Goal: Task Accomplishment & Management: Use online tool/utility

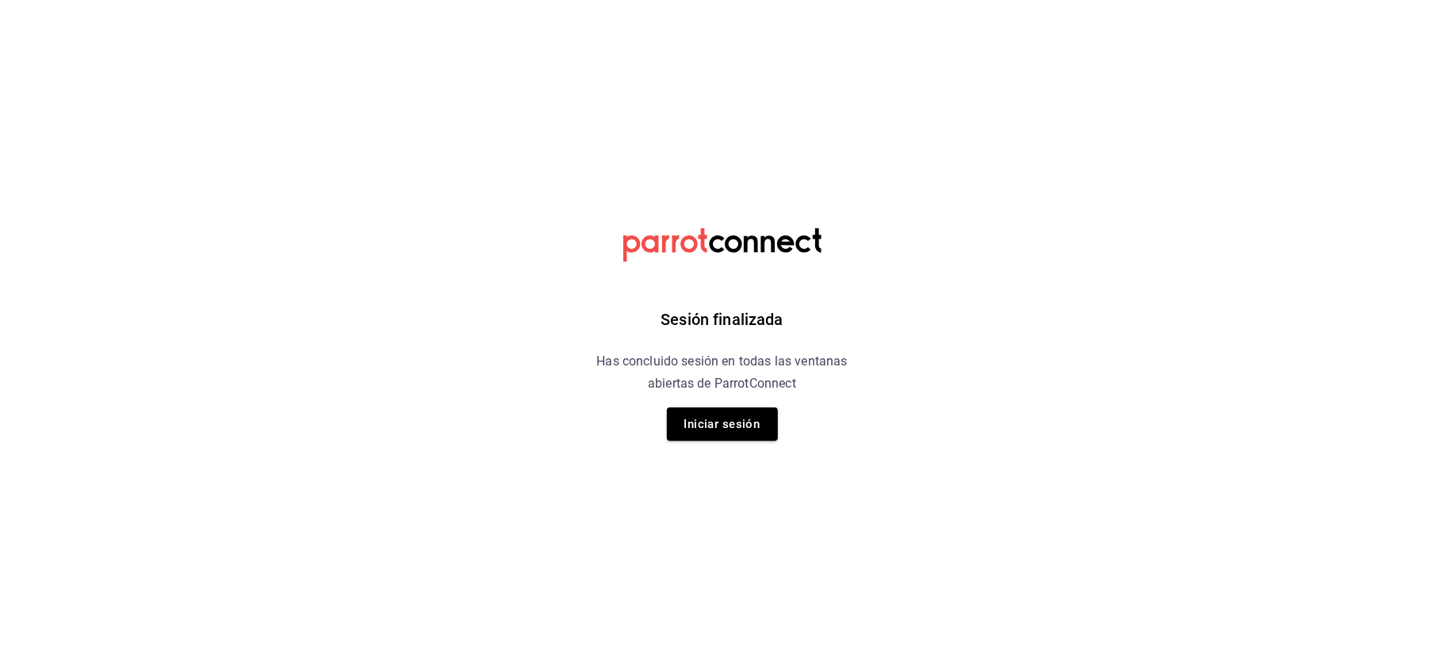
click at [743, 423] on button "Iniciar sesión" at bounding box center [722, 424] width 111 height 33
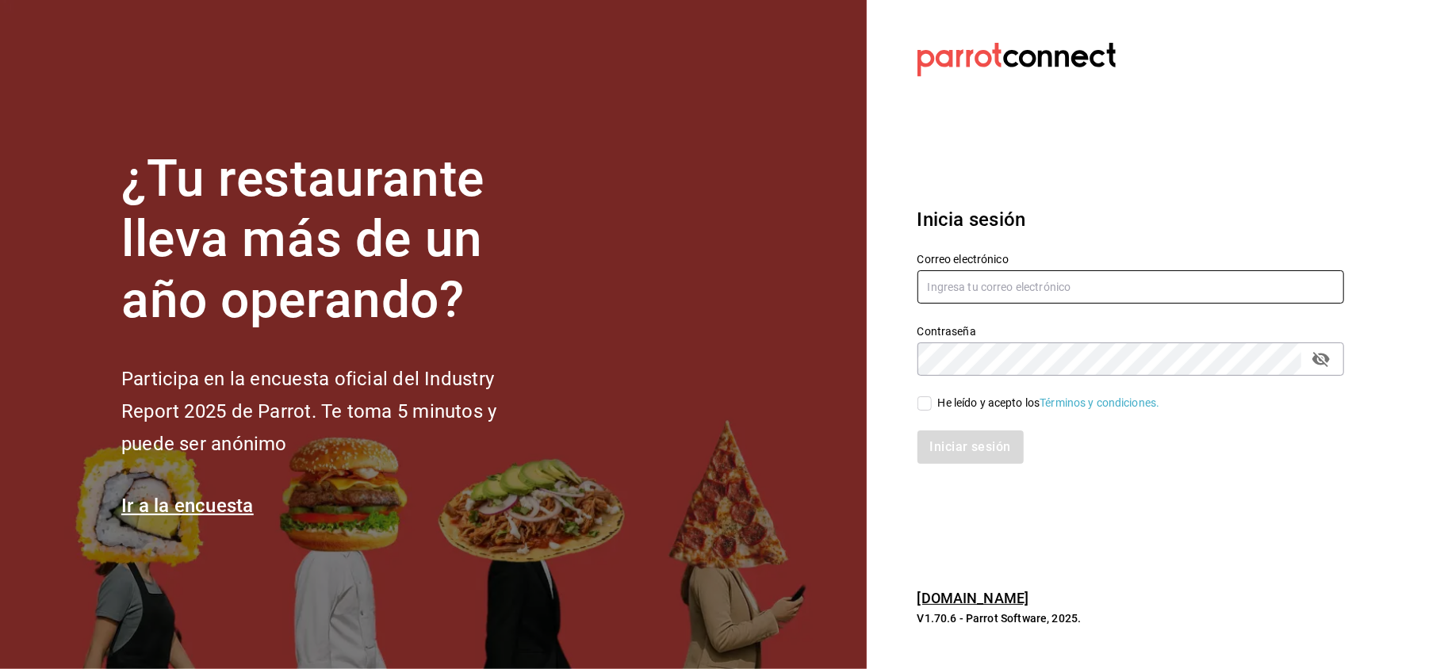
type input "[EMAIL_ADDRESS][DOMAIN_NAME]"
click at [927, 407] on input "He leído y acepto los Términos y condiciones." at bounding box center [925, 404] width 14 height 14
checkbox input "true"
click at [956, 435] on button "Iniciar sesión" at bounding box center [972, 447] width 108 height 33
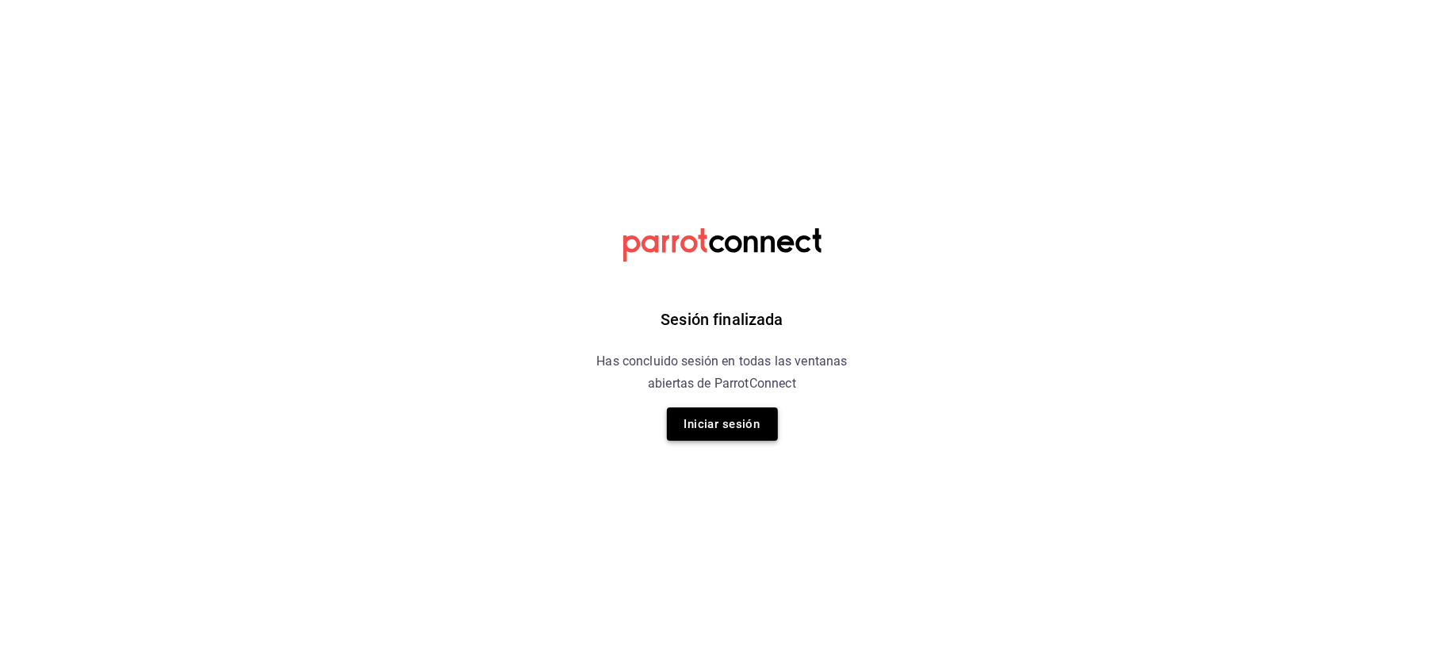
click at [703, 432] on button "Iniciar sesión" at bounding box center [722, 424] width 111 height 33
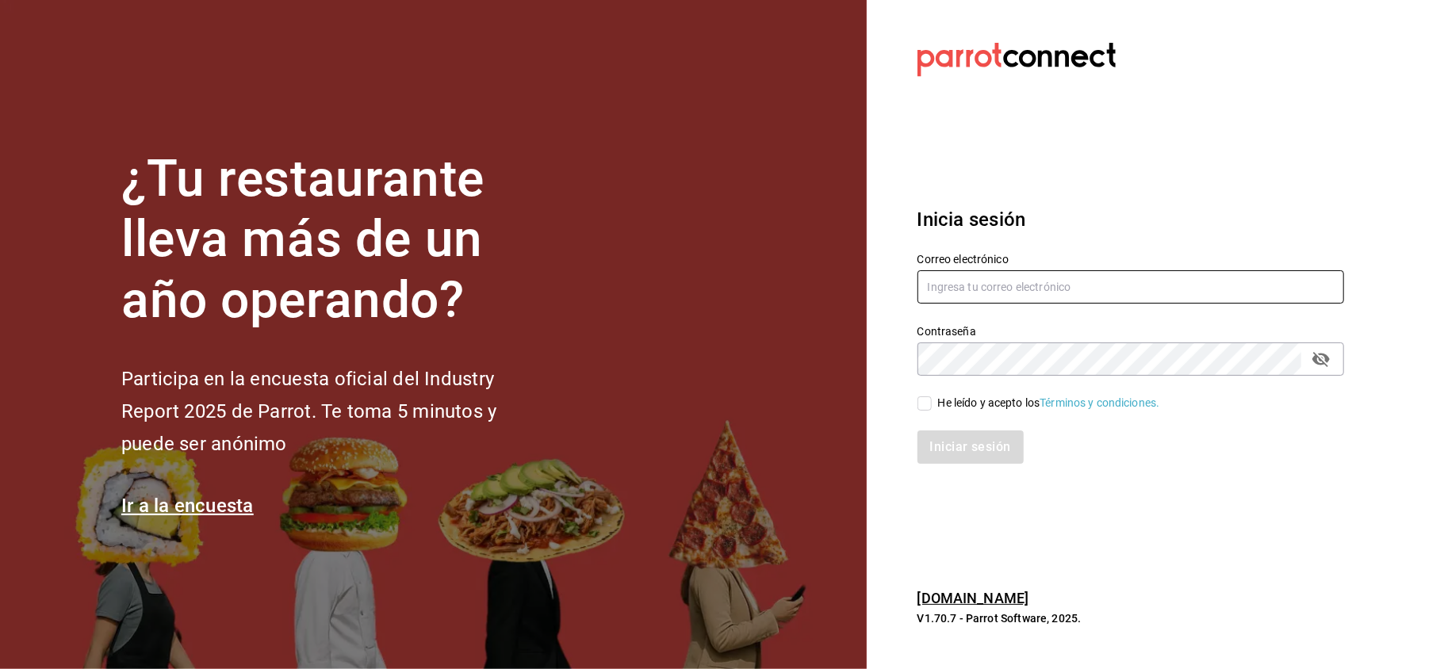
type input "[EMAIL_ADDRESS][DOMAIN_NAME]"
click at [927, 400] on input "He leído y acepto los Términos y condiciones." at bounding box center [925, 404] width 14 height 14
checkbox input "true"
click at [969, 436] on button "Iniciar sesión" at bounding box center [972, 447] width 108 height 33
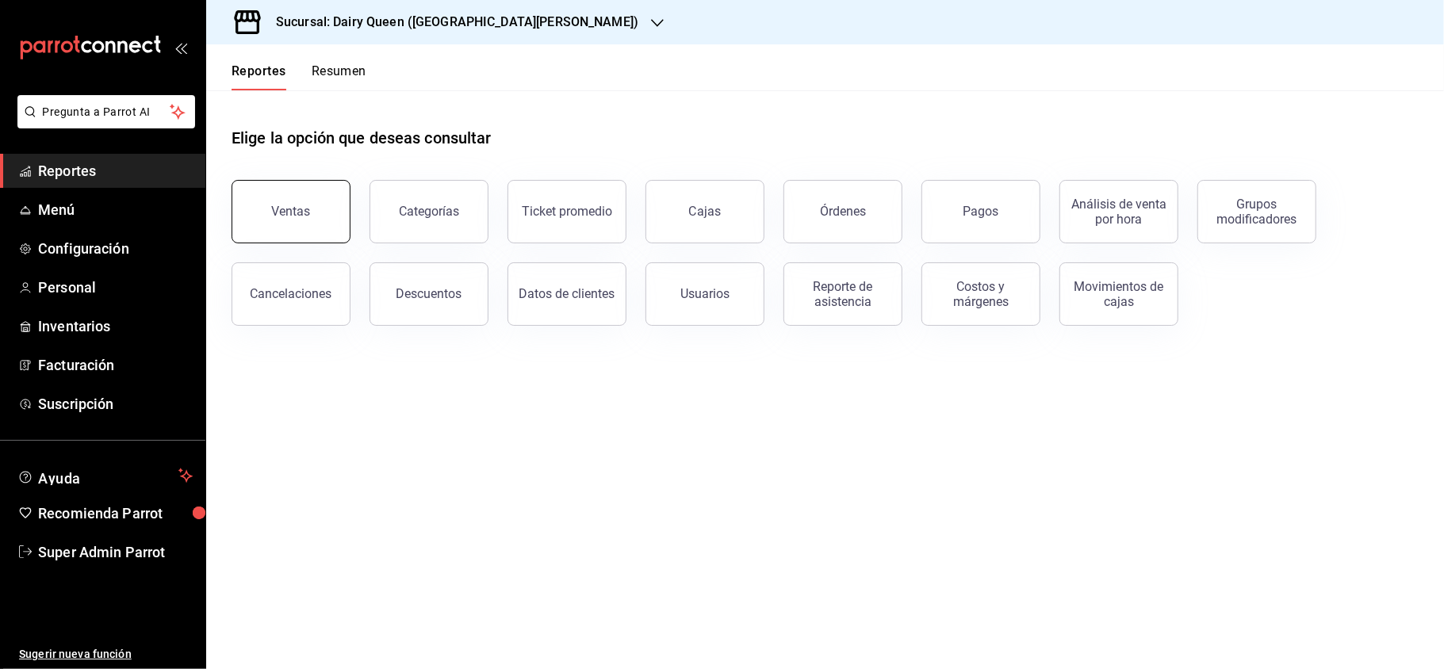
click at [316, 228] on button "Ventas" at bounding box center [291, 211] width 119 height 63
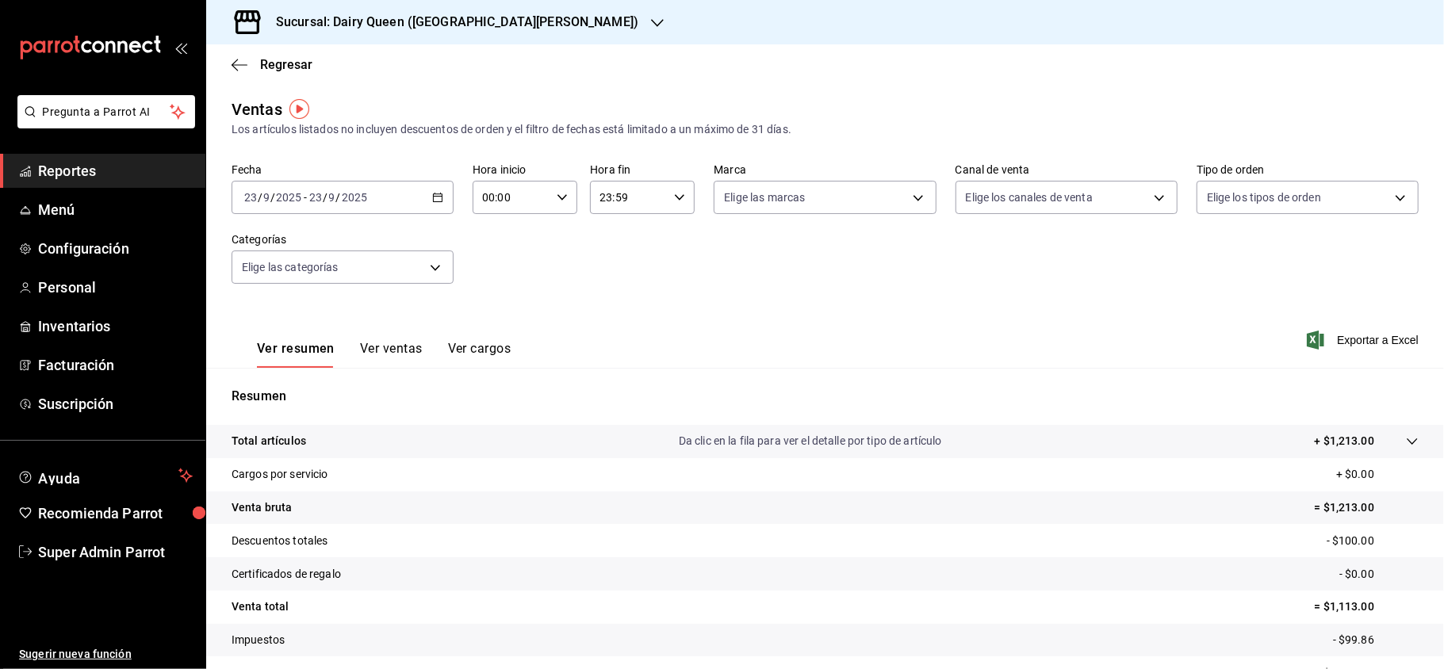
click at [374, 195] on div "2025-09-23 23 / 9 / 2025 - 2025-09-23 23 / 9 / 2025" at bounding box center [343, 197] width 222 height 33
click at [328, 378] on li "Rango de fechas" at bounding box center [306, 388] width 148 height 36
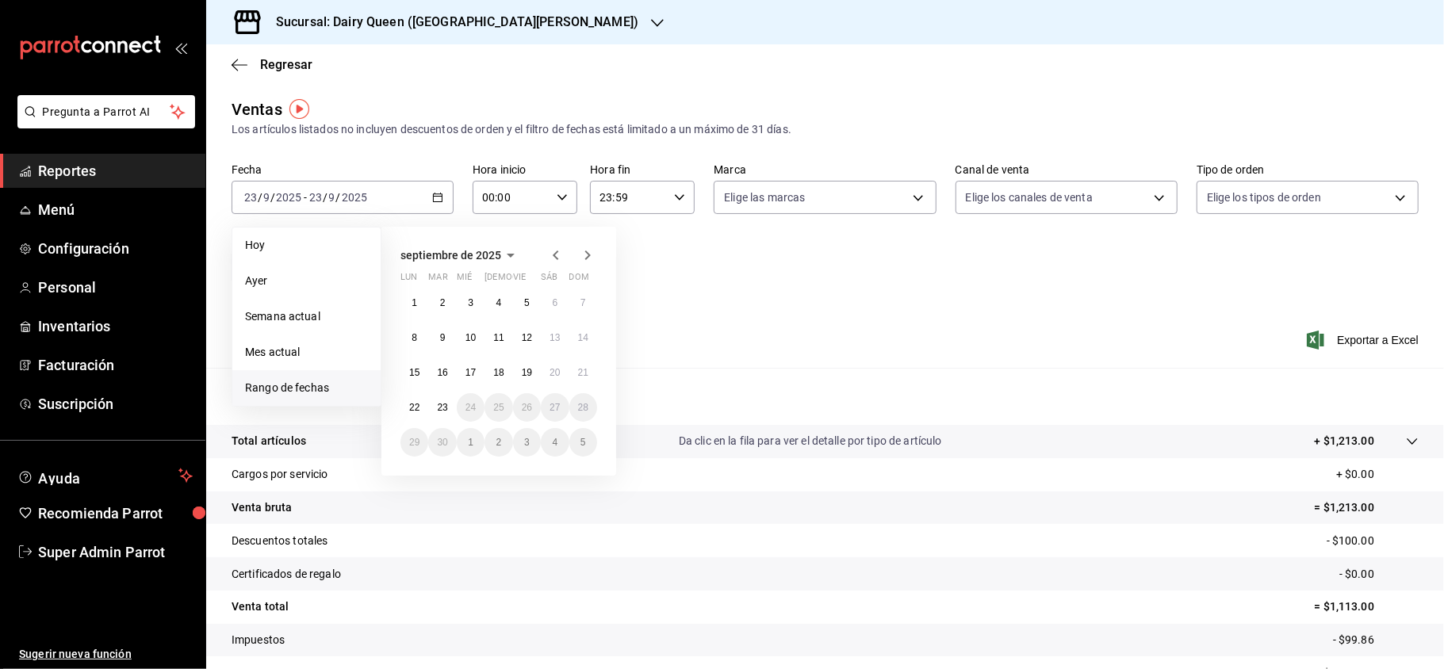
click at [398, 370] on div "septiembre de 2025 lun mar mié jue vie sáb dom 1 2 3 4 5 6 7 8 9 10 11 12 13 14…" at bounding box center [498, 351] width 235 height 249
click at [410, 376] on abbr "15" at bounding box center [414, 372] width 10 height 11
click at [581, 376] on abbr "21" at bounding box center [583, 372] width 10 height 11
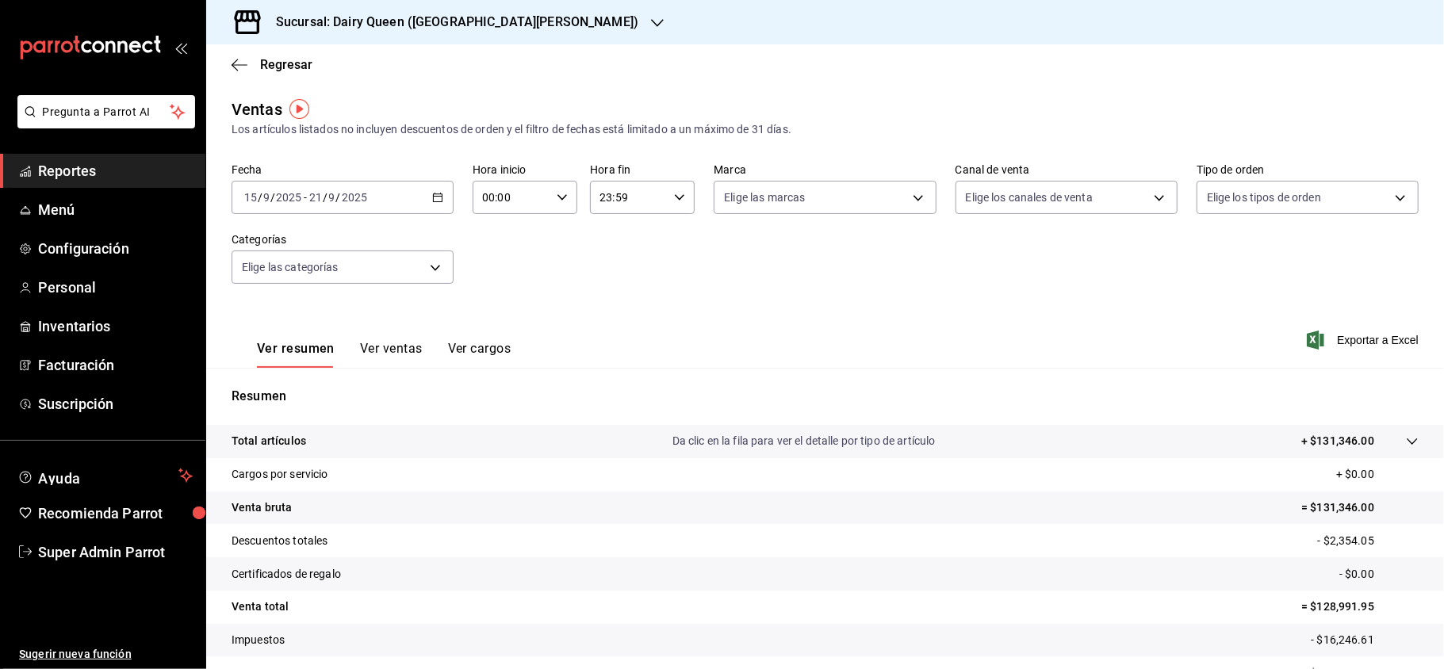
click at [229, 67] on div "Regresar" at bounding box center [825, 64] width 1238 height 40
click at [239, 64] on icon "button" at bounding box center [240, 64] width 16 height 1
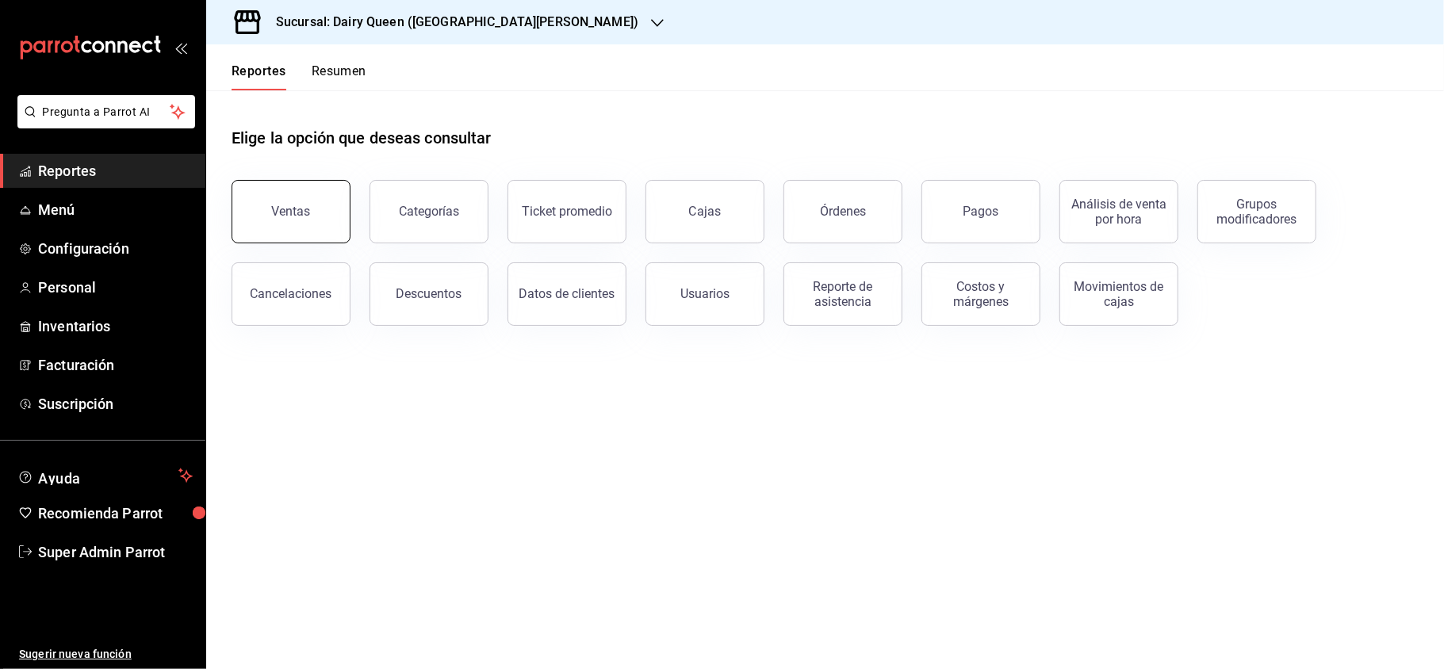
click at [255, 227] on button "Ventas" at bounding box center [291, 211] width 119 height 63
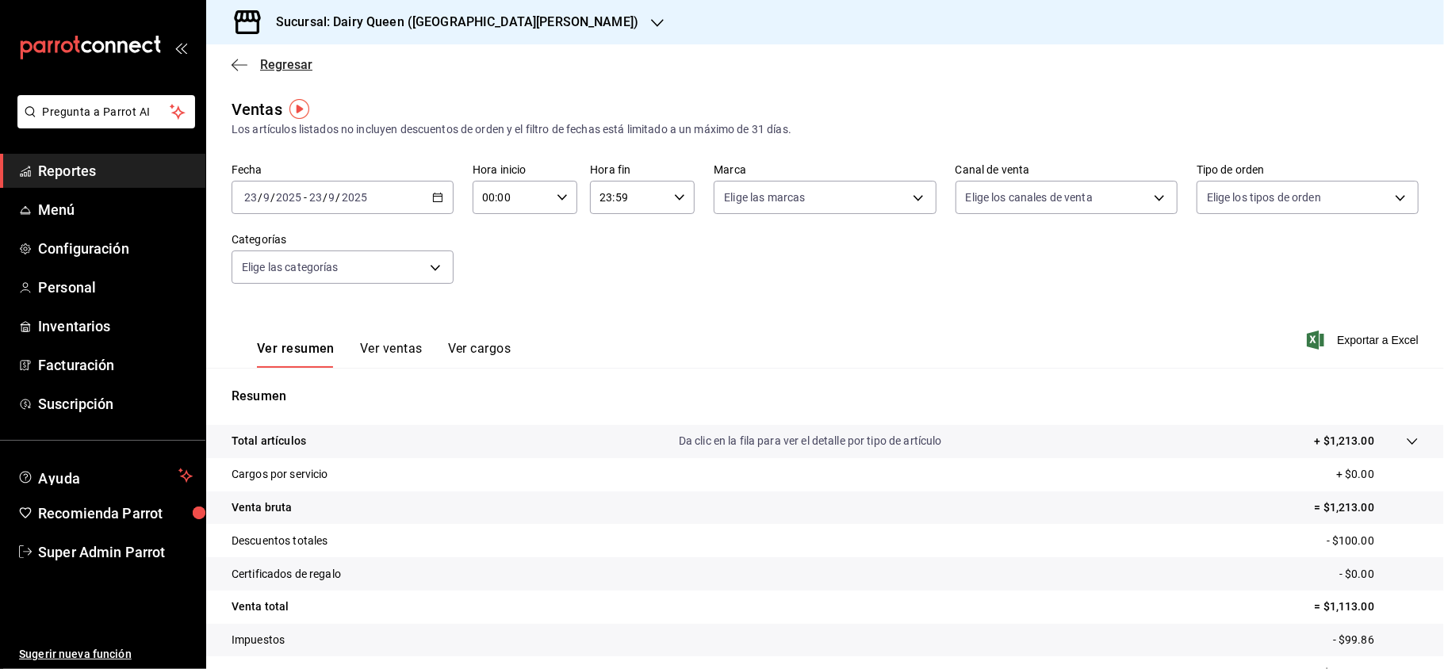
click at [232, 59] on icon "button" at bounding box center [240, 65] width 16 height 14
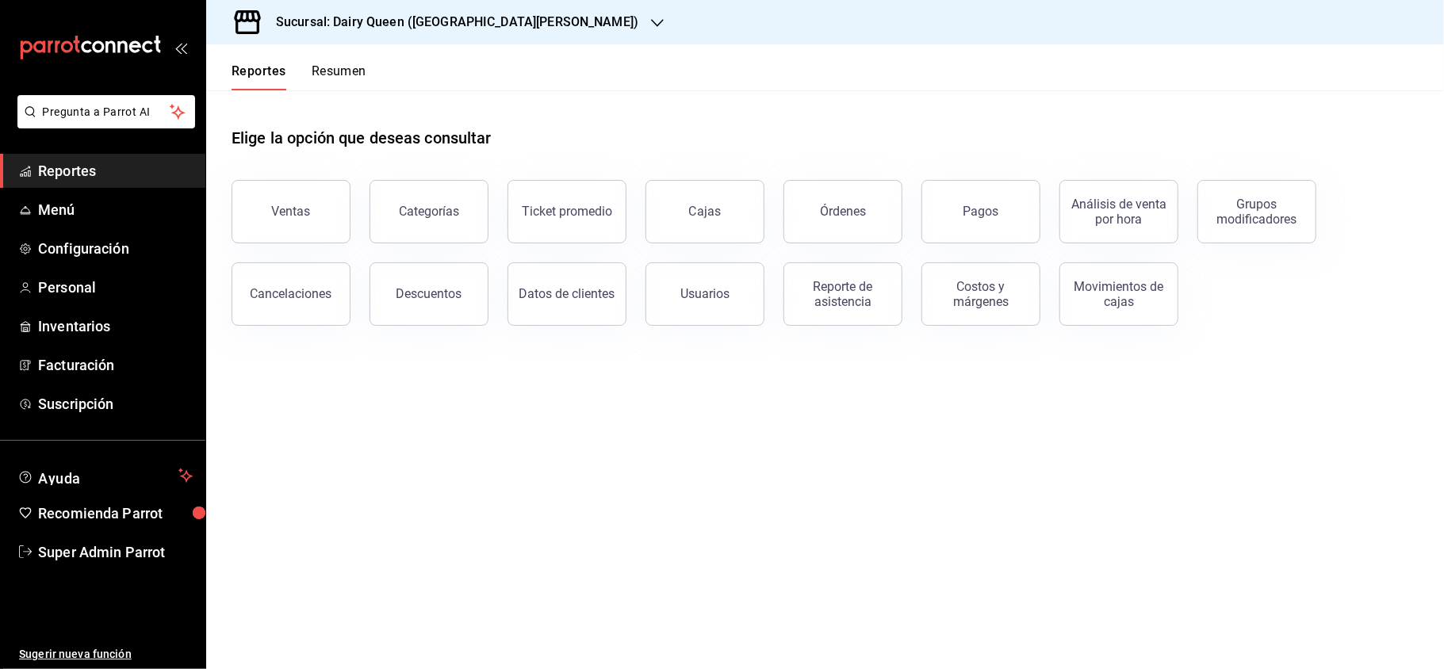
click at [849, 236] on button "Órdenes" at bounding box center [843, 211] width 119 height 63
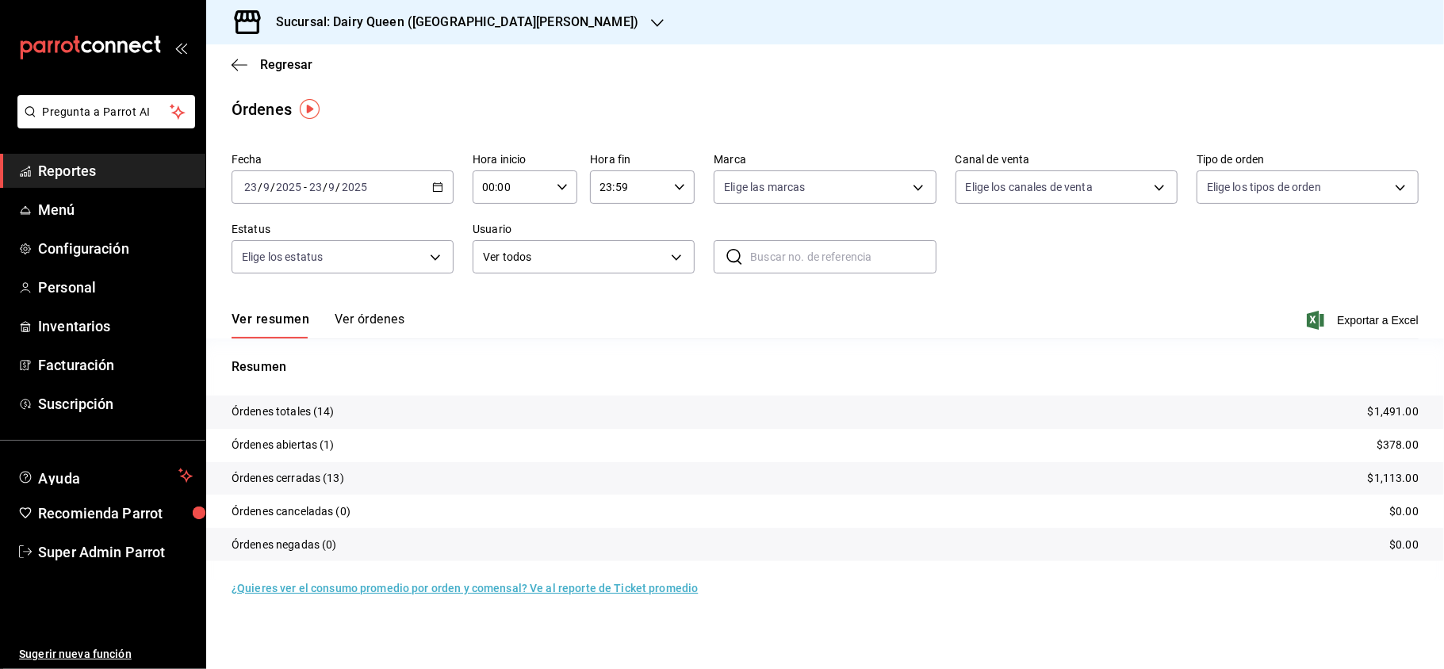
click at [412, 189] on div "2025-09-23 23 / 9 / 2025 - 2025-09-23 23 / 9 / 2025" at bounding box center [343, 187] width 222 height 33
click at [299, 416] on span "Rango de fechas" at bounding box center [306, 413] width 123 height 17
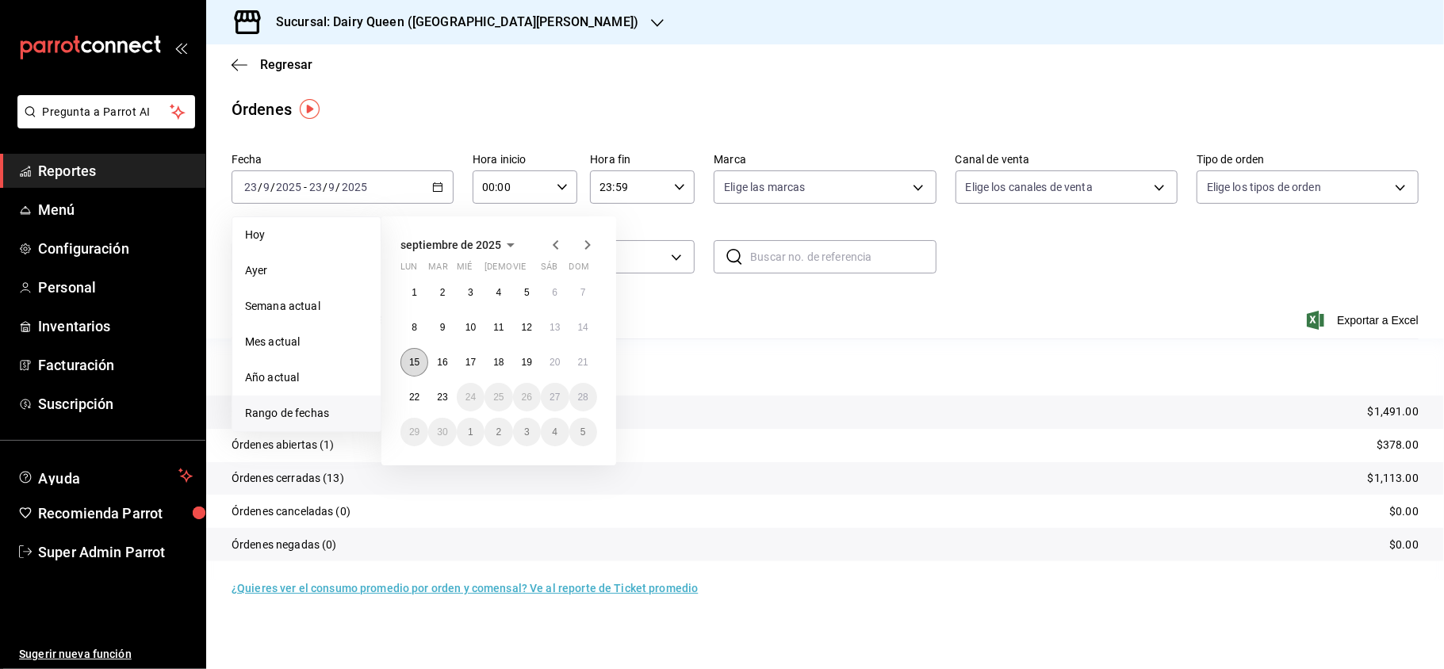
click at [420, 357] on abbr "15" at bounding box center [414, 362] width 10 height 11
click at [568, 358] on button "20" at bounding box center [555, 362] width 28 height 29
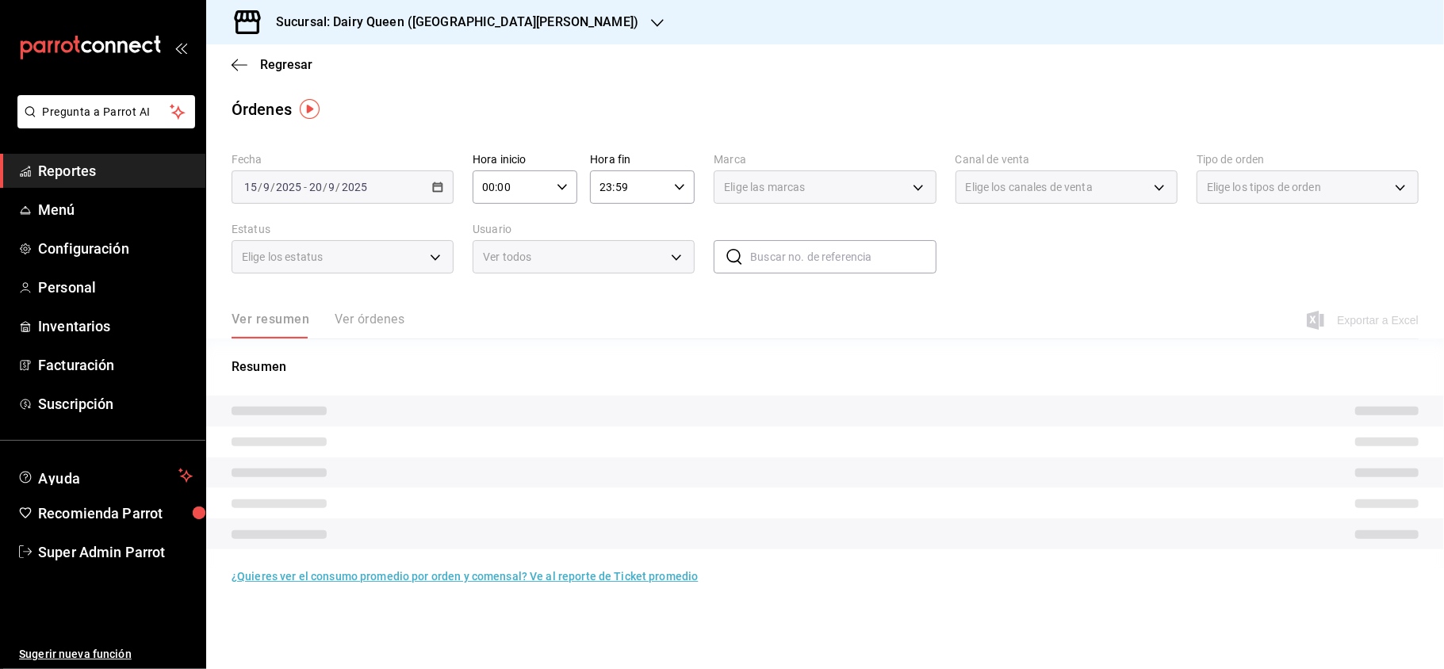
click at [381, 185] on div "2025-09-15 15 / 9 / 2025 - 2025-09-20 20 / 9 / 2025" at bounding box center [343, 187] width 222 height 33
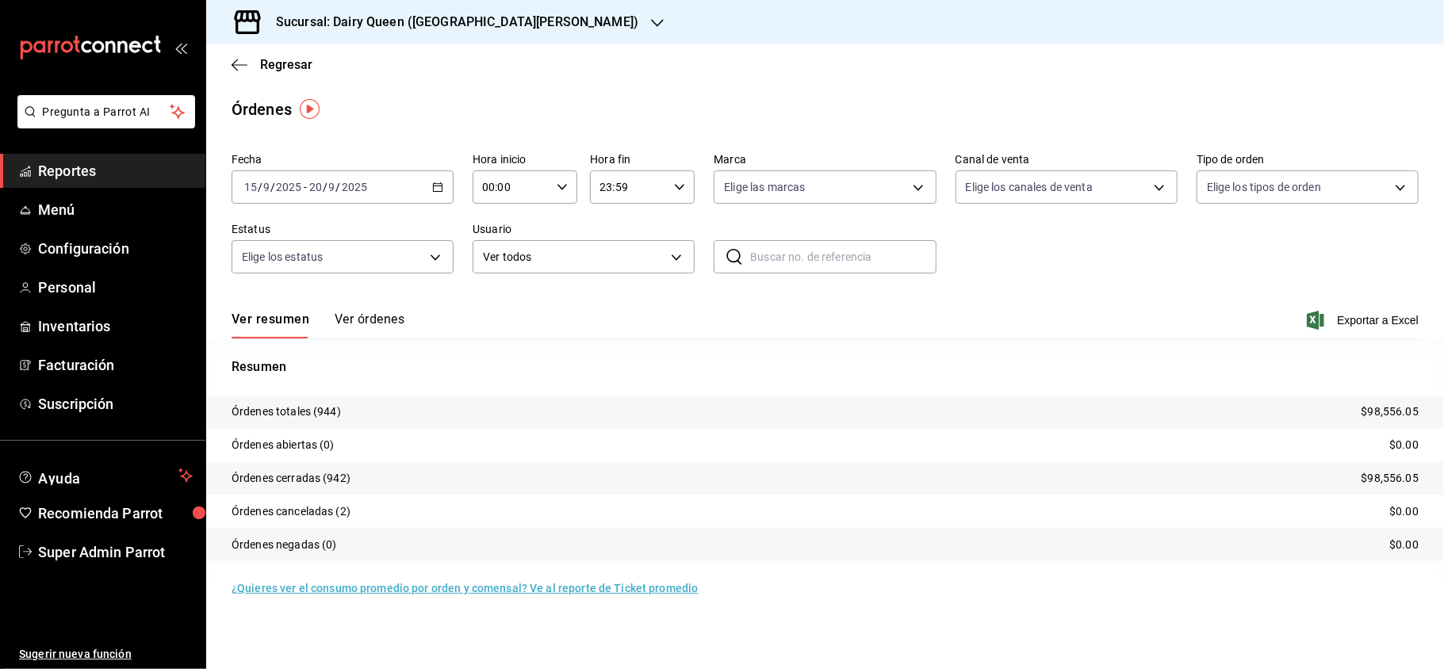
click at [442, 192] on div "2025-09-15 15 / 9 / 2025 - 2025-09-20 20 / 9 / 2025" at bounding box center [343, 187] width 222 height 33
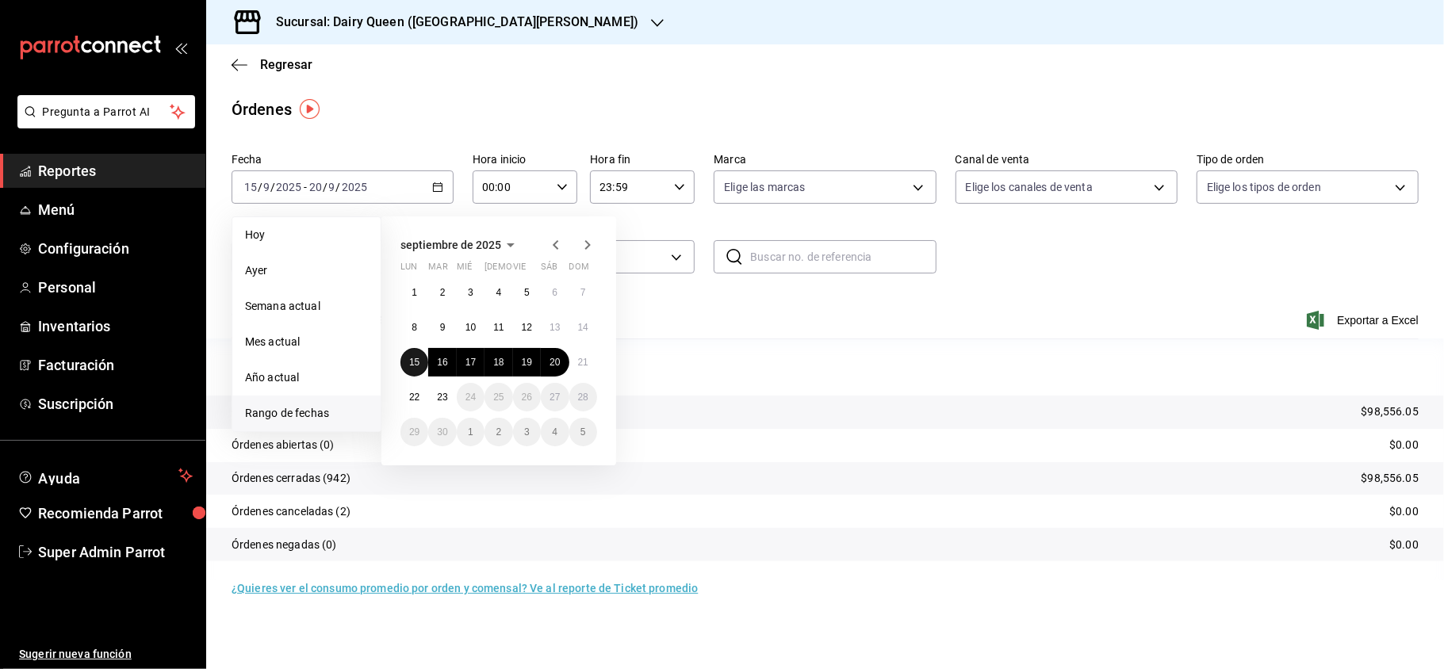
click at [409, 359] on abbr "15" at bounding box center [414, 362] width 10 height 11
click at [587, 368] on button "21" at bounding box center [583, 362] width 28 height 29
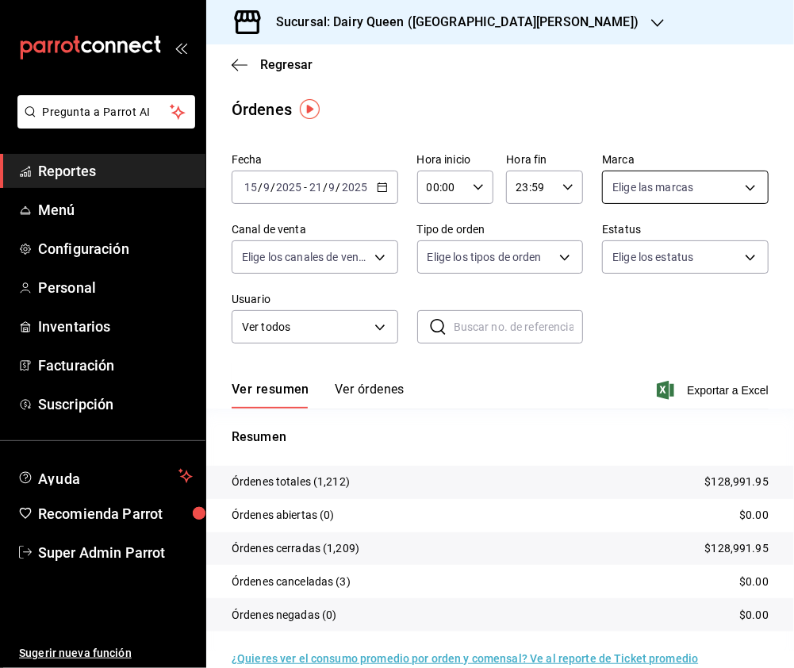
click at [676, 185] on body "Pregunta a Parrot AI Reportes Menú Configuración Personal Inventarios Facturaci…" at bounding box center [397, 334] width 794 height 668
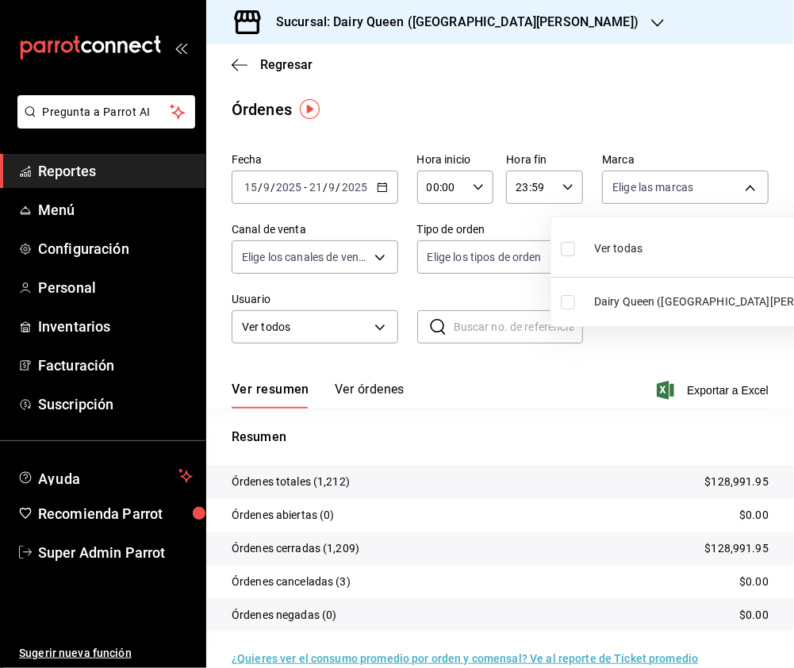
click at [573, 243] on input "checkbox" at bounding box center [568, 249] width 14 height 14
checkbox input "true"
type input "d2163cea-2ef0-45cb-bd37-11a35bcd20b9"
checkbox input "true"
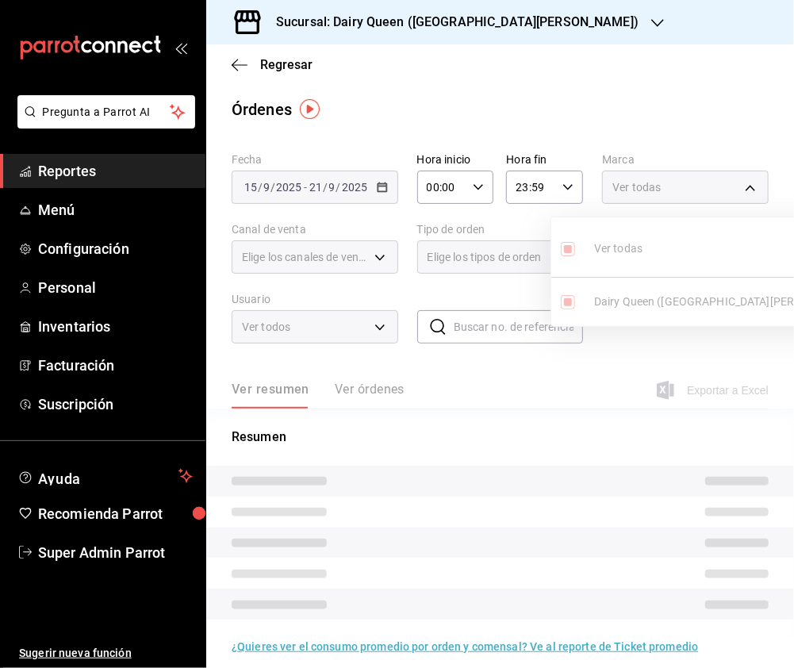
click at [274, 280] on div at bounding box center [397, 334] width 794 height 668
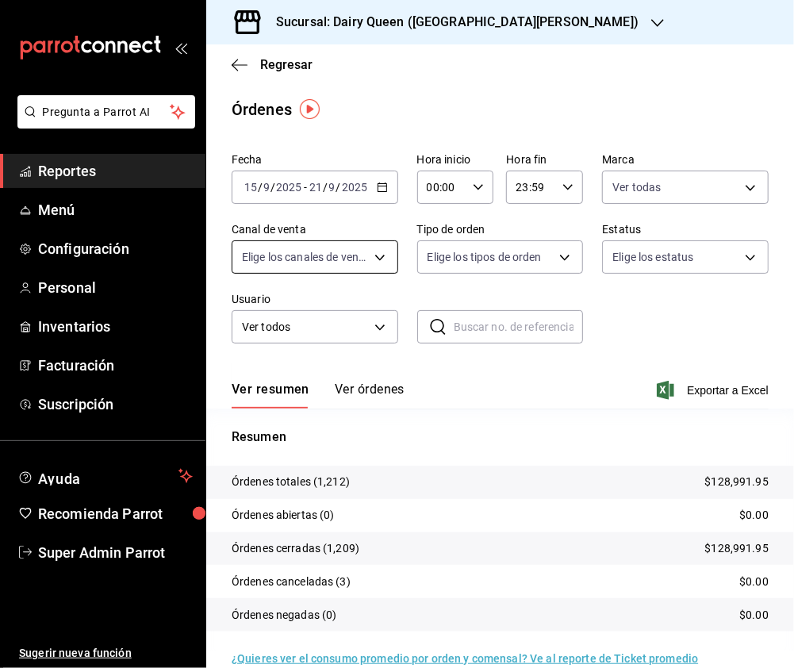
click at [389, 255] on body "Pregunta a Parrot AI Reportes Menú Configuración Personal Inventarios Facturaci…" at bounding box center [397, 334] width 794 height 668
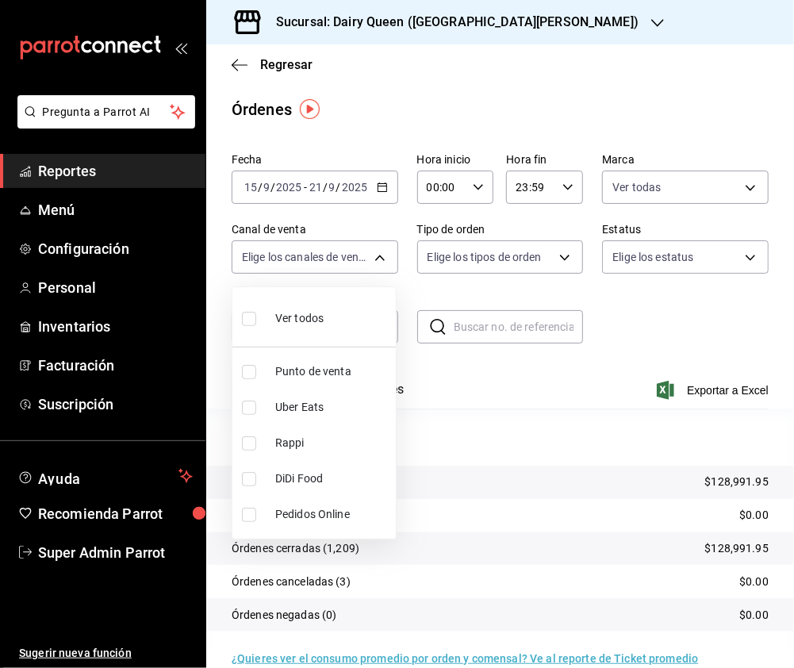
click at [458, 44] on div at bounding box center [397, 334] width 794 height 668
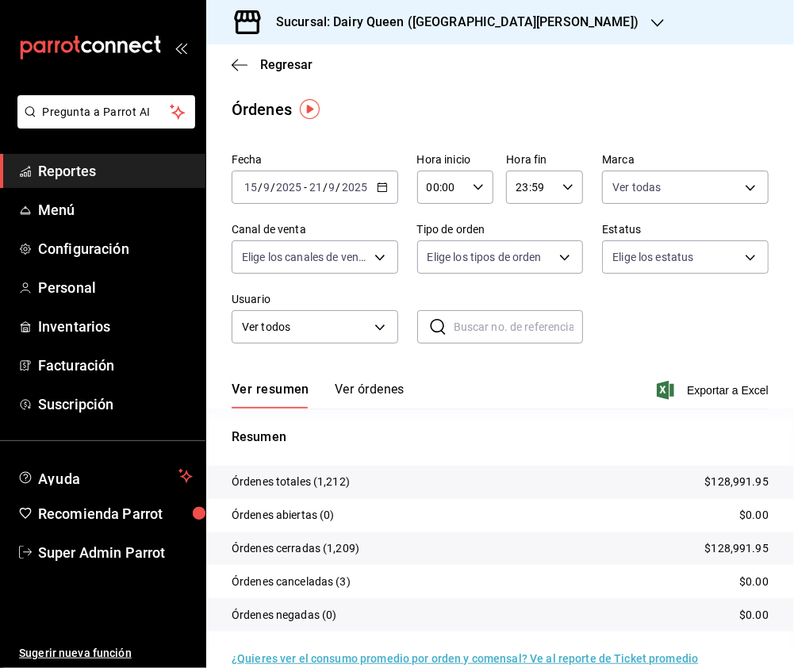
click at [477, 17] on h3 "Sucursal: Dairy Queen ([GEOGRAPHIC_DATA][PERSON_NAME])" at bounding box center [450, 22] width 375 height 19
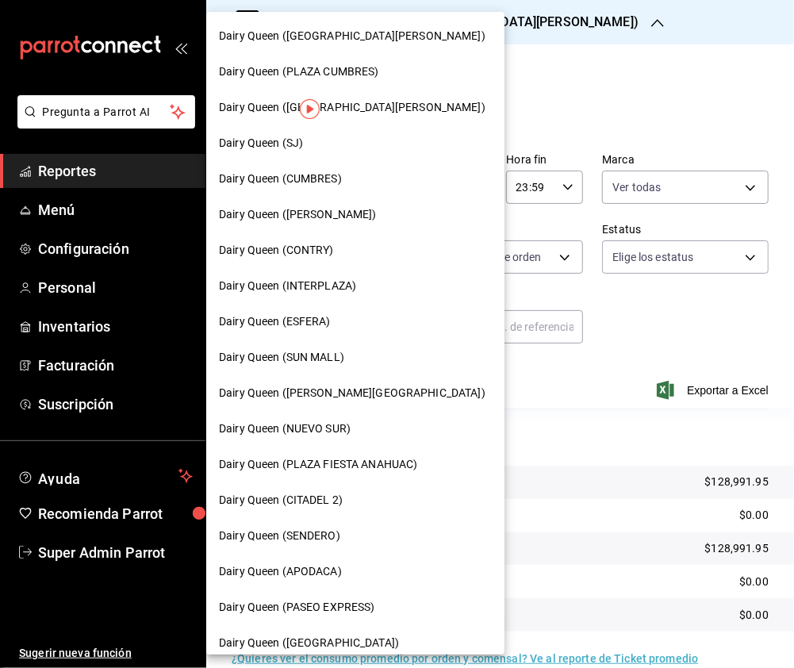
click at [384, 117] on div "Dairy Queen ([GEOGRAPHIC_DATA][PERSON_NAME])" at bounding box center [355, 108] width 298 height 36
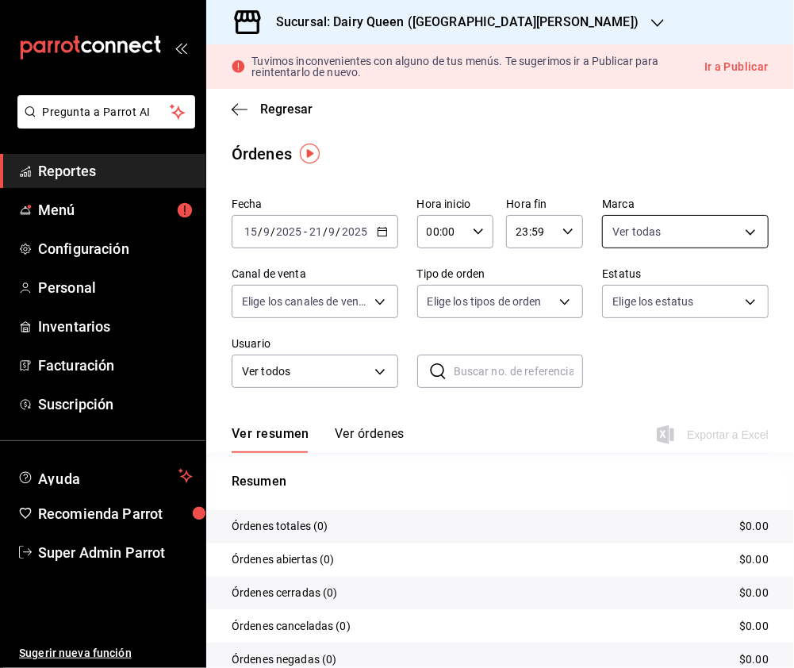
click at [633, 233] on body "Pregunta a Parrot AI Reportes Menú Configuración Personal Inventarios Facturaci…" at bounding box center [397, 334] width 794 height 668
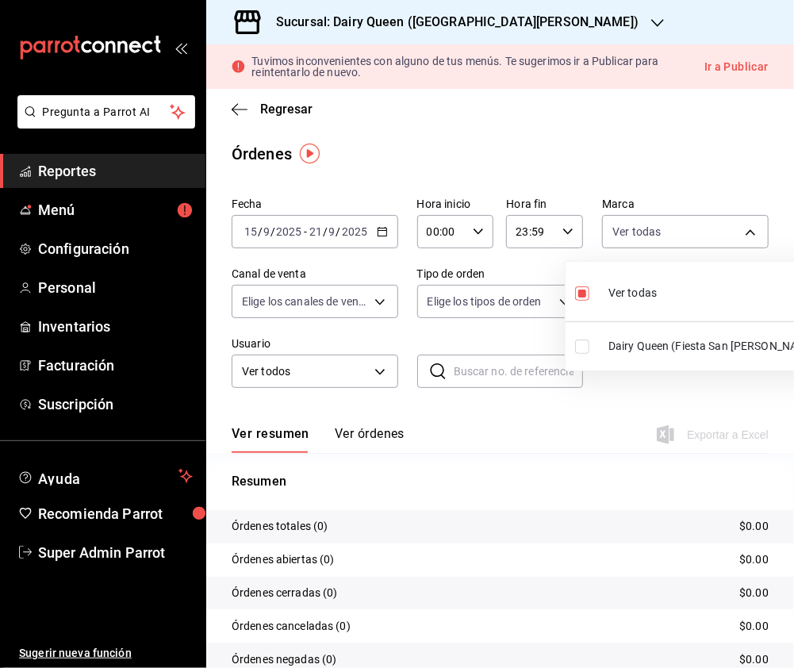
click at [582, 351] on input "checkbox" at bounding box center [582, 346] width 14 height 14
checkbox input "true"
type input "d2163cea-2ef0-45cb-bd37-11a35bcd20b9,dd4fa743-0494-44ed-87db-5f2d7760c1c4"
checkbox input "false"
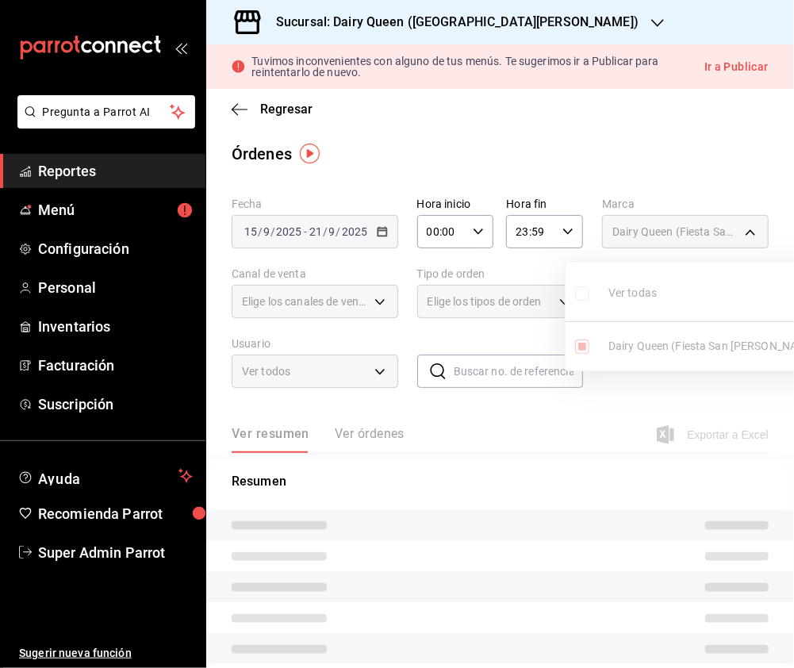
click at [305, 306] on div at bounding box center [397, 334] width 794 height 668
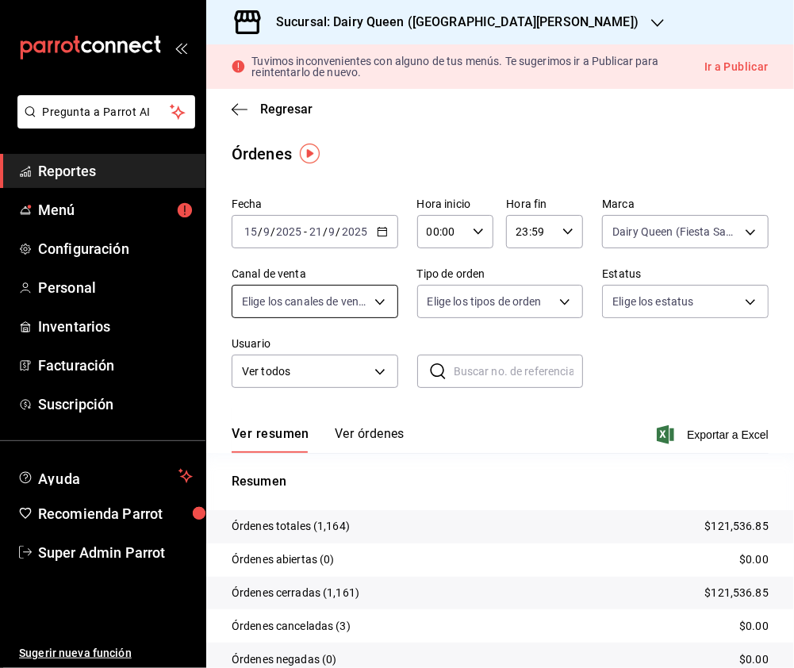
click at [353, 298] on body "Pregunta a Parrot AI Reportes Menú Configuración Personal Inventarios Facturaci…" at bounding box center [397, 334] width 794 height 668
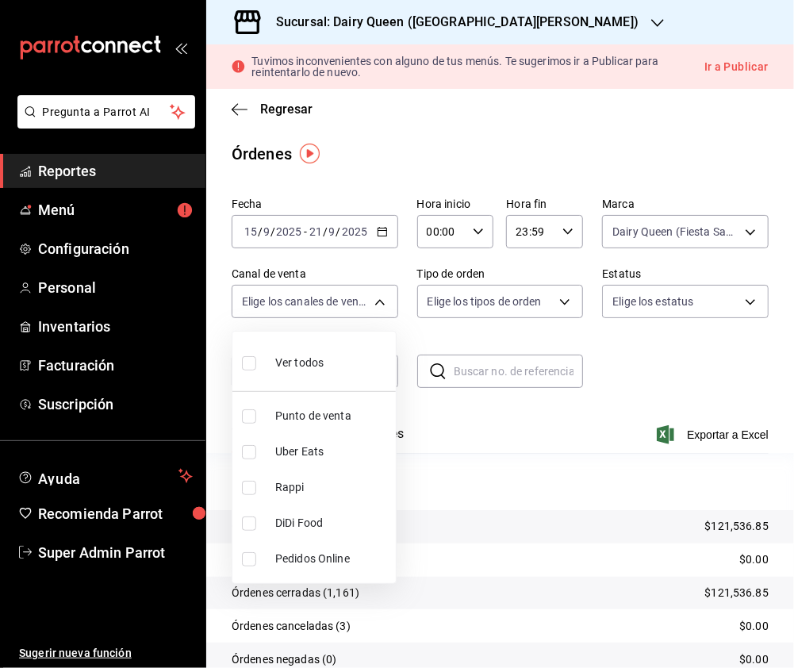
click at [241, 487] on li "Rappi" at bounding box center [313, 487] width 163 height 36
type input "RAPPI"
checkbox input "true"
click at [243, 448] on input "checkbox" at bounding box center [249, 452] width 14 height 14
checkbox input "true"
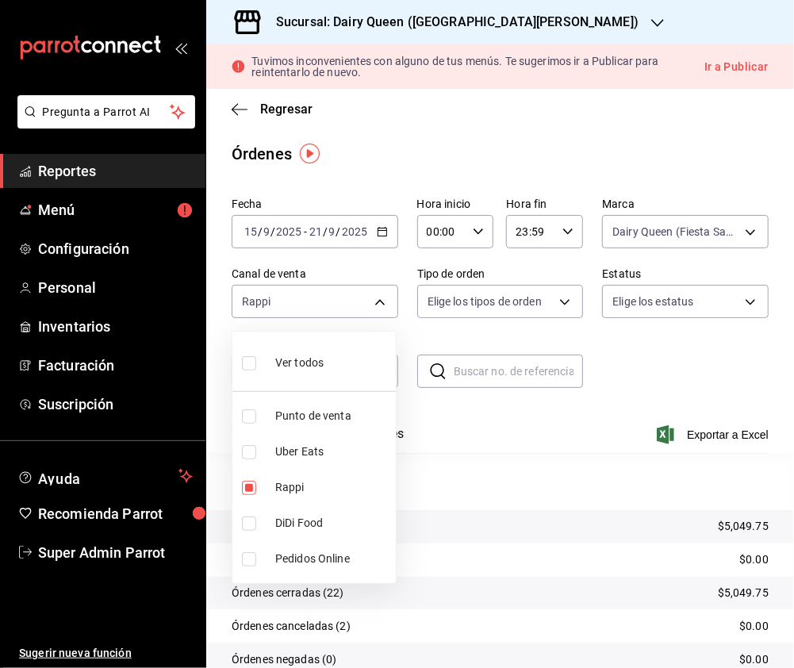
type input "RAPPI,UBER_EATS"
click at [248, 487] on input "checkbox" at bounding box center [249, 488] width 14 height 14
checkbox input "false"
drag, startPoint x: 241, startPoint y: 527, endPoint x: 255, endPoint y: 499, distance: 31.6
click at [244, 535] on li "DiDi Food" at bounding box center [313, 523] width 163 height 36
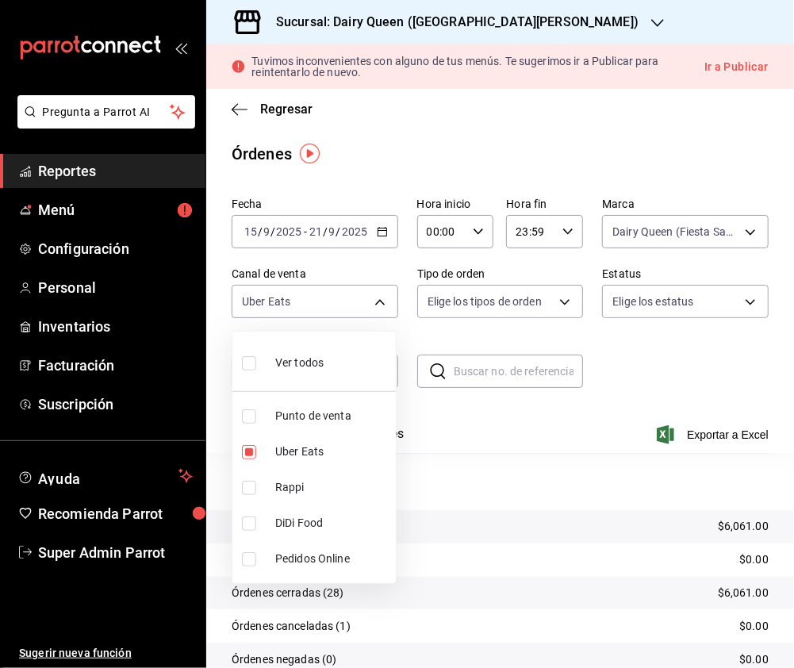
type input "UBER_EATS,DIDI_FOOD"
checkbox input "true"
click at [248, 460] on li "Uber Eats" at bounding box center [313, 452] width 163 height 36
type input "DIDI_FOOD"
checkbox input "false"
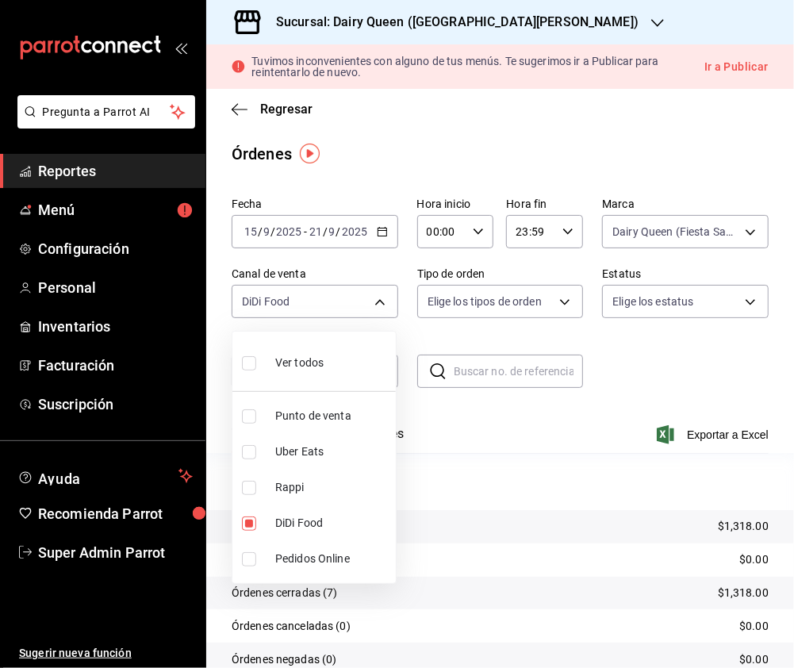
click at [249, 366] on input "checkbox" at bounding box center [249, 363] width 14 height 14
checkbox input "true"
type input "PARROT,UBER_EATS,RAPPI,DIDI_FOOD,ONLINE"
checkbox input "true"
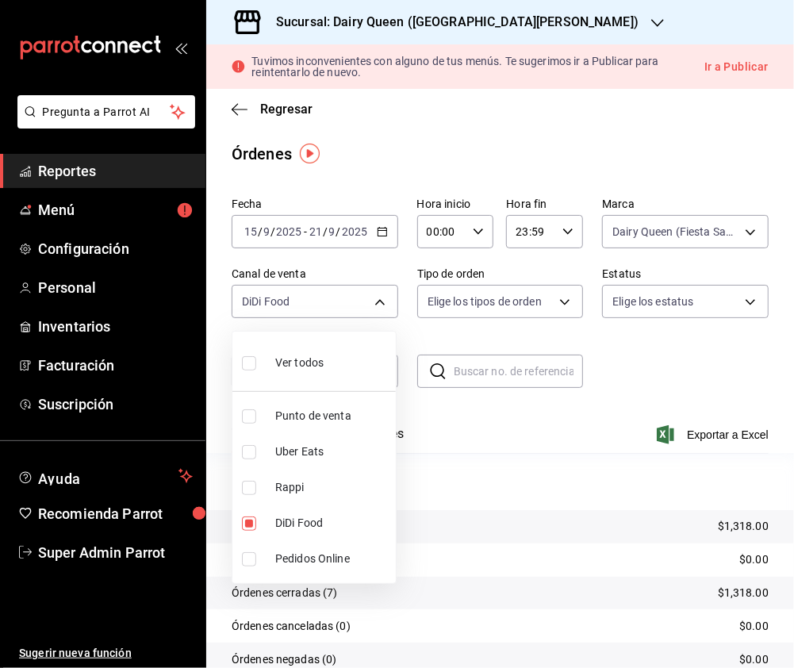
checkbox input "true"
click at [465, 300] on div at bounding box center [397, 334] width 794 height 668
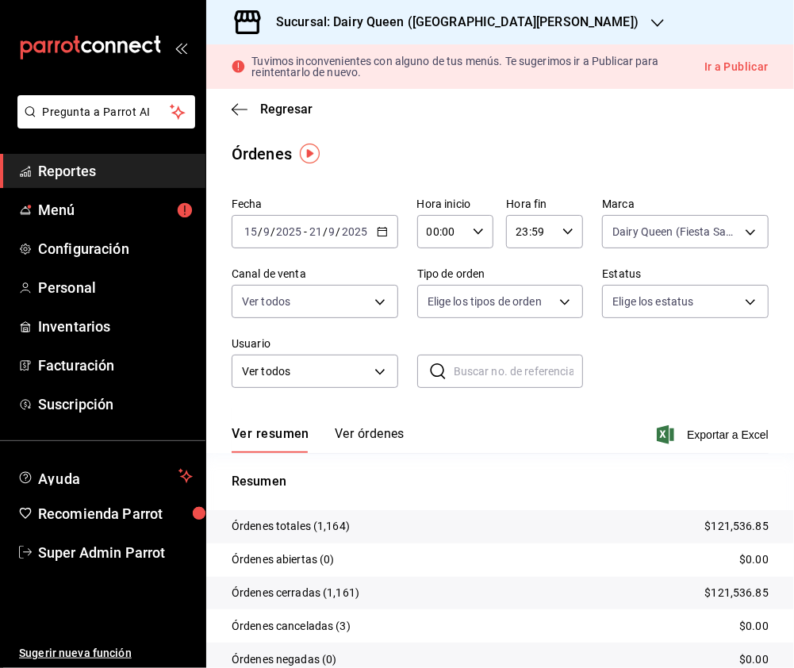
click at [465, 300] on body "Pregunta a Parrot AI Reportes Menú Configuración Personal Inventarios Facturaci…" at bounding box center [397, 334] width 794 height 668
click at [427, 362] on input "checkbox" at bounding box center [433, 363] width 14 height 14
checkbox input "true"
type input "6a28ac43-4175-44ca-9465-f13fb85efa7d,EXTERNAL"
checkbox input "true"
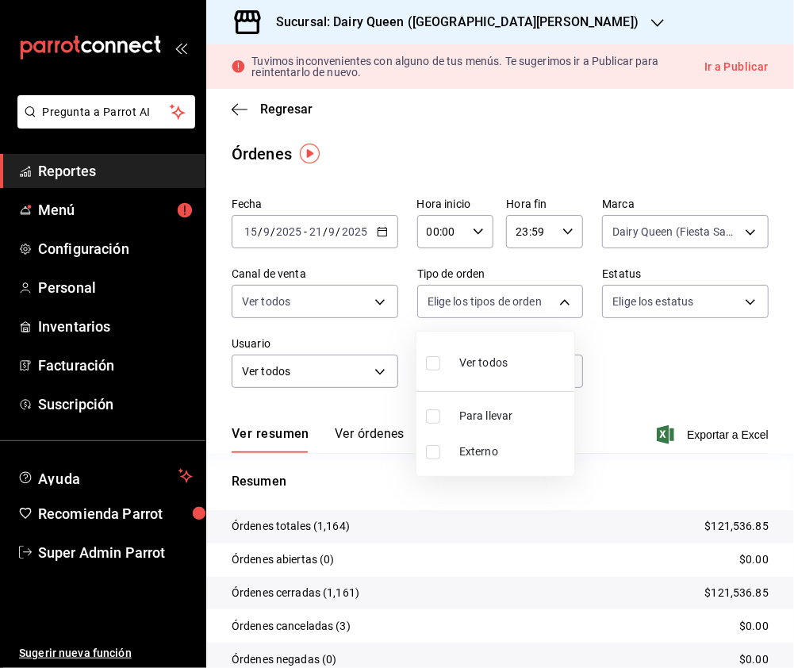
checkbox input "true"
click at [614, 17] on div at bounding box center [397, 334] width 794 height 668
click at [651, 22] on icon "button" at bounding box center [657, 23] width 13 height 13
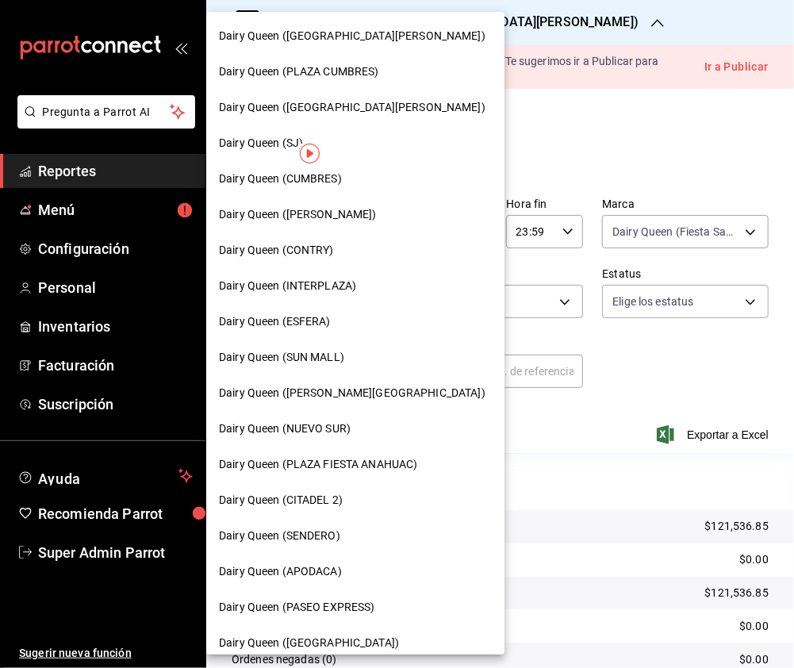
click at [341, 261] on div "Dairy Queen (CONTRY)" at bounding box center [355, 250] width 298 height 36
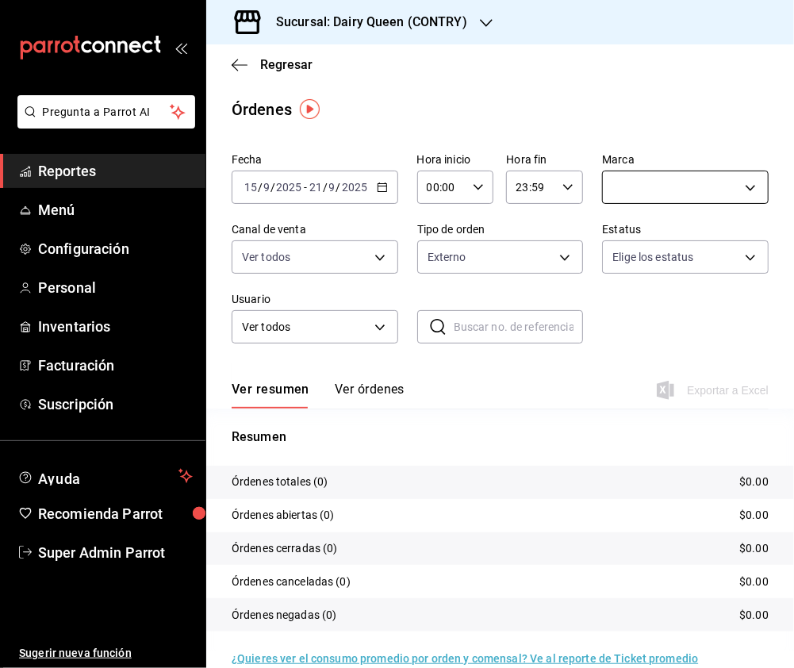
click at [693, 189] on body "Pregunta a Parrot AI Reportes Menú Configuración Personal Inventarios Facturaci…" at bounding box center [397, 334] width 794 height 668
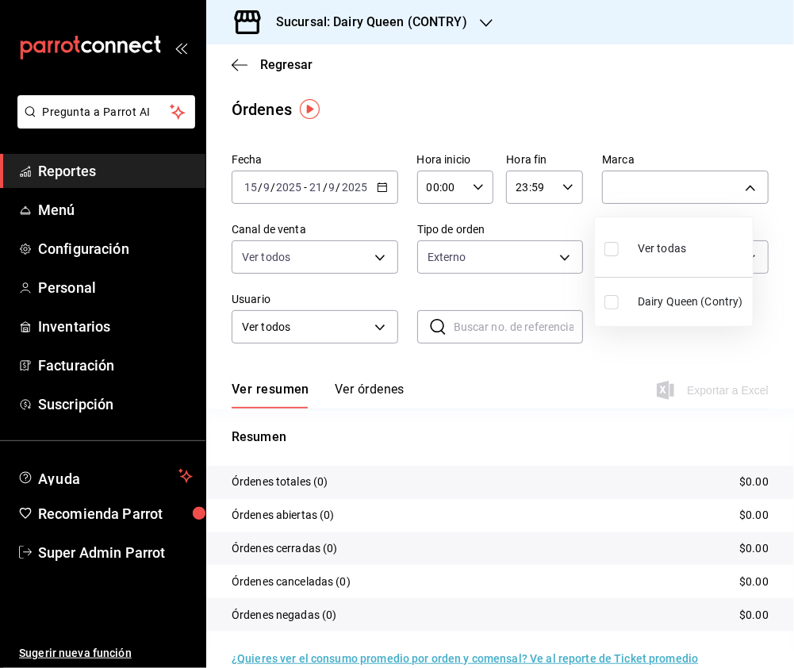
click at [614, 252] on input "checkbox" at bounding box center [611, 249] width 14 height 14
checkbox input "true"
type input "6ae56965-4050-49b0-b617-5b524e81bd13"
checkbox input "true"
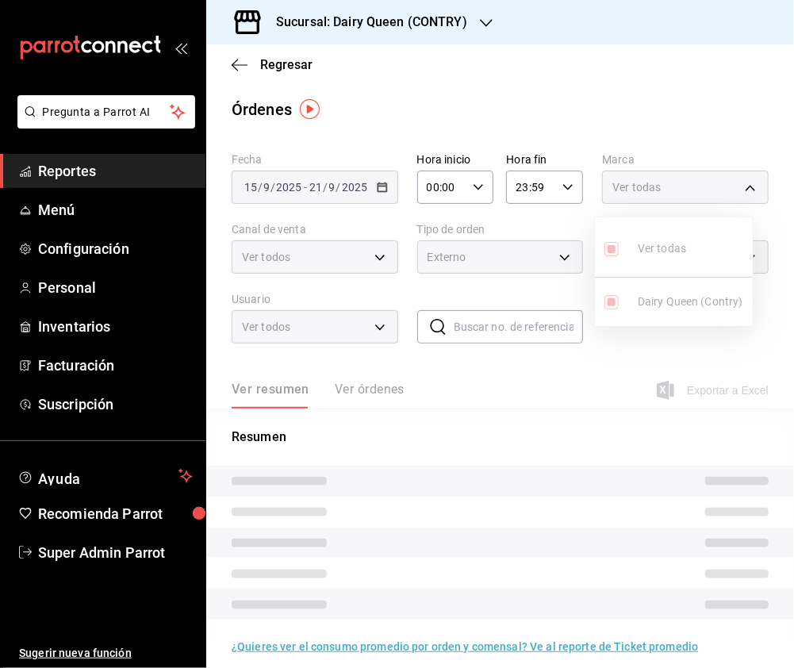
click at [334, 263] on div at bounding box center [397, 334] width 794 height 668
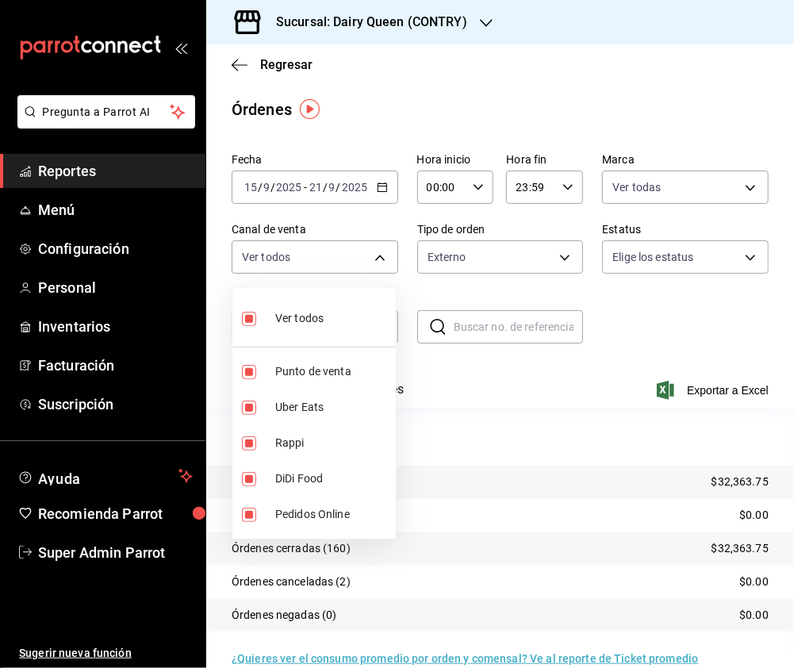
click at [334, 263] on body "Pregunta a Parrot AI Reportes Menú Configuración Personal Inventarios Facturaci…" at bounding box center [397, 334] width 794 height 668
click at [249, 315] on input "checkbox" at bounding box center [249, 319] width 14 height 14
checkbox input "false"
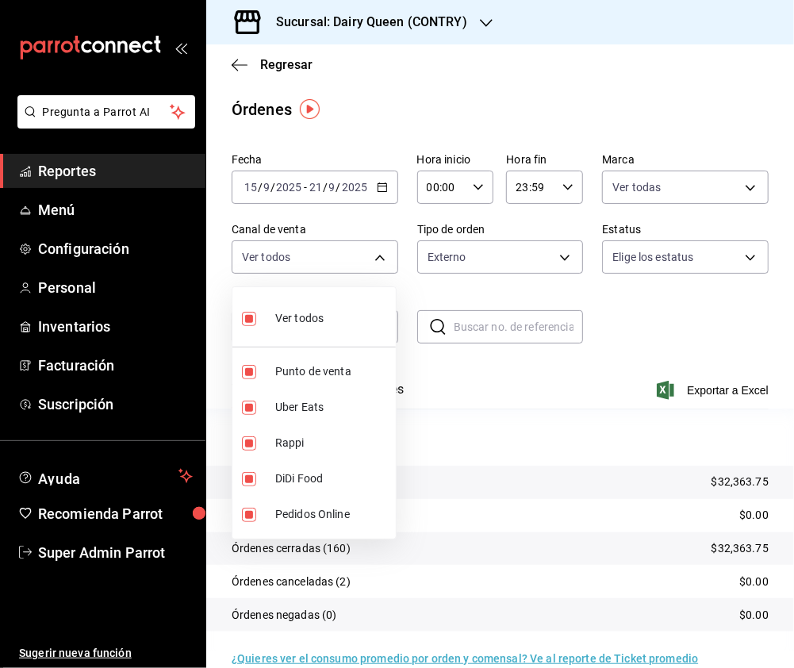
checkbox input "false"
click at [247, 436] on input "checkbox" at bounding box center [249, 443] width 14 height 14
checkbox input "true"
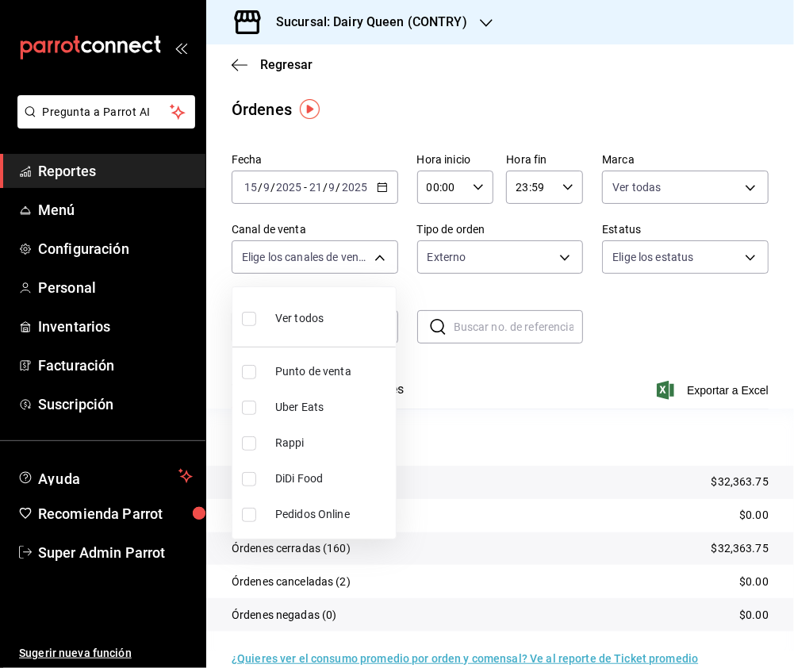
type input "RAPPI"
click at [248, 410] on input "checkbox" at bounding box center [249, 407] width 14 height 14
checkbox input "true"
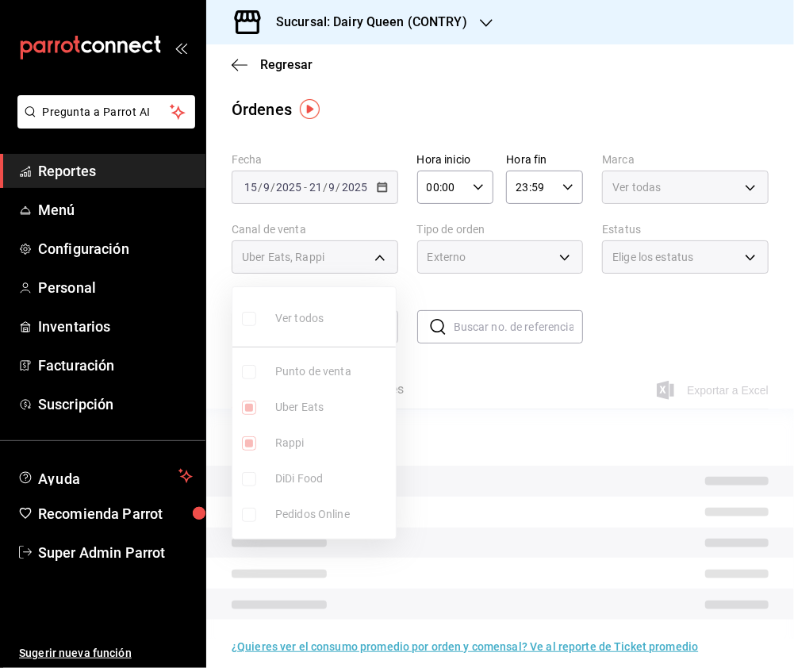
click at [243, 441] on ul "Ver todos Punto de venta Uber Eats Rappi DiDi Food Pedidos Online" at bounding box center [313, 412] width 163 height 251
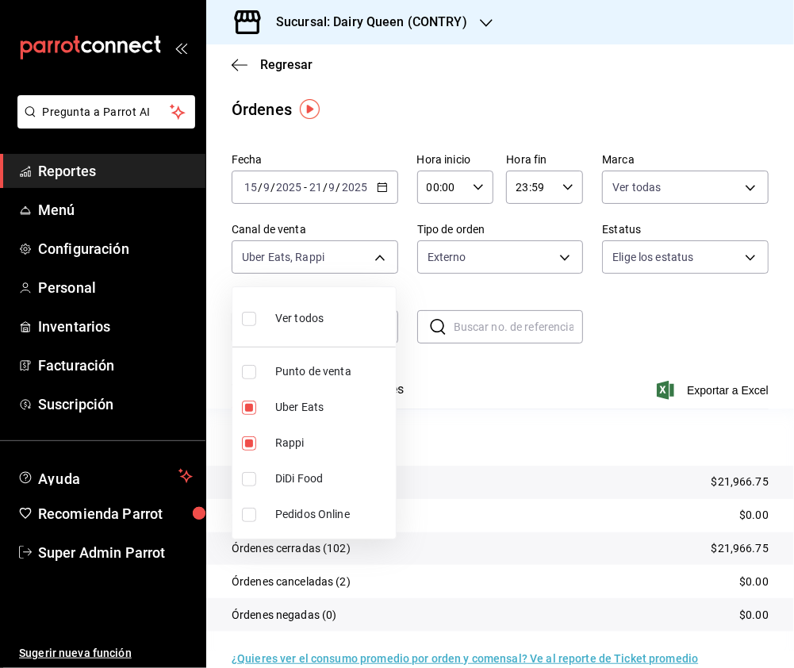
drag, startPoint x: 245, startPoint y: 442, endPoint x: 255, endPoint y: 451, distance: 13.5
click at [255, 451] on li "Rappi" at bounding box center [313, 443] width 163 height 36
type input "UBER_EATS"
checkbox input "false"
click at [249, 484] on input "checkbox" at bounding box center [249, 479] width 14 height 14
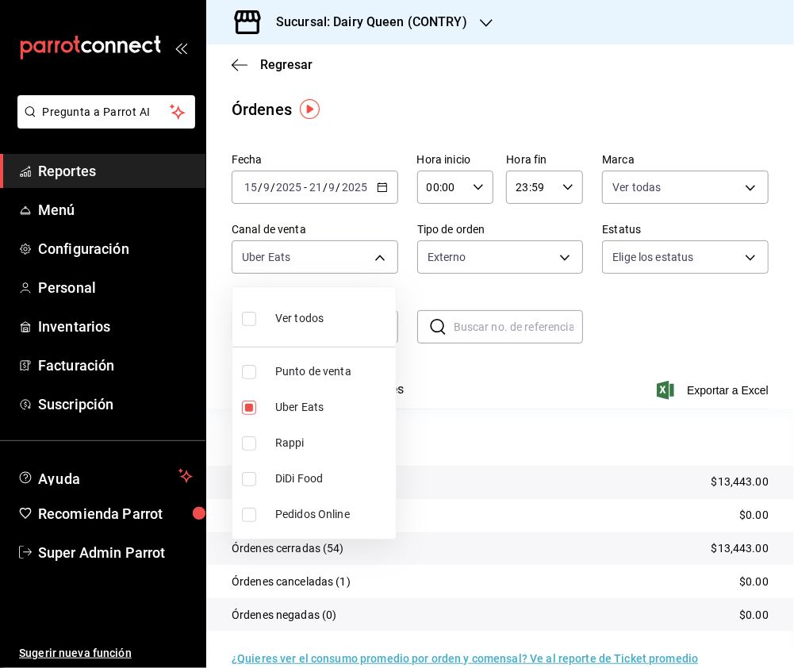
checkbox input "true"
type input "UBER_EATS,DIDI_FOOD"
click at [248, 410] on input "checkbox" at bounding box center [249, 407] width 14 height 14
checkbox input "false"
type input "DIDI_FOOD"
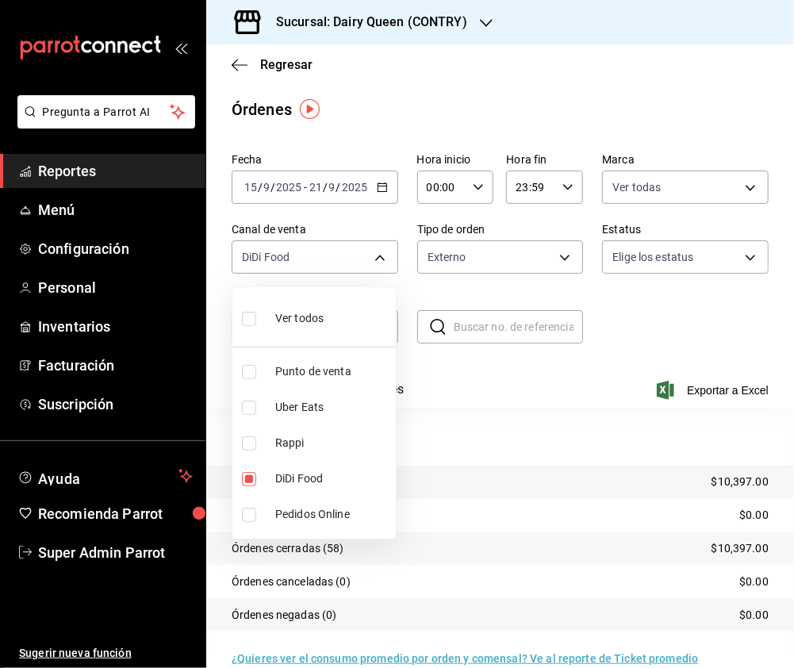
click at [248, 318] on input "checkbox" at bounding box center [249, 319] width 14 height 14
checkbox input "true"
type input "PARROT,UBER_EATS,RAPPI,DIDI_FOOD,ONLINE"
checkbox input "true"
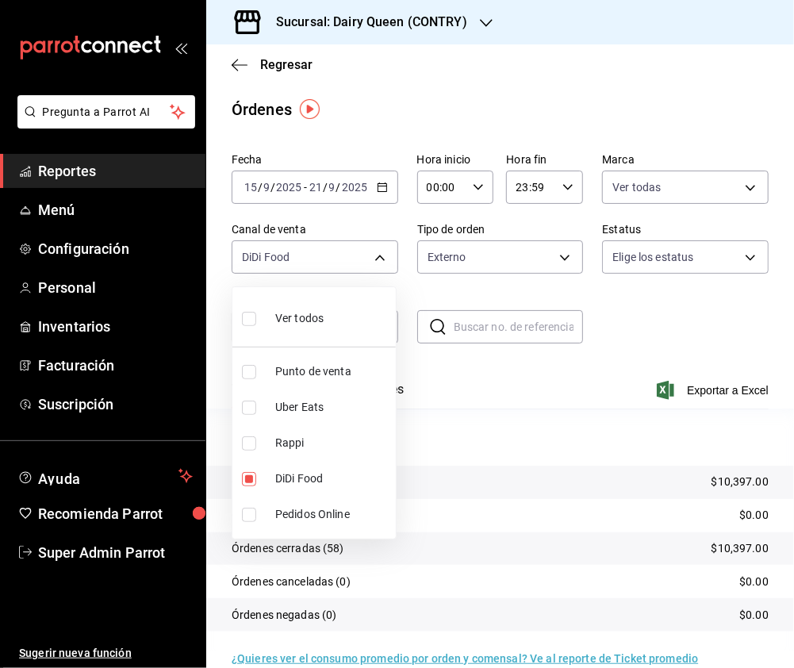
checkbox input "true"
click at [546, 252] on div at bounding box center [397, 334] width 794 height 668
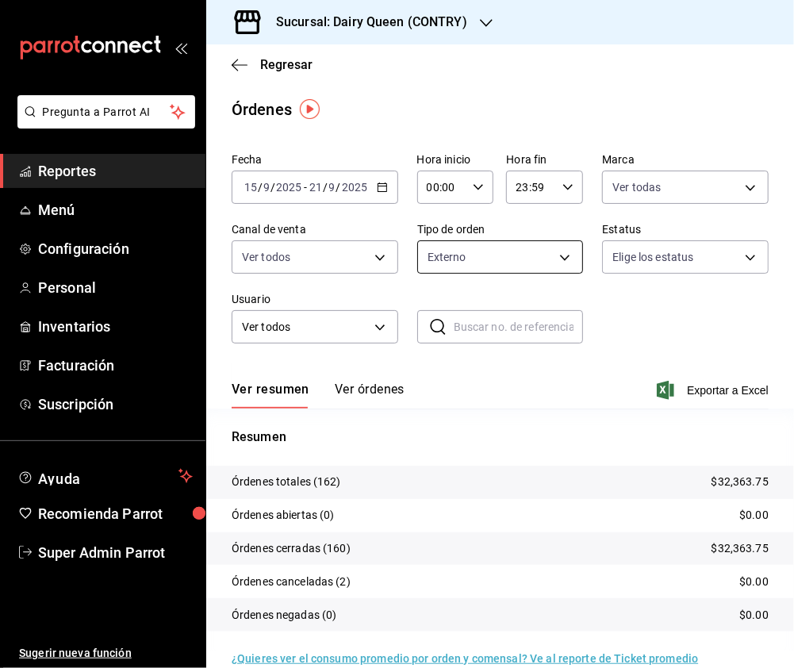
click at [556, 255] on body "Pregunta a Parrot AI Reportes Menú Configuración Personal Inventarios Facturaci…" at bounding box center [397, 334] width 794 height 668
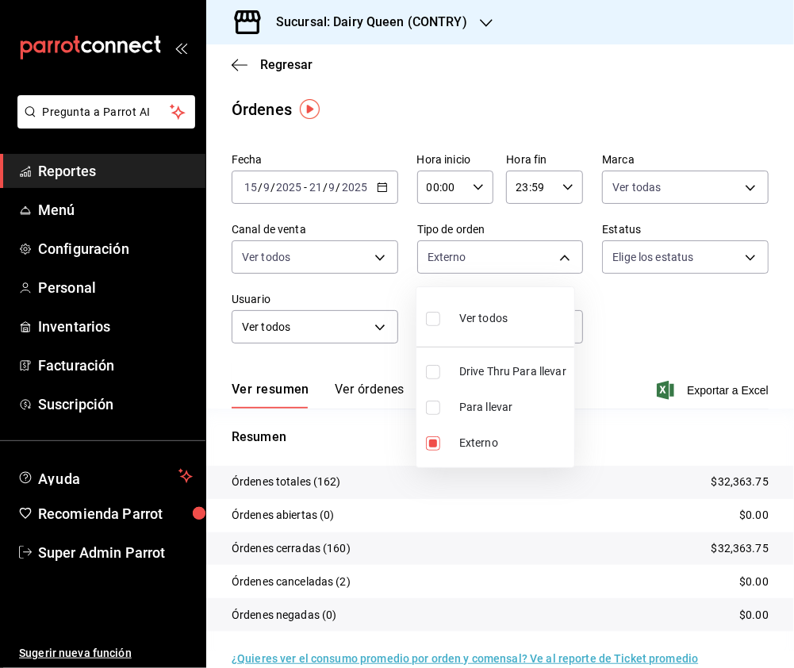
click at [435, 319] on input "checkbox" at bounding box center [433, 319] width 14 height 14
checkbox input "true"
type input "6f881f4d-bdd0-4f68-9d51-ea4436e74db3,7a130943-e711-4801-82e0-c06f772b928c,EXTER…"
checkbox input "true"
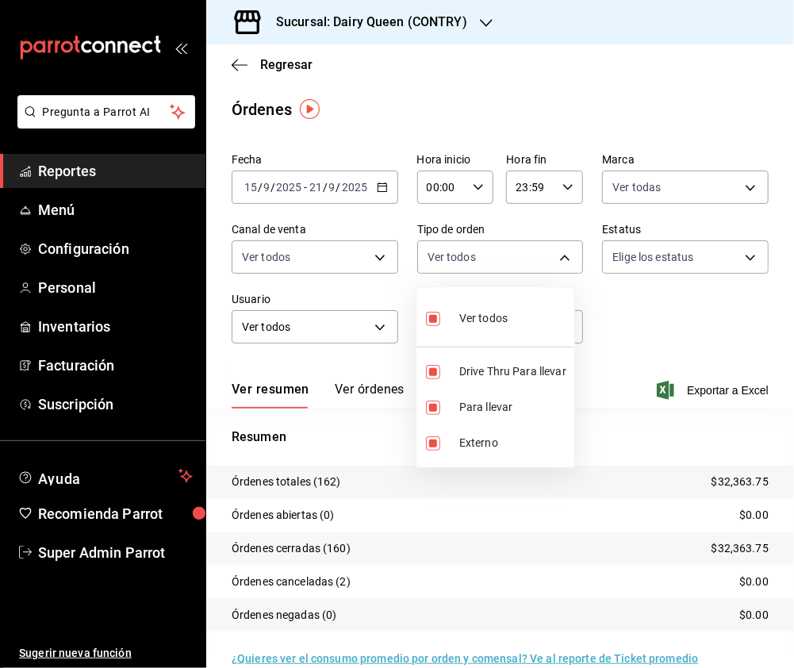
click at [642, 266] on div at bounding box center [397, 334] width 794 height 668
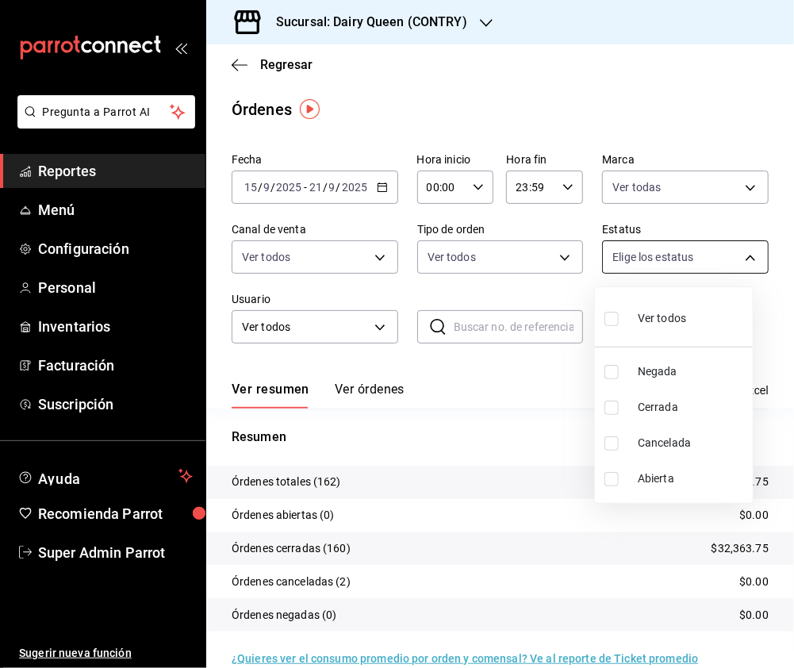
click at [689, 255] on body "Pregunta a Parrot AI Reportes Menú Configuración Personal Inventarios Facturaci…" at bounding box center [397, 334] width 794 height 668
click at [613, 318] on input "checkbox" at bounding box center [611, 319] width 14 height 14
checkbox input "true"
type input "DENIED,FINISHED,CANCELED,OPEN"
checkbox input "true"
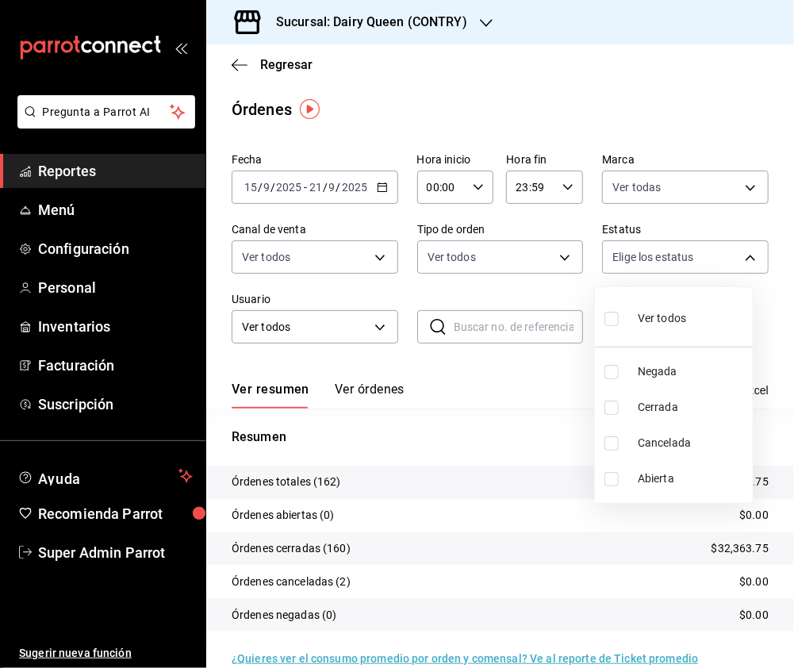
checkbox input "true"
click at [522, 274] on div at bounding box center [397, 334] width 794 height 668
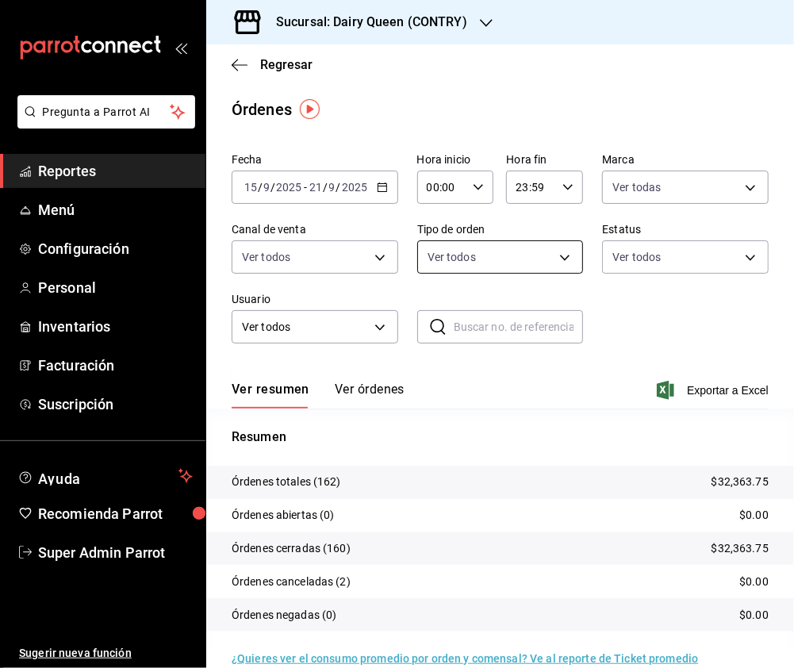
click at [541, 260] on body "Pregunta a Parrot AI Reportes Menú Configuración Personal Inventarios Facturaci…" at bounding box center [397, 334] width 794 height 668
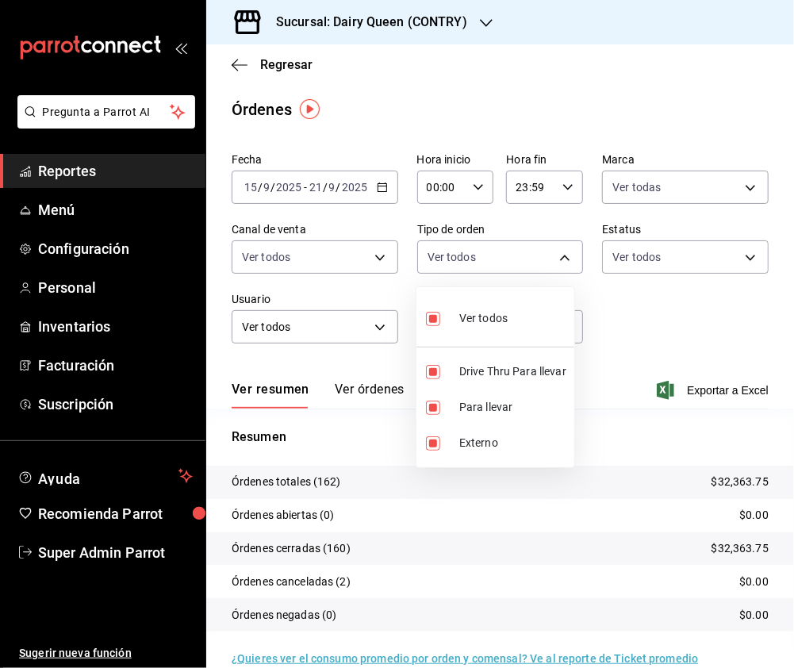
click at [397, 493] on div at bounding box center [397, 334] width 794 height 668
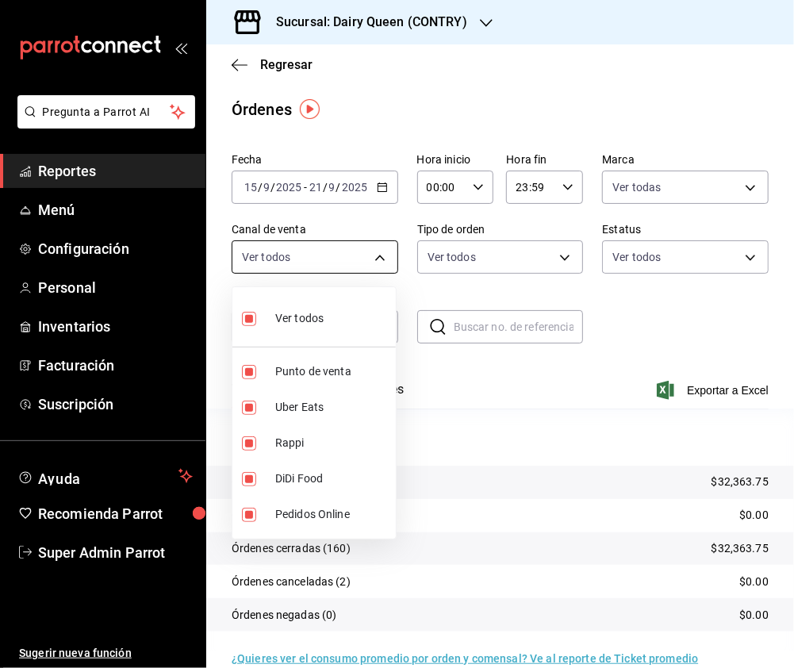
click at [337, 259] on body "Pregunta a Parrot AI Reportes Menú Configuración Personal Inventarios Facturaci…" at bounding box center [397, 334] width 794 height 668
click at [455, 27] on div at bounding box center [397, 334] width 794 height 668
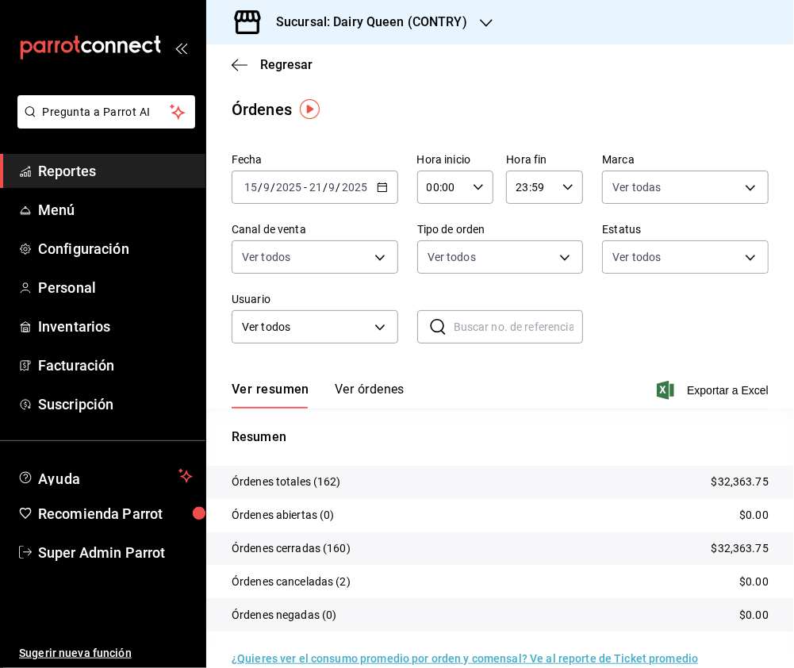
click at [486, 19] on icon "button" at bounding box center [486, 23] width 13 height 13
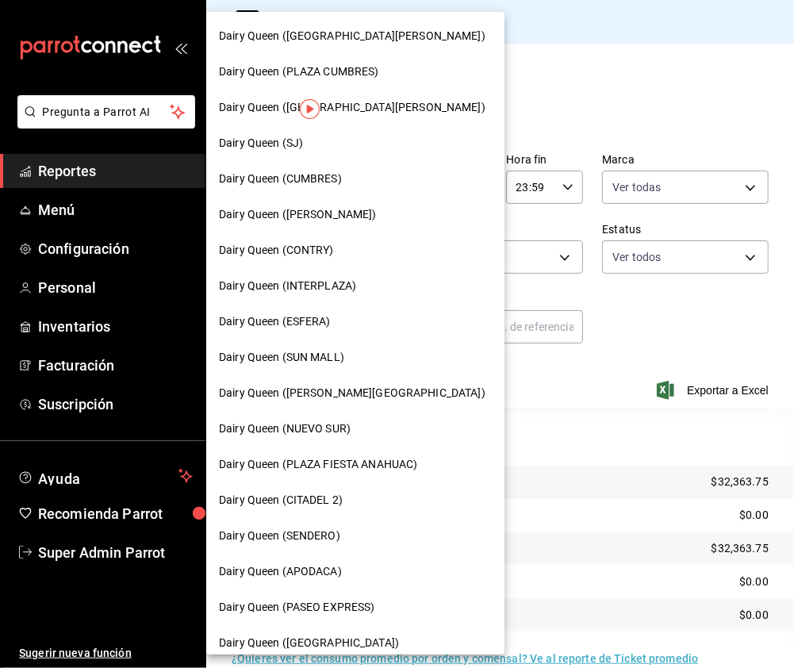
scroll to position [105, 0]
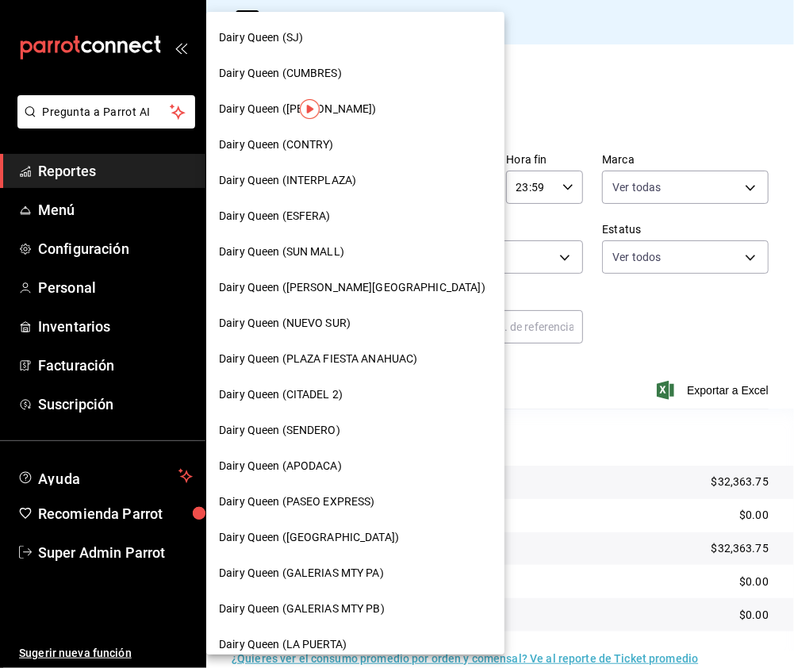
click at [362, 427] on div "Dairy Queen (SENDERO)" at bounding box center [355, 430] width 273 height 17
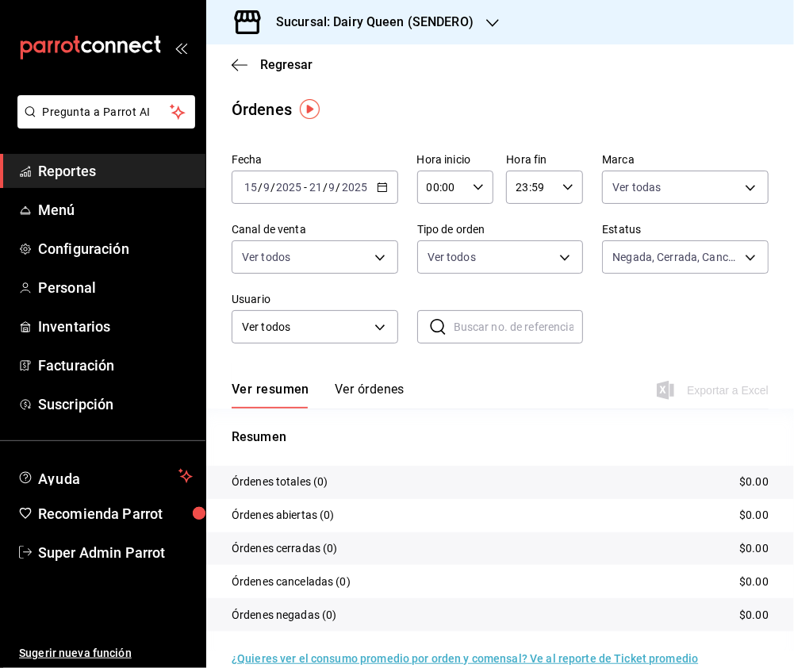
click at [665, 169] on div "Ver todas 6ae56965-4050-49b0-b617-5b524e81bd13" at bounding box center [685, 184] width 167 height 40
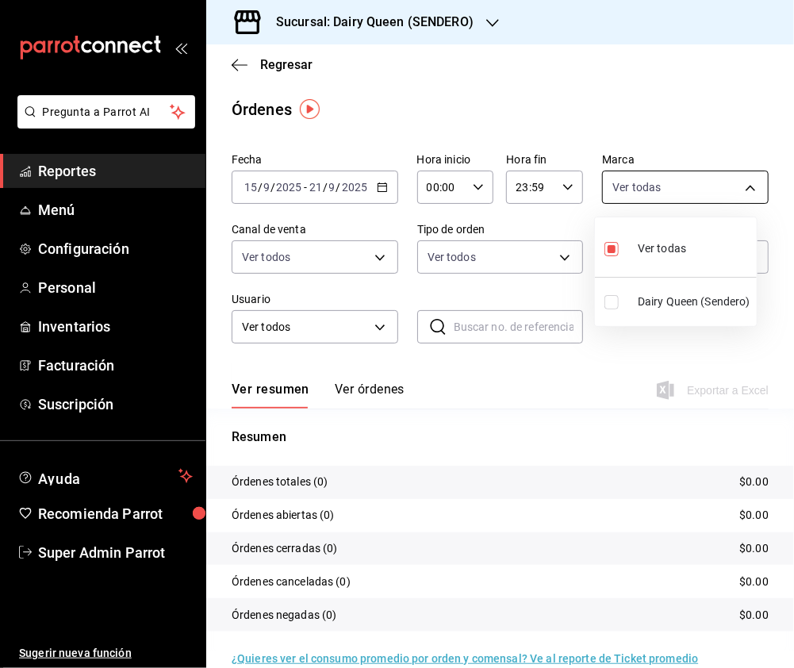
click at [654, 197] on body "Pregunta a Parrot AI Reportes Menú Configuración Personal Inventarios Facturaci…" at bounding box center [397, 334] width 794 height 668
click at [604, 306] on input "checkbox" at bounding box center [611, 302] width 14 height 14
checkbox input "true"
type input "6ae56965-4050-49b0-b617-5b524e81bd13,faa19241-cb37-4dd1-b540-c7310fbb5ac4"
checkbox input "false"
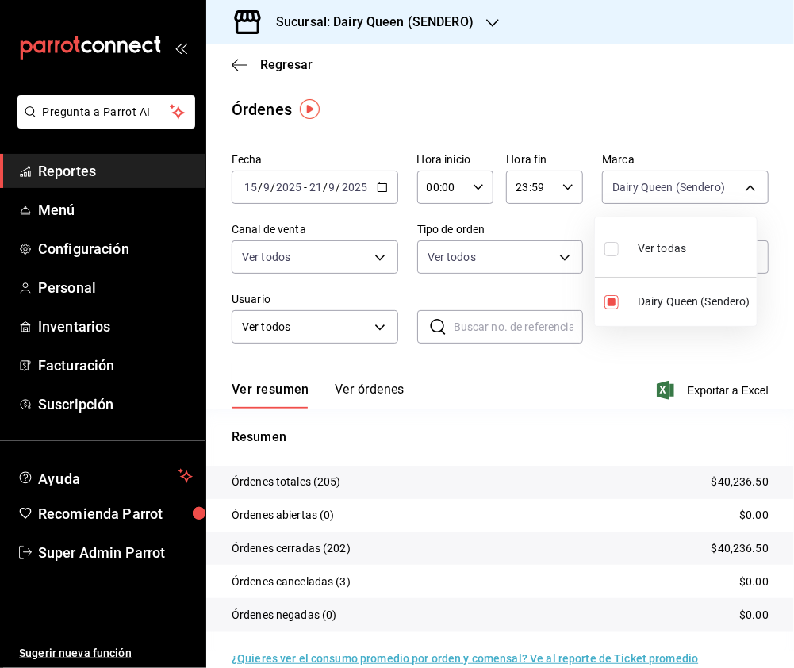
click at [300, 245] on div at bounding box center [397, 334] width 794 height 668
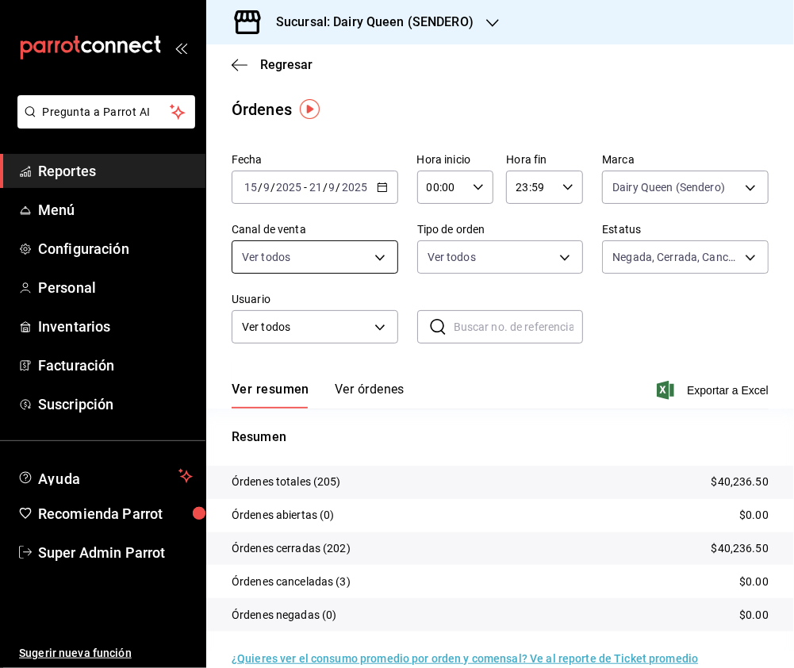
click at [318, 255] on body "Pregunta a Parrot AI Reportes Menú Configuración Personal Inventarios Facturaci…" at bounding box center [397, 334] width 794 height 668
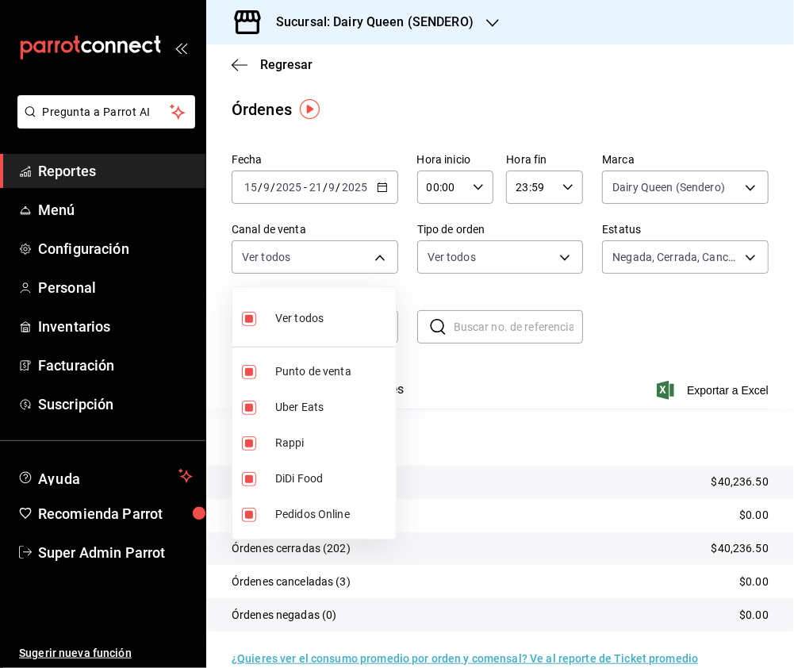
click at [243, 317] on input "checkbox" at bounding box center [249, 319] width 14 height 14
checkbox input "false"
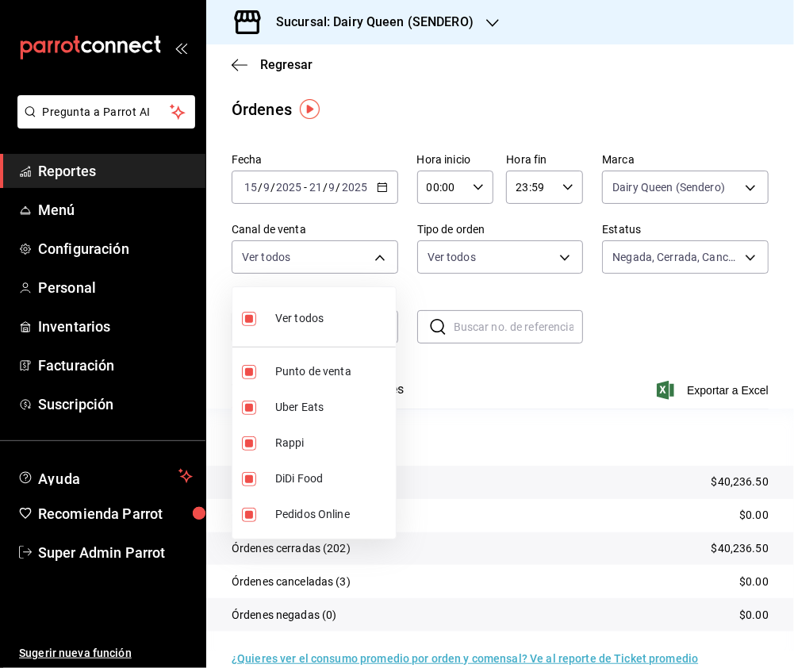
checkbox input "false"
click at [254, 448] on input "checkbox" at bounding box center [249, 443] width 14 height 14
checkbox input "true"
type input "RAPPI"
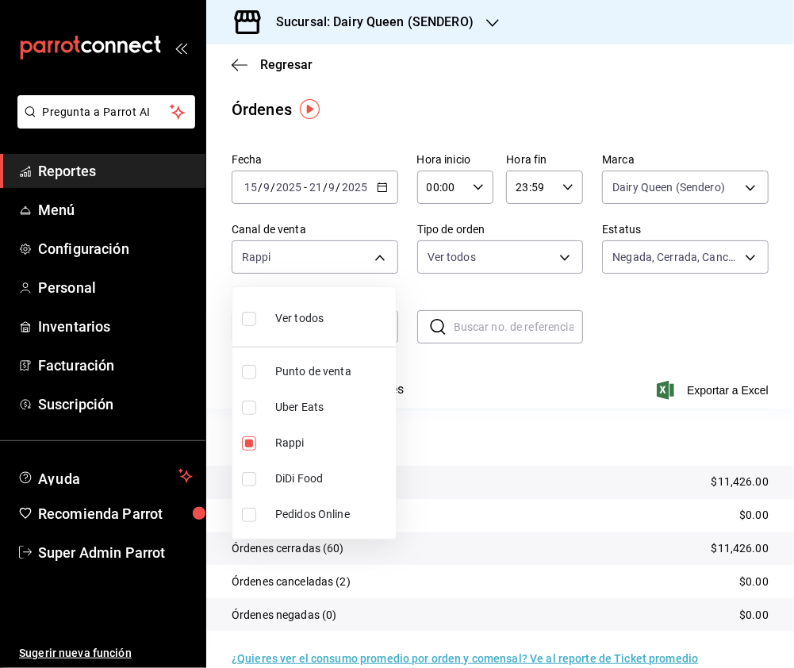
click at [248, 400] on input "checkbox" at bounding box center [249, 407] width 14 height 14
checkbox input "true"
type input "RAPPI,UBER_EATS"
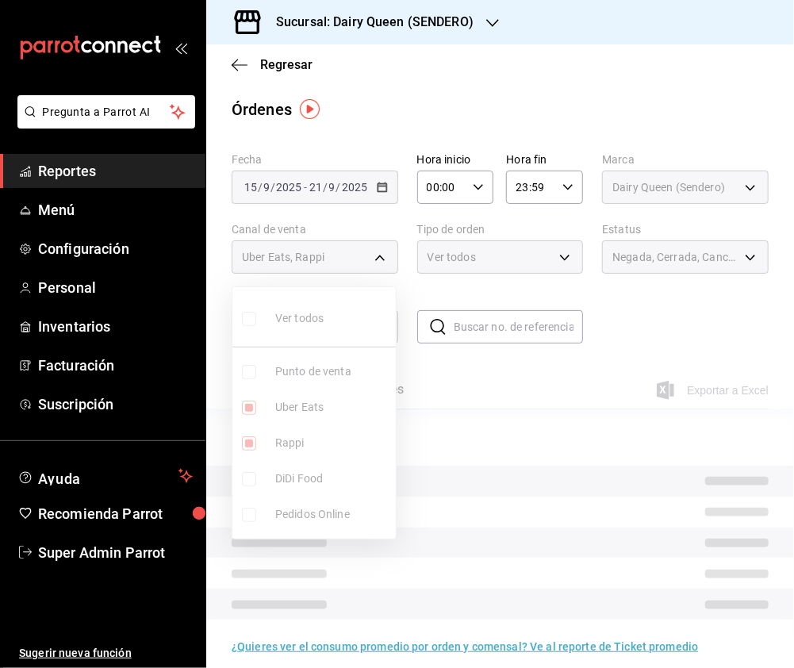
click at [246, 439] on ul "Ver todos Punto de venta Uber Eats Rappi DiDi Food Pedidos Online" at bounding box center [313, 412] width 163 height 251
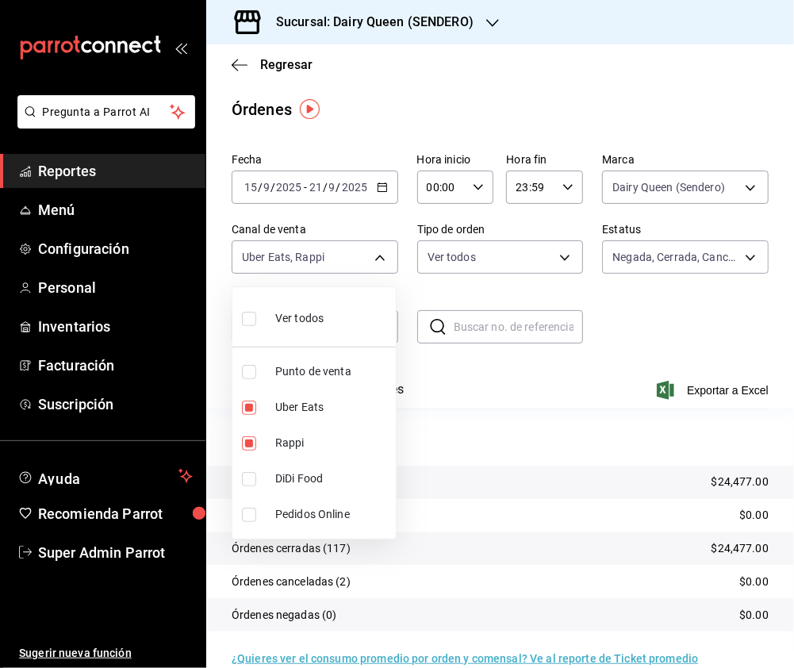
click at [247, 443] on input "checkbox" at bounding box center [249, 443] width 14 height 14
checkbox input "false"
type input "UBER_EATS"
click at [254, 484] on input "checkbox" at bounding box center [249, 479] width 14 height 14
checkbox input "true"
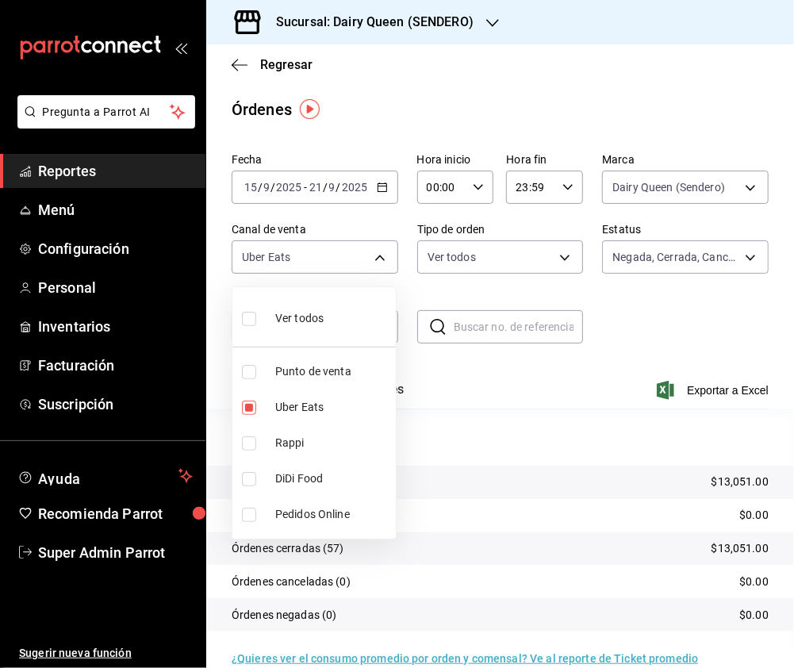
type input "UBER_EATS,DIDI_FOOD"
click at [251, 404] on input "checkbox" at bounding box center [249, 407] width 14 height 14
checkbox input "false"
type input "DIDI_FOOD"
click at [248, 320] on input "checkbox" at bounding box center [249, 319] width 14 height 14
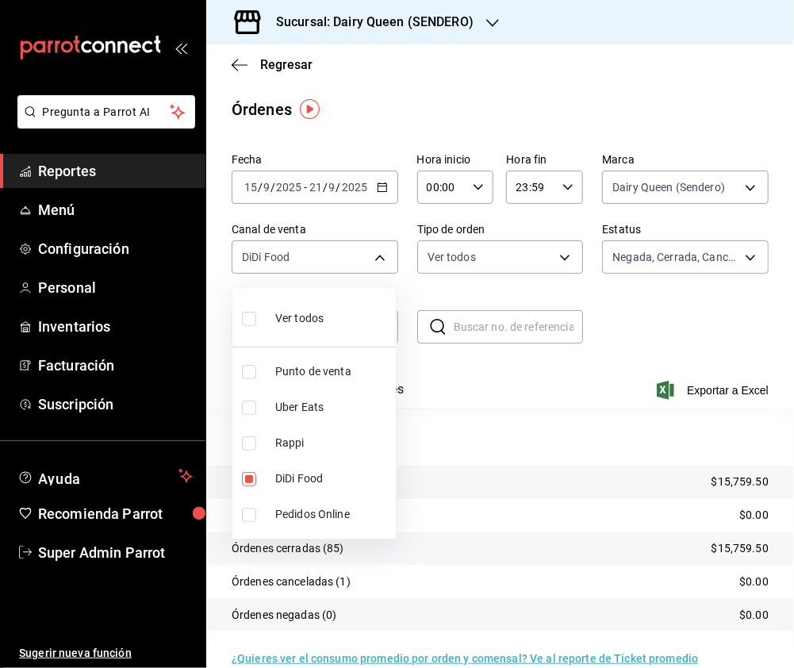
checkbox input "true"
type input "PARROT,UBER_EATS,RAPPI,DIDI_FOOD,ONLINE"
checkbox input "true"
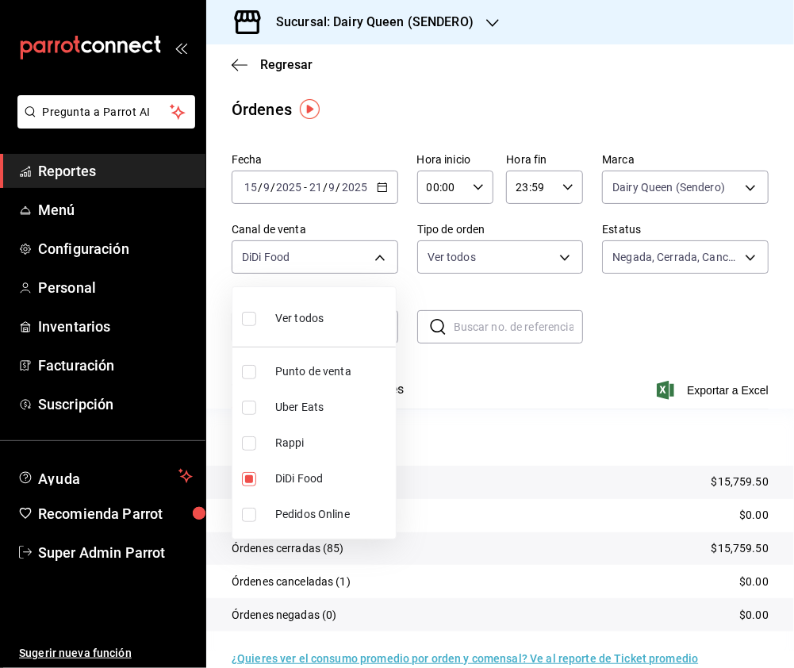
checkbox input "true"
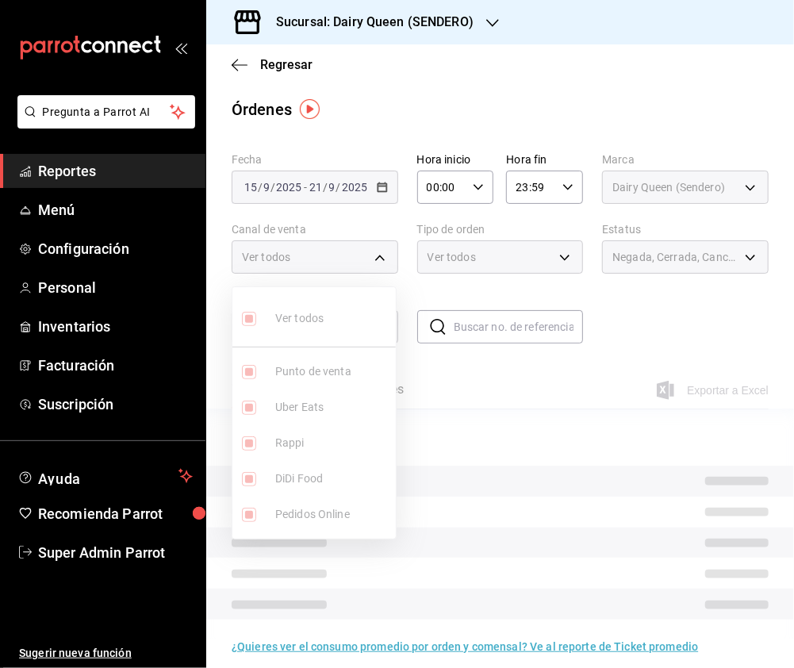
click at [559, 243] on div at bounding box center [397, 334] width 794 height 668
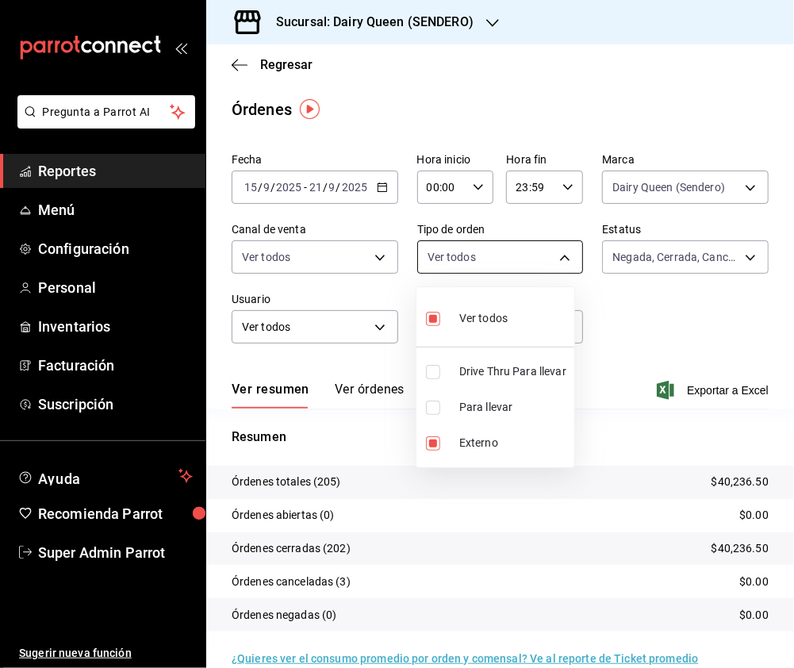
click at [547, 249] on body "Pregunta a Parrot AI Reportes Menú Configuración Personal Inventarios Facturaci…" at bounding box center [397, 334] width 794 height 668
click at [432, 372] on input "checkbox" at bounding box center [433, 372] width 14 height 14
checkbox input "true"
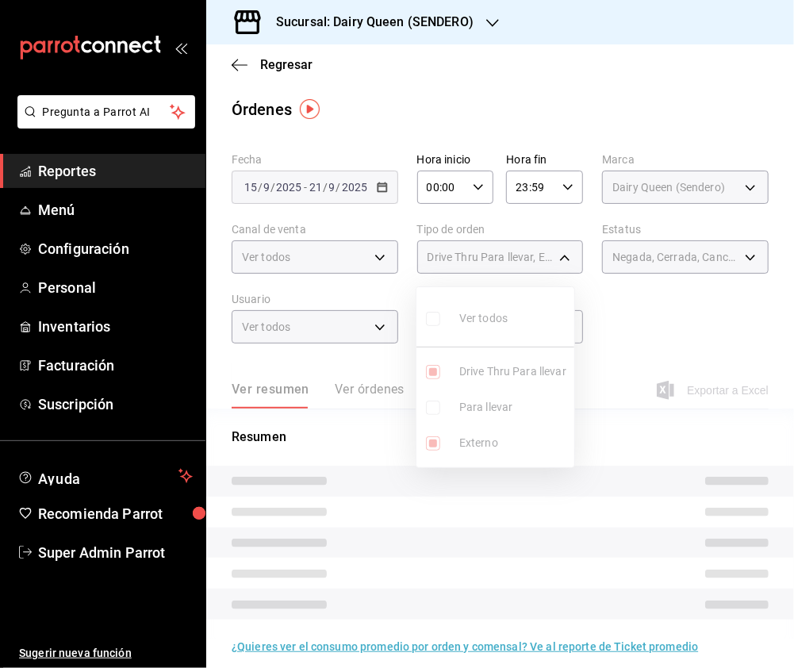
type input "6f881f4d-bdd0-4f68-9d51-ea4436e74db3,7a130943-e711-4801-82e0-c06f772b928c,EXTER…"
checkbox input "false"
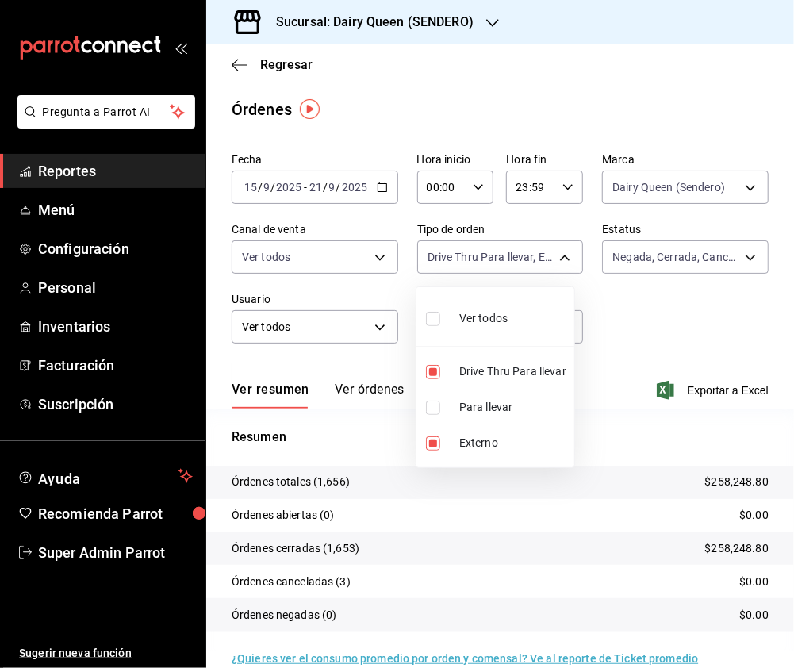
click at [433, 443] on input "checkbox" at bounding box center [433, 443] width 14 height 14
checkbox input "false"
type input "6f881f4d-bdd0-4f68-9d51-ea4436e74db3,7a130943-e711-4801-82e0-c06f772b928c,6ff26…"
click at [439, 319] on input "checkbox" at bounding box center [433, 319] width 14 height 14
checkbox input "false"
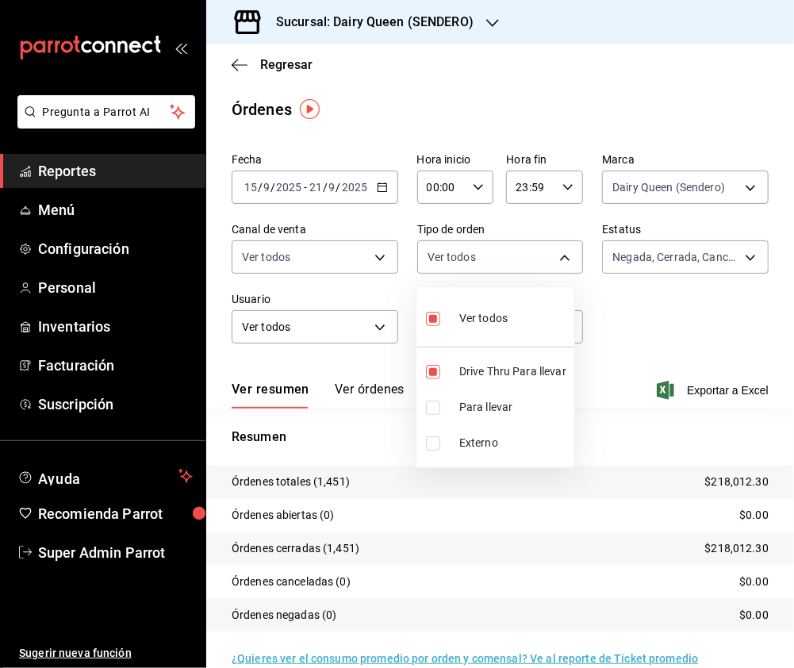
checkbox input "false"
click at [436, 321] on input "checkbox" at bounding box center [433, 319] width 14 height 14
checkbox input "true"
type input "6ff26471-1826-49f7-93e7-ff087c56479f,eb0cfbc6-42f2-4035-a9a6-6d4a15061af5,EXTER…"
checkbox input "true"
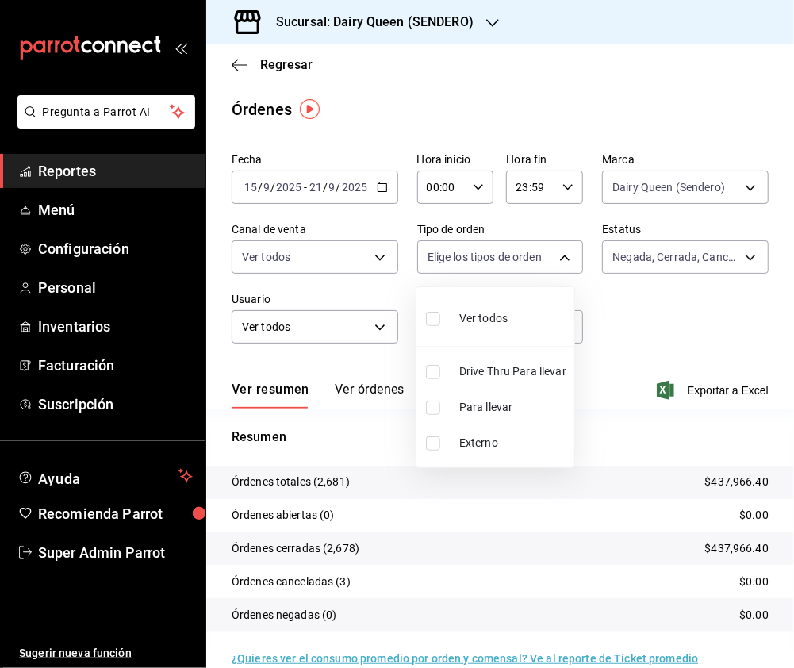
checkbox input "true"
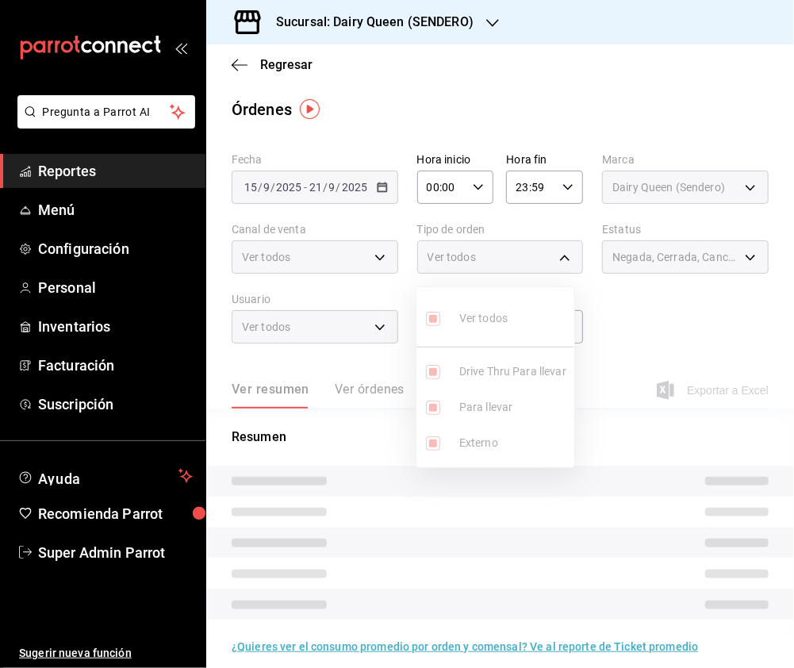
click at [712, 267] on div at bounding box center [397, 334] width 794 height 668
click at [721, 257] on body "Pregunta a Parrot AI Reportes Menú Configuración Personal Inventarios Facturaci…" at bounding box center [397, 334] width 794 height 668
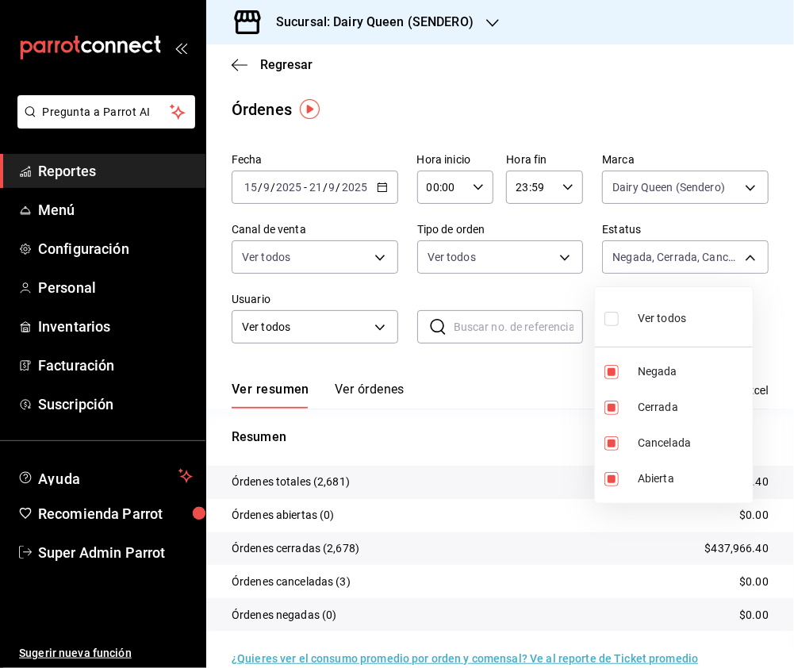
click at [485, 32] on div at bounding box center [397, 334] width 794 height 668
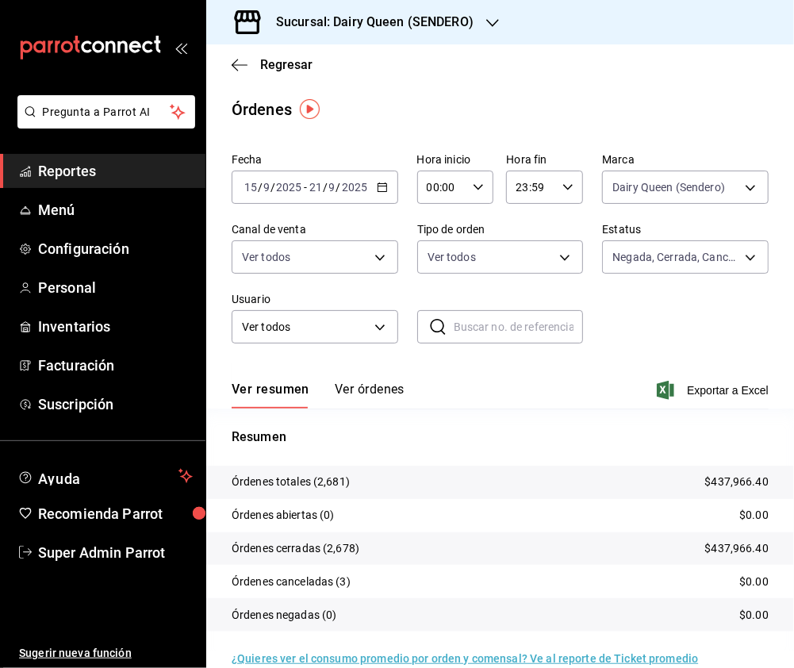
click at [486, 22] on icon "button" at bounding box center [492, 23] width 13 height 13
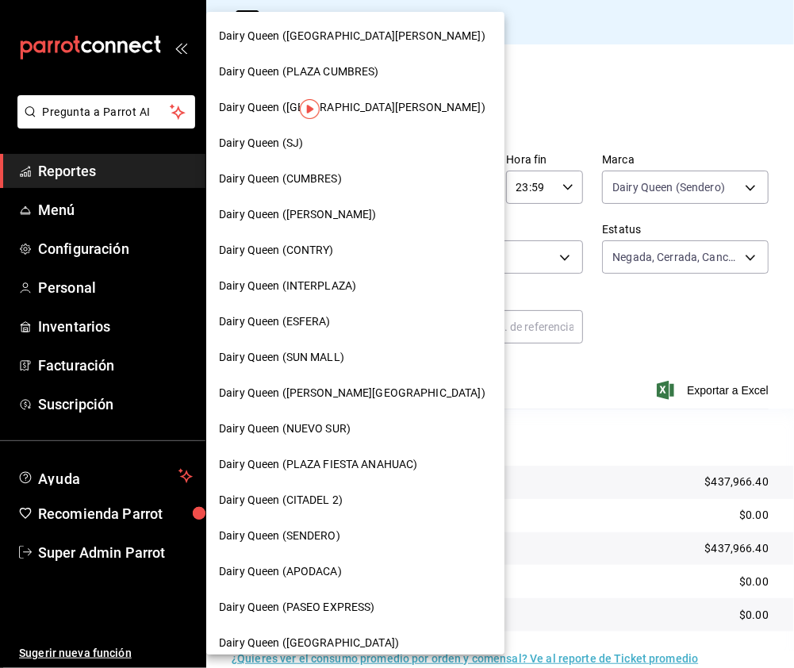
click at [336, 220] on span "Dairy Queen ([PERSON_NAME])" at bounding box center [298, 214] width 158 height 17
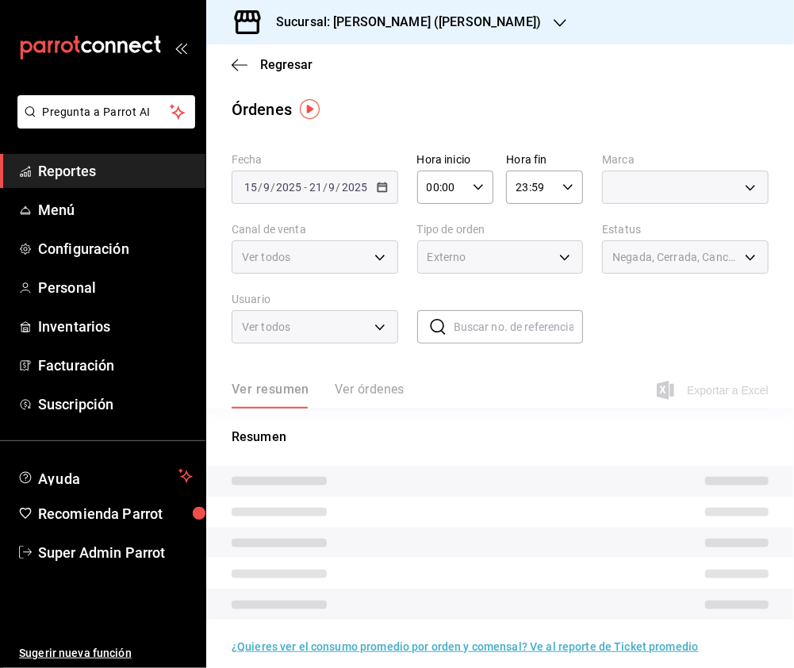
click at [744, 190] on body "Pregunta a Parrot AI Reportes Menú Configuración Personal Inventarios Facturaci…" at bounding box center [397, 334] width 794 height 668
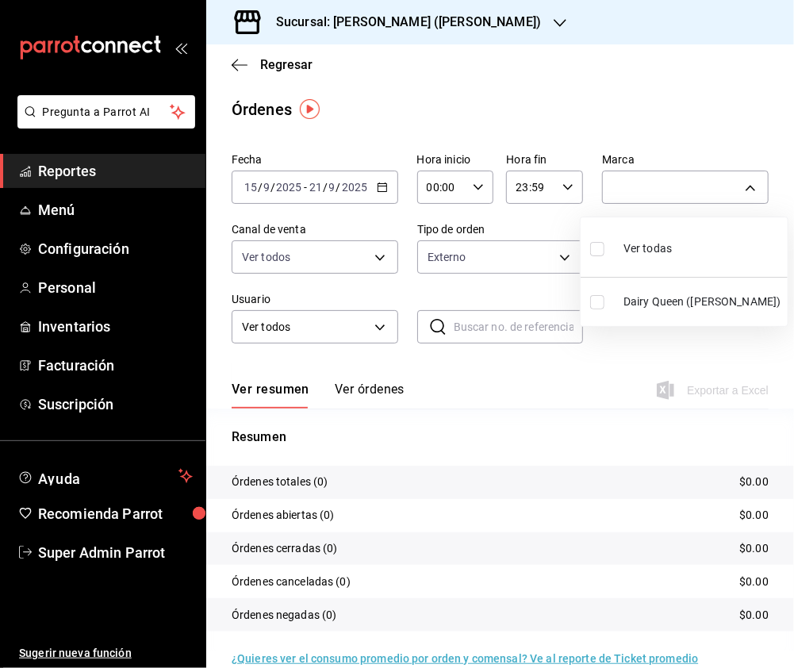
click at [593, 246] on input "checkbox" at bounding box center [597, 249] width 14 height 14
checkbox input "true"
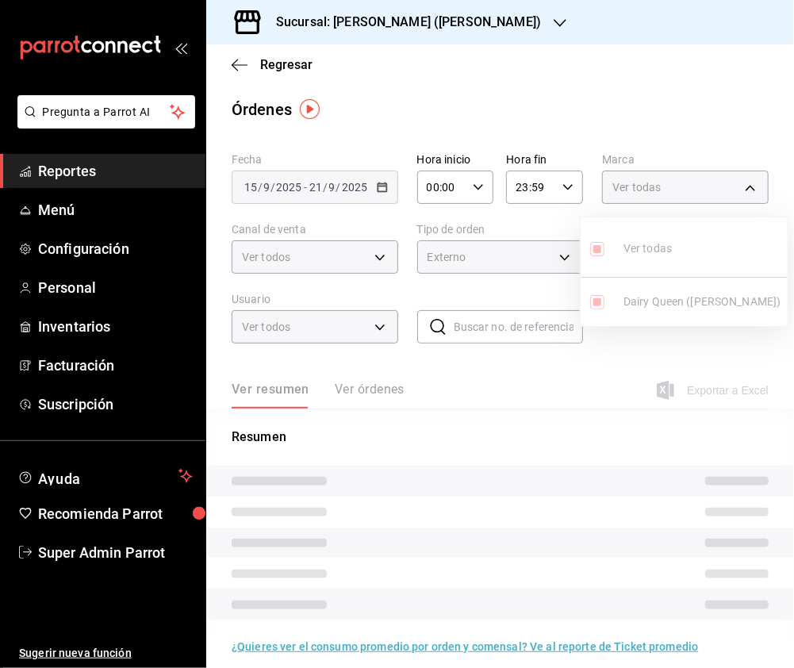
click at [330, 267] on div at bounding box center [397, 334] width 794 height 668
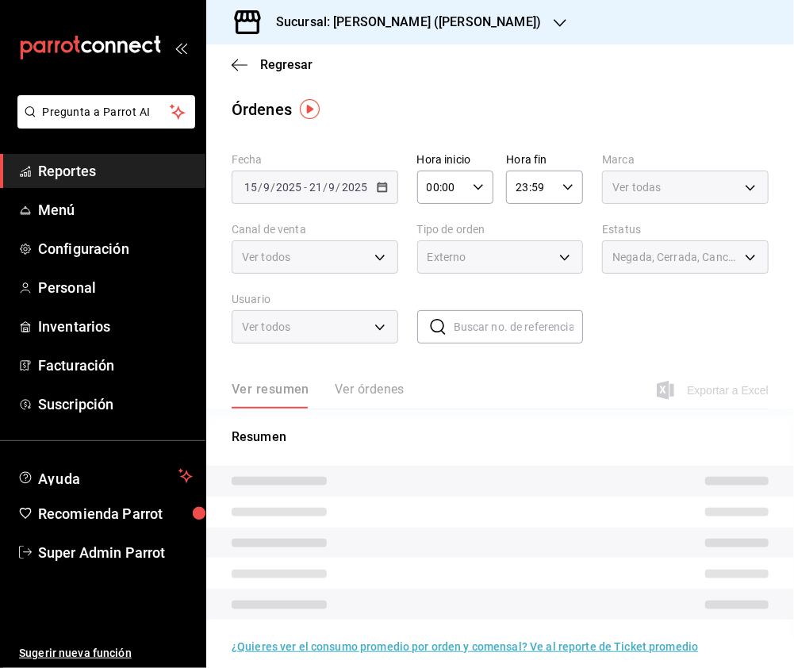
type input "7beb9436-a603-443e-8d78-6779a9706c45"
checkbox input "true"
click at [376, 259] on div "Ver todas Dairy Queen ([PERSON_NAME])" at bounding box center [397, 334] width 794 height 668
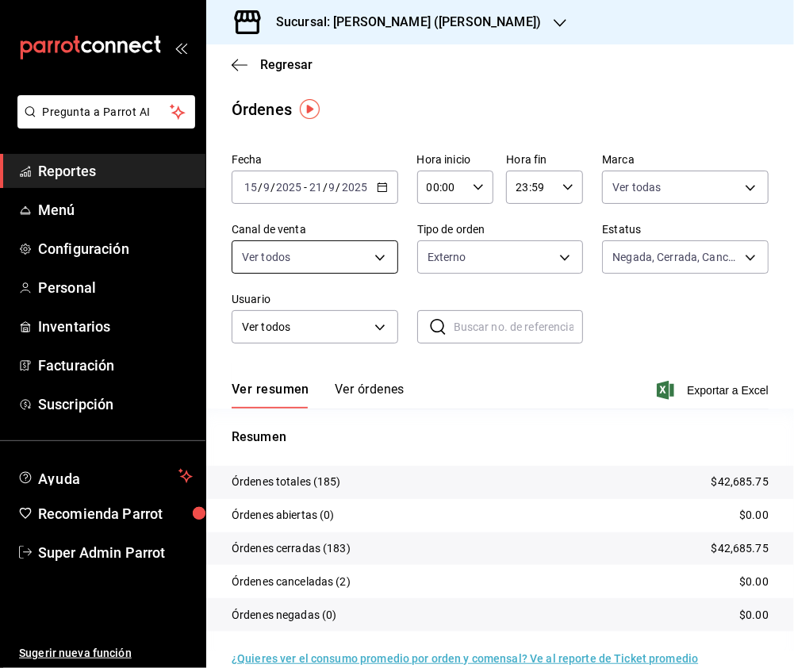
click at [376, 260] on body "Pregunta a Parrot AI Reportes Menú Configuración Personal Inventarios Facturaci…" at bounding box center [397, 334] width 794 height 668
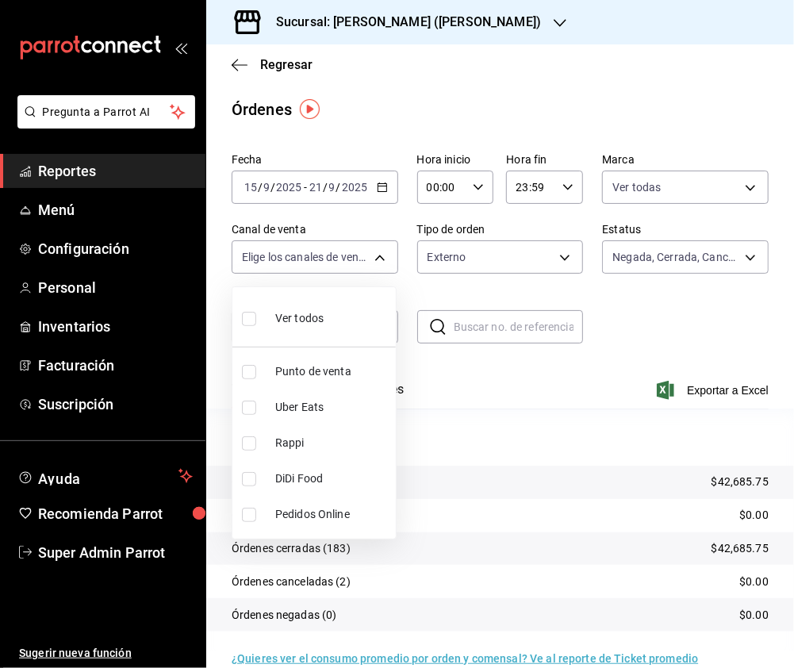
click at [245, 444] on input "checkbox" at bounding box center [249, 443] width 14 height 14
checkbox input "true"
type input "RAPPI"
click at [243, 404] on input "checkbox" at bounding box center [249, 407] width 14 height 14
checkbox input "true"
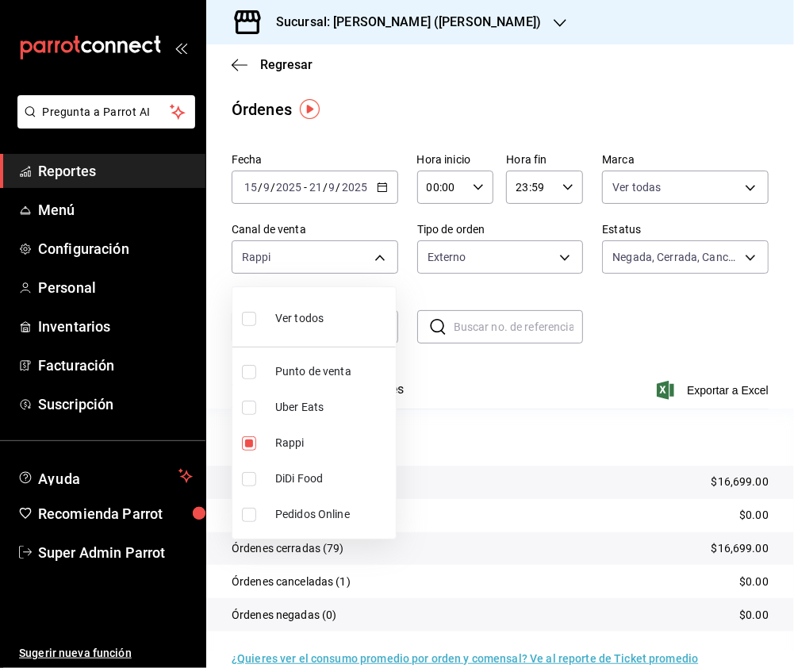
type input "RAPPI,UBER_EATS"
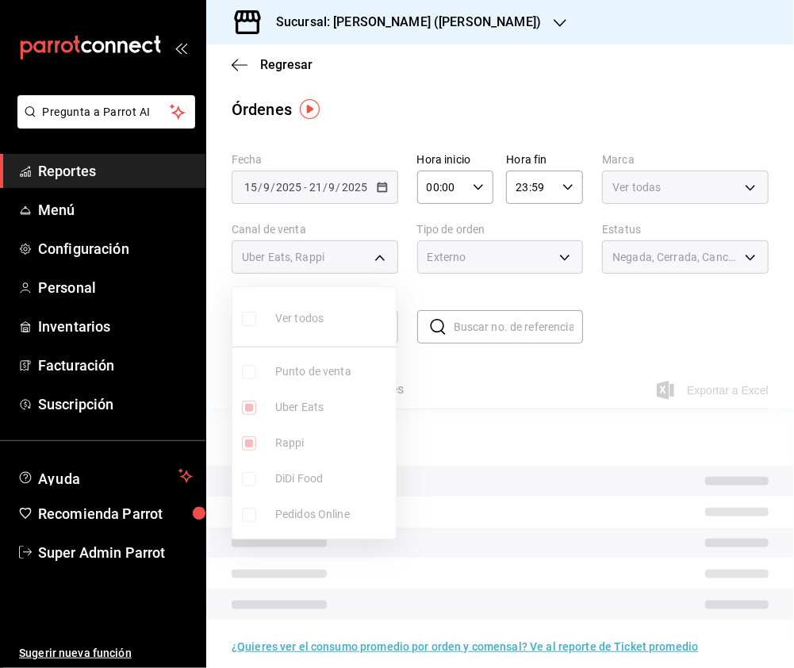
click at [248, 442] on input "checkbox" at bounding box center [249, 443] width 14 height 14
checkbox input "false"
type input "UBER_EATS"
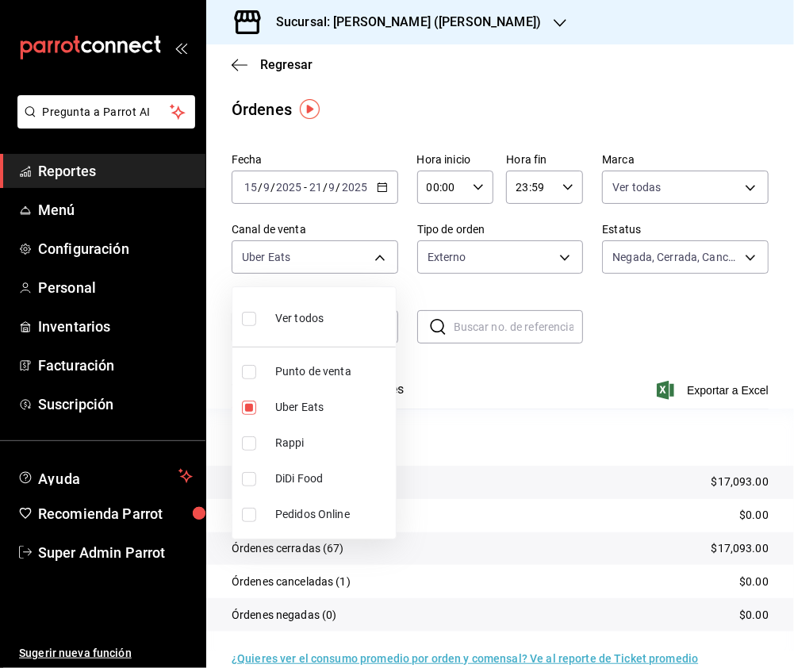
click at [246, 481] on input "checkbox" at bounding box center [249, 479] width 14 height 14
checkbox input "true"
type input "UBER_EATS,DIDI_FOOD"
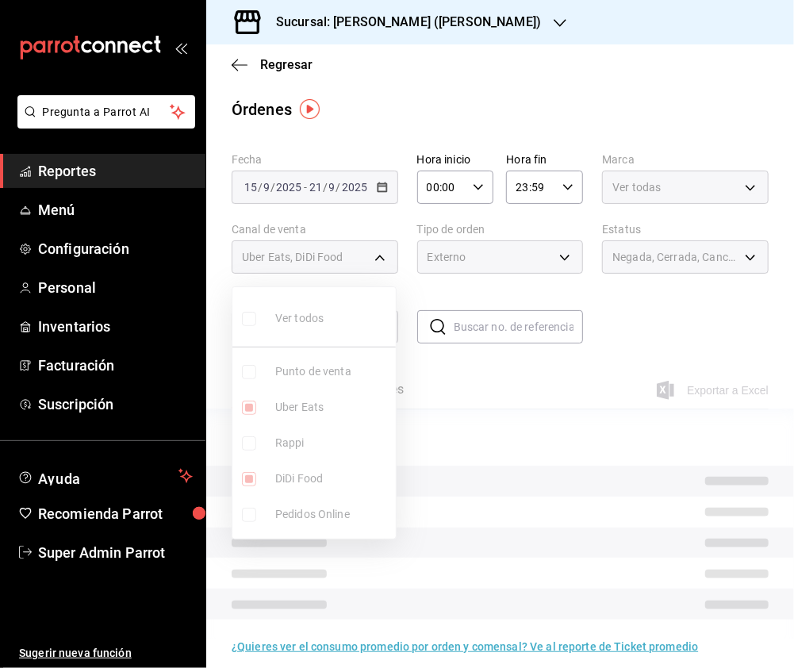
click at [249, 408] on input "checkbox" at bounding box center [249, 407] width 14 height 14
checkbox input "false"
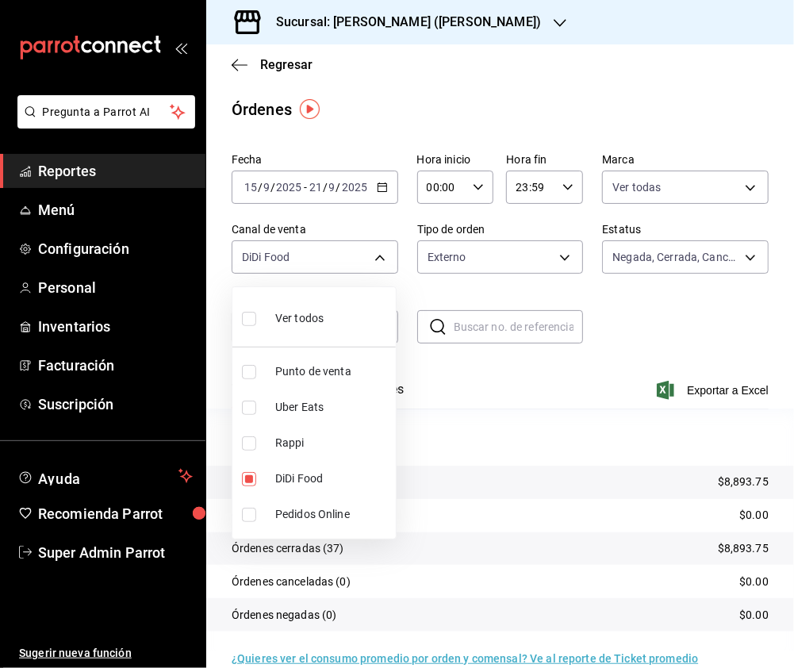
click at [251, 324] on input "checkbox" at bounding box center [249, 319] width 14 height 14
click at [492, 266] on div at bounding box center [397, 334] width 794 height 668
type input "PARROT,UBER_EATS,RAPPI,DIDI_FOOD,ONLINE"
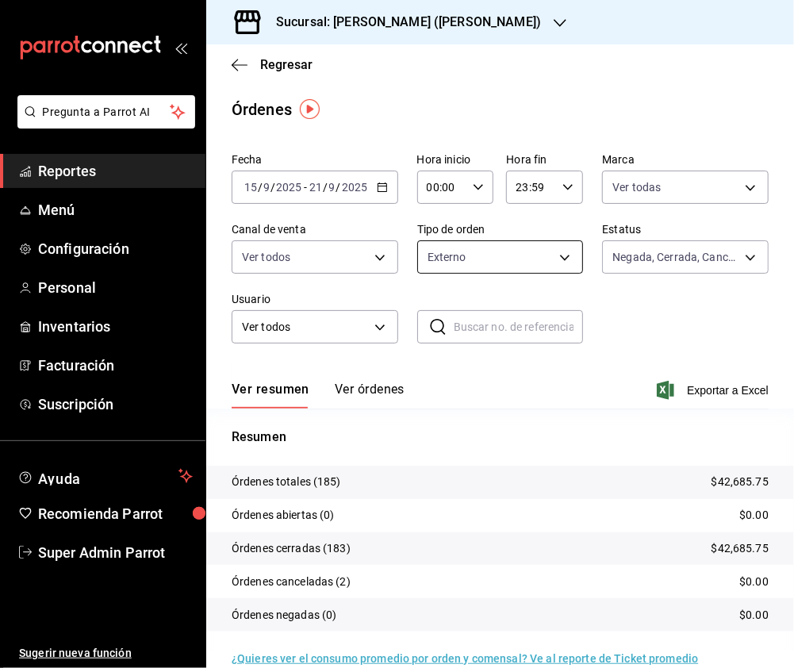
click at [557, 255] on body "Pregunta a Parrot AI Reportes Menú Configuración Personal Inventarios Facturaci…" at bounding box center [397, 334] width 794 height 668
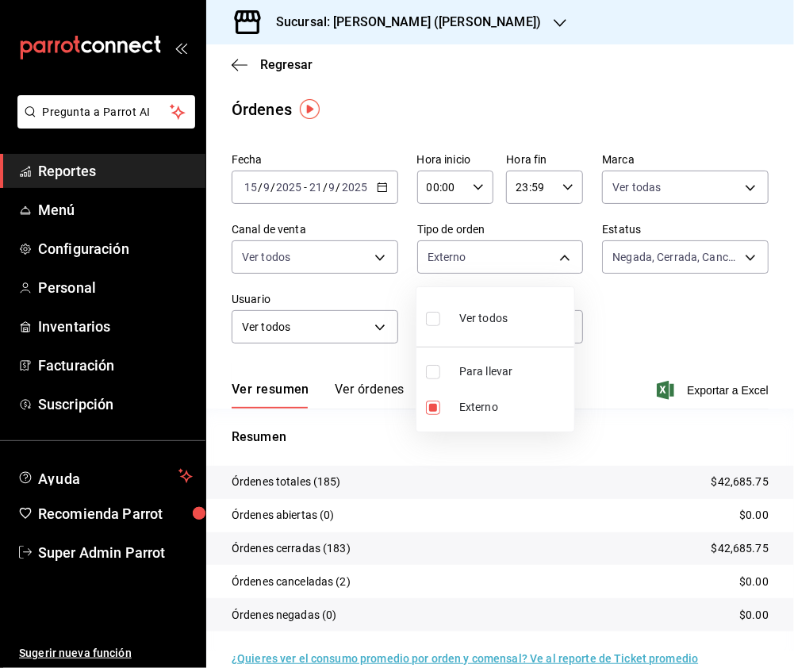
click at [439, 319] on input "checkbox" at bounding box center [433, 319] width 14 height 14
checkbox input "true"
type input "ae563239-34fa-4b06-9565-1049cce1b05f,EXTERNAL"
checkbox input "true"
click at [470, 16] on div at bounding box center [397, 334] width 794 height 668
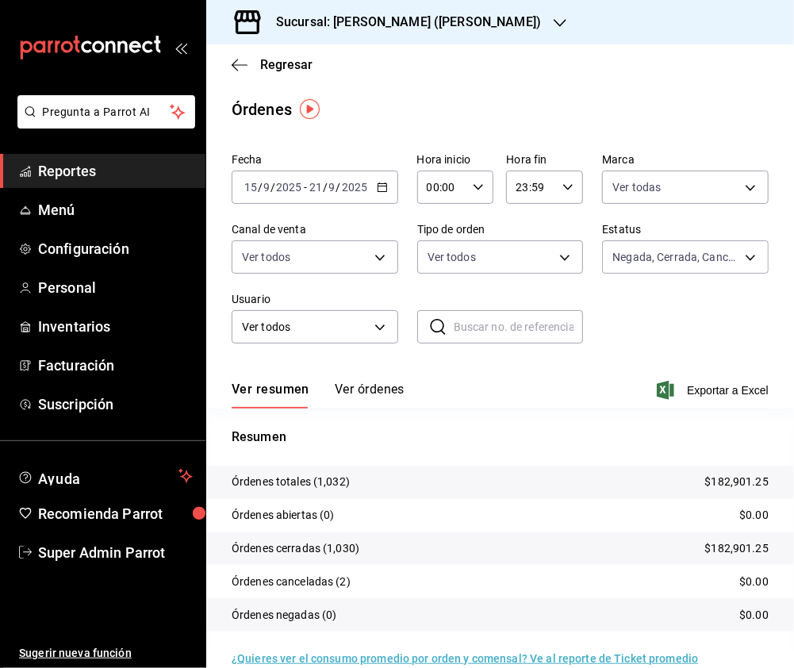
click at [554, 23] on icon "button" at bounding box center [560, 23] width 13 height 13
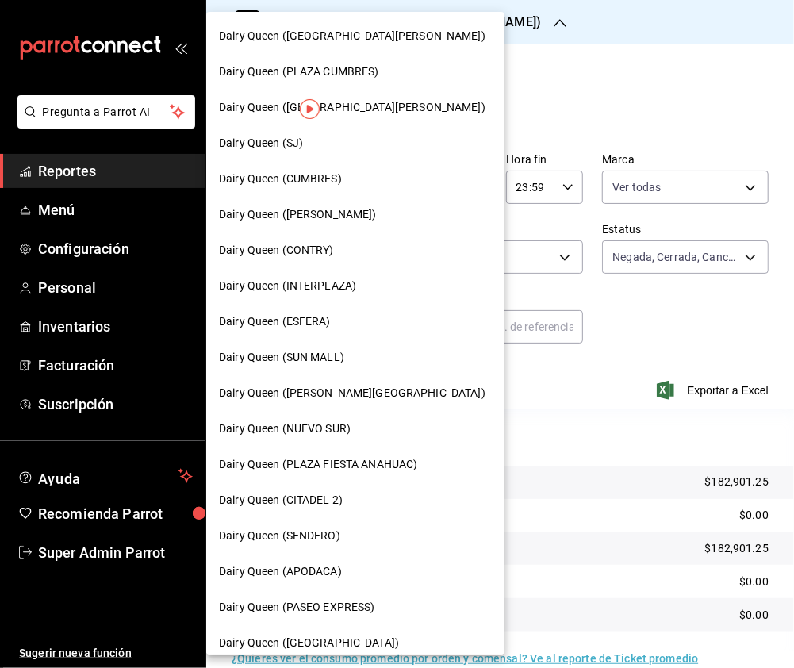
click at [334, 185] on span "Dairy Queen (CUMBRES)" at bounding box center [280, 179] width 123 height 17
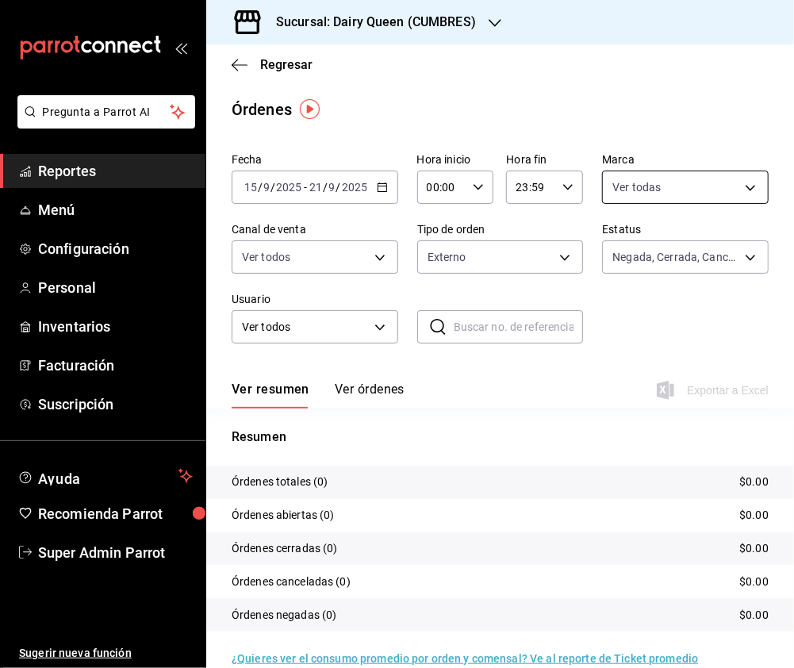
click at [671, 185] on body "Pregunta a Parrot AI Reportes Menú Configuración Personal Inventarios Facturaci…" at bounding box center [397, 334] width 794 height 668
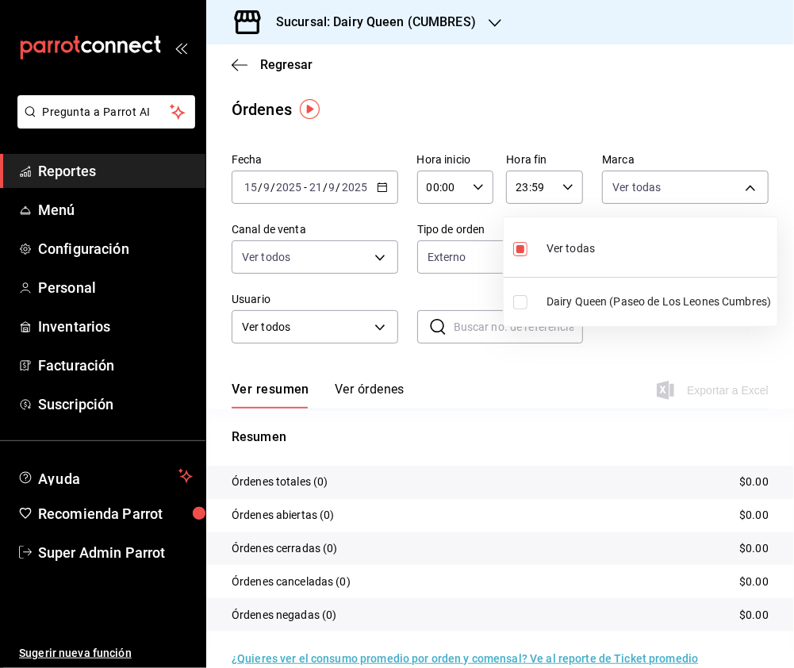
click at [515, 303] on input "checkbox" at bounding box center [520, 302] width 14 height 14
checkbox input "true"
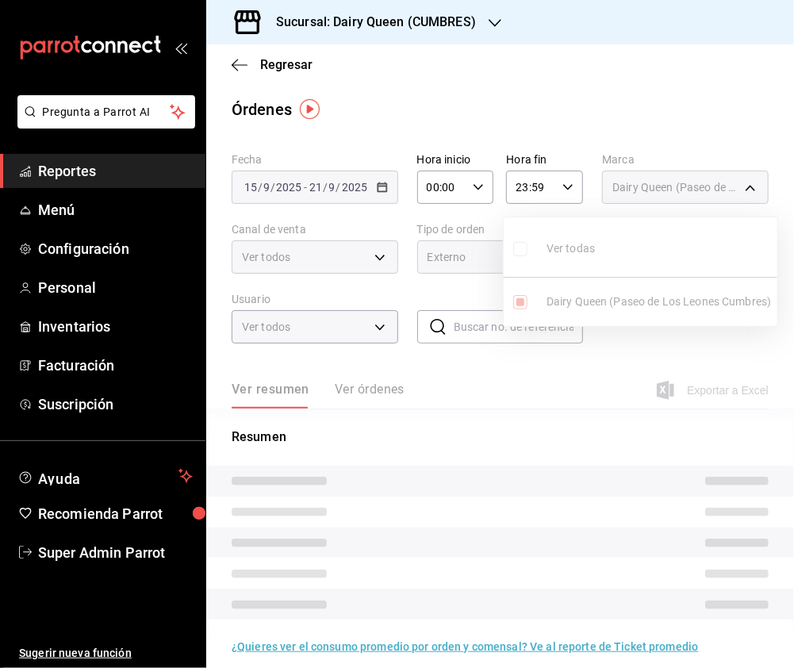
type input "7beb9436-a603-443e-8d78-6779a9706c45,94e83ef2-f479-4c8b-b8c0-f9605114b40c"
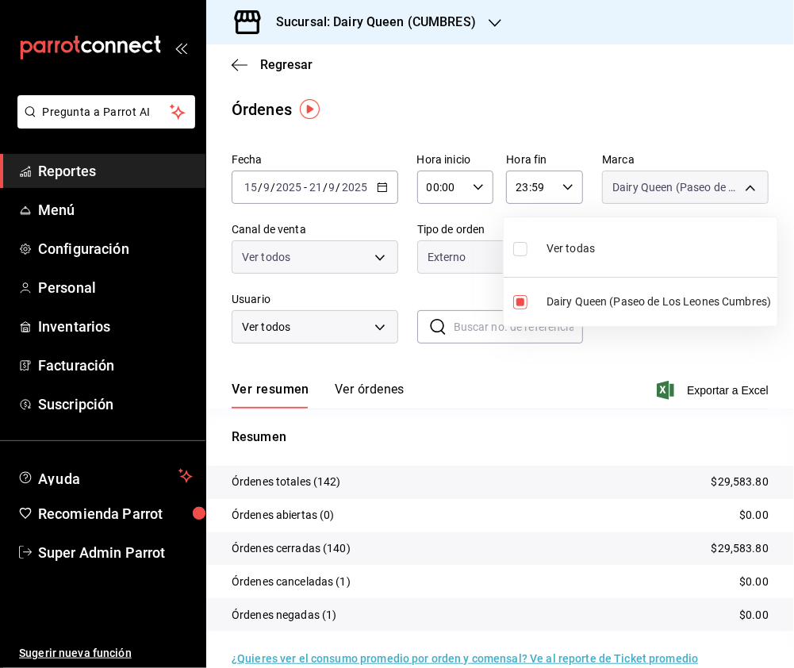
click at [520, 248] on input "checkbox" at bounding box center [520, 249] width 14 height 14
checkbox input "true"
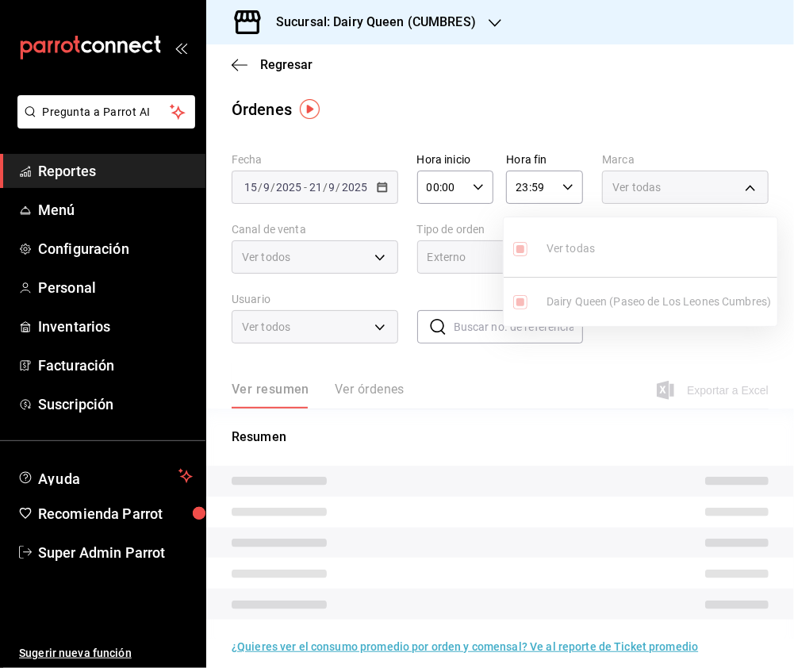
type input "94e83ef2-f479-4c8b-b8c0-f9605114b40c"
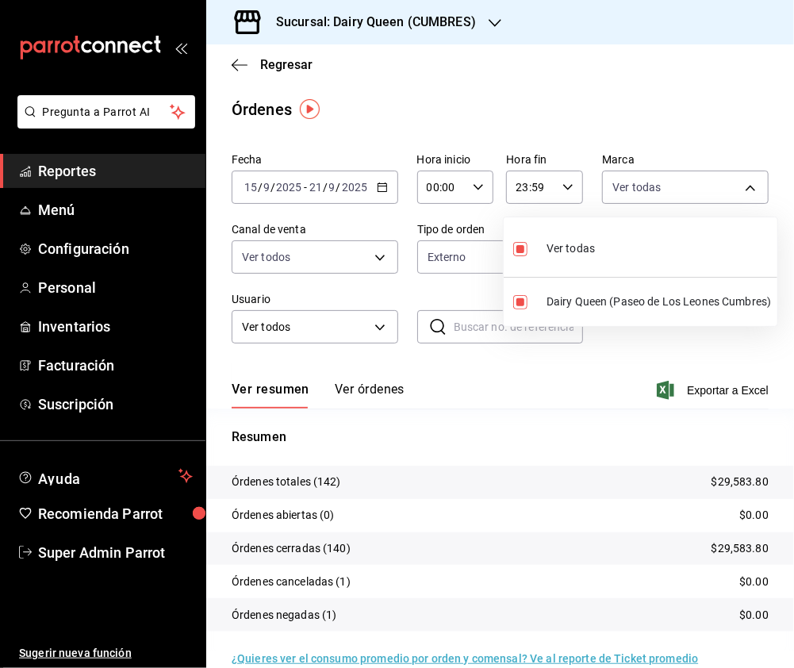
click at [276, 225] on div at bounding box center [397, 334] width 794 height 668
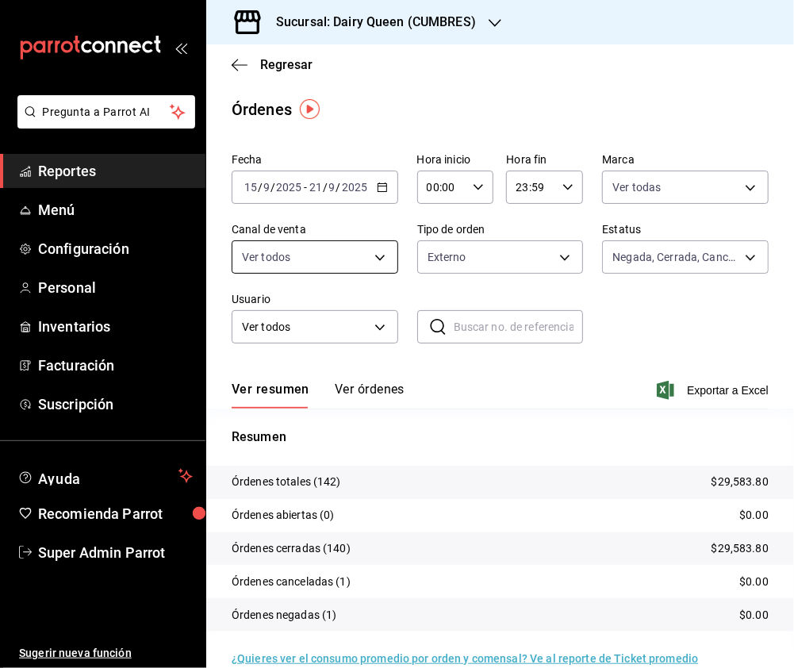
click at [362, 257] on body "Pregunta a Parrot AI Reportes Menú Configuración Personal Inventarios Facturaci…" at bounding box center [397, 334] width 794 height 668
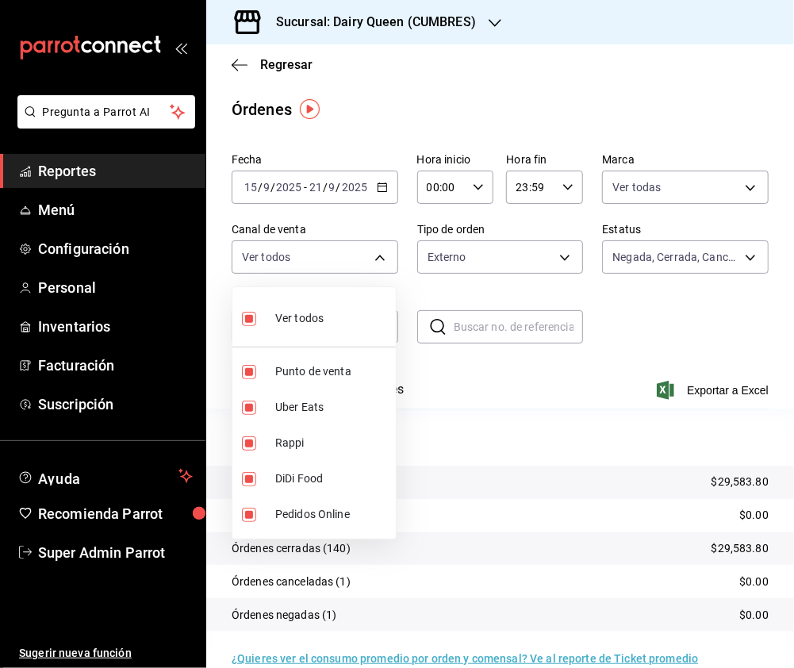
click at [248, 317] on input "checkbox" at bounding box center [249, 319] width 14 height 14
checkbox input "false"
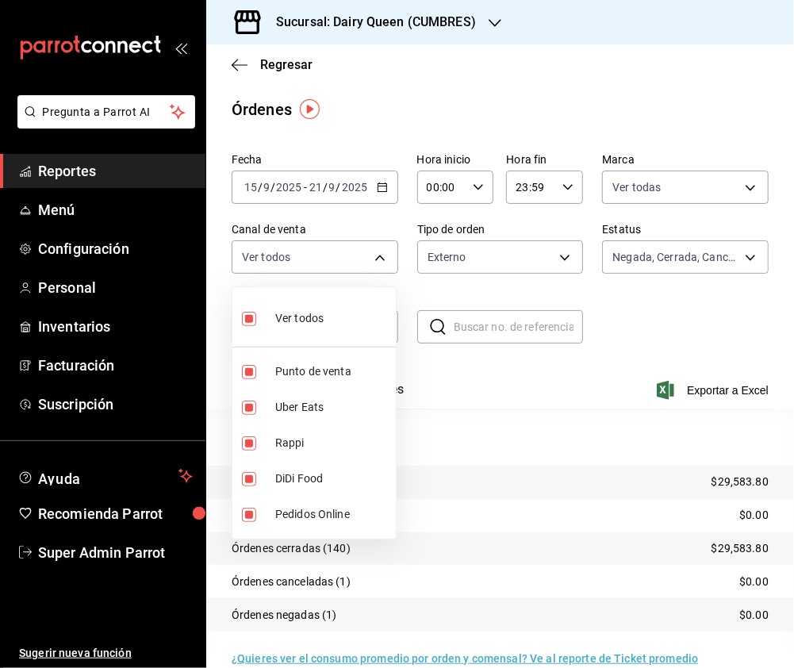
checkbox input "false"
click at [251, 445] on input "checkbox" at bounding box center [249, 443] width 14 height 14
checkbox input "true"
type input "RAPPI"
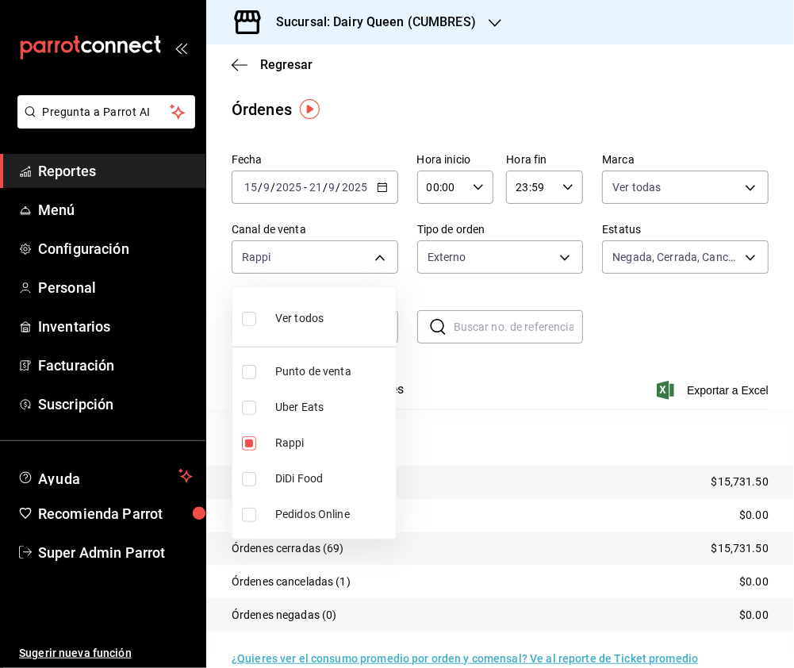
click at [247, 407] on input "checkbox" at bounding box center [249, 407] width 14 height 14
checkbox input "true"
type input "RAPPI,UBER_EATS"
click at [255, 436] on input "checkbox" at bounding box center [249, 443] width 14 height 14
checkbox input "false"
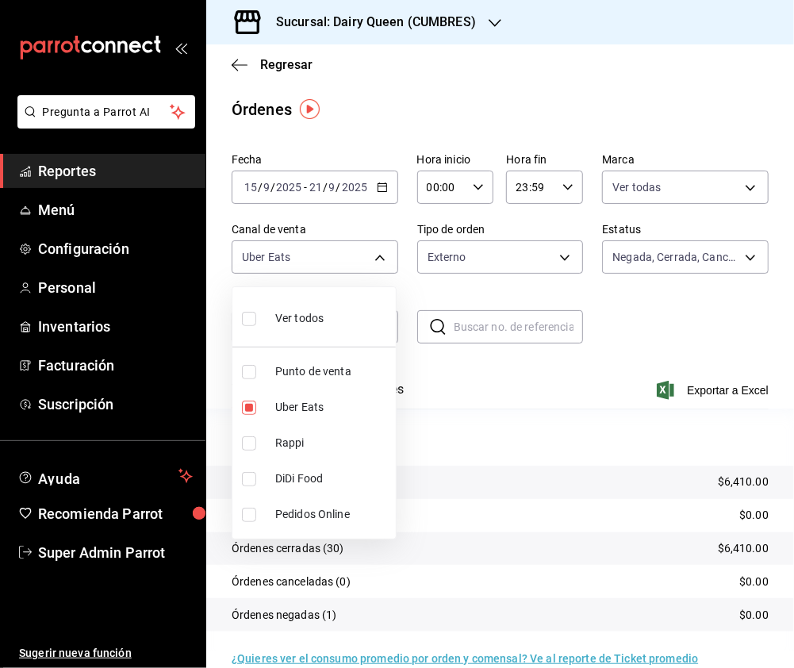
drag, startPoint x: 249, startPoint y: 470, endPoint x: 248, endPoint y: 438, distance: 32.5
click at [248, 470] on li "DiDi Food" at bounding box center [313, 479] width 163 height 36
type input "UBER_EATS,DIDI_FOOD"
checkbox input "true"
click at [252, 401] on input "checkbox" at bounding box center [249, 407] width 14 height 14
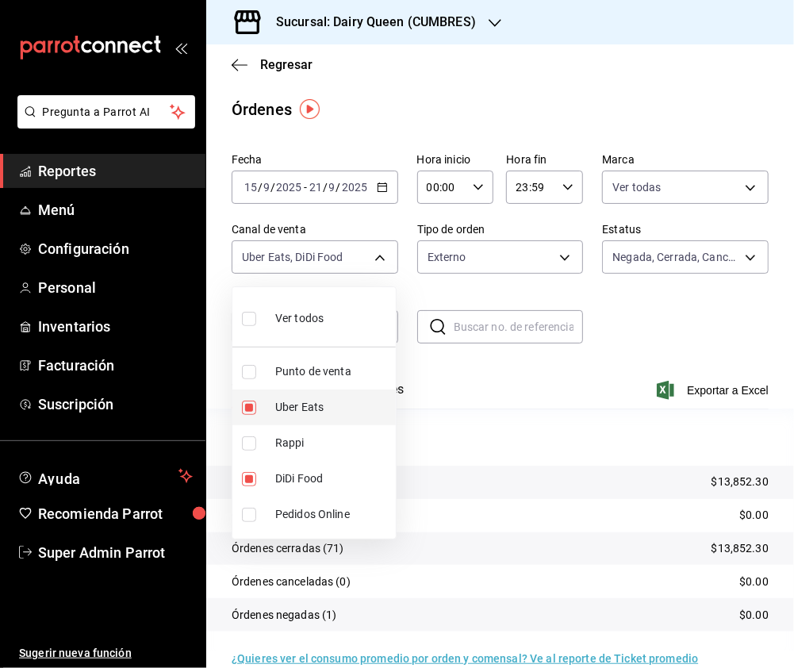
checkbox input "false"
type input "DIDI_FOOD"
click at [247, 320] on input "checkbox" at bounding box center [249, 319] width 14 height 14
checkbox input "true"
type input "PARROT,UBER_EATS,RAPPI,DIDI_FOOD,ONLINE"
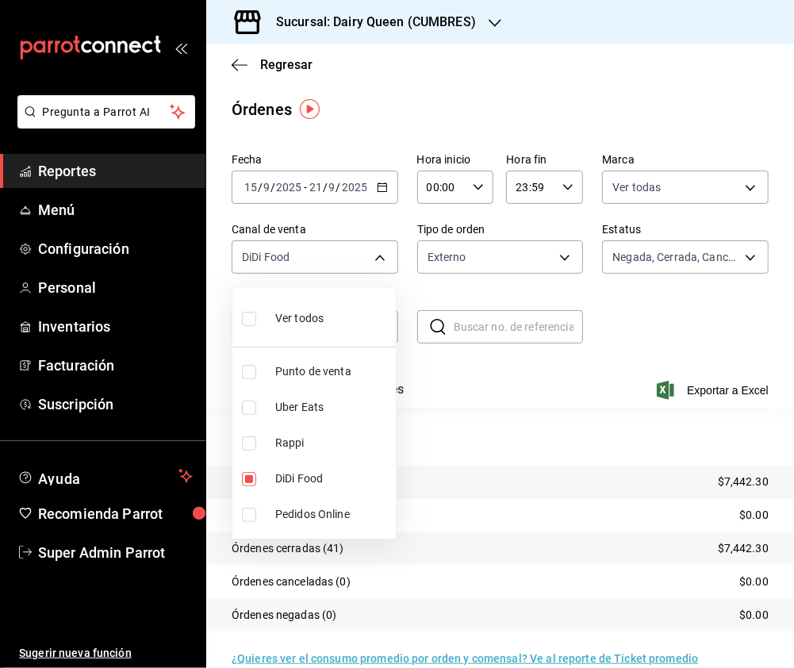
checkbox input "true"
click at [489, 270] on div at bounding box center [397, 334] width 794 height 668
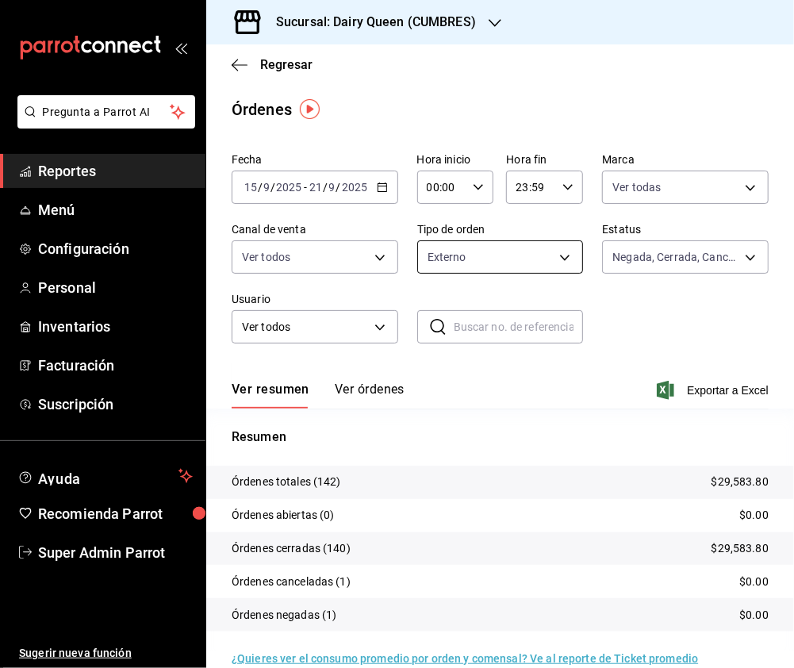
click at [504, 262] on body "Pregunta a Parrot AI Reportes Menú Configuración Personal Inventarios Facturaci…" at bounding box center [397, 334] width 794 height 668
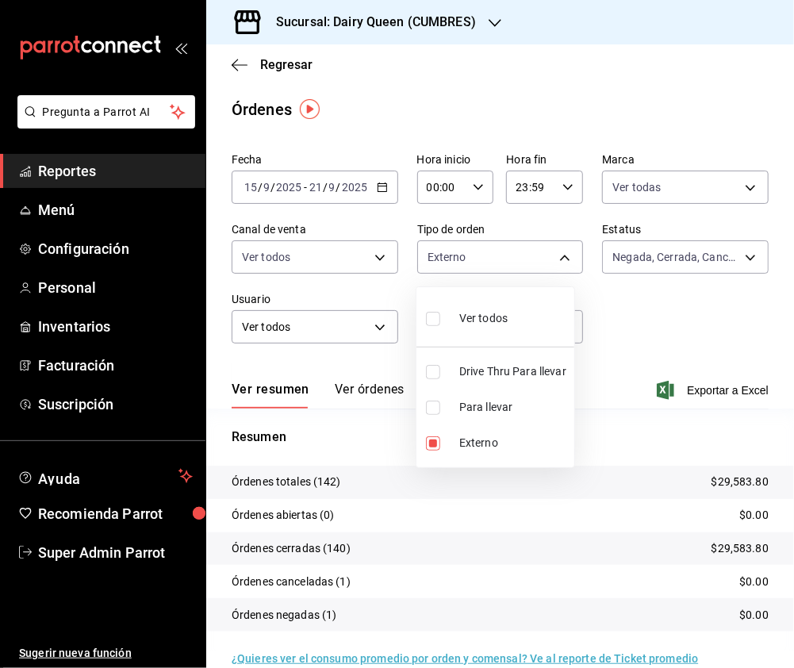
click at [436, 320] on input "checkbox" at bounding box center [433, 319] width 14 height 14
checkbox input "true"
type input "1352e99f-5f17-4501-be50-83c6b4a52896,9b2ff183-2223-444c-b107-9342aa23a078,EXTER…"
checkbox input "true"
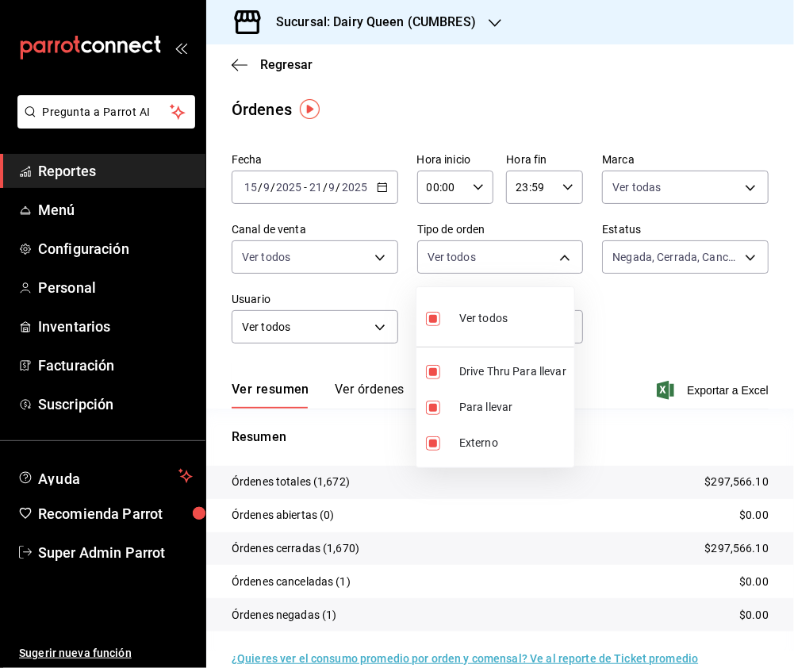
click at [429, 318] on input "checkbox" at bounding box center [433, 319] width 14 height 14
checkbox input "false"
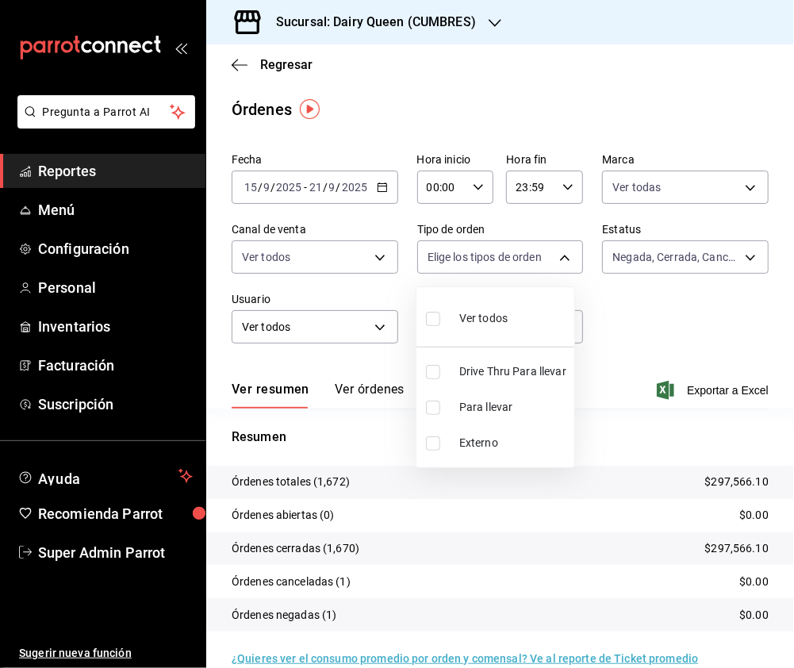
click at [427, 370] on input "checkbox" at bounding box center [433, 372] width 14 height 14
checkbox input "true"
type input "1352e99f-5f17-4501-be50-83c6b4a52896"
click at [460, 33] on div at bounding box center [397, 334] width 794 height 668
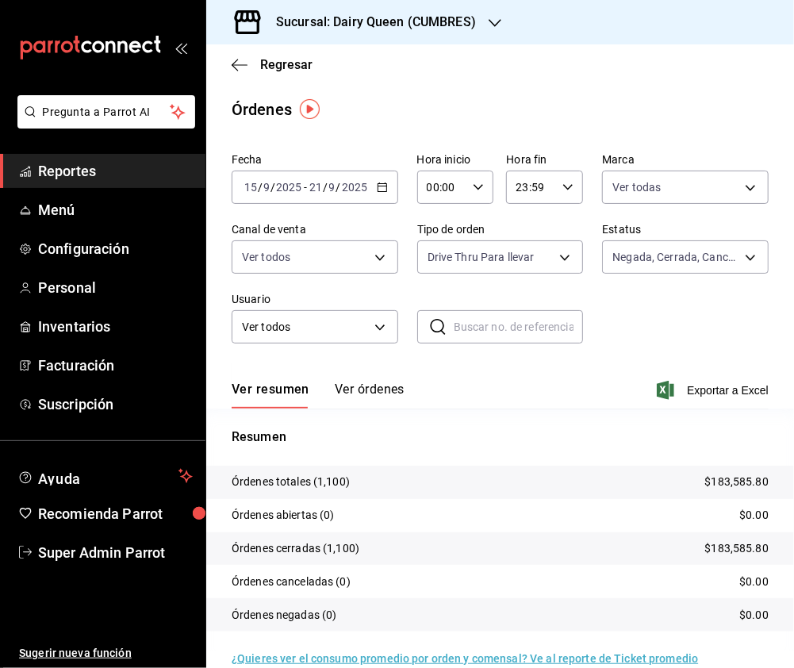
click at [489, 21] on icon "button" at bounding box center [495, 23] width 13 height 13
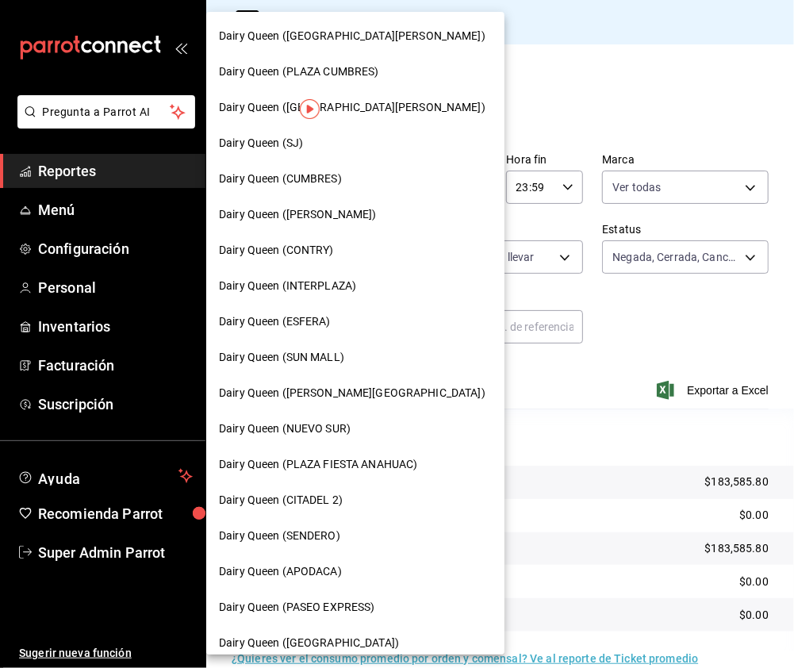
click at [354, 360] on div "Dairy Queen (SUN MALL)" at bounding box center [355, 357] width 273 height 17
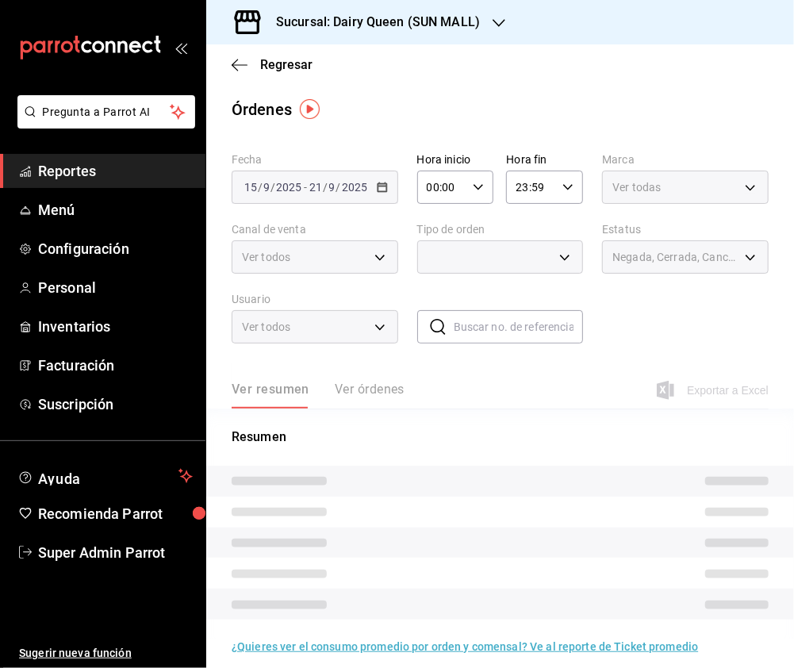
click at [740, 197] on body "Pregunta a Parrot AI Reportes Menú Configuración Personal Inventarios Facturaci…" at bounding box center [397, 334] width 794 height 668
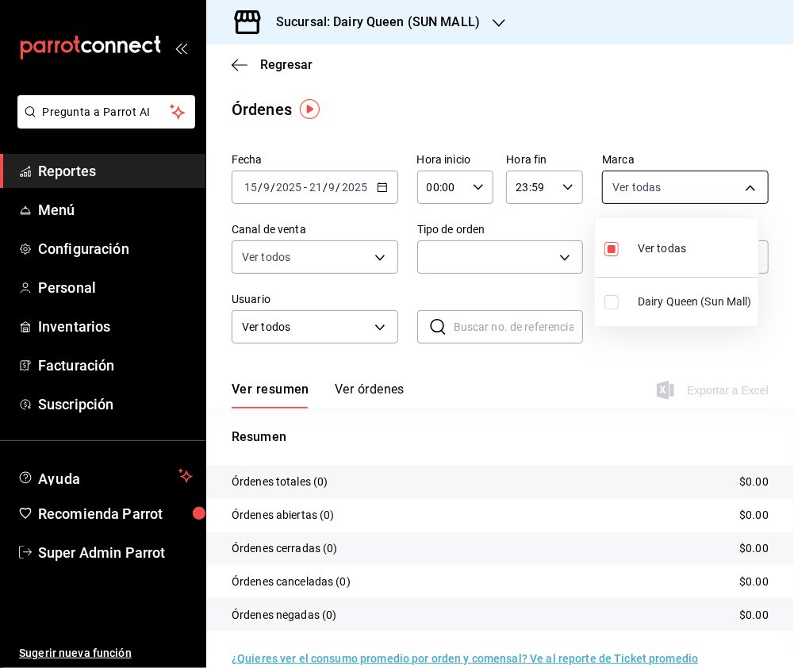
click at [614, 303] on input "checkbox" at bounding box center [611, 302] width 14 height 14
checkbox input "true"
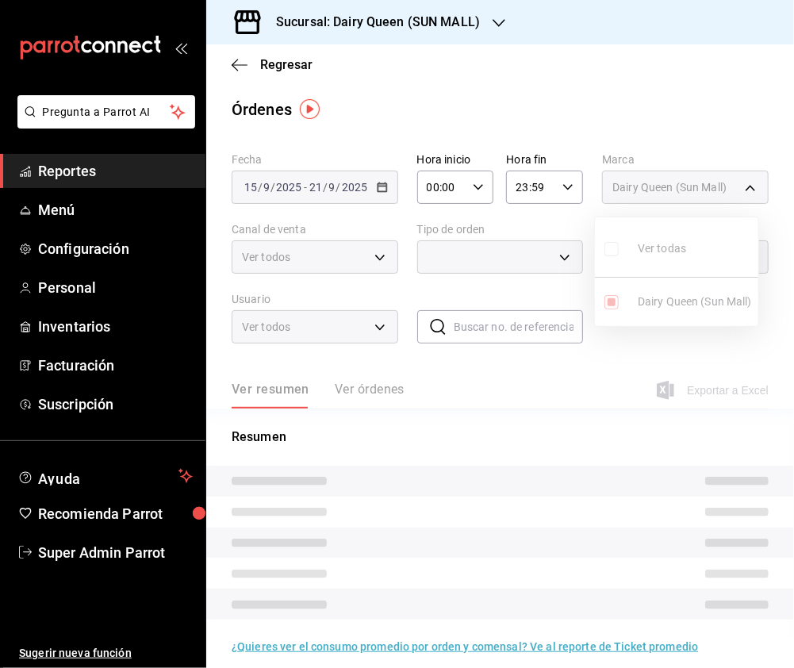
type input "94e83ef2-f479-4c8b-b8c0-f9605114b40c,e9808bde-ee0b-4ae2-949c-f4baa09a1ef9"
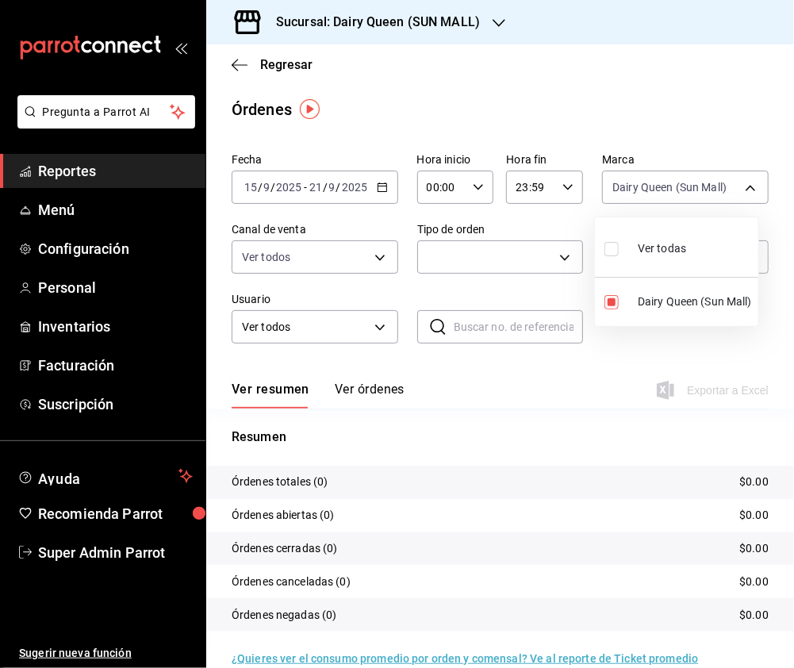
click at [613, 251] on input "checkbox" at bounding box center [611, 249] width 14 height 14
checkbox input "true"
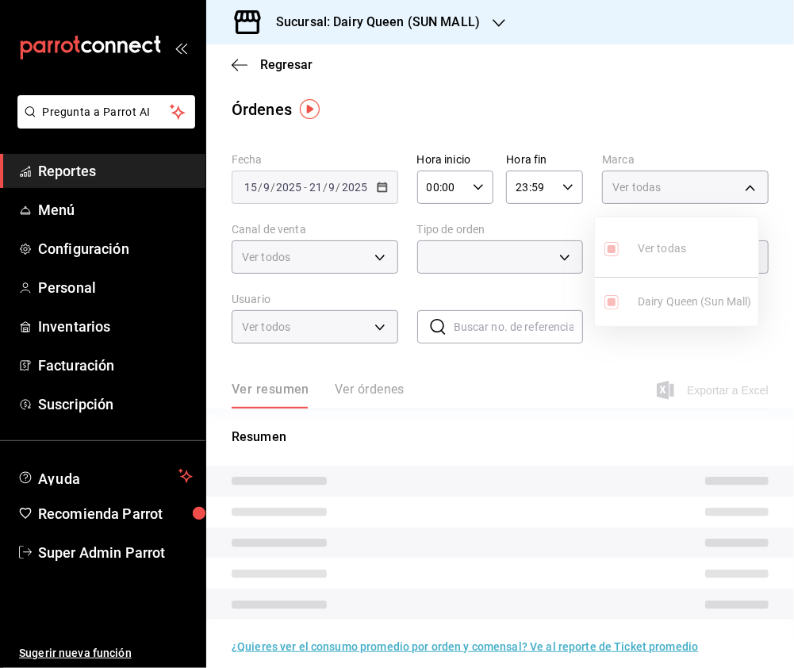
type input "e9808bde-ee0b-4ae2-949c-f4baa09a1ef9"
click at [524, 265] on div at bounding box center [397, 334] width 794 height 668
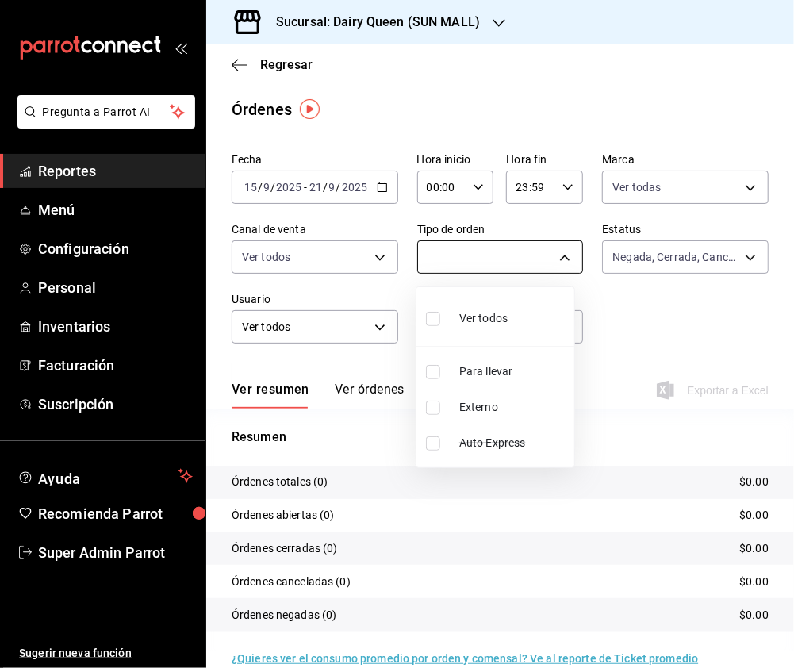
click at [552, 251] on body "Pregunta a Parrot AI Reportes Menú Configuración Personal Inventarios Facturaci…" at bounding box center [397, 334] width 794 height 668
click at [365, 267] on div at bounding box center [397, 334] width 794 height 668
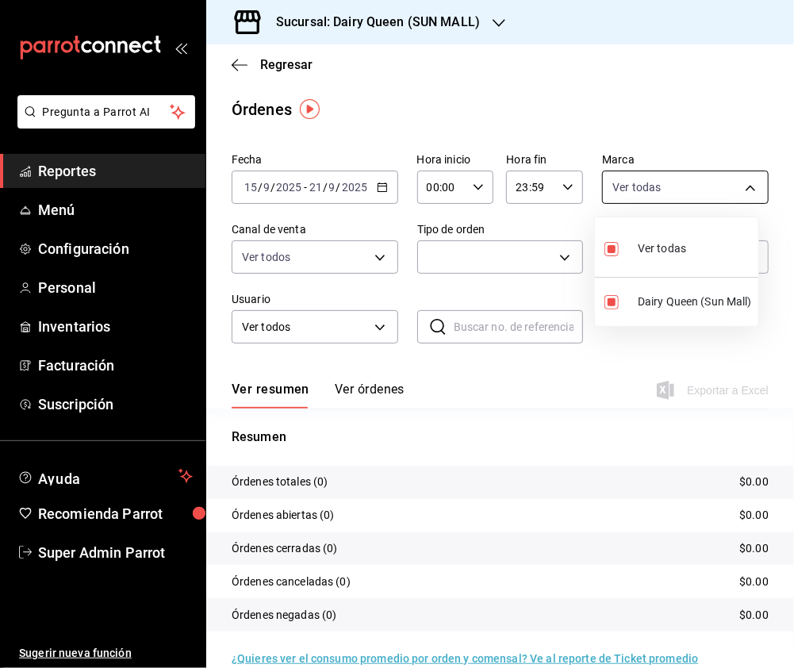
click at [674, 181] on body "Pregunta a Parrot AI Reportes Menú Configuración Personal Inventarios Facturaci…" at bounding box center [397, 334] width 794 height 668
click at [384, 270] on div at bounding box center [397, 334] width 794 height 668
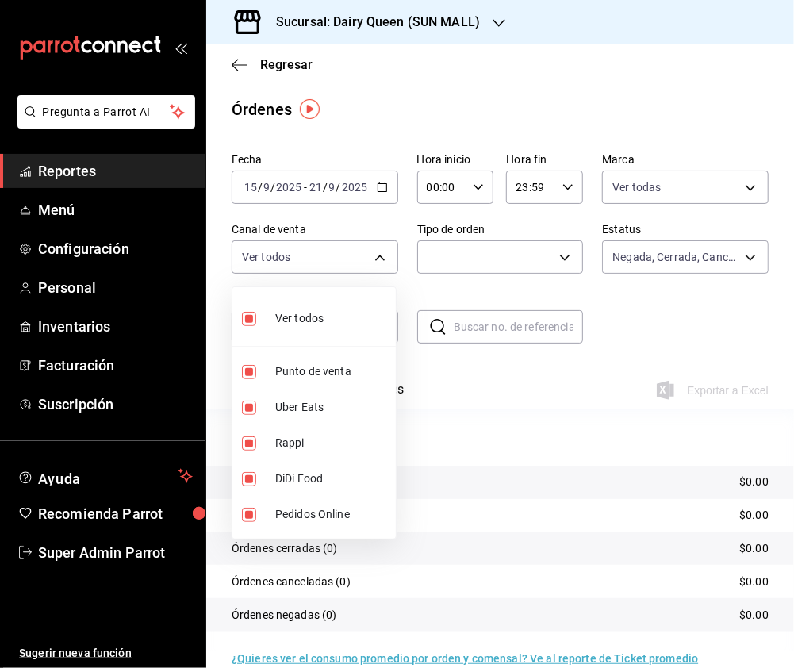
click at [382, 249] on body "Pregunta a Parrot AI Reportes Menú Configuración Personal Inventarios Facturaci…" at bounding box center [397, 334] width 794 height 668
click at [249, 320] on input "checkbox" at bounding box center [249, 319] width 14 height 14
checkbox input "false"
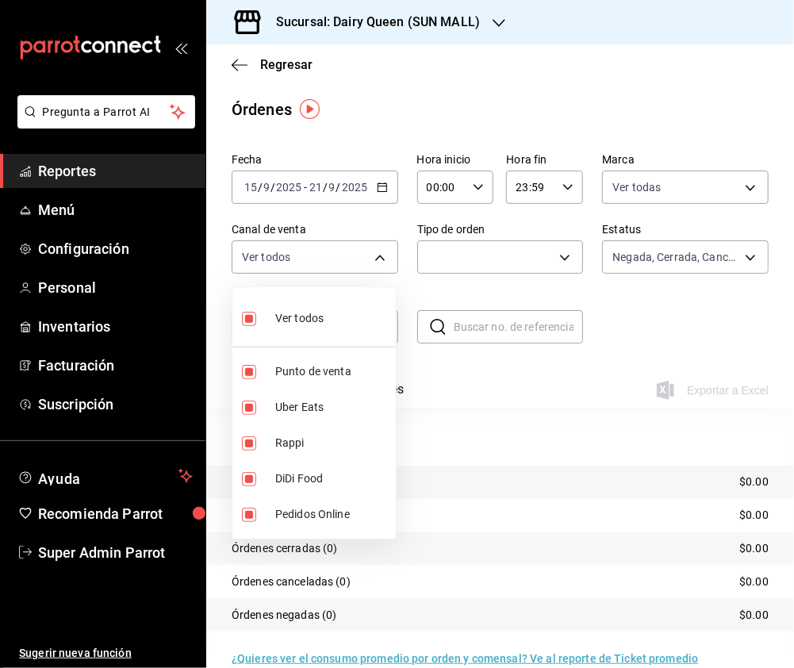
checkbox input "false"
click at [251, 443] on input "checkbox" at bounding box center [249, 443] width 14 height 14
checkbox input "true"
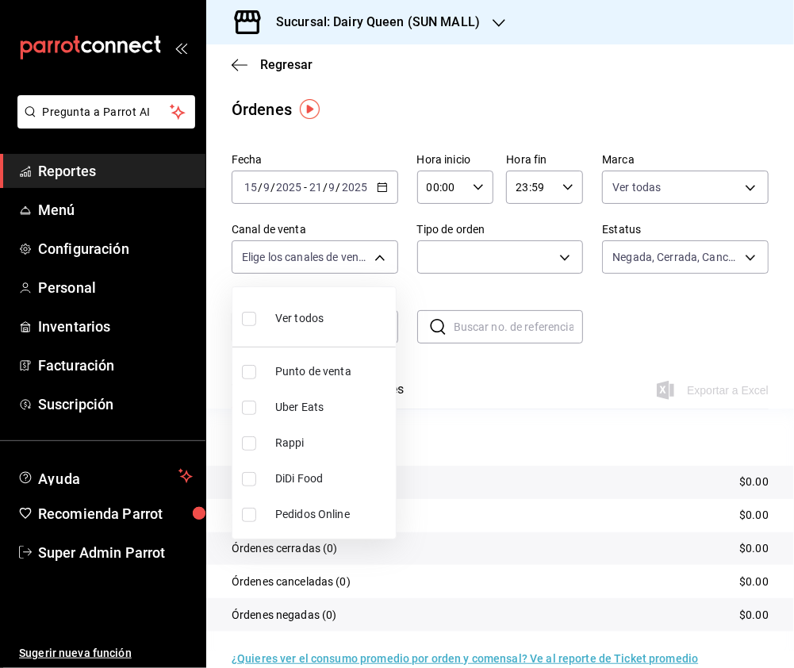
type input "RAPPI"
click at [251, 411] on input "checkbox" at bounding box center [249, 407] width 14 height 14
checkbox input "true"
type input "RAPPI,UBER_EATS"
click at [251, 443] on input "checkbox" at bounding box center [249, 443] width 14 height 14
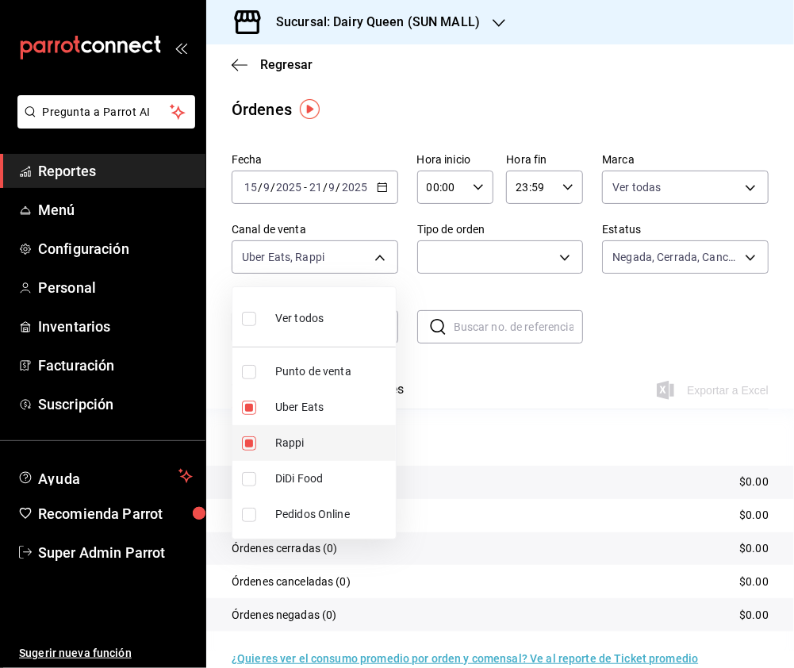
checkbox input "false"
type input "UBER_EATS"
click at [686, 184] on div at bounding box center [397, 334] width 794 height 668
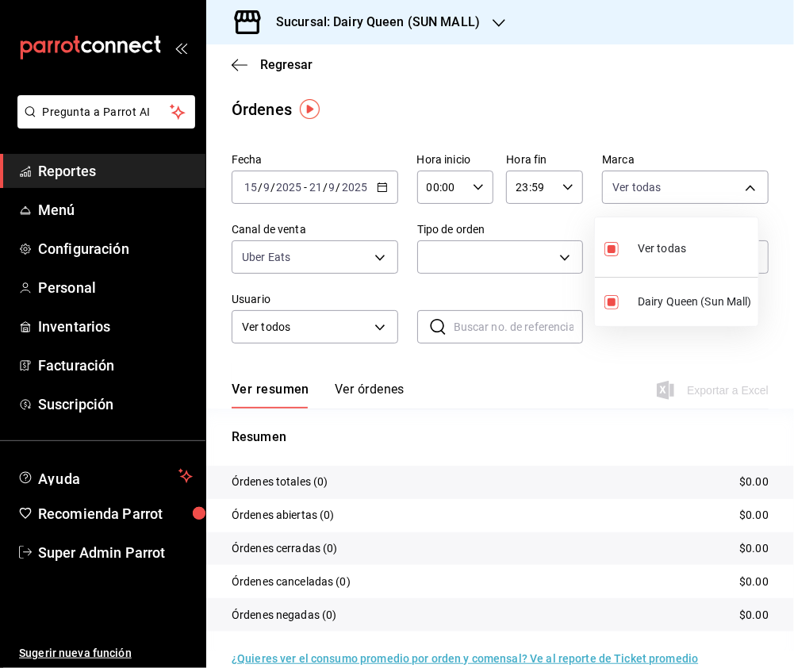
click at [687, 184] on body "Pregunta a Parrot AI Reportes Menú Configuración Personal Inventarios Facturaci…" at bounding box center [397, 334] width 794 height 668
click at [512, 265] on div at bounding box center [397, 334] width 794 height 668
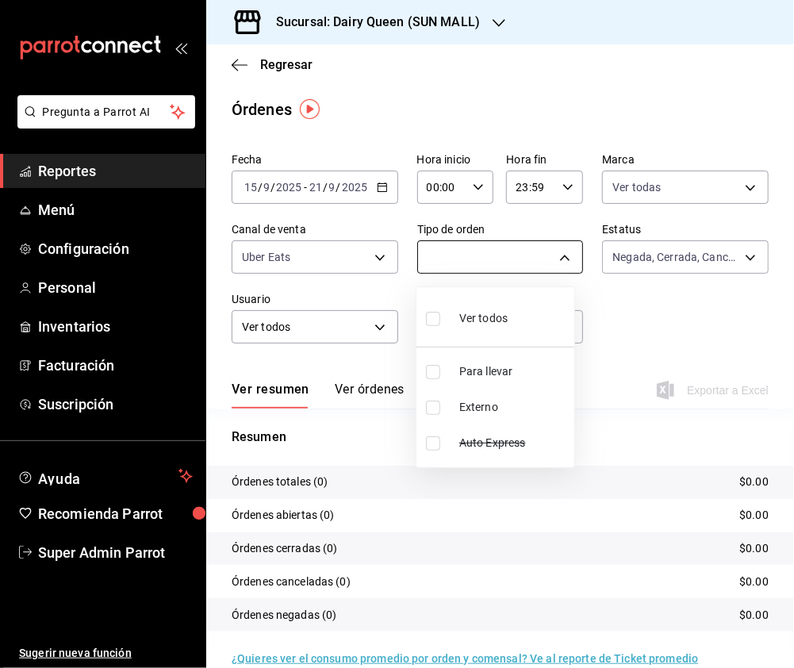
click at [563, 255] on body "Pregunta a Parrot AI Reportes Menú Configuración Personal Inventarios Facturaci…" at bounding box center [397, 334] width 794 height 668
click at [439, 312] on input "checkbox" at bounding box center [433, 319] width 14 height 14
checkbox input "true"
type input "35e4c6b1-caed-444e-8736-4ce0a5246f9d,EXTERNAL,0c8149ff-1229-4b4e-990d-3a1c7276d…"
checkbox input "true"
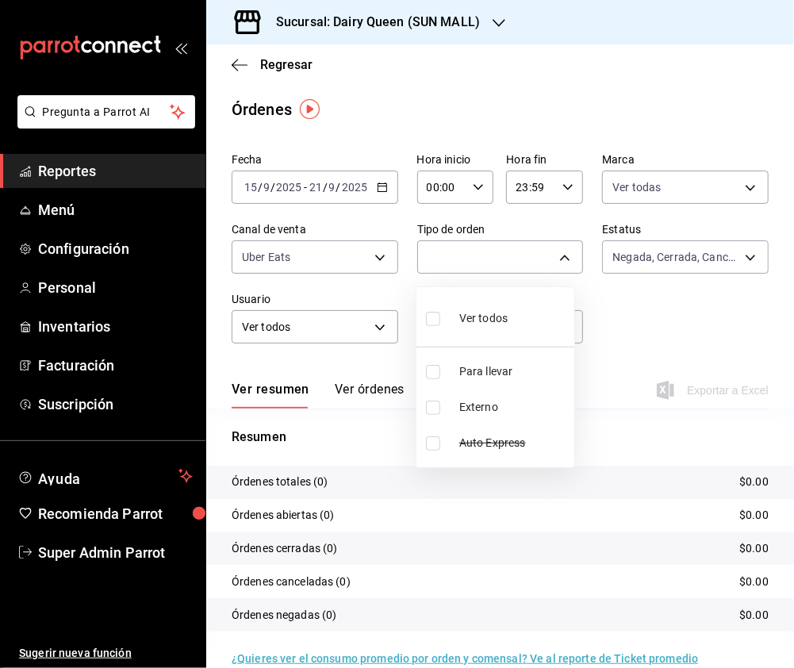
checkbox input "true"
click at [352, 252] on div at bounding box center [397, 334] width 794 height 668
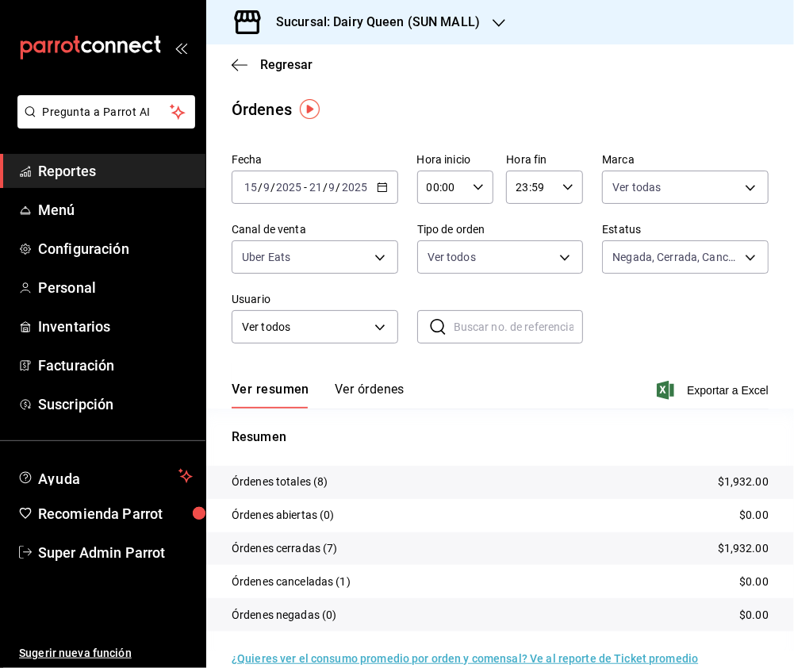
click at [368, 251] on body "Pregunta a Parrot AI Reportes Menú Configuración Personal Inventarios Facturaci…" at bounding box center [397, 334] width 794 height 668
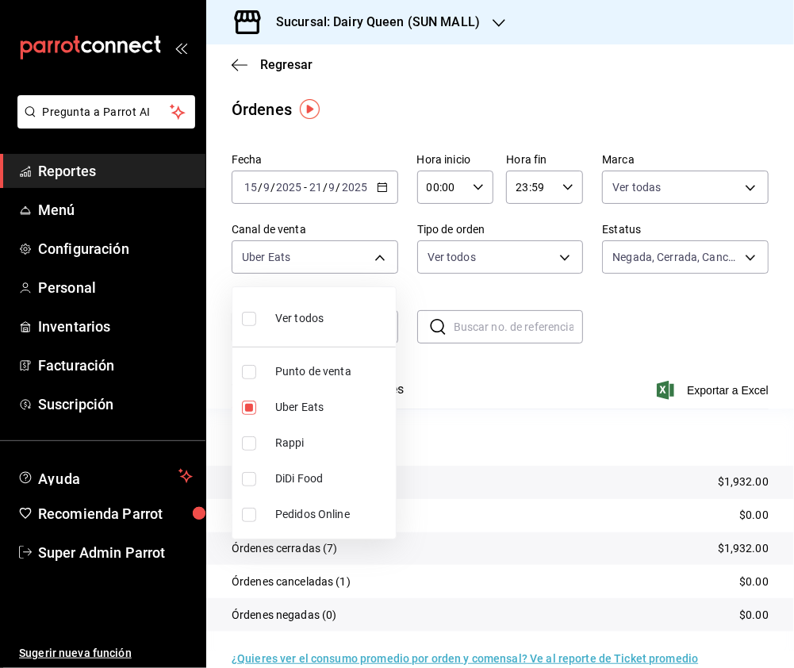
click at [257, 446] on label at bounding box center [252, 443] width 21 height 14
click at [256, 446] on input "checkbox" at bounding box center [249, 443] width 14 height 14
checkbox input "false"
type input "UBER_EATS"
click at [248, 441] on input "checkbox" at bounding box center [249, 443] width 14 height 14
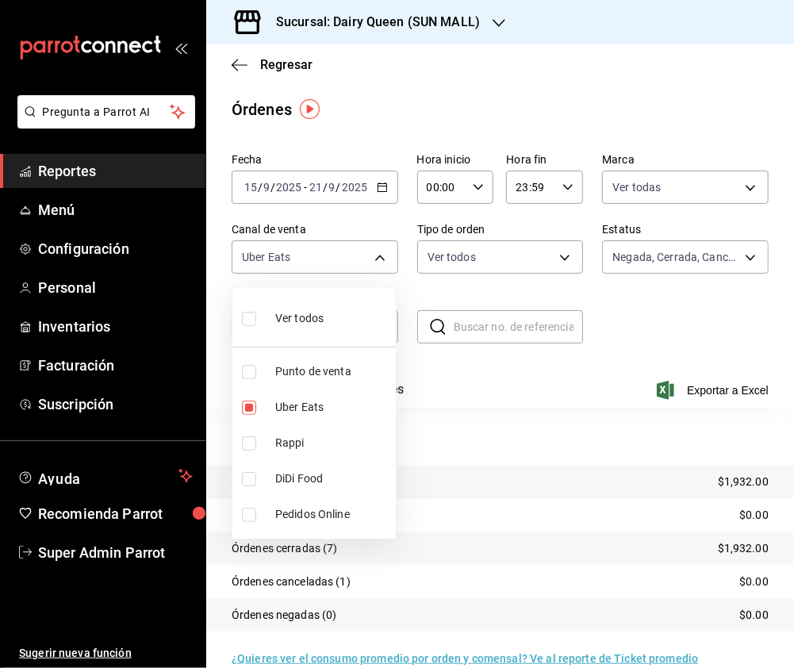
checkbox input "true"
type input "UBER_EATS,RAPPI"
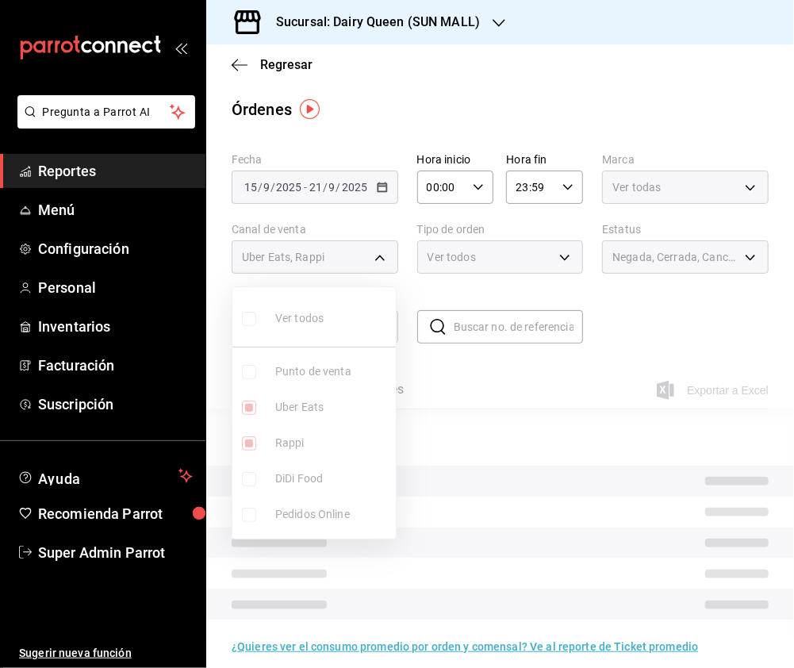
click at [246, 406] on input "checkbox" at bounding box center [249, 407] width 14 height 14
checkbox input "false"
type input "RAPPI"
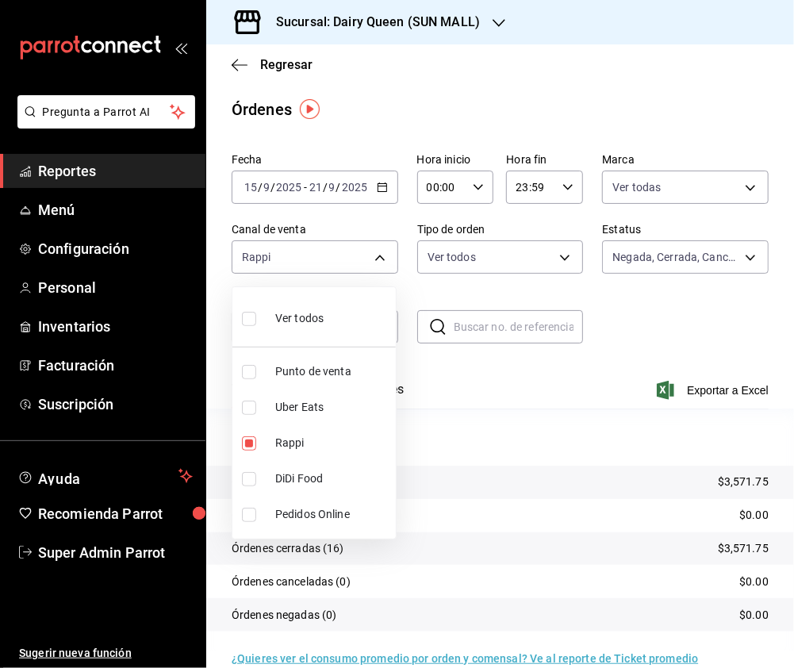
click at [245, 408] on input "checkbox" at bounding box center [249, 407] width 14 height 14
checkbox input "true"
type input "RAPPI,UBER_EATS"
click at [249, 442] on input "checkbox" at bounding box center [249, 443] width 14 height 14
checkbox input "false"
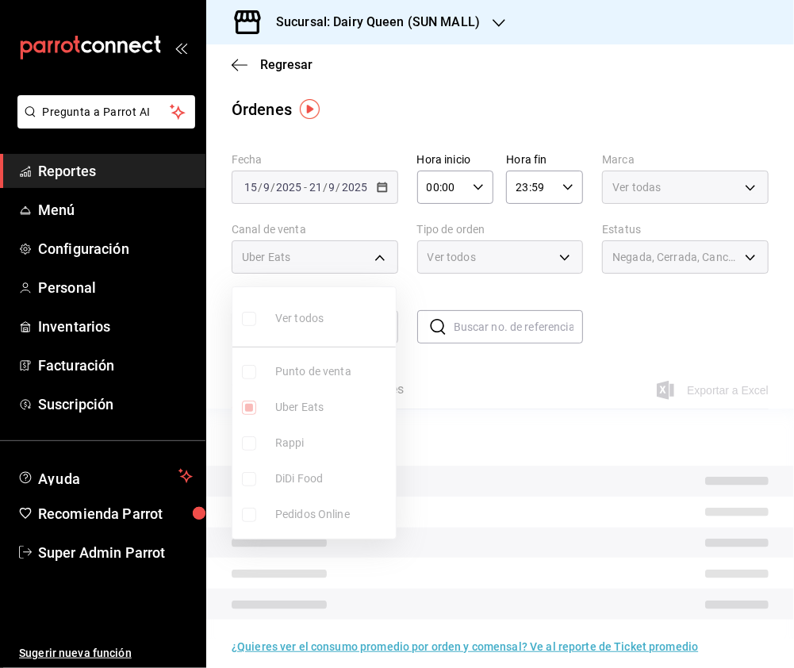
type input "UBER_EATS"
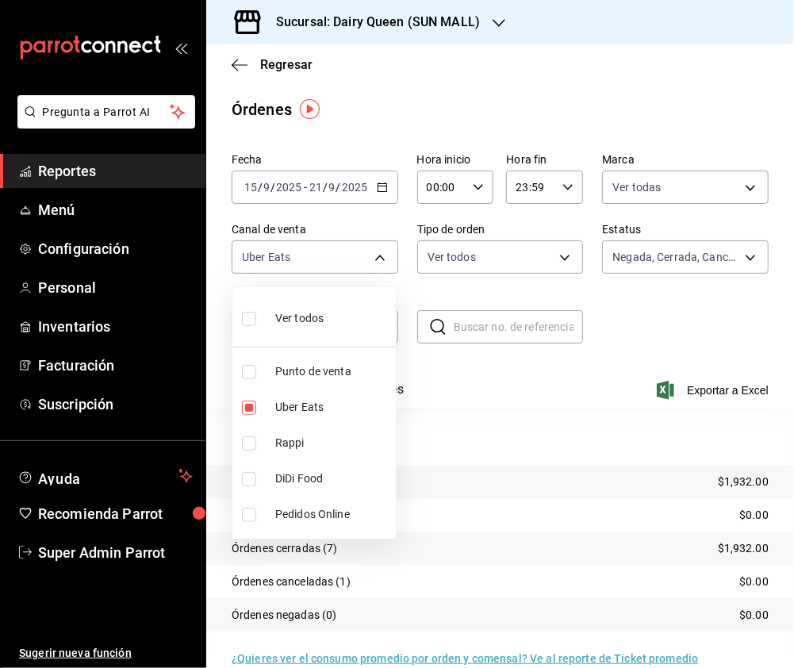
click at [246, 481] on input "checkbox" at bounding box center [249, 479] width 14 height 14
checkbox input "true"
type input "UBER_EATS,DIDI_FOOD"
click at [247, 408] on input "checkbox" at bounding box center [249, 407] width 14 height 14
checkbox input "false"
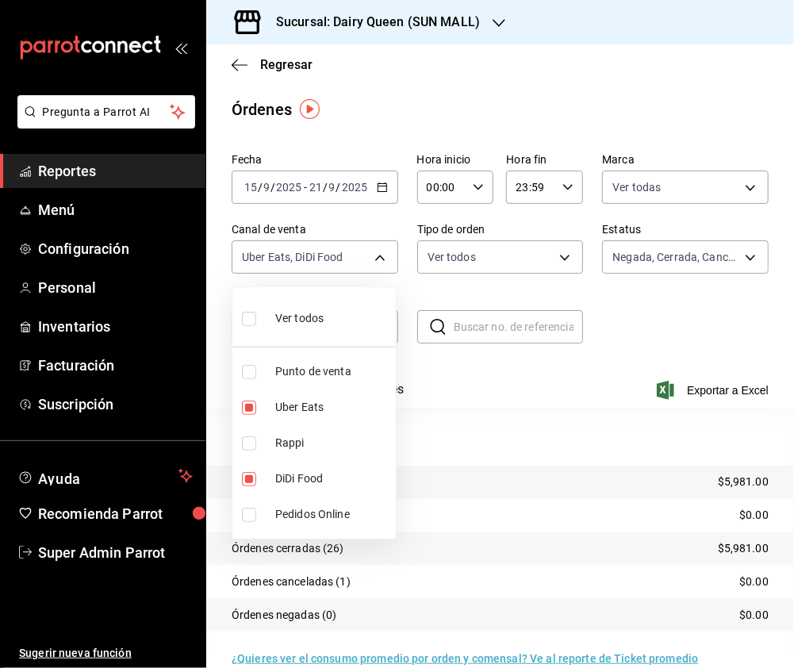
type input "DIDI_FOOD"
drag, startPoint x: 249, startPoint y: 321, endPoint x: 470, endPoint y: 270, distance: 227.0
click at [249, 321] on input "checkbox" at bounding box center [249, 319] width 14 height 14
checkbox input "true"
type input "PARROT,UBER_EATS,RAPPI,DIDI_FOOD,ONLINE"
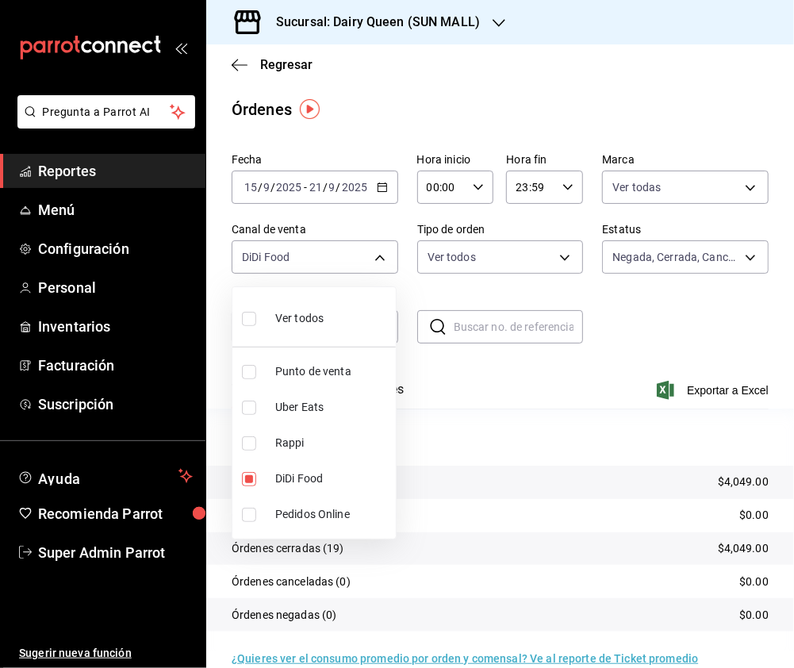
checkbox input "true"
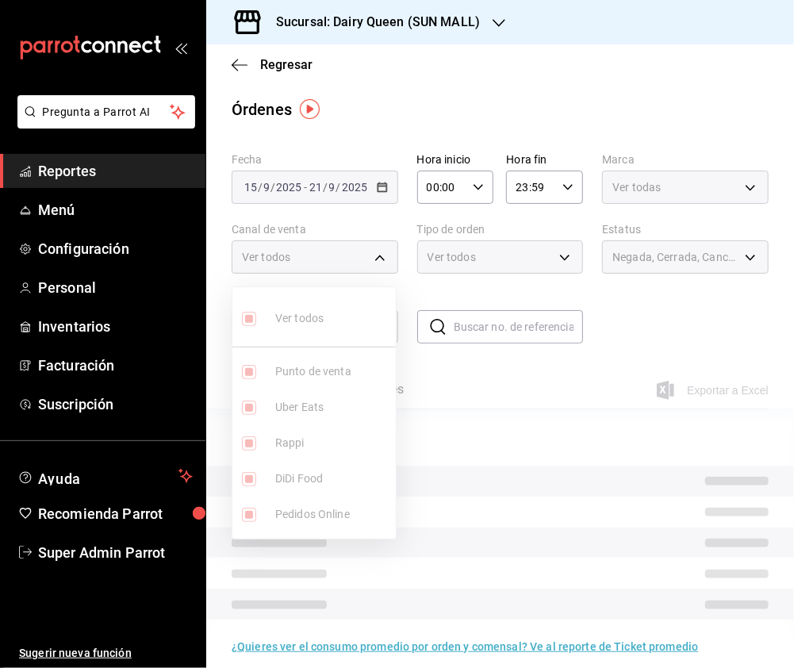
click at [470, 270] on div at bounding box center [397, 334] width 794 height 668
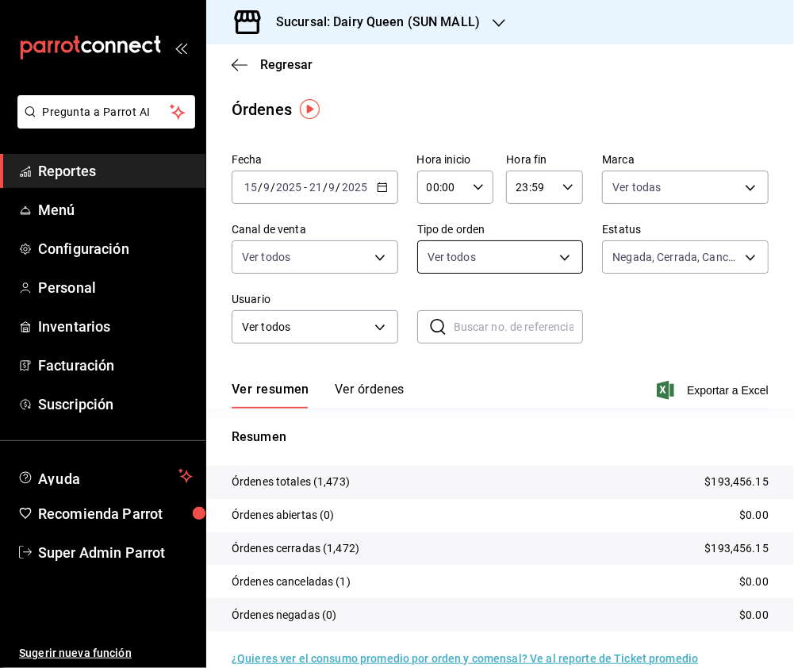
click at [555, 254] on body "Pregunta a Parrot AI Reportes Menú Configuración Personal Inventarios Facturaci…" at bounding box center [397, 334] width 794 height 668
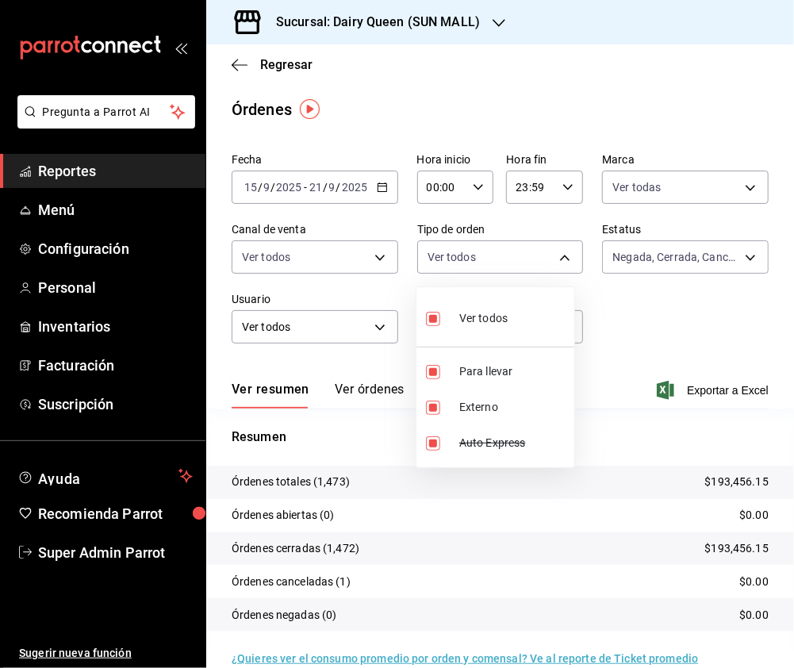
click at [699, 241] on div at bounding box center [397, 334] width 794 height 668
click at [487, 10] on div "Sucursal: Dairy Queen (SUN MALL)" at bounding box center [365, 22] width 293 height 44
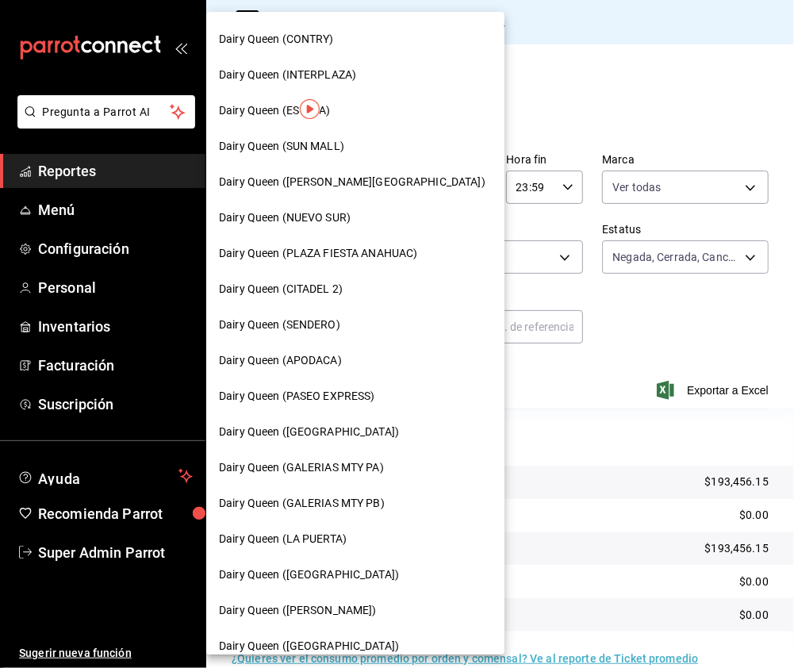
scroll to position [317, 0]
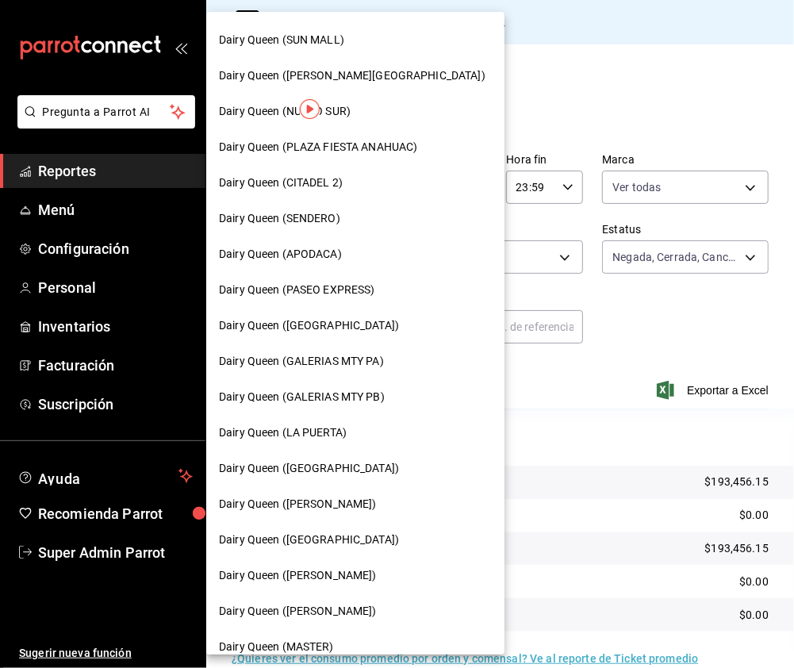
click at [325, 255] on span "Dairy Queen (APODACA)" at bounding box center [280, 254] width 123 height 17
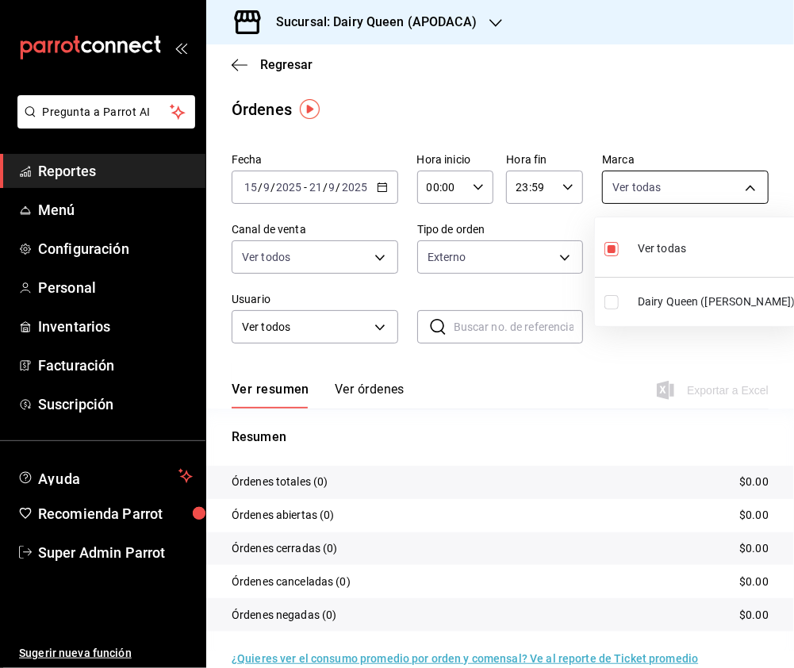
click at [737, 189] on body "Pregunta a Parrot AI Reportes Menú Configuración Personal Inventarios Facturaci…" at bounding box center [397, 334] width 794 height 668
click at [600, 305] on li "Dairy Queen (Apodaca)" at bounding box center [698, 302] width 207 height 36
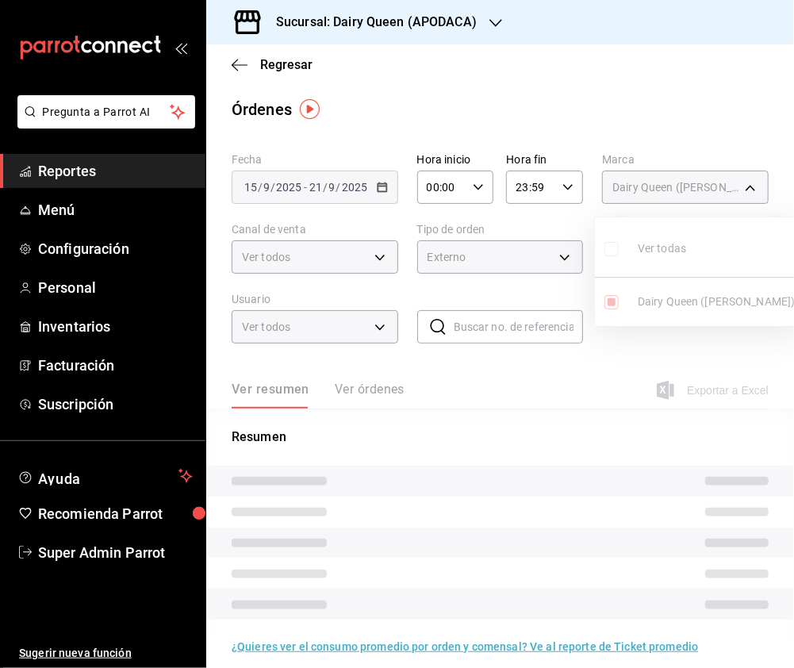
click at [324, 261] on div at bounding box center [397, 334] width 794 height 668
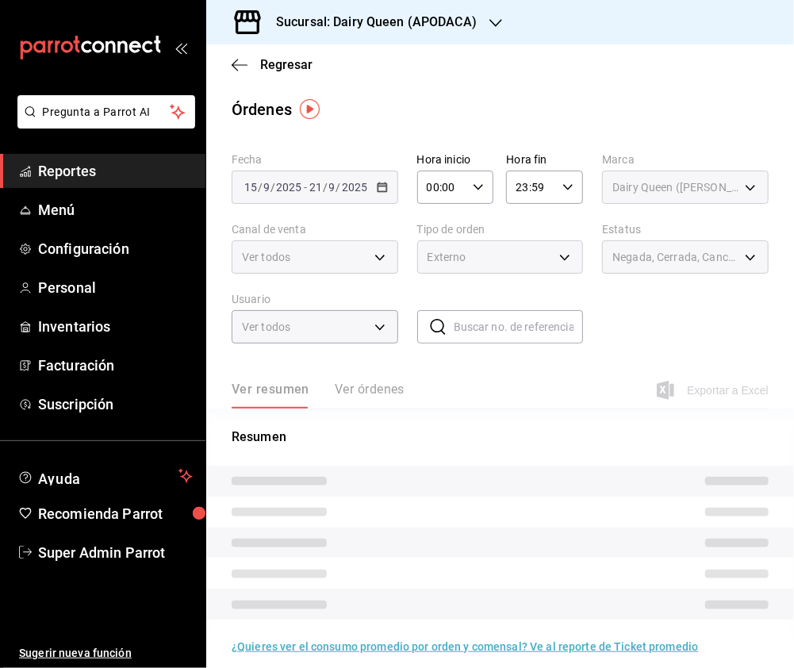
type input "e9808bde-ee0b-4ae2-949c-f4baa09a1ef9,0e5b573c-0eb3-44e0-b7c3-011fd5a2901e"
checkbox input "false"
checkbox input "true"
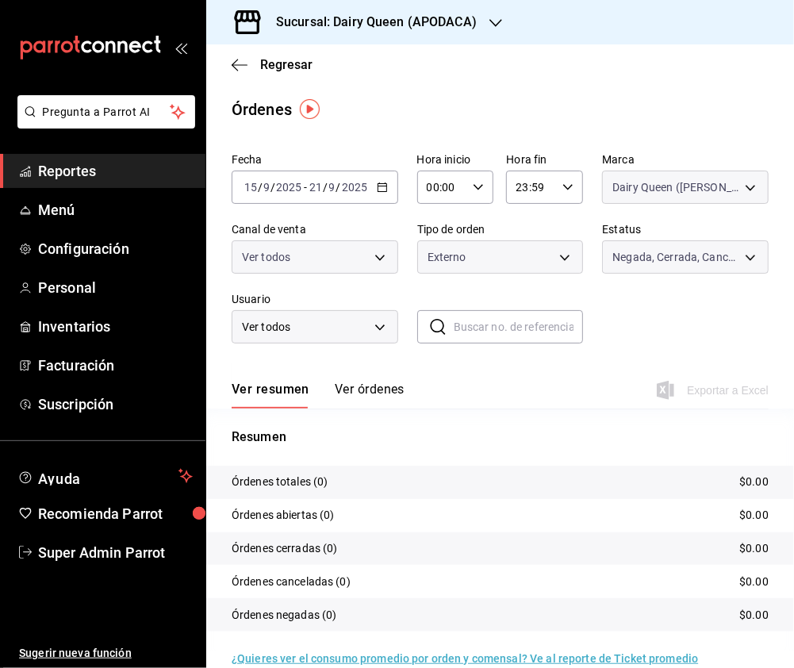
click at [381, 255] on body "Pregunta a Parrot AI Reportes Menú Configuración Personal Inventarios Facturaci…" at bounding box center [397, 334] width 794 height 668
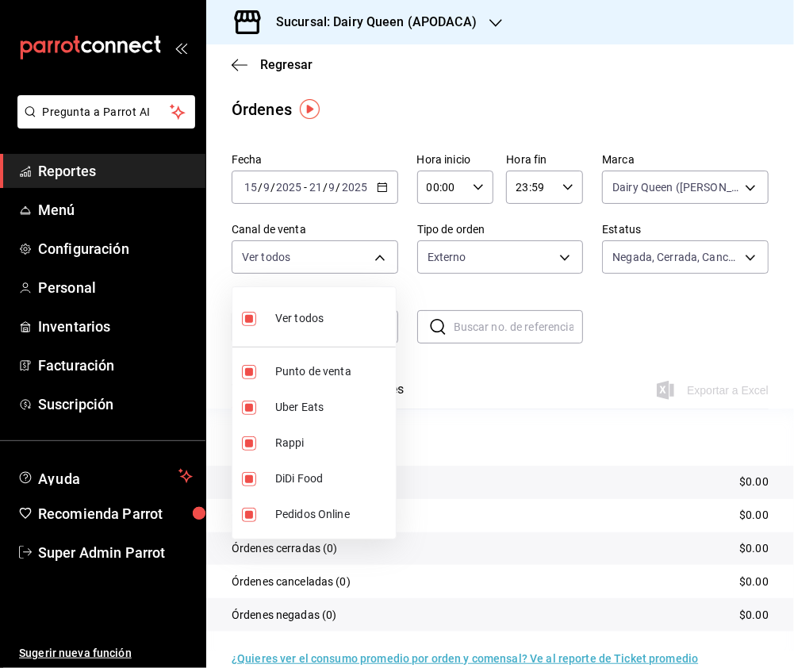
click at [522, 220] on div at bounding box center [397, 334] width 794 height 668
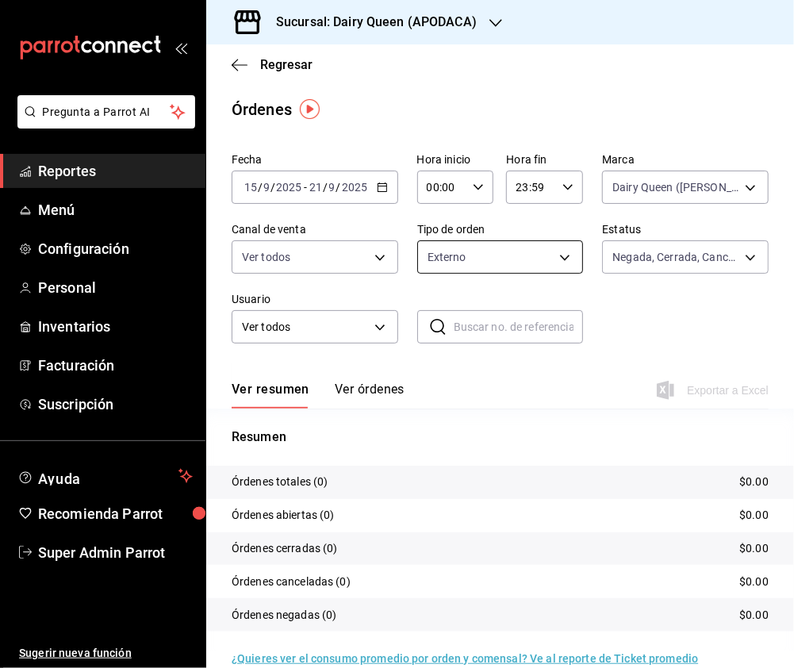
click at [546, 257] on body "Pregunta a Parrot AI Reportes Menú Configuración Personal Inventarios Facturaci…" at bounding box center [397, 334] width 794 height 668
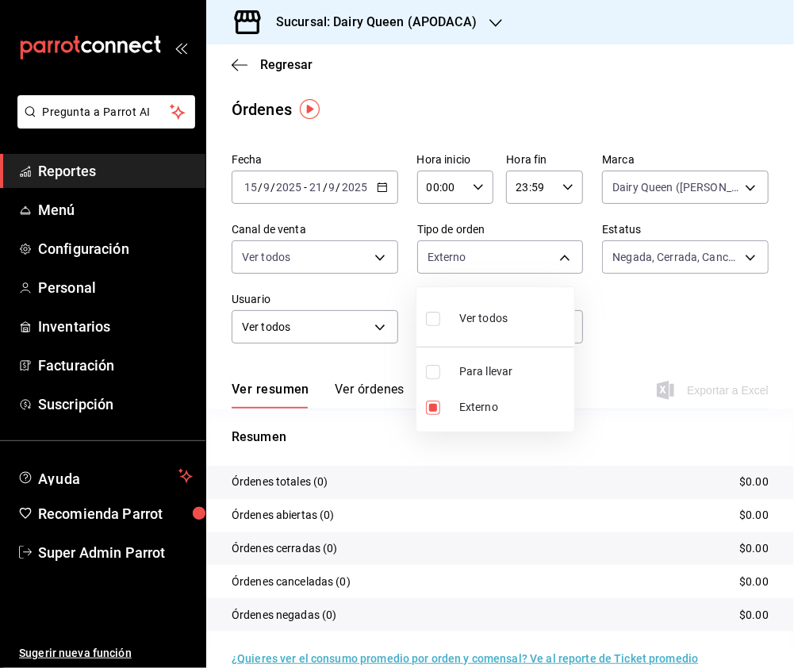
click at [427, 321] on input "checkbox" at bounding box center [433, 319] width 14 height 14
checkbox input "true"
type input "f64cc544-77e5-4d1e-a75d-573c548e8d9f,EXTERNAL"
click at [469, 22] on div at bounding box center [397, 334] width 794 height 668
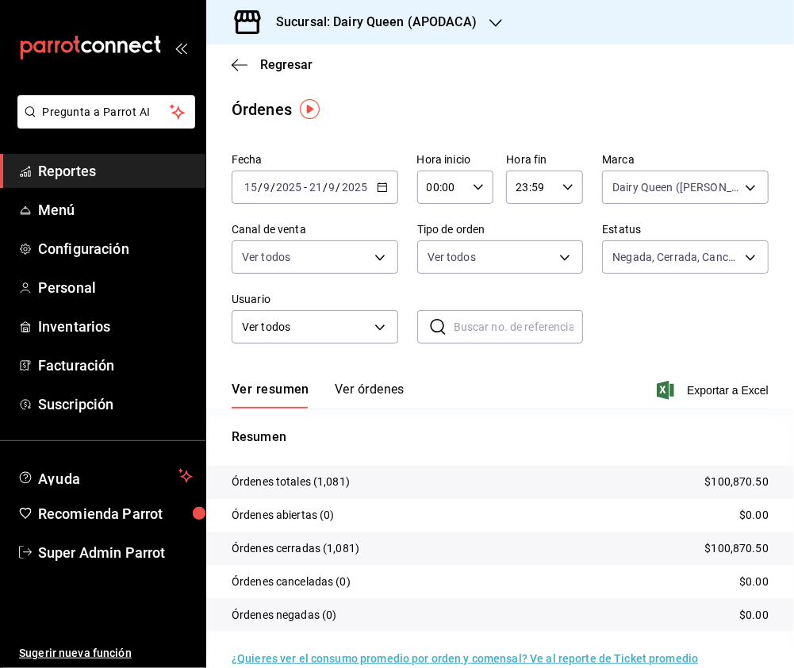
click at [476, 21] on div "Sucursal: Dairy Queen (APODACA)" at bounding box center [363, 22] width 289 height 44
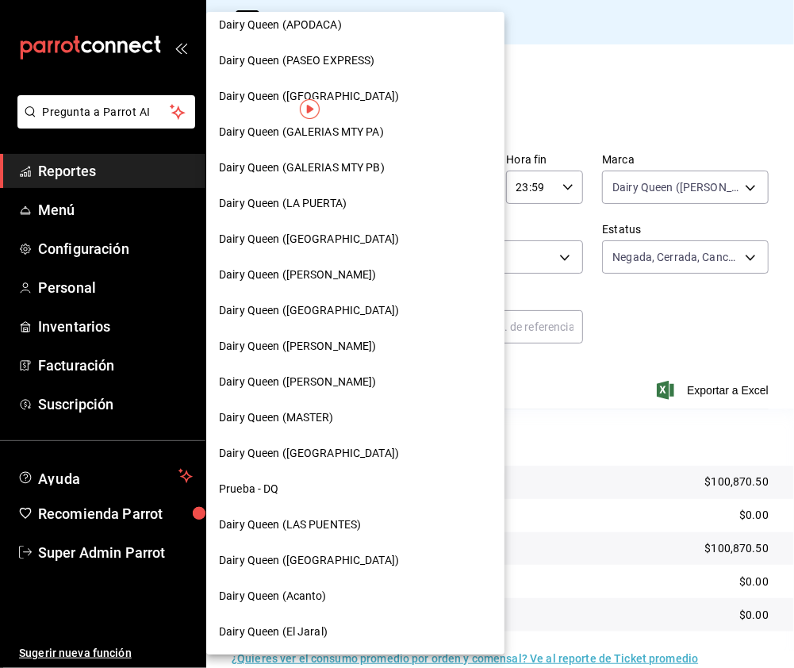
scroll to position [547, 0]
click at [341, 521] on span "Dairy Queen (LAS PUENTES)" at bounding box center [290, 523] width 142 height 17
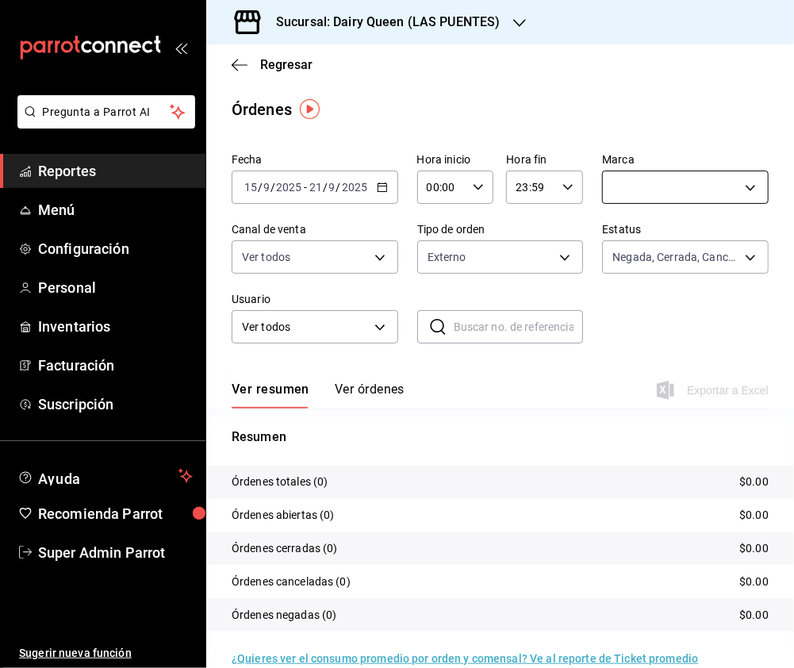
click at [684, 171] on body "Pregunta a Parrot AI Reportes Menú Configuración Personal Inventarios Facturaci…" at bounding box center [397, 334] width 794 height 668
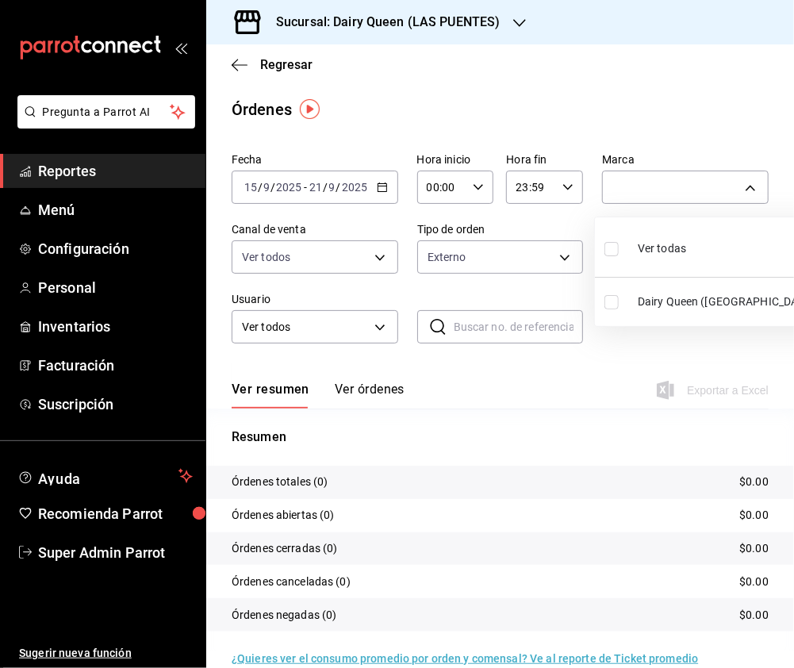
click at [607, 249] on input "checkbox" at bounding box center [611, 249] width 14 height 14
click at [622, 178] on div at bounding box center [397, 334] width 794 height 668
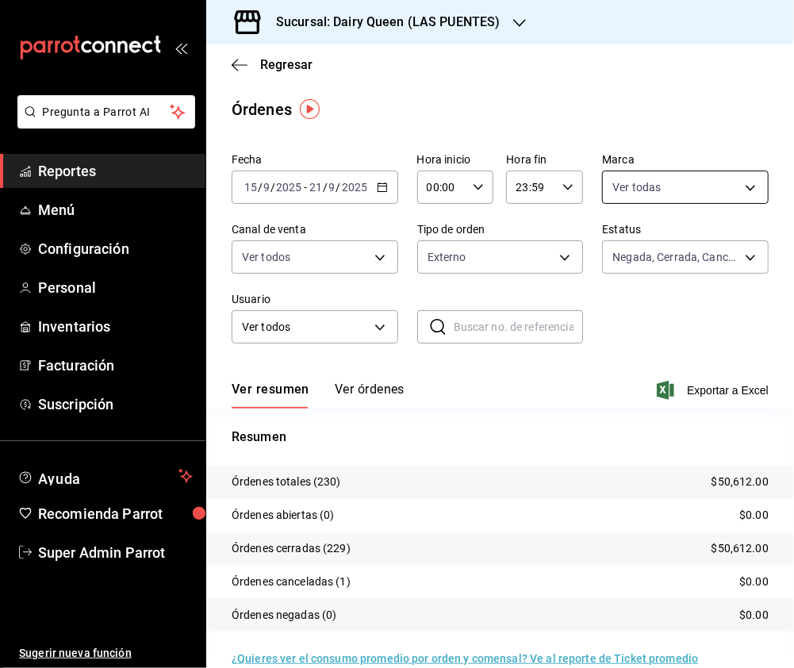
click at [688, 190] on body "Pregunta a Parrot AI Reportes Menú Configuración Personal Inventarios Facturaci…" at bounding box center [397, 334] width 794 height 668
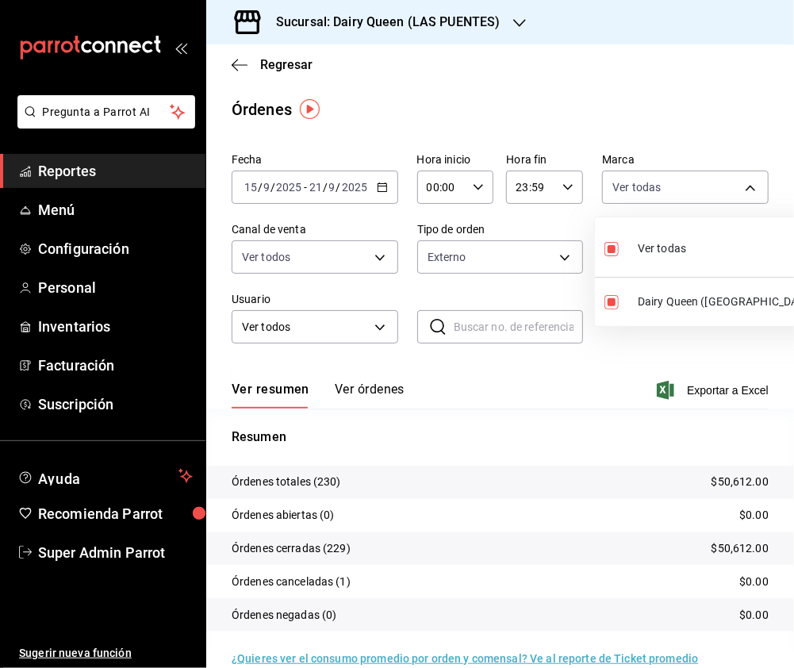
click at [389, 271] on div at bounding box center [397, 334] width 794 height 668
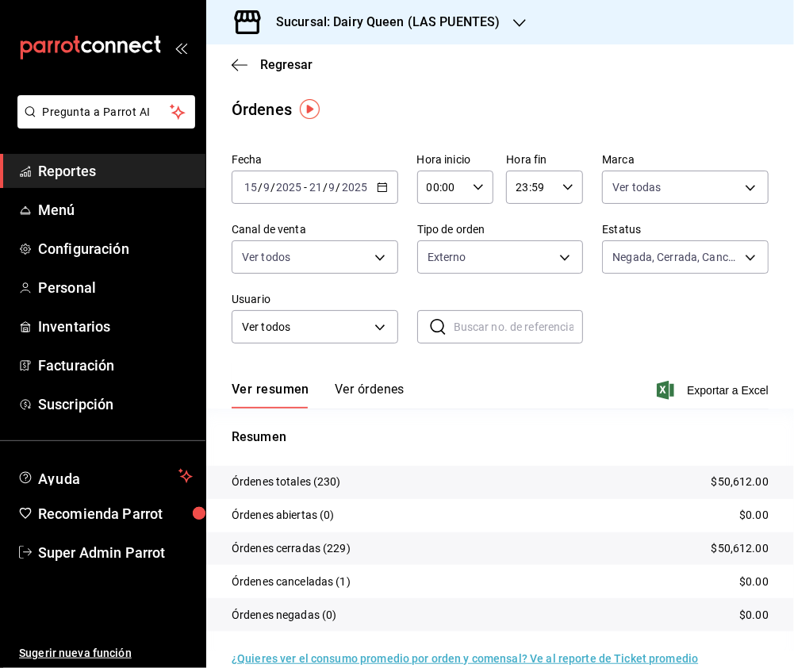
click at [385, 261] on body "Pregunta a Parrot AI Reportes Menú Configuración Personal Inventarios Facturaci…" at bounding box center [397, 334] width 794 height 668
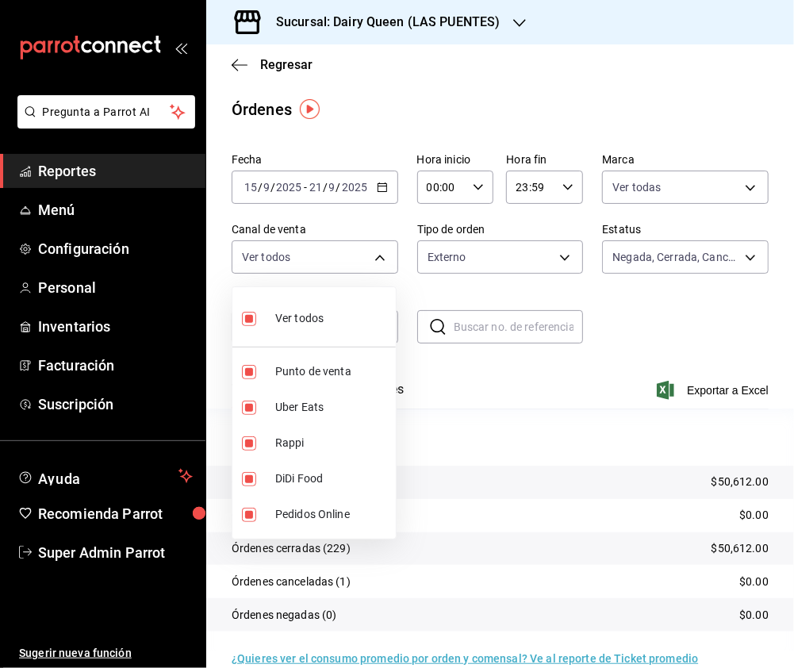
click at [242, 321] on input "checkbox" at bounding box center [249, 319] width 14 height 14
click at [241, 442] on li "Rappi" at bounding box center [313, 443] width 163 height 36
click at [242, 400] on input "checkbox" at bounding box center [249, 407] width 14 height 14
click at [247, 438] on input "checkbox" at bounding box center [249, 443] width 14 height 14
click at [246, 480] on input "checkbox" at bounding box center [249, 479] width 14 height 14
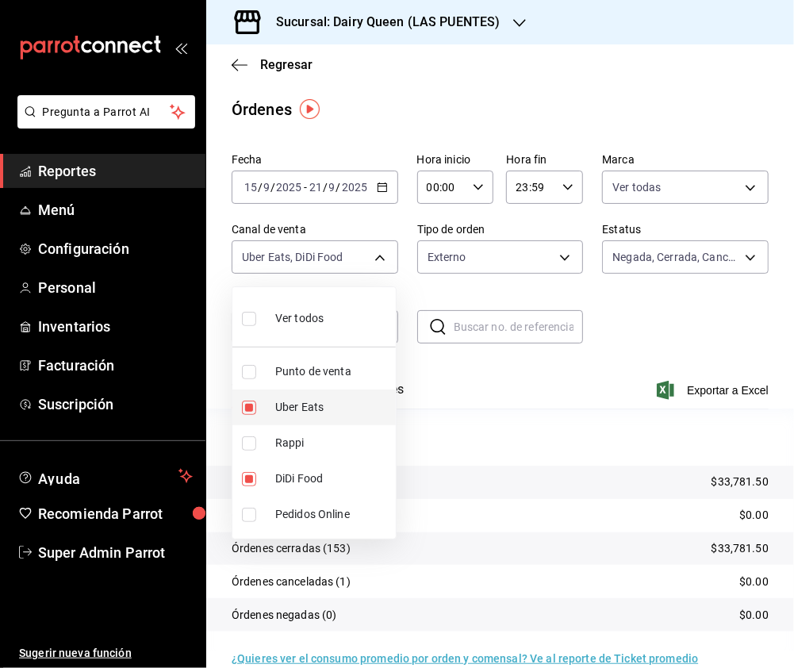
click at [246, 406] on input "checkbox" at bounding box center [249, 407] width 14 height 14
drag, startPoint x: 251, startPoint y: 324, endPoint x: 454, endPoint y: 264, distance: 211.8
click at [251, 324] on input "checkbox" at bounding box center [249, 319] width 14 height 14
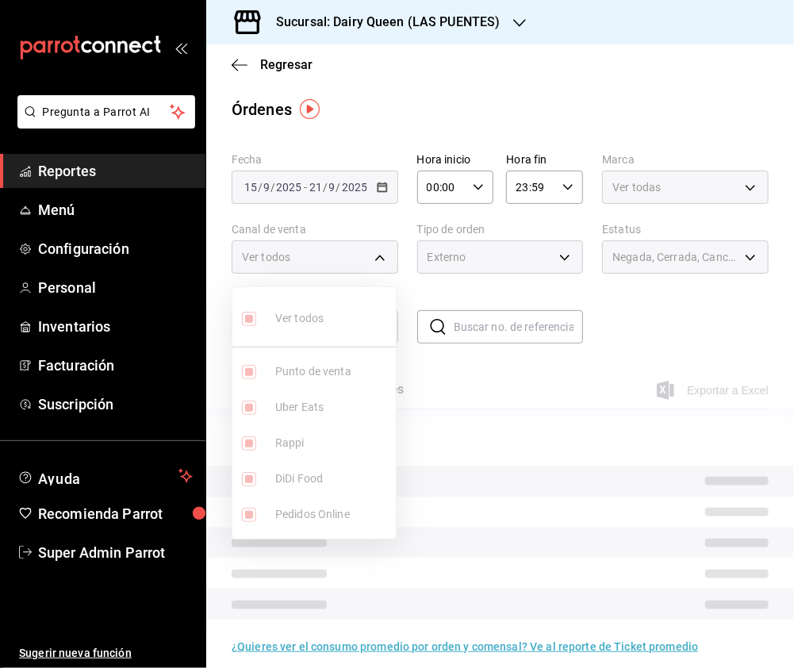
click at [454, 264] on div at bounding box center [397, 334] width 794 height 668
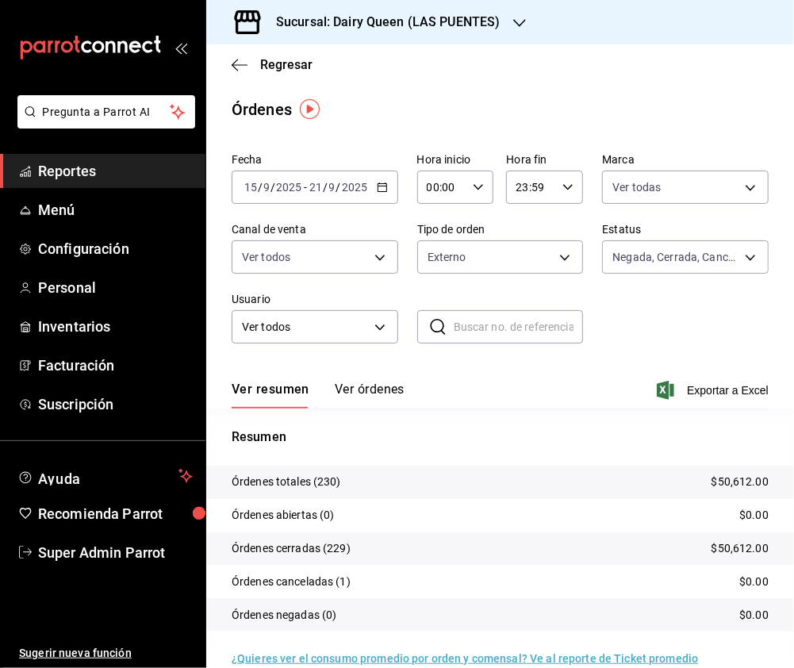
click at [455, 259] on body "Pregunta a Parrot AI Reportes Menú Configuración Personal Inventarios Facturaci…" at bounding box center [397, 334] width 794 height 668
click at [435, 365] on input "checkbox" at bounding box center [433, 372] width 14 height 14
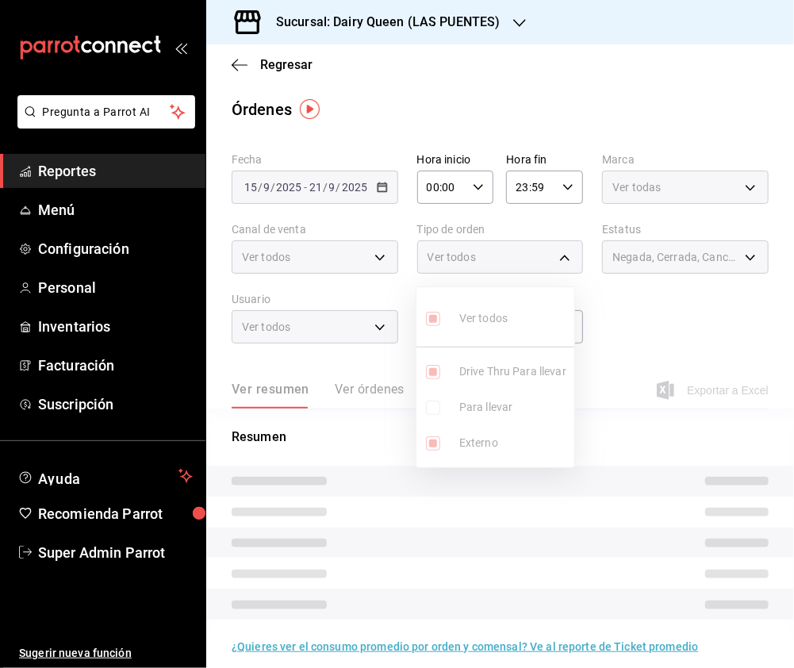
click at [432, 442] on ul "Ver todos Drive Thru Para llevar Para llevar Externo" at bounding box center [495, 377] width 158 height 180
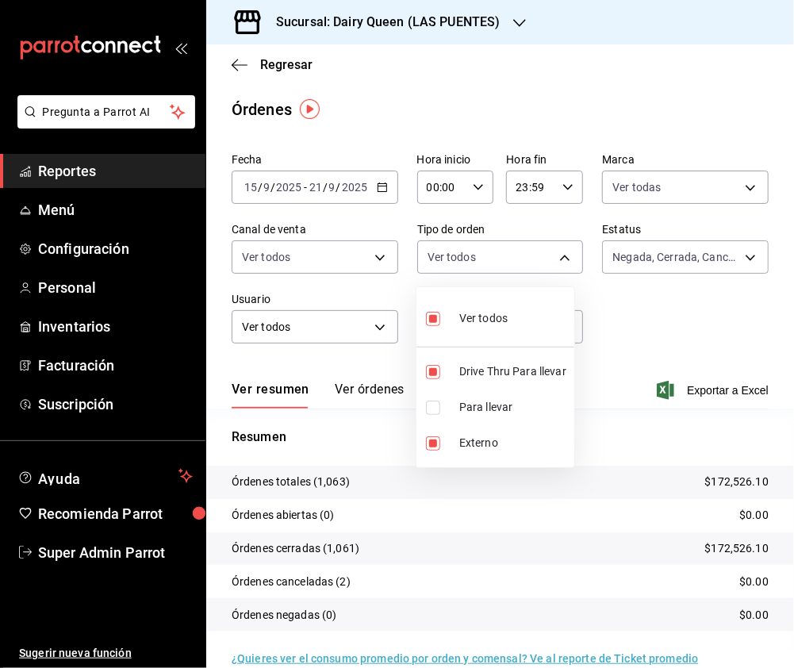
click at [432, 442] on input "checkbox" at bounding box center [433, 443] width 14 height 14
click at [427, 320] on input "checkbox" at bounding box center [433, 319] width 14 height 14
click at [449, 25] on div at bounding box center [397, 334] width 794 height 668
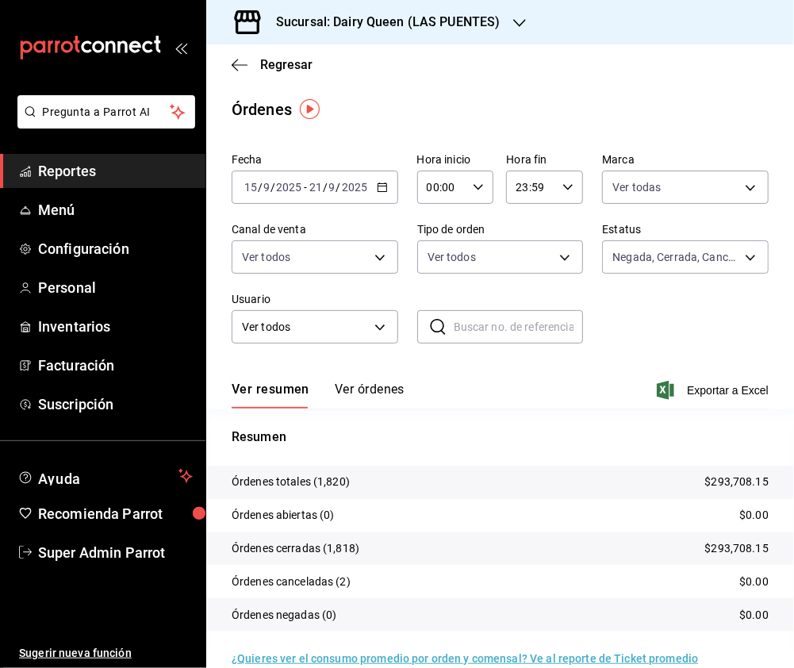
click at [492, 20] on h3 "Sucursal: Dairy Queen (LAS PUENTES)" at bounding box center [381, 22] width 237 height 19
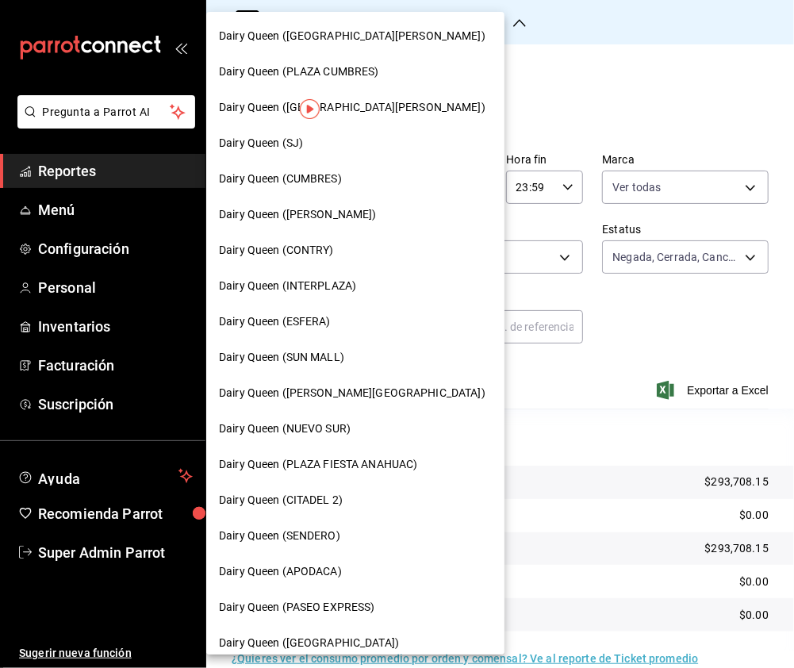
click at [341, 420] on span "Dairy Queen (NUEVO SUR)" at bounding box center [285, 428] width 132 height 17
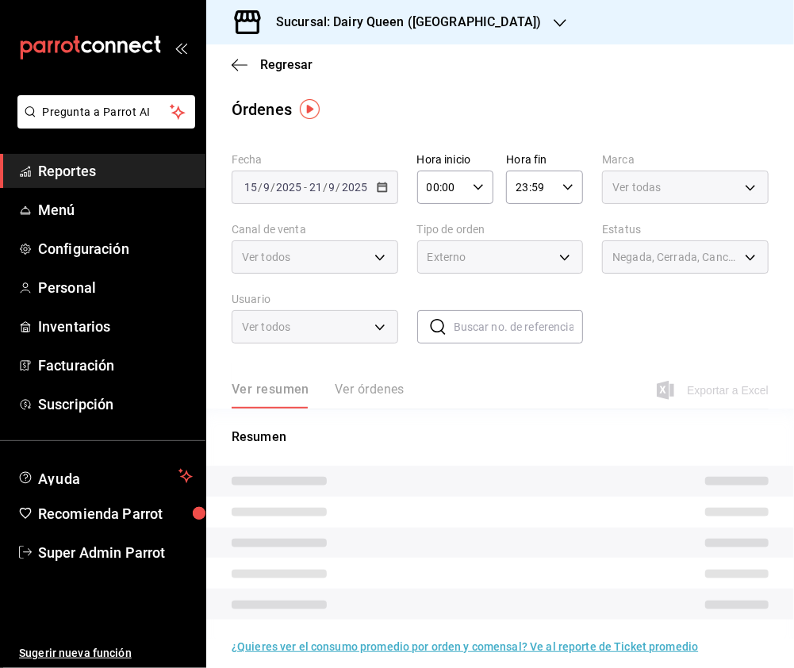
click at [725, 188] on body "Pregunta a Parrot AI Reportes Menú Configuración Personal Inventarios Facturaci…" at bounding box center [397, 334] width 794 height 668
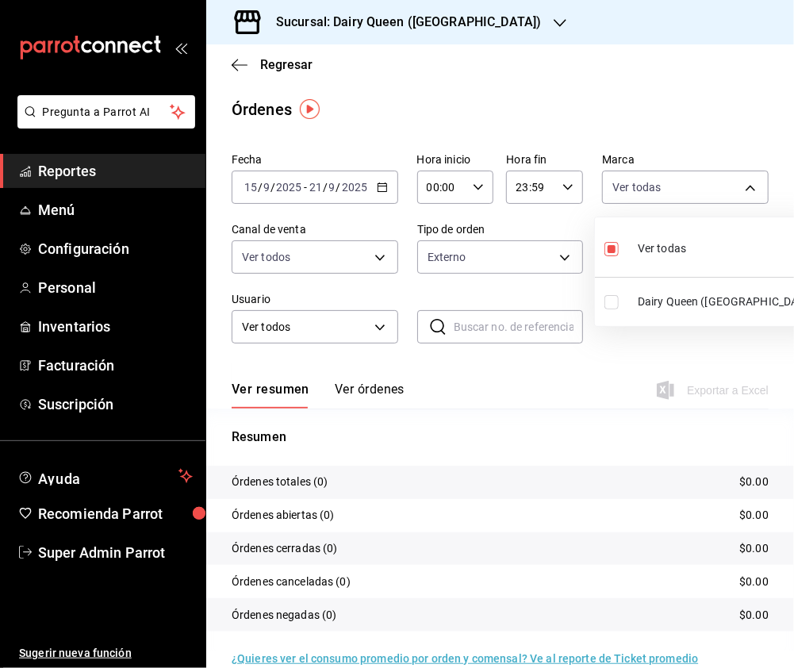
click at [613, 301] on input "checkbox" at bounding box center [611, 302] width 14 height 14
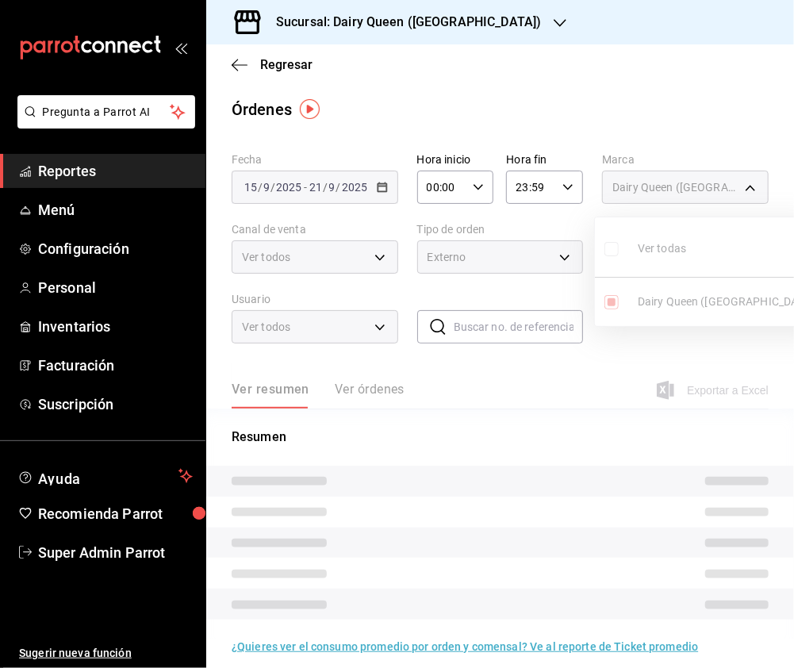
click at [301, 277] on div at bounding box center [397, 334] width 794 height 668
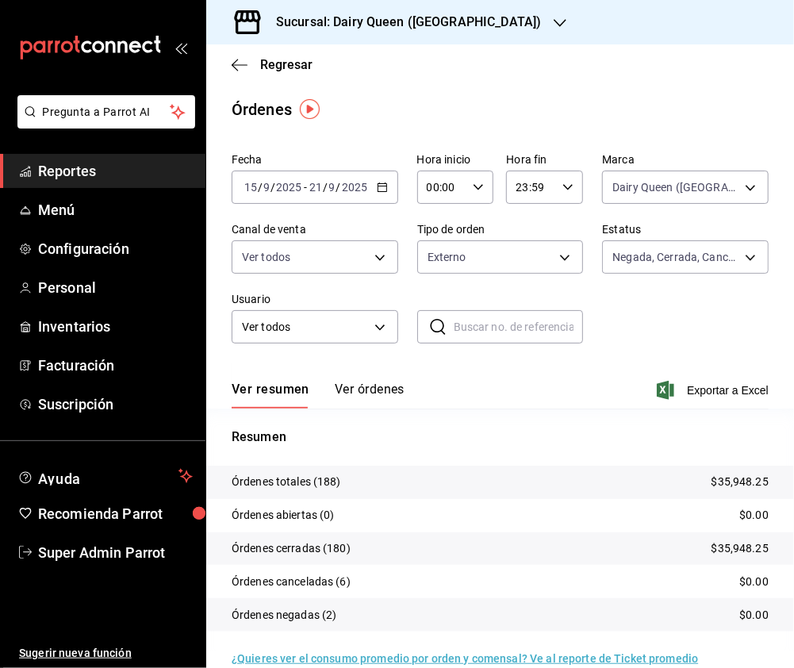
click at [382, 258] on div at bounding box center [397, 334] width 794 height 668
click at [381, 263] on body "Pregunta a Parrot AI Reportes Menú Configuración Personal Inventarios Facturaci…" at bounding box center [397, 334] width 794 height 668
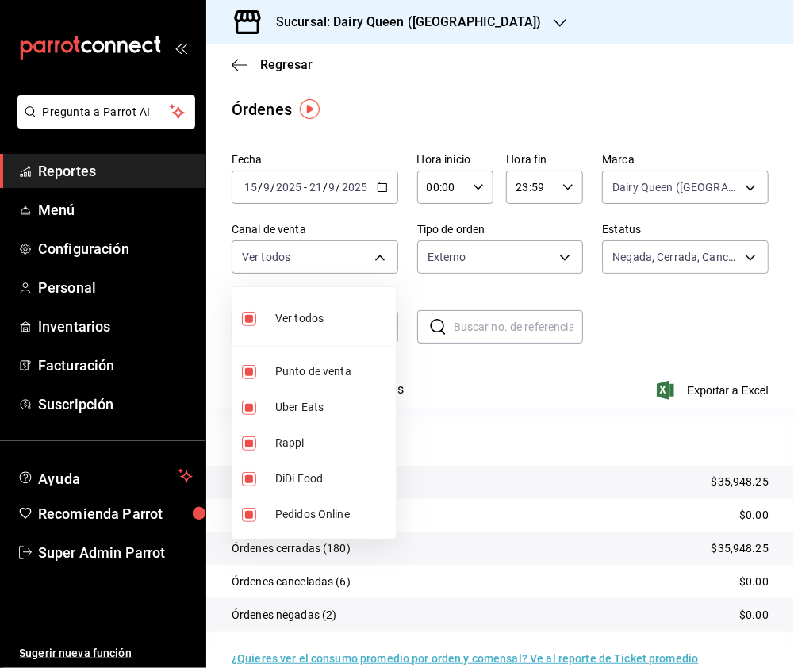
click at [254, 312] on input "checkbox" at bounding box center [249, 319] width 14 height 14
click at [245, 445] on input "checkbox" at bounding box center [249, 443] width 14 height 14
click at [249, 414] on input "checkbox" at bounding box center [249, 407] width 14 height 14
click at [246, 439] on input "checkbox" at bounding box center [249, 443] width 14 height 14
click at [246, 477] on input "checkbox" at bounding box center [249, 479] width 14 height 14
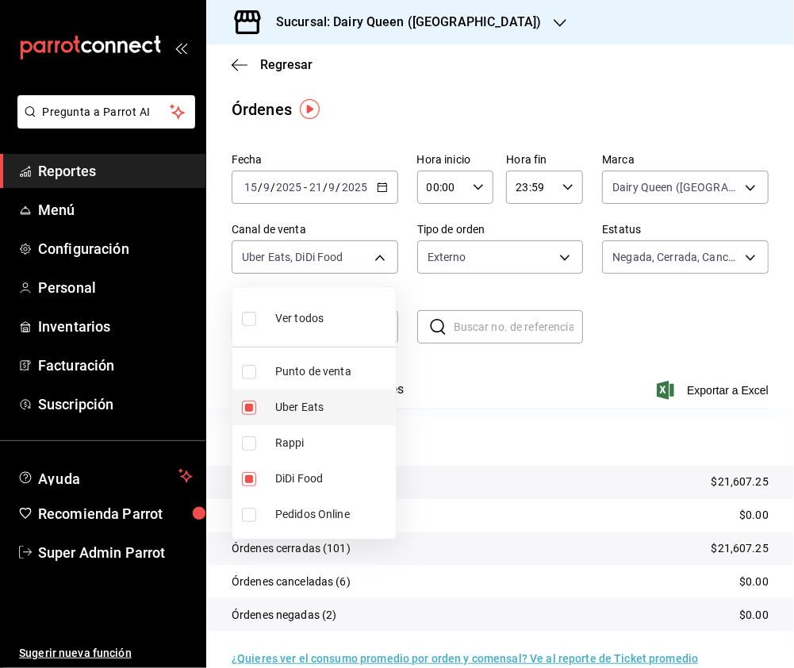
click at [248, 404] on input "checkbox" at bounding box center [249, 407] width 14 height 14
drag, startPoint x: 252, startPoint y: 309, endPoint x: 245, endPoint y: 322, distance: 14.6
click at [252, 309] on label at bounding box center [252, 318] width 21 height 23
click at [252, 312] on input "checkbox" at bounding box center [249, 319] width 14 height 14
click at [243, 322] on input "checkbox" at bounding box center [249, 319] width 14 height 14
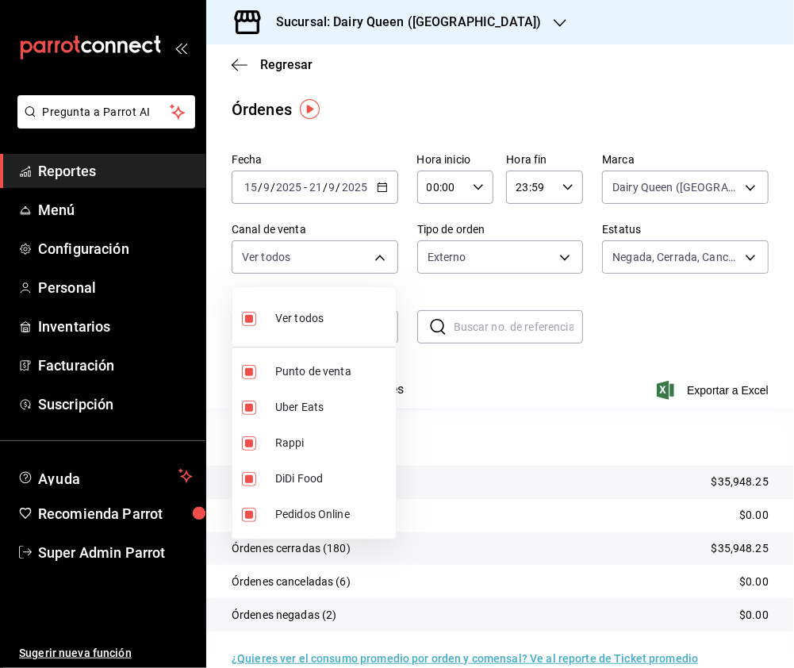
click at [466, 258] on div at bounding box center [397, 334] width 794 height 668
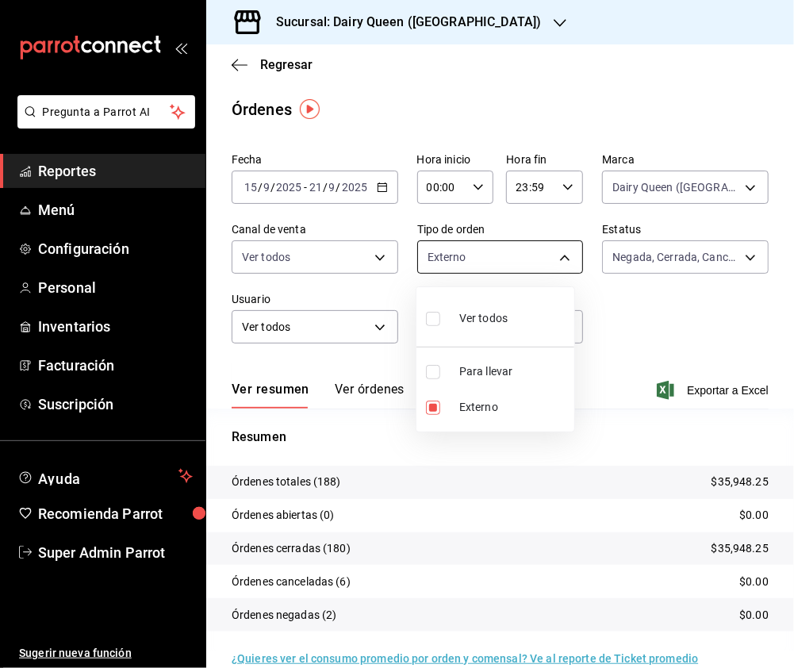
click at [546, 257] on body "Pregunta a Parrot AI Reportes Menú Configuración Personal Inventarios Facturaci…" at bounding box center [397, 334] width 794 height 668
click at [428, 316] on input "checkbox" at bounding box center [433, 319] width 14 height 14
click at [485, 25] on div at bounding box center [397, 334] width 794 height 668
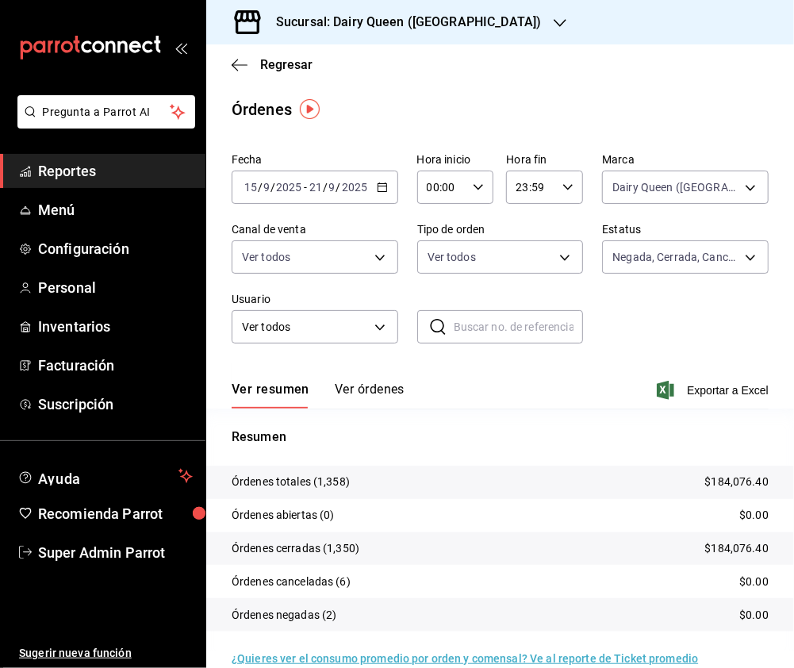
click at [554, 19] on icon "button" at bounding box center [560, 23] width 13 height 13
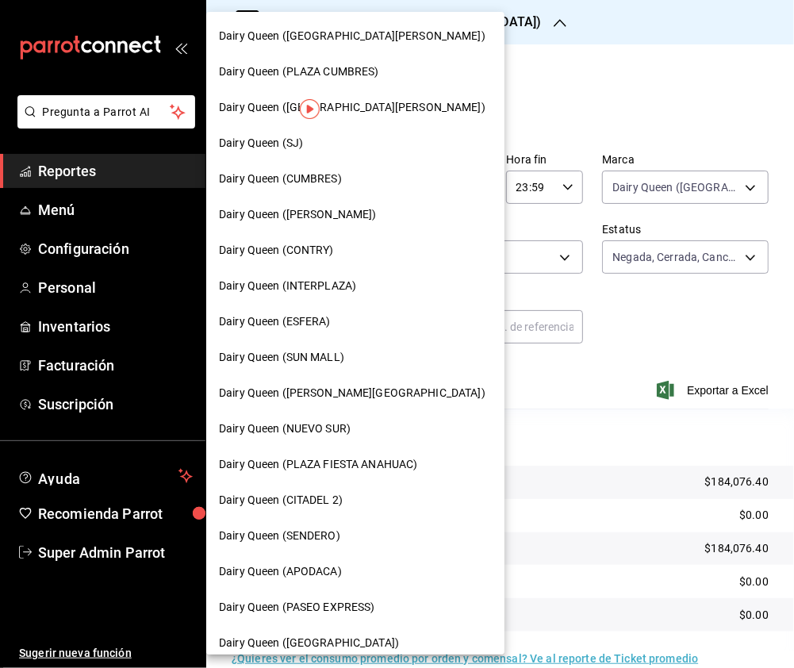
click at [339, 318] on div "Dairy Queen (ESFERA)" at bounding box center [355, 321] width 273 height 17
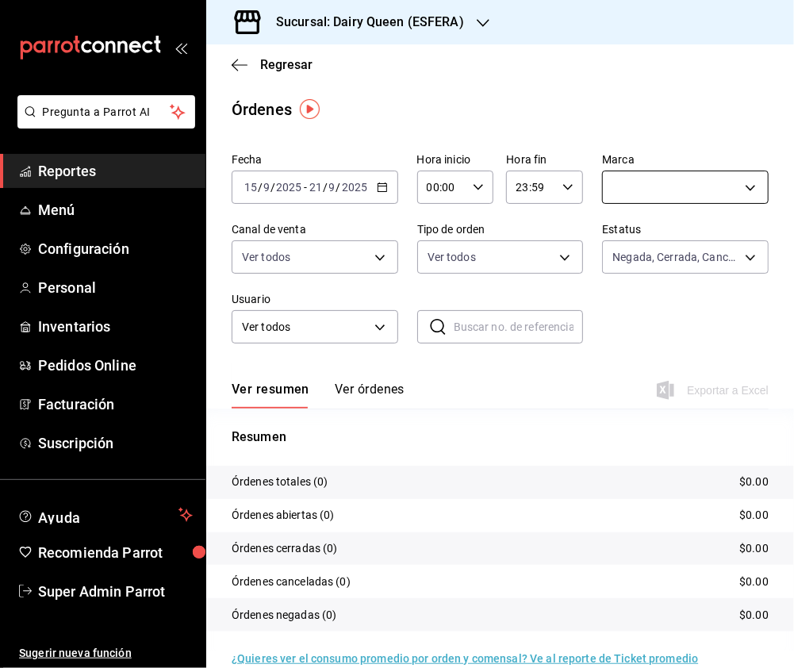
click at [693, 194] on body "Pregunta a Parrot AI Reportes Menú Configuración Personal Inventarios Pedidos O…" at bounding box center [397, 334] width 794 height 668
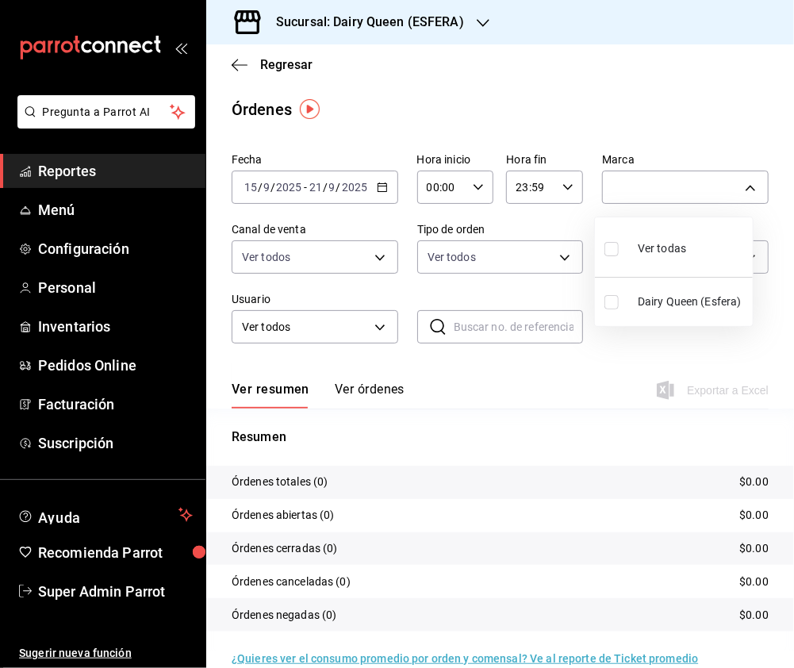
click at [611, 247] on input "checkbox" at bounding box center [611, 249] width 14 height 14
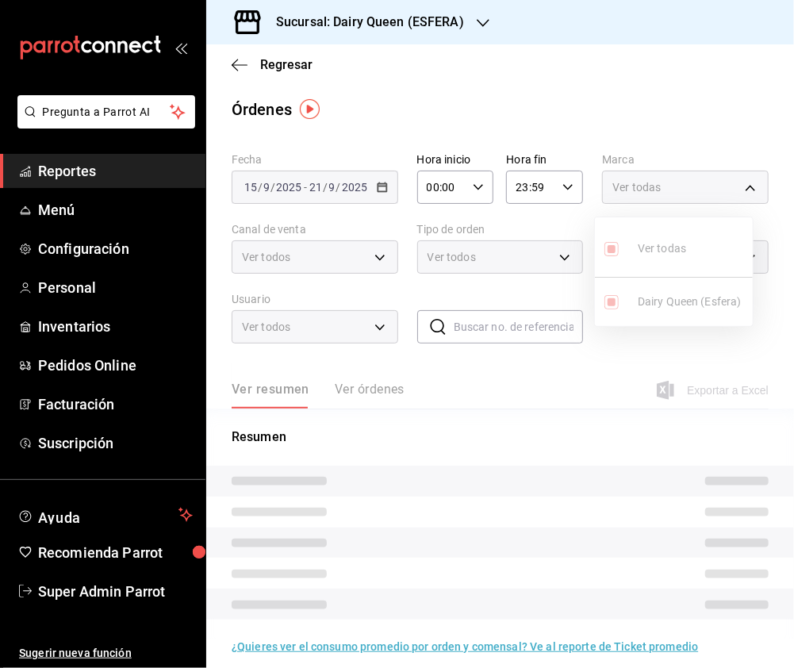
click at [318, 265] on div at bounding box center [397, 334] width 794 height 668
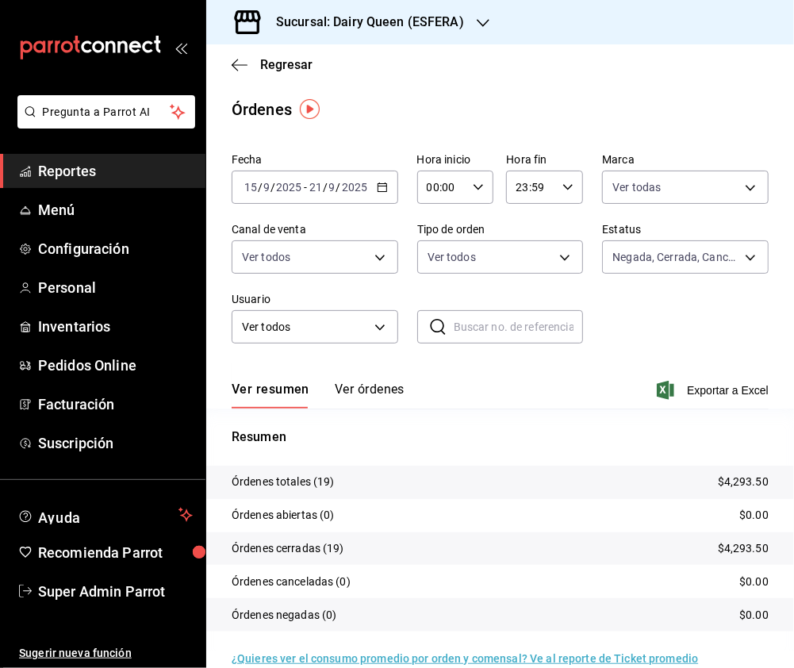
click at [381, 254] on body "Pregunta a Parrot AI Reportes Menú Configuración Personal Inventarios Pedidos O…" at bounding box center [397, 334] width 794 height 668
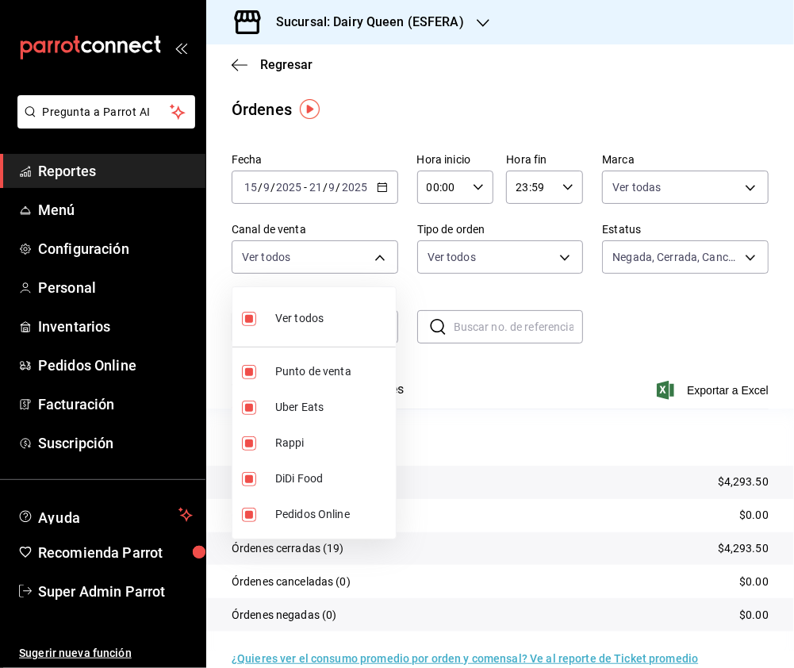
click at [248, 319] on input "checkbox" at bounding box center [249, 319] width 14 height 14
click at [255, 445] on input "checkbox" at bounding box center [249, 443] width 14 height 14
click at [247, 401] on input "checkbox" at bounding box center [249, 407] width 14 height 14
drag, startPoint x: 251, startPoint y: 439, endPoint x: 249, endPoint y: 454, distance: 14.4
click at [251, 442] on input "checkbox" at bounding box center [249, 443] width 14 height 14
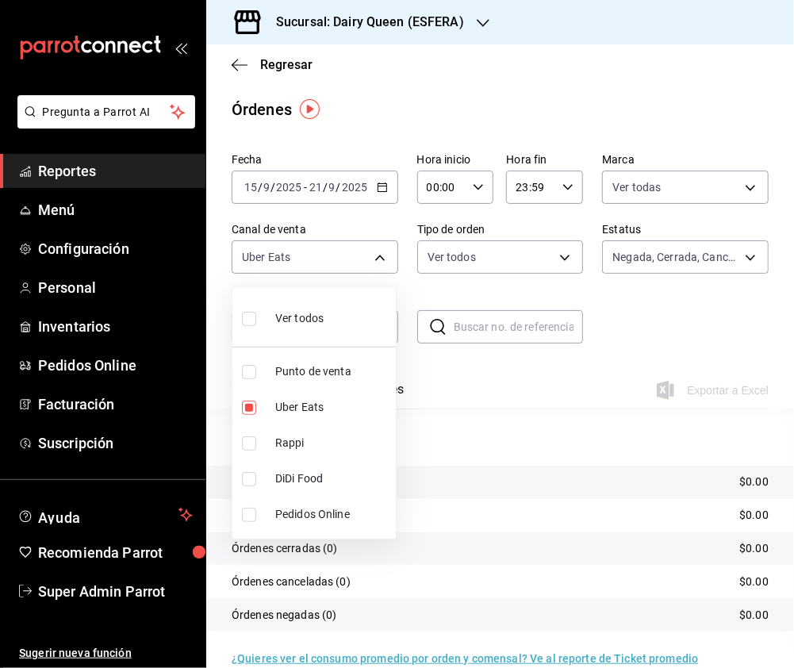
click at [246, 473] on input "checkbox" at bounding box center [249, 479] width 14 height 14
click at [247, 409] on input "checkbox" at bounding box center [249, 407] width 14 height 14
drag, startPoint x: 251, startPoint y: 321, endPoint x: 458, endPoint y: 274, distance: 212.4
click at [252, 324] on input "checkbox" at bounding box center [249, 319] width 14 height 14
click at [541, 251] on div at bounding box center [397, 334] width 794 height 668
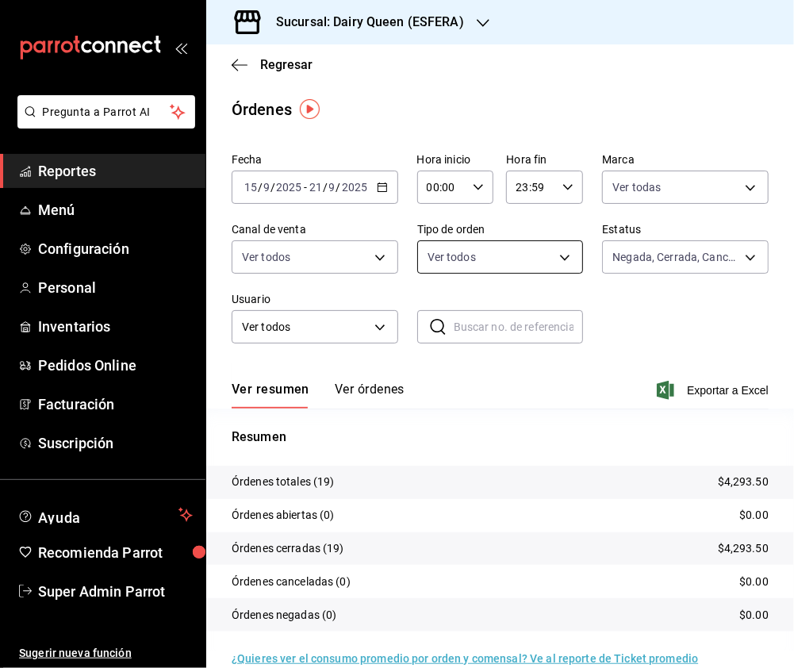
click at [540, 251] on body "Pregunta a Parrot AI Reportes Menú Configuración Personal Inventarios Pedidos O…" at bounding box center [397, 334] width 794 height 668
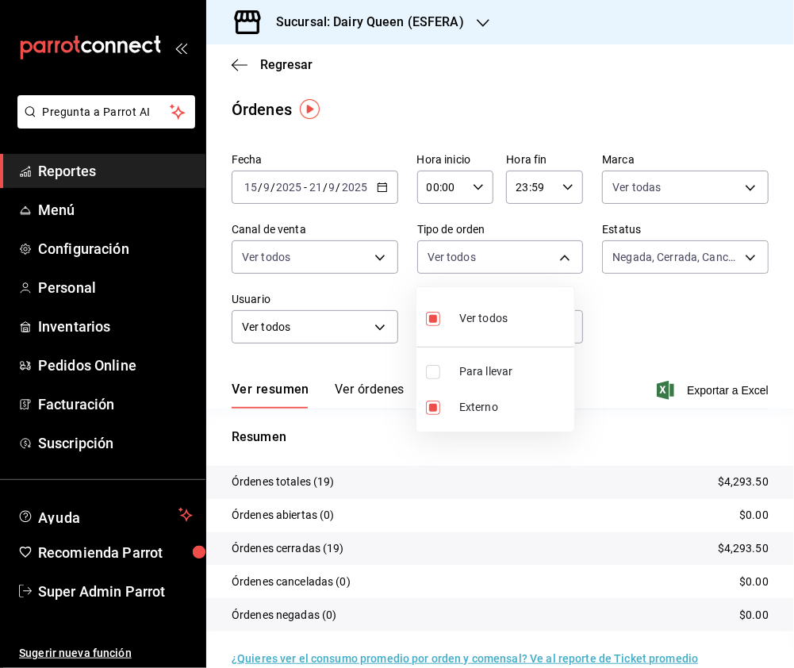
click at [432, 370] on input "checkbox" at bounding box center [433, 372] width 14 height 14
click at [452, 17] on div at bounding box center [397, 334] width 794 height 668
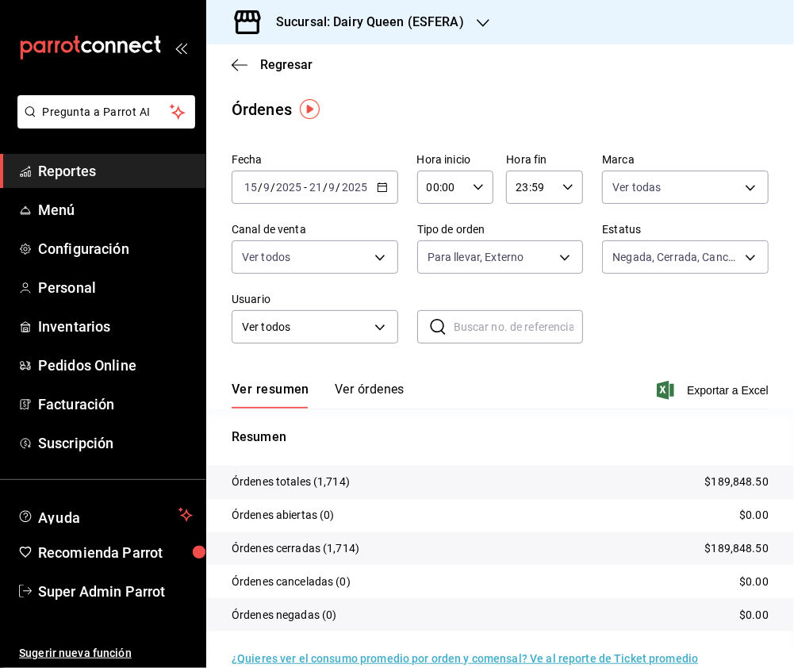
click at [454, 17] on h3 "Sucursal: Dairy Queen (ESFERA)" at bounding box center [363, 22] width 201 height 19
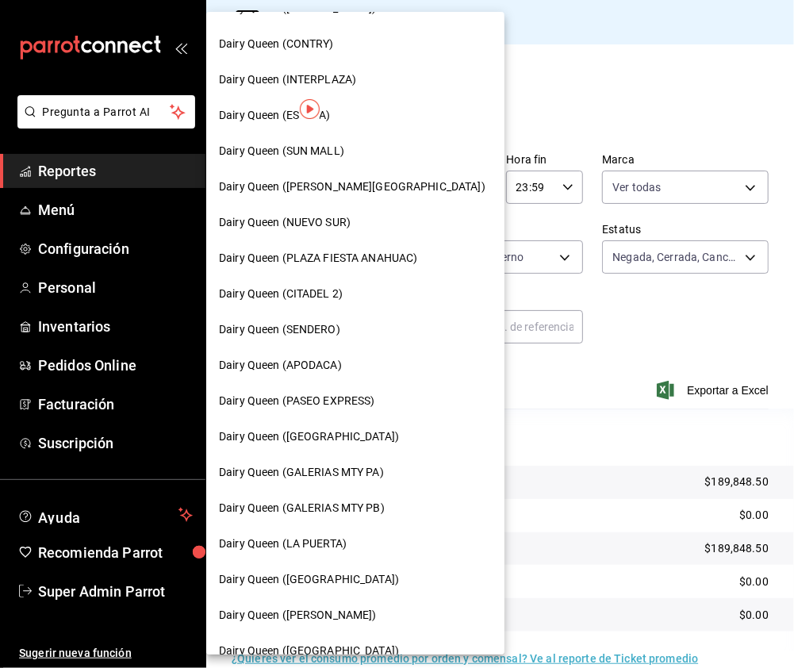
scroll to position [211, 0]
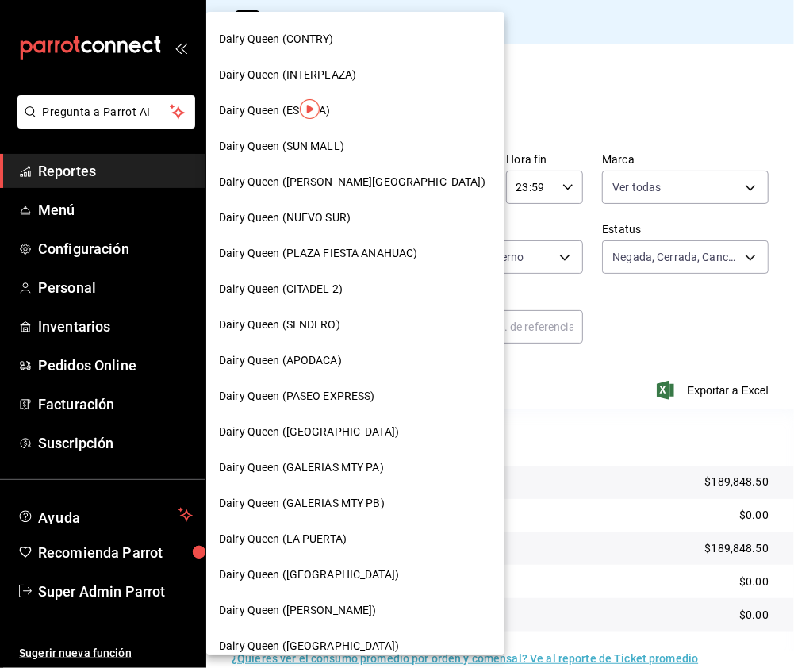
click at [379, 397] on div "Dairy Queen (PASEO EXPRESS)" at bounding box center [355, 396] width 273 height 17
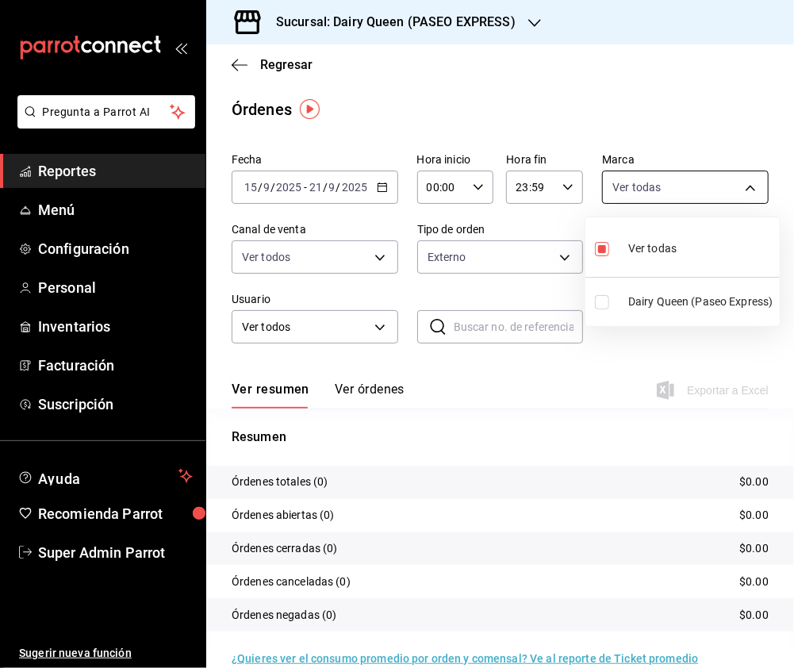
click at [673, 191] on body "Pregunta a Parrot AI Reportes Menú Configuración Personal Inventarios Facturaci…" at bounding box center [397, 334] width 794 height 668
click at [597, 302] on input "checkbox" at bounding box center [602, 302] width 14 height 14
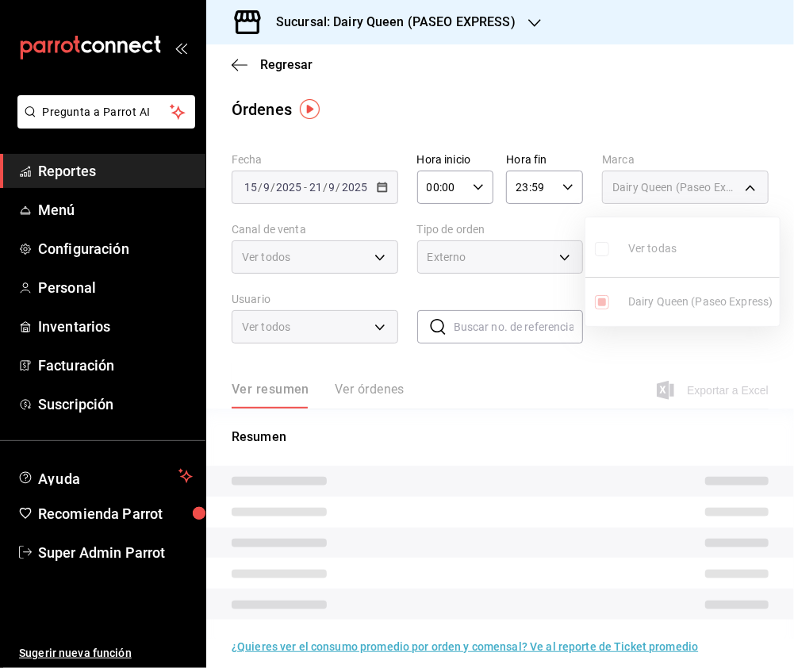
click at [285, 260] on div at bounding box center [397, 334] width 794 height 668
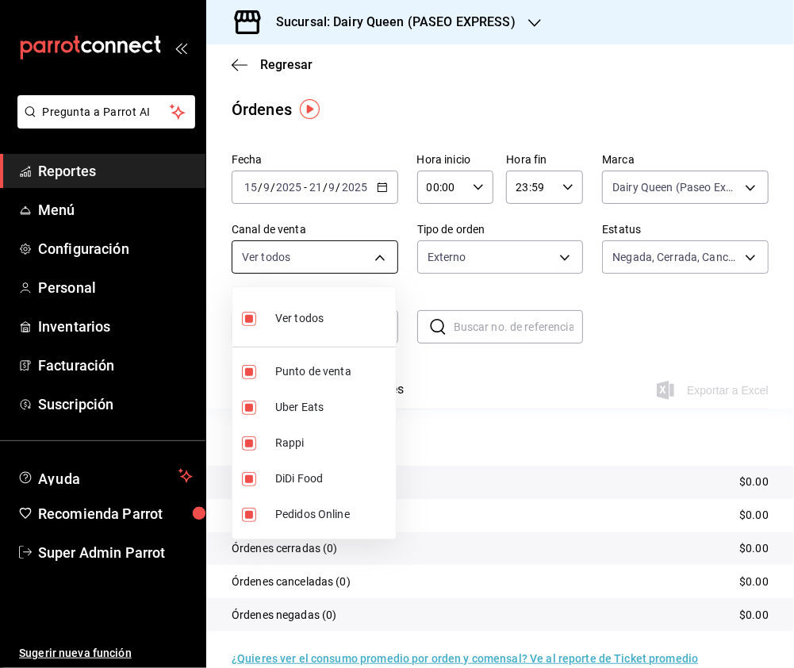
click at [375, 265] on body "Pregunta a Parrot AI Reportes Menú Configuración Personal Inventarios Facturaci…" at bounding box center [397, 334] width 794 height 668
click at [465, 254] on div at bounding box center [397, 334] width 794 height 668
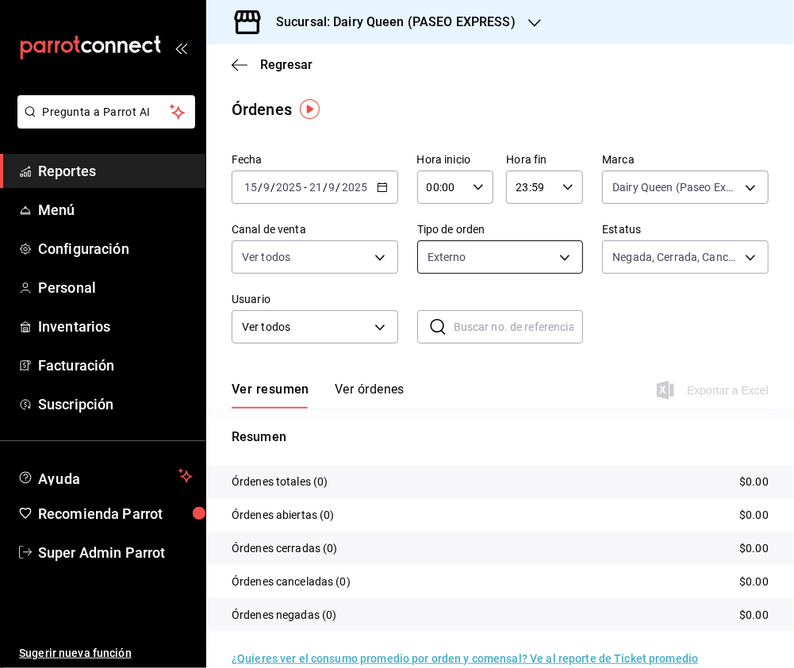
click at [552, 257] on body "Pregunta a Parrot AI Reportes Menú Configuración Personal Inventarios Facturaci…" at bounding box center [397, 334] width 794 height 668
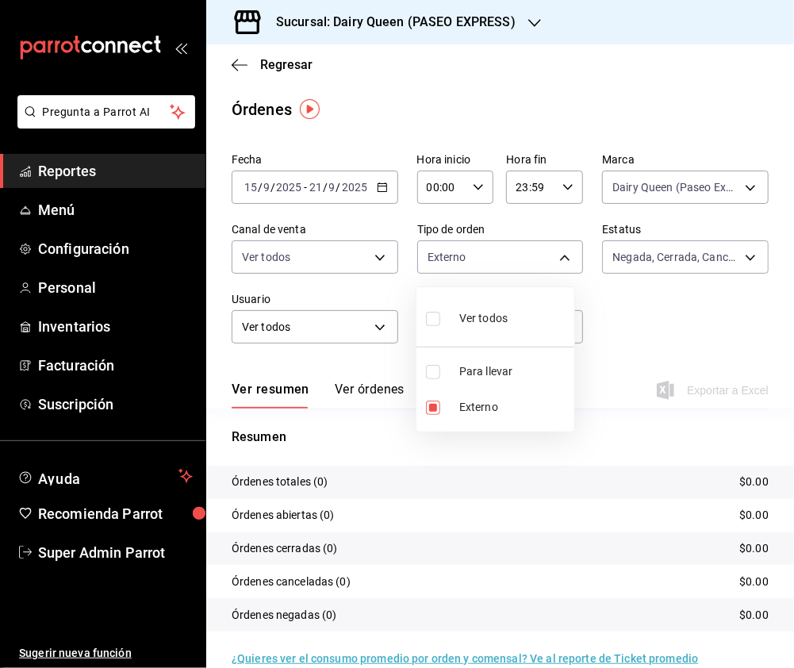
click at [429, 321] on input "checkbox" at bounding box center [433, 319] width 14 height 14
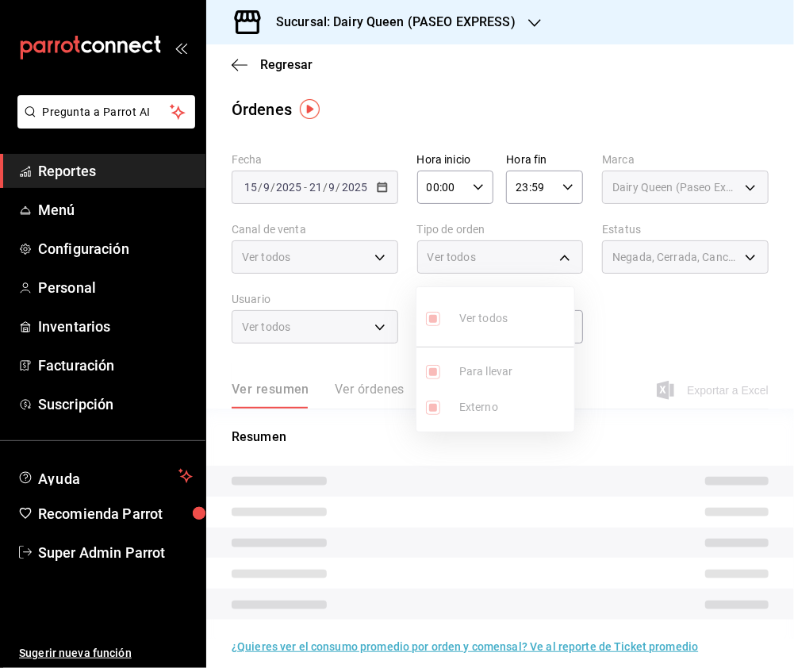
click at [680, 249] on div at bounding box center [397, 334] width 794 height 668
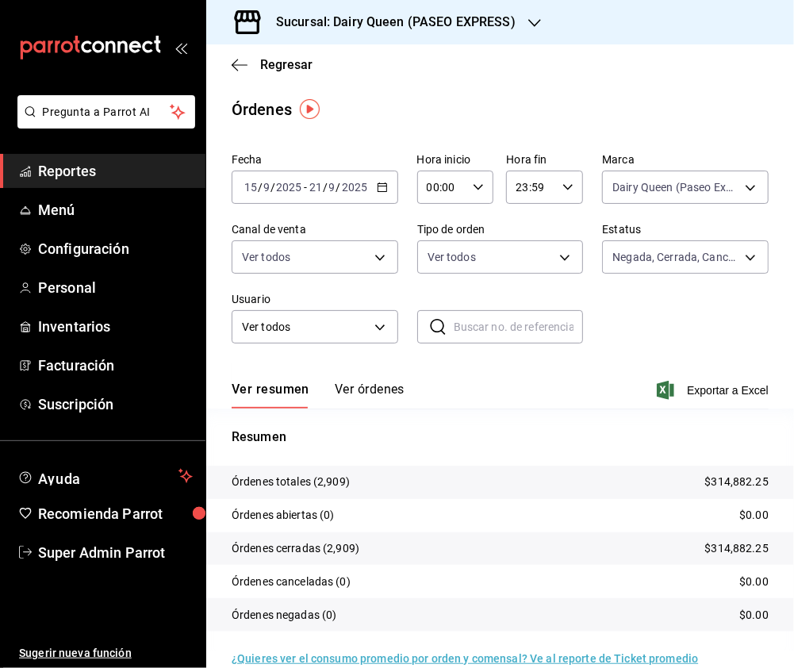
click at [445, 17] on h3 "Sucursal: Dairy Queen (PASEO EXPRESS)" at bounding box center [389, 22] width 252 height 19
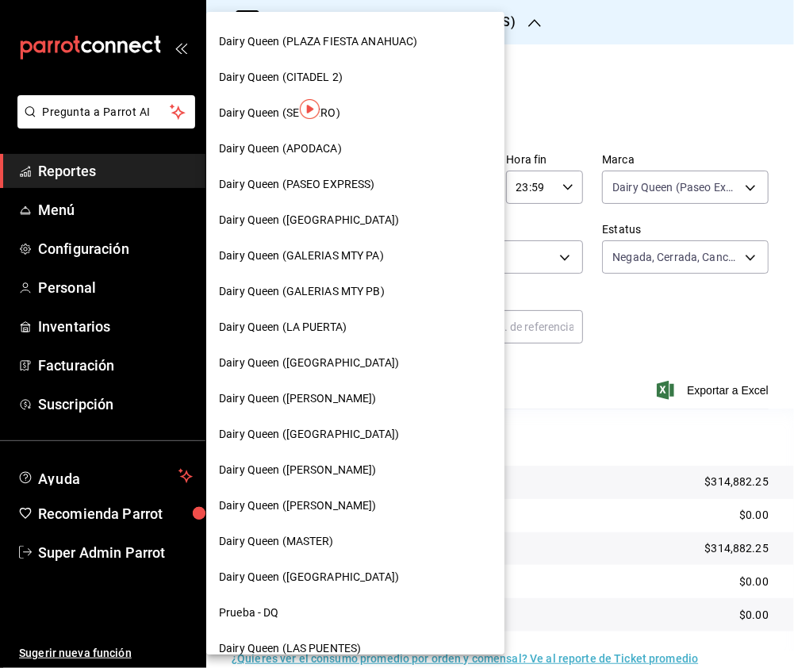
scroll to position [528, 0]
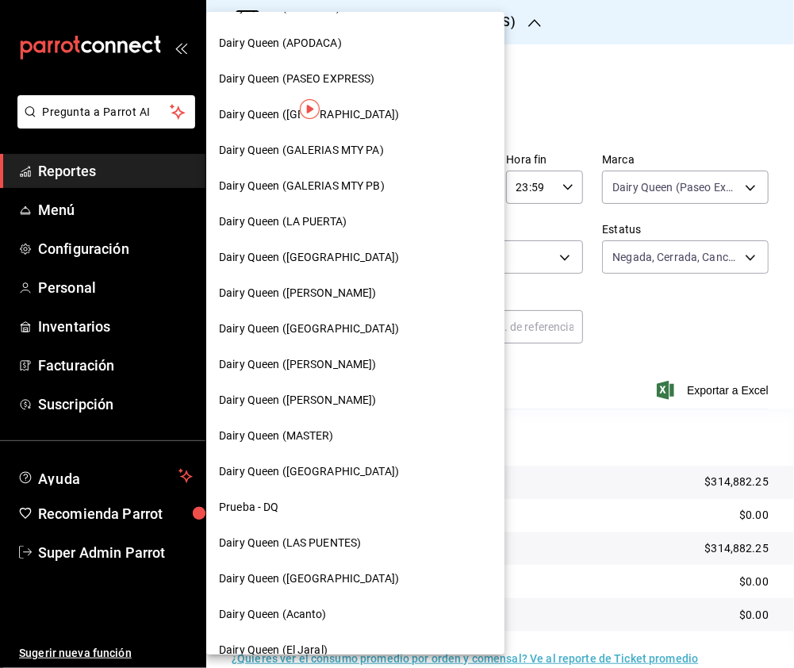
click at [330, 287] on span "Dairy Queen ([PERSON_NAME])" at bounding box center [298, 293] width 158 height 17
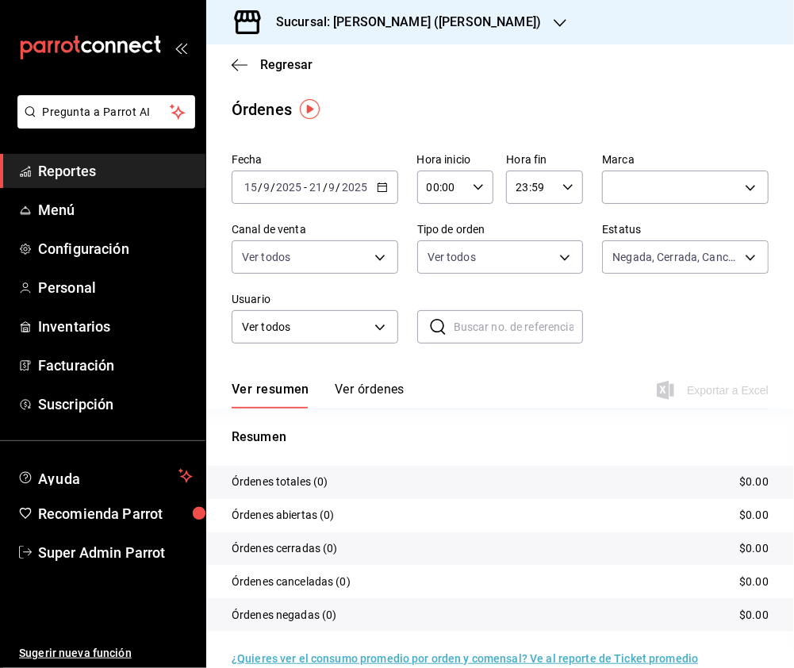
click at [657, 217] on div "Fecha 2025-09-15 15 / 9 / 2025 - 2025-09-21 21 / 9 / 2025 Hora inicio 00:00 Hor…" at bounding box center [500, 255] width 537 height 216
click at [661, 197] on body "Pregunta a Parrot AI Reportes Menú Configuración Personal Inventarios Facturaci…" at bounding box center [397, 334] width 794 height 668
click at [607, 251] on input "checkbox" at bounding box center [611, 249] width 14 height 14
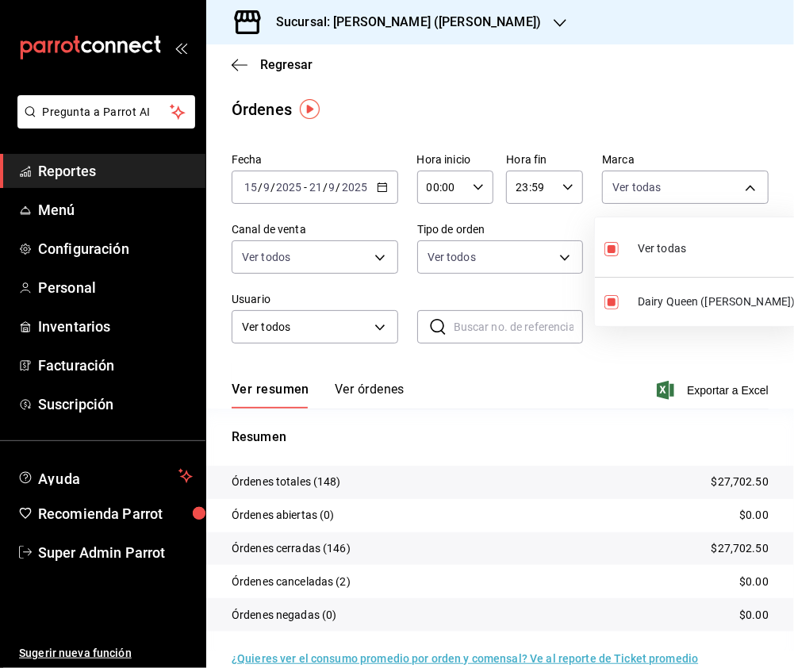
click at [375, 274] on div at bounding box center [397, 334] width 794 height 668
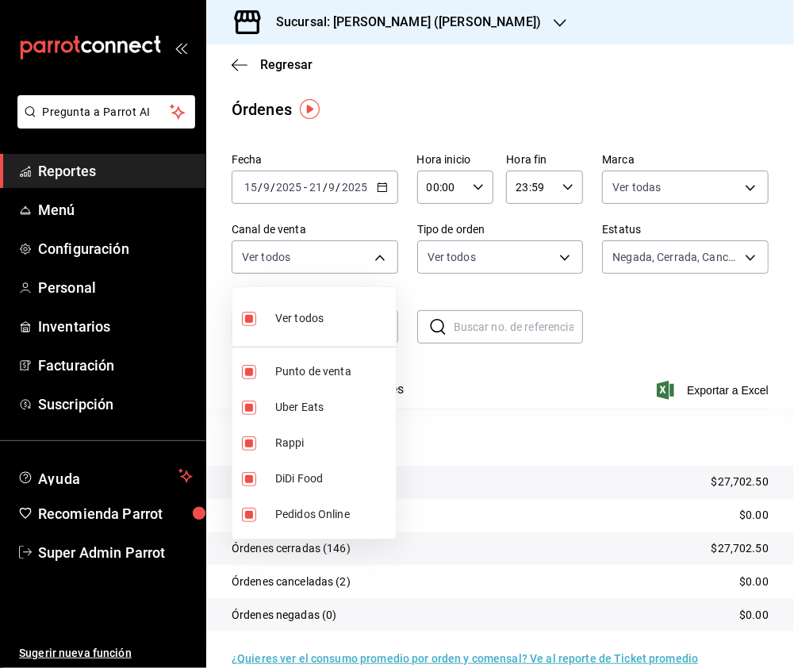
click at [369, 257] on body "Pregunta a Parrot AI Reportes Menú Configuración Personal Inventarios Facturaci…" at bounding box center [397, 334] width 794 height 668
click at [244, 320] on input "checkbox" at bounding box center [249, 319] width 14 height 14
drag, startPoint x: 251, startPoint y: 439, endPoint x: 255, endPoint y: 448, distance: 10.3
click at [248, 439] on input "checkbox" at bounding box center [249, 443] width 14 height 14
click at [245, 406] on input "checkbox" at bounding box center [249, 407] width 14 height 14
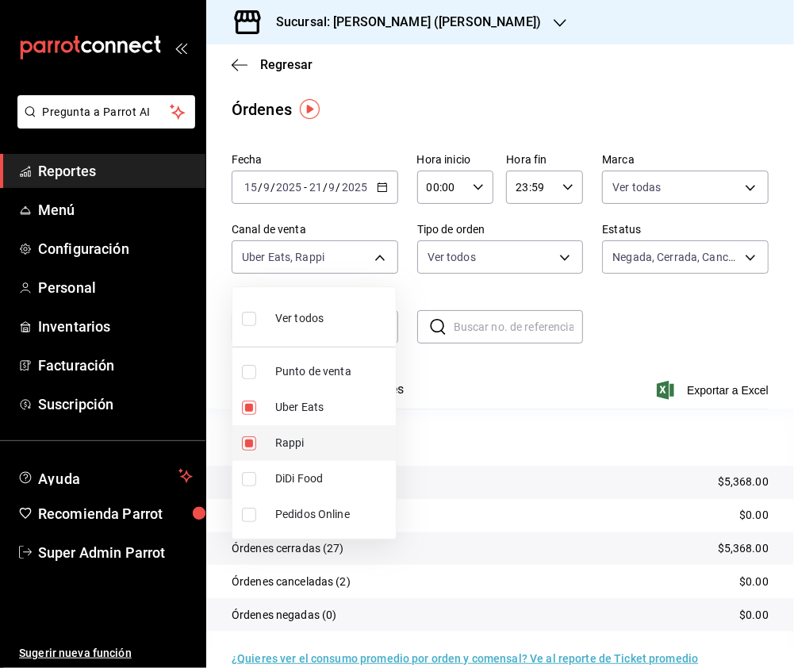
click at [245, 436] on input "checkbox" at bounding box center [249, 443] width 14 height 14
click at [252, 477] on input "checkbox" at bounding box center [249, 479] width 14 height 14
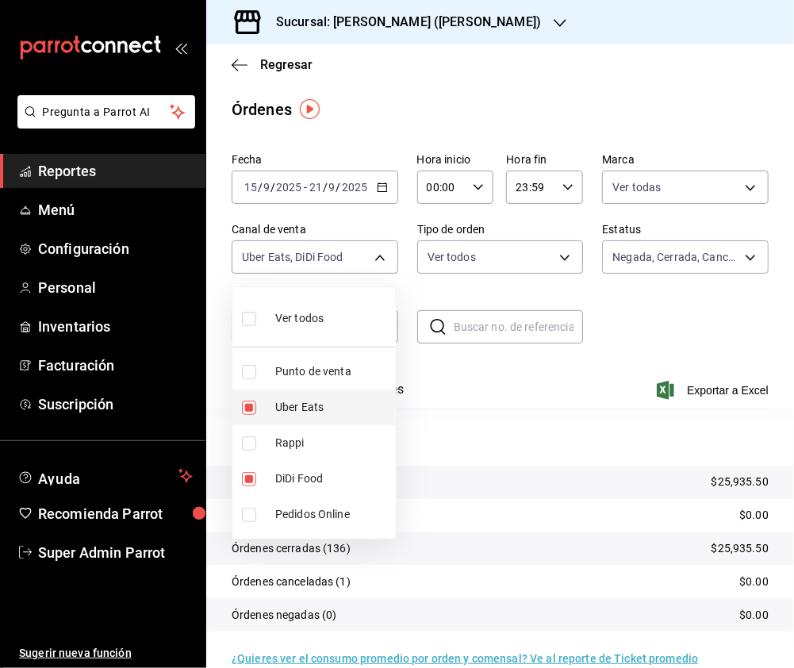
click at [252, 410] on input "checkbox" at bounding box center [249, 407] width 14 height 14
click at [246, 314] on input "checkbox" at bounding box center [249, 319] width 14 height 14
click at [515, 251] on div at bounding box center [397, 334] width 794 height 668
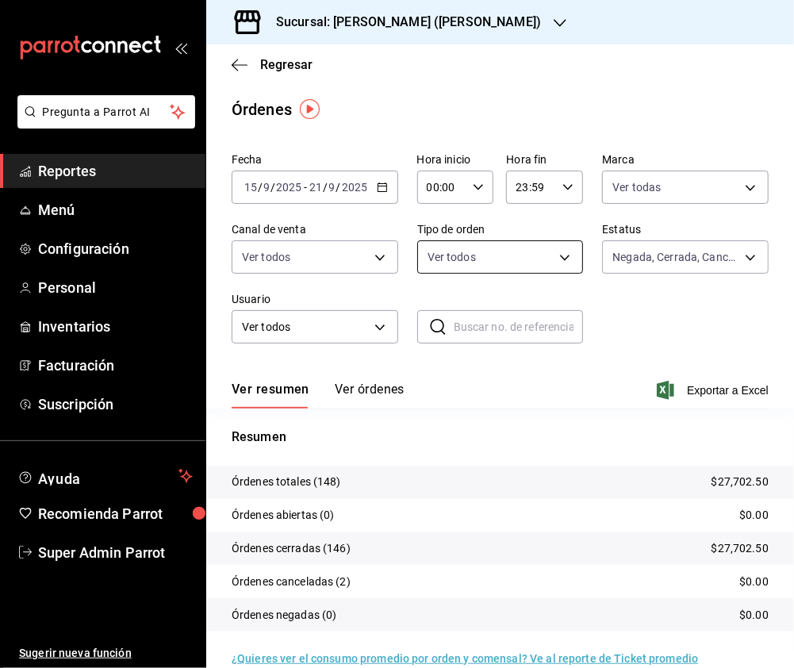
click at [546, 257] on body "Pregunta a Parrot AI Reportes Menú Configuración Personal Inventarios Facturaci…" at bounding box center [397, 334] width 794 height 668
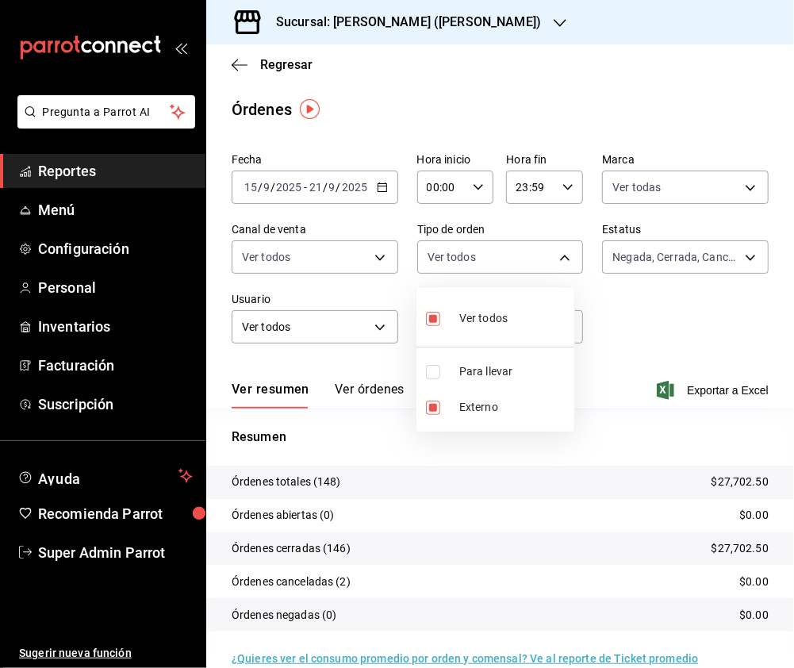
click at [431, 372] on input "checkbox" at bounding box center [433, 372] width 14 height 14
click at [460, 30] on div at bounding box center [397, 334] width 794 height 668
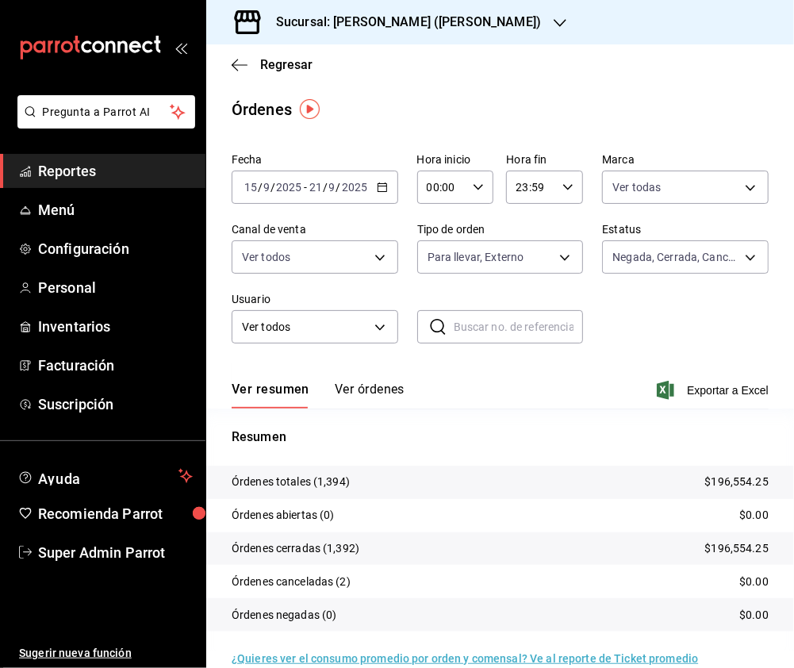
click at [473, 17] on div "Sucursal: [PERSON_NAME] ([PERSON_NAME])" at bounding box center [396, 22] width 354 height 44
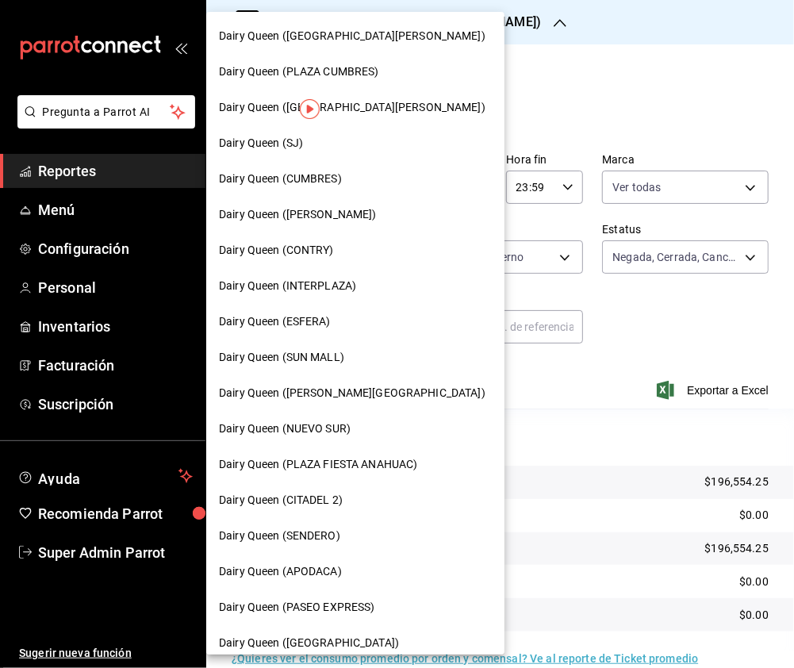
click at [308, 135] on div "Dairy Queen (SJ)" at bounding box center [355, 143] width 273 height 17
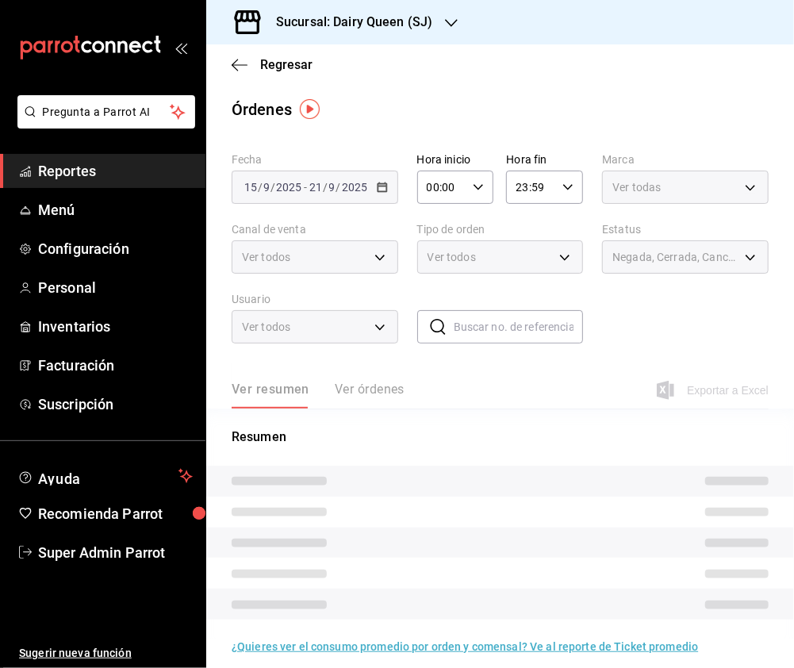
click at [734, 187] on body "Pregunta a Parrot AI Reportes Menú Configuración Personal Inventarios Facturaci…" at bounding box center [397, 334] width 794 height 668
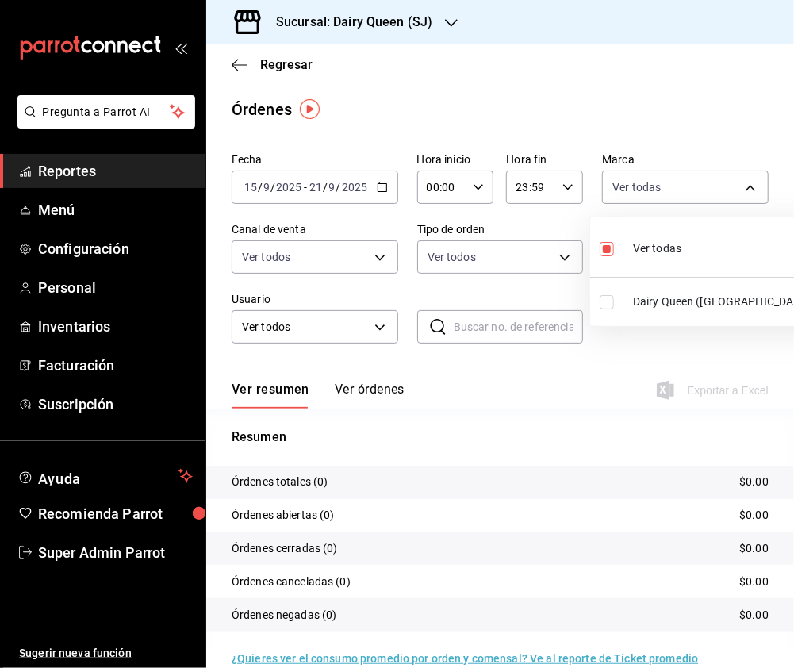
click at [601, 303] on input "checkbox" at bounding box center [607, 302] width 14 height 14
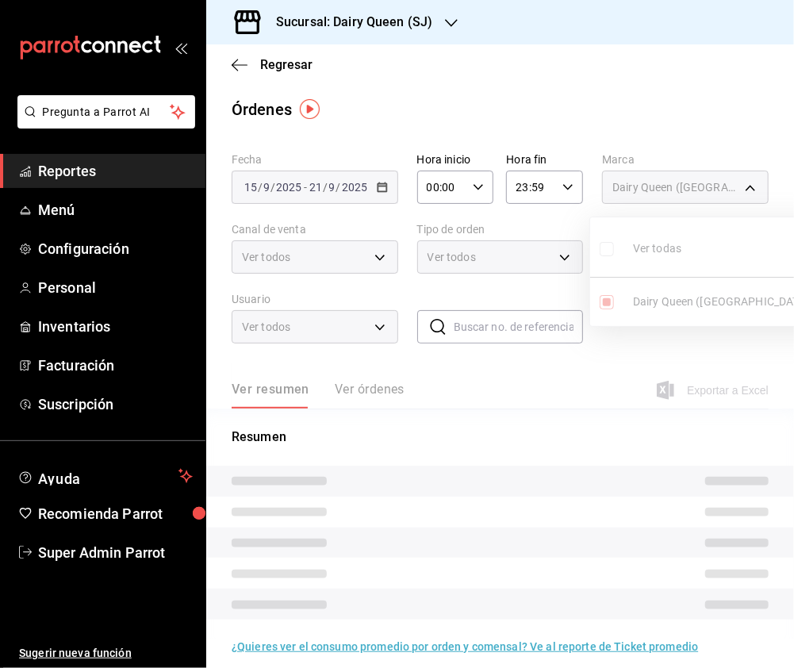
click at [601, 249] on ul "Ver todas Dairy Queen ([GEOGRAPHIC_DATA][PERSON_NAME])" at bounding box center [748, 271] width 316 height 109
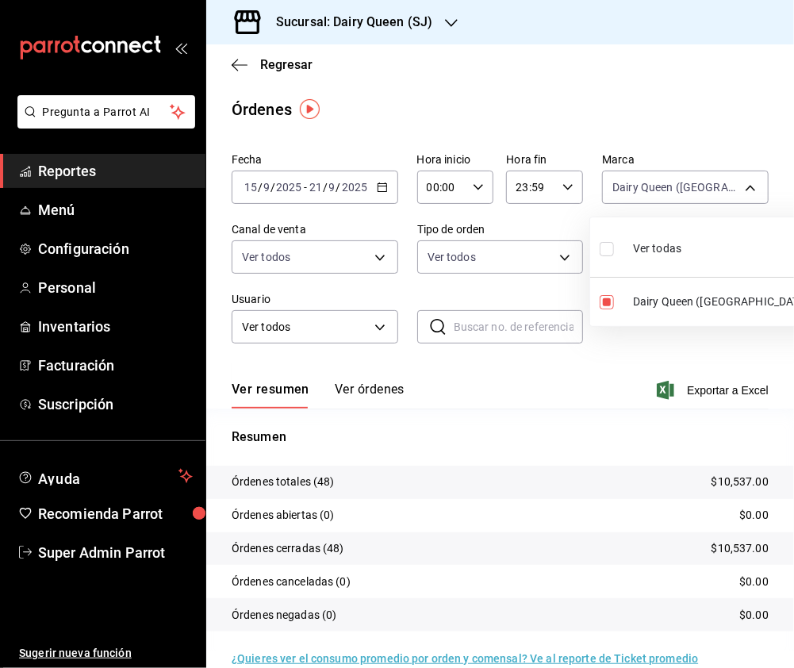
click at [603, 258] on label at bounding box center [610, 248] width 21 height 23
click at [603, 256] on input "checkbox" at bounding box center [607, 249] width 14 height 14
click at [604, 245] on input "checkbox" at bounding box center [607, 249] width 14 height 14
click at [512, 268] on div at bounding box center [397, 334] width 794 height 668
click at [676, 186] on body "Pregunta a Parrot AI Reportes Menú Configuración Personal Inventarios Facturaci…" at bounding box center [397, 334] width 794 height 668
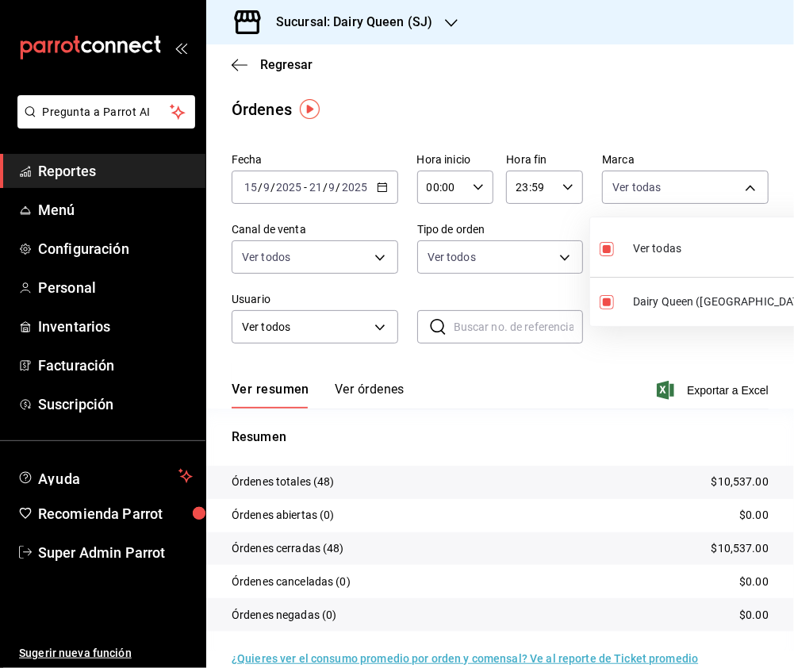
click at [524, 266] on div at bounding box center [397, 334] width 794 height 668
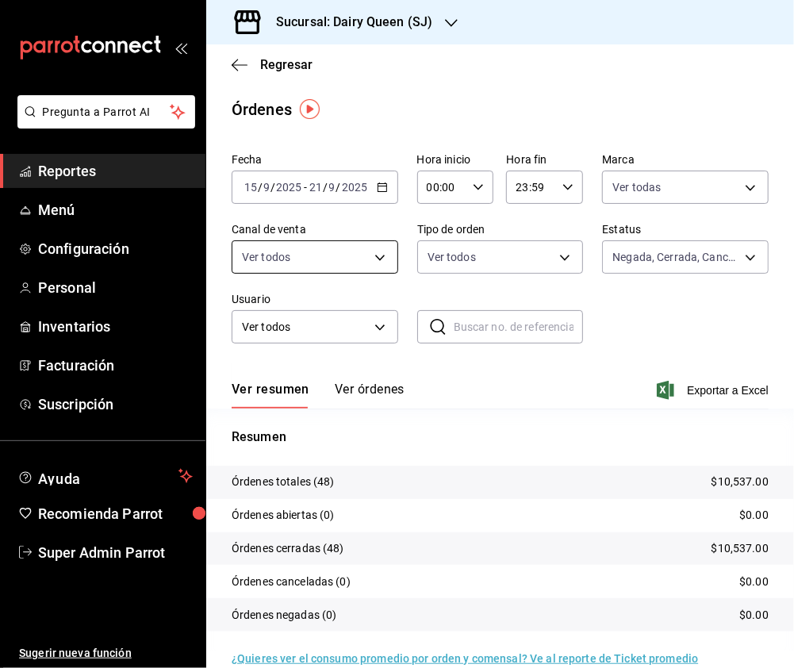
click at [354, 265] on body "Pregunta a Parrot AI Reportes Menú Configuración Personal Inventarios Facturaci…" at bounding box center [397, 334] width 794 height 668
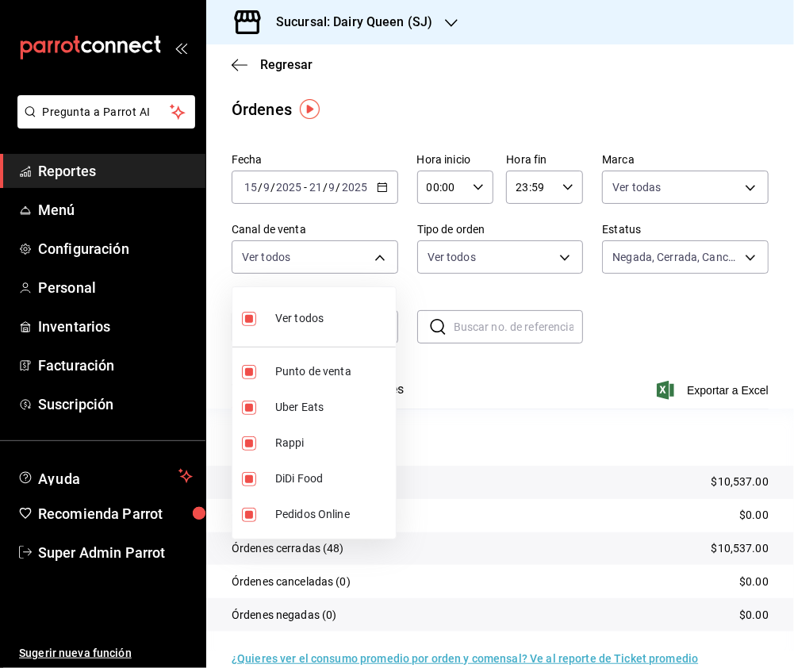
click at [249, 317] on input "checkbox" at bounding box center [249, 319] width 14 height 14
click at [246, 443] on input "checkbox" at bounding box center [249, 443] width 14 height 14
click at [240, 407] on li "Uber Eats" at bounding box center [313, 407] width 163 height 36
click at [246, 443] on input "checkbox" at bounding box center [249, 443] width 14 height 14
click at [246, 477] on input "checkbox" at bounding box center [249, 479] width 14 height 14
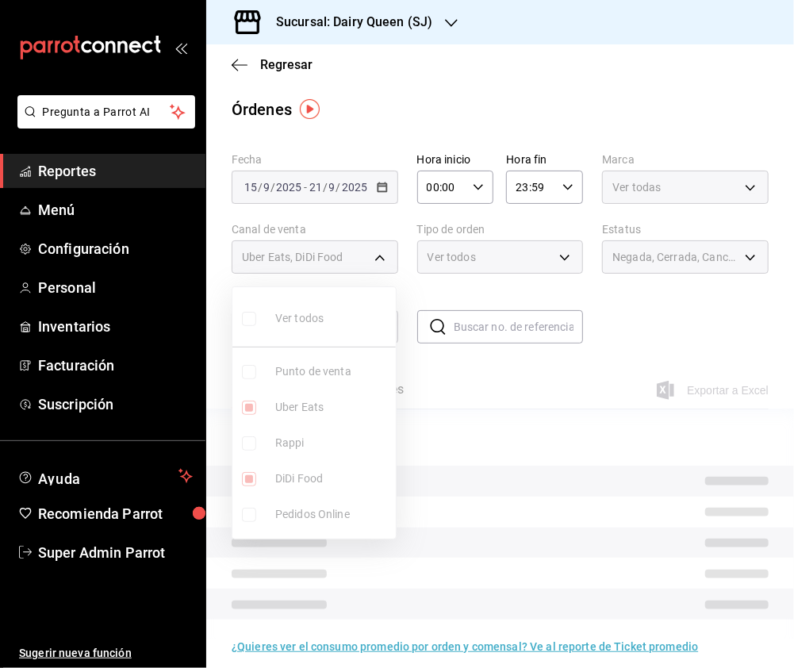
click at [247, 400] on input "checkbox" at bounding box center [249, 407] width 14 height 14
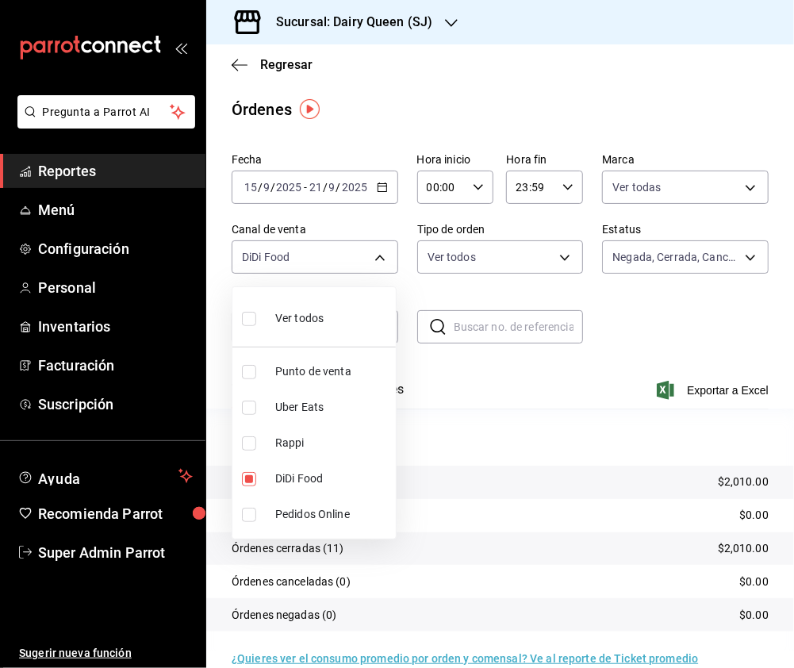
drag, startPoint x: 248, startPoint y: 322, endPoint x: 508, endPoint y: 251, distance: 269.7
click at [248, 321] on input "checkbox" at bounding box center [249, 319] width 14 height 14
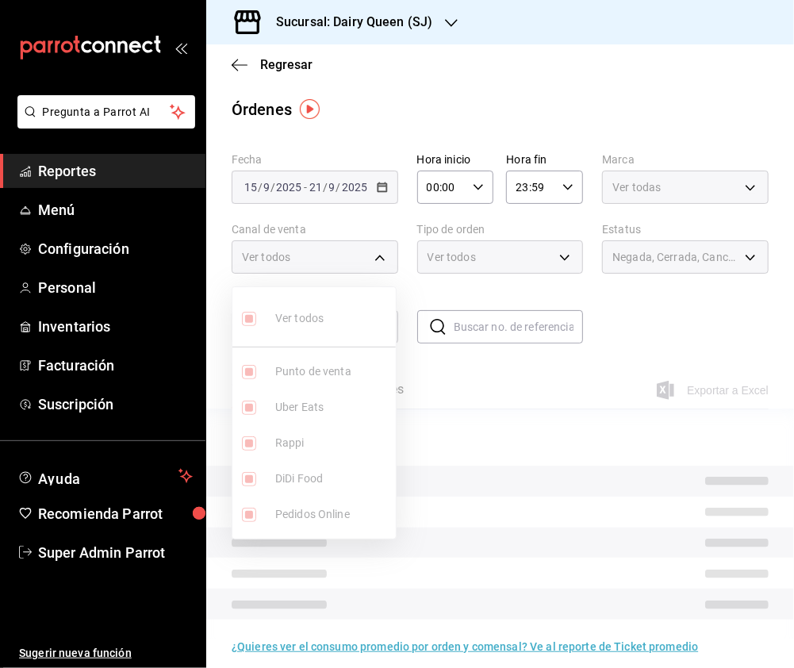
click at [508, 251] on div at bounding box center [397, 334] width 794 height 668
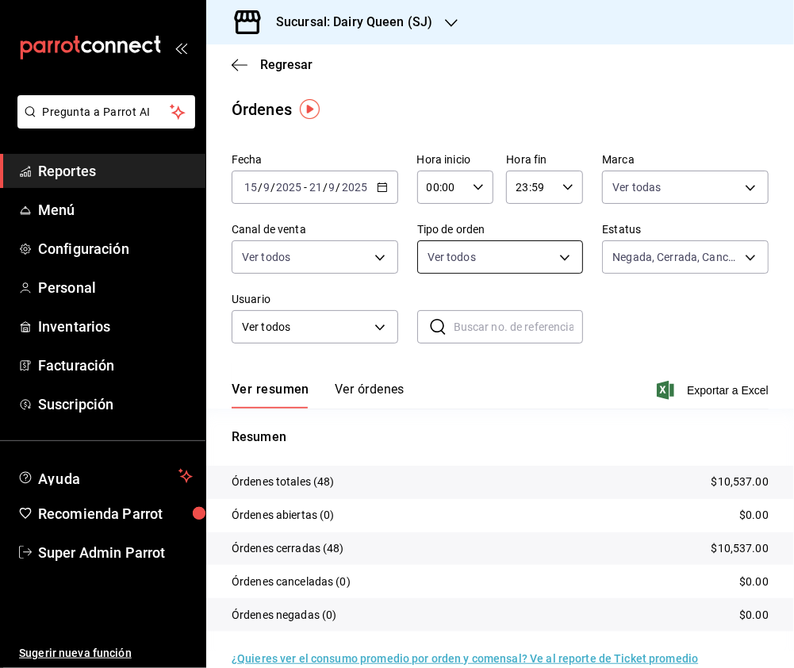
click at [547, 259] on body "Pregunta a Parrot AI Reportes Menú Configuración Personal Inventarios Facturaci…" at bounding box center [397, 334] width 794 height 668
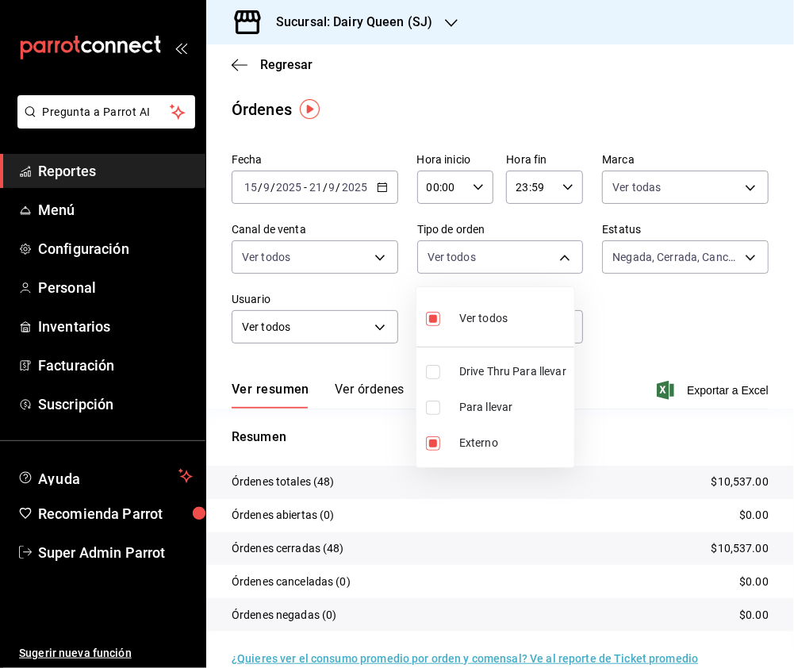
drag, startPoint x: 431, startPoint y: 370, endPoint x: 431, endPoint y: 444, distance: 74.5
click at [430, 370] on input "checkbox" at bounding box center [433, 372] width 14 height 14
click at [433, 443] on input "checkbox" at bounding box center [433, 443] width 14 height 14
click at [432, 322] on input "checkbox" at bounding box center [433, 319] width 14 height 14
click at [430, 321] on input "checkbox" at bounding box center [433, 319] width 14 height 14
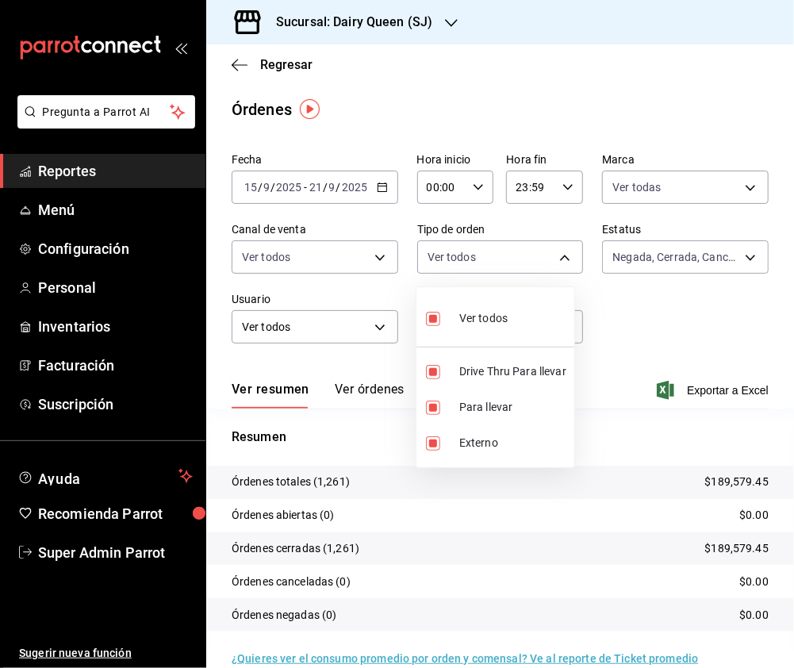
click at [446, 30] on div at bounding box center [397, 334] width 794 height 668
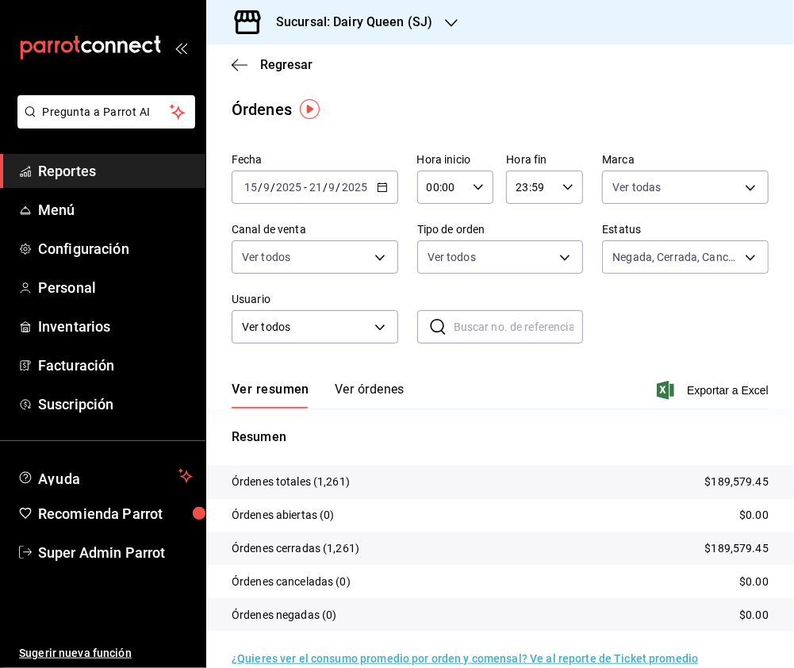
click at [445, 24] on icon "button" at bounding box center [451, 23] width 13 height 13
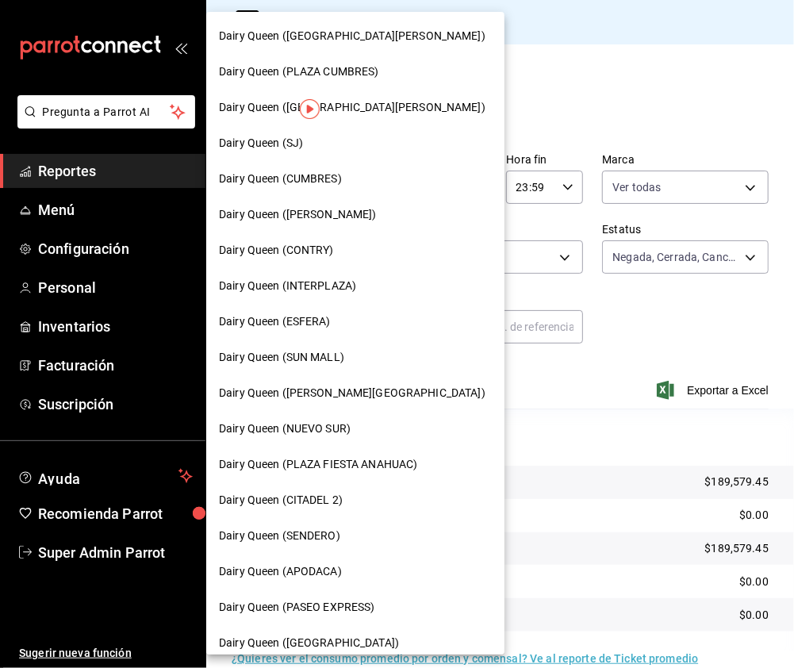
click at [305, 292] on span "Dairy Queen (INTERPLAZA)" at bounding box center [287, 286] width 137 height 17
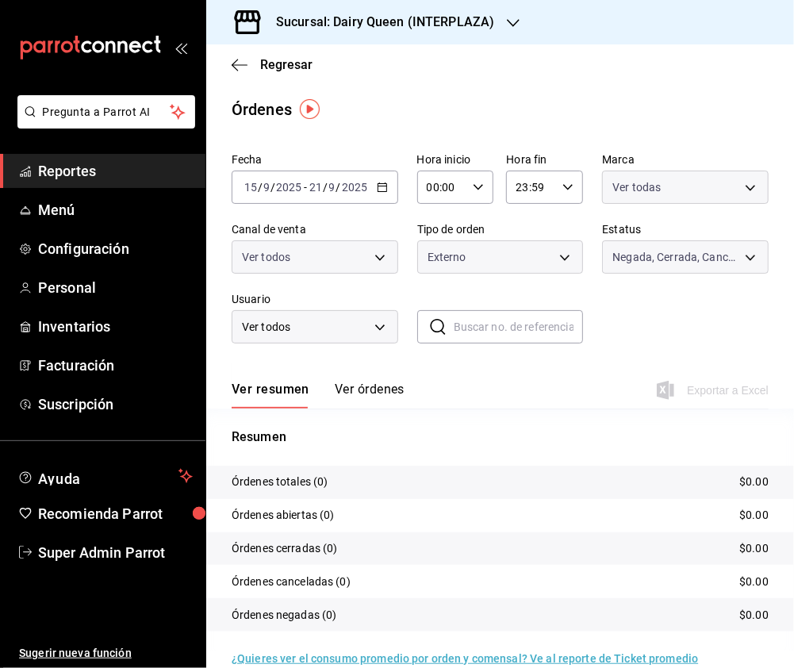
click at [734, 187] on body "Pregunta a Parrot AI Reportes Menú Configuración Personal Inventarios Facturaci…" at bounding box center [397, 334] width 794 height 668
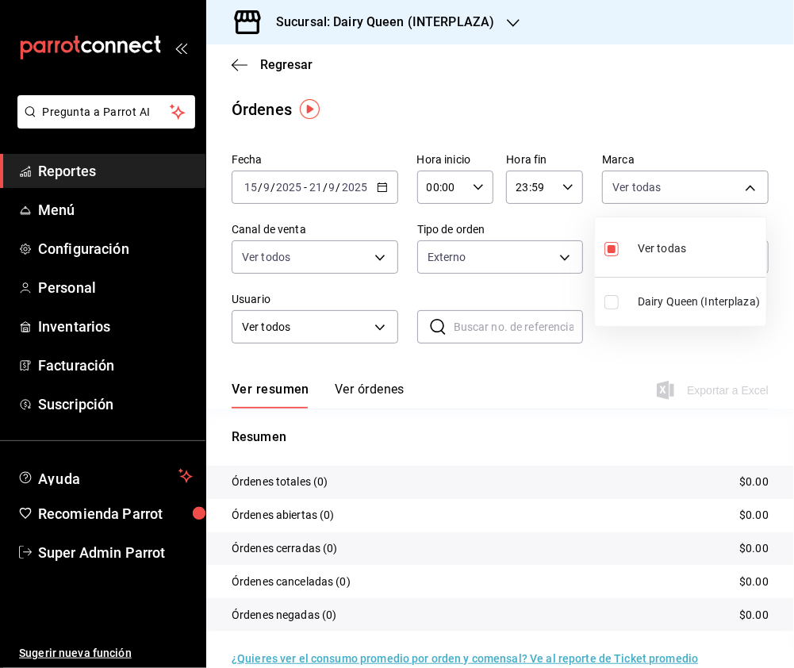
click at [607, 301] on input "checkbox" at bounding box center [611, 302] width 14 height 14
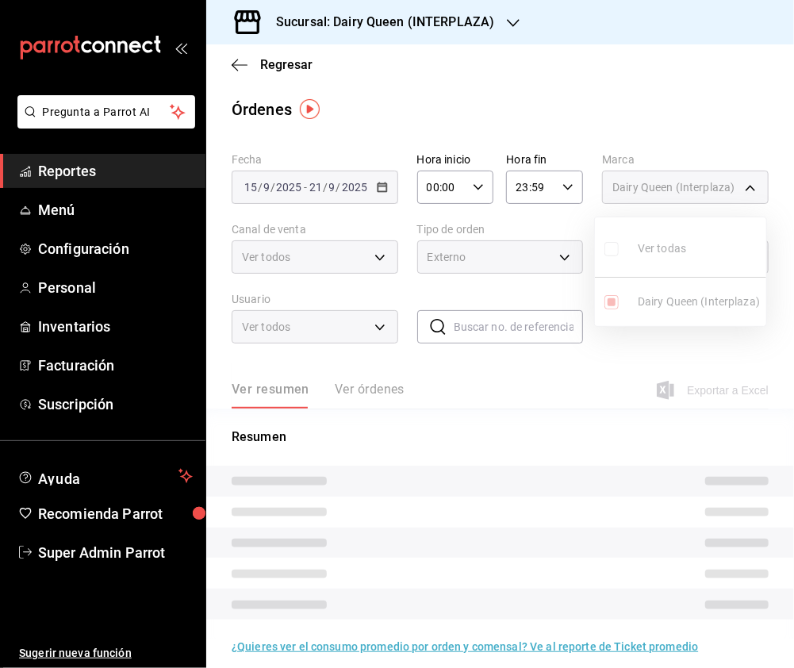
click at [338, 254] on div at bounding box center [397, 334] width 794 height 668
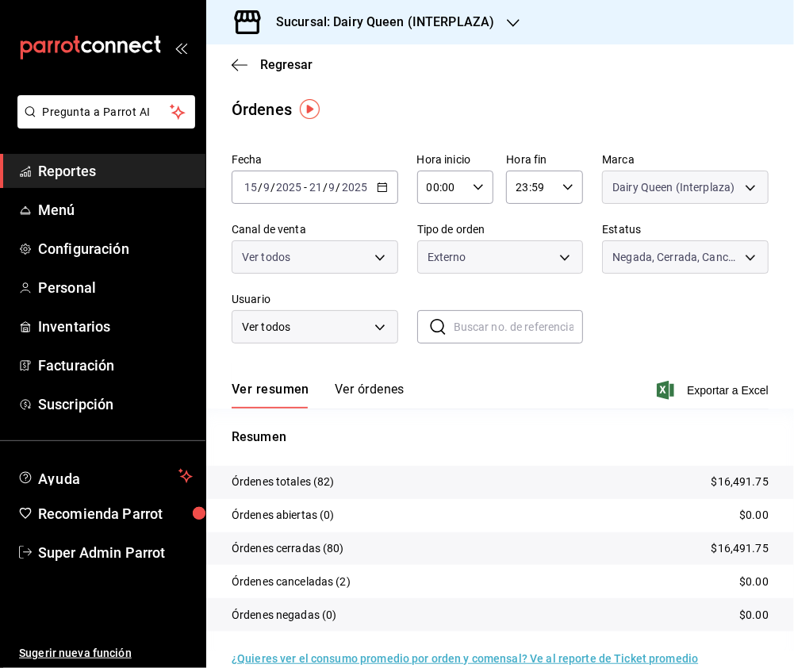
click at [377, 259] on div at bounding box center [397, 334] width 794 height 668
click at [379, 257] on body "Pregunta a Parrot AI Reportes Menú Configuración Personal Inventarios Facturaci…" at bounding box center [397, 334] width 794 height 668
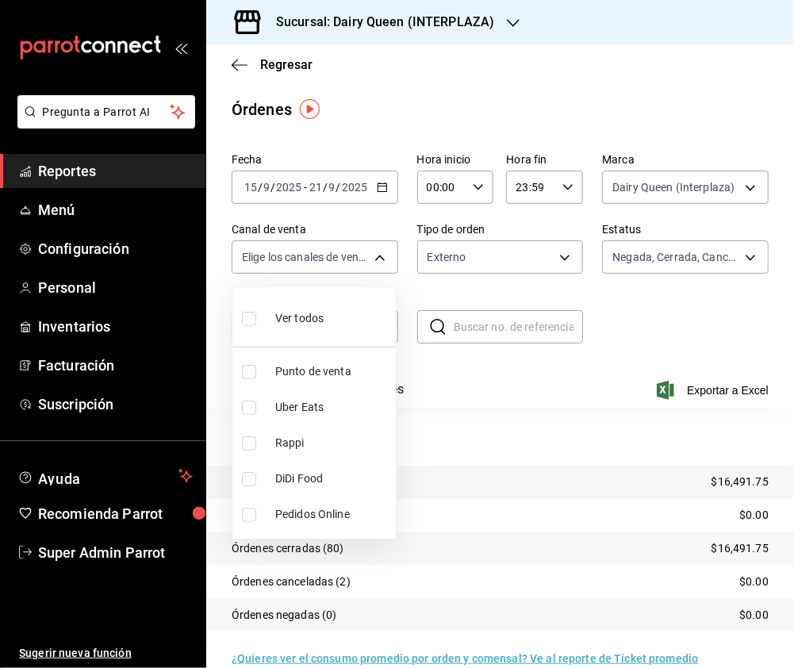
click at [252, 443] on input "checkbox" at bounding box center [249, 443] width 14 height 14
click at [242, 403] on input "checkbox" at bounding box center [249, 407] width 14 height 14
click at [245, 439] on input "checkbox" at bounding box center [249, 443] width 14 height 14
click at [251, 477] on input "checkbox" at bounding box center [249, 479] width 14 height 14
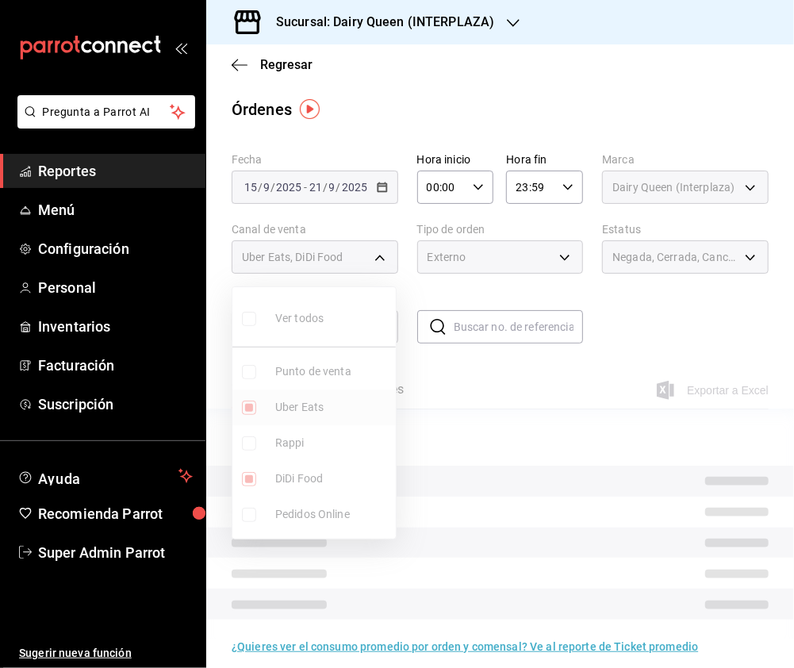
click at [248, 407] on input "checkbox" at bounding box center [249, 407] width 14 height 14
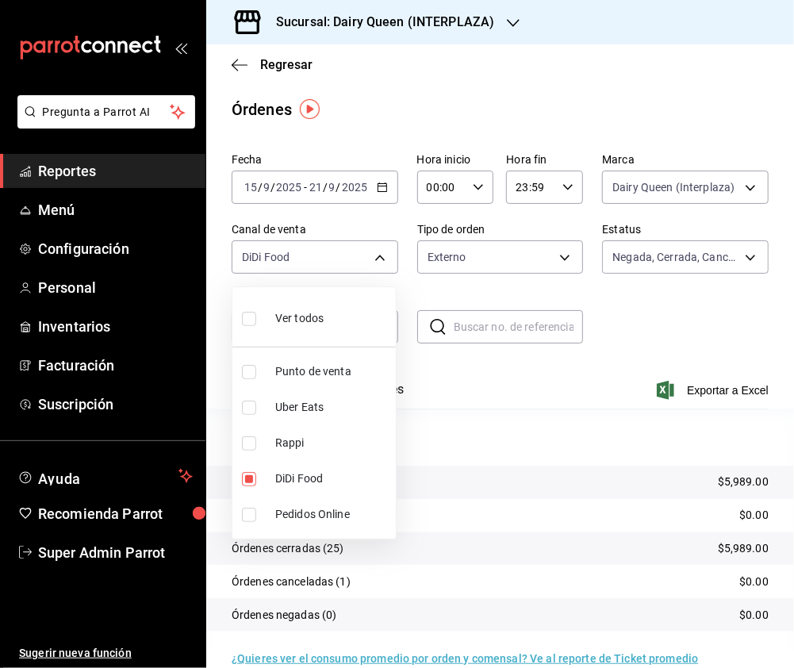
click at [243, 319] on input "checkbox" at bounding box center [249, 319] width 14 height 14
click at [458, 268] on div at bounding box center [397, 334] width 794 height 668
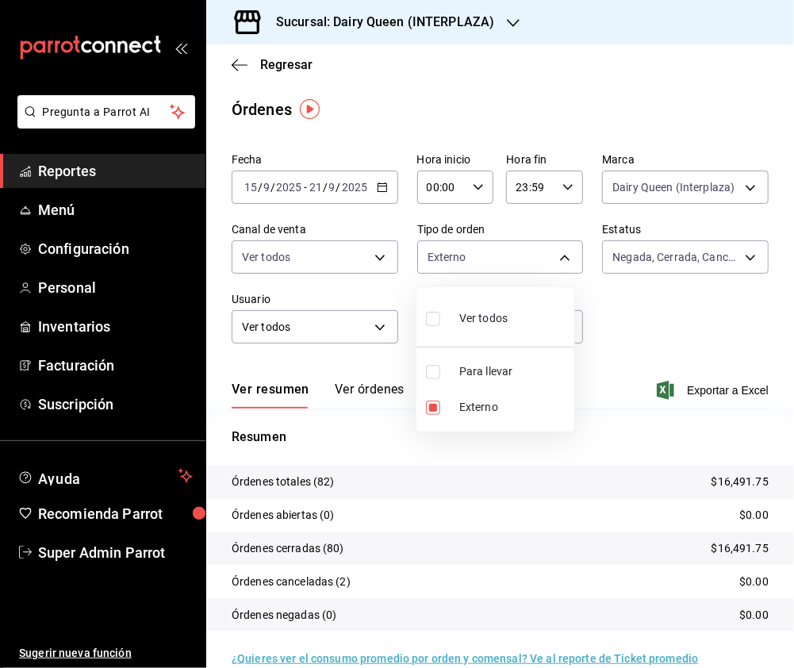
click at [467, 264] on body "Pregunta a Parrot AI Reportes Menú Configuración Personal Inventarios Facturaci…" at bounding box center [397, 334] width 794 height 668
click at [433, 314] on input "checkbox" at bounding box center [433, 319] width 14 height 14
drag, startPoint x: 486, startPoint y: 42, endPoint x: 502, endPoint y: 24, distance: 24.2
click at [486, 42] on div at bounding box center [397, 334] width 794 height 668
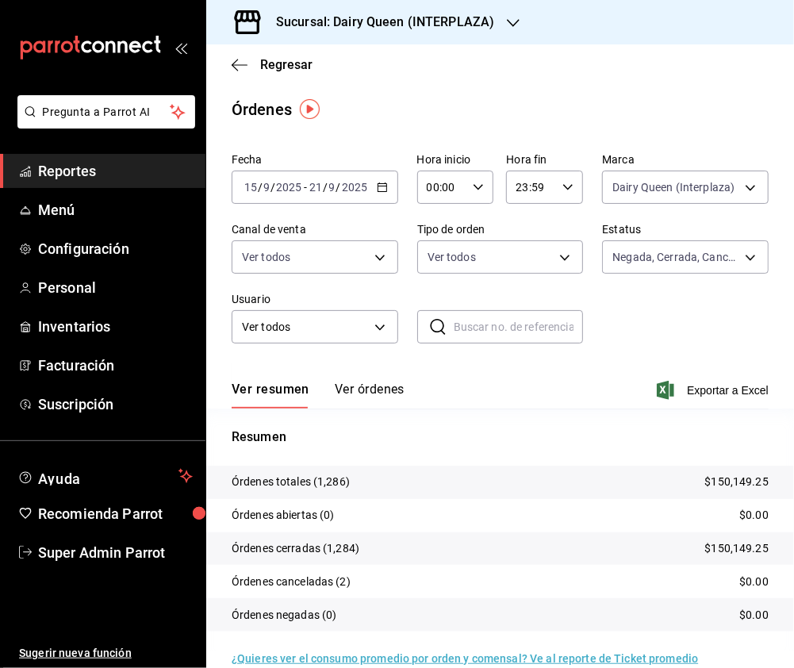
click at [503, 24] on div "Ver todos Para llevar Externo" at bounding box center [397, 334] width 794 height 668
click at [512, 17] on icon "button" at bounding box center [513, 23] width 13 height 13
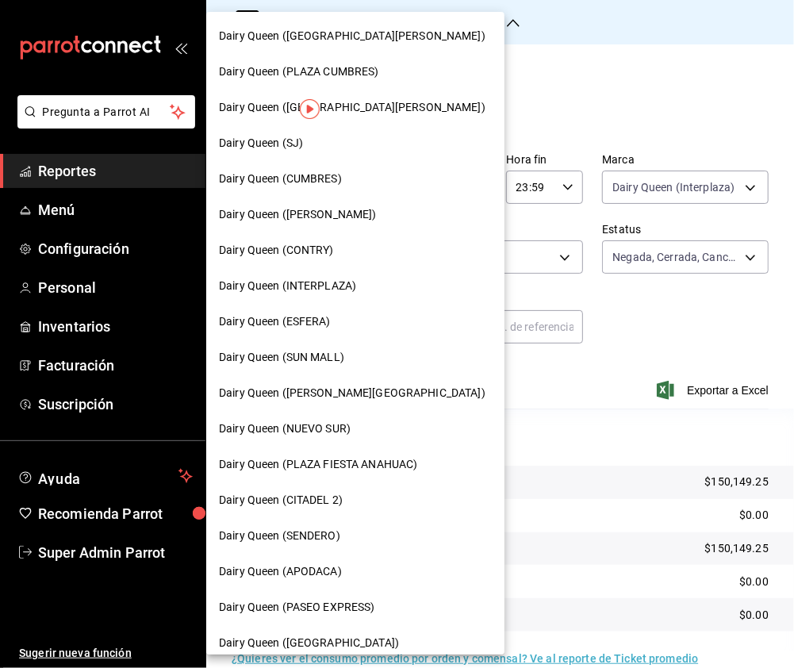
click at [368, 42] on span "Dairy Queen ([GEOGRAPHIC_DATA][PERSON_NAME])" at bounding box center [352, 36] width 266 height 17
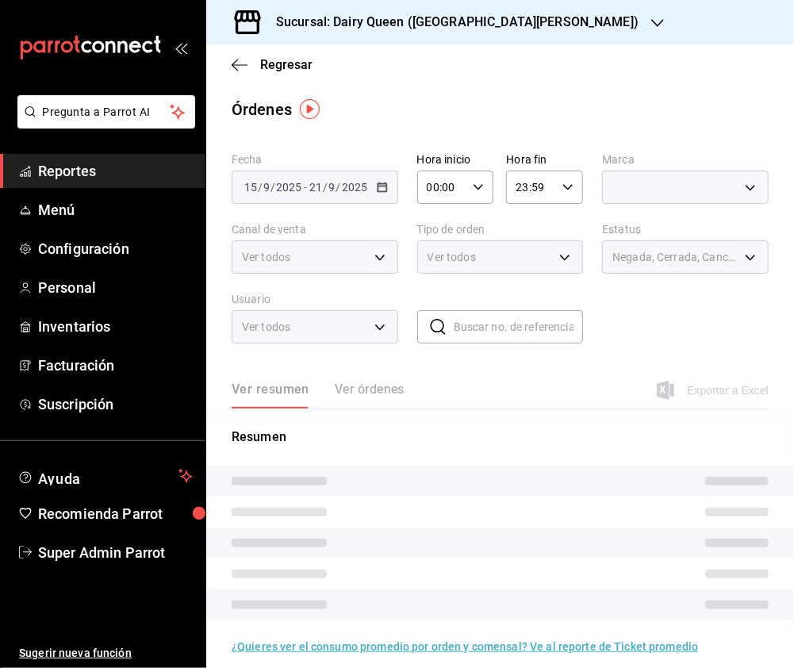
click at [737, 184] on div at bounding box center [685, 187] width 167 height 33
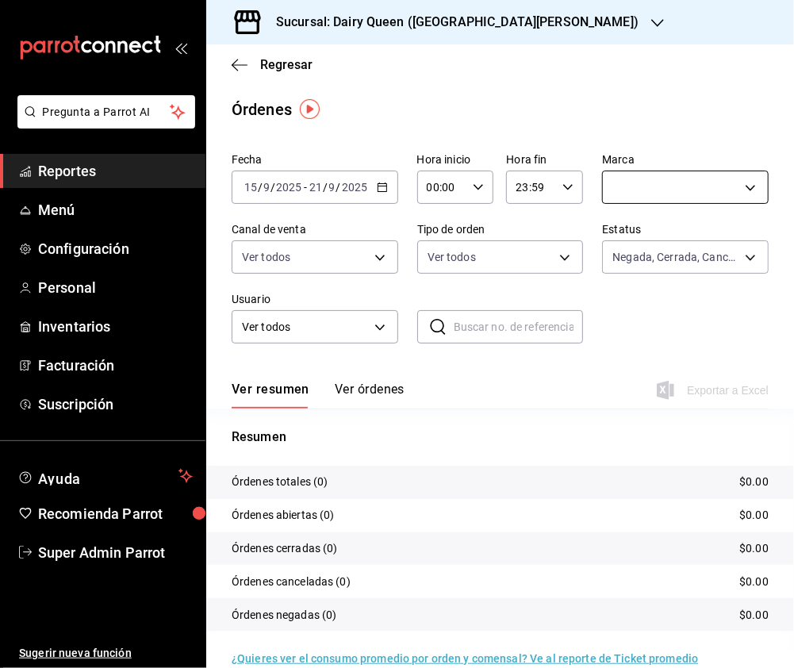
click at [734, 186] on body "Pregunta a Parrot AI Reportes Menú Configuración Personal Inventarios Facturaci…" at bounding box center [397, 334] width 794 height 668
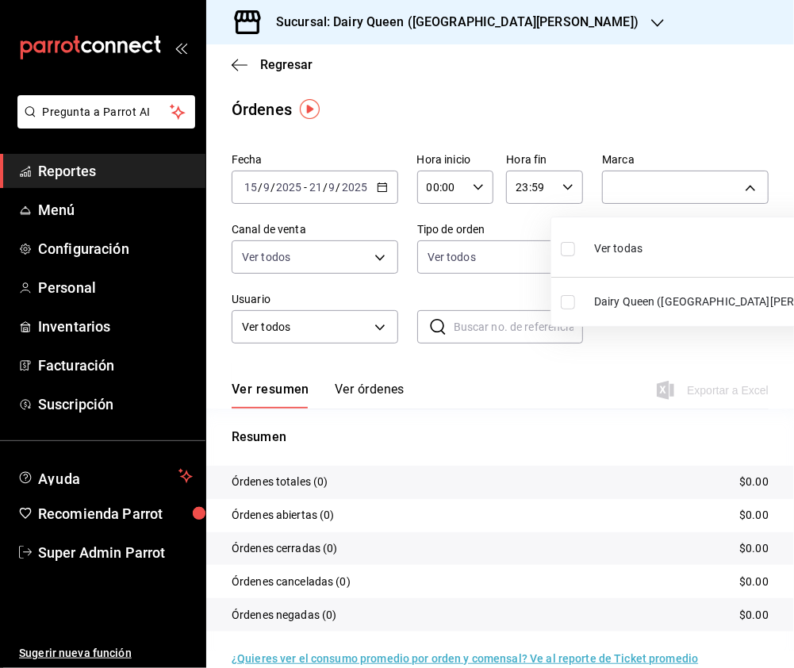
click at [571, 249] on input "checkbox" at bounding box center [568, 249] width 14 height 14
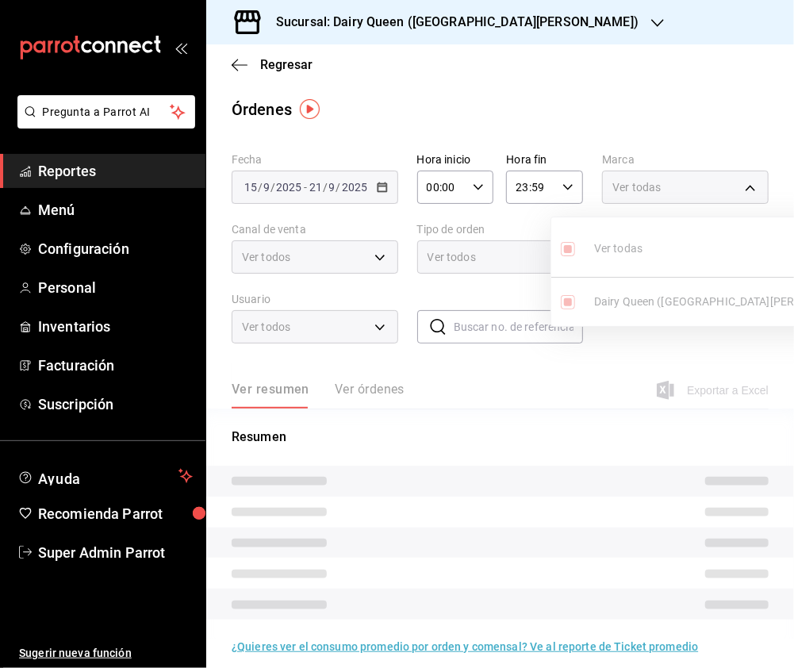
click at [334, 261] on div at bounding box center [397, 334] width 794 height 668
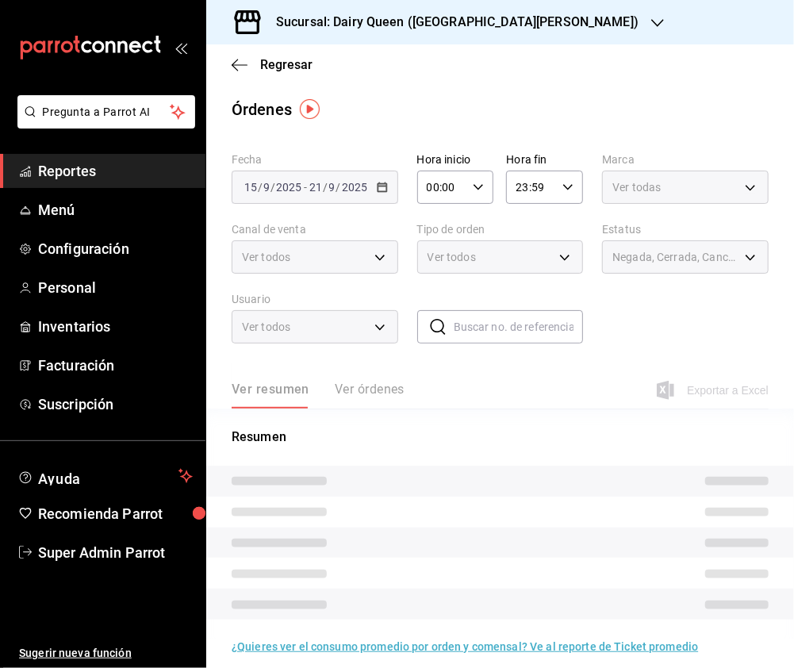
click at [372, 260] on div at bounding box center [397, 334] width 794 height 668
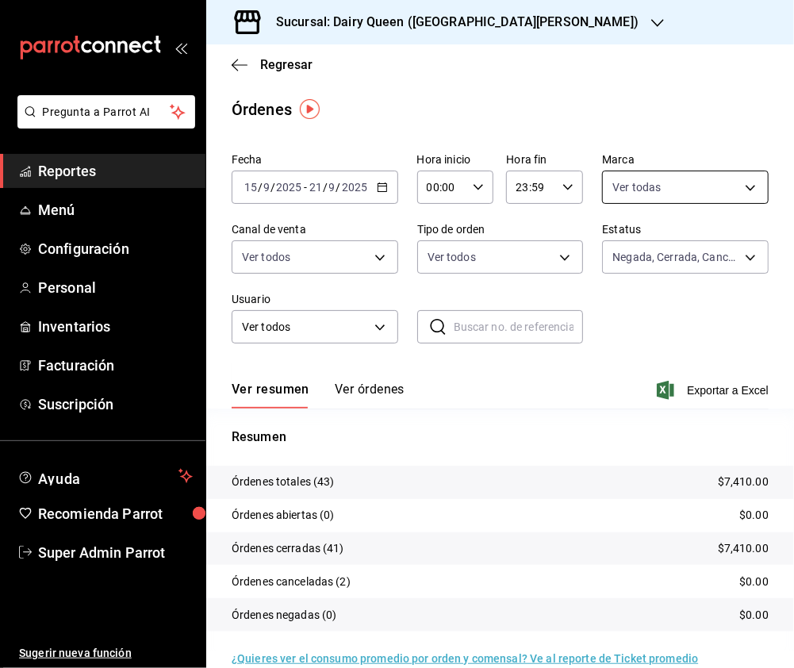
click at [685, 194] on body "Pregunta a Parrot AI Reportes Menú Configuración Personal Inventarios Facturaci…" at bounding box center [397, 334] width 794 height 668
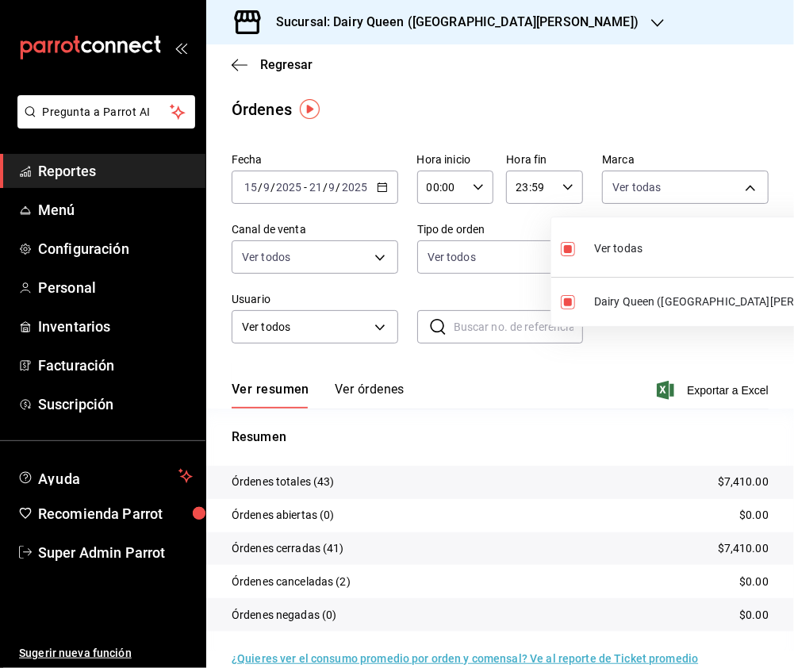
click at [302, 254] on div at bounding box center [397, 334] width 794 height 668
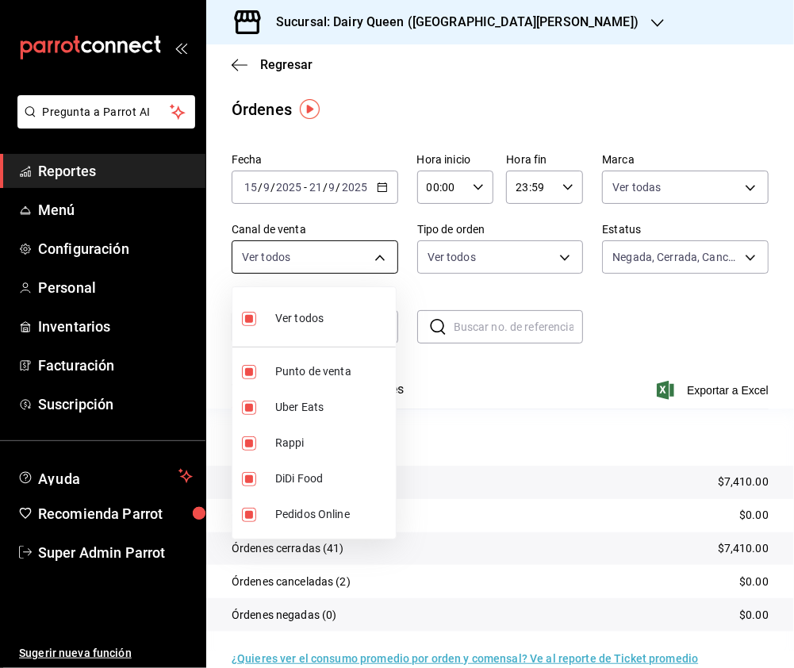
click at [382, 260] on body "Pregunta a Parrot AI Reportes Menú Configuración Personal Inventarios Facturaci…" at bounding box center [397, 334] width 794 height 668
click at [500, 260] on div at bounding box center [397, 334] width 794 height 668
click at [385, 266] on body "Pregunta a Parrot AI Reportes Menú Configuración Personal Inventarios Facturaci…" at bounding box center [397, 334] width 794 height 668
click at [248, 321] on input "checkbox" at bounding box center [249, 319] width 14 height 14
click at [247, 444] on input "checkbox" at bounding box center [249, 443] width 14 height 14
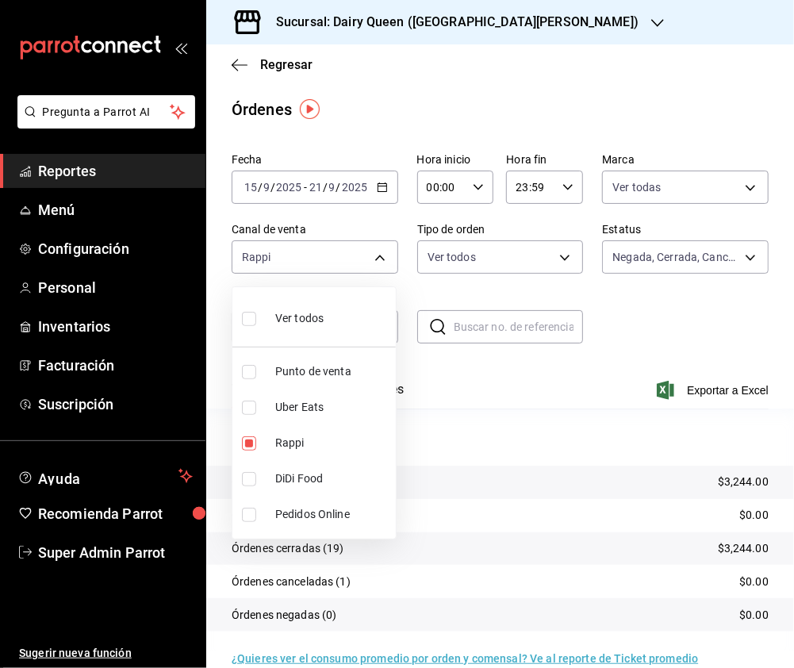
click at [248, 413] on input "checkbox" at bounding box center [249, 407] width 14 height 14
click at [251, 449] on input "checkbox" at bounding box center [249, 443] width 14 height 14
click at [248, 467] on li "DiDi Food" at bounding box center [313, 479] width 163 height 36
click at [246, 394] on li "Uber Eats" at bounding box center [313, 407] width 163 height 36
drag, startPoint x: 254, startPoint y: 316, endPoint x: 416, endPoint y: 279, distance: 165.8
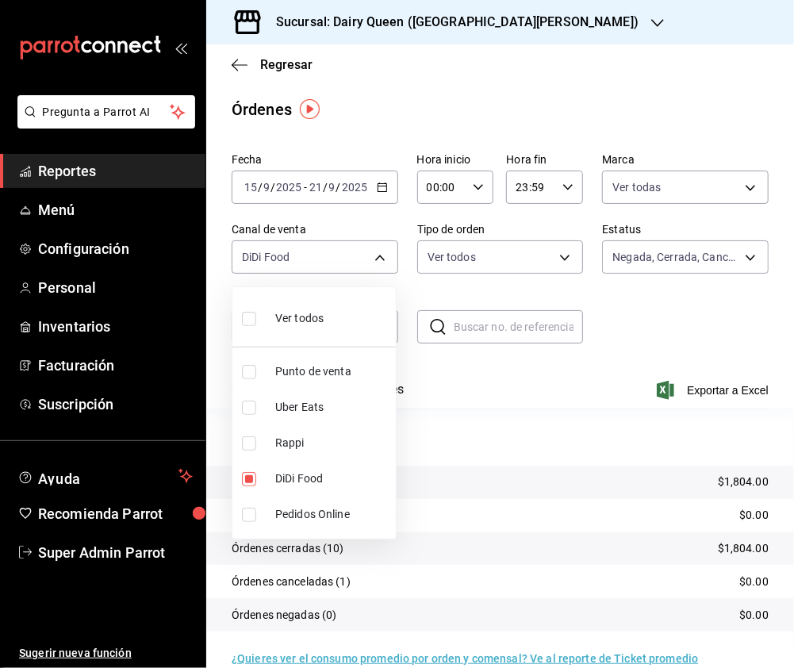
click at [254, 316] on input "checkbox" at bounding box center [249, 319] width 14 height 14
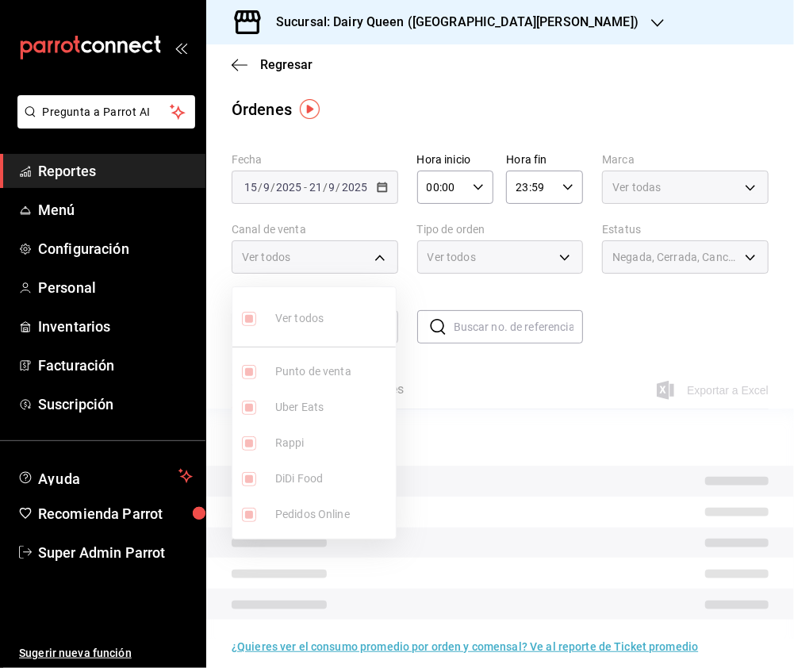
click at [479, 262] on div at bounding box center [397, 334] width 794 height 668
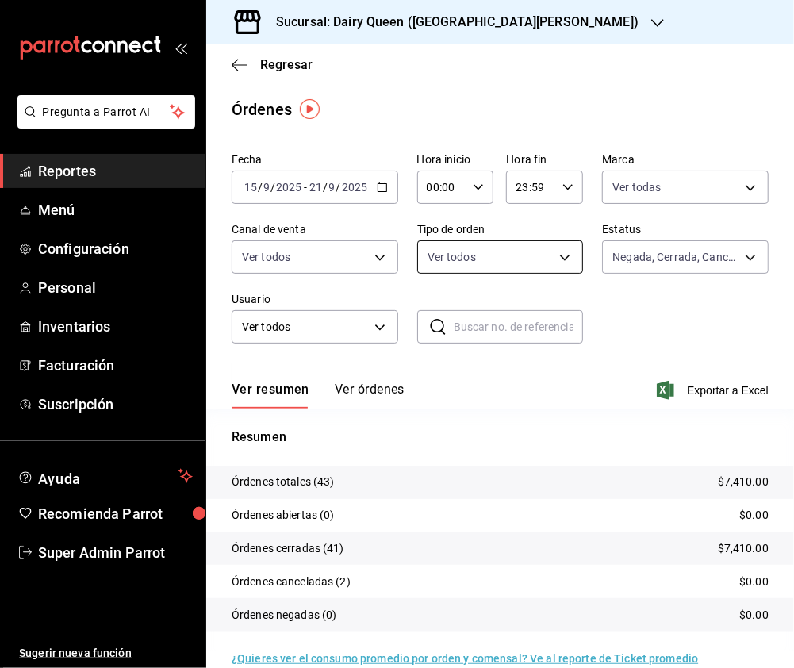
click at [533, 260] on body "Pregunta a Parrot AI Reportes Menú Configuración Personal Inventarios Facturaci…" at bounding box center [397, 334] width 794 height 668
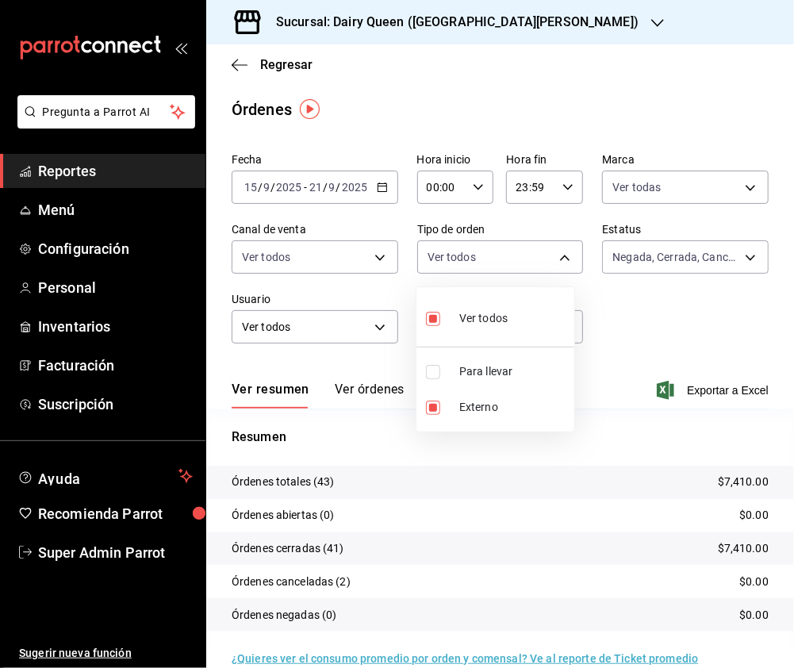
click at [433, 362] on li "Para llevar" at bounding box center [495, 372] width 158 height 36
click at [450, 24] on div at bounding box center [397, 334] width 794 height 668
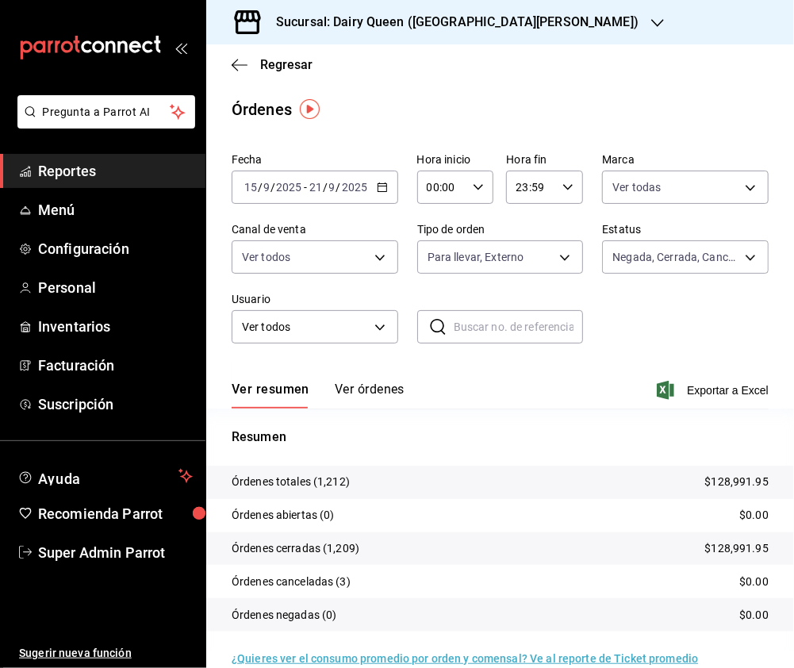
click at [457, 14] on h3 "Sucursal: Dairy Queen ([GEOGRAPHIC_DATA][PERSON_NAME])" at bounding box center [450, 22] width 375 height 19
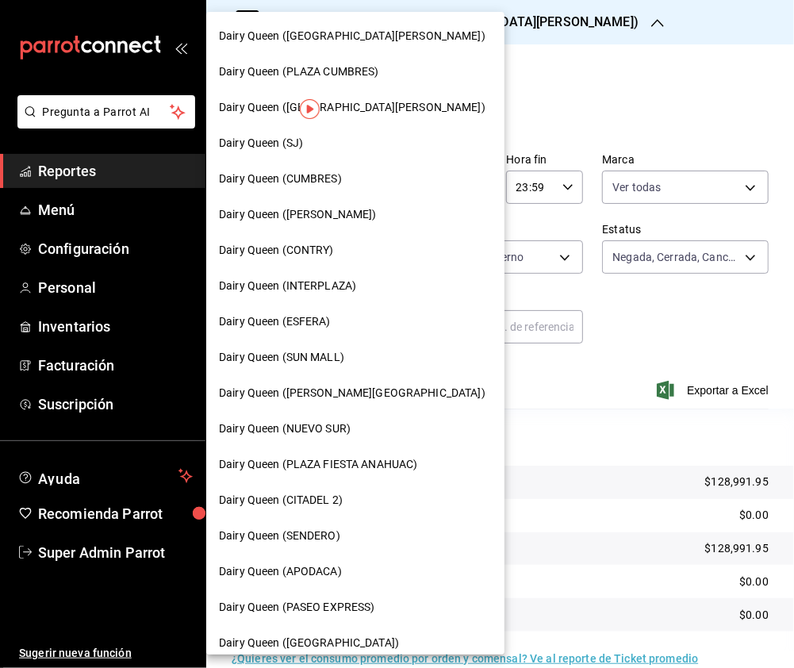
click at [356, 74] on span "Dairy Queen (PLAZA CUMBRES)" at bounding box center [299, 71] width 160 height 17
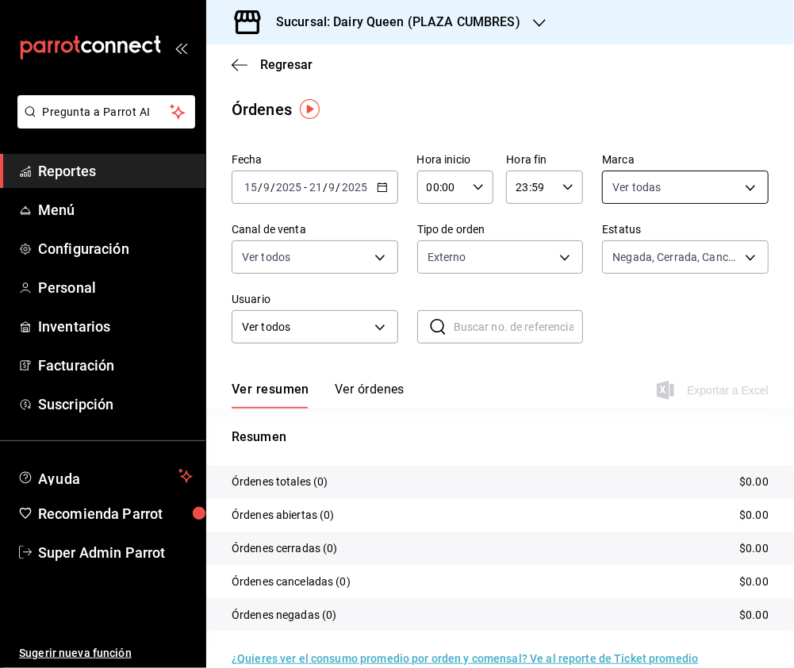
click at [736, 186] on body "Pregunta a Parrot AI Reportes Menú Configuración Personal Inventarios Facturaci…" at bounding box center [397, 334] width 794 height 668
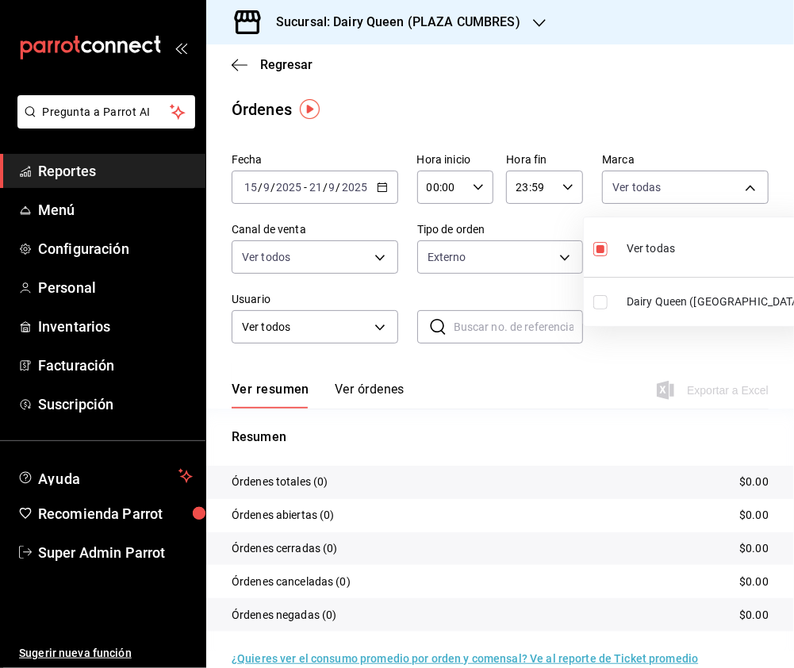
click at [598, 305] on input "checkbox" at bounding box center [600, 302] width 14 height 14
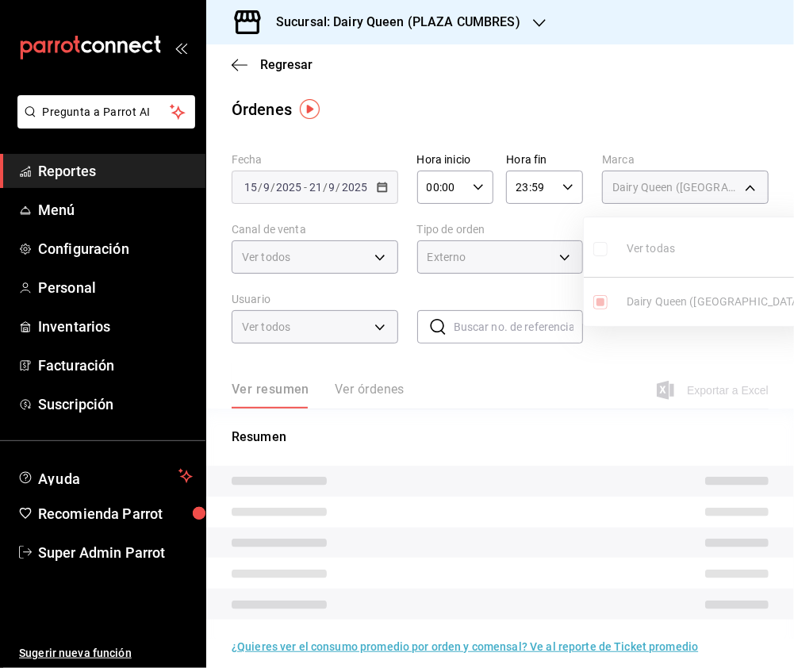
click at [290, 249] on div at bounding box center [397, 334] width 794 height 668
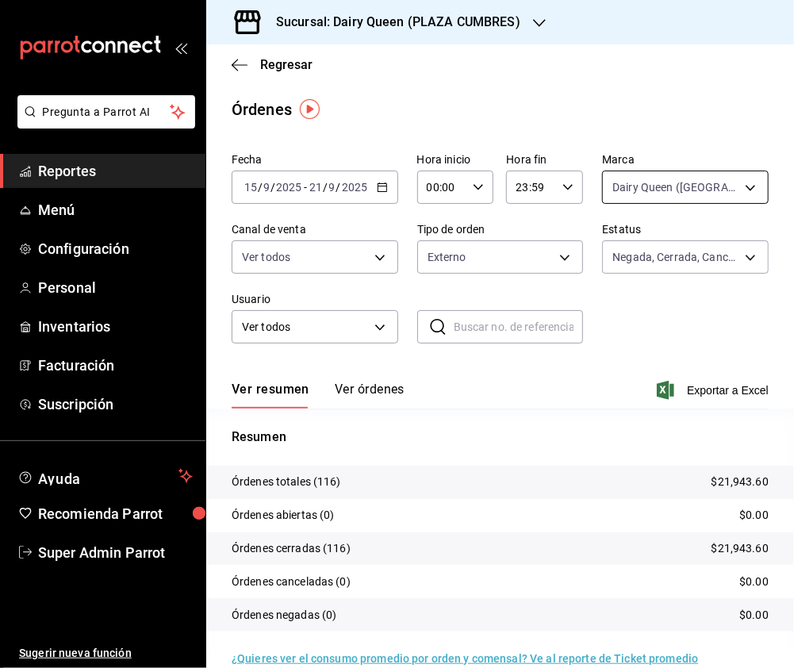
click at [680, 182] on body "Pregunta a Parrot AI Reportes Menú Configuración Personal Inventarios Facturaci…" at bounding box center [397, 334] width 794 height 668
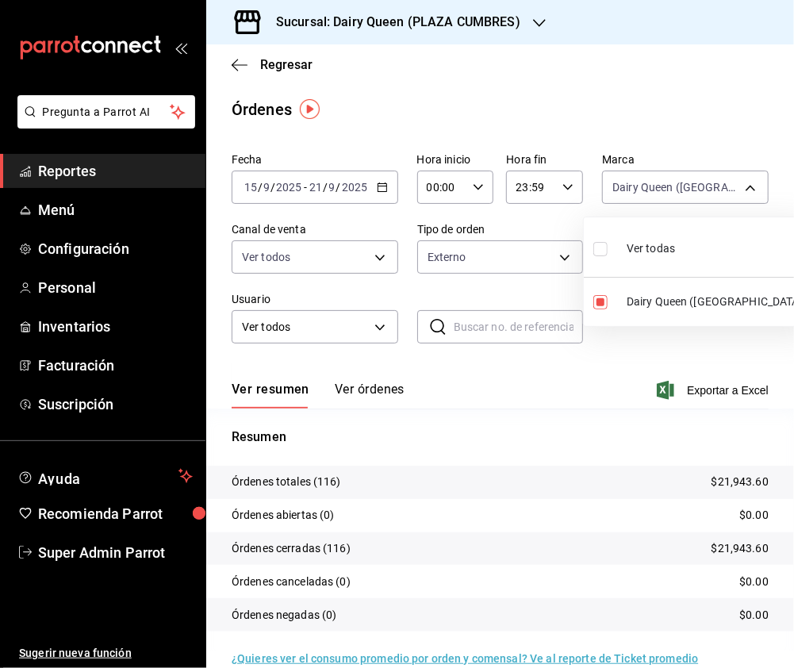
click at [601, 254] on input "checkbox" at bounding box center [600, 249] width 14 height 14
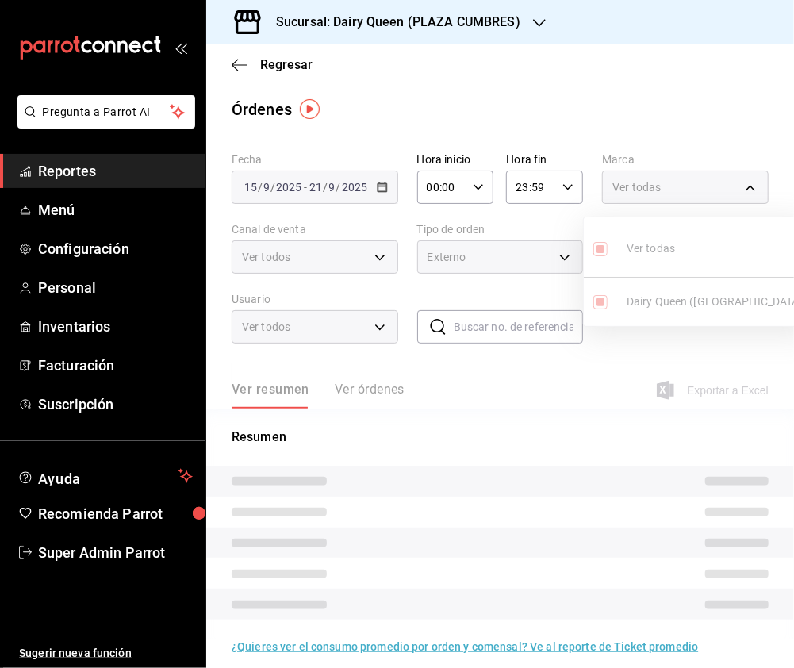
click at [375, 274] on div at bounding box center [397, 334] width 794 height 668
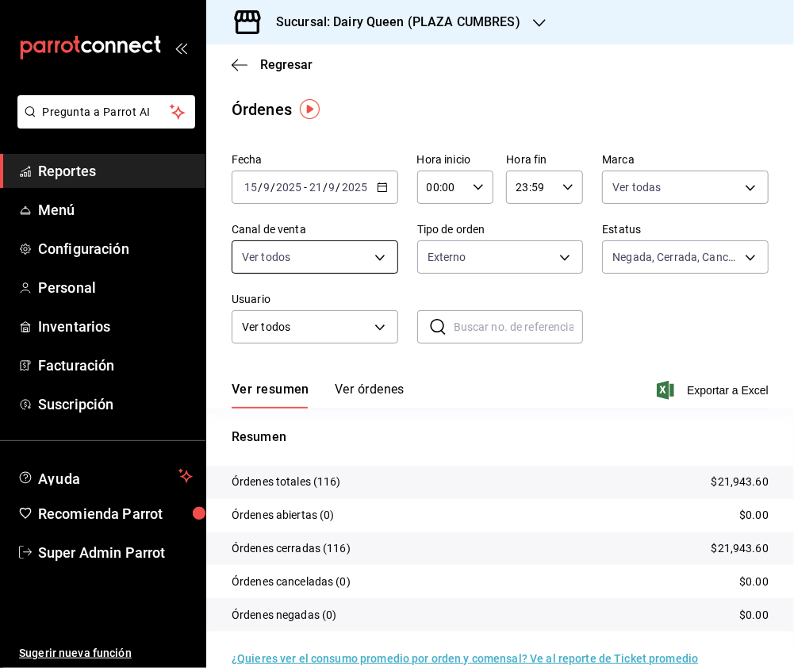
click at [360, 262] on body "Pregunta a Parrot AI Reportes Menú Configuración Personal Inventarios Facturaci…" at bounding box center [397, 334] width 794 height 668
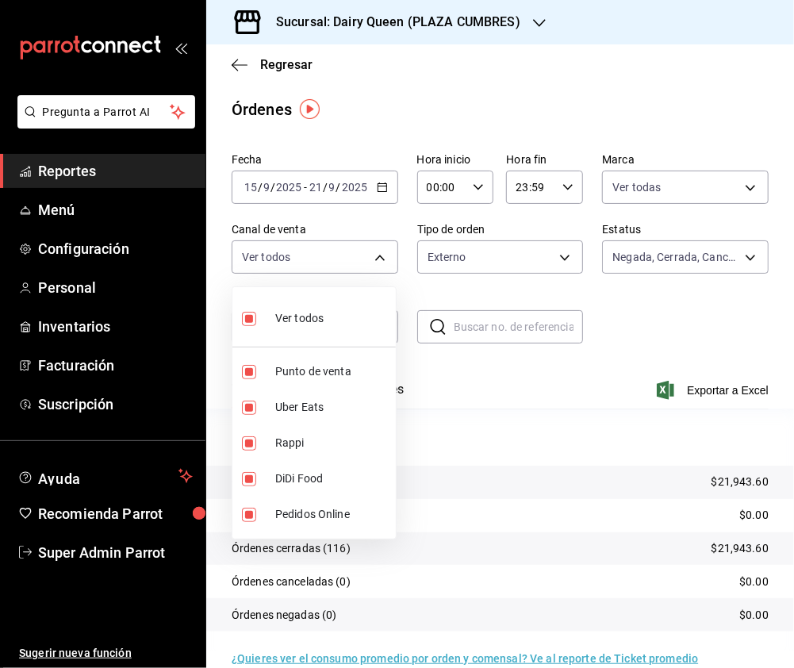
click at [537, 243] on div at bounding box center [397, 334] width 794 height 668
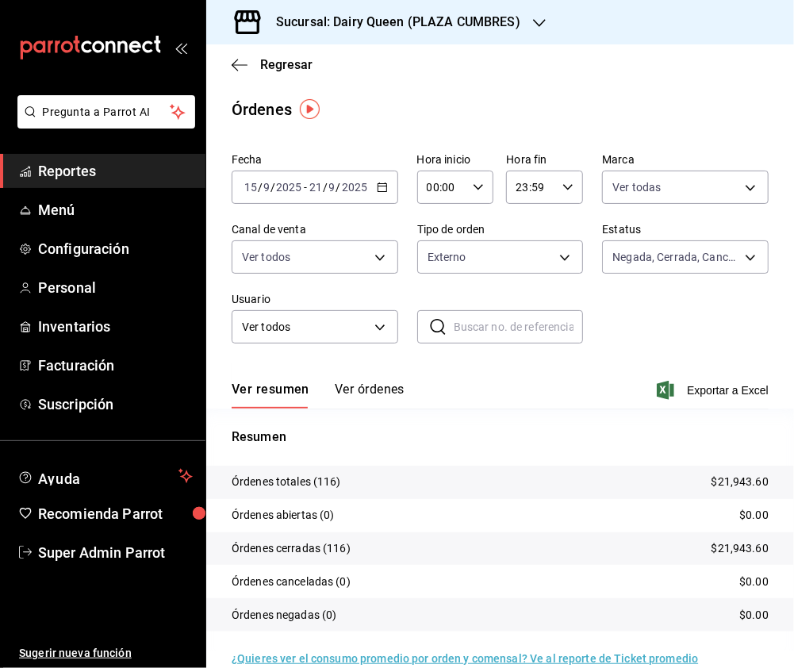
click at [546, 255] on body "Pregunta a Parrot AI Reportes Menú Configuración Personal Inventarios Facturaci…" at bounding box center [397, 334] width 794 height 668
click at [435, 321] on input "checkbox" at bounding box center [433, 319] width 14 height 14
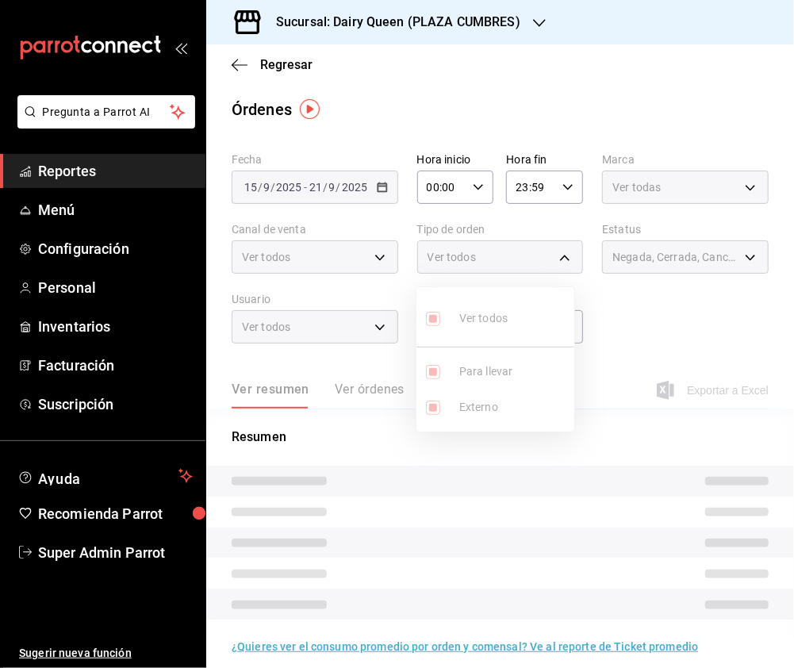
click at [343, 279] on div at bounding box center [397, 334] width 794 height 668
click at [365, 266] on div "Ver todos" at bounding box center [315, 256] width 167 height 33
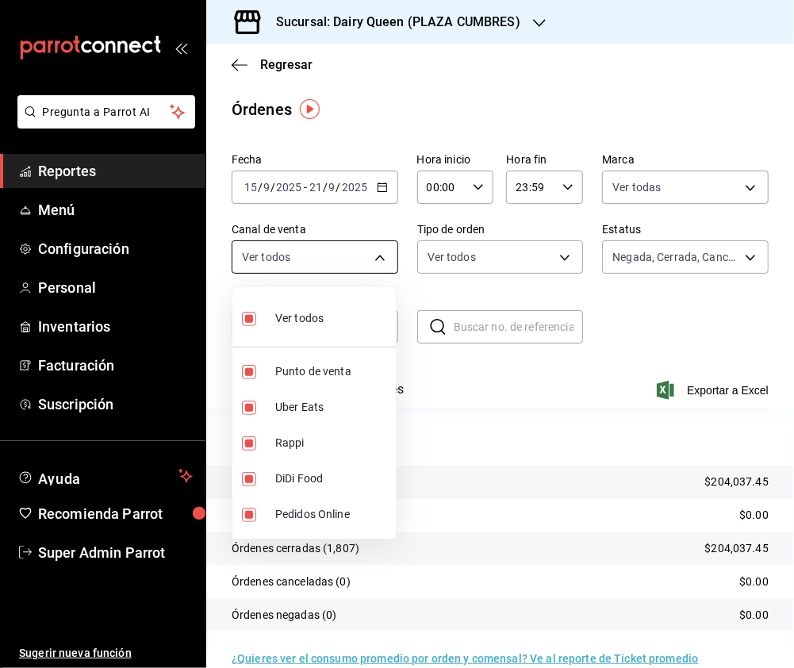
click at [365, 262] on body "Pregunta a Parrot AI Reportes Menú Configuración Personal Inventarios Facturaci…" at bounding box center [397, 334] width 794 height 668
click at [243, 314] on input "checkbox" at bounding box center [249, 319] width 14 height 14
click at [249, 446] on input "checkbox" at bounding box center [249, 443] width 14 height 14
click at [243, 398] on li "Uber Eats" at bounding box center [313, 407] width 163 height 36
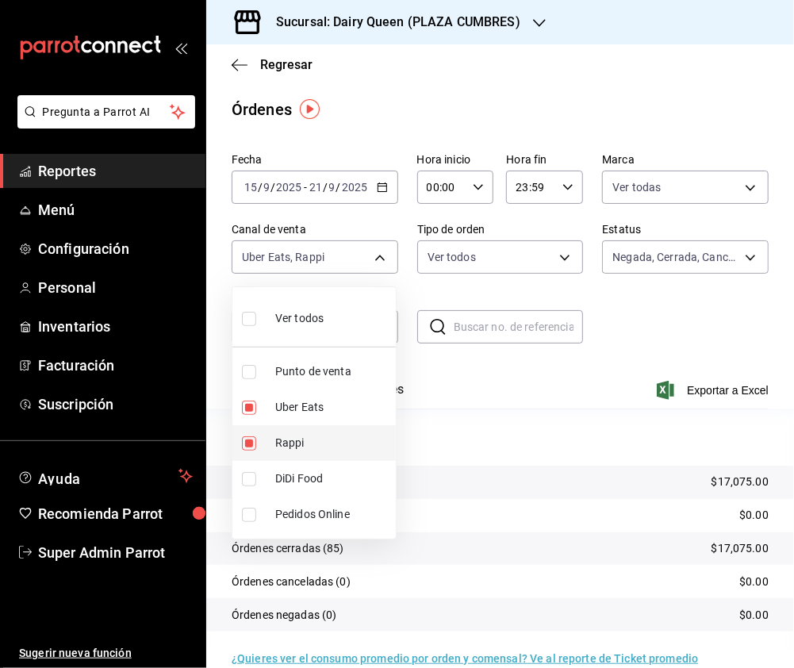
click at [242, 444] on input "checkbox" at bounding box center [249, 443] width 14 height 14
drag, startPoint x: 243, startPoint y: 471, endPoint x: 255, endPoint y: 433, distance: 39.9
click at [244, 476] on input "checkbox" at bounding box center [249, 479] width 14 height 14
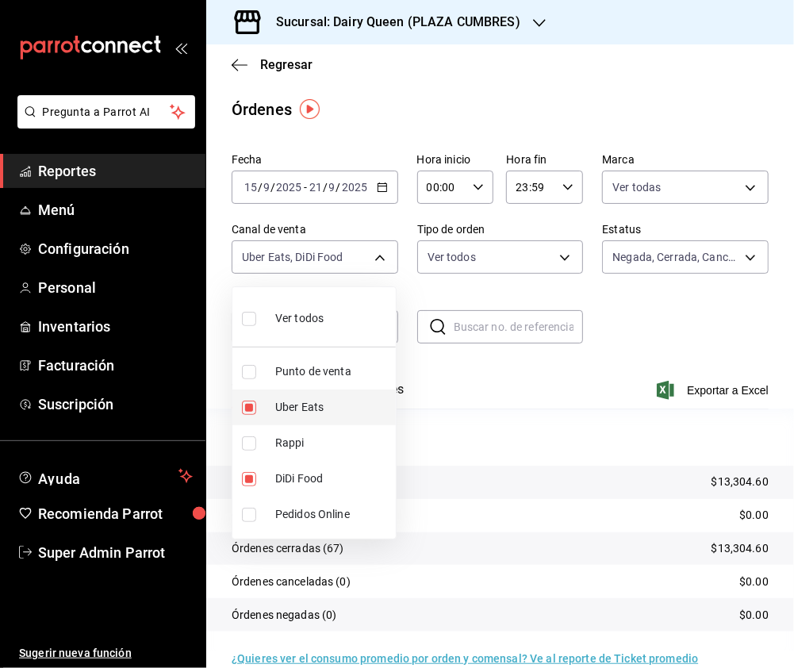
click at [251, 406] on input "checkbox" at bounding box center [249, 407] width 14 height 14
click at [247, 318] on input "checkbox" at bounding box center [249, 319] width 14 height 14
click at [518, 376] on div at bounding box center [397, 334] width 794 height 668
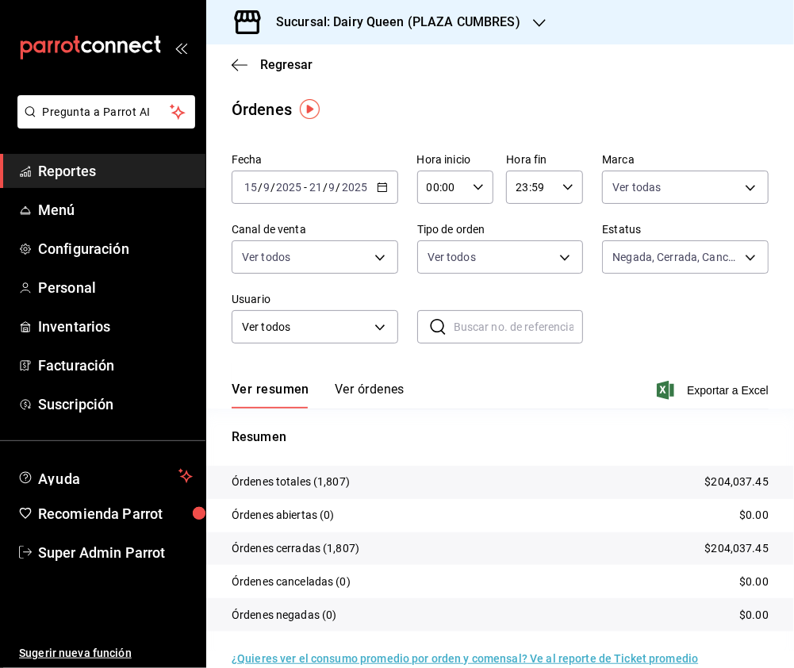
click at [524, 19] on div "Sucursal: Dairy Queen (PLAZA CUMBRES)" at bounding box center [385, 22] width 333 height 44
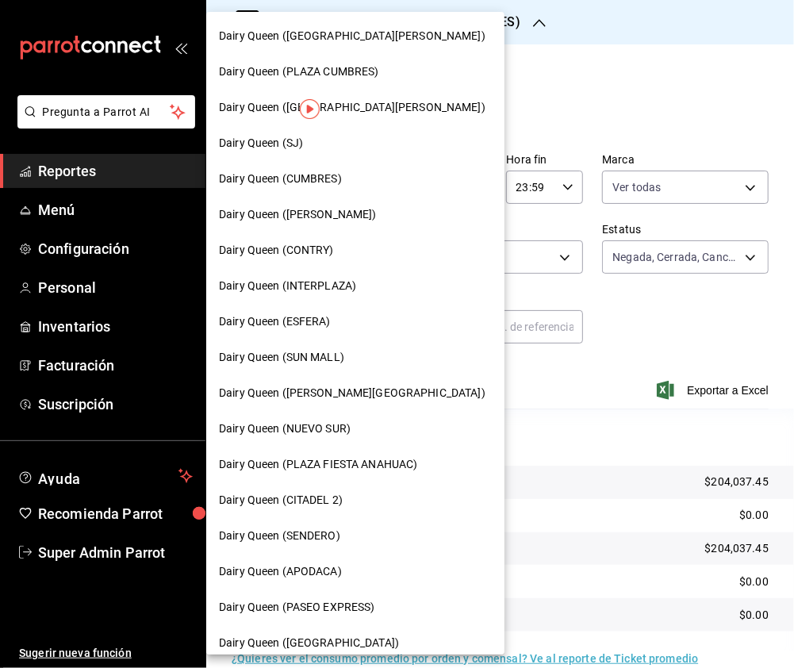
click at [346, 496] on div "Dairy Queen (CITADEL 2)" at bounding box center [355, 500] width 273 height 17
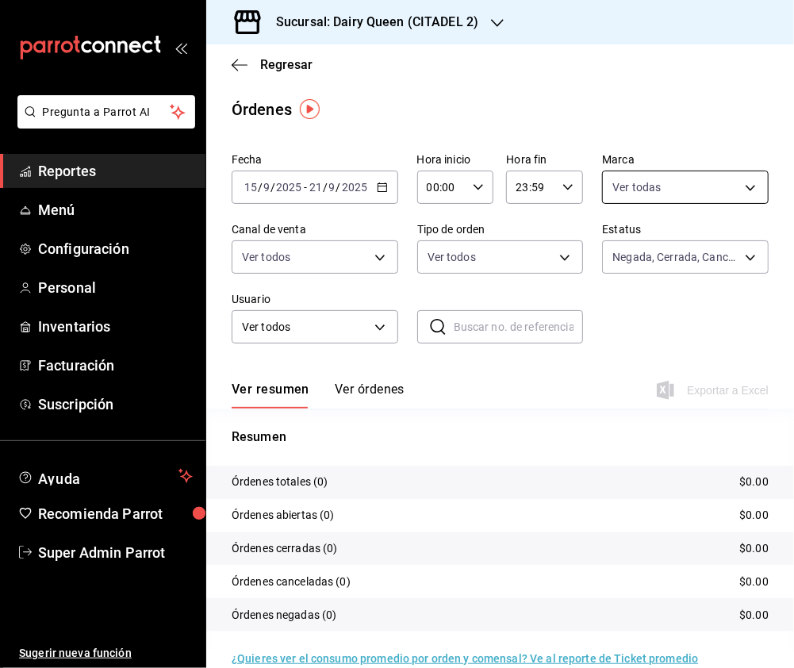
click at [698, 195] on body "Pregunta a Parrot AI Reportes Menú Configuración Personal Inventarios Facturaci…" at bounding box center [397, 334] width 794 height 668
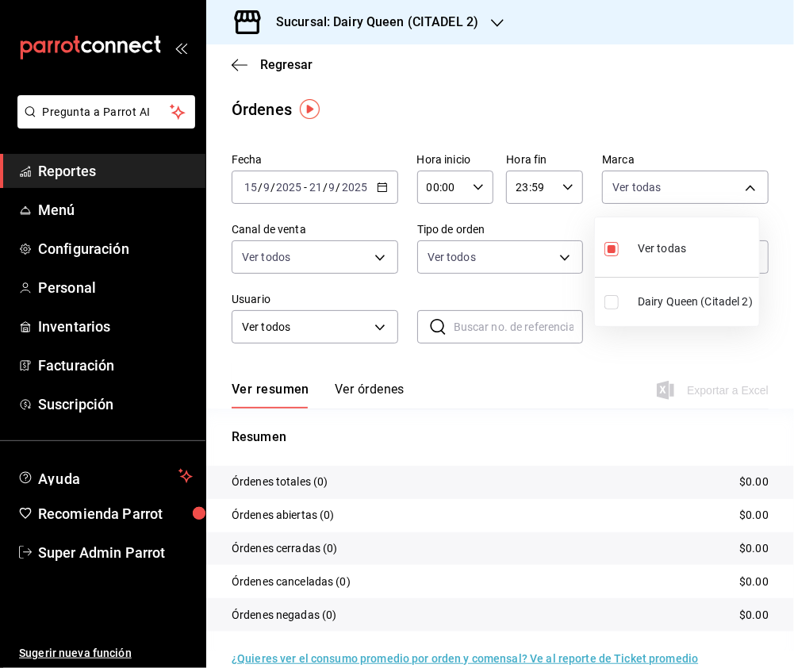
click at [609, 303] on input "checkbox" at bounding box center [611, 302] width 14 height 14
click at [611, 249] on input "checkbox" at bounding box center [611, 249] width 14 height 14
click at [292, 280] on div at bounding box center [397, 334] width 794 height 668
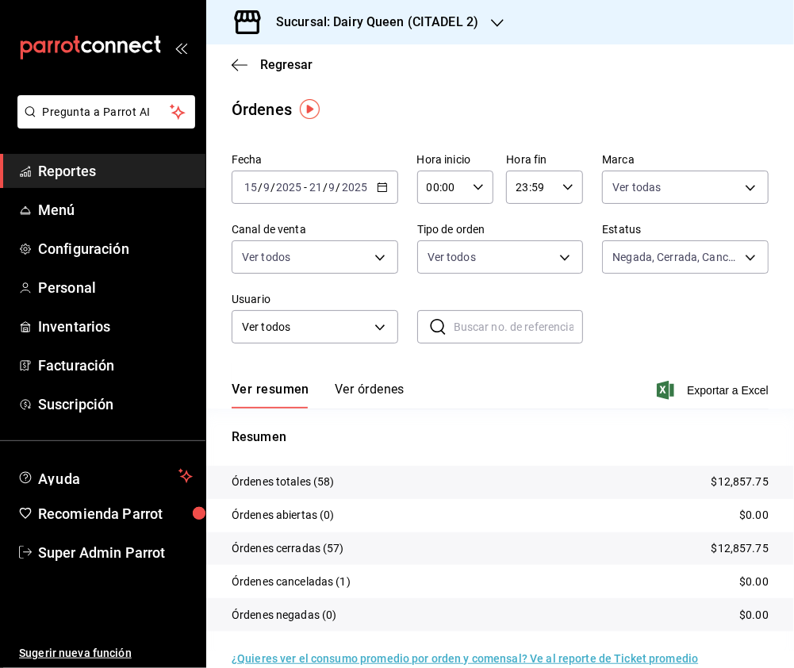
click at [365, 252] on body "Pregunta a Parrot AI Reportes Menú Configuración Personal Inventarios Facturaci…" at bounding box center [397, 334] width 794 height 668
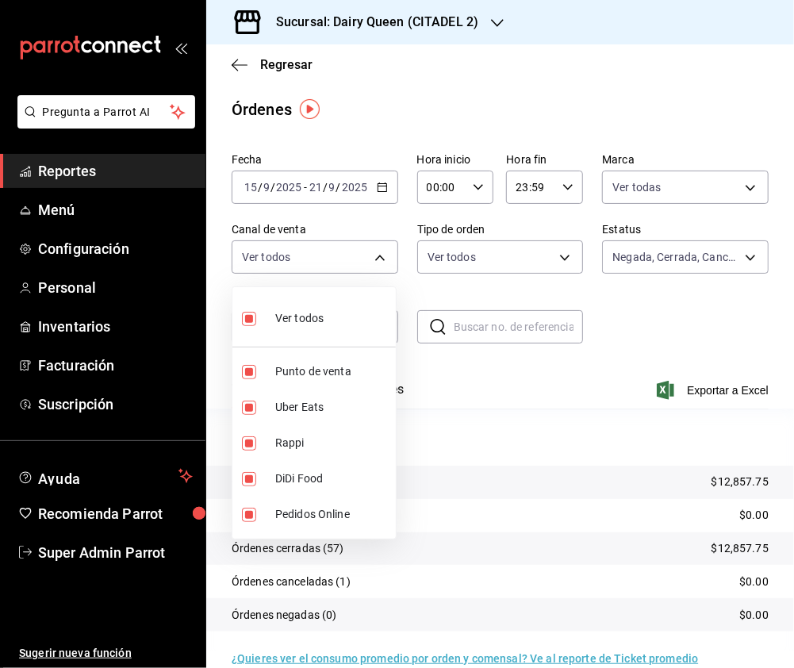
click at [247, 321] on input "checkbox" at bounding box center [249, 319] width 14 height 14
click at [248, 444] on input "checkbox" at bounding box center [249, 443] width 14 height 14
click at [244, 404] on input "checkbox" at bounding box center [249, 407] width 14 height 14
click at [249, 438] on input "checkbox" at bounding box center [249, 443] width 14 height 14
click at [248, 469] on li "DiDi Food" at bounding box center [313, 479] width 163 height 36
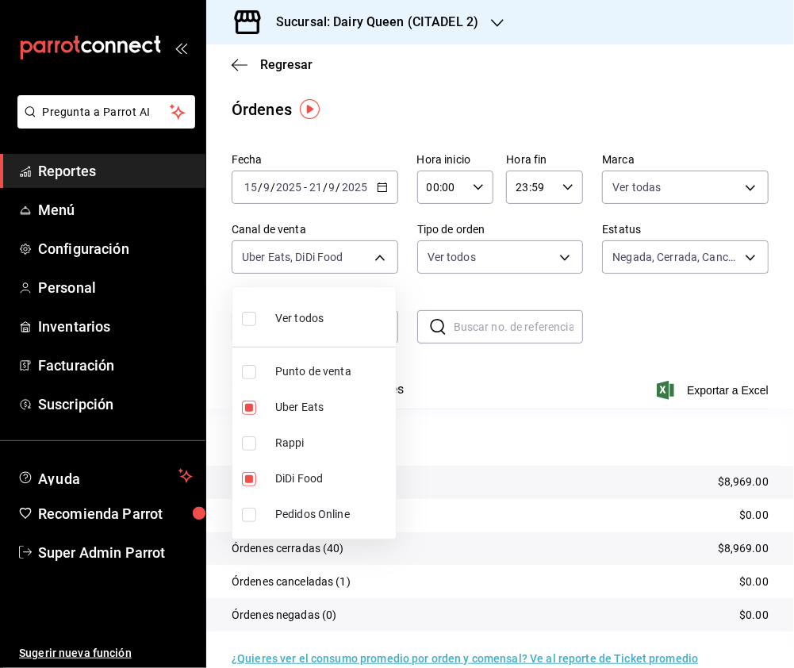
drag, startPoint x: 247, startPoint y: 408, endPoint x: 249, endPoint y: 422, distance: 14.4
click at [248, 408] on input "checkbox" at bounding box center [249, 407] width 14 height 14
drag, startPoint x: 246, startPoint y: 317, endPoint x: 483, endPoint y: 262, distance: 243.5
click at [246, 317] on input "checkbox" at bounding box center [249, 319] width 14 height 14
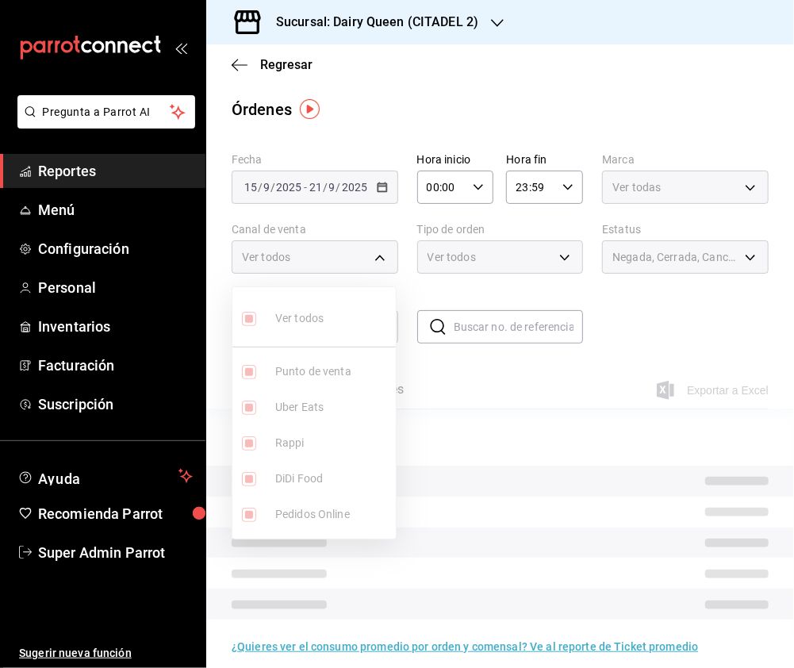
click at [483, 262] on div at bounding box center [397, 334] width 794 height 668
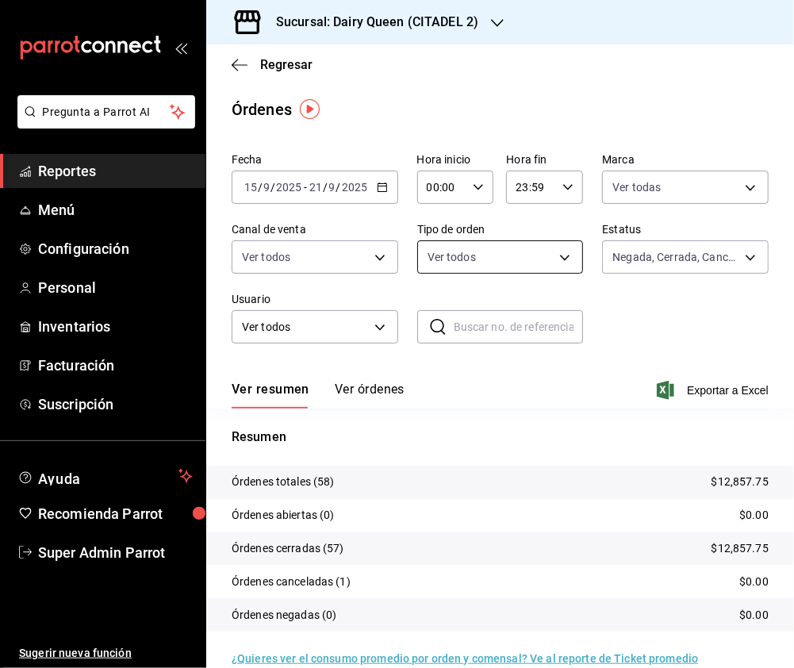
click at [556, 254] on body "Pregunta a Parrot AI Reportes Menú Configuración Personal Inventarios Facturaci…" at bounding box center [397, 334] width 794 height 668
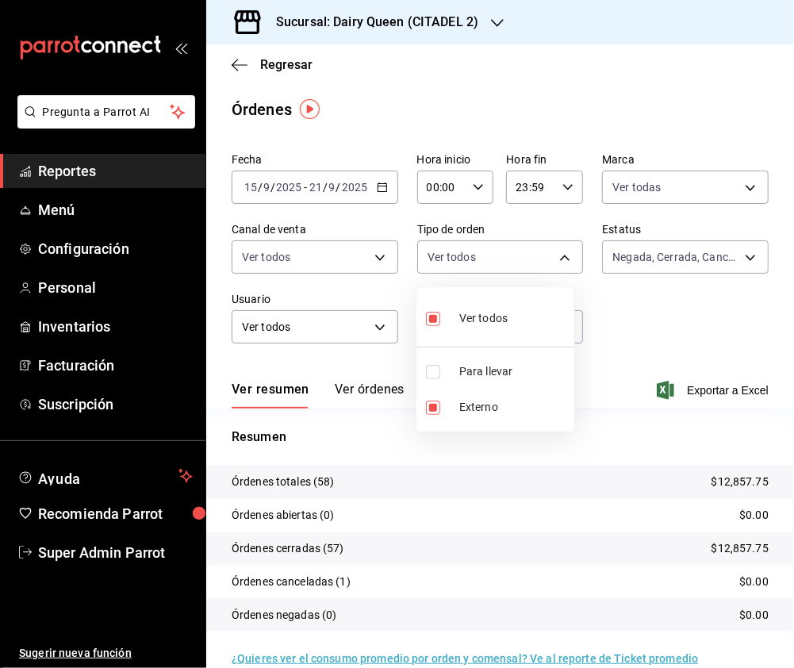
click at [432, 370] on input "checkbox" at bounding box center [433, 372] width 14 height 14
click at [645, 263] on div at bounding box center [397, 334] width 794 height 668
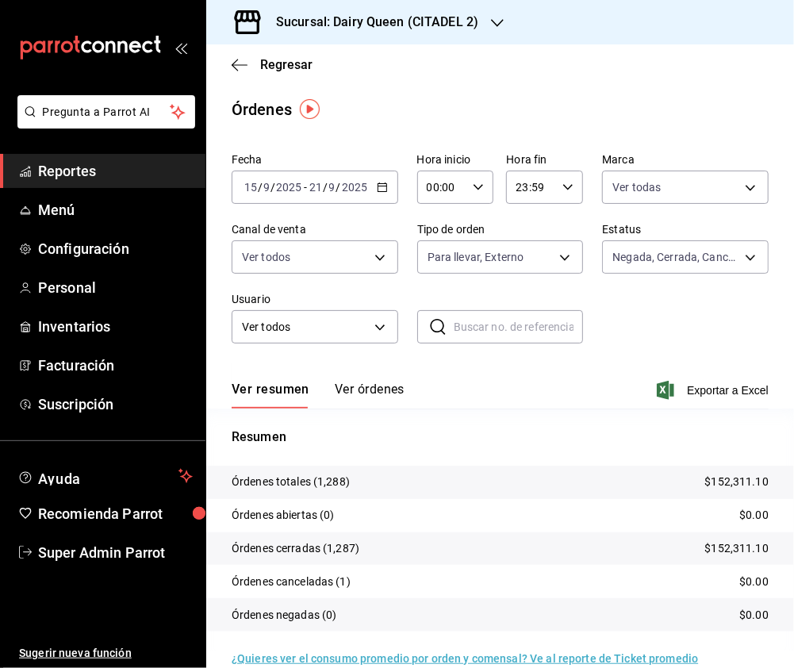
click at [655, 259] on body "Pregunta a Parrot AI Reportes Menú Configuración Personal Inventarios Facturaci…" at bounding box center [397, 334] width 794 height 668
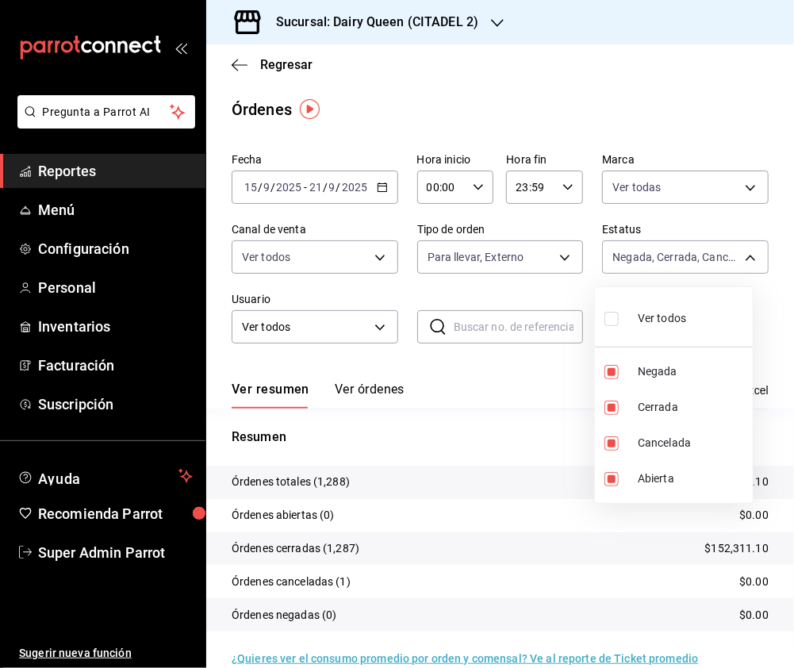
click at [604, 318] on input "checkbox" at bounding box center [611, 319] width 14 height 14
click at [477, 19] on div at bounding box center [397, 334] width 794 height 668
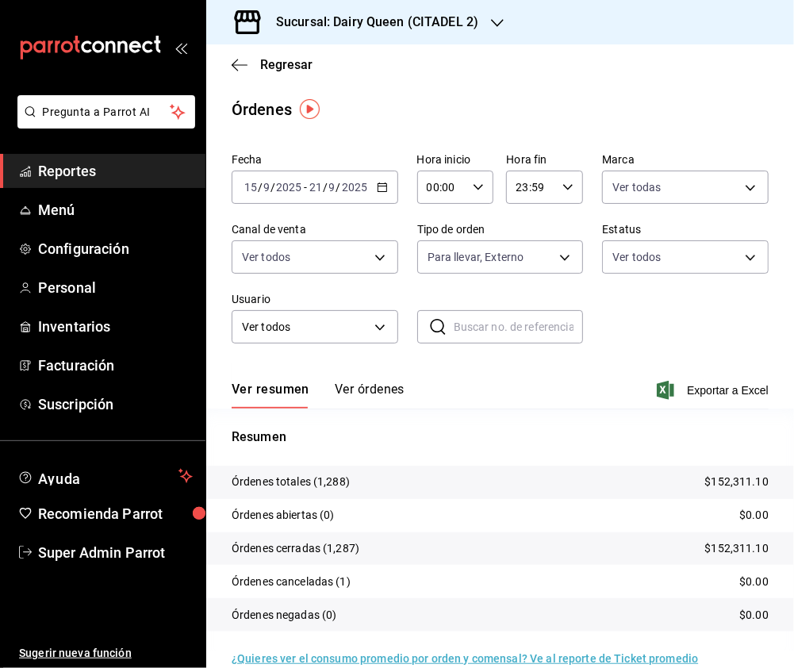
click at [498, 20] on icon "button" at bounding box center [497, 23] width 13 height 13
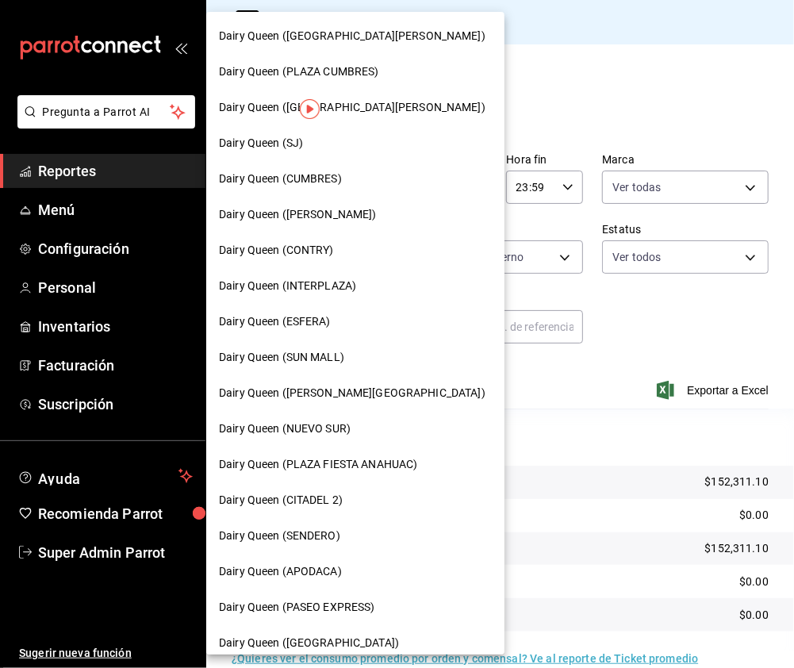
click at [387, 467] on span "Dairy Queen (PLAZA FIESTA ANAHUAC)" at bounding box center [318, 464] width 198 height 17
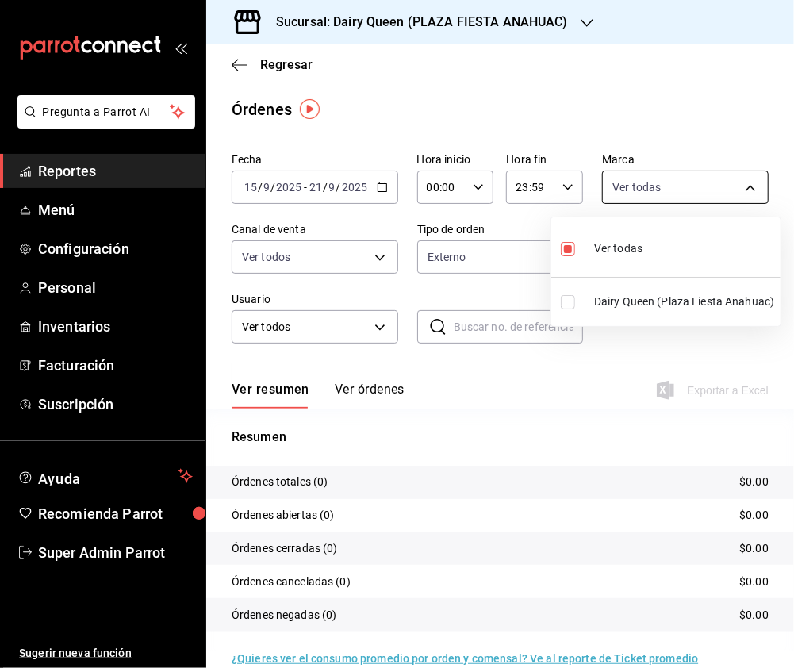
click at [725, 187] on body "Pregunta a Parrot AI Reportes Menú Configuración Personal Inventarios Facturaci…" at bounding box center [397, 334] width 794 height 668
click at [569, 295] on input "checkbox" at bounding box center [568, 302] width 14 height 14
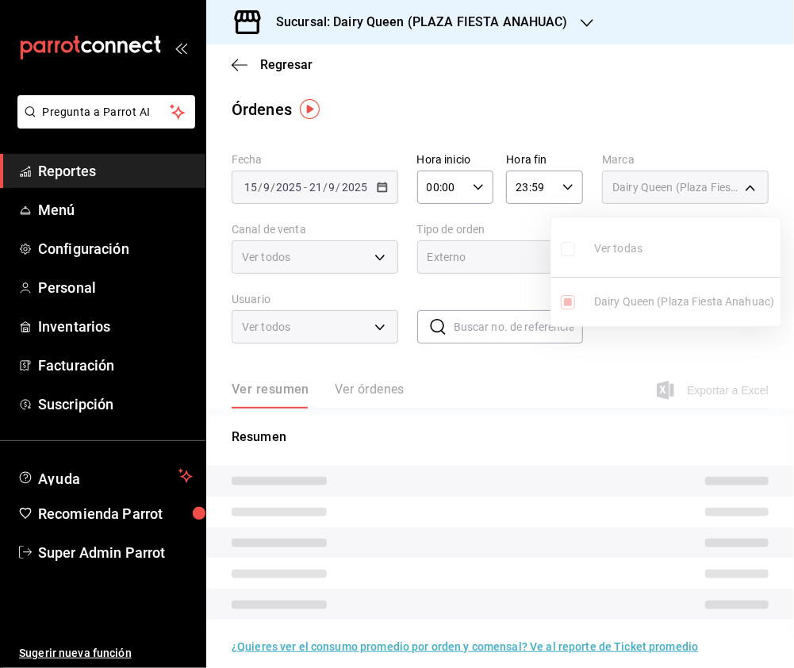
click at [565, 249] on ul "Ver todas Dairy Queen (Plaza Fiesta Anahuac)" at bounding box center [665, 271] width 229 height 109
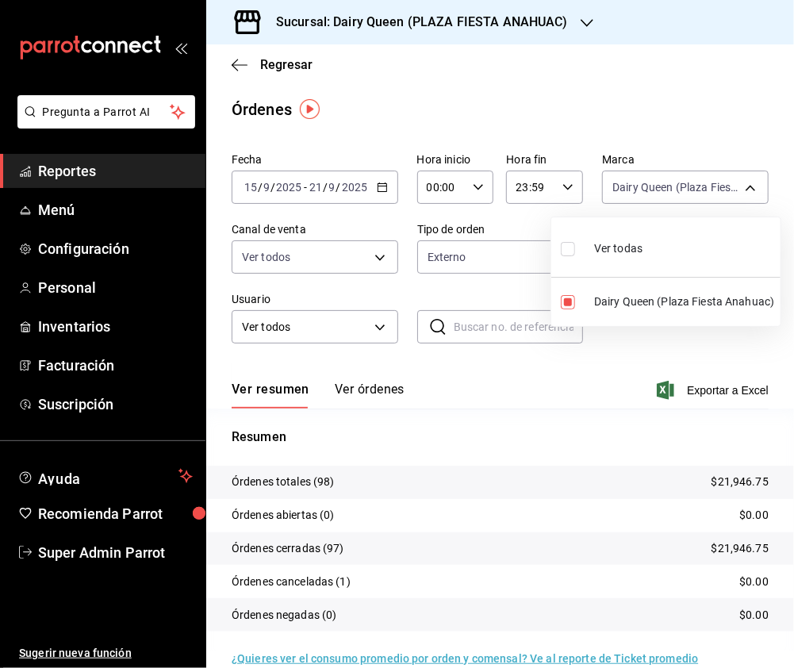
click at [569, 249] on input "checkbox" at bounding box center [568, 249] width 14 height 14
click at [331, 255] on div at bounding box center [397, 334] width 794 height 668
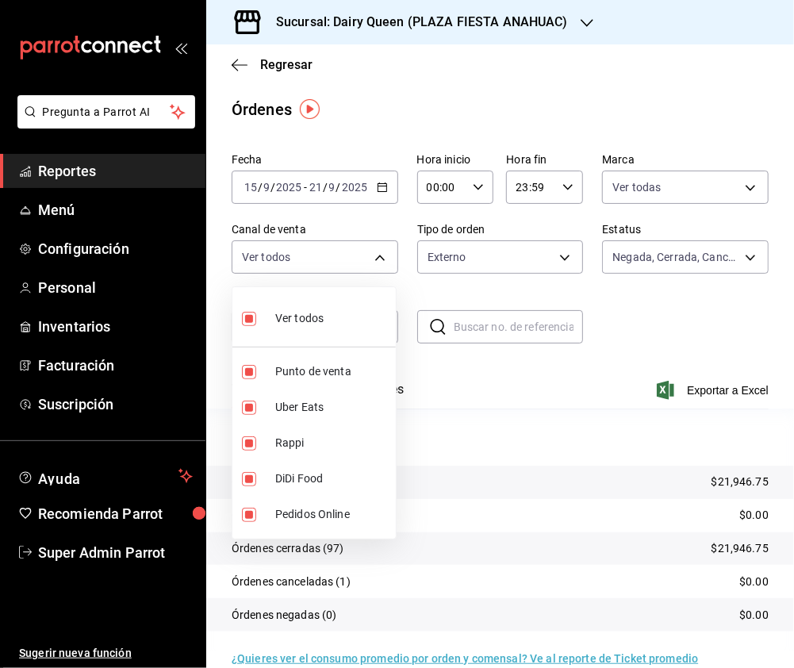
click at [351, 259] on body "Pregunta a Parrot AI Reportes Menú Configuración Personal Inventarios Facturaci…" at bounding box center [397, 334] width 794 height 668
click at [251, 316] on input "checkbox" at bounding box center [249, 319] width 14 height 14
click at [246, 451] on li "Rappi" at bounding box center [313, 443] width 163 height 36
click at [245, 404] on input "checkbox" at bounding box center [249, 407] width 14 height 14
click at [251, 442] on input "checkbox" at bounding box center [249, 443] width 14 height 14
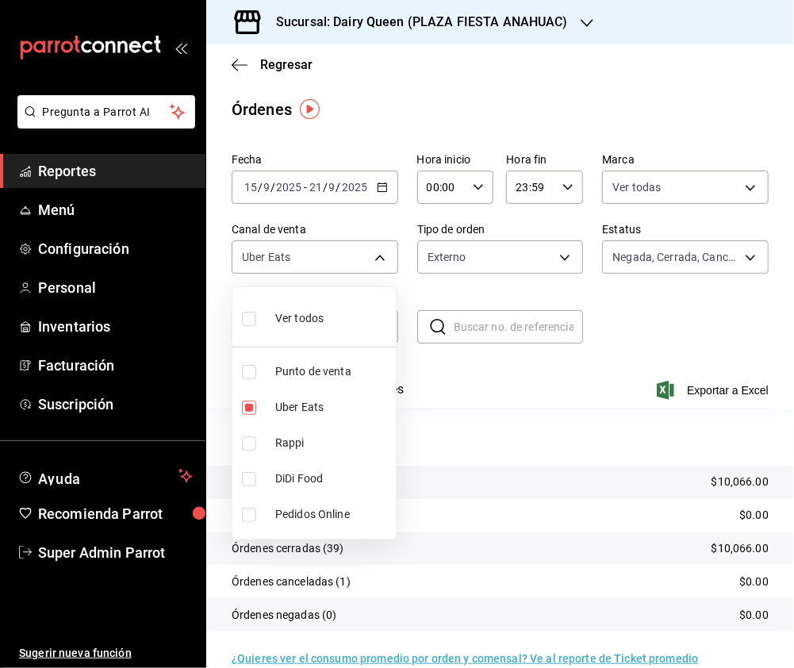
click at [238, 474] on li "DiDi Food" at bounding box center [313, 479] width 163 height 36
click at [254, 407] on input "checkbox" at bounding box center [249, 407] width 14 height 14
click at [248, 322] on input "checkbox" at bounding box center [249, 319] width 14 height 14
click at [711, 190] on div at bounding box center [397, 334] width 794 height 668
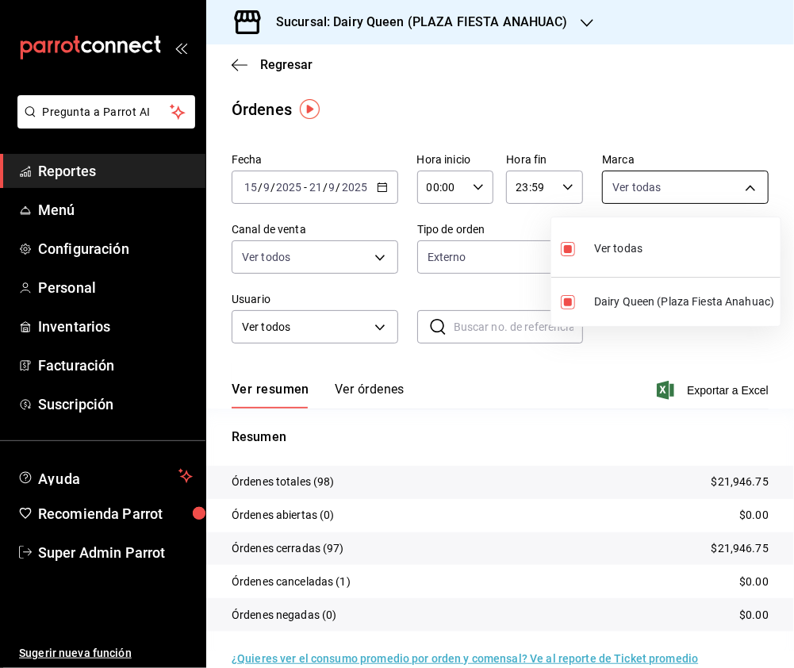
click at [730, 194] on body "Pregunta a Parrot AI Reportes Menú Configuración Personal Inventarios Facturaci…" at bounding box center [397, 334] width 794 height 668
click at [489, 264] on div at bounding box center [397, 334] width 794 height 668
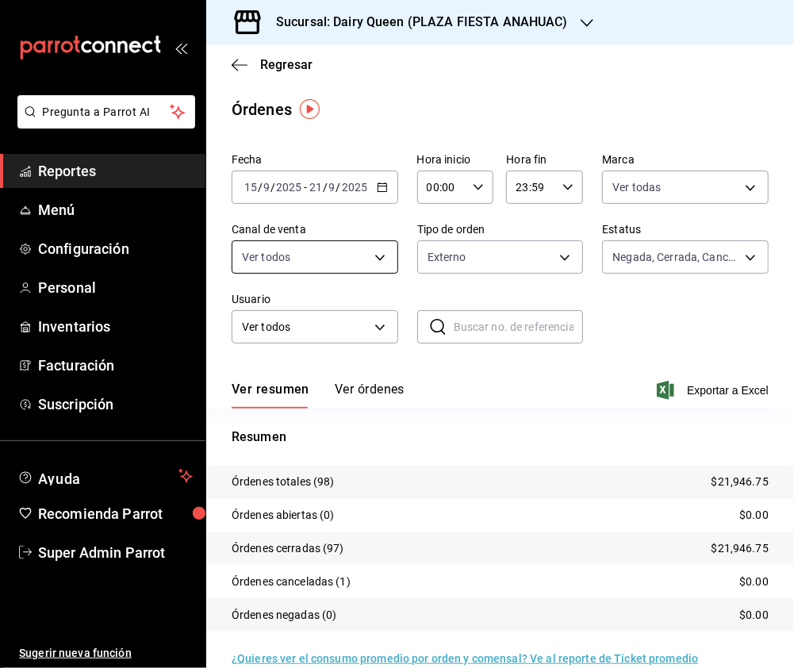
click at [339, 258] on body "Pregunta a Parrot AI Reportes Menú Configuración Personal Inventarios Facturaci…" at bounding box center [397, 334] width 794 height 668
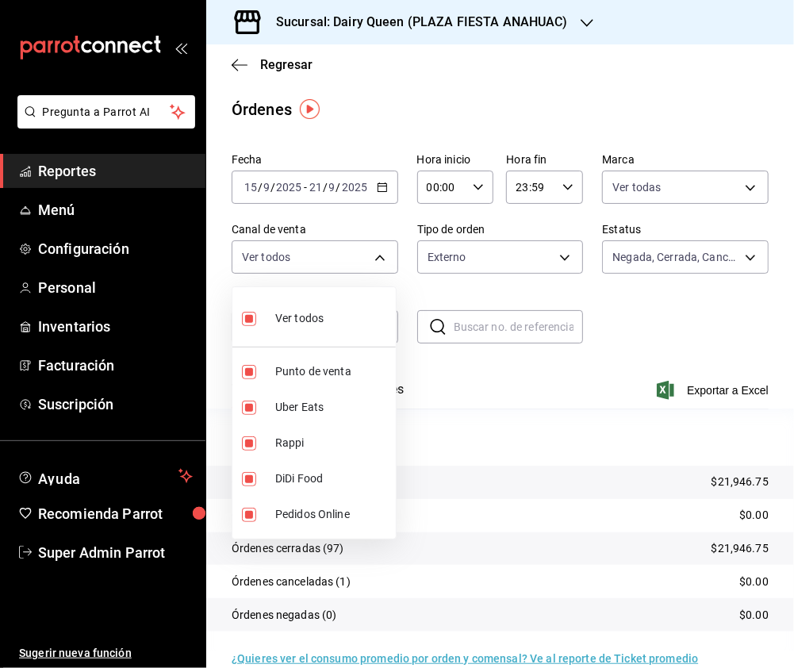
click at [499, 264] on div at bounding box center [397, 334] width 794 height 668
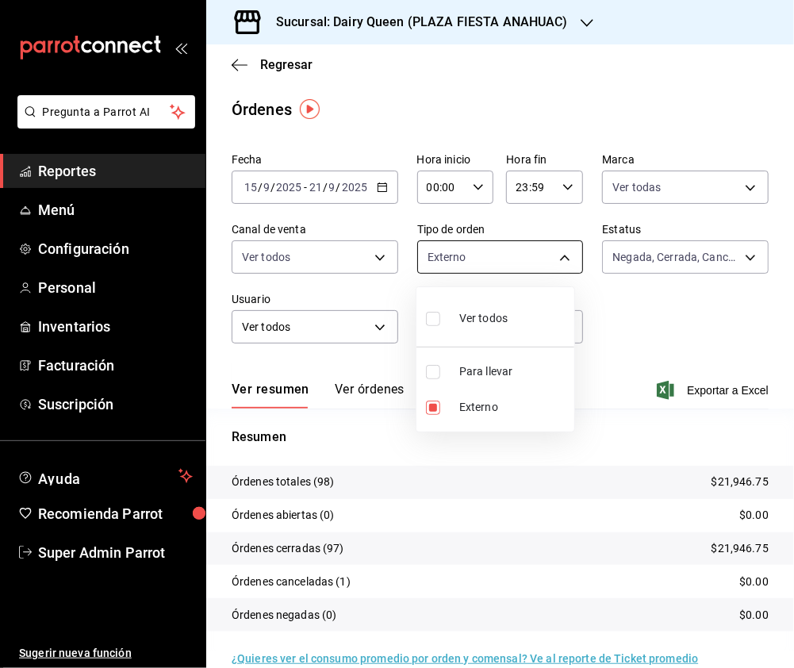
click at [565, 258] on body "Pregunta a Parrot AI Reportes Menú Configuración Personal Inventarios Facturaci…" at bounding box center [397, 334] width 794 height 668
click at [438, 314] on input "checkbox" at bounding box center [433, 319] width 14 height 14
click at [708, 236] on div at bounding box center [397, 334] width 794 height 668
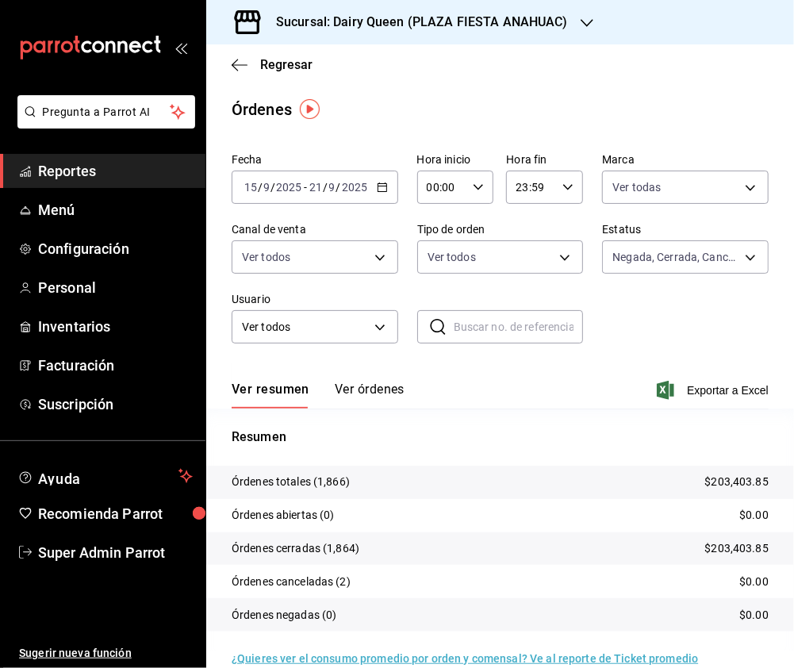
click at [515, 17] on h3 "Sucursal: Dairy Queen (PLAZA FIESTA ANAHUAC)" at bounding box center [415, 22] width 305 height 19
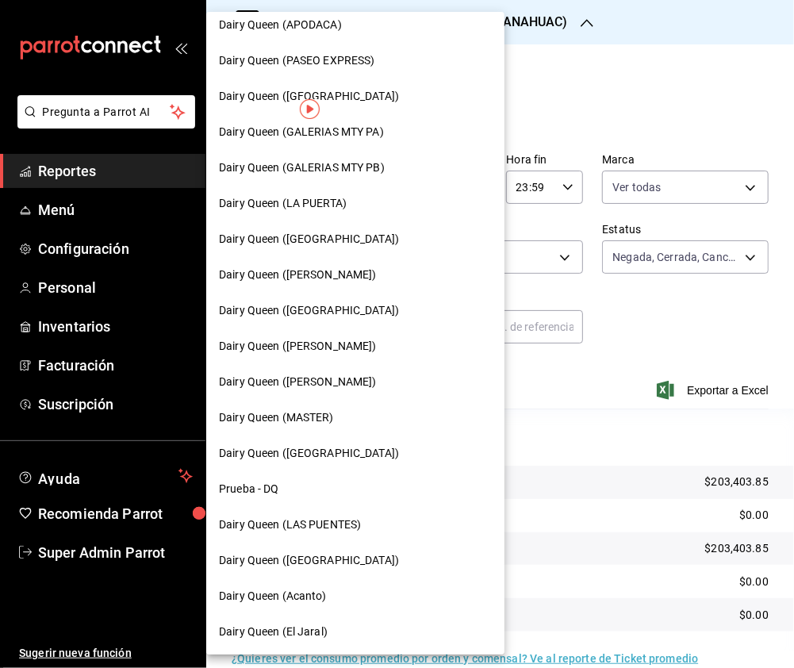
scroll to position [547, 0]
click at [371, 559] on div "Dairy Queen ([GEOGRAPHIC_DATA])" at bounding box center [355, 559] width 273 height 17
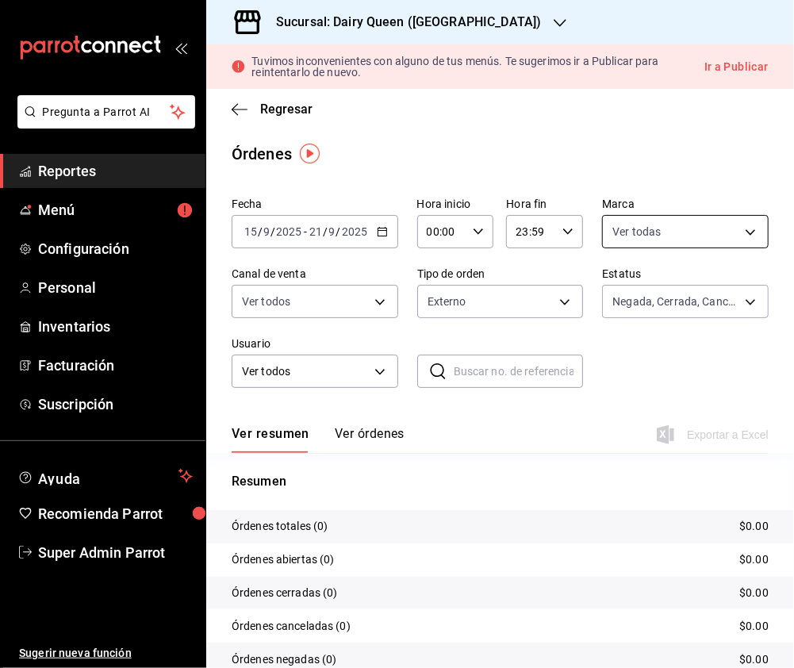
click at [676, 220] on body "Pregunta a Parrot AI Reportes Menú Configuración Personal Inventarios Facturaci…" at bounding box center [397, 334] width 794 height 668
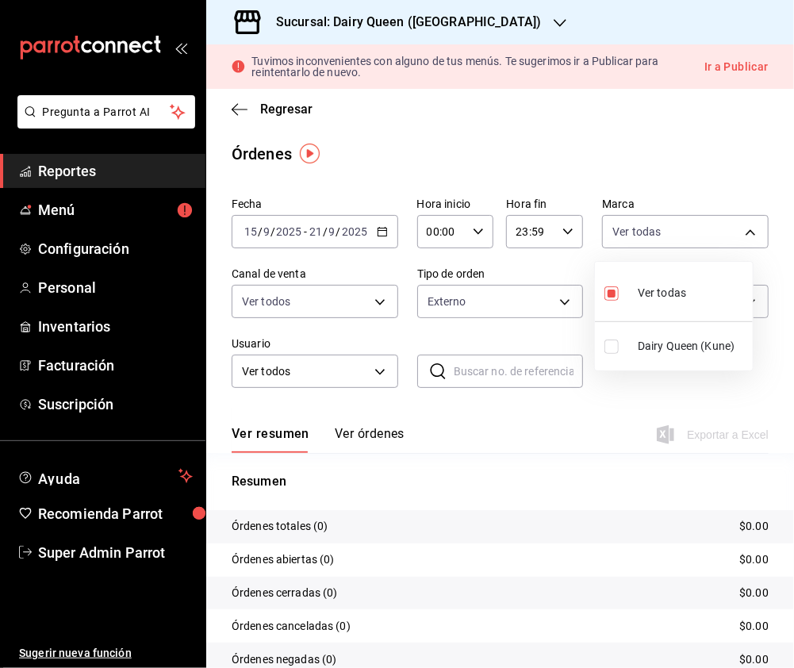
click at [600, 346] on li "Dairy Queen (Kune)" at bounding box center [674, 346] width 158 height 36
click at [611, 296] on input "checkbox" at bounding box center [611, 293] width 14 height 14
click at [287, 308] on div at bounding box center [397, 334] width 794 height 668
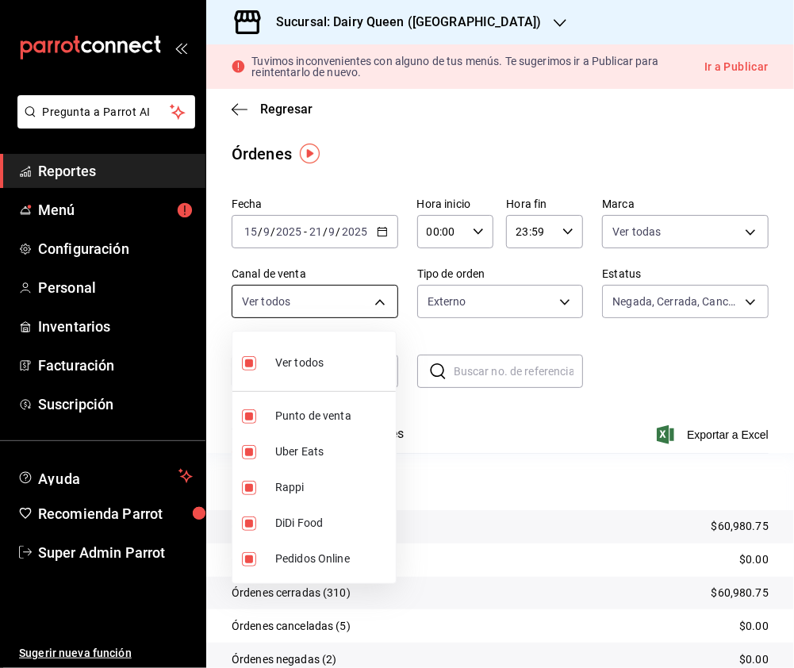
click at [363, 302] on body "Pregunta a Parrot AI Reportes Menú Configuración Personal Inventarios Facturaci…" at bounding box center [397, 334] width 794 height 668
click at [245, 363] on input "checkbox" at bounding box center [249, 363] width 14 height 14
click at [247, 520] on input "checkbox" at bounding box center [249, 523] width 14 height 14
click at [249, 524] on input "checkbox" at bounding box center [249, 523] width 14 height 14
click at [246, 483] on input "checkbox" at bounding box center [249, 488] width 14 height 14
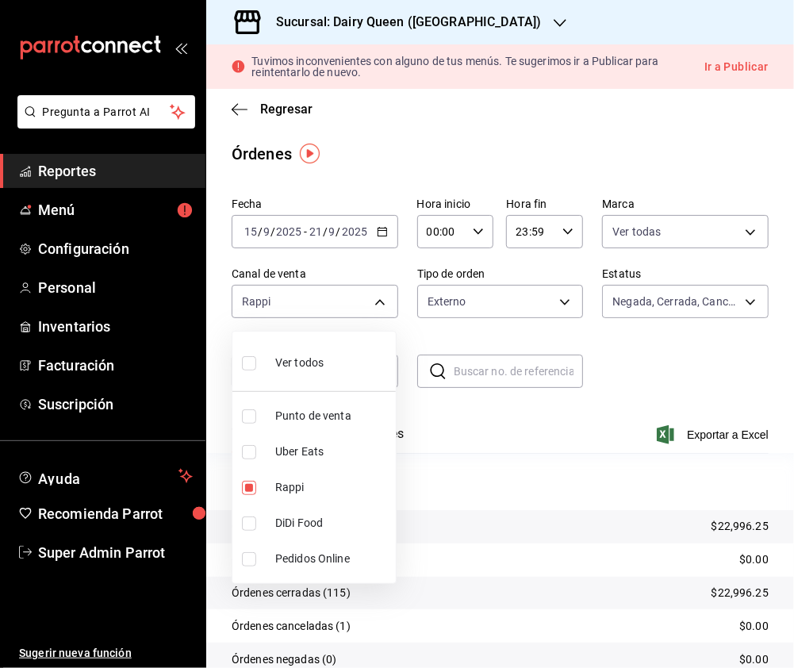
drag, startPoint x: 246, startPoint y: 454, endPoint x: 255, endPoint y: 485, distance: 32.1
click at [248, 454] on input "checkbox" at bounding box center [249, 452] width 14 height 14
click at [242, 487] on input "checkbox" at bounding box center [249, 488] width 14 height 14
click at [251, 538] on li "DiDi Food" at bounding box center [313, 523] width 163 height 36
click at [247, 460] on li "Uber Eats" at bounding box center [313, 452] width 163 height 36
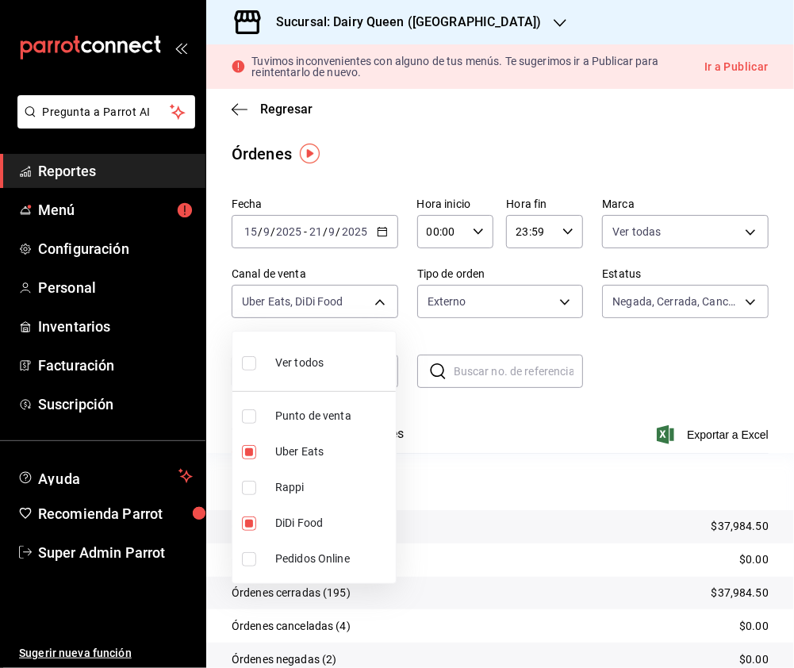
type input "DIDI_FOOD"
checkbox input "false"
drag, startPoint x: 251, startPoint y: 365, endPoint x: 499, endPoint y: 315, distance: 252.4
click at [251, 365] on input "checkbox" at bounding box center [249, 363] width 14 height 14
checkbox input "true"
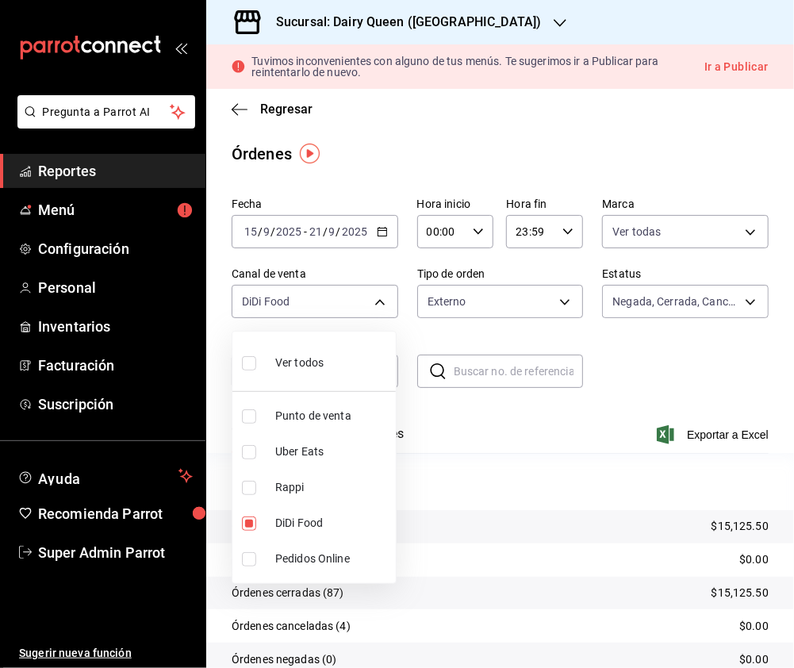
click at [496, 316] on div at bounding box center [397, 334] width 794 height 668
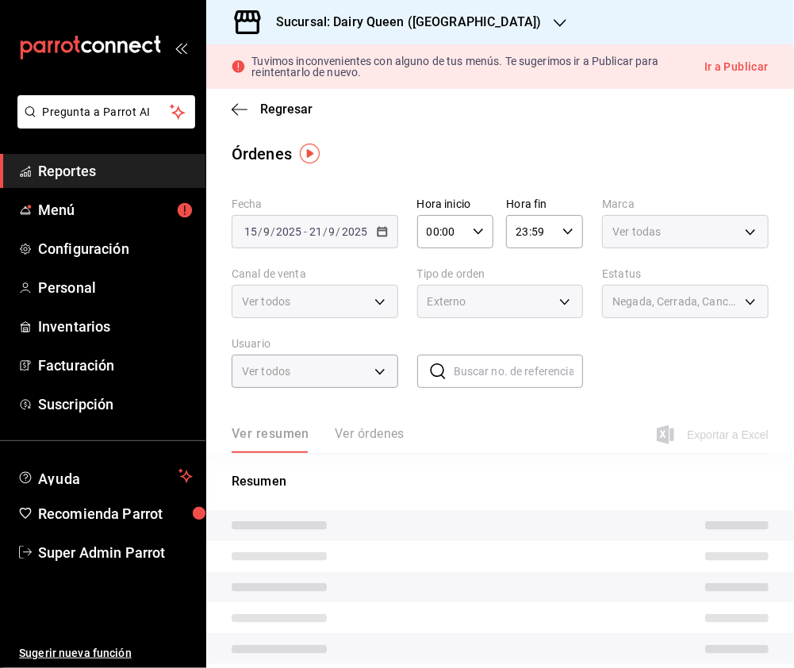
type input "PARROT,UBER_EATS,RAPPI,DIDI_FOOD,ONLINE"
checkbox input "true"
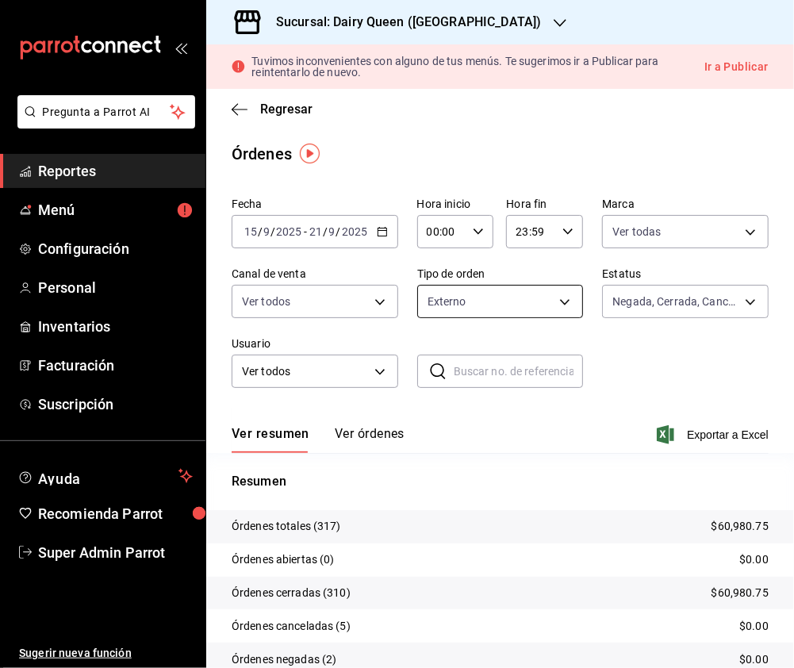
click at [561, 305] on body "Pregunta a Parrot AI Reportes Menú Configuración Personal Inventarios Facturaci…" at bounding box center [397, 334] width 794 height 668
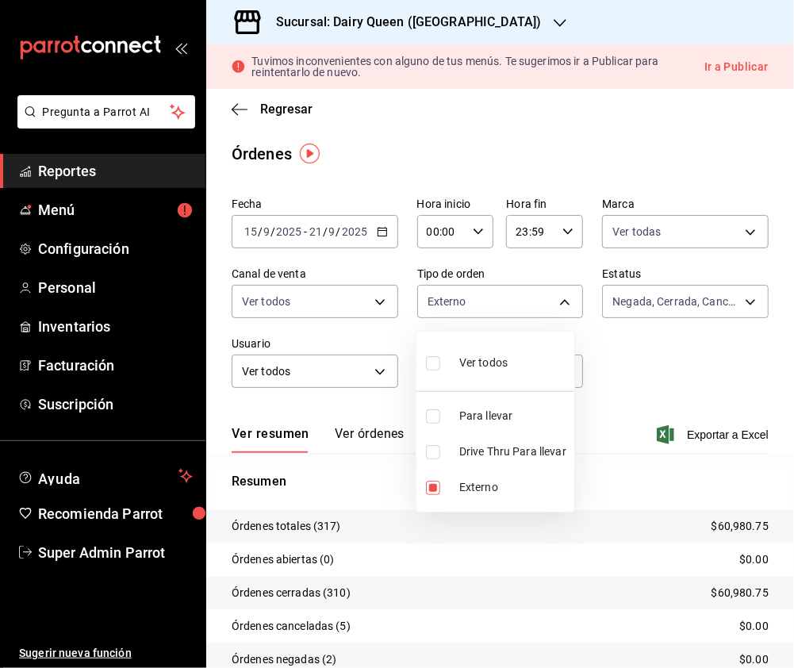
drag, startPoint x: 427, startPoint y: 445, endPoint x: 435, endPoint y: 463, distance: 19.9
click at [428, 445] on input "checkbox" at bounding box center [433, 452] width 14 height 14
checkbox input "true"
type input "f2460895-5a9e-40cd-9cc7-ecdb6b7f5913,EXTERNAL,058d66bd-a31d-4e05-9fb6-a2c186437…"
checkbox input "true"
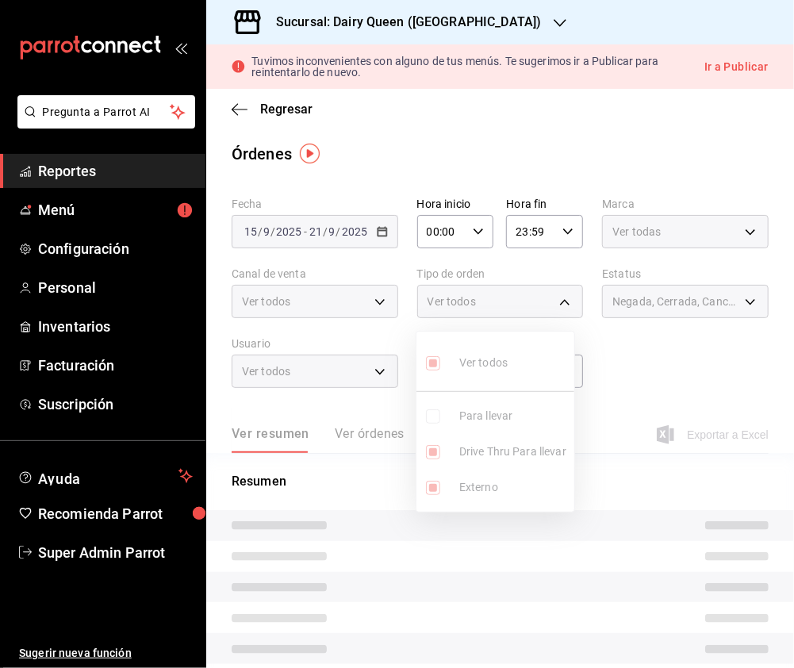
click at [435, 487] on ul "Ver todos Para llevar Drive Thru Para llevar Externo" at bounding box center [495, 421] width 158 height 180
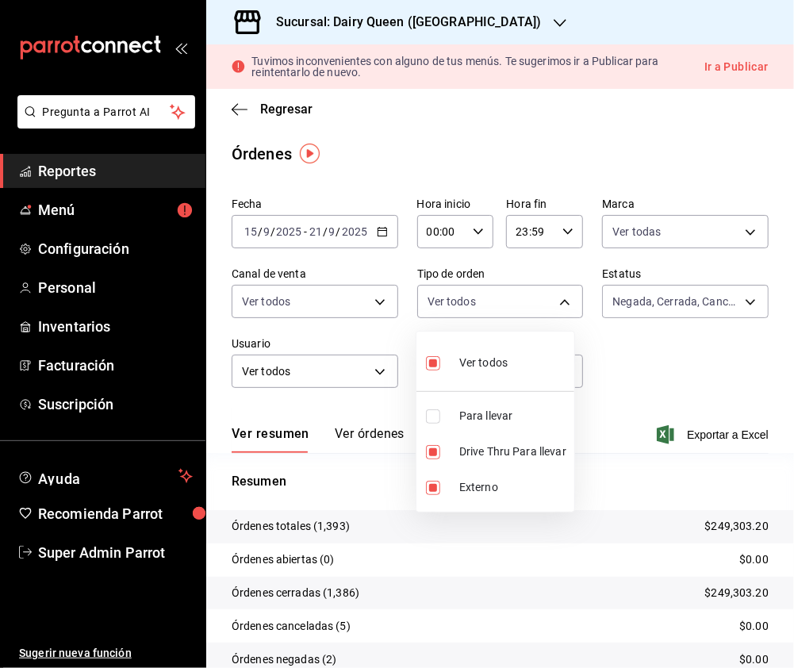
click at [435, 489] on input "checkbox" at bounding box center [433, 488] width 14 height 14
checkbox input "false"
type input "f2460895-5a9e-40cd-9cc7-ecdb6b7f5913,058d66bd-a31d-4e05-9fb6-a2c186437ef1"
drag, startPoint x: 428, startPoint y: 358, endPoint x: 49, endPoint y: 425, distance: 384.9
click at [432, 360] on input "checkbox" at bounding box center [433, 363] width 14 height 14
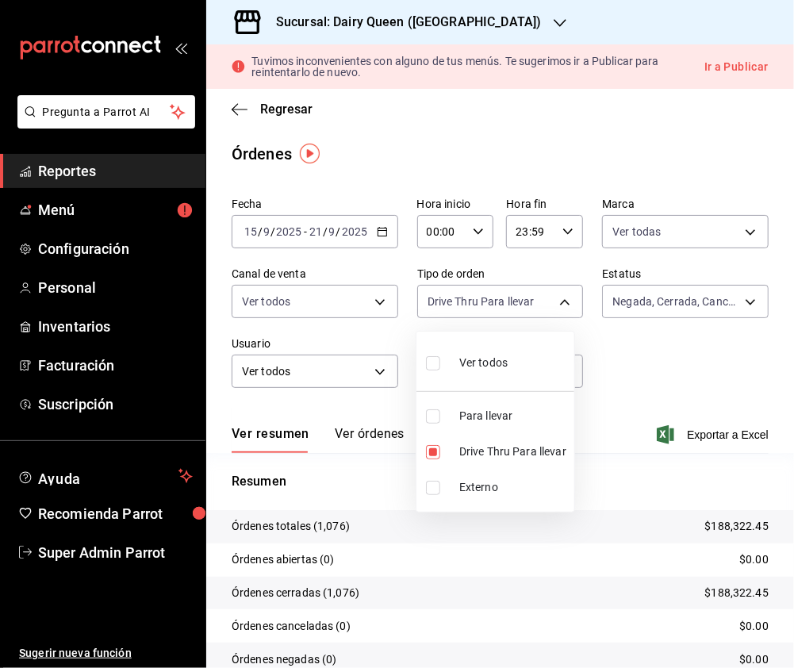
checkbox input "true"
type input "685909ca-f2cc-44c7-ab0a-1687df3b7115,058d66bd-a31d-4e05-9fb6-a2c186437ef1,EXTER…"
checkbox input "true"
click at [450, 25] on div at bounding box center [397, 334] width 794 height 668
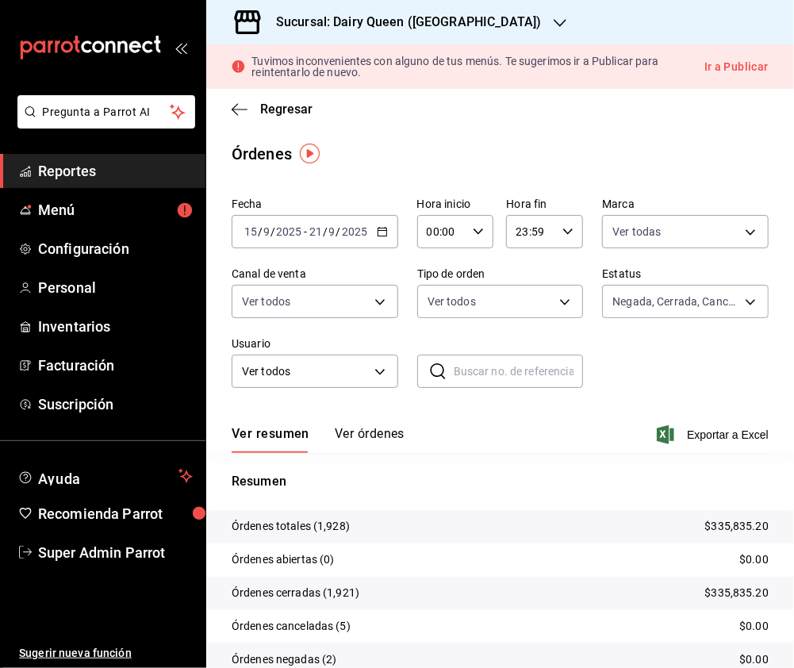
click at [461, 20] on h3 "Sucursal: Dairy Queen ([GEOGRAPHIC_DATA])" at bounding box center [402, 22] width 278 height 19
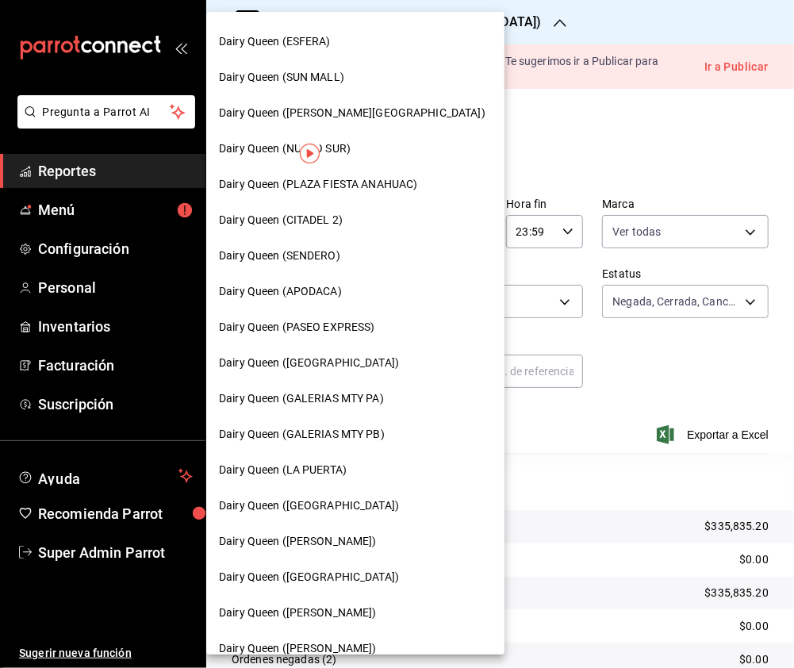
scroll to position [317, 0]
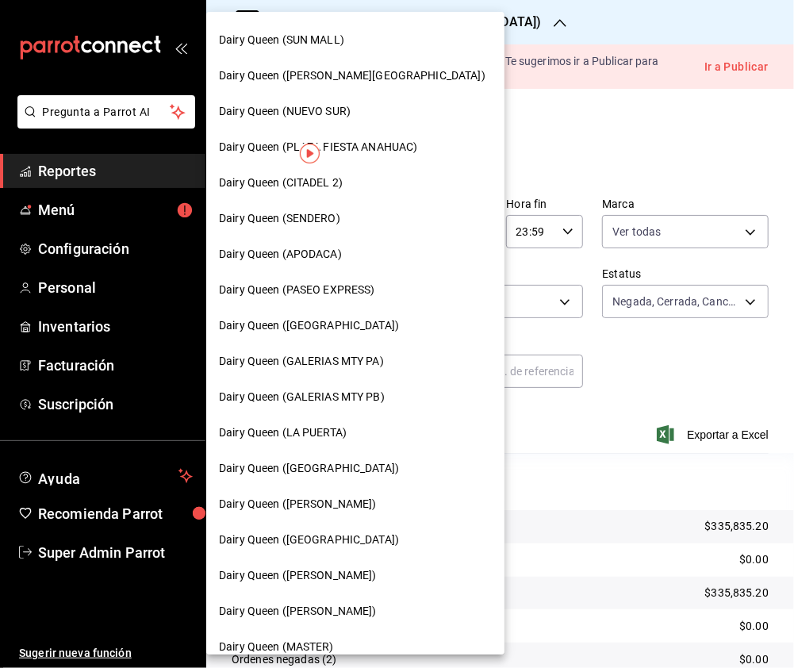
click at [365, 427] on div "Dairy Queen (LA PUERTA)" at bounding box center [355, 432] width 273 height 17
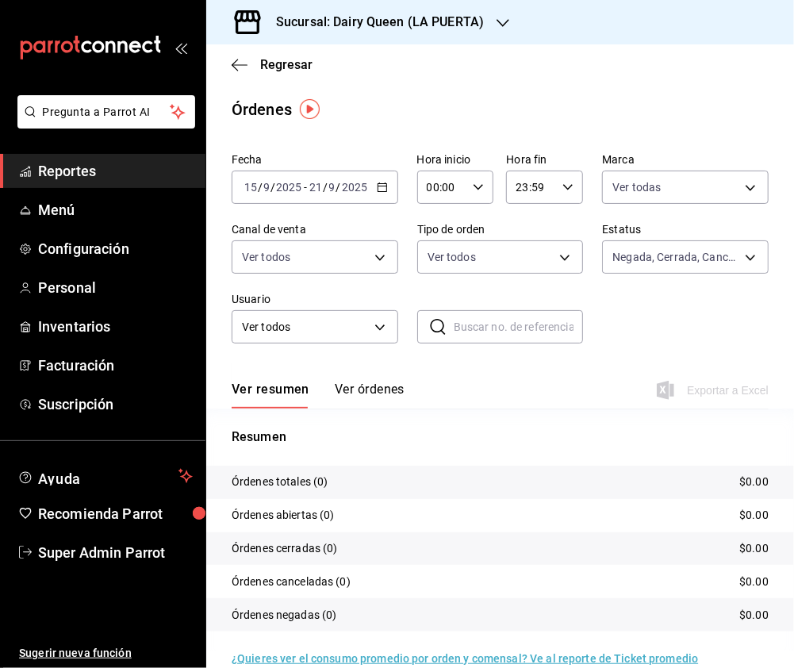
click at [722, 165] on div "Ver todas 4e7ba8f6-35dd-4195-851c-c1d1a9d07a1c" at bounding box center [685, 184] width 167 height 40
click at [720, 197] on body "Pregunta a Parrot AI Reportes Menú Configuración Personal Inventarios Facturaci…" at bounding box center [397, 334] width 794 height 668
click at [607, 306] on input "checkbox" at bounding box center [611, 302] width 14 height 14
checkbox input "true"
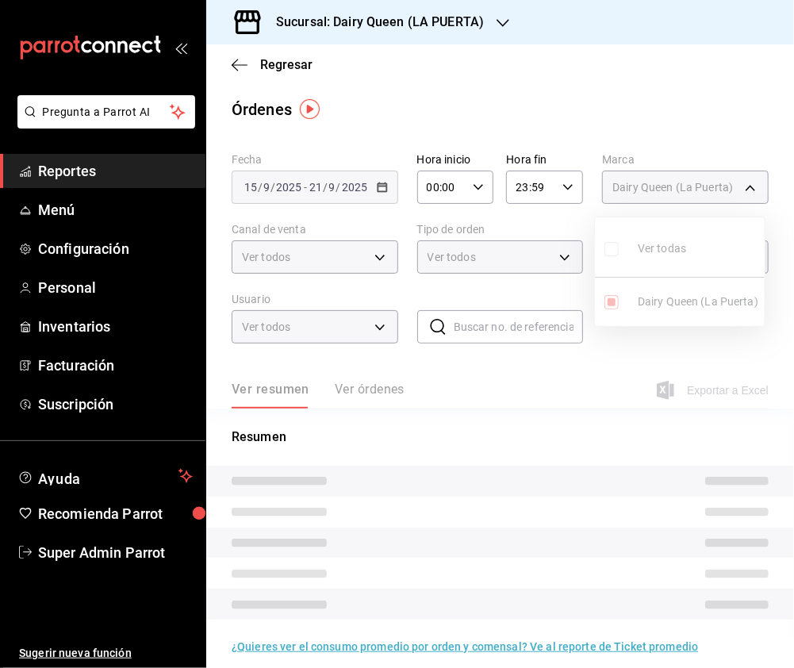
type input "4e7ba8f6-35dd-4195-851c-c1d1a9d07a1c,38905903-e02f-4eca-a265-bb872b531692"
checkbox input "false"
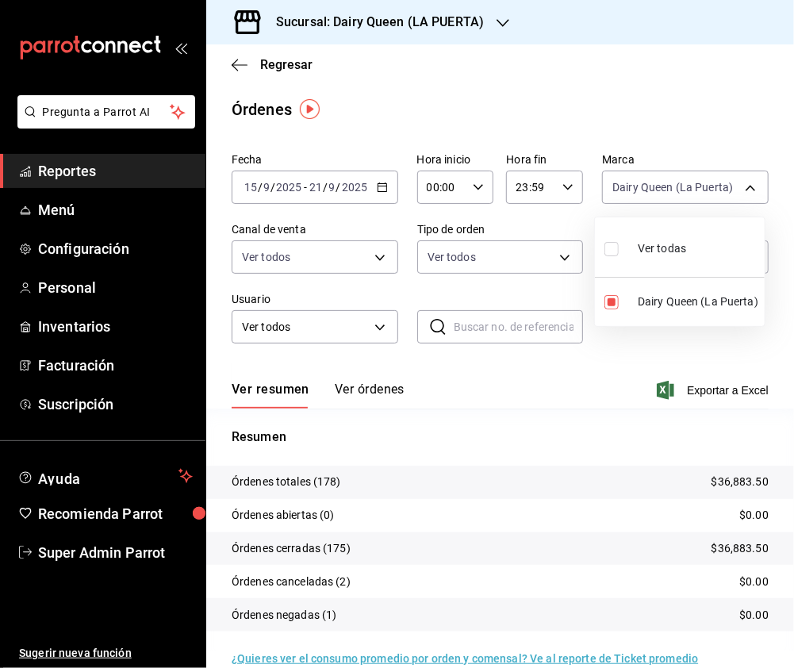
click at [544, 262] on div at bounding box center [397, 334] width 794 height 668
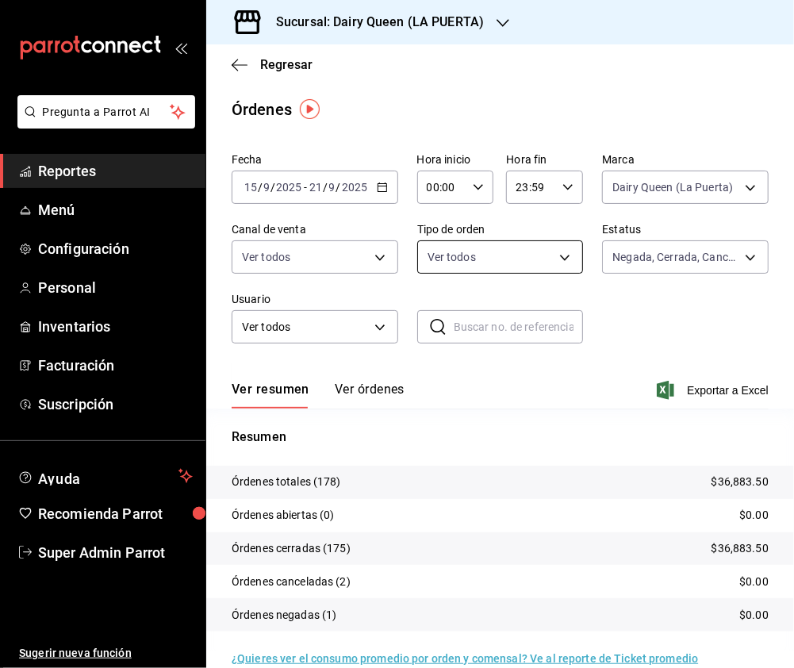
click at [554, 260] on body "Pregunta a Parrot AI Reportes Menú Configuración Personal Inventarios Facturaci…" at bounding box center [397, 334] width 794 height 668
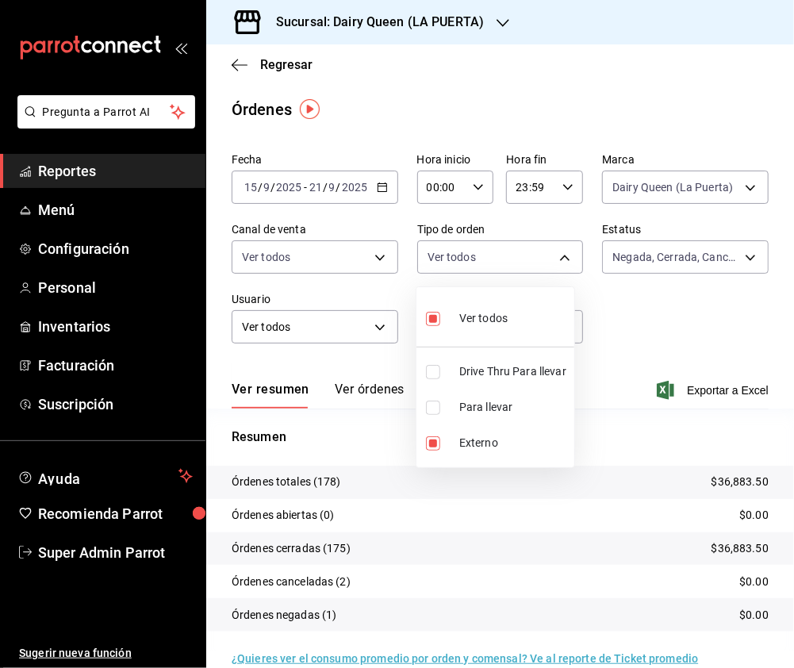
click at [359, 263] on div at bounding box center [397, 334] width 794 height 668
click at [366, 258] on body "Pregunta a Parrot AI Reportes Menú Configuración Personal Inventarios Facturaci…" at bounding box center [397, 334] width 794 height 668
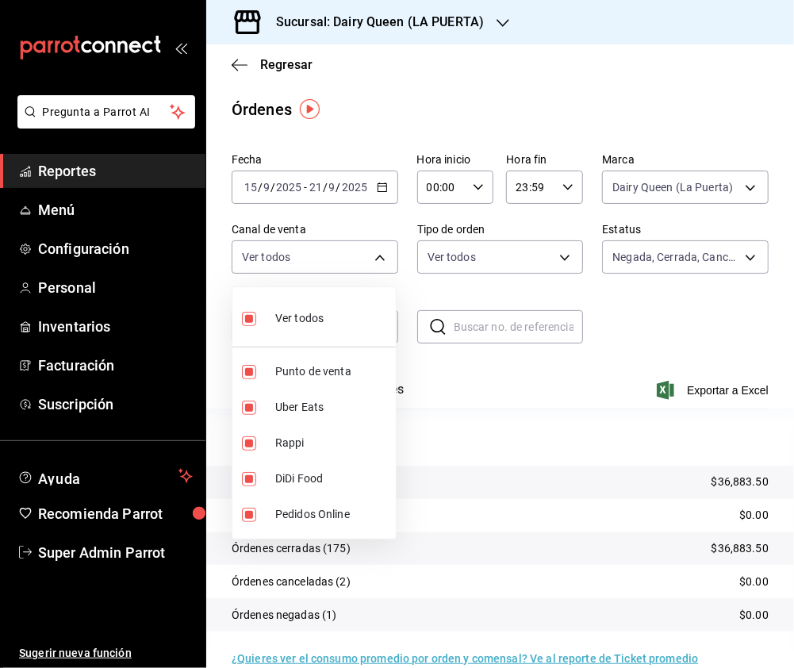
click at [244, 320] on input "checkbox" at bounding box center [249, 319] width 14 height 14
checkbox input "false"
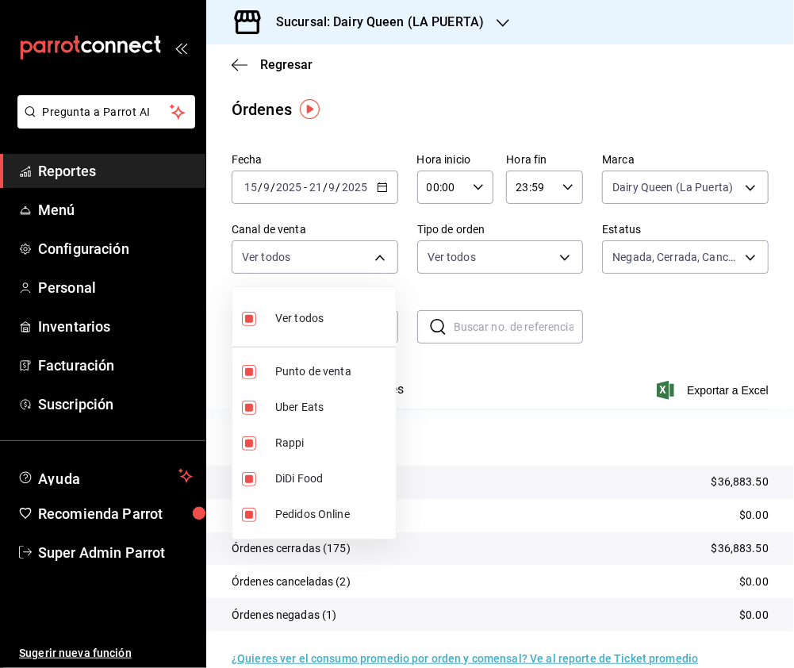
checkbox input "false"
click at [243, 442] on input "checkbox" at bounding box center [249, 443] width 14 height 14
checkbox input "true"
type input "RAPPI"
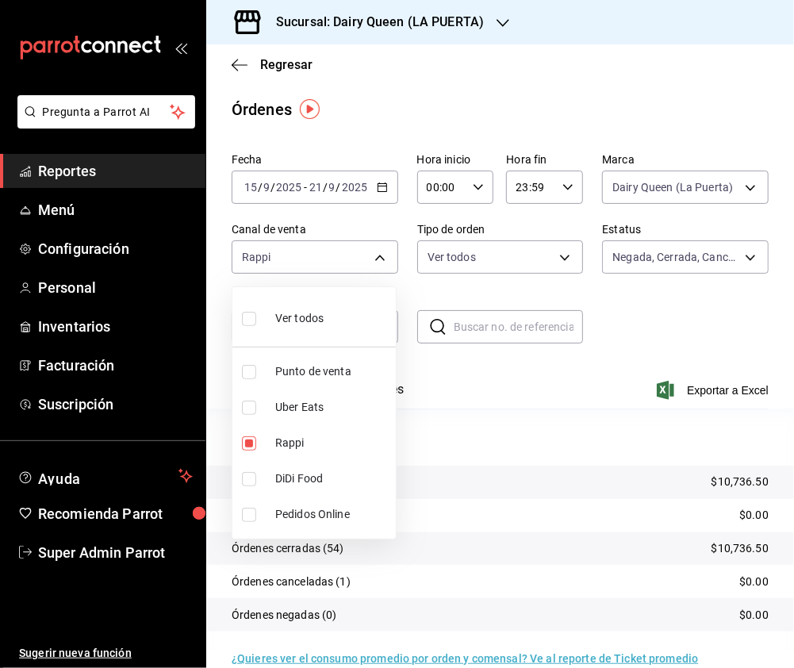
click at [249, 403] on input "checkbox" at bounding box center [249, 407] width 14 height 14
checkbox input "true"
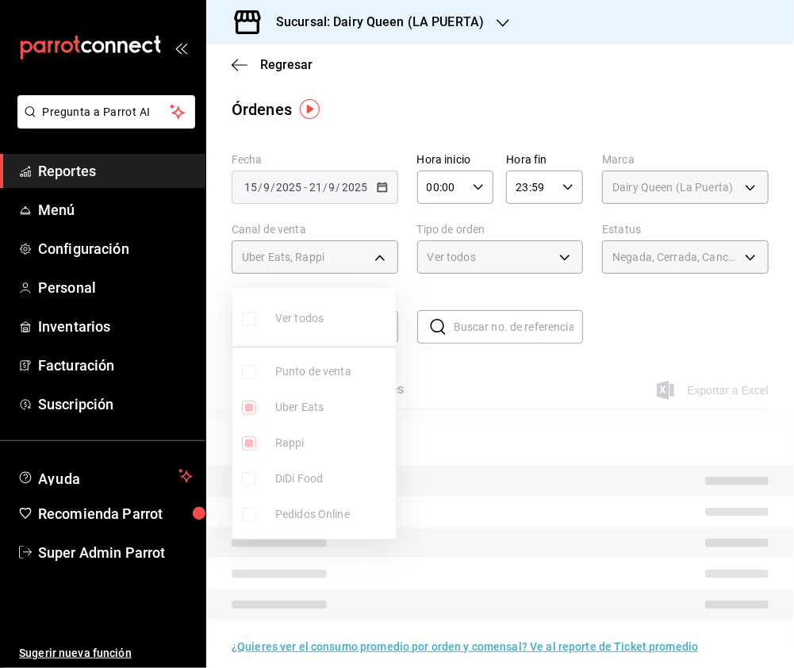
type input "RAPPI,UBER_EATS"
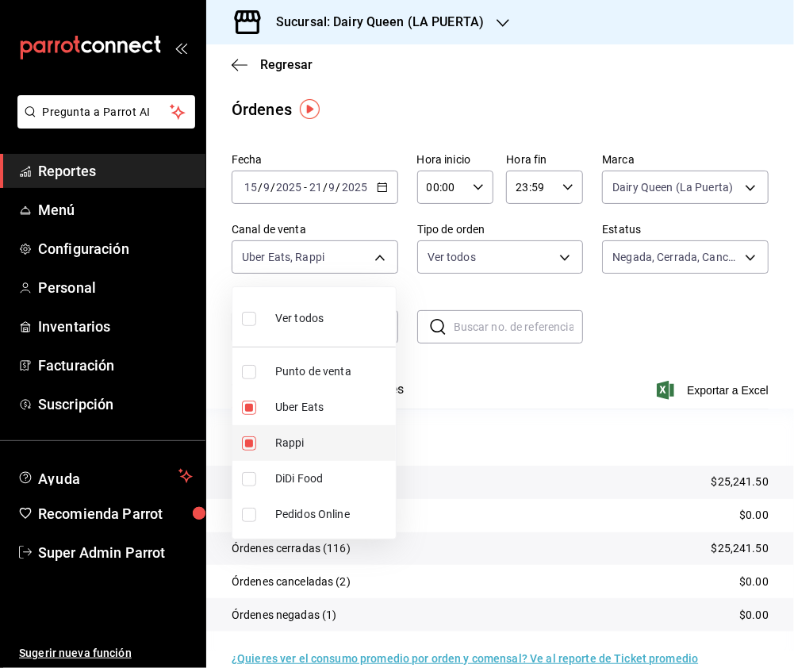
click at [245, 450] on input "checkbox" at bounding box center [249, 443] width 14 height 14
checkbox input "false"
click at [251, 489] on li "DiDi Food" at bounding box center [313, 479] width 163 height 36
type input "UBER_EATS,DIDI_FOOD"
checkbox input "true"
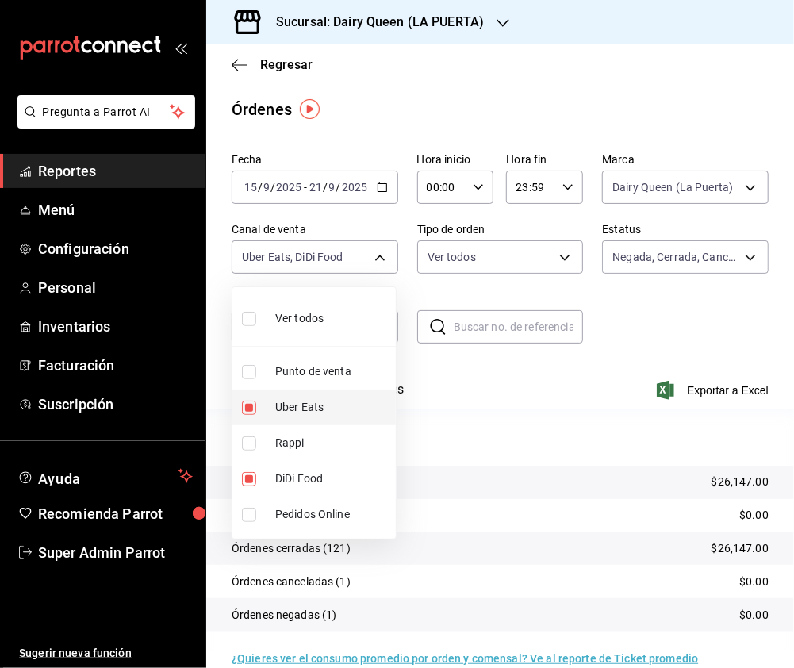
click at [248, 403] on input "checkbox" at bounding box center [249, 407] width 14 height 14
checkbox input "false"
type input "DIDI_FOOD"
click at [244, 318] on input "checkbox" at bounding box center [249, 319] width 14 height 14
checkbox input "true"
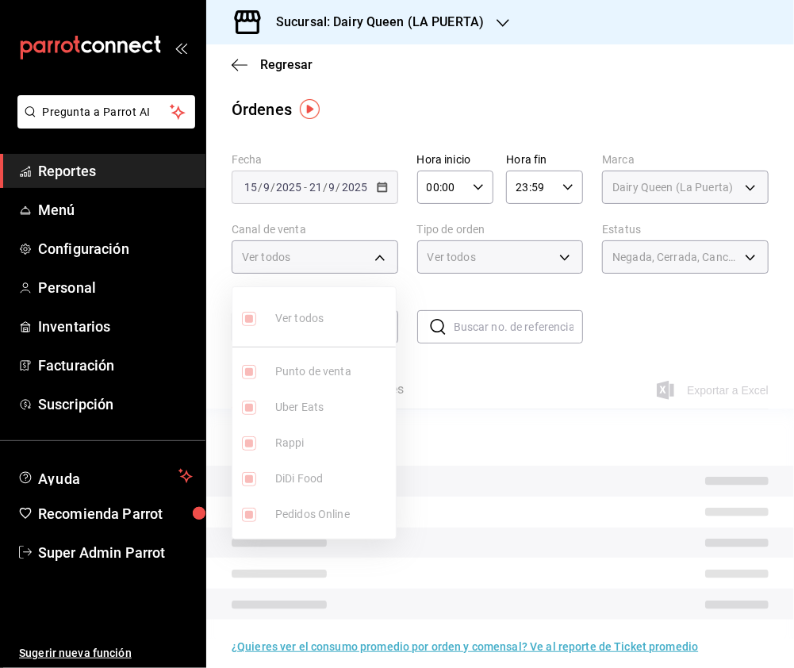
type input "PARROT,UBER_EATS,RAPPI,DIDI_FOOD,ONLINE"
checkbox input "true"
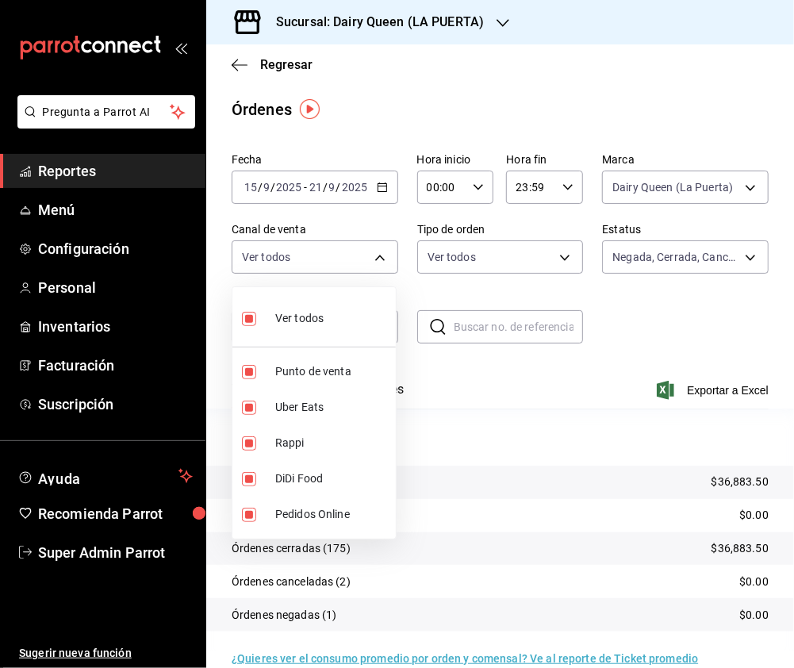
click at [556, 255] on div at bounding box center [397, 334] width 794 height 668
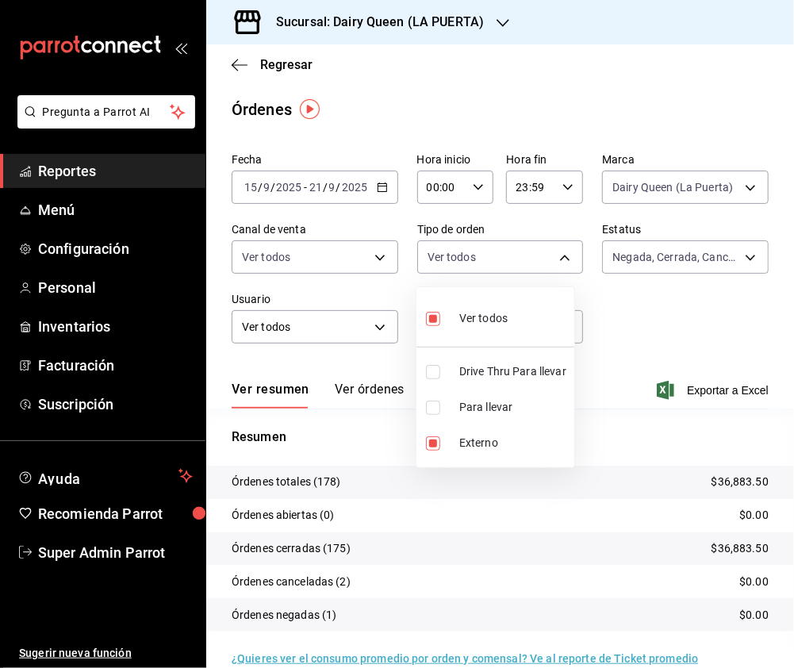
click at [556, 255] on body "Pregunta a Parrot AI Reportes Menú Configuración Personal Inventarios Facturaci…" at bounding box center [397, 334] width 794 height 668
click at [432, 362] on li "Drive Thru Para llevar" at bounding box center [495, 372] width 158 height 36
type input "685909ca-f2cc-44c7-ab0a-1687df3b7115,058d66bd-a31d-4e05-9fb6-a2c186437ef1,EXTER…"
checkbox input "false"
checkbox input "true"
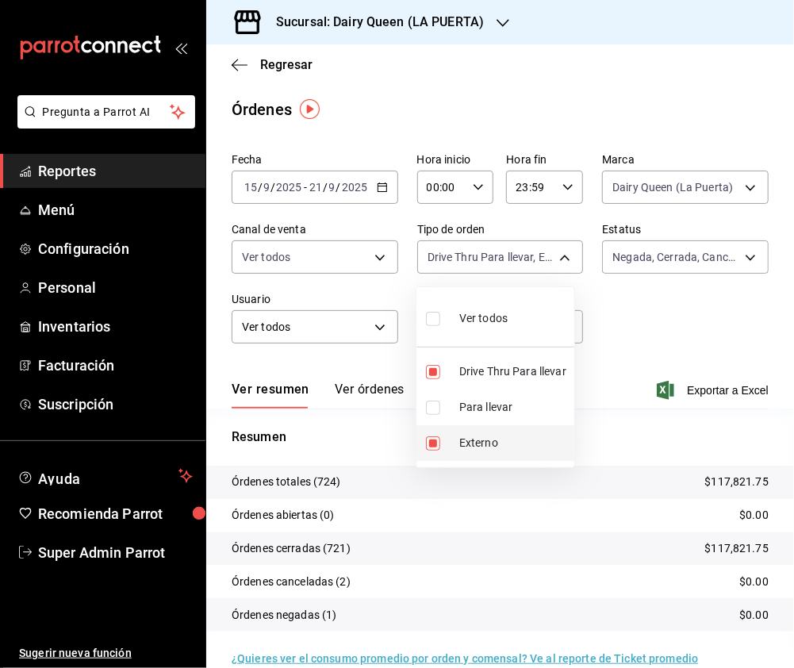
click at [430, 445] on input "checkbox" at bounding box center [433, 443] width 14 height 14
checkbox input "false"
type input "685909ca-f2cc-44c7-ab0a-1687df3b7115,058d66bd-a31d-4e05-9fb6-a2c186437ef1,7990c…"
click at [430, 319] on input "checkbox" at bounding box center [433, 319] width 14 height 14
checkbox input "false"
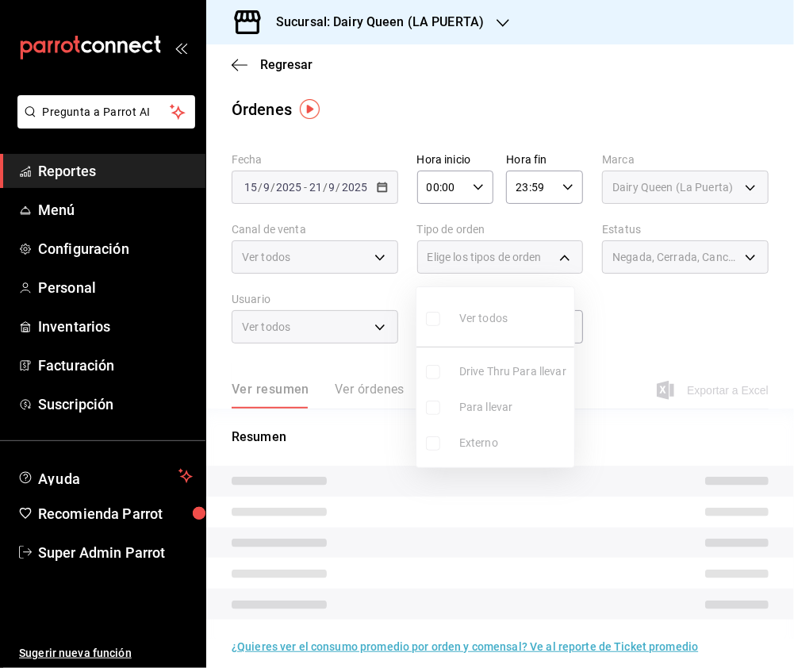
click at [433, 370] on ul "Ver todos Drive Thru Para llevar Para llevar Externo" at bounding box center [495, 377] width 158 height 180
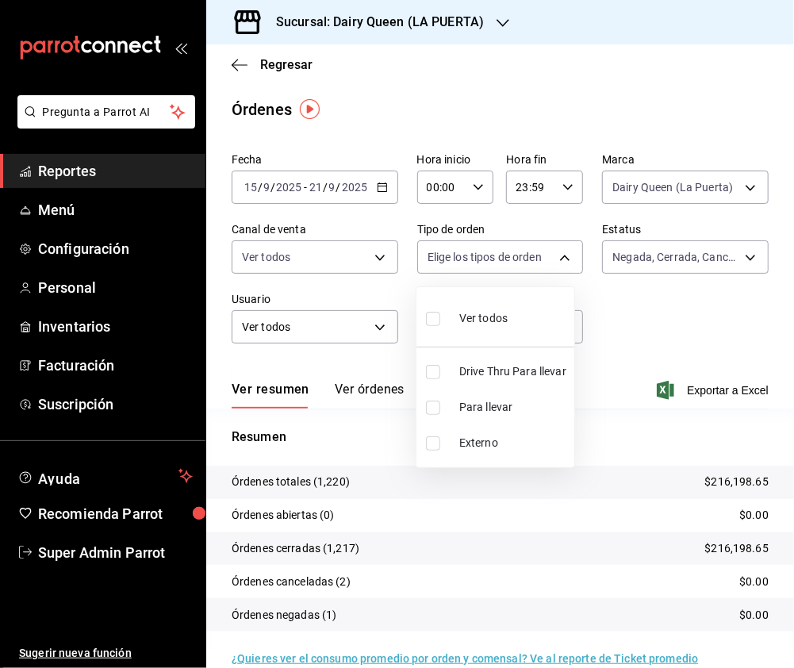
click at [435, 370] on input "checkbox" at bounding box center [433, 372] width 14 height 14
checkbox input "true"
type input "7990ceb5-6a15-4f0e-aa24-be972649f55b"
drag, startPoint x: 431, startPoint y: 315, endPoint x: 635, endPoint y: 262, distance: 210.6
click at [431, 315] on input "checkbox" at bounding box center [433, 319] width 14 height 14
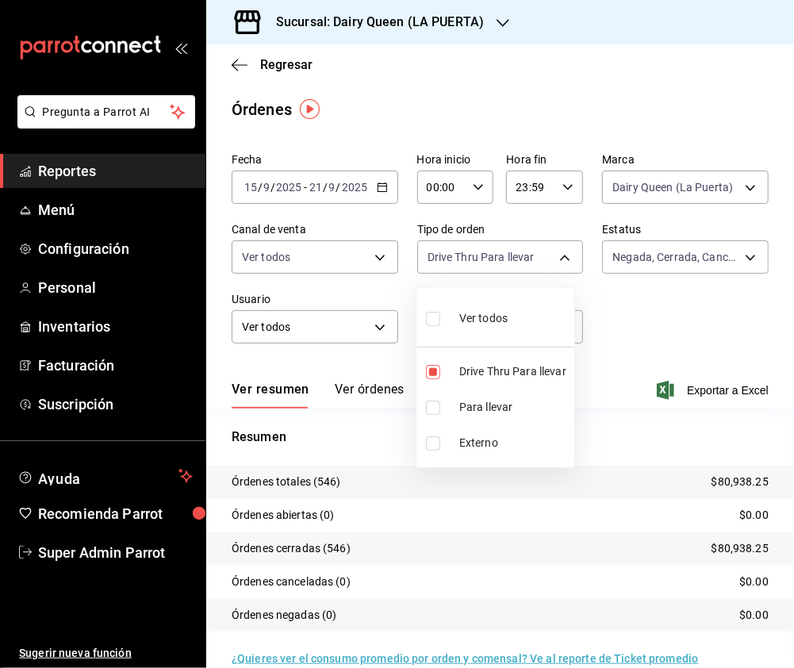
checkbox input "true"
type input "7990ceb5-6a15-4f0e-aa24-be972649f55b,610e80ef-9d38-4f15-9f84-1c929a079ed7,EXTER…"
checkbox input "true"
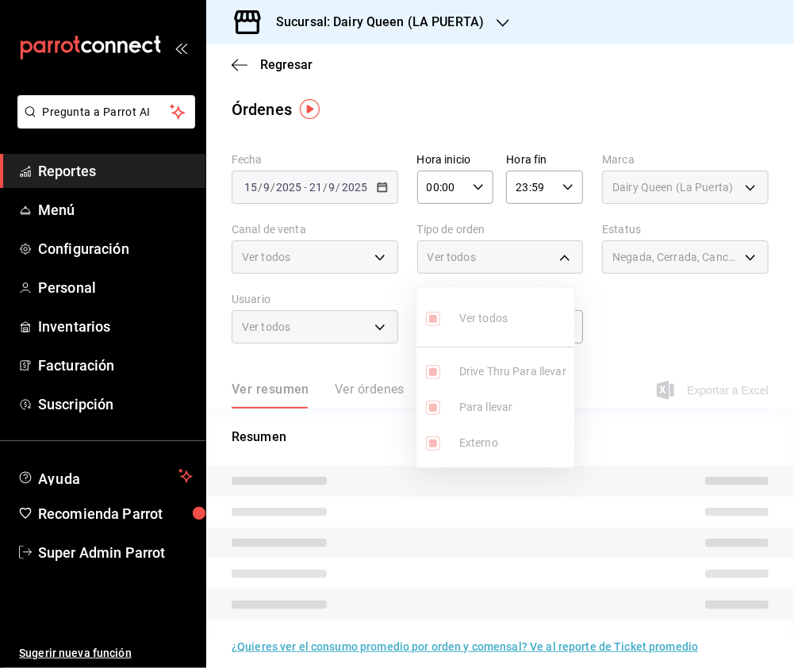
click at [699, 197] on div at bounding box center [397, 334] width 794 height 668
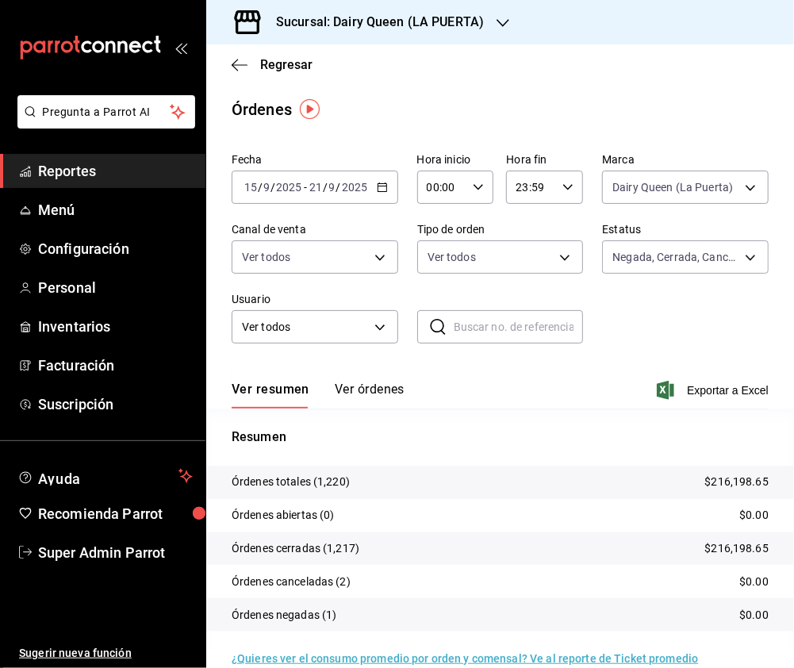
click at [463, 29] on h3 "Sucursal: Dairy Queen (LA PUERTA)" at bounding box center [373, 22] width 220 height 19
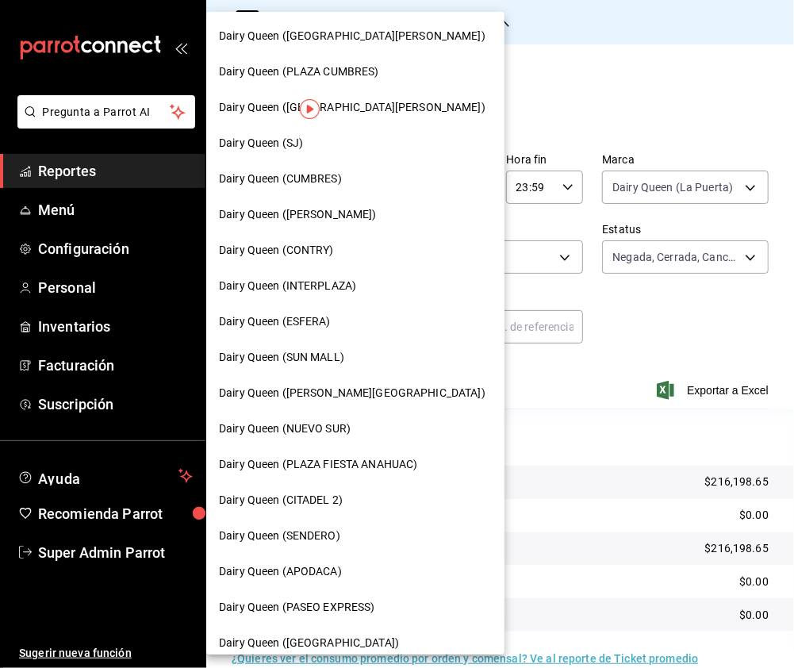
click at [347, 392] on span "Dairy Queen ([PERSON_NAME][GEOGRAPHIC_DATA])" at bounding box center [352, 393] width 266 height 17
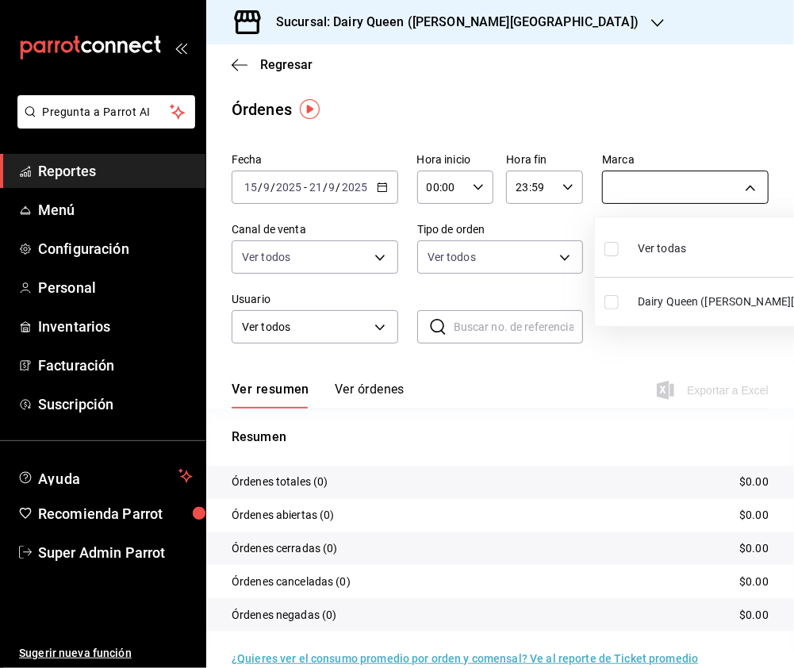
click at [723, 182] on body "Pregunta a Parrot AI Reportes Menú Configuración Personal Inventarios Facturaci…" at bounding box center [397, 334] width 794 height 668
click at [609, 254] on input "checkbox" at bounding box center [611, 249] width 14 height 14
checkbox input "true"
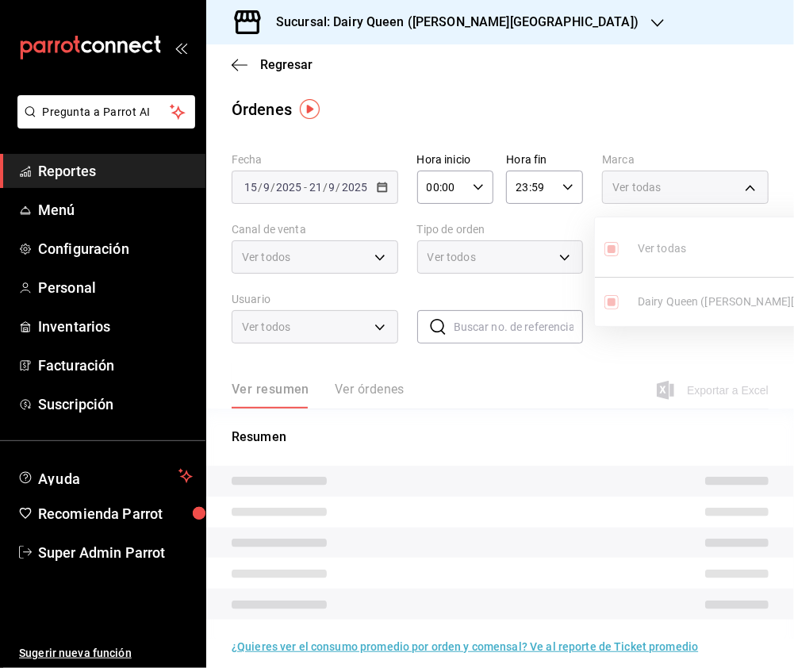
type input "23631c36-085f-4f08-b1e8-19877edc4420"
checkbox input "true"
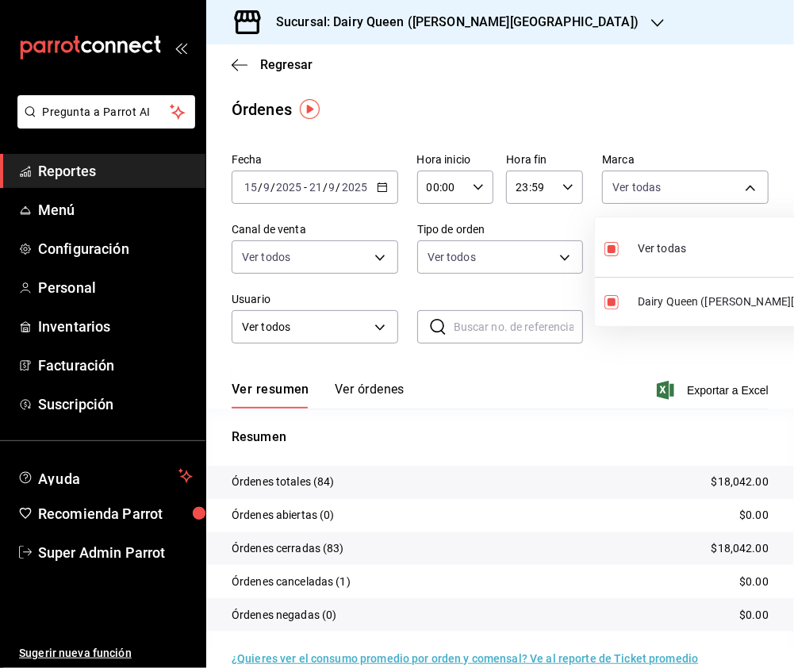
click at [336, 259] on div at bounding box center [397, 334] width 794 height 668
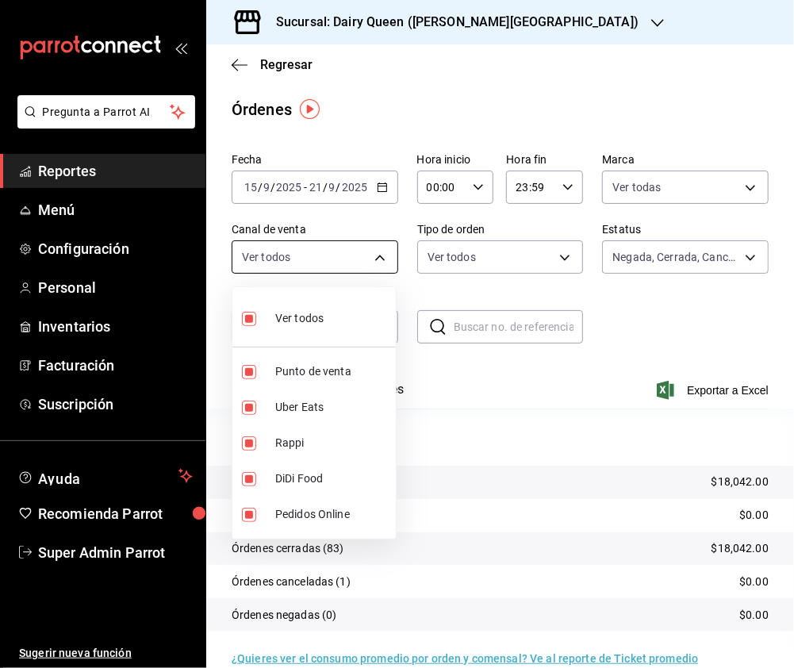
click at [376, 255] on body "Pregunta a Parrot AI Reportes Menú Configuración Personal Inventarios Facturaci…" at bounding box center [397, 334] width 794 height 668
click at [244, 321] on input "checkbox" at bounding box center [249, 319] width 14 height 14
checkbox input "false"
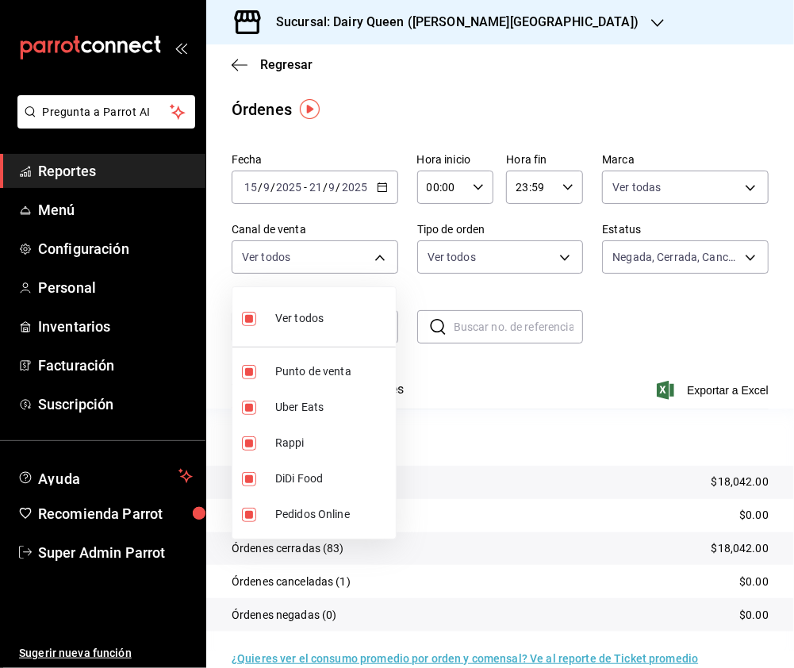
checkbox input "false"
click at [247, 442] on input "checkbox" at bounding box center [249, 443] width 14 height 14
checkbox input "true"
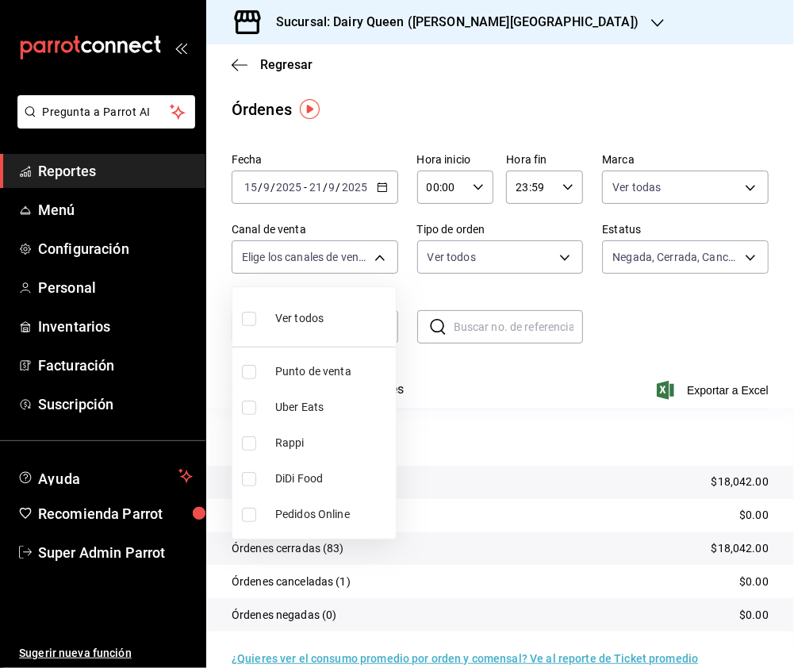
type input "RAPPI"
click at [247, 409] on input "checkbox" at bounding box center [249, 407] width 14 height 14
checkbox input "true"
type input "RAPPI,UBER_EATS"
click at [243, 443] on input "checkbox" at bounding box center [249, 443] width 14 height 14
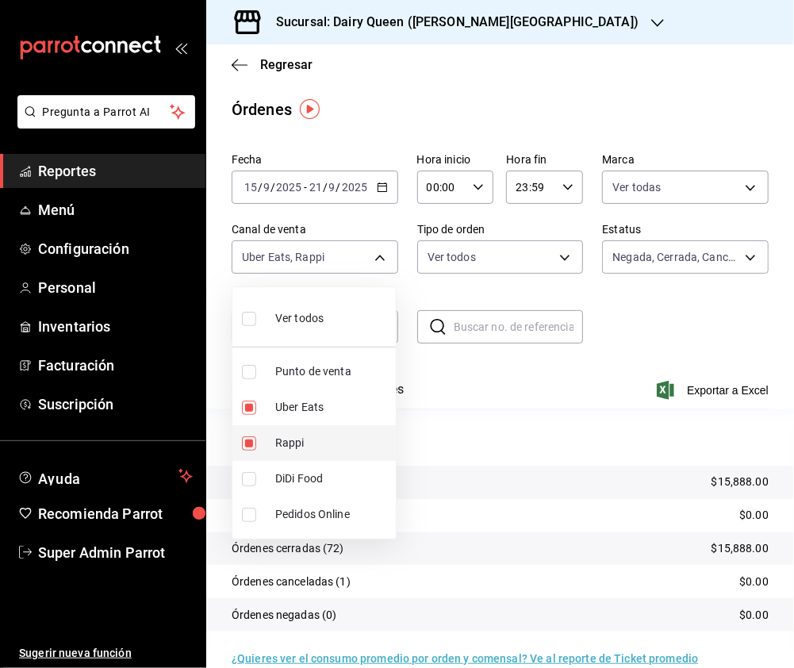
checkbox input "false"
type input "UBER_EATS"
click at [245, 480] on input "checkbox" at bounding box center [249, 479] width 14 height 14
checkbox input "true"
type input "UBER_EATS,DIDI_FOOD"
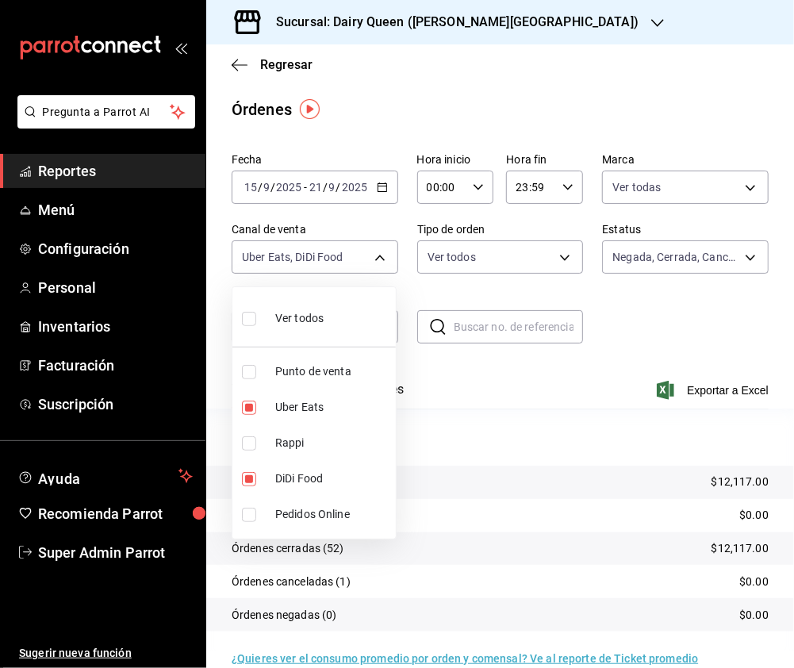
click at [245, 406] on input "checkbox" at bounding box center [249, 407] width 14 height 14
checkbox input "false"
type input "DIDI_FOOD"
drag, startPoint x: 251, startPoint y: 317, endPoint x: 512, endPoint y: 252, distance: 268.1
click at [251, 317] on input "checkbox" at bounding box center [249, 319] width 14 height 14
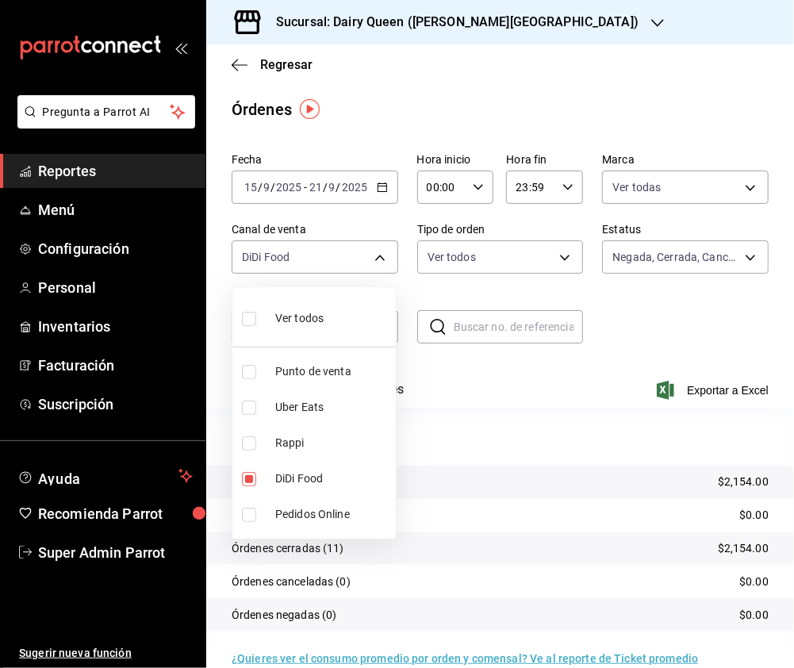
checkbox input "true"
type input "PARROT,UBER_EATS,RAPPI,DIDI_FOOD,ONLINE"
checkbox input "true"
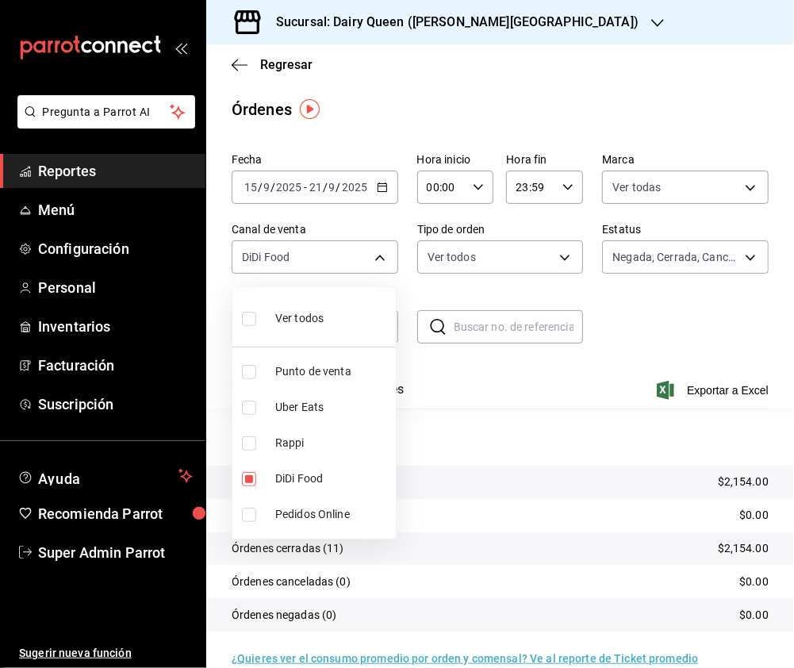
checkbox input "true"
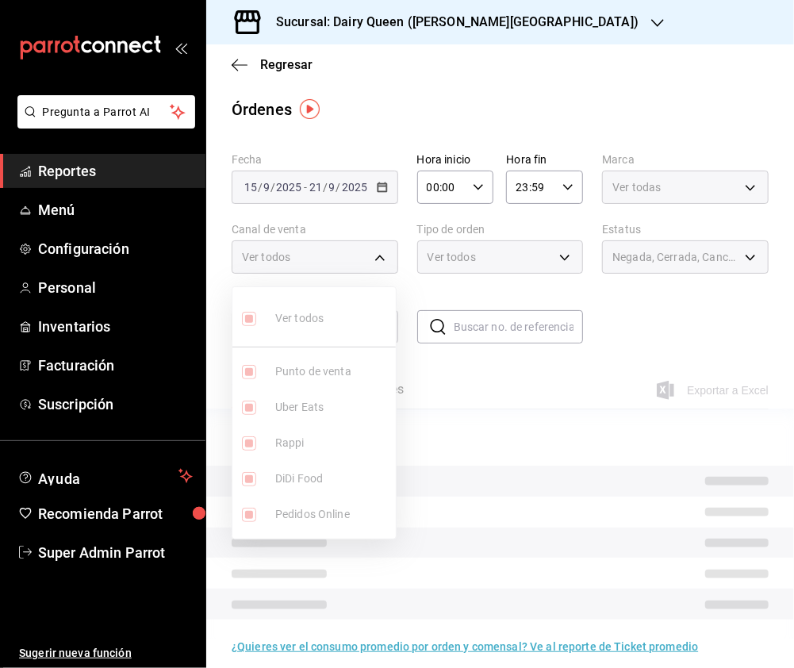
click at [512, 252] on div at bounding box center [397, 334] width 794 height 668
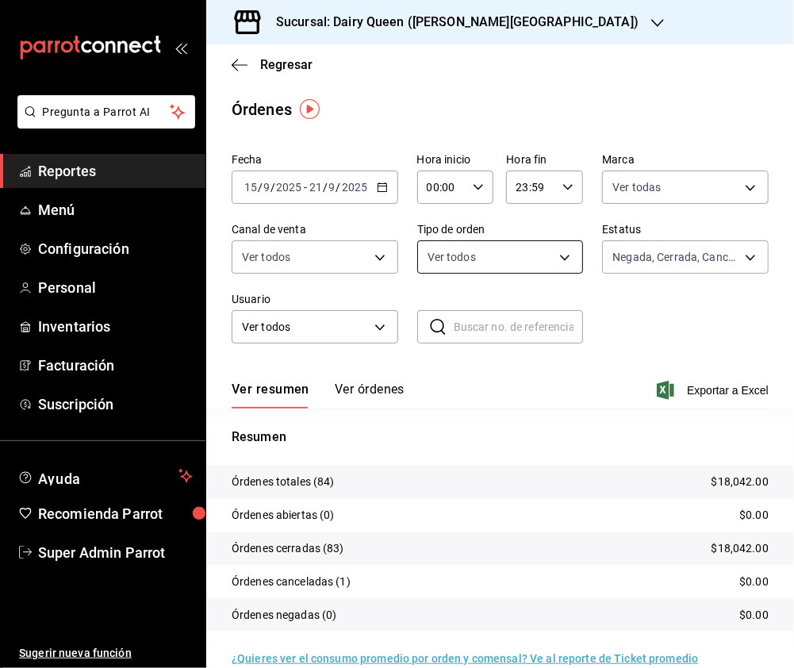
click at [540, 251] on body "Pregunta a Parrot AI Reportes Menú Configuración Personal Inventarios Facturaci…" at bounding box center [397, 334] width 794 height 668
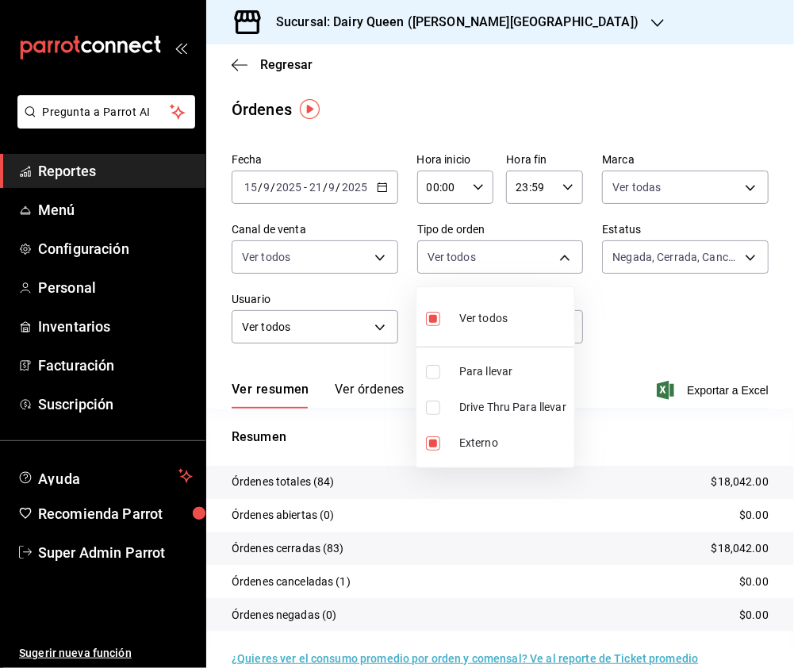
click at [435, 410] on input "checkbox" at bounding box center [433, 407] width 14 height 14
checkbox input "true"
type input "7990ceb5-6a15-4f0e-aa24-be972649f55b,610e80ef-9d38-4f15-9f84-1c929a079ed7,EXTER…"
checkbox input "false"
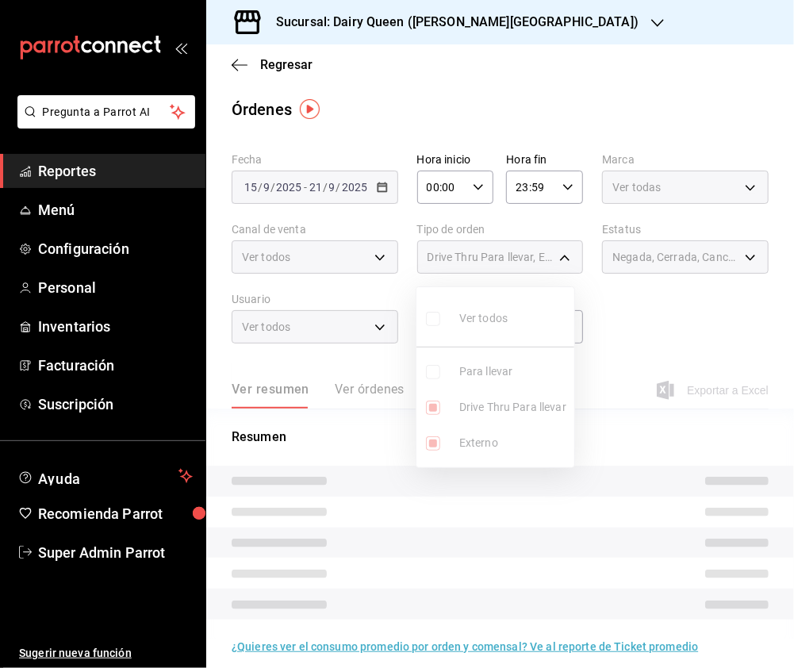
click at [433, 441] on ul "Ver todos Para llevar Drive Thru Para llevar Externo" at bounding box center [495, 377] width 158 height 180
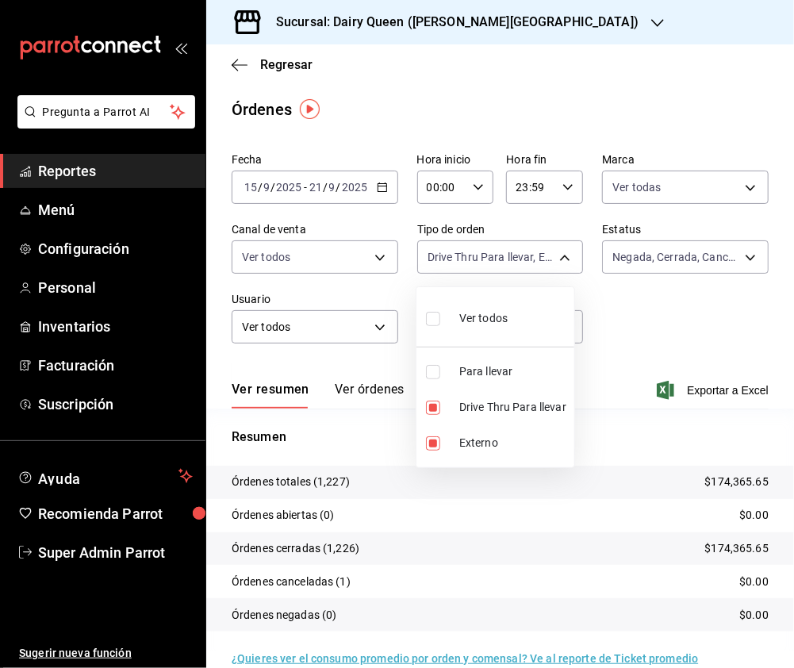
click at [435, 445] on input "checkbox" at bounding box center [433, 443] width 14 height 14
checkbox input "false"
type input "7990ceb5-6a15-4f0e-aa24-be972649f55b,610e80ef-9d38-4f15-9f84-1c929a079ed7,357f4…"
checkbox input "true"
click at [370, 255] on div at bounding box center [397, 334] width 794 height 668
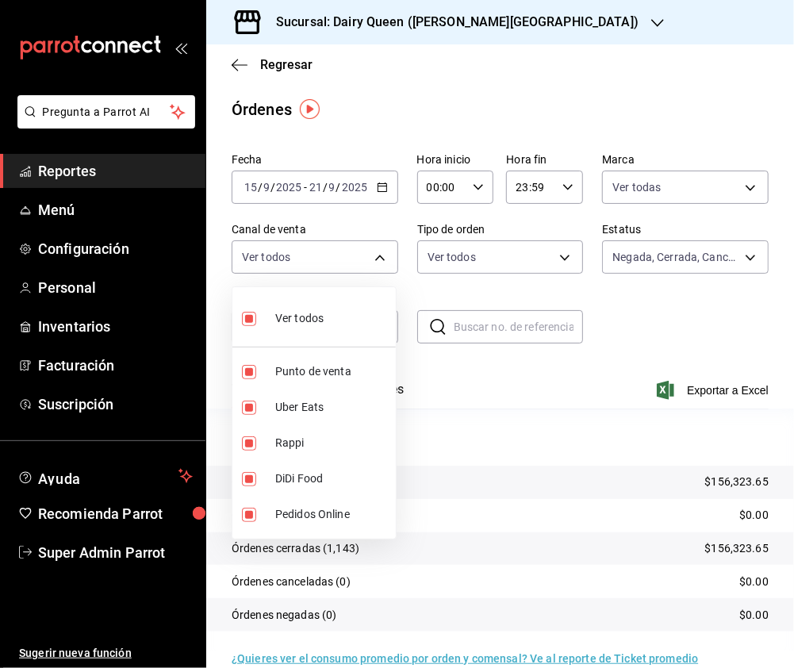
click at [374, 254] on body "Pregunta a Parrot AI Reportes Menú Configuración Personal Inventarios Facturaci…" at bounding box center [397, 334] width 794 height 668
click at [573, 255] on div at bounding box center [397, 334] width 794 height 668
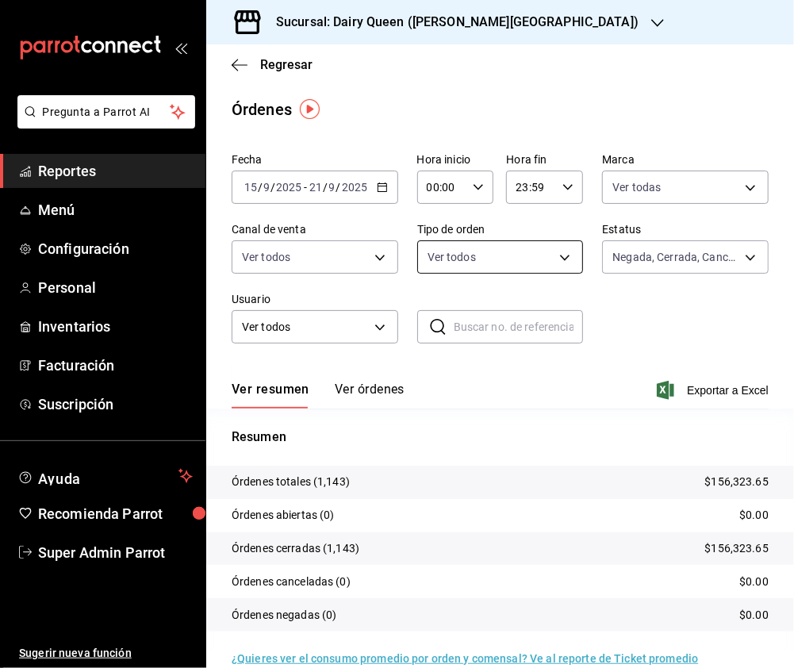
click at [557, 262] on body "Pregunta a Parrot AI Reportes Menú Configuración Personal Inventarios Facturaci…" at bounding box center [397, 334] width 794 height 668
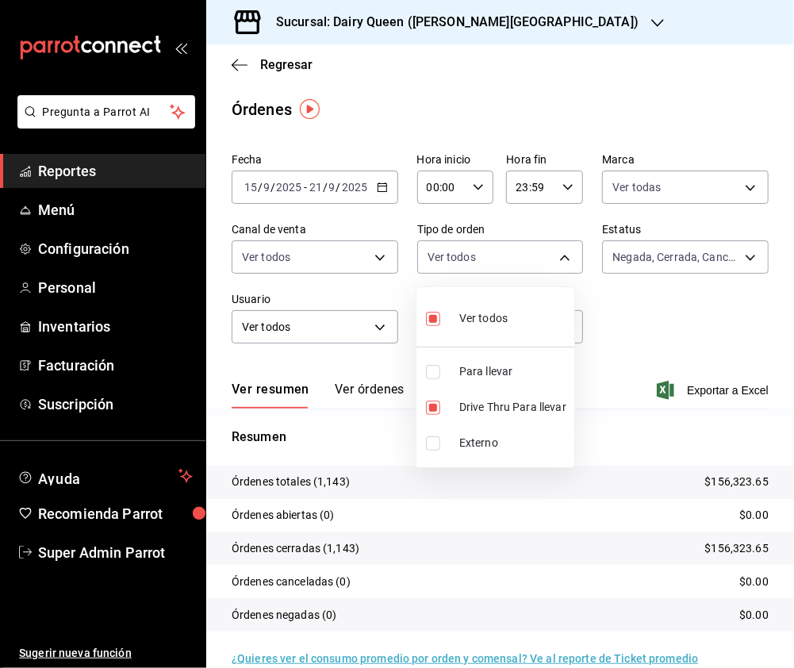
click at [628, 263] on div at bounding box center [397, 334] width 794 height 668
click at [554, 266] on body "Pregunta a Parrot AI Reportes Menú Configuración Personal Inventarios Facturaci…" at bounding box center [397, 334] width 794 height 668
click at [431, 369] on input "checkbox" at bounding box center [433, 372] width 14 height 14
checkbox input "true"
type input "7990ceb5-6a15-4f0e-aa24-be972649f55b,610e80ef-9d38-4f15-9f84-1c929a079ed7,357f4…"
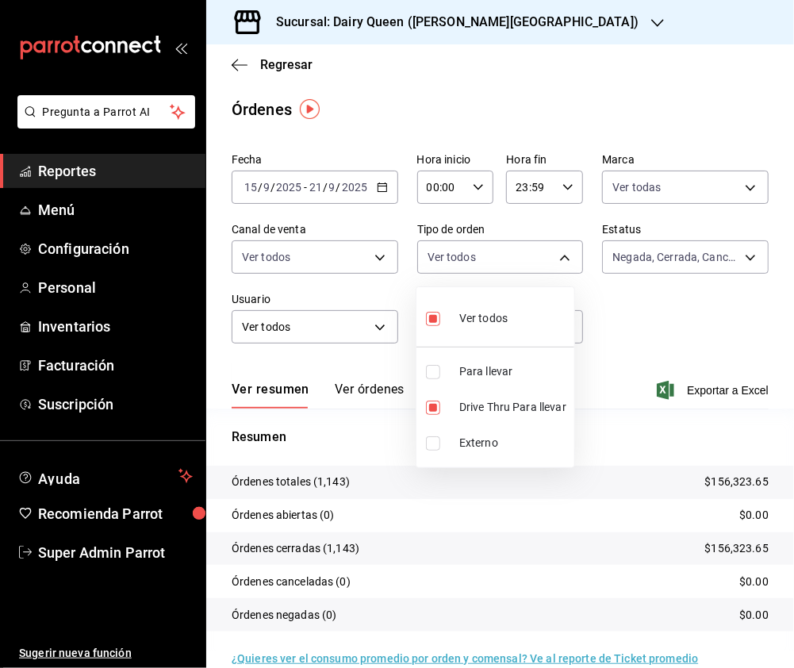
checkbox input "false"
click at [433, 444] on input "checkbox" at bounding box center [433, 443] width 14 height 14
checkbox input "true"
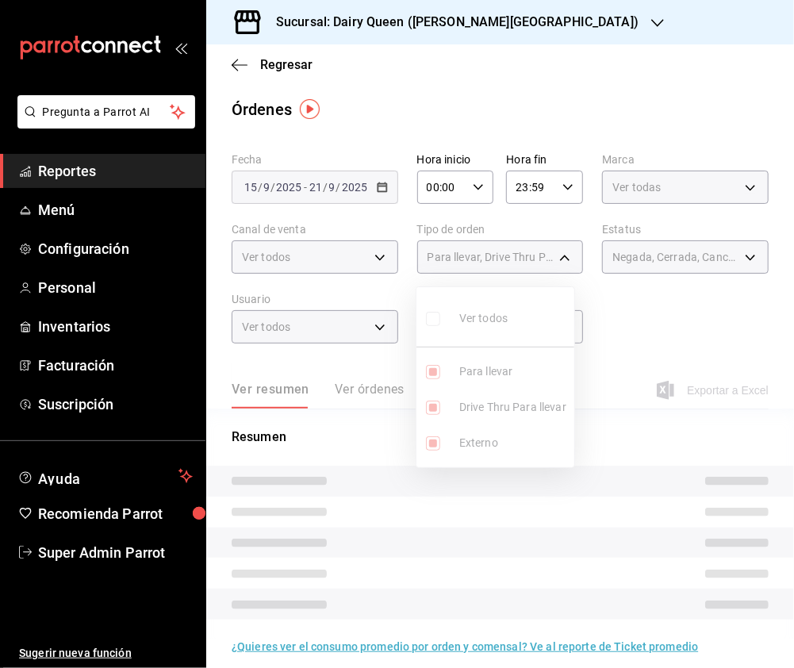
type input "7990ceb5-6a15-4f0e-aa24-be972649f55b,610e80ef-9d38-4f15-9f84-1c929a079ed7,357f4…"
click at [712, 264] on div at bounding box center [397, 334] width 794 height 668
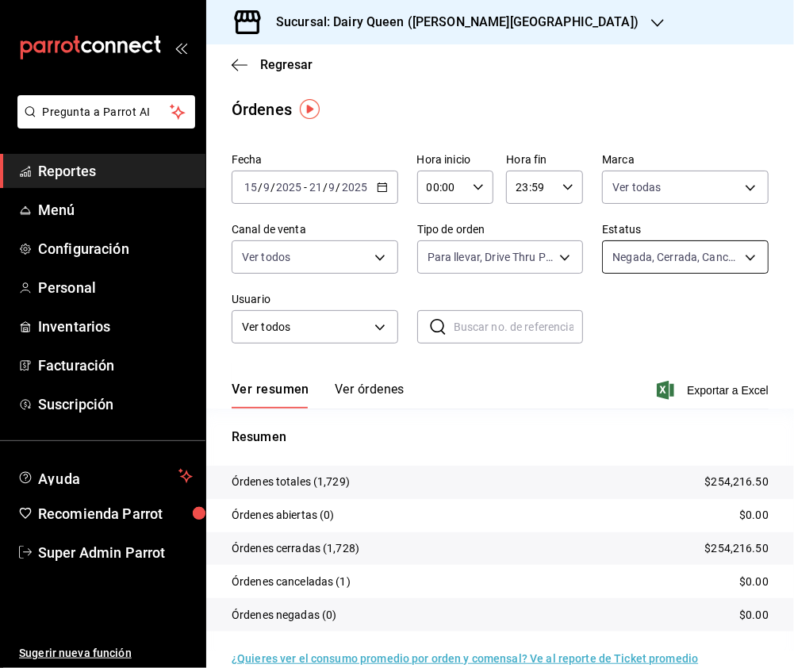
click at [736, 254] on body "Pregunta a Parrot AI Reportes Menú Configuración Personal Inventarios Facturaci…" at bounding box center [397, 334] width 794 height 668
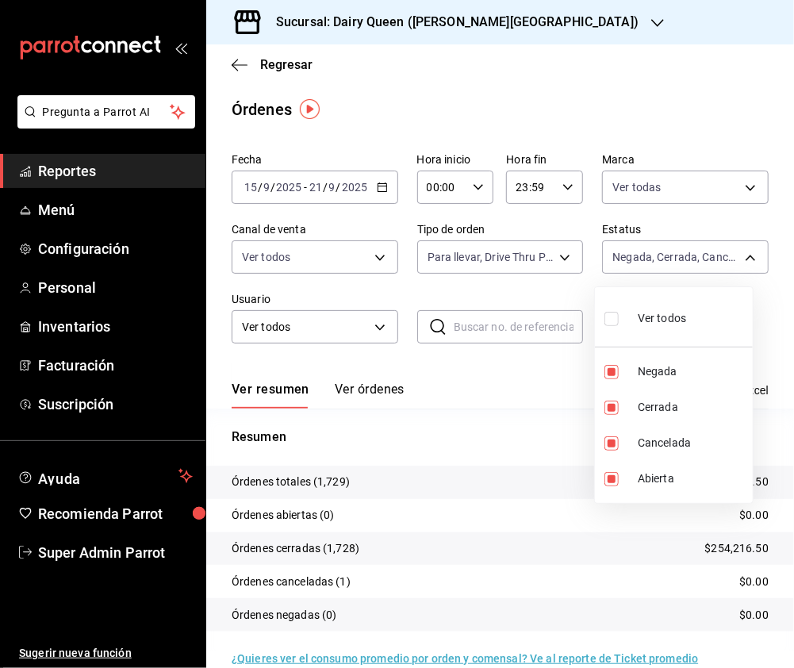
click at [324, 338] on div at bounding box center [397, 334] width 794 height 668
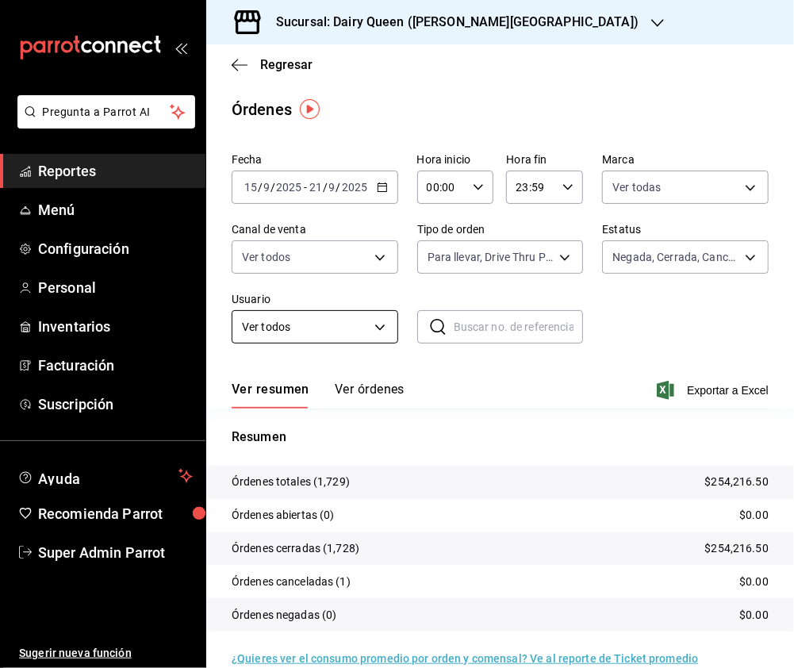
click at [378, 324] on body "Pregunta a Parrot AI Reportes Menú Configuración Personal Inventarios Facturaci…" at bounding box center [397, 334] width 794 height 668
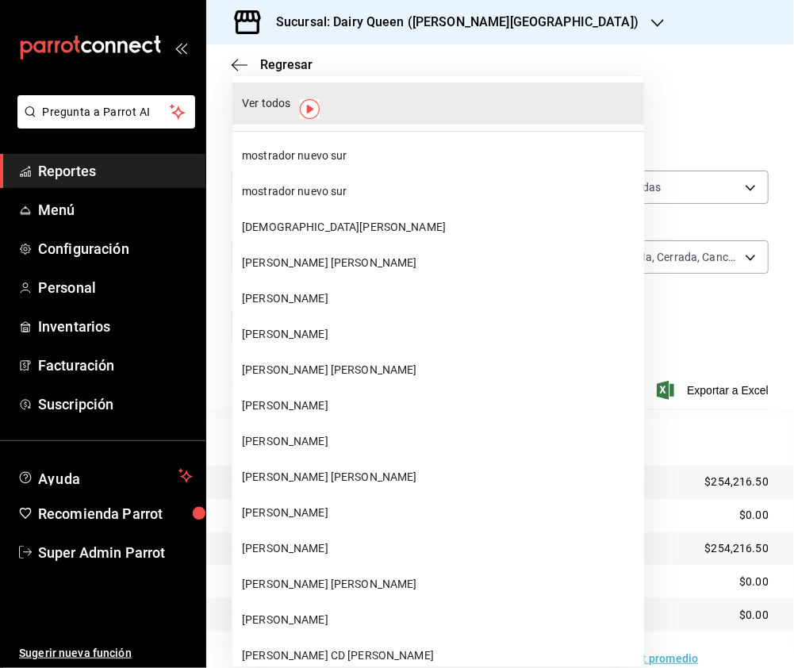
click at [625, 70] on div at bounding box center [397, 334] width 794 height 668
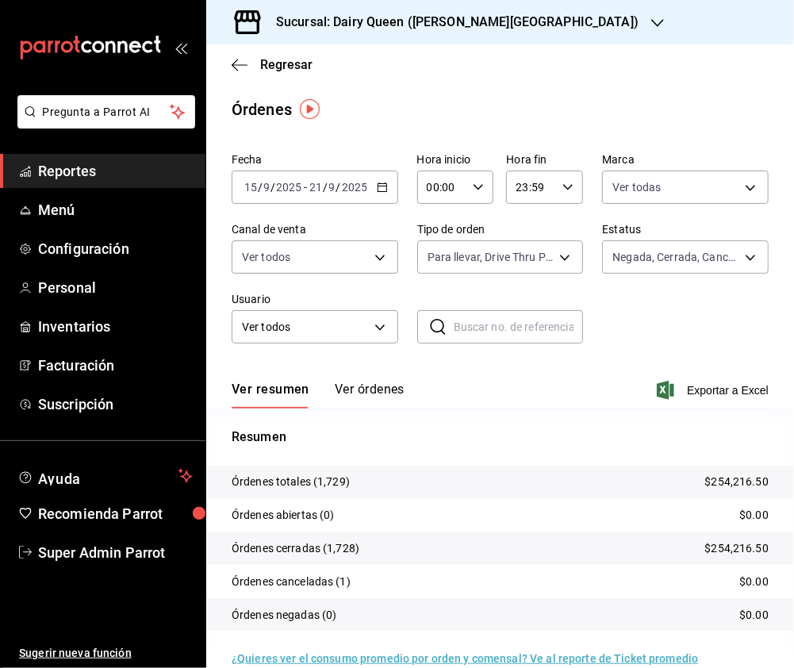
click at [651, 25] on icon "button" at bounding box center [657, 23] width 13 height 8
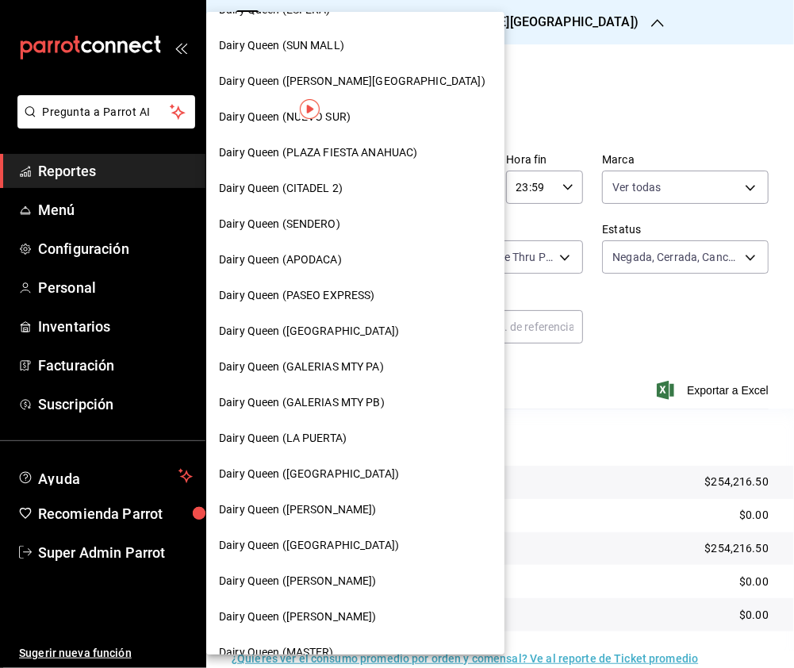
scroll to position [317, 0]
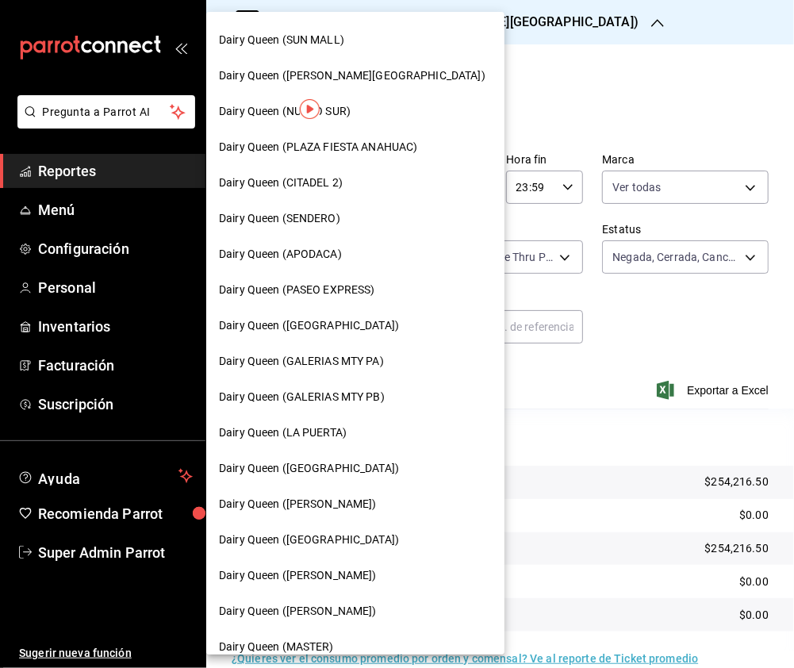
click at [363, 401] on span "Dairy Queen (GALERIAS MTY PB)" at bounding box center [302, 397] width 166 height 17
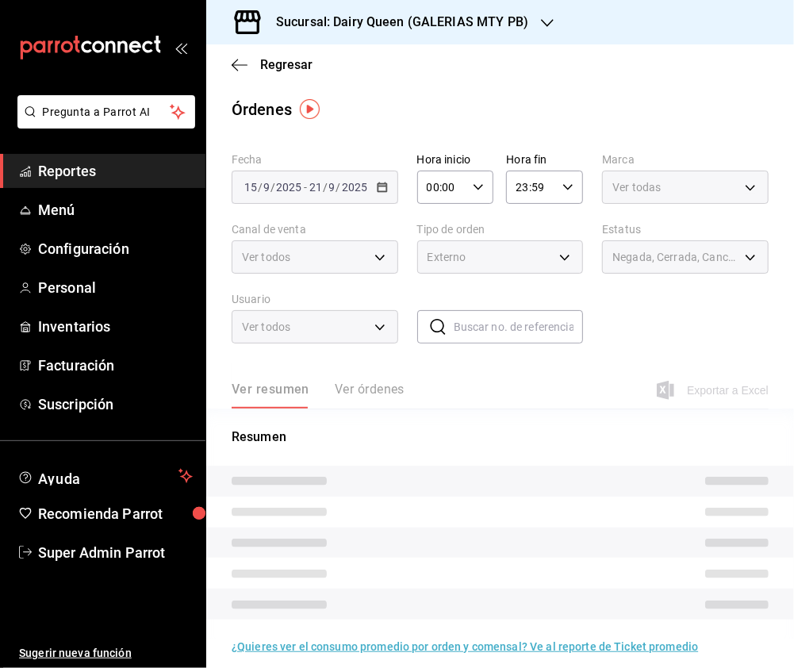
click at [682, 185] on div "Ver todas" at bounding box center [685, 187] width 167 height 33
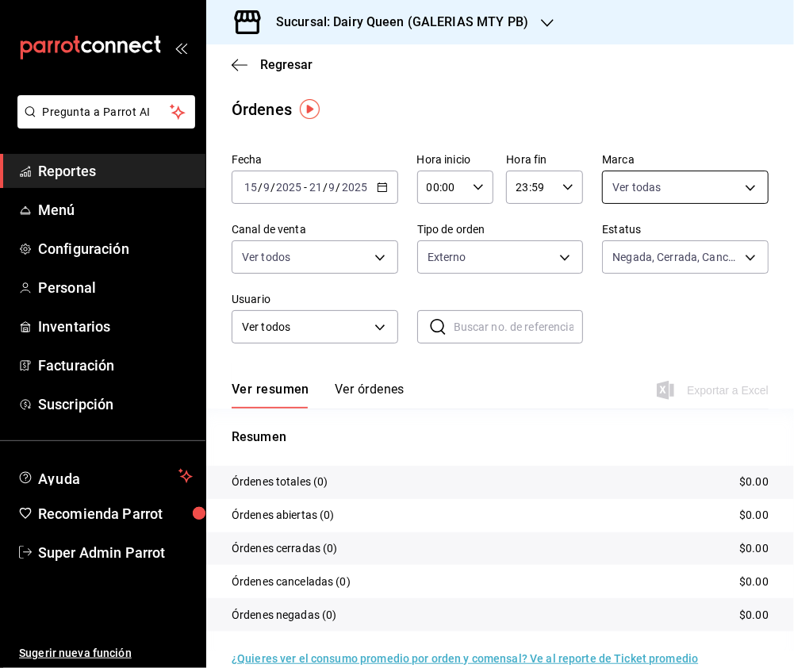
click at [730, 194] on body "Pregunta a Parrot AI Reportes Menú Configuración Personal Inventarios Facturaci…" at bounding box center [397, 334] width 794 height 668
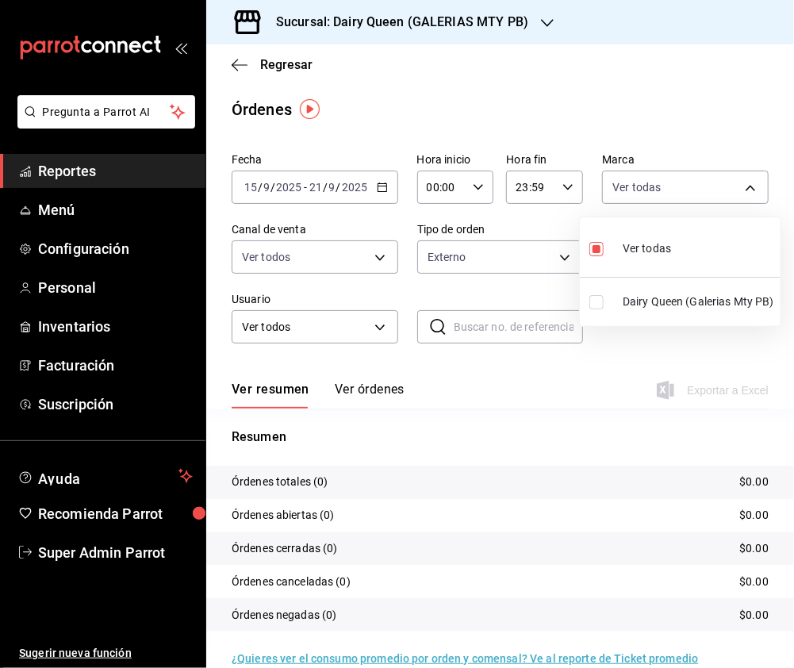
click at [597, 303] on input "checkbox" at bounding box center [596, 302] width 14 height 14
checkbox input "true"
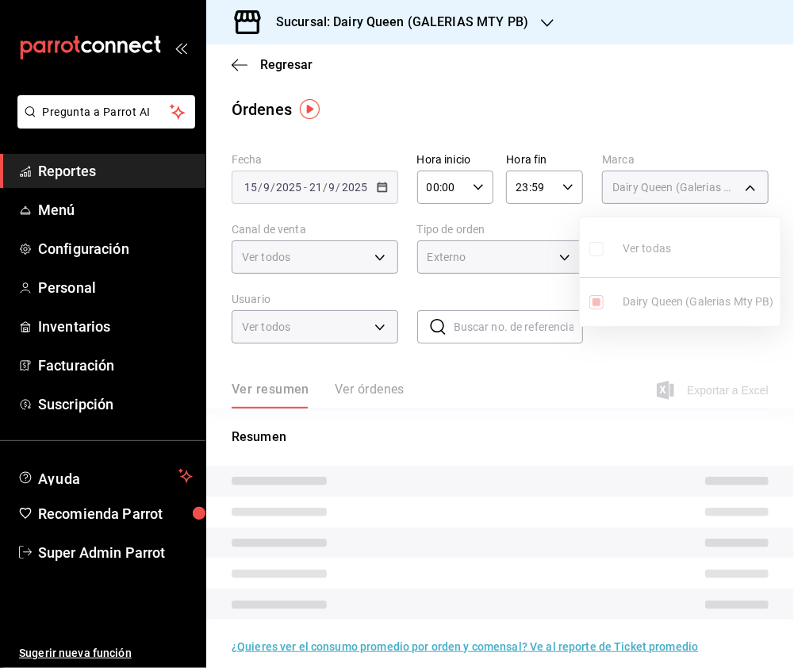
type input "23631c36-085f-4f08-b1e8-19877edc4420,871c92c3-e47e-4724-9e25-98c8886dac47"
checkbox input "false"
click at [376, 251] on div at bounding box center [397, 334] width 794 height 668
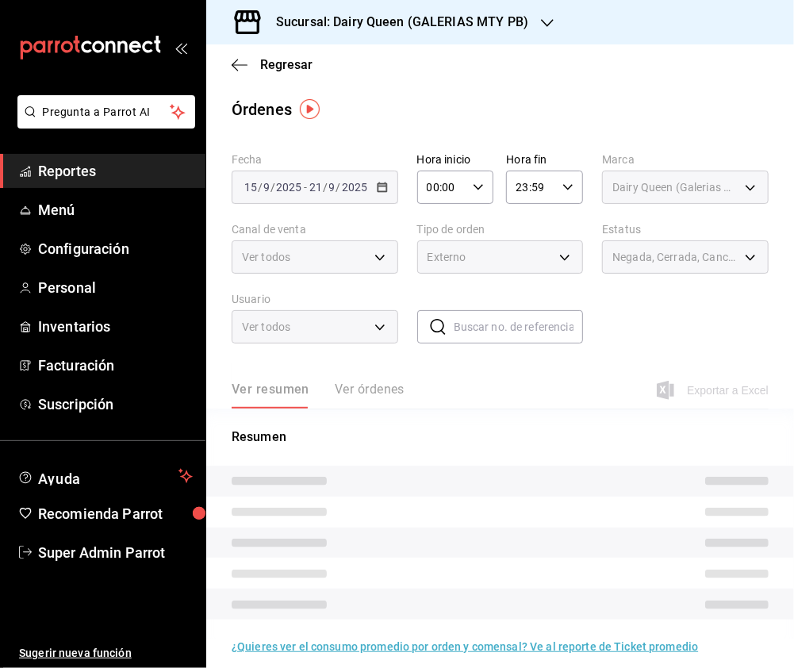
click at [379, 257] on div at bounding box center [397, 334] width 794 height 668
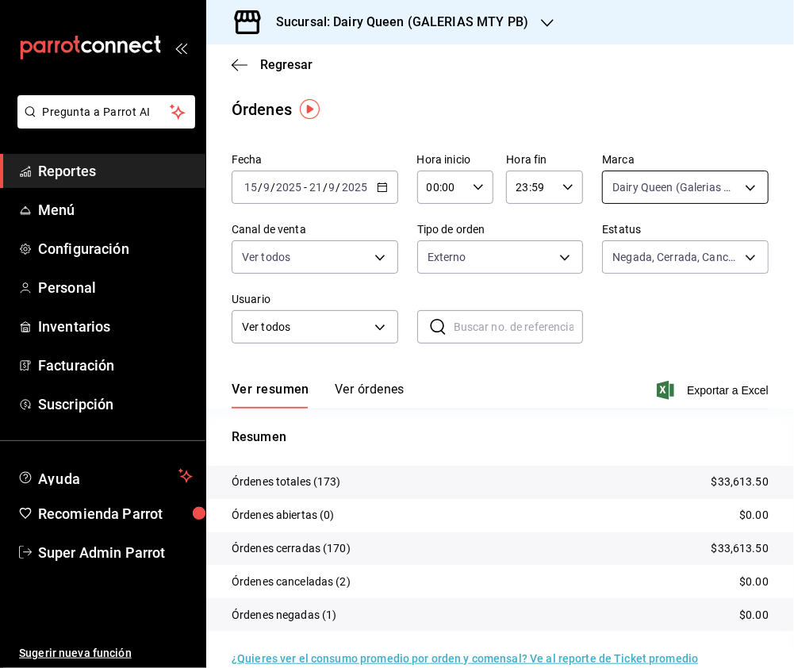
click at [695, 190] on body "Pregunta a Parrot AI Reportes Menú Configuración Personal Inventarios Facturaci…" at bounding box center [397, 334] width 794 height 668
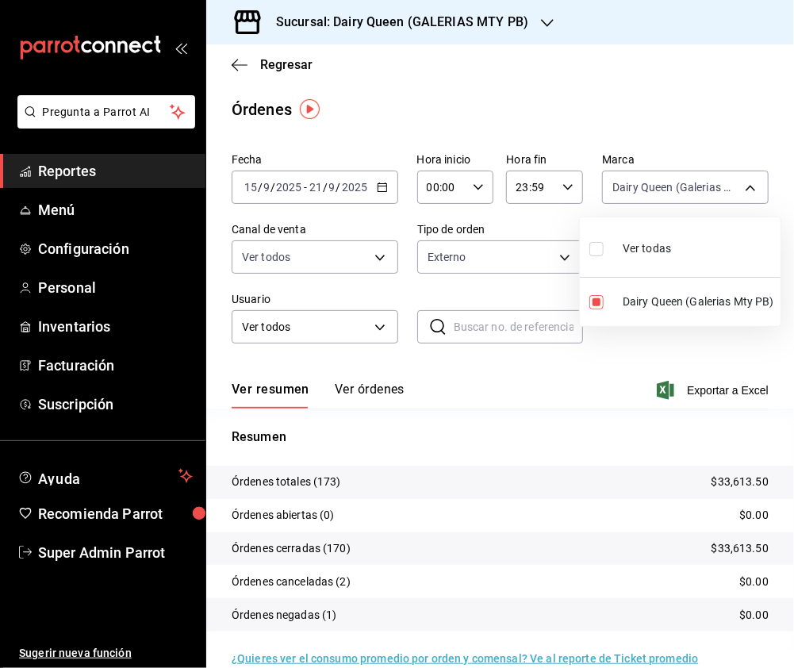
click at [596, 251] on input "checkbox" at bounding box center [596, 249] width 14 height 14
checkbox input "true"
type input "871c92c3-e47e-4724-9e25-98c8886dac47"
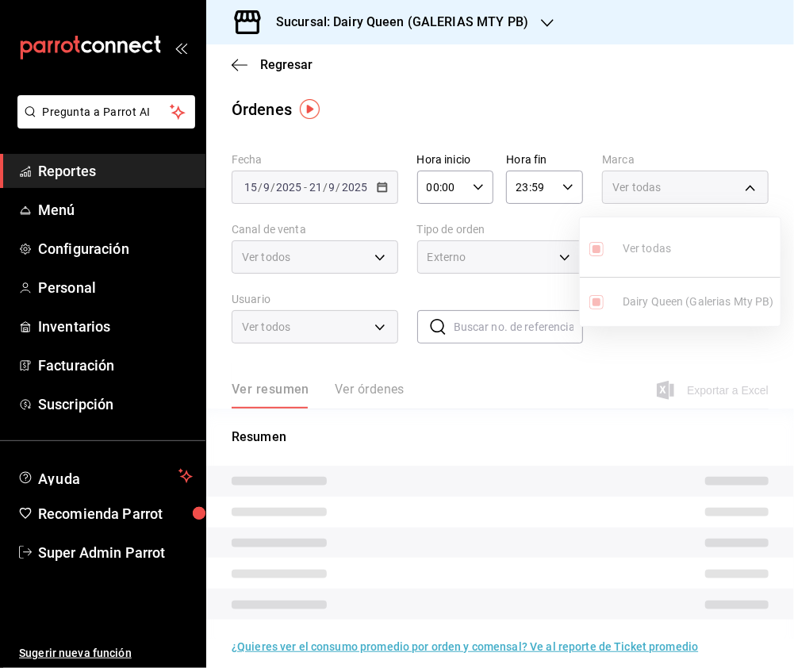
click at [366, 260] on div at bounding box center [397, 334] width 794 height 668
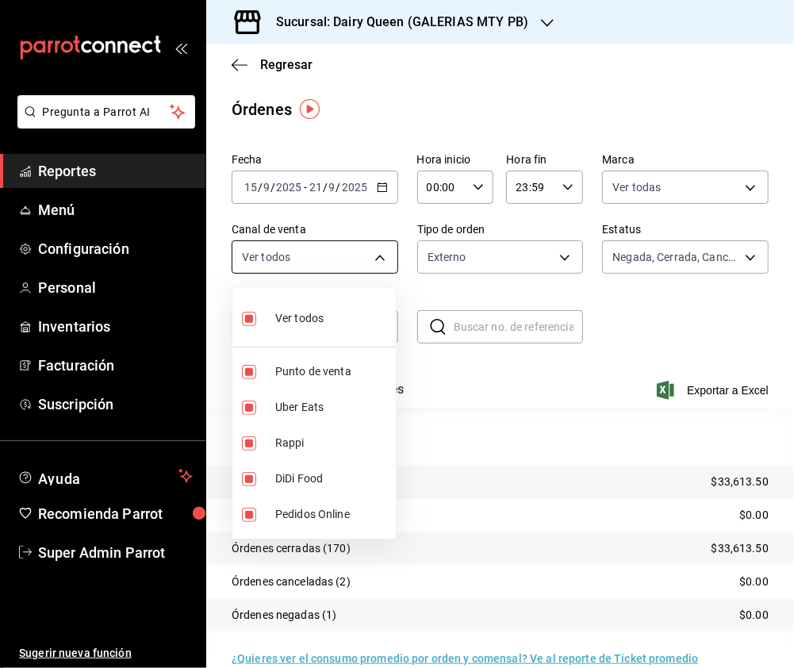
click at [378, 261] on body "Pregunta a Parrot AI Reportes Menú Configuración Personal Inventarios Facturaci…" at bounding box center [397, 334] width 794 height 668
click at [482, 251] on div at bounding box center [397, 334] width 794 height 668
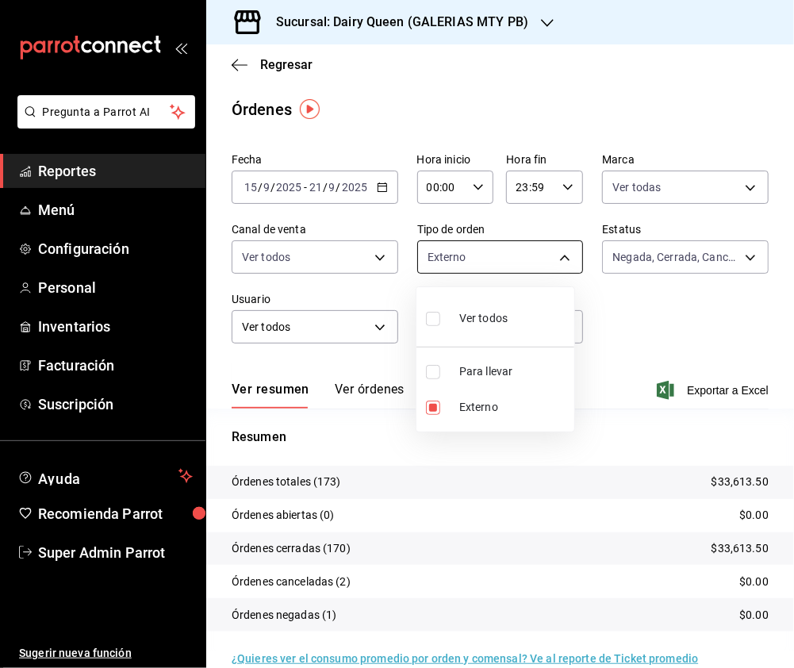
click at [534, 266] on body "Pregunta a Parrot AI Reportes Menú Configuración Personal Inventarios Facturaci…" at bounding box center [397, 334] width 794 height 668
click at [431, 321] on input "checkbox" at bounding box center [433, 319] width 14 height 14
checkbox input "true"
type input "75a33b77-adfc-40b5-836f-85dd4cde19ba,EXTERNAL"
checkbox input "true"
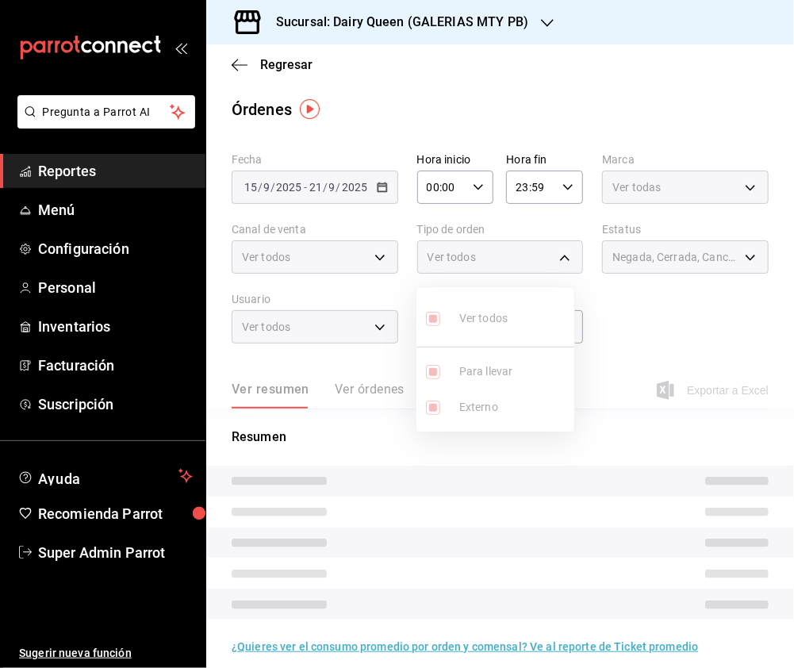
click at [331, 372] on div at bounding box center [397, 334] width 794 height 668
click at [644, 249] on span "Negada, Cerrada, Cancelada, Abierta" at bounding box center [675, 257] width 127 height 16
click at [727, 255] on div "Negada, Cerrada, Cancelada, Abierta" at bounding box center [685, 256] width 167 height 33
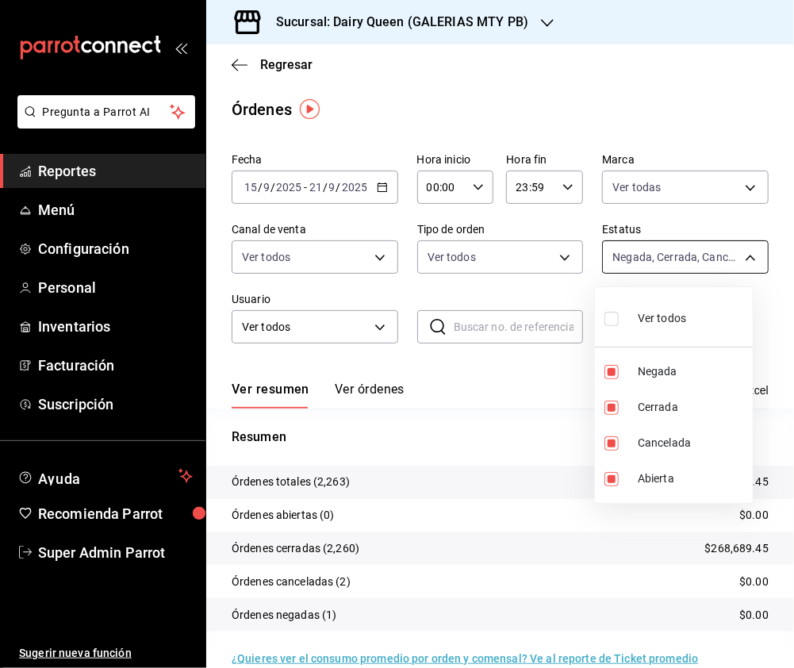
click at [728, 255] on body "Pregunta a Parrot AI Reportes Menú Configuración Personal Inventarios Facturaci…" at bounding box center [397, 334] width 794 height 668
click at [335, 263] on div at bounding box center [397, 334] width 794 height 668
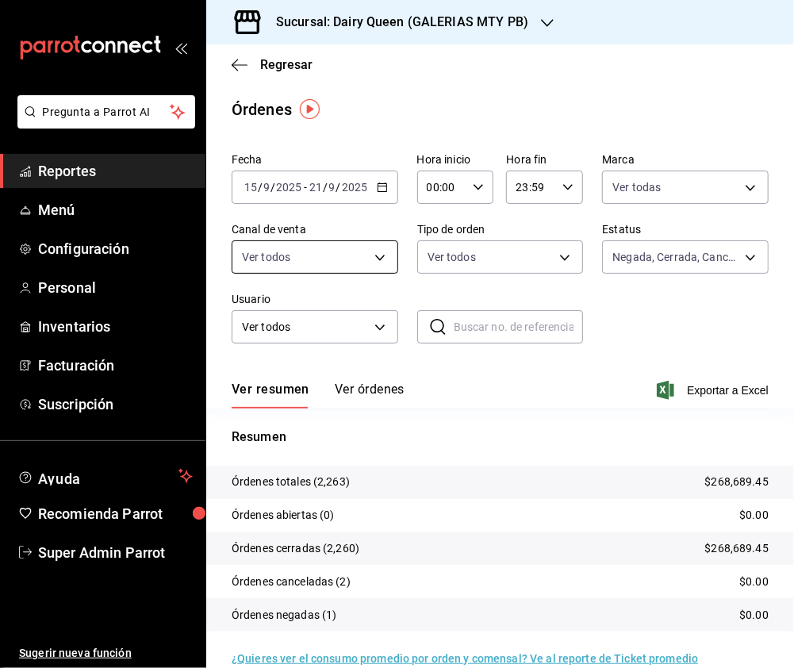
click at [377, 261] on body "Pregunta a Parrot AI Reportes Menú Configuración Personal Inventarios Facturaci…" at bounding box center [397, 334] width 794 height 668
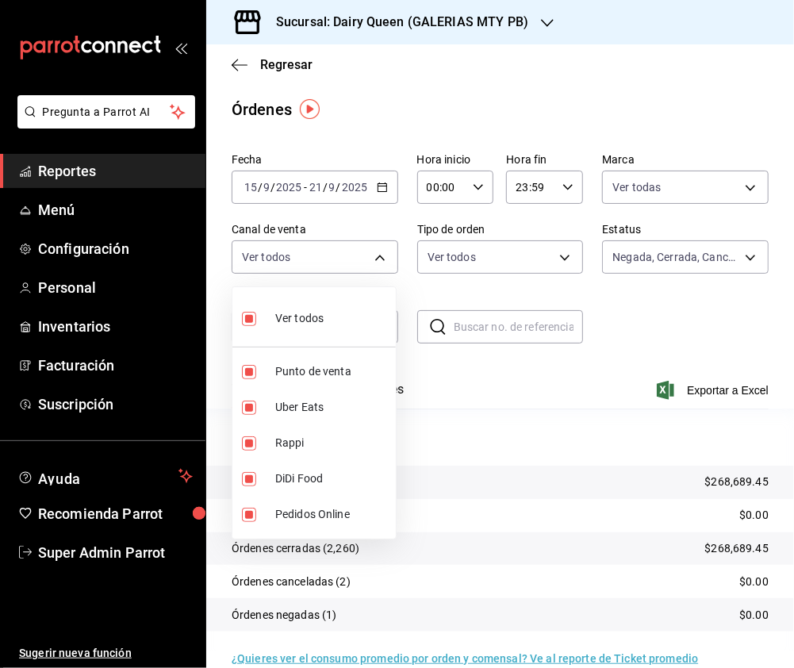
click at [254, 316] on input "checkbox" at bounding box center [249, 319] width 14 height 14
checkbox input "false"
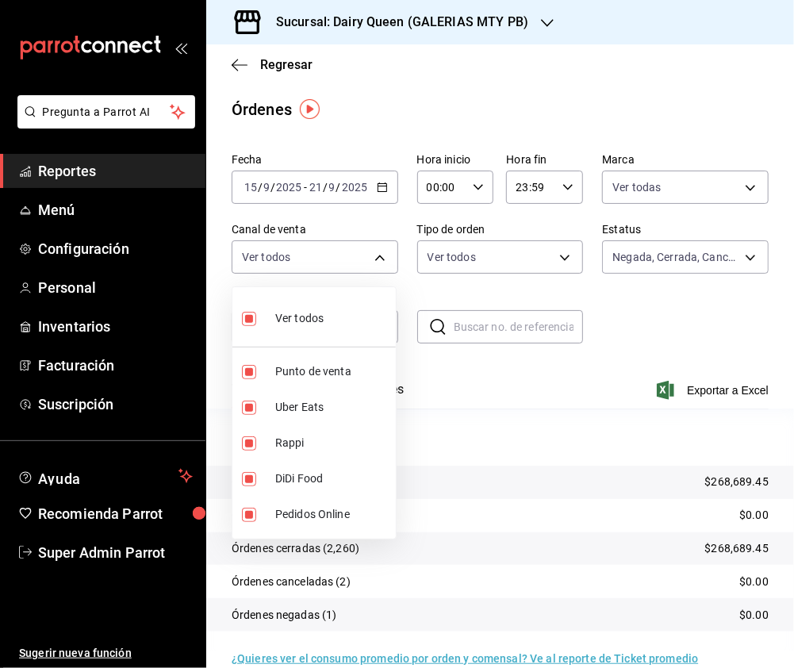
checkbox input "false"
click at [249, 446] on input "checkbox" at bounding box center [249, 443] width 14 height 14
checkbox input "true"
type input "RAPPI"
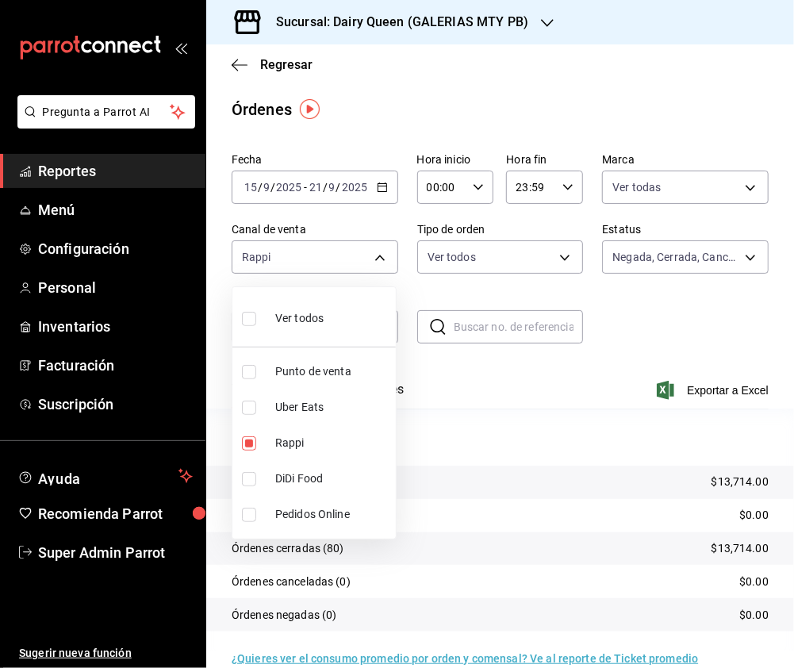
click at [254, 412] on input "checkbox" at bounding box center [249, 407] width 14 height 14
checkbox input "true"
type input "RAPPI,UBER_EATS"
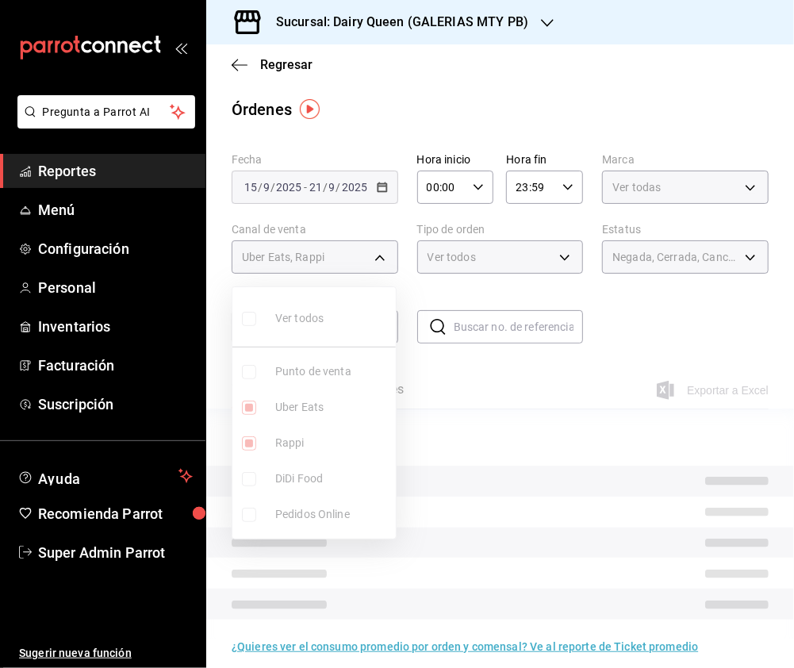
click at [249, 439] on input "checkbox" at bounding box center [249, 443] width 14 height 14
checkbox input "false"
type input "UBER_EATS"
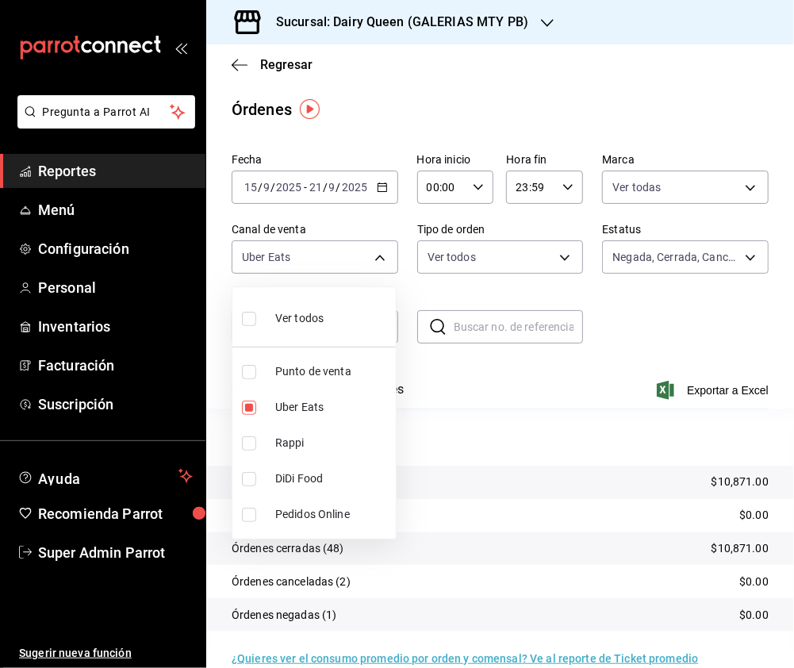
click at [244, 474] on input "checkbox" at bounding box center [249, 479] width 14 height 14
checkbox input "true"
click at [244, 417] on li "Uber Eats" at bounding box center [313, 407] width 163 height 36
type input "DIDI_FOOD"
checkbox input "false"
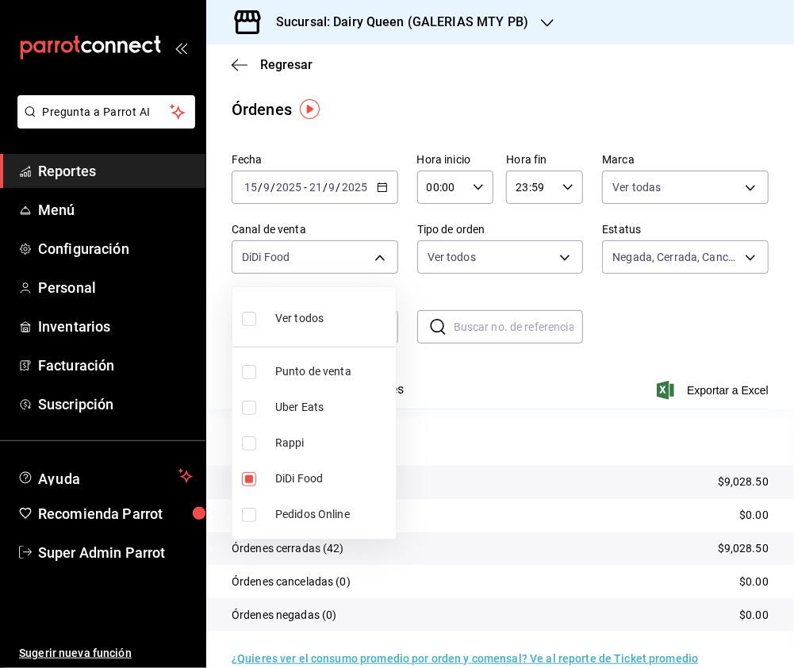
drag, startPoint x: 244, startPoint y: 318, endPoint x: 562, endPoint y: 260, distance: 323.2
click at [244, 318] on input "checkbox" at bounding box center [249, 319] width 14 height 14
click at [528, 259] on div at bounding box center [397, 334] width 794 height 668
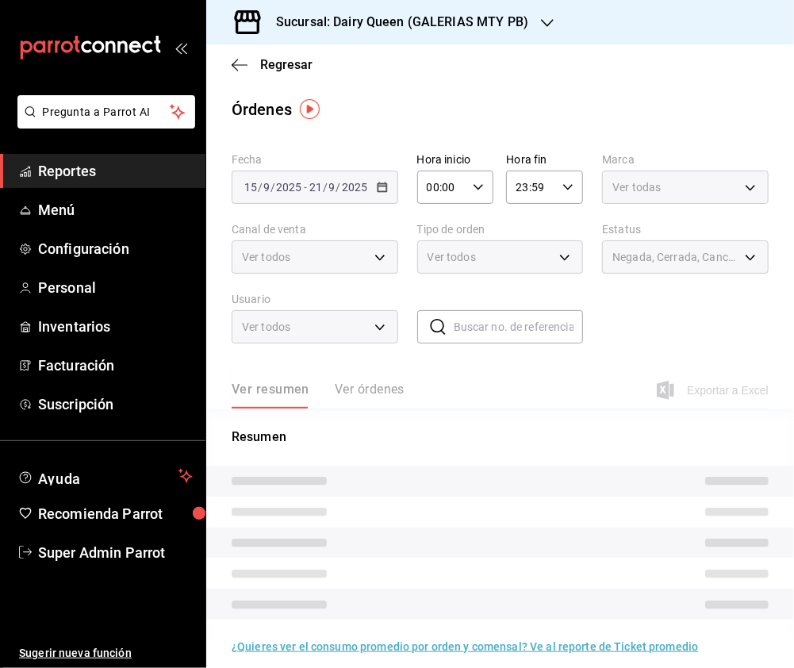
type input "PARROT,UBER_EATS,RAPPI,DIDI_FOOD,ONLINE"
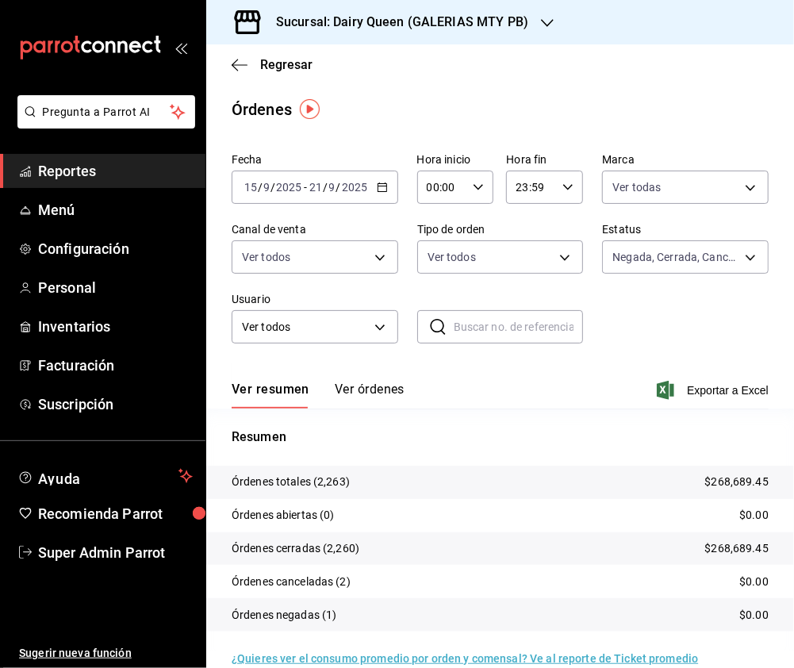
click at [398, 22] on h3 "Sucursal: Dairy Queen (GALERIAS MTY PB)" at bounding box center [395, 22] width 265 height 19
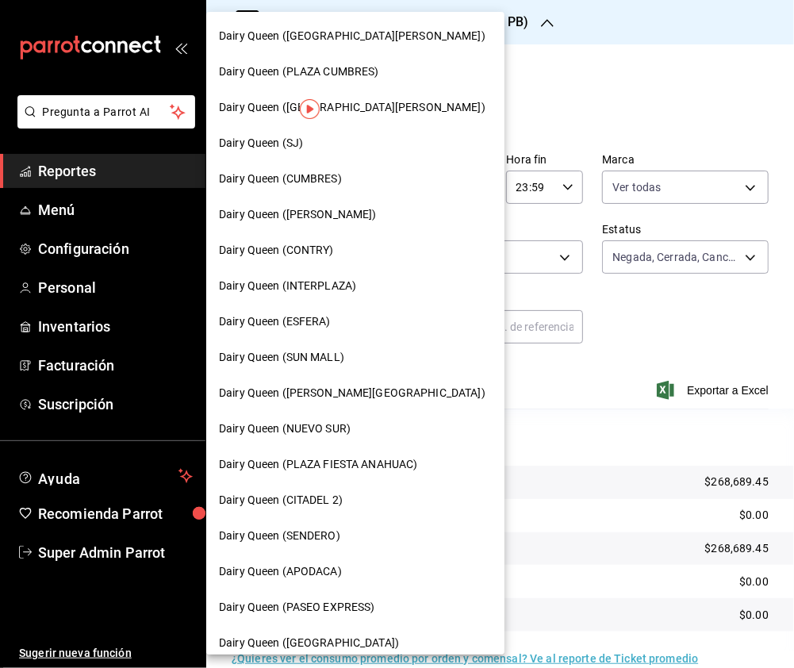
scroll to position [105, 0]
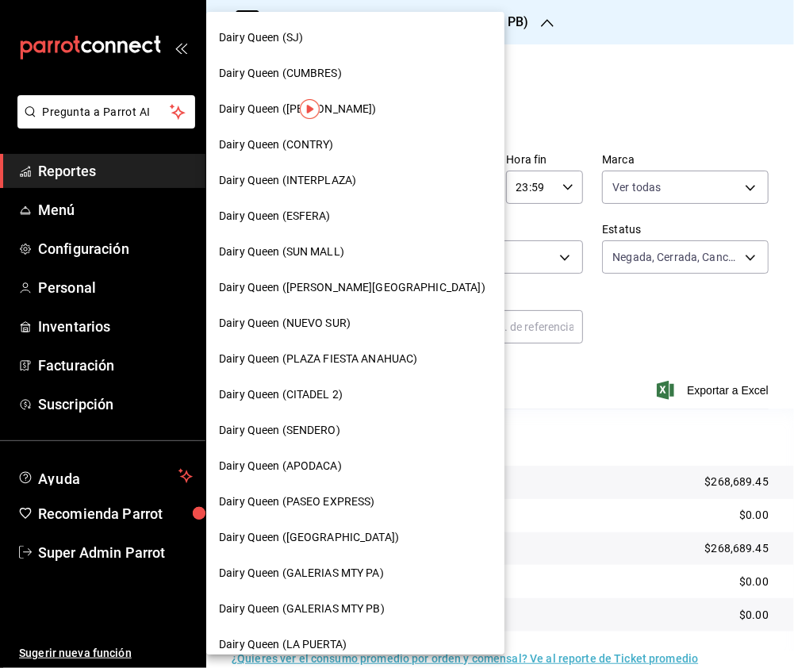
click at [363, 542] on div "Dairy Queen ([GEOGRAPHIC_DATA])" at bounding box center [355, 537] width 273 height 17
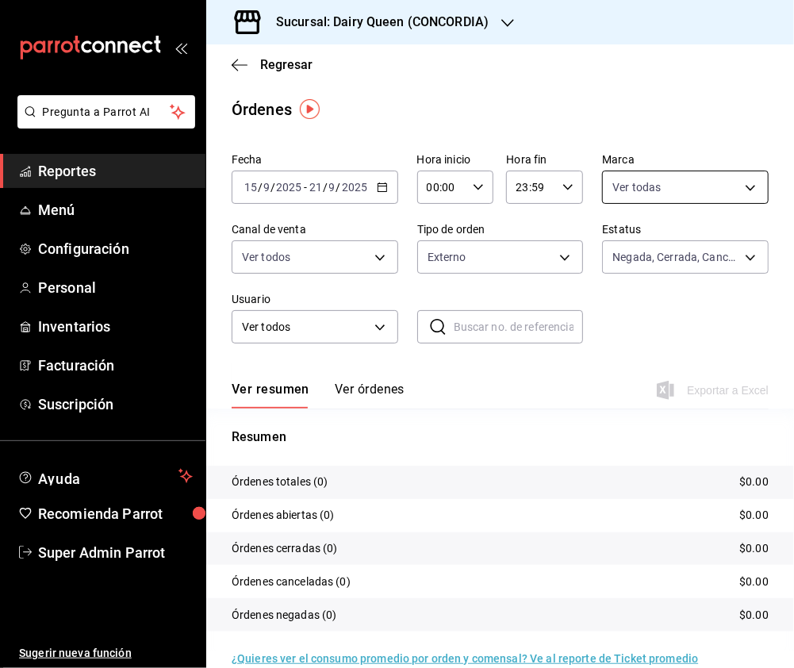
click at [679, 198] on body "Pregunta a Parrot AI Reportes Menú Configuración Personal Inventarios Facturaci…" at bounding box center [397, 334] width 794 height 668
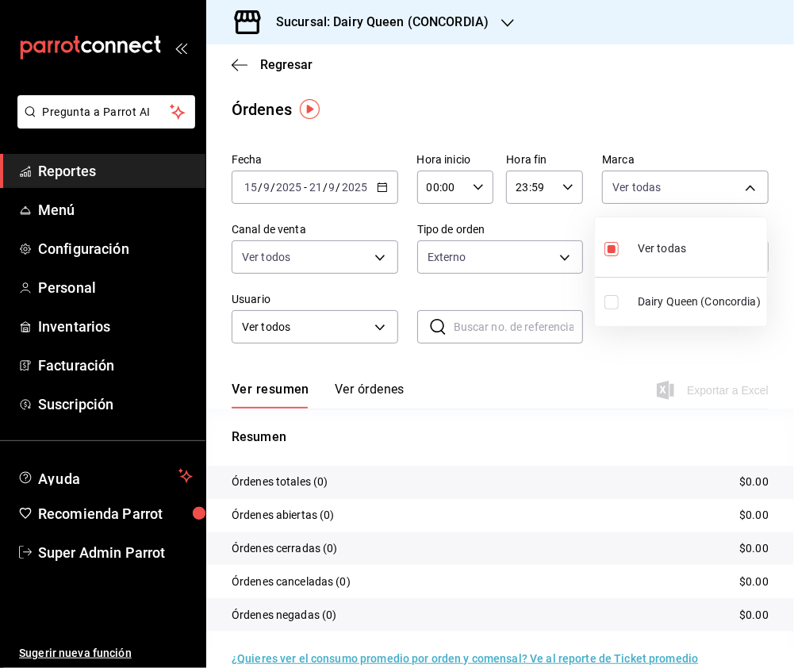
click at [607, 301] on input "checkbox" at bounding box center [611, 302] width 14 height 14
checkbox input "true"
type input "871c92c3-e47e-4724-9e25-98c8886dac47,0fc1a996-66b5-4b94-97a2-56158908cf29"
checkbox input "false"
click at [515, 255] on div at bounding box center [397, 334] width 794 height 668
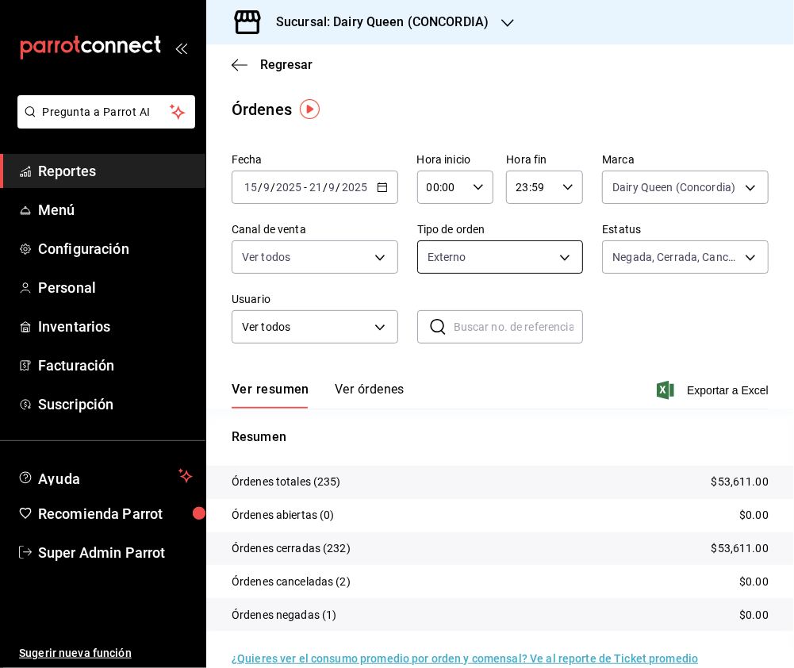
click at [550, 255] on body "Pregunta a Parrot AI Reportes Menú Configuración Personal Inventarios Facturaci…" at bounding box center [397, 334] width 794 height 668
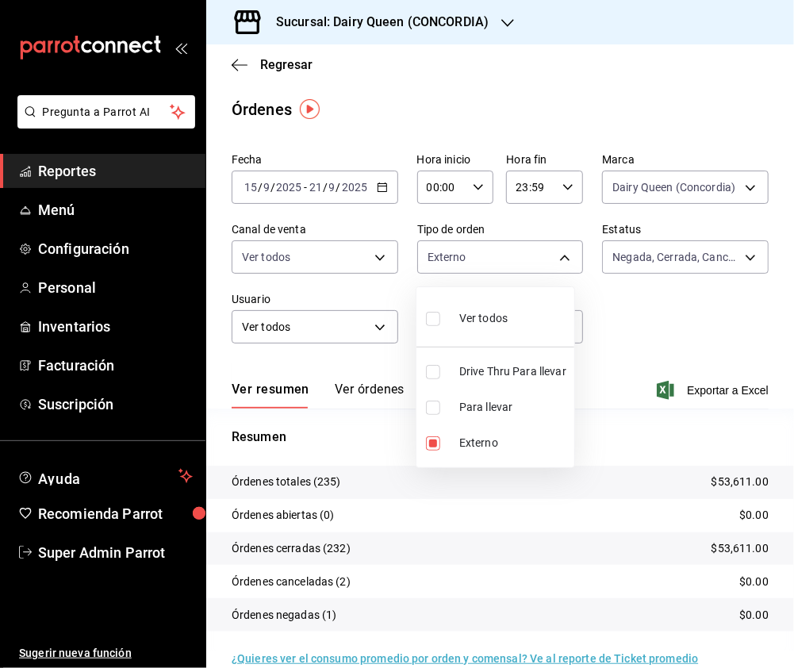
click at [430, 316] on input "checkbox" at bounding box center [433, 319] width 14 height 14
checkbox input "true"
type input "0e7e9d83-7c40-4762-a941-b125d9edb7ef,293d8817-d02e-4f7a-9667-977835069751,EXTER…"
checkbox input "true"
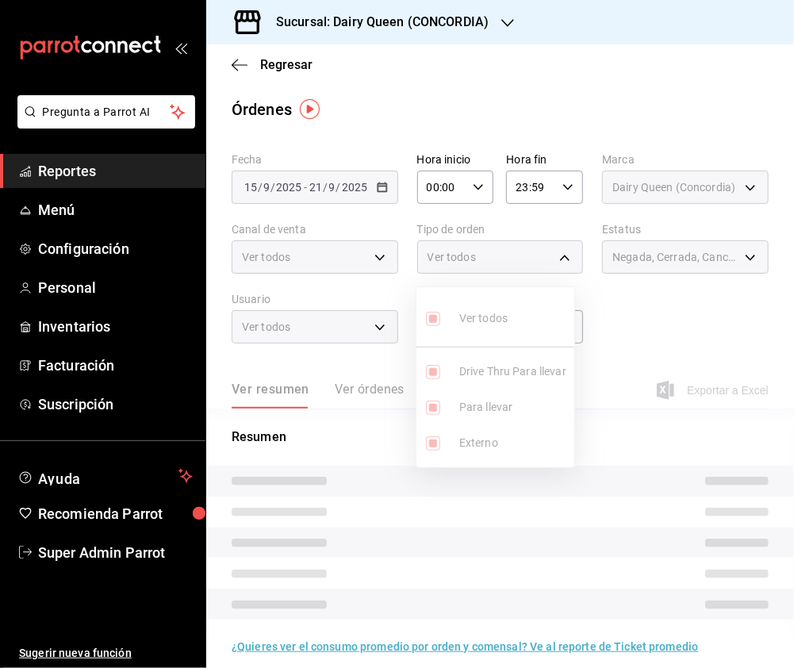
click at [350, 242] on div at bounding box center [397, 334] width 794 height 668
click at [371, 257] on div "Ver todos" at bounding box center [315, 256] width 167 height 33
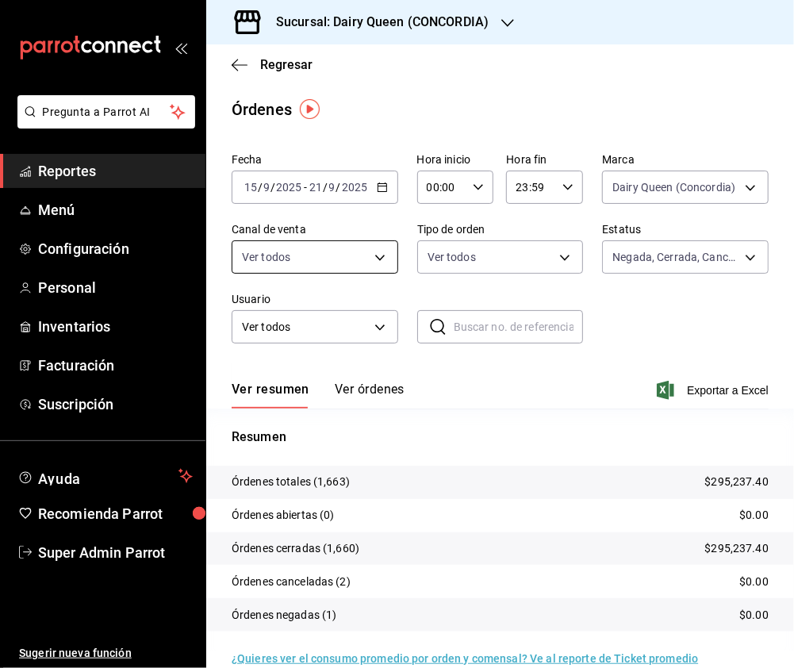
click at [376, 258] on body "Pregunta a Parrot AI Reportes Menú Configuración Personal Inventarios Facturaci…" at bounding box center [397, 334] width 794 height 668
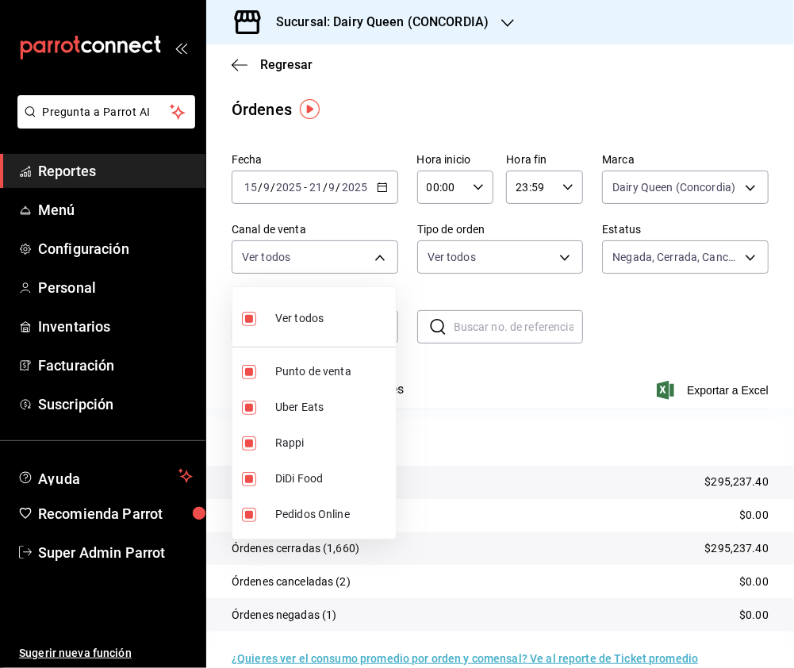
click at [246, 321] on input "checkbox" at bounding box center [249, 319] width 14 height 14
checkbox input "false"
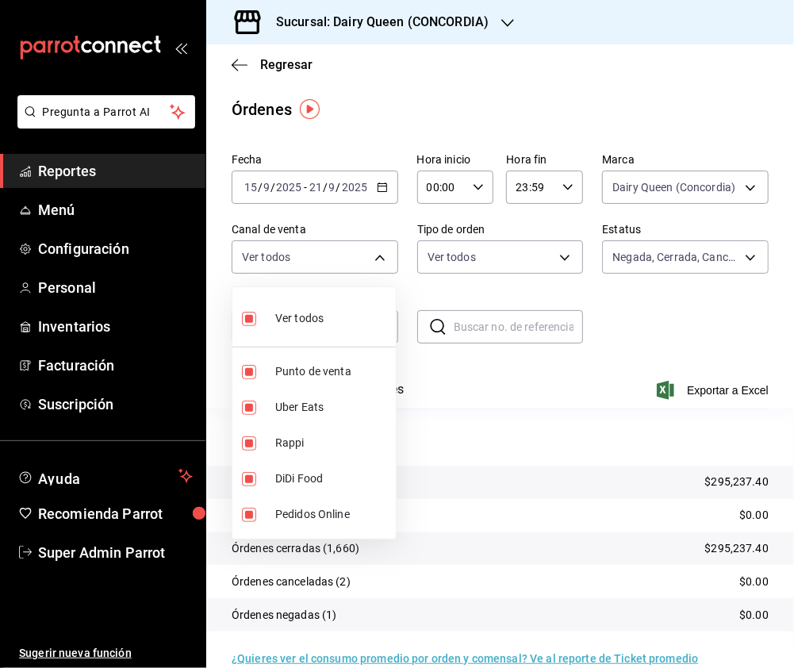
checkbox input "false"
click at [251, 443] on input "checkbox" at bounding box center [249, 443] width 14 height 14
checkbox input "true"
type input "RAPPI"
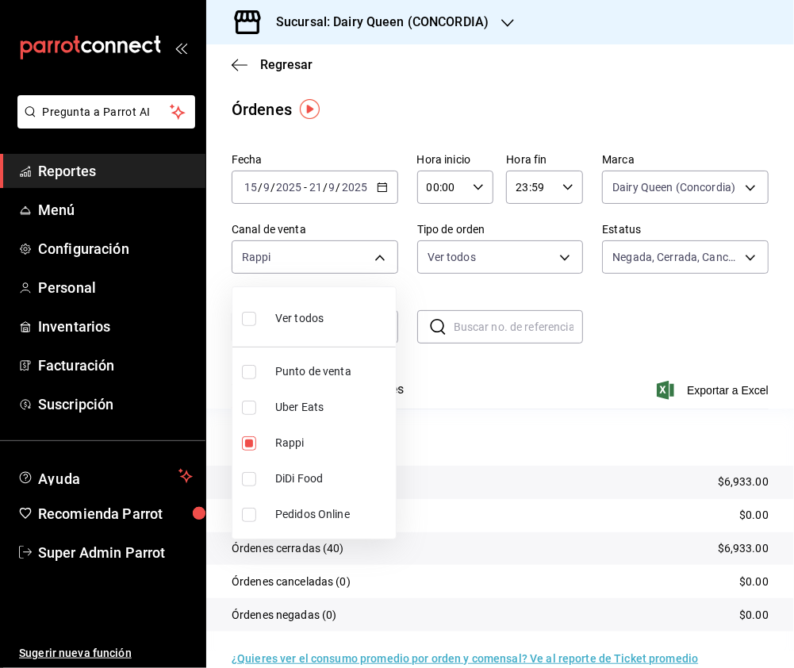
click at [251, 407] on input "checkbox" at bounding box center [249, 407] width 14 height 14
checkbox input "true"
type input "RAPPI,UBER_EATS"
click at [251, 443] on input "checkbox" at bounding box center [249, 443] width 14 height 14
checkbox input "false"
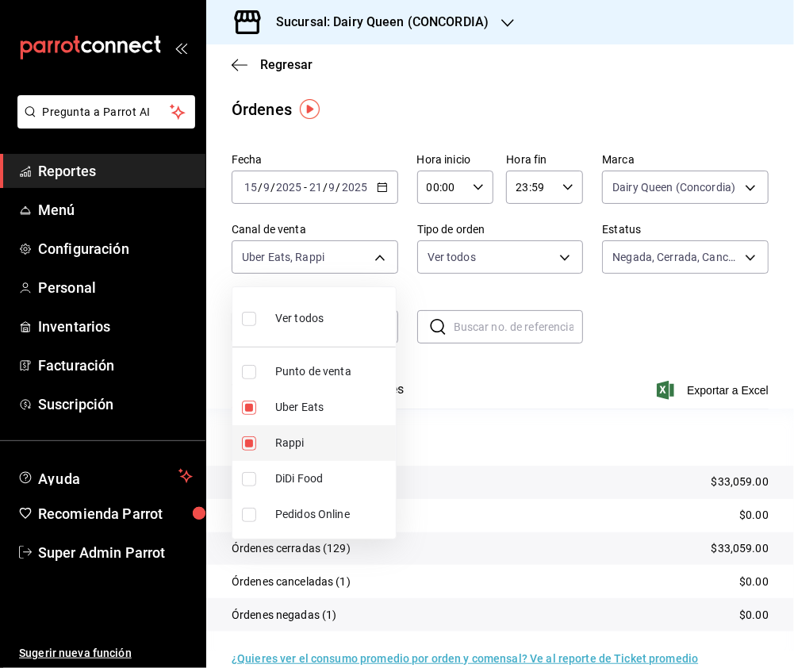
type input "UBER_EATS"
click at [251, 473] on input "checkbox" at bounding box center [249, 479] width 14 height 14
checkbox input "true"
type input "UBER_EATS,DIDI_FOOD"
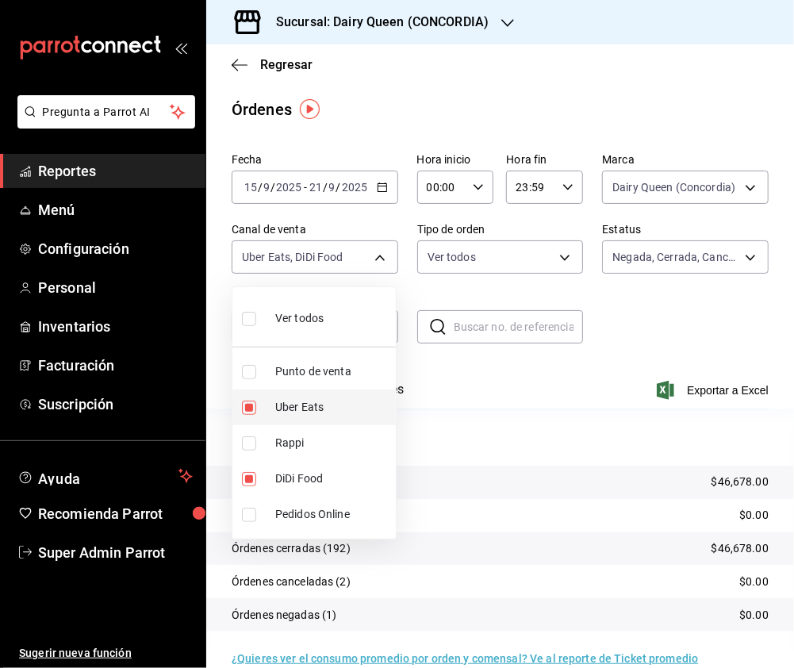
click at [254, 412] on input "checkbox" at bounding box center [249, 407] width 14 height 14
checkbox input "false"
type input "DIDI_FOOD"
click at [247, 315] on input "checkbox" at bounding box center [249, 319] width 14 height 14
checkbox input "true"
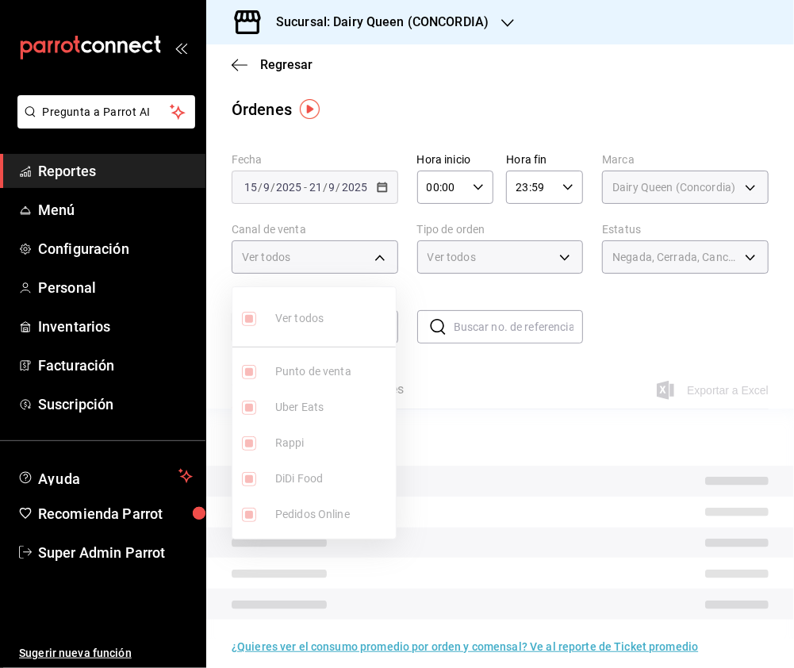
type input "PARROT,UBER_EATS,RAPPI,DIDI_FOOD,ONLINE"
checkbox input "true"
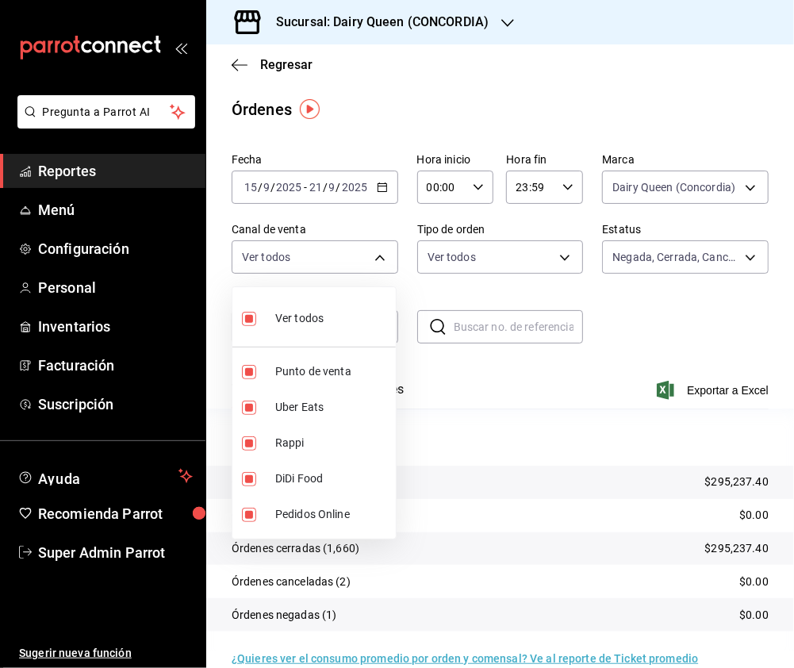
click at [517, 262] on div at bounding box center [397, 334] width 794 height 668
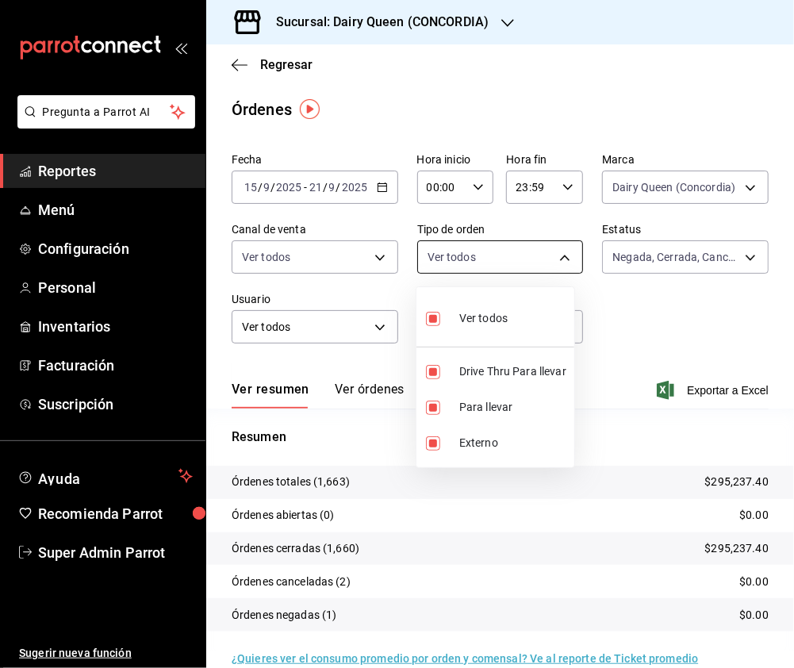
click at [560, 258] on body "Pregunta a Parrot AI Reportes Menú Configuración Personal Inventarios Facturaci…" at bounding box center [397, 334] width 794 height 668
click at [431, 322] on input "checkbox" at bounding box center [433, 319] width 14 height 14
checkbox input "false"
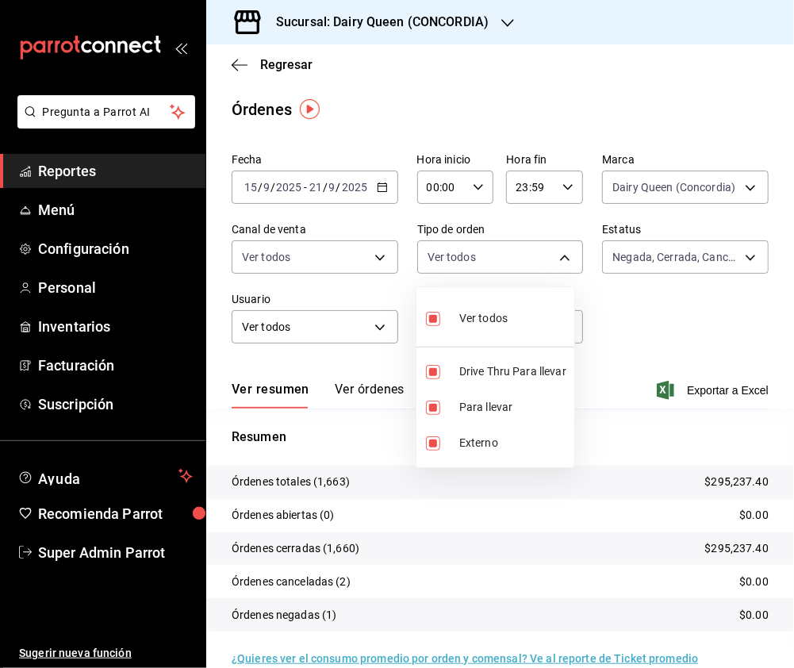
checkbox input "false"
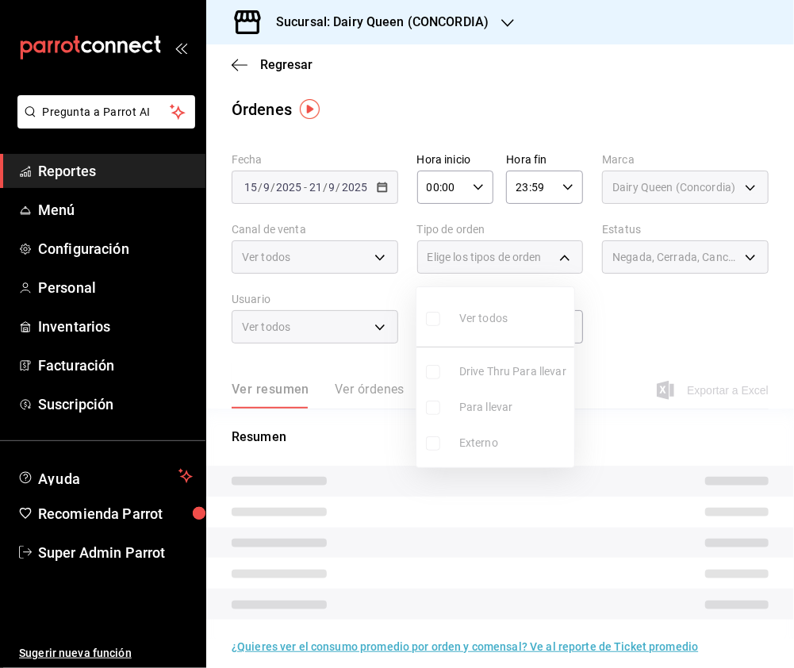
click at [431, 322] on ul "Ver todos Drive Thru Para llevar Para llevar Externo" at bounding box center [495, 377] width 158 height 180
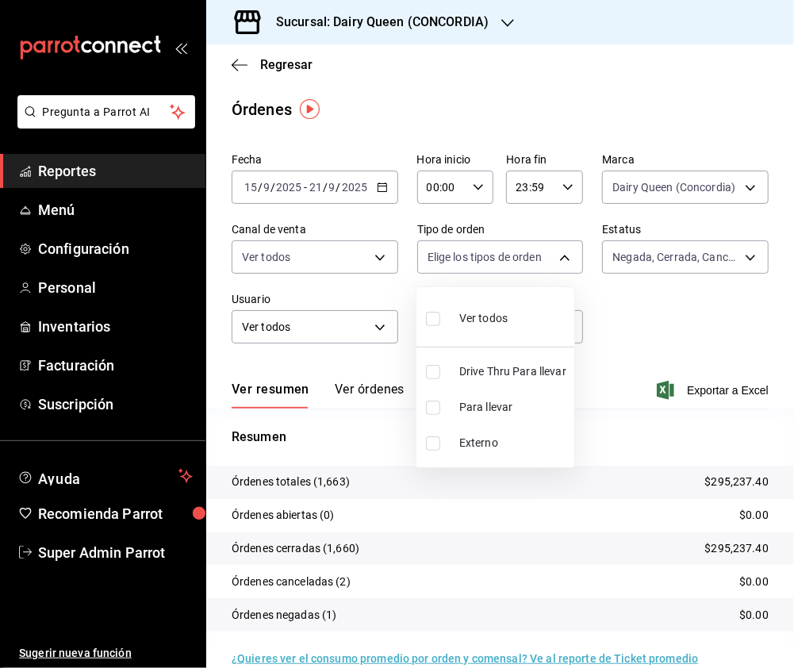
click at [427, 369] on input "checkbox" at bounding box center [433, 372] width 14 height 14
checkbox input "true"
type input "0e7e9d83-7c40-4762-a941-b125d9edb7ef"
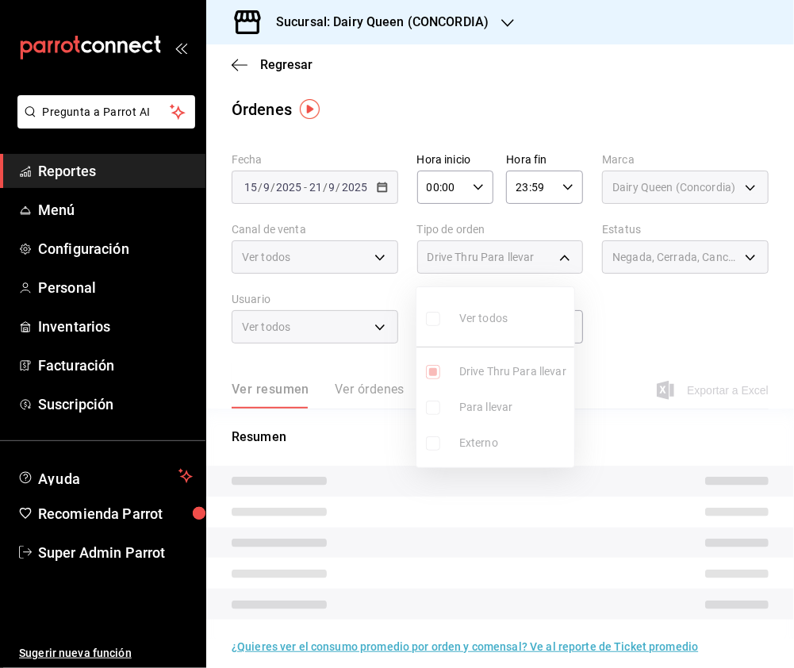
click at [638, 263] on div at bounding box center [397, 334] width 794 height 668
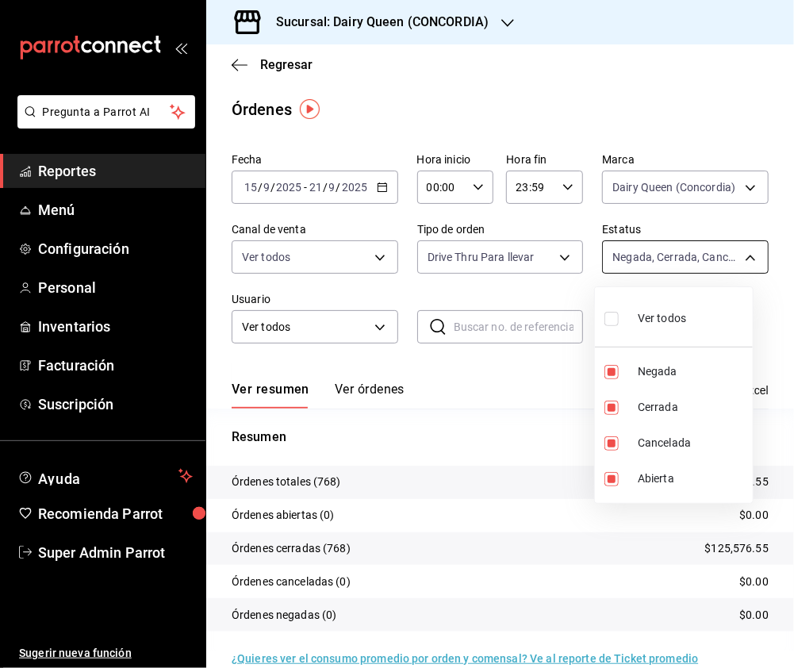
click at [719, 259] on body "Pregunta a Parrot AI Reportes Menú Configuración Personal Inventarios Facturaci…" at bounding box center [397, 334] width 794 height 668
click at [709, 176] on div at bounding box center [397, 334] width 794 height 668
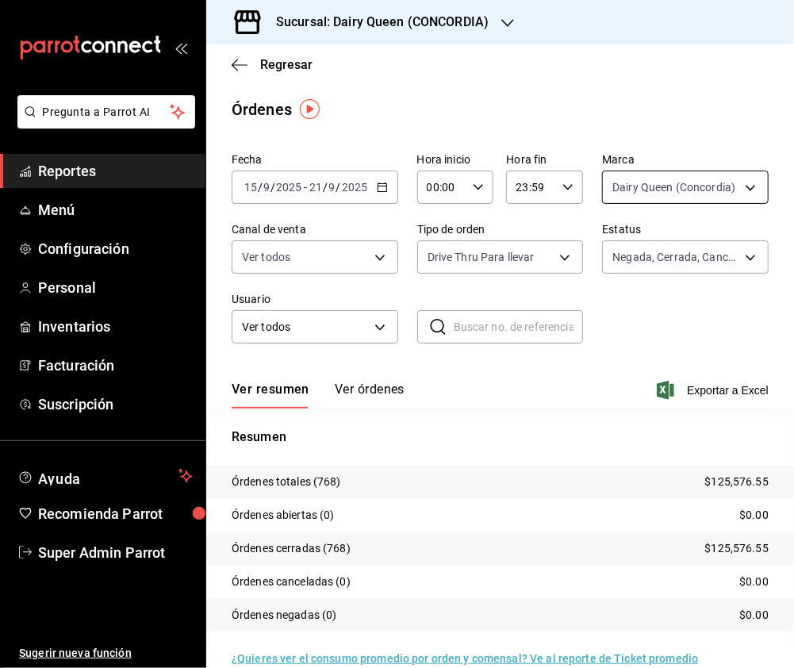
click at [738, 184] on body "Pregunta a Parrot AI Reportes Menú Configuración Personal Inventarios Facturaci…" at bounding box center [397, 334] width 794 height 668
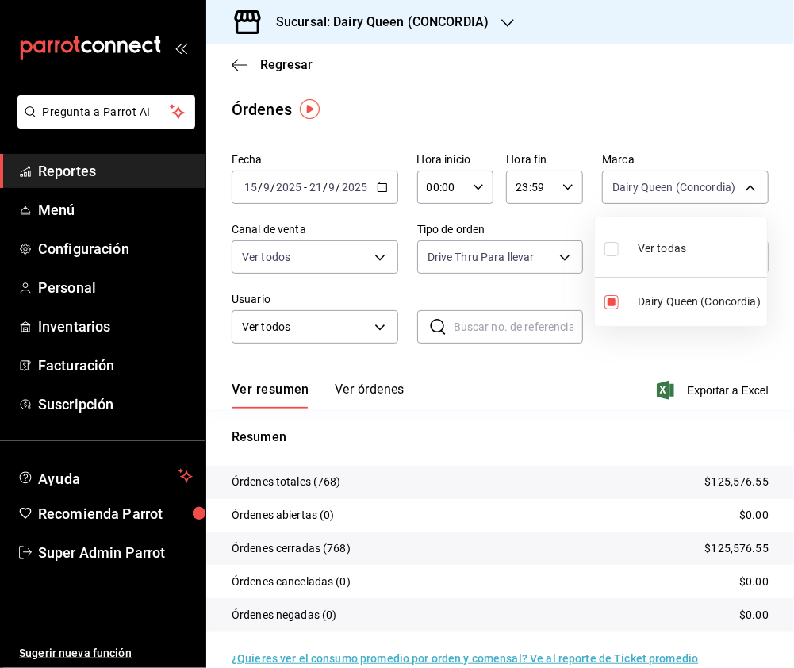
click at [612, 252] on input "checkbox" at bounding box center [611, 249] width 14 height 14
checkbox input "true"
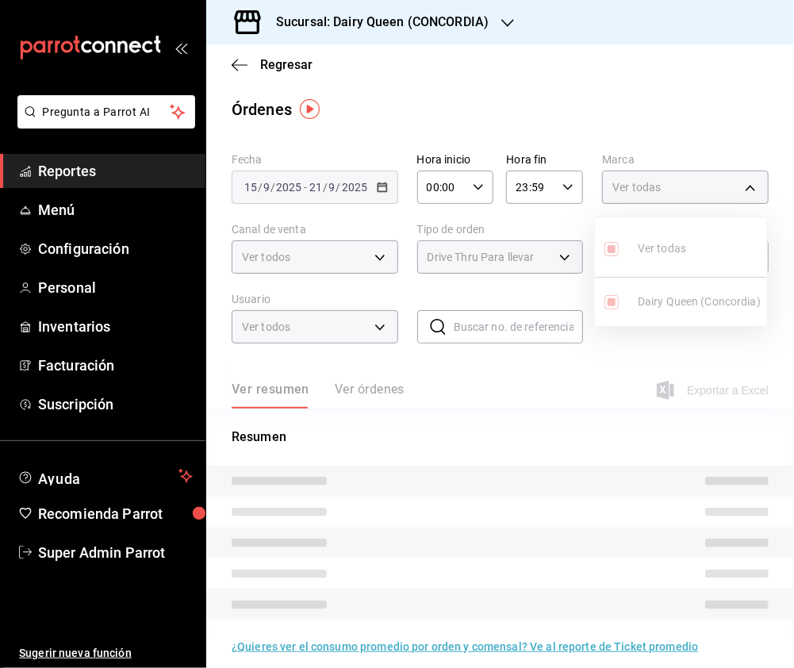
type input "0fc1a996-66b5-4b94-97a2-56158908cf29"
click at [410, 262] on div at bounding box center [397, 334] width 794 height 668
click at [385, 262] on div "Ver todos" at bounding box center [315, 256] width 167 height 33
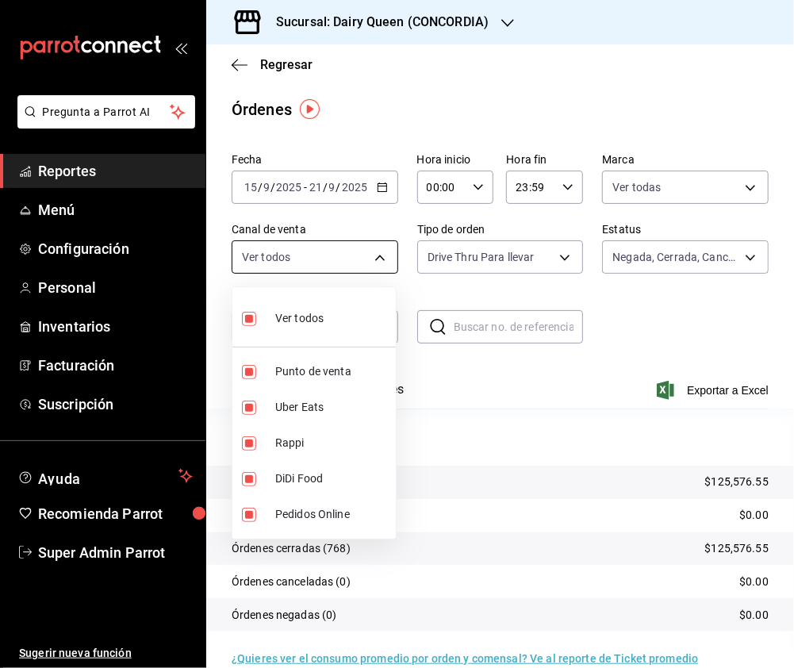
click at [385, 262] on body "Pregunta a Parrot AI Reportes Menú Configuración Personal Inventarios Facturaci…" at bounding box center [397, 334] width 794 height 668
drag, startPoint x: 391, startPoint y: 262, endPoint x: 426, endPoint y: 271, distance: 36.2
click at [403, 270] on div at bounding box center [397, 334] width 794 height 668
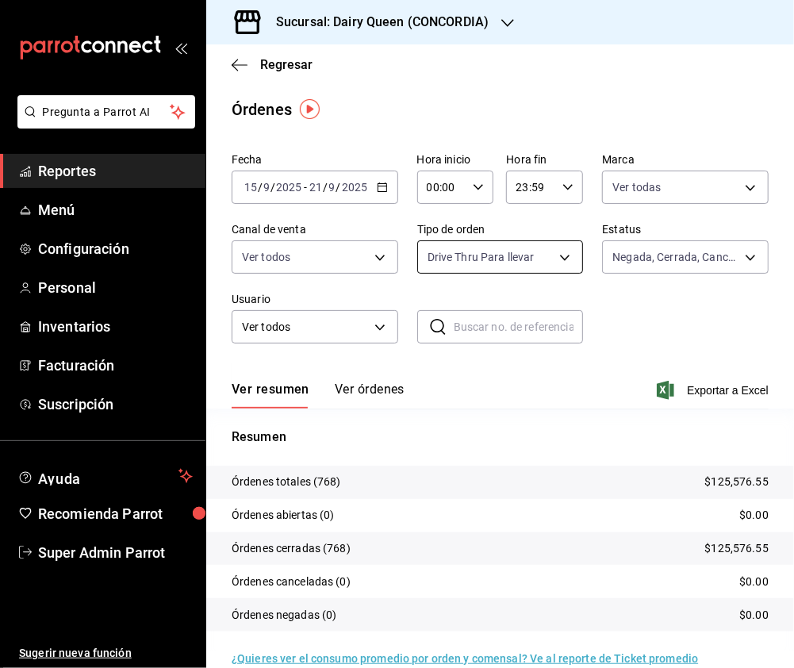
click at [552, 260] on body "Pregunta a Parrot AI Reportes Menú Configuración Personal Inventarios Facturaci…" at bounding box center [397, 334] width 794 height 668
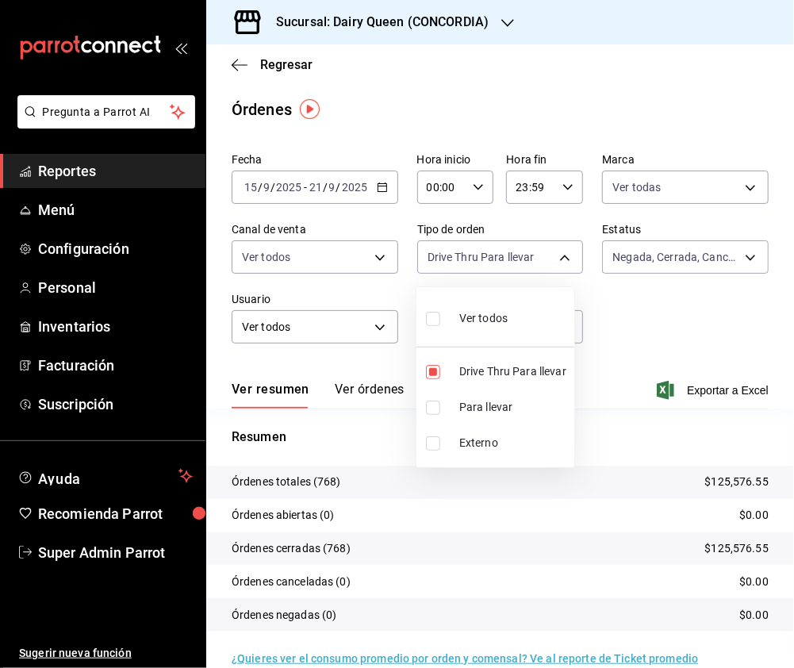
click at [425, 324] on li "Ver todos" at bounding box center [495, 316] width 158 height 47
type input "0e7e9d83-7c40-4762-a941-b125d9edb7ef,293d8817-d02e-4f7a-9667-977835069751,EXTER…"
checkbox input "true"
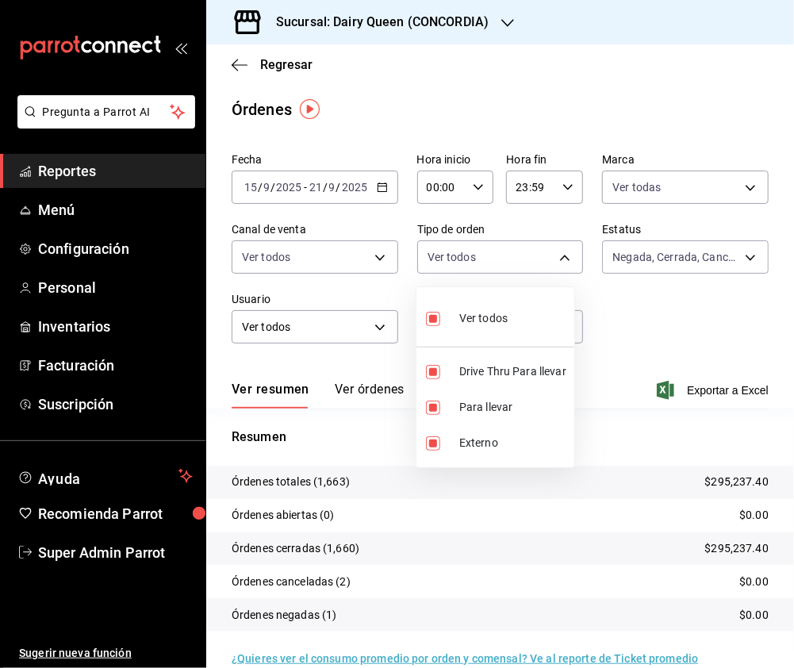
click at [427, 27] on div at bounding box center [397, 334] width 794 height 668
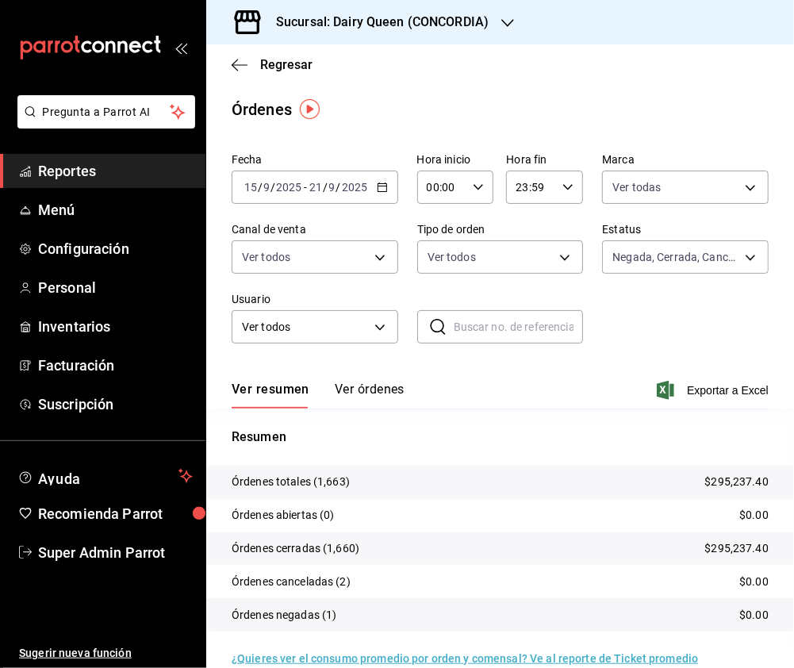
click at [466, 14] on h3 "Sucursal: Dairy Queen (CONCORDIA)" at bounding box center [375, 22] width 225 height 19
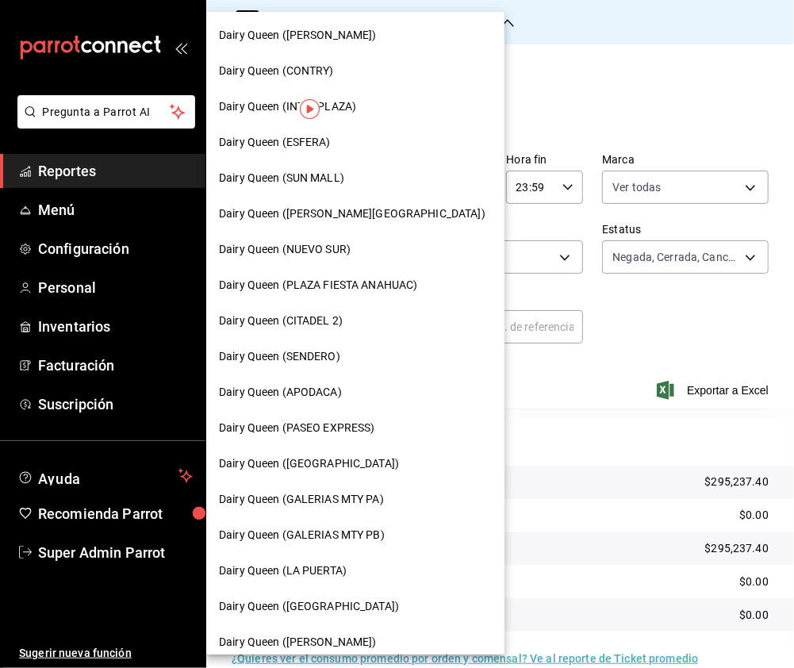
scroll to position [211, 0]
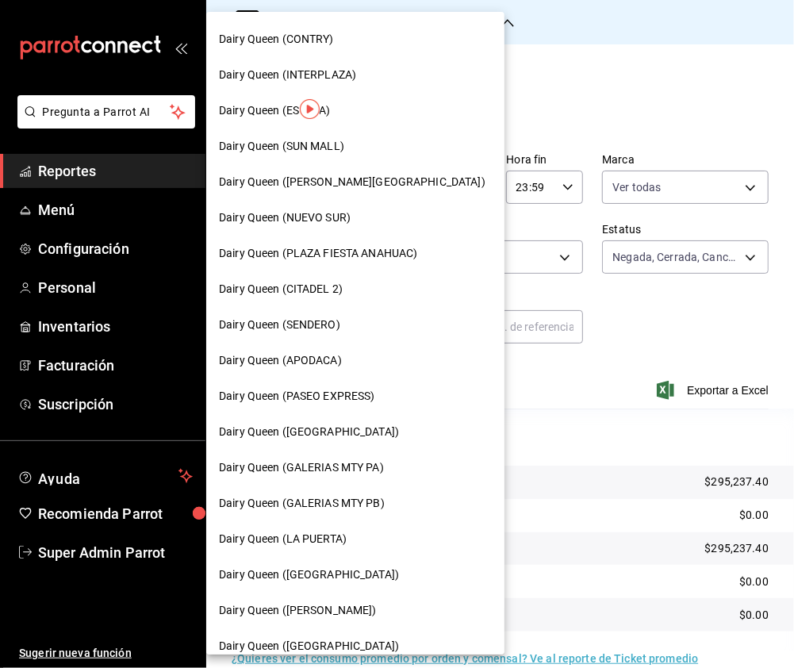
click at [408, 465] on div "Dairy Queen (GALERIAS MTY PA)" at bounding box center [355, 467] width 273 height 17
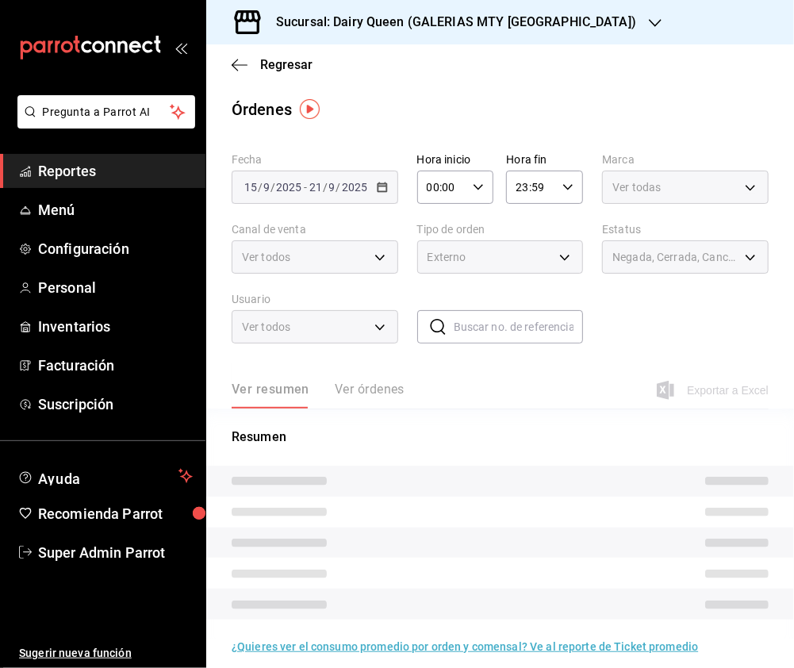
click at [739, 186] on body "Pregunta a Parrot AI Reportes Menú Configuración Personal Inventarios Facturaci…" at bounding box center [397, 334] width 794 height 668
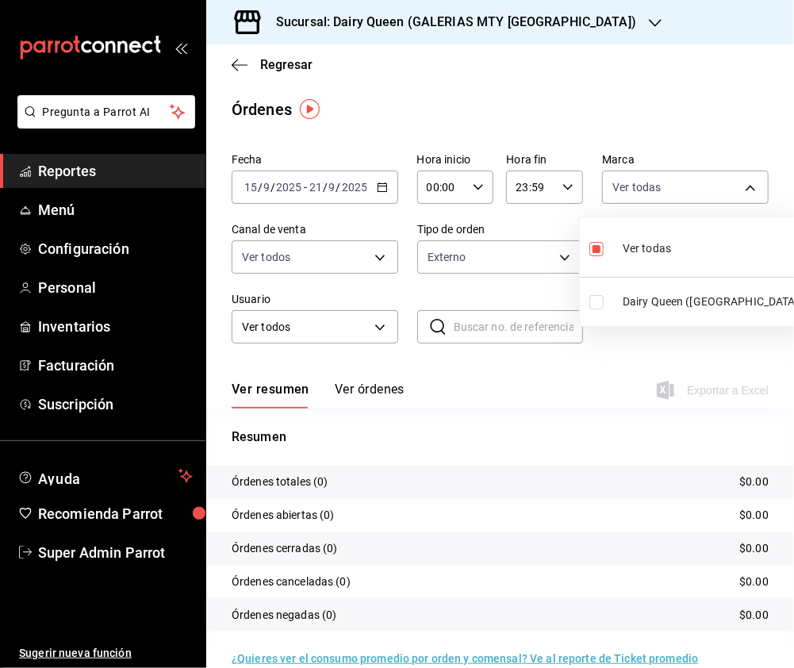
click at [598, 303] on input "checkbox" at bounding box center [596, 302] width 14 height 14
checkbox input "true"
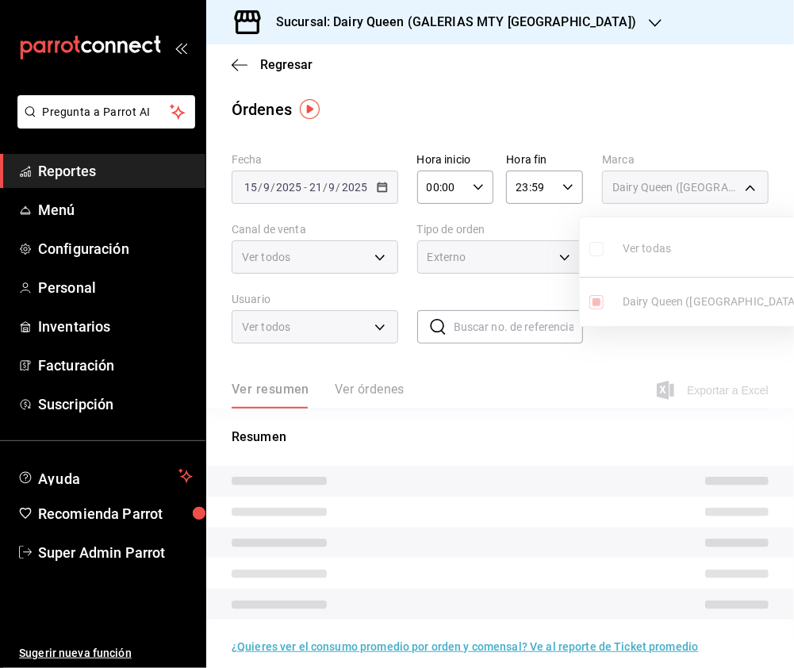
type input "0fc1a996-66b5-4b94-97a2-56158908cf29,5094044f-c045-4c06-987a-08ccc3c1385d"
click at [597, 249] on input "checkbox" at bounding box center [596, 249] width 14 height 14
checkbox input "true"
type input "5094044f-c045-4c06-987a-08ccc3c1385d"
click at [358, 260] on div at bounding box center [397, 334] width 794 height 668
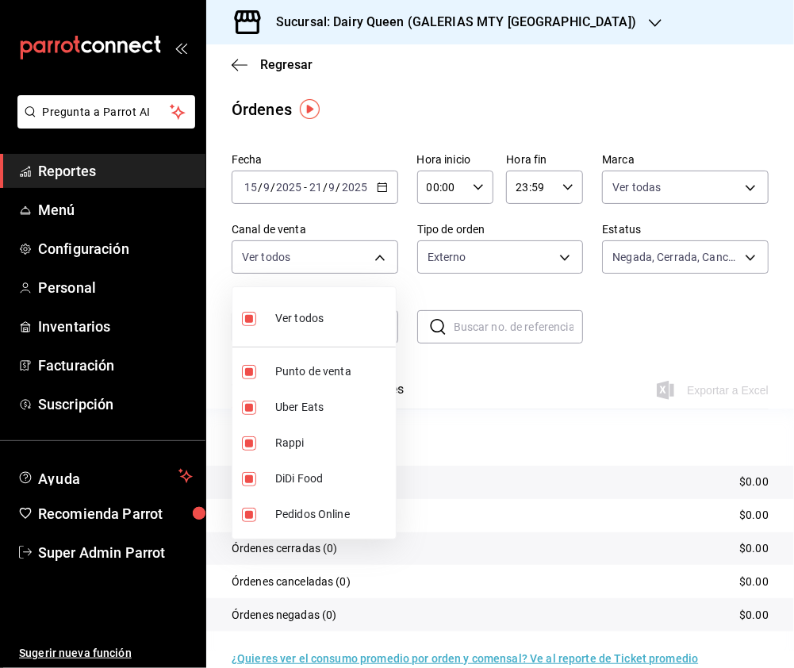
click at [372, 252] on body "Pregunta a Parrot AI Reportes Menú Configuración Personal Inventarios Facturaci…" at bounding box center [397, 334] width 794 height 668
click at [252, 317] on input "checkbox" at bounding box center [249, 319] width 14 height 14
checkbox input "false"
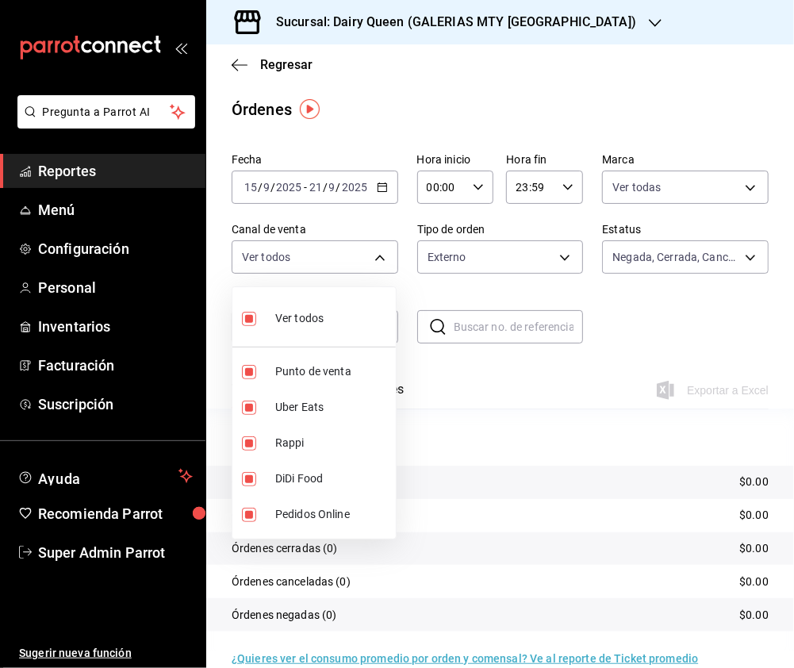
checkbox input "false"
click at [252, 317] on input "checkbox" at bounding box center [249, 319] width 14 height 14
checkbox input "true"
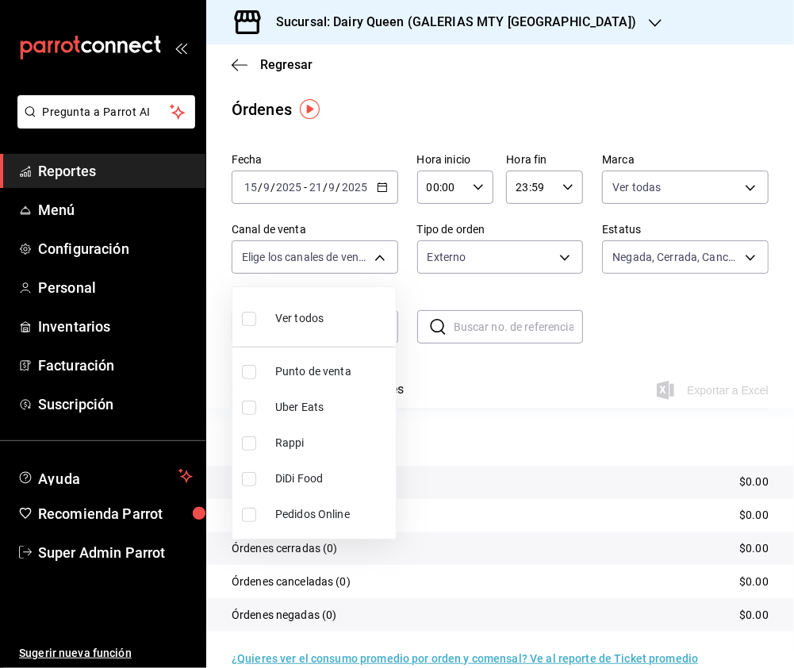
type input "PARROT,UBER_EATS,RAPPI,DIDI_FOOD,ONLINE"
checkbox input "true"
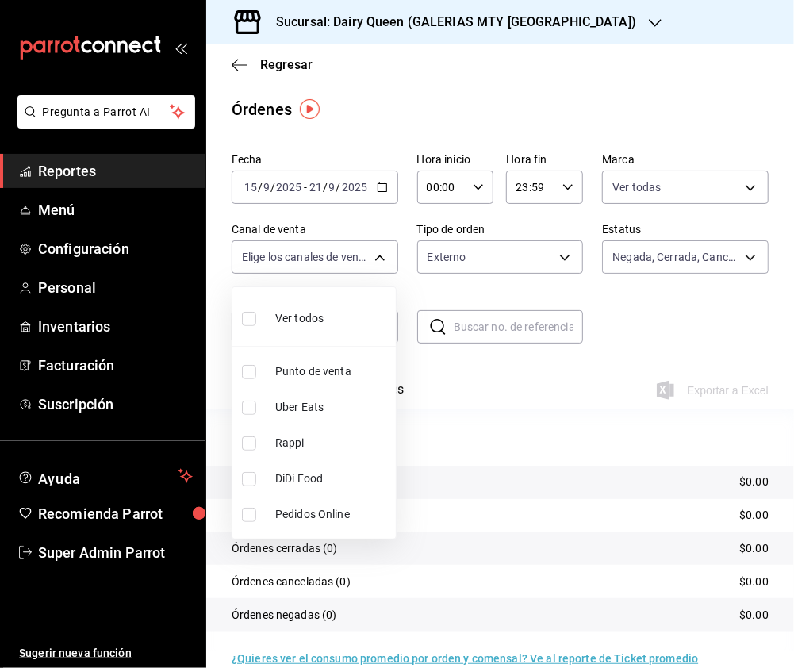
checkbox input "true"
click at [504, 270] on div at bounding box center [397, 334] width 794 height 668
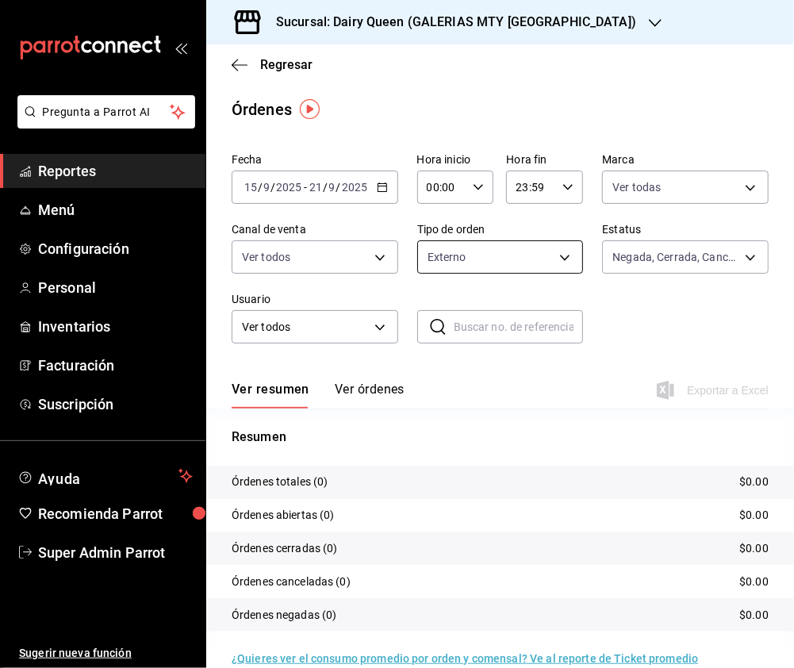
click at [552, 254] on body "Pregunta a Parrot AI Reportes Menú Configuración Personal Inventarios Facturaci…" at bounding box center [397, 334] width 794 height 668
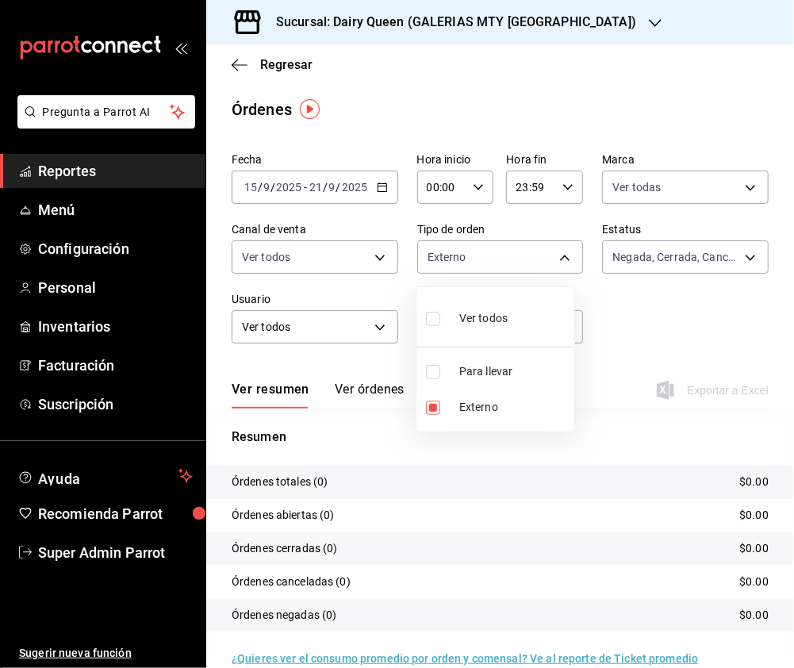
click at [435, 319] on input "checkbox" at bounding box center [433, 319] width 14 height 14
checkbox input "true"
type input "19d1acb5-9096-4a02-b34d-186fafe35249,EXTERNAL"
checkbox input "true"
click at [649, 182] on div at bounding box center [397, 334] width 794 height 668
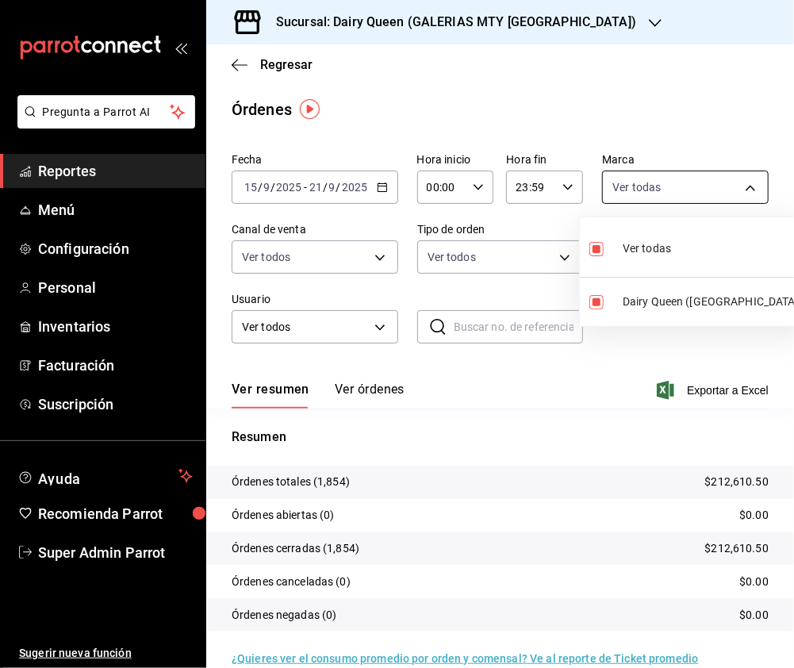
click at [741, 182] on body "Pregunta a Parrot AI Reportes Menú Configuración Personal Inventarios Facturaci…" at bounding box center [397, 334] width 794 height 668
click at [499, 26] on div at bounding box center [397, 334] width 794 height 668
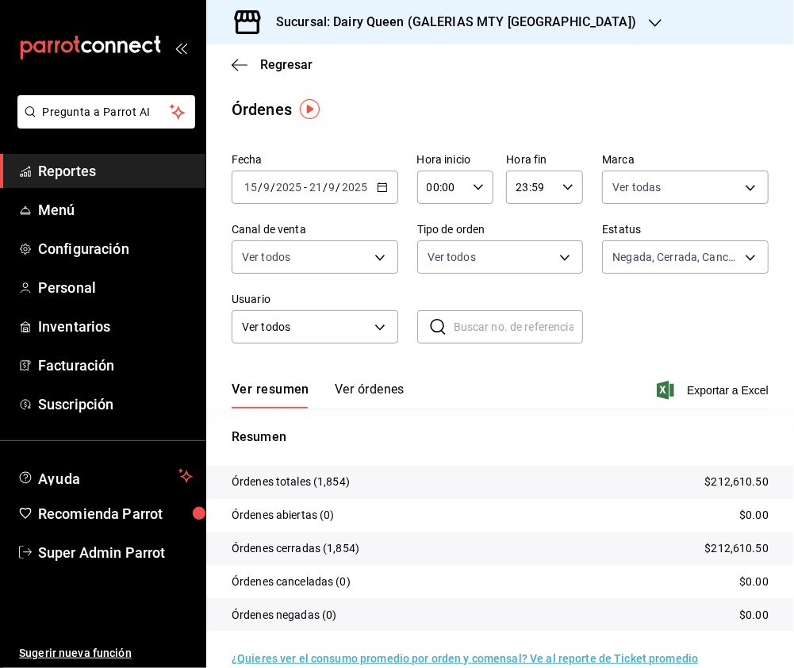
click at [535, 24] on div "Sucursal: Dairy Queen (GALERIAS MTY PA)" at bounding box center [443, 22] width 449 height 44
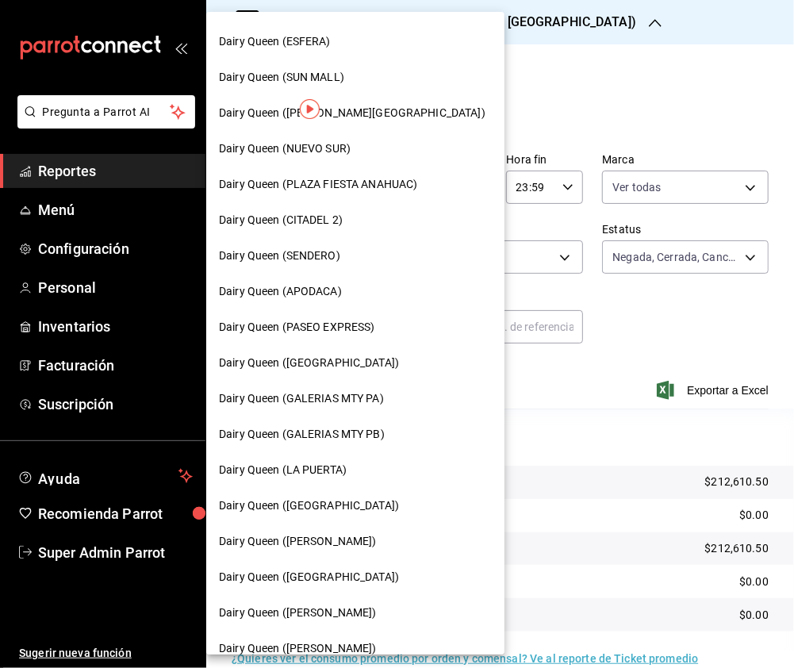
scroll to position [317, 0]
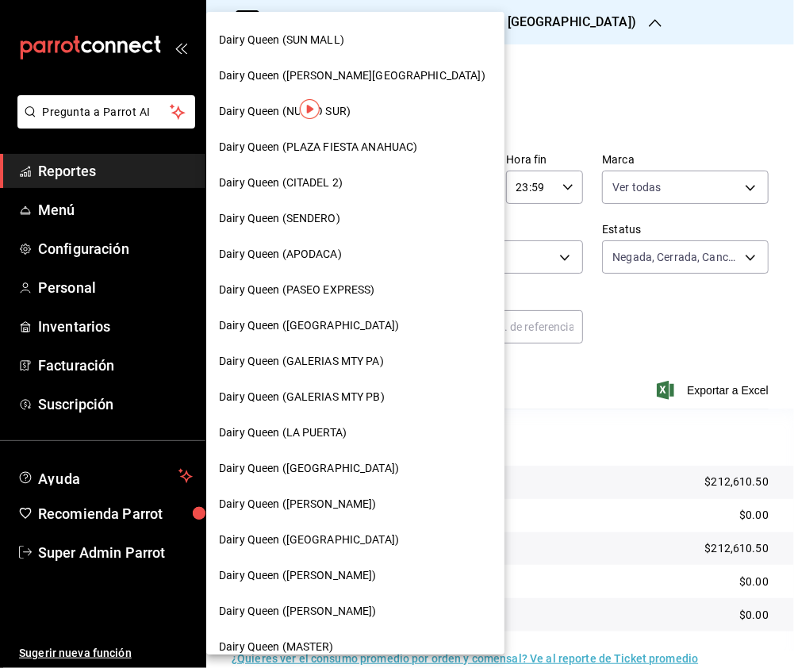
click at [360, 531] on div "Dairy Queen ([GEOGRAPHIC_DATA])" at bounding box center [355, 539] width 273 height 17
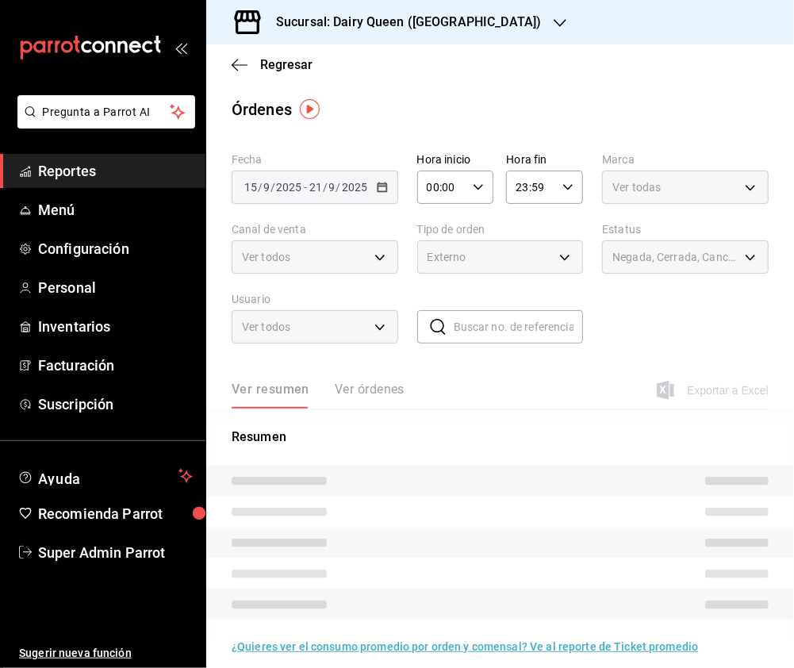
click at [738, 186] on body "Pregunta a Parrot AI Reportes Menú Configuración Personal Inventarios Facturaci…" at bounding box center [397, 334] width 794 height 668
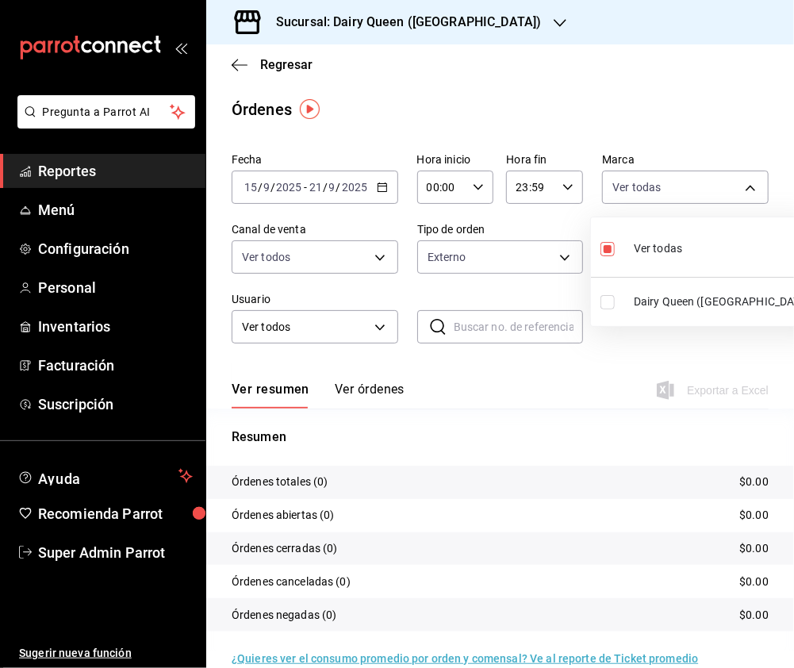
click at [607, 305] on input "checkbox" at bounding box center [607, 302] width 14 height 14
checkbox input "true"
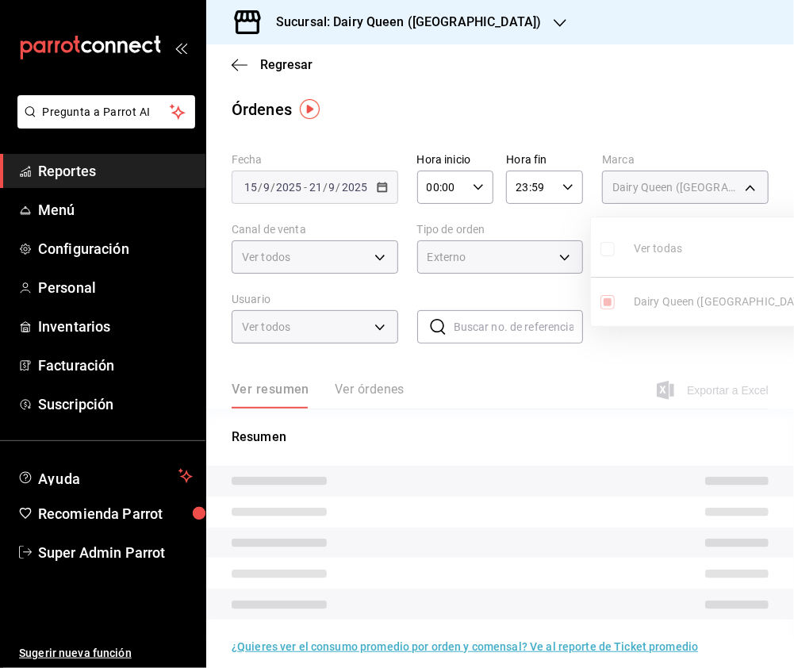
type input "5094044f-c045-4c06-987a-08ccc3c1385d,a102e88a-8f9a-41ef-a170-aceb366ec7c4"
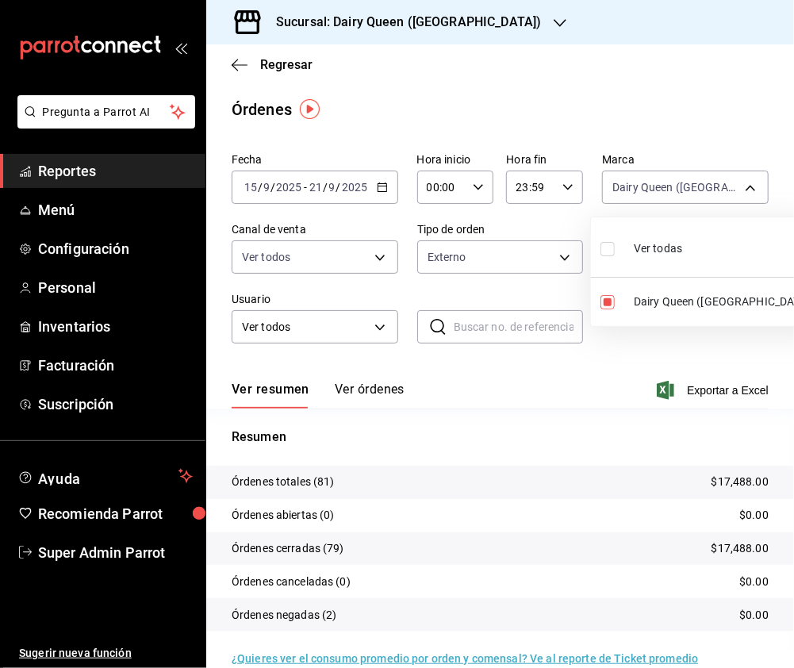
click at [610, 249] on input "checkbox" at bounding box center [607, 249] width 14 height 14
checkbox input "true"
type input "a102e88a-8f9a-41ef-a170-aceb366ec7c4"
click at [274, 278] on div at bounding box center [397, 334] width 794 height 668
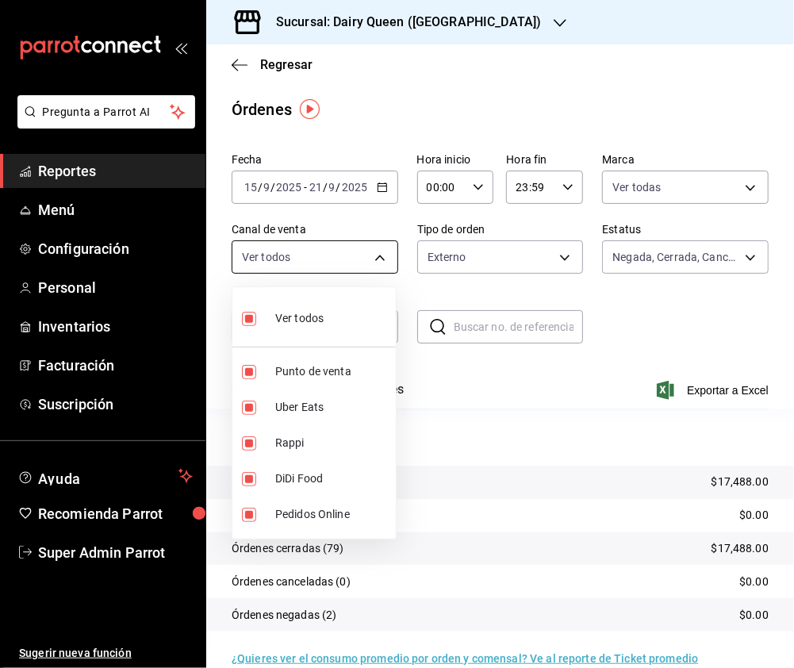
click at [377, 257] on body "Pregunta a Parrot AI Reportes Menú Configuración Personal Inventarios Facturaci…" at bounding box center [397, 334] width 794 height 668
click at [245, 316] on input "checkbox" at bounding box center [249, 319] width 14 height 14
checkbox input "false"
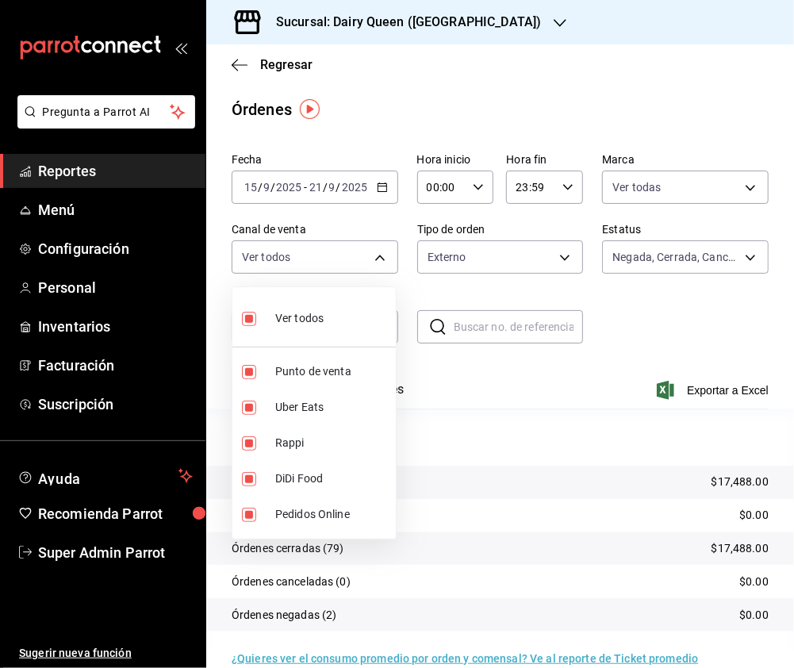
checkbox input "false"
click at [247, 447] on input "checkbox" at bounding box center [249, 443] width 14 height 14
checkbox input "true"
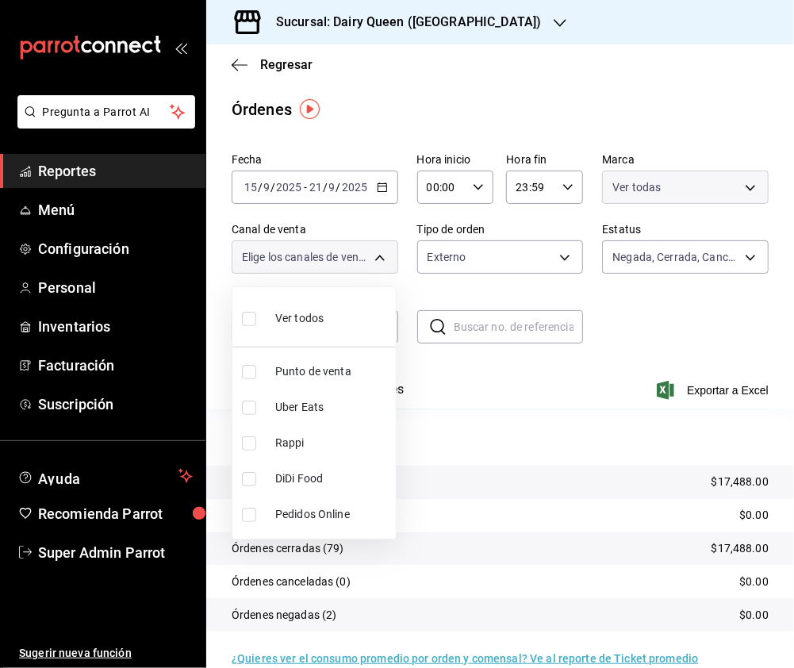
type input "RAPPI"
click at [254, 409] on input "checkbox" at bounding box center [249, 407] width 14 height 14
checkbox input "true"
type input "RAPPI,UBER_EATS"
click at [242, 439] on input "checkbox" at bounding box center [249, 443] width 14 height 14
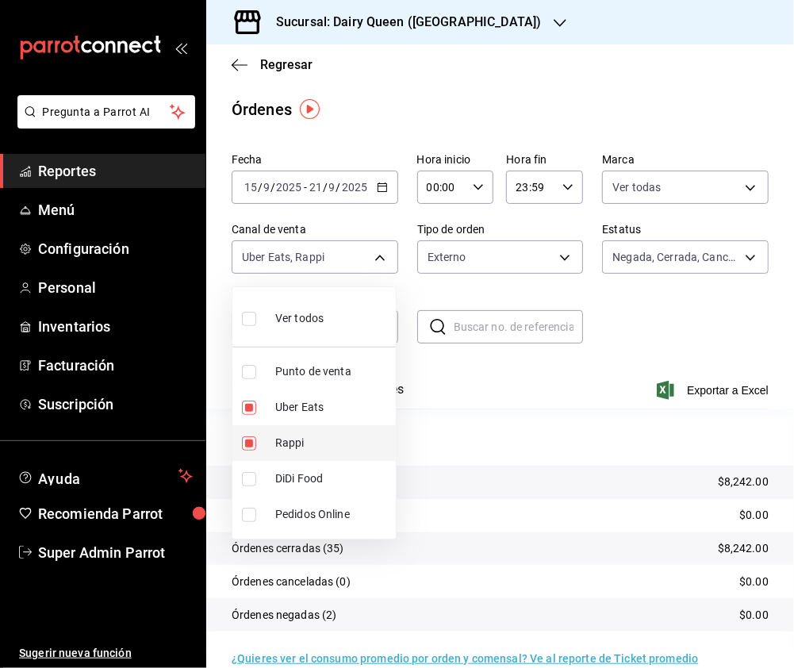
checkbox input "false"
type input "UBER_EATS"
drag, startPoint x: 251, startPoint y: 480, endPoint x: 248, endPoint y: 413, distance: 66.7
click at [251, 479] on input "checkbox" at bounding box center [249, 479] width 14 height 14
checkbox input "true"
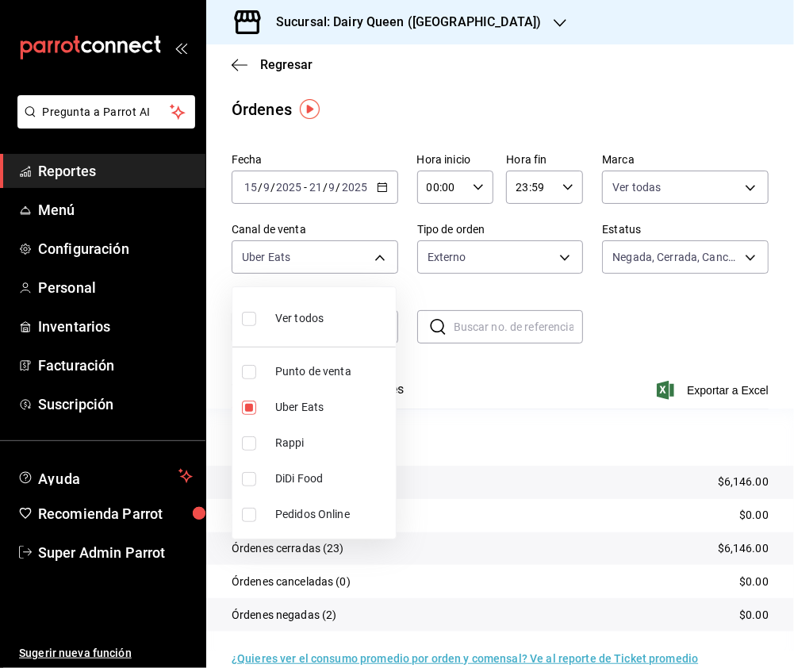
type input "UBER_EATS,DIDI_FOOD"
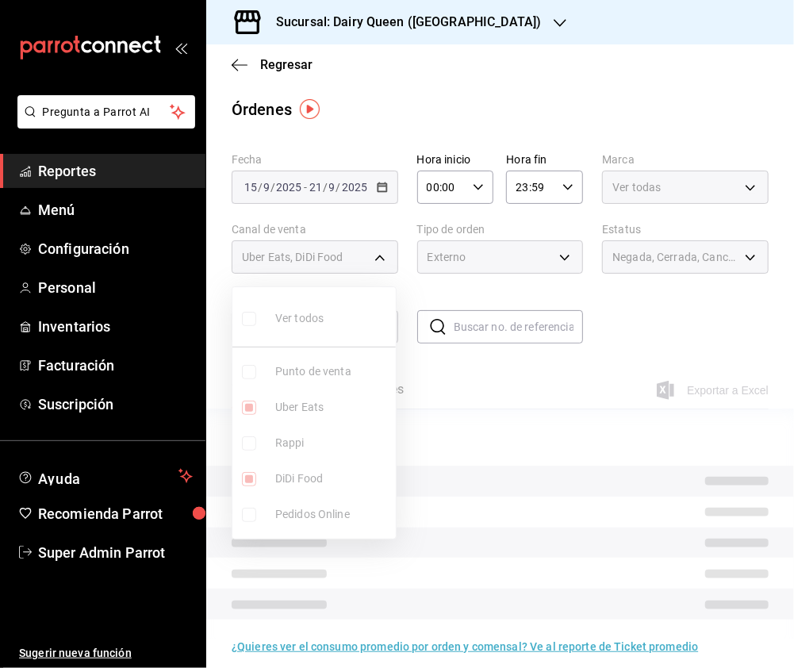
click at [249, 411] on input "checkbox" at bounding box center [249, 407] width 14 height 14
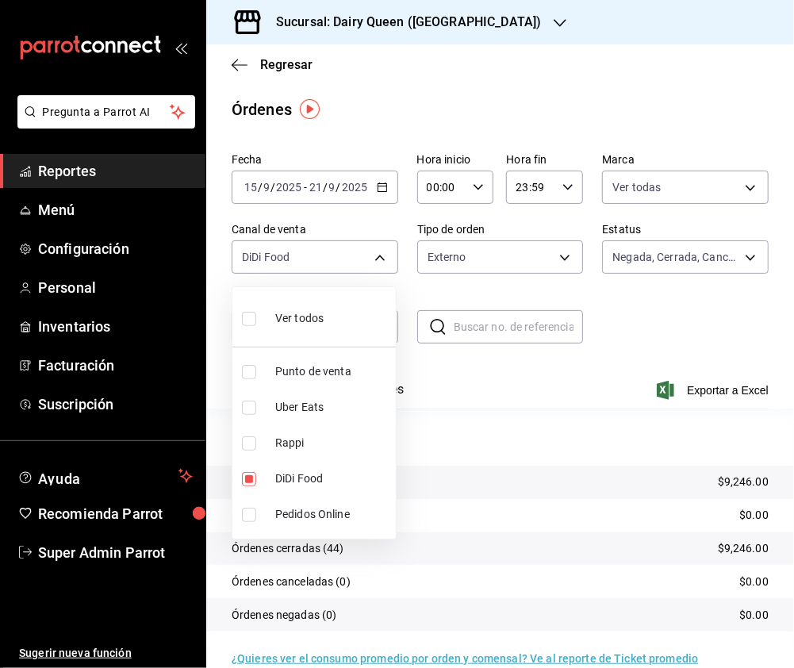
click at [247, 317] on input "checkbox" at bounding box center [249, 319] width 14 height 14
click at [557, 246] on div at bounding box center [397, 334] width 794 height 668
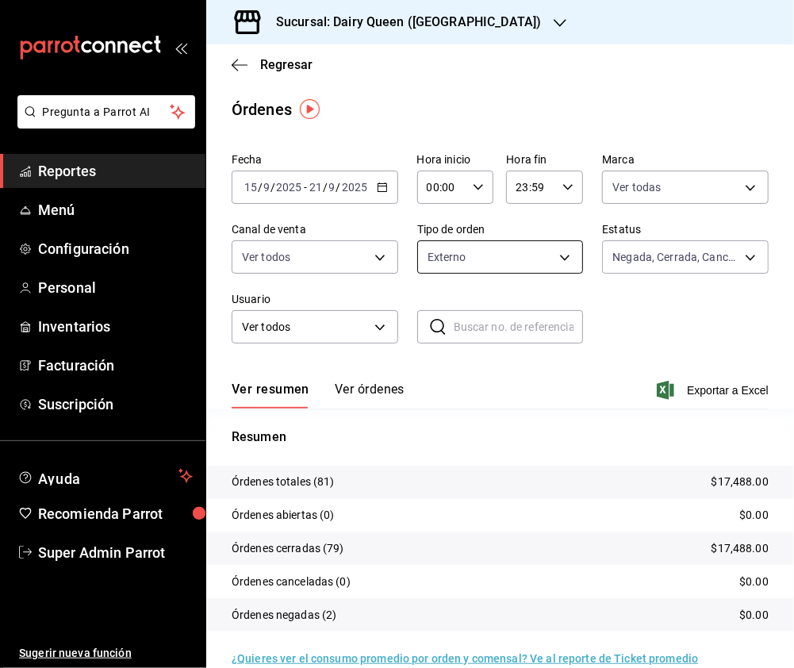
click at [553, 255] on body "Pregunta a Parrot AI Reportes Menú Configuración Personal Inventarios Facturaci…" at bounding box center [397, 334] width 794 height 668
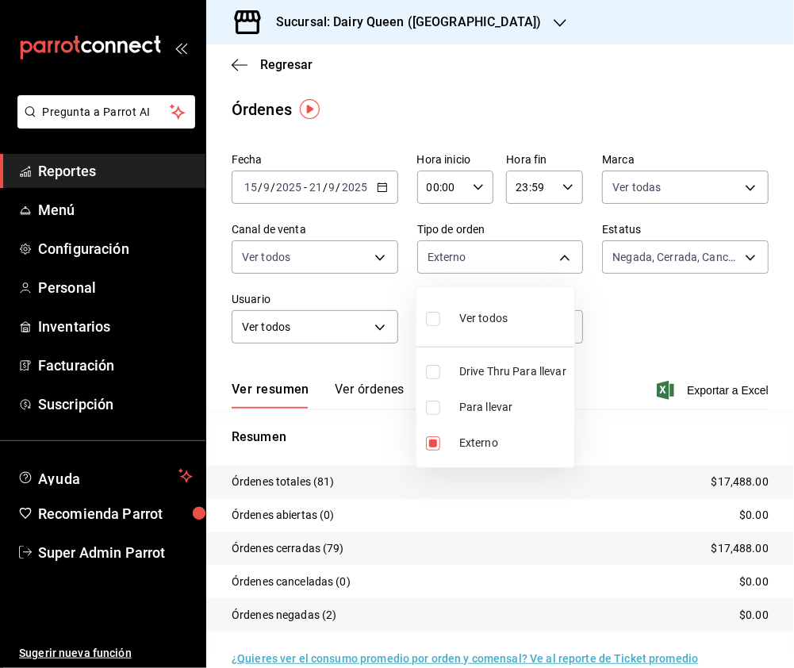
click at [423, 370] on li "Drive Thru Para llevar" at bounding box center [495, 372] width 158 height 36
click at [442, 315] on label at bounding box center [436, 318] width 21 height 23
click at [440, 315] on input "checkbox" at bounding box center [433, 319] width 14 height 14
click at [649, 305] on div at bounding box center [397, 334] width 794 height 668
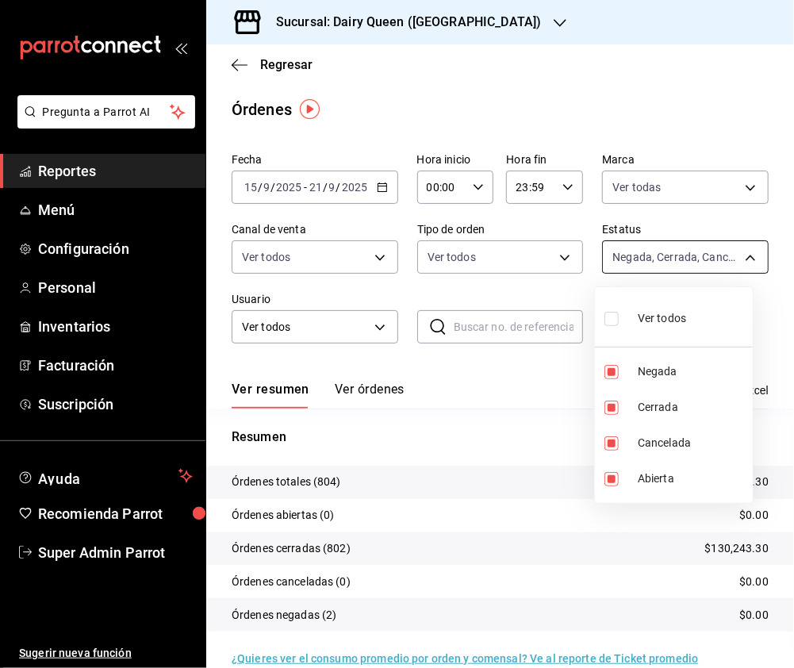
click at [686, 260] on body "Pregunta a Parrot AI Reportes Menú Configuración Personal Inventarios Facturaci…" at bounding box center [397, 334] width 794 height 668
click at [571, 300] on div at bounding box center [397, 334] width 794 height 668
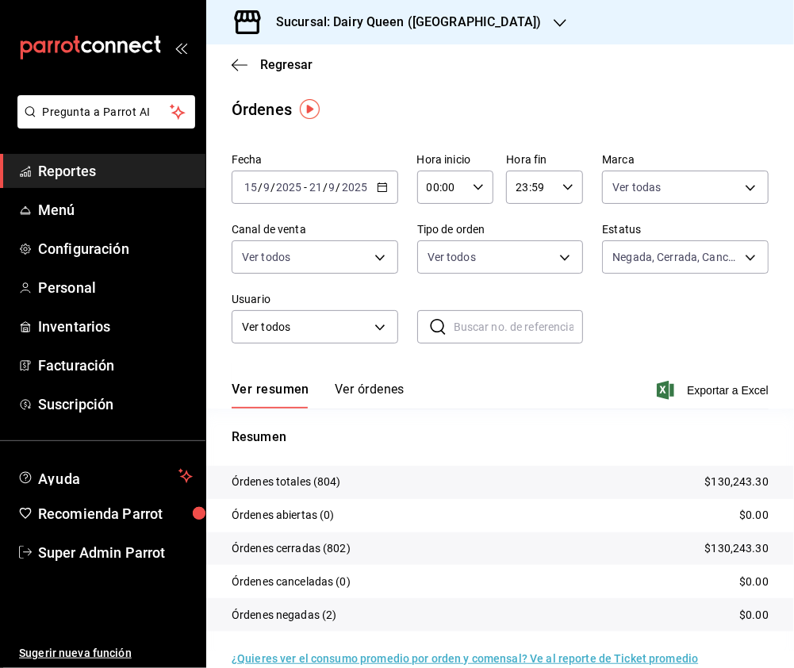
click at [458, 10] on div "Sucursal: Dairy Queen (Plaza Paraíso)" at bounding box center [396, 22] width 354 height 44
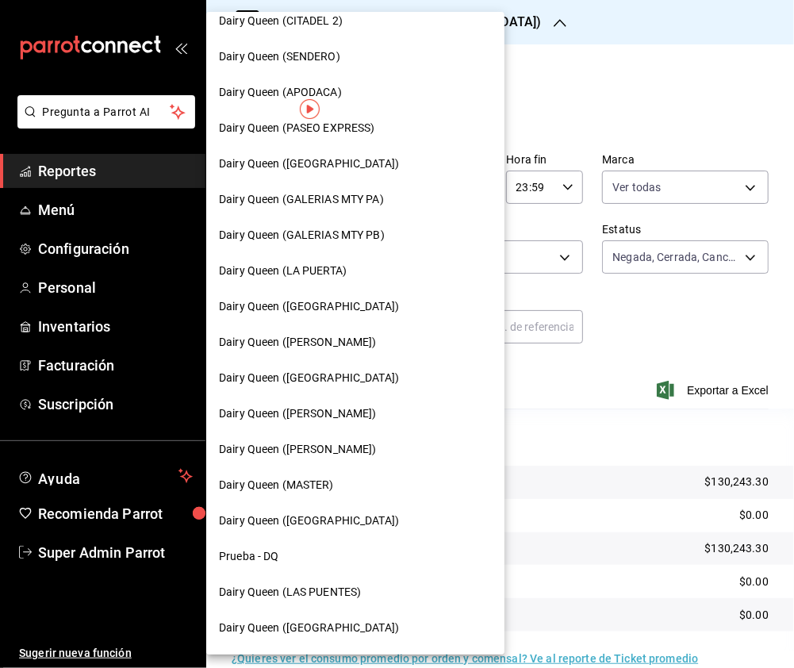
scroll to position [547, 0]
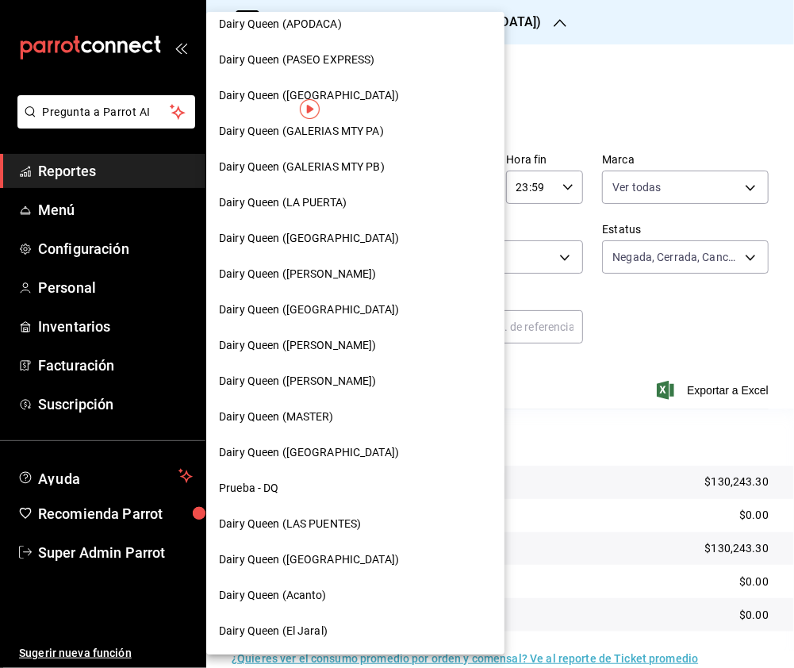
click at [330, 347] on span "Dairy Queen ([PERSON_NAME])" at bounding box center [298, 345] width 158 height 17
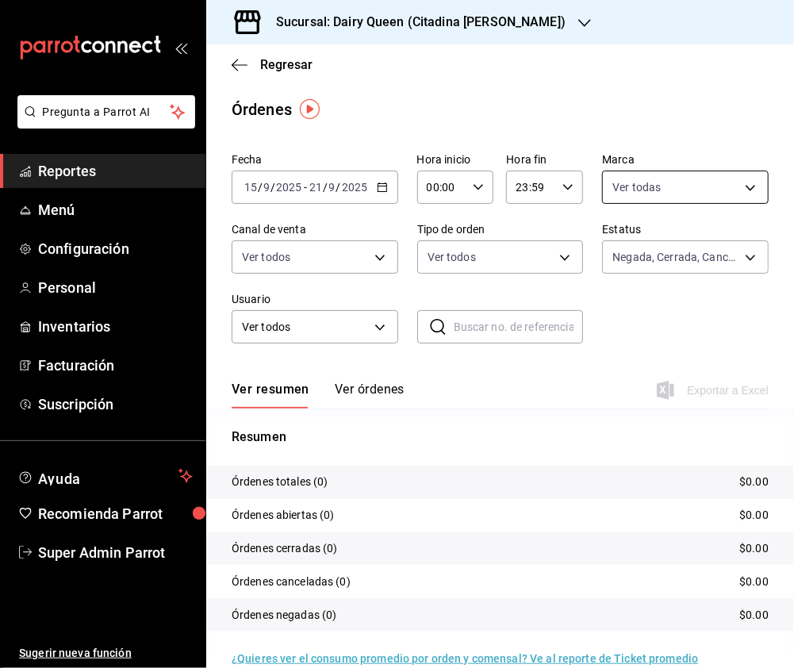
click at [663, 182] on body "Pregunta a Parrot AI Reportes Menú Configuración Personal Inventarios Facturaci…" at bounding box center [397, 334] width 794 height 668
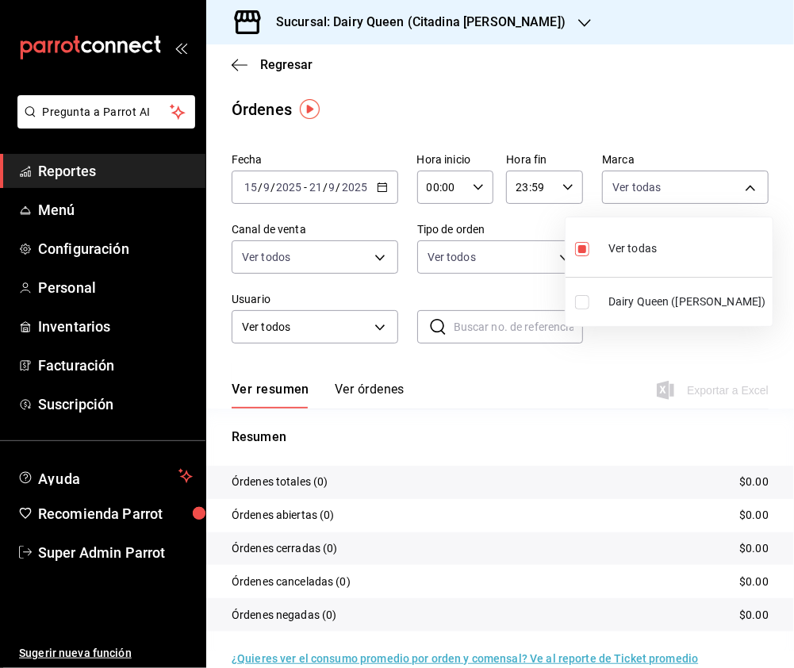
click at [581, 302] on input "checkbox" at bounding box center [582, 302] width 14 height 14
click at [584, 251] on input "checkbox" at bounding box center [582, 249] width 14 height 14
click at [511, 266] on div at bounding box center [397, 334] width 794 height 668
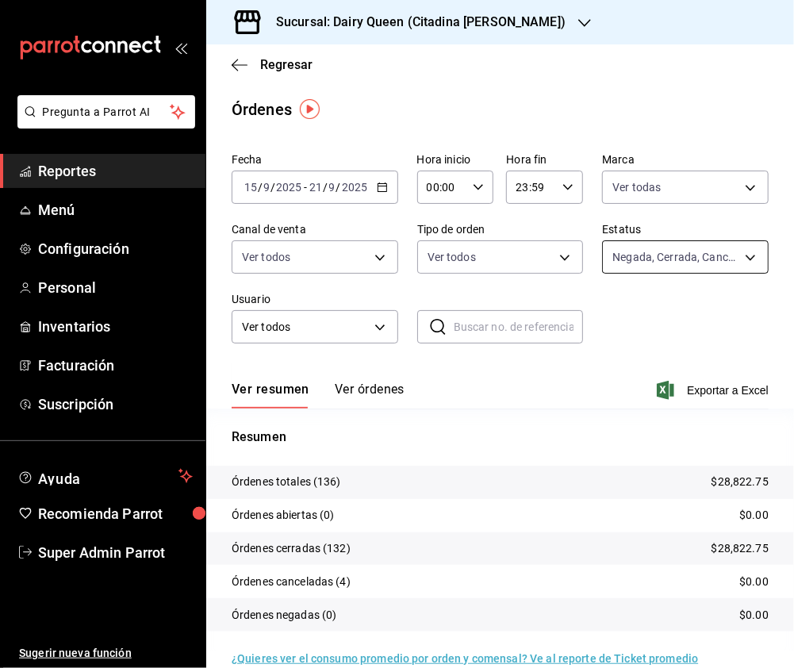
click at [661, 258] on body "Pregunta a Parrot AI Reportes Menú Configuración Personal Inventarios Facturaci…" at bounding box center [397, 334] width 794 height 668
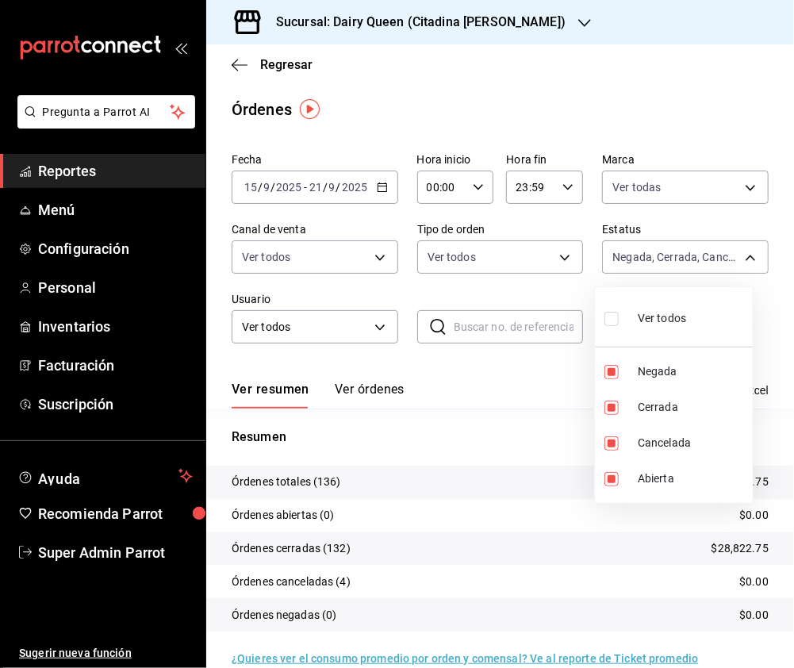
click at [531, 261] on div at bounding box center [397, 334] width 794 height 668
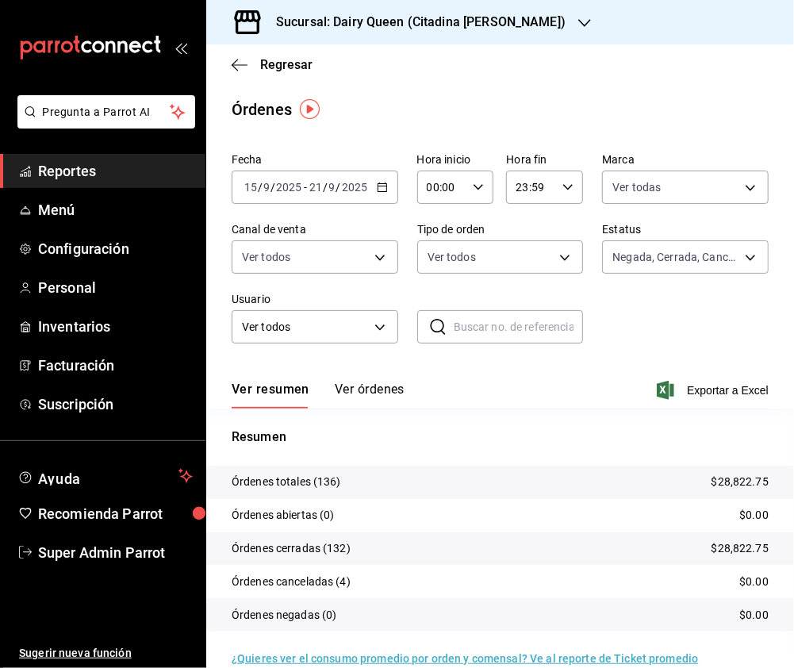
click at [562, 261] on body "Pregunta a Parrot AI Reportes Menú Configuración Personal Inventarios Facturaci…" at bounding box center [397, 334] width 794 height 668
click at [725, 185] on div at bounding box center [397, 334] width 794 height 668
click at [727, 185] on body "Pregunta a Parrot AI Reportes Menú Configuración Personal Inventarios Facturaci…" at bounding box center [397, 334] width 794 height 668
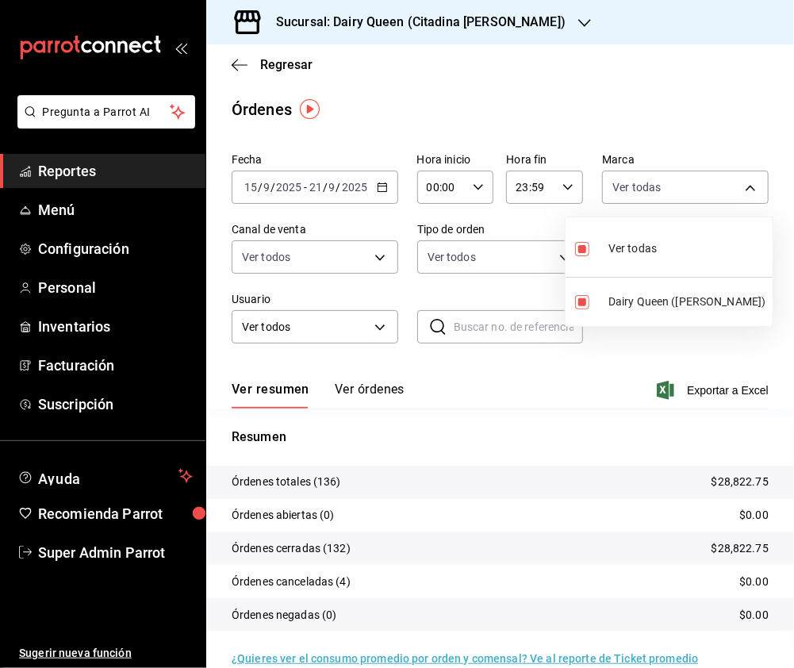
click at [362, 262] on div at bounding box center [397, 334] width 794 height 668
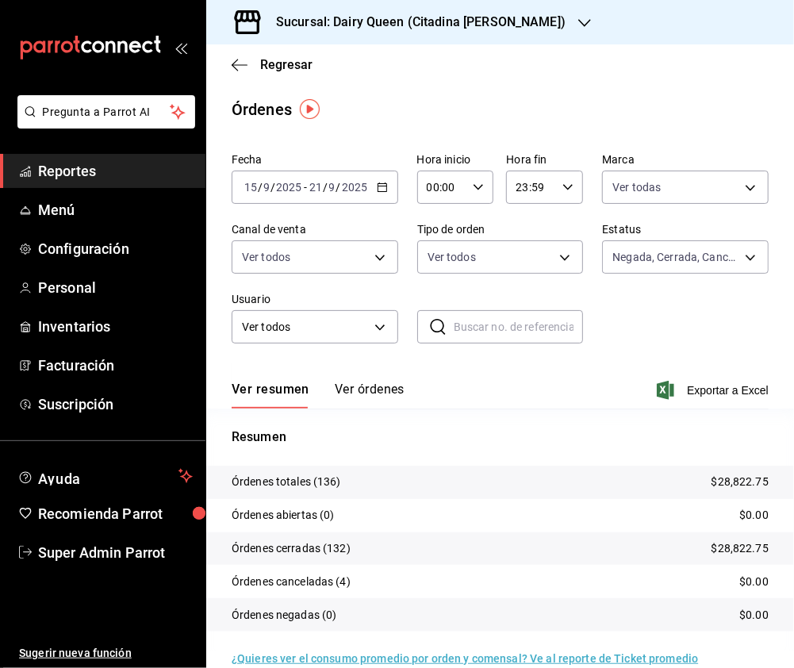
click at [371, 262] on body "Pregunta a Parrot AI Reportes Menú Configuración Personal Inventarios Facturaci…" at bounding box center [397, 334] width 794 height 668
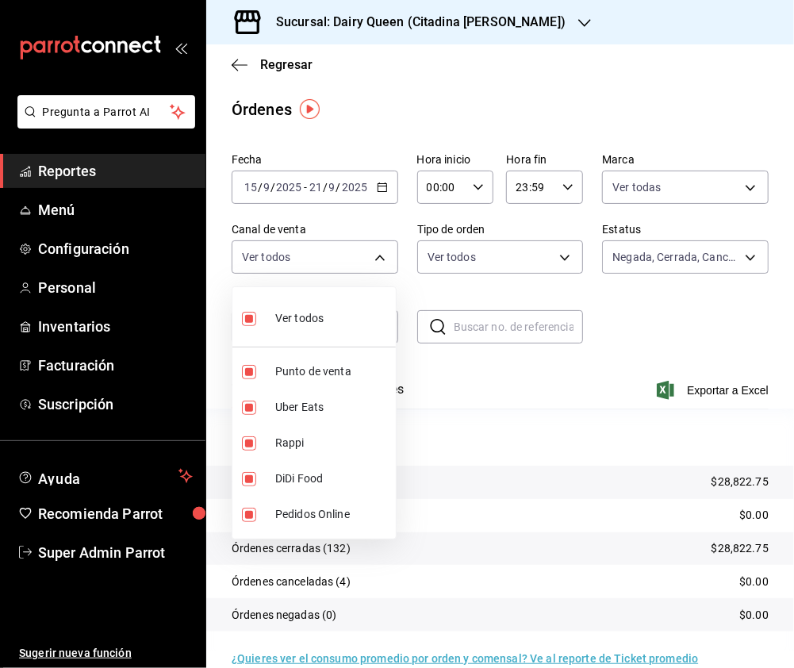
click at [242, 318] on input "checkbox" at bounding box center [249, 319] width 14 height 14
click at [247, 438] on input "checkbox" at bounding box center [249, 443] width 14 height 14
click at [252, 409] on input "checkbox" at bounding box center [249, 407] width 14 height 14
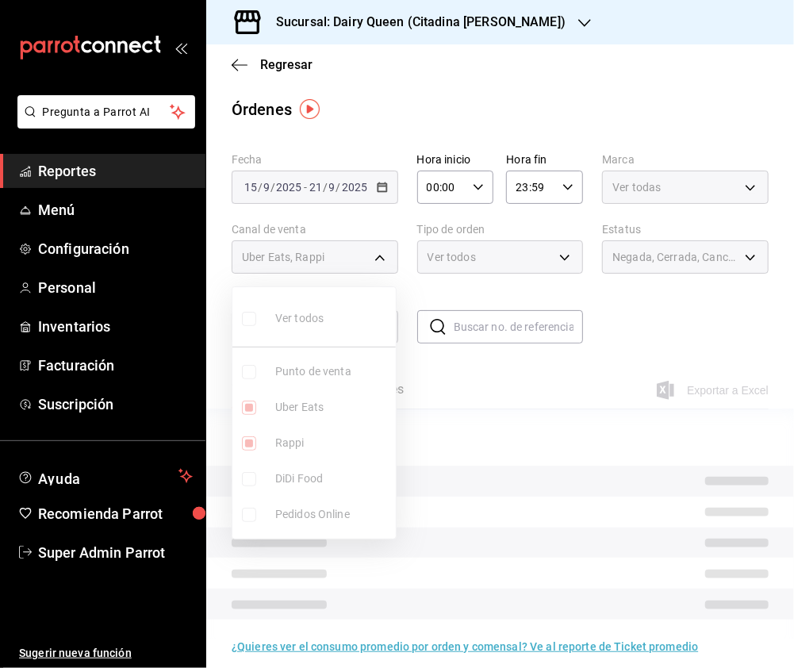
click at [248, 439] on ul "Ver todos Punto de venta Uber Eats Rappi DiDi Food Pedidos Online" at bounding box center [313, 412] width 163 height 251
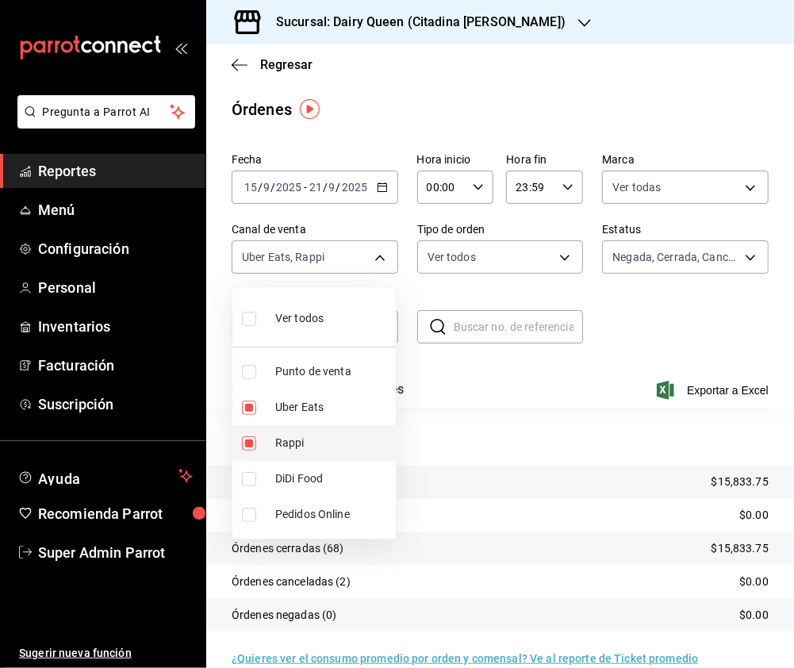
click at [248, 441] on input "checkbox" at bounding box center [249, 443] width 14 height 14
click at [244, 483] on input "checkbox" at bounding box center [249, 479] width 14 height 14
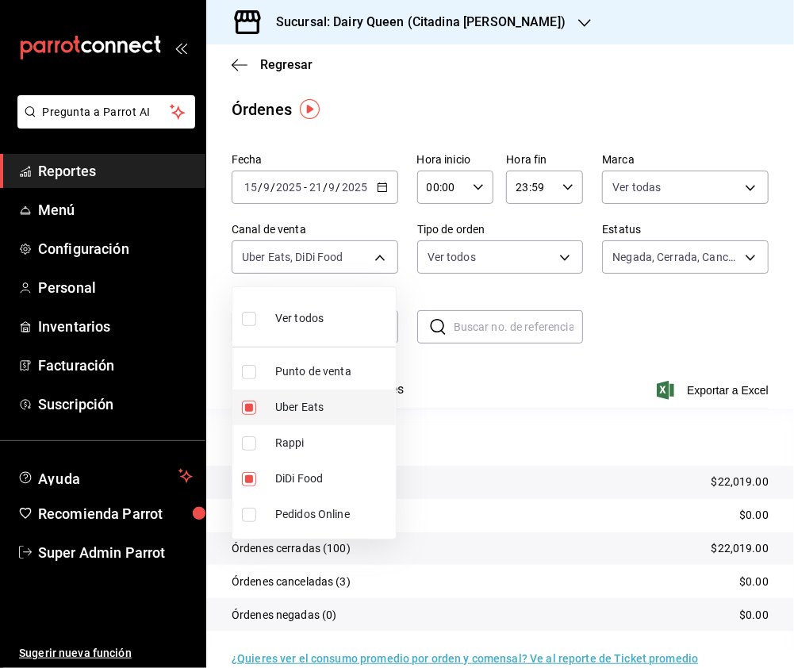
click at [245, 403] on input "checkbox" at bounding box center [249, 407] width 14 height 14
drag, startPoint x: 249, startPoint y: 318, endPoint x: 531, endPoint y: 252, distance: 289.9
click at [249, 318] on input "checkbox" at bounding box center [249, 319] width 14 height 14
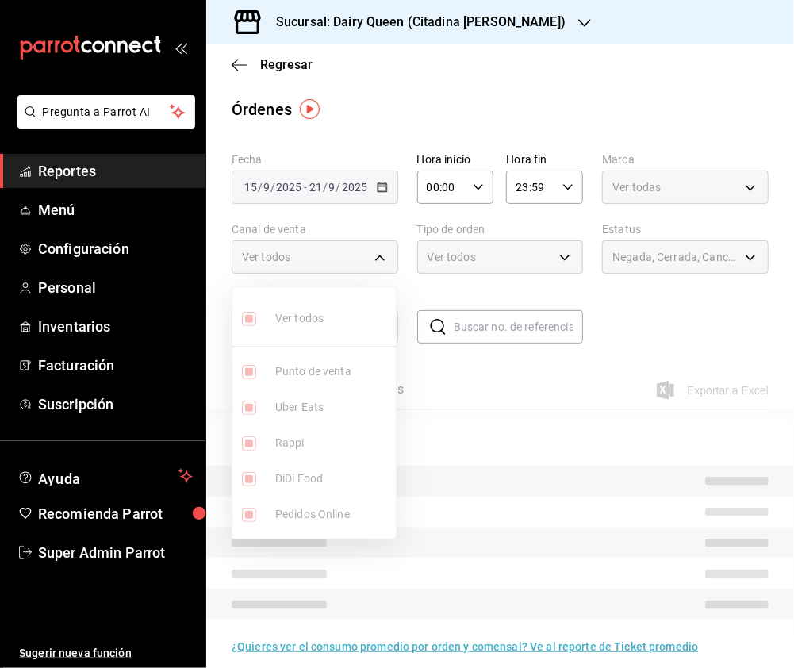
click at [536, 252] on div at bounding box center [397, 334] width 794 height 668
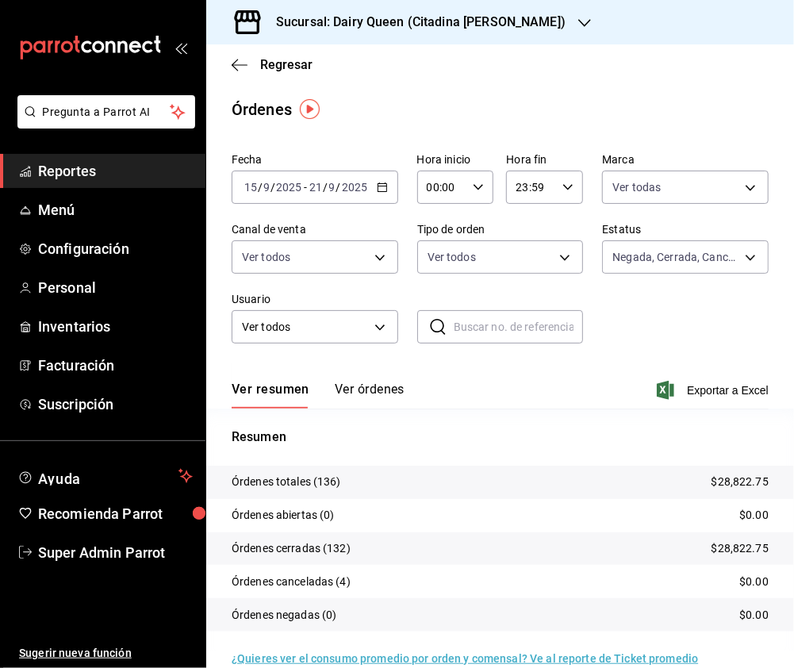
click at [562, 258] on body "Pregunta a Parrot AI Reportes Menú Configuración Personal Inventarios Facturaci…" at bounding box center [397, 334] width 794 height 668
click at [425, 375] on li "Drive Thru Para llevar" at bounding box center [495, 372] width 158 height 36
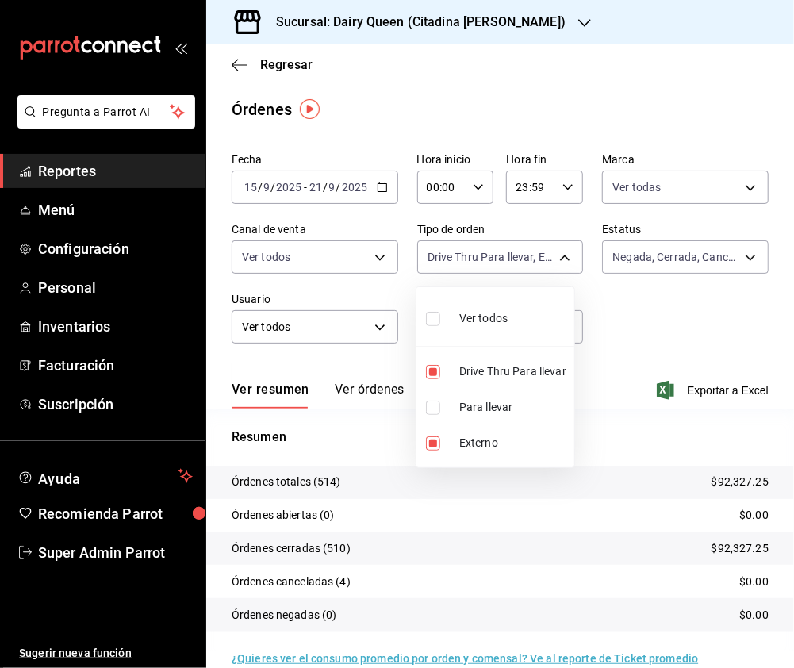
click at [432, 444] on input "checkbox" at bounding box center [433, 443] width 14 height 14
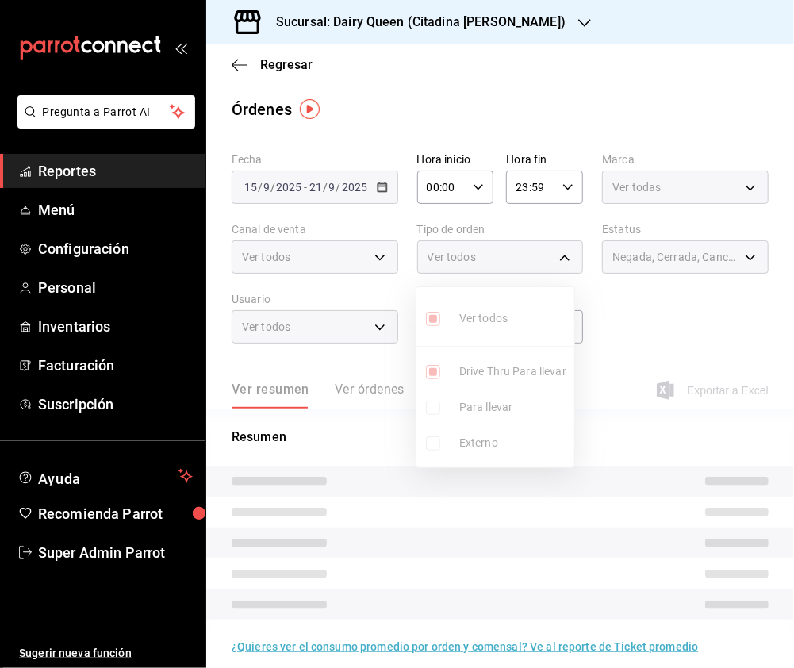
click at [671, 251] on div at bounding box center [397, 334] width 794 height 668
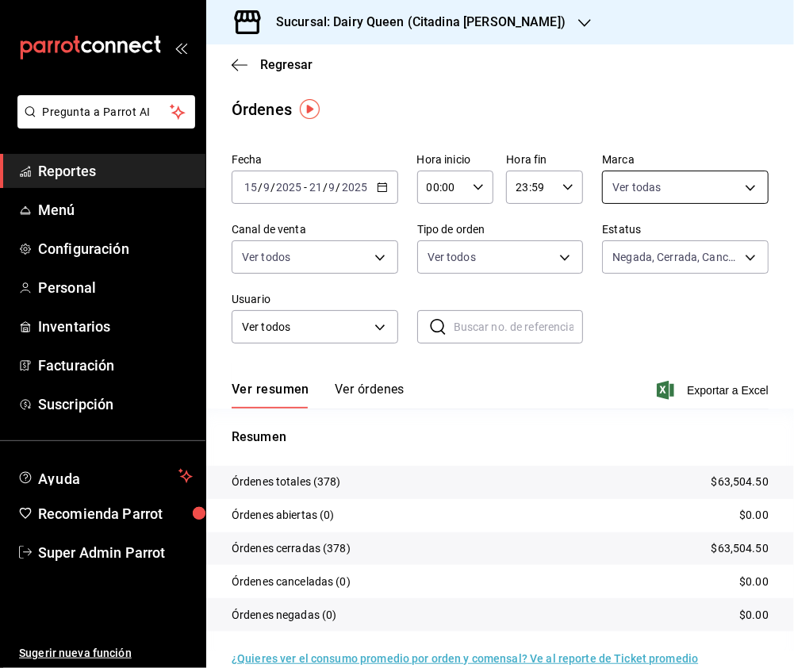
click at [725, 170] on body "Pregunta a Parrot AI Reportes Menú Configuración Personal Inventarios Facturaci…" at bounding box center [397, 334] width 794 height 668
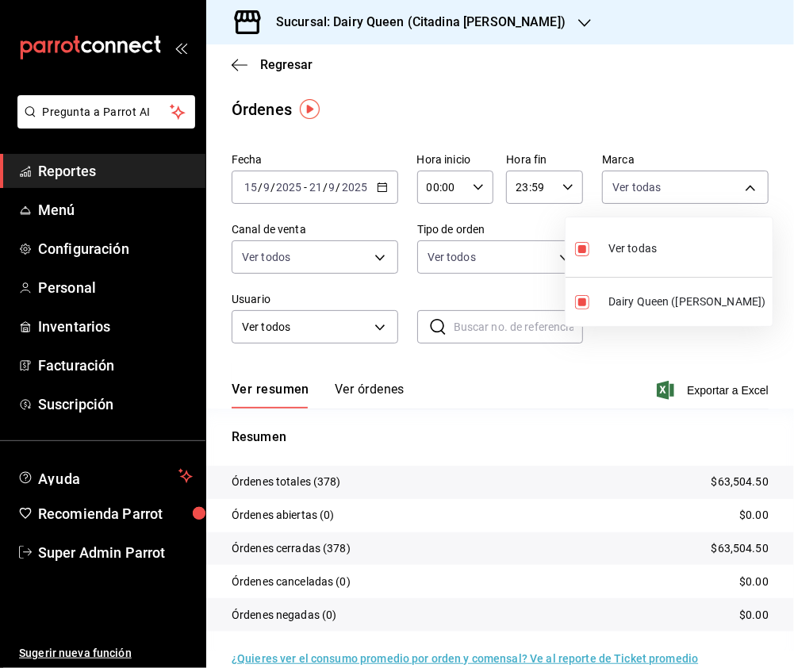
click at [293, 251] on div at bounding box center [397, 334] width 794 height 668
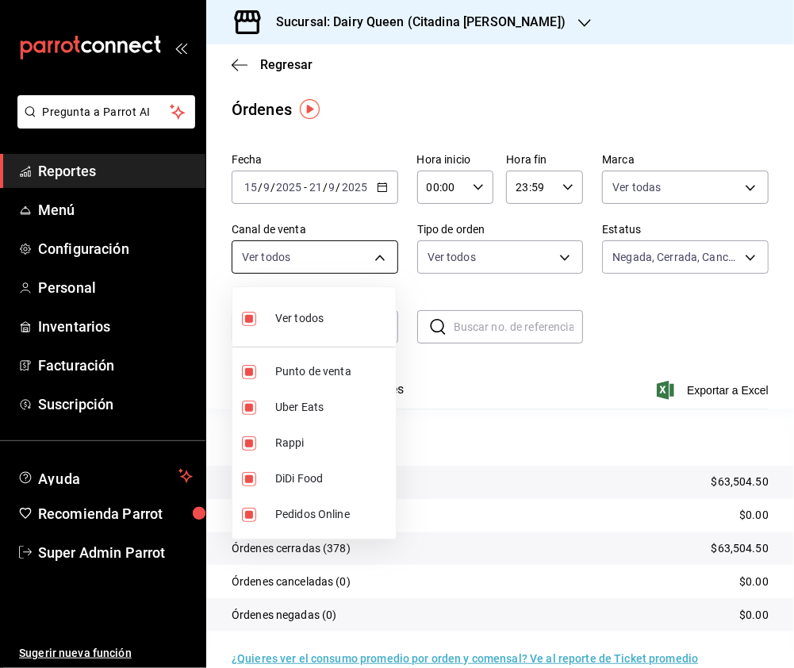
click at [384, 255] on body "Pregunta a Parrot AI Reportes Menú Configuración Personal Inventarios Facturaci…" at bounding box center [397, 334] width 794 height 668
click at [542, 262] on div at bounding box center [397, 334] width 794 height 668
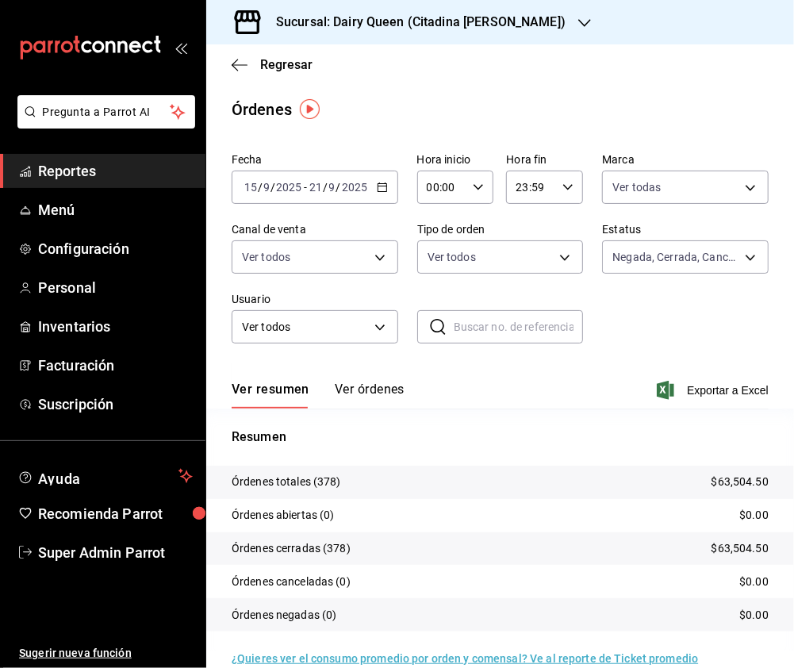
click at [557, 251] on body "Pregunta a Parrot AI Reportes Menú Configuración Personal Inventarios Facturaci…" at bounding box center [397, 334] width 794 height 668
click at [431, 317] on input "checkbox" at bounding box center [433, 319] width 14 height 14
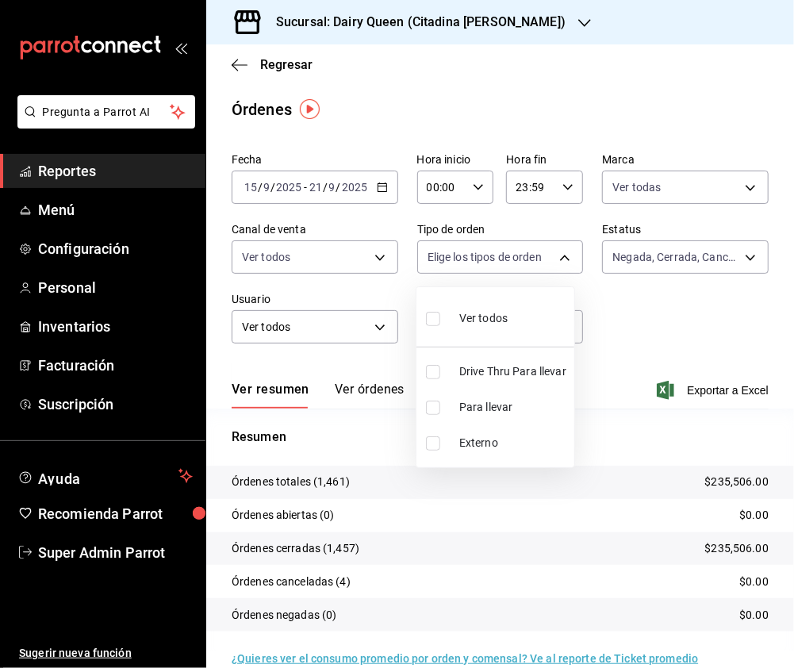
click at [430, 317] on input "checkbox" at bounding box center [433, 319] width 14 height 14
click at [425, 10] on div at bounding box center [397, 334] width 794 height 668
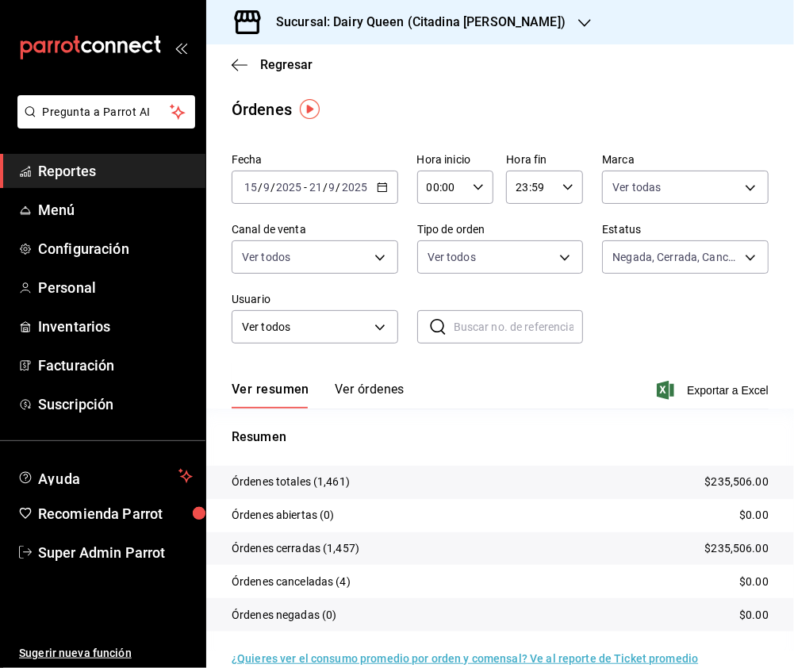
click at [468, 17] on h3 "Sucursal: Dairy Queen (Citadina [PERSON_NAME])" at bounding box center [414, 22] width 302 height 19
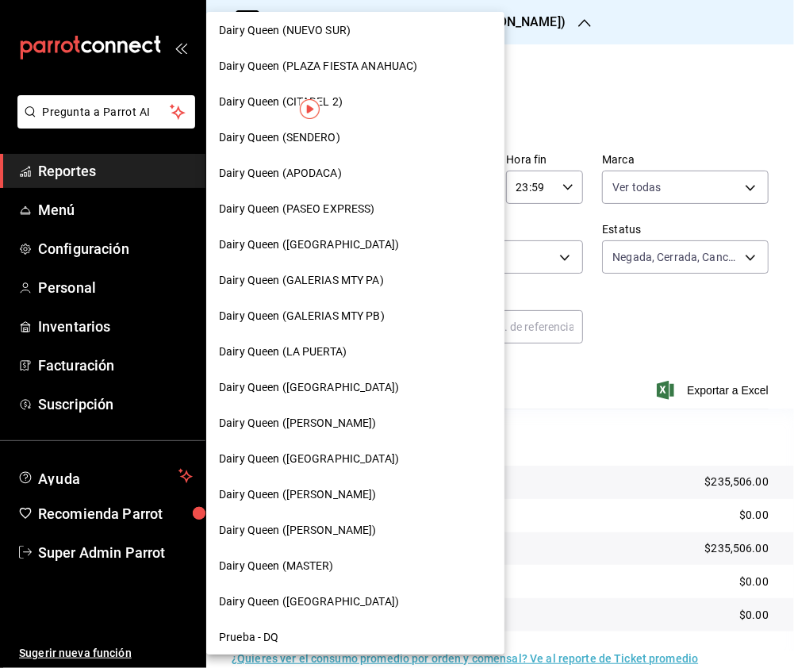
scroll to position [423, 0]
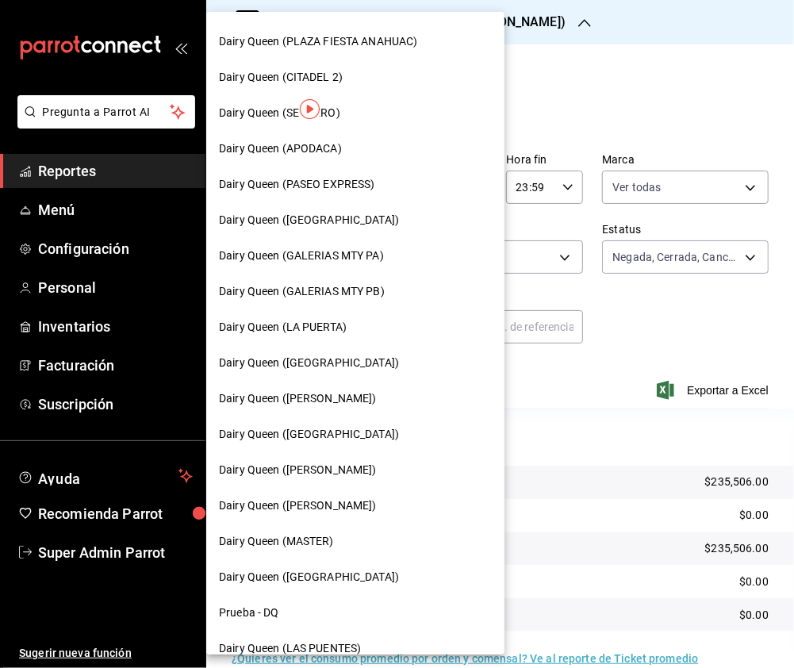
click at [347, 506] on span "Dairy Queen ([PERSON_NAME])" at bounding box center [298, 505] width 158 height 17
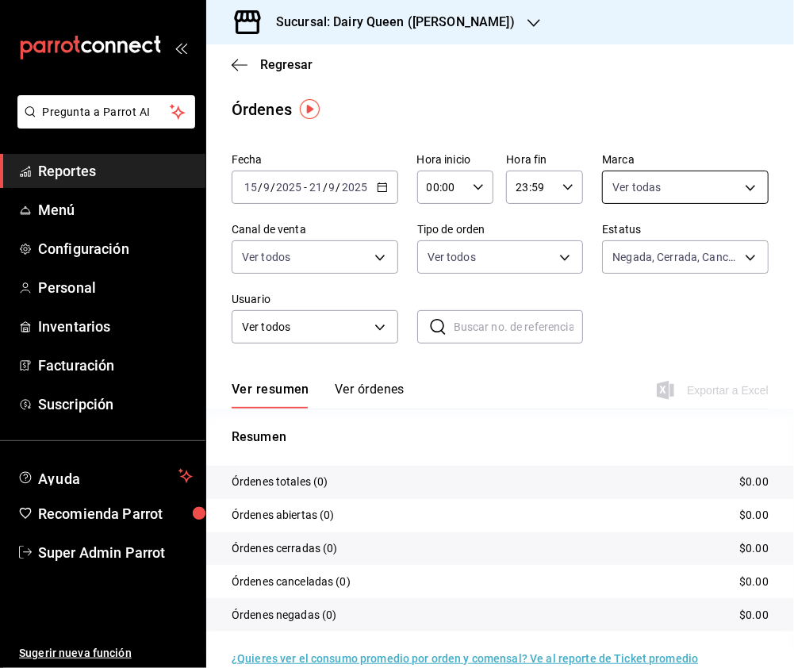
click at [703, 182] on body "Pregunta a Parrot AI Reportes Menú Configuración Personal Inventarios Facturaci…" at bounding box center [397, 334] width 794 height 668
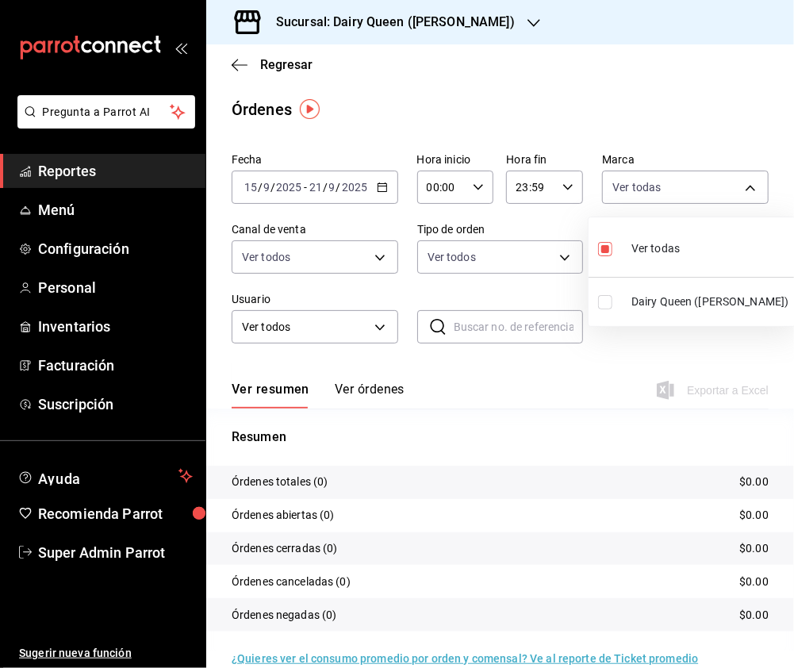
click at [600, 306] on input "checkbox" at bounding box center [605, 302] width 14 height 14
click at [557, 252] on div at bounding box center [397, 334] width 794 height 668
click at [557, 260] on div at bounding box center [397, 334] width 794 height 668
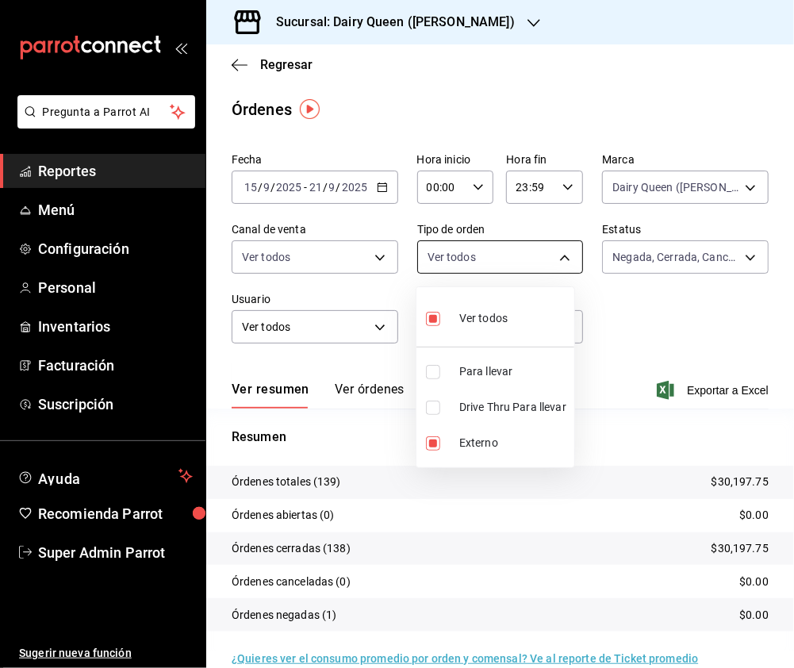
click at [557, 258] on body "Pregunta a Parrot AI Reportes Menú Configuración Personal Inventarios Facturaci…" at bounding box center [397, 334] width 794 height 668
click at [374, 260] on div at bounding box center [397, 334] width 794 height 668
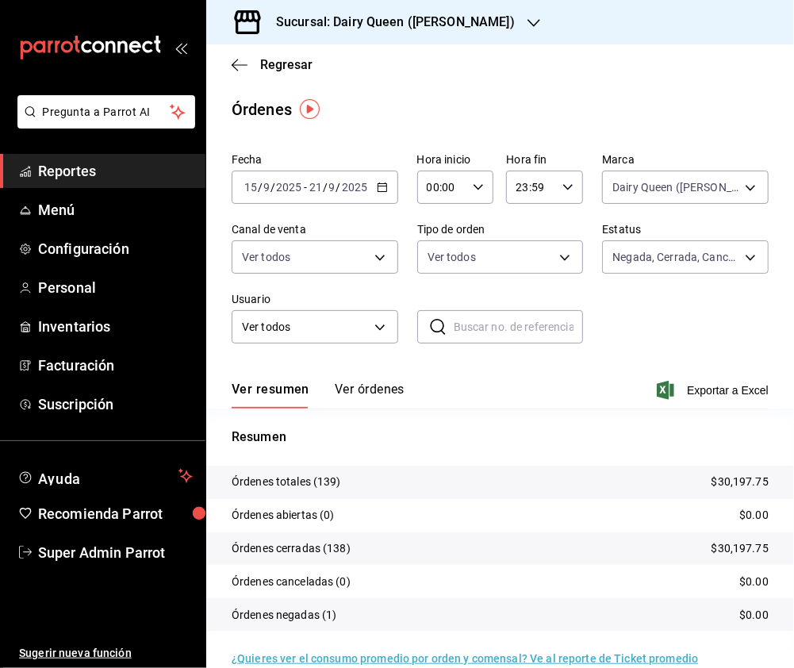
click at [374, 260] on body "Pregunta a Parrot AI Reportes Menú Configuración Personal Inventarios Facturaci…" at bounding box center [397, 334] width 794 height 668
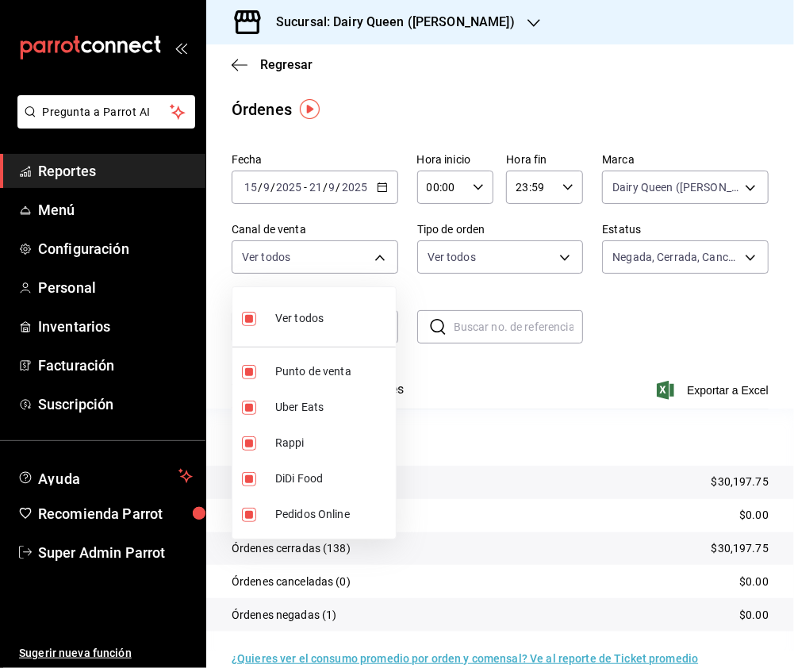
click at [252, 321] on input "checkbox" at bounding box center [249, 319] width 14 height 14
click at [245, 442] on input "checkbox" at bounding box center [249, 443] width 14 height 14
click at [252, 409] on input "checkbox" at bounding box center [249, 407] width 14 height 14
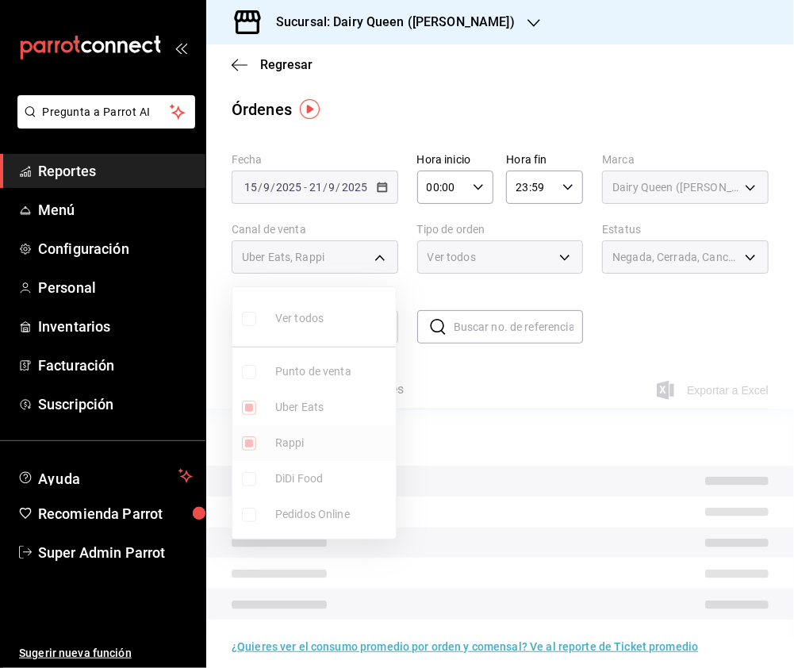
click at [246, 447] on input "checkbox" at bounding box center [249, 443] width 14 height 14
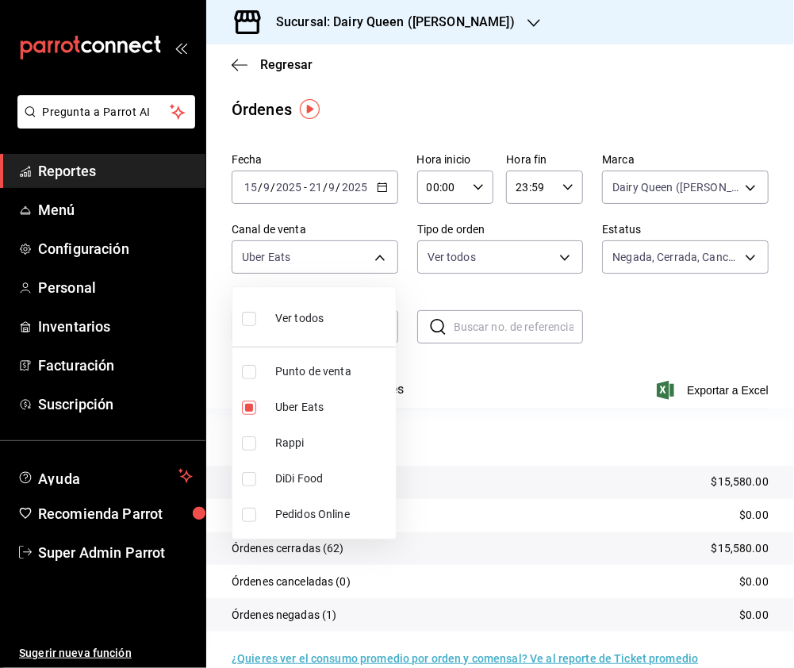
click at [243, 463] on li "DiDi Food" at bounding box center [313, 479] width 163 height 36
click at [246, 401] on input "checkbox" at bounding box center [249, 407] width 14 height 14
drag, startPoint x: 252, startPoint y: 319, endPoint x: 528, endPoint y: 274, distance: 279.5
click at [252, 319] on input "checkbox" at bounding box center [249, 319] width 14 height 14
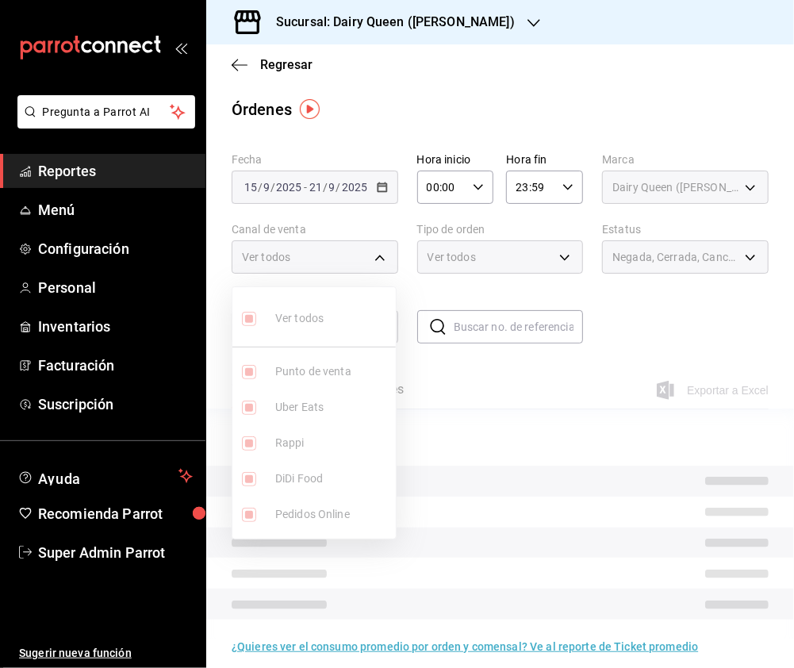
click at [528, 268] on div at bounding box center [397, 334] width 794 height 668
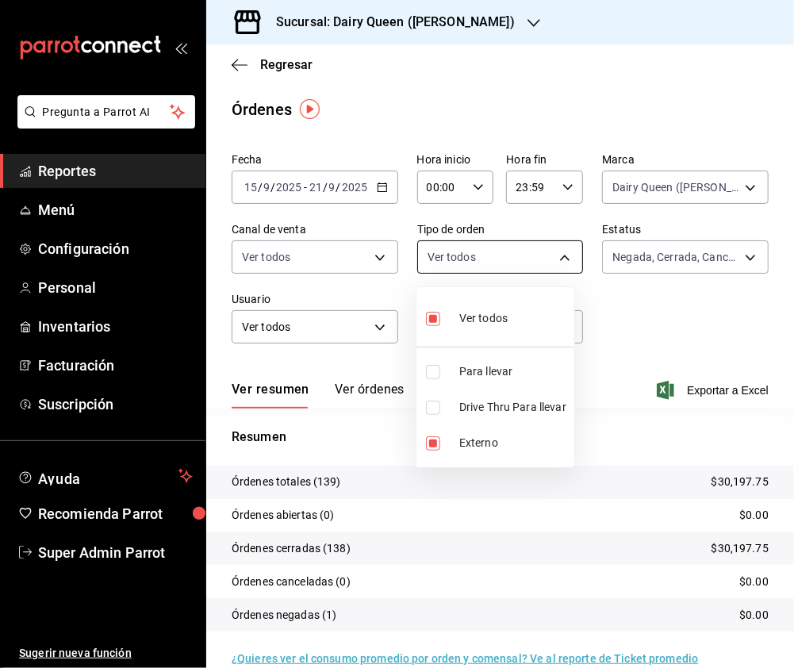
click at [552, 258] on body "Pregunta a Parrot AI Reportes Menú Configuración Personal Inventarios Facturaci…" at bounding box center [397, 334] width 794 height 668
click at [435, 411] on input "checkbox" at bounding box center [433, 407] width 14 height 14
click at [435, 447] on input "checkbox" at bounding box center [433, 443] width 14 height 14
click at [436, 315] on input "checkbox" at bounding box center [433, 319] width 14 height 14
click at [435, 317] on input "checkbox" at bounding box center [433, 319] width 14 height 14
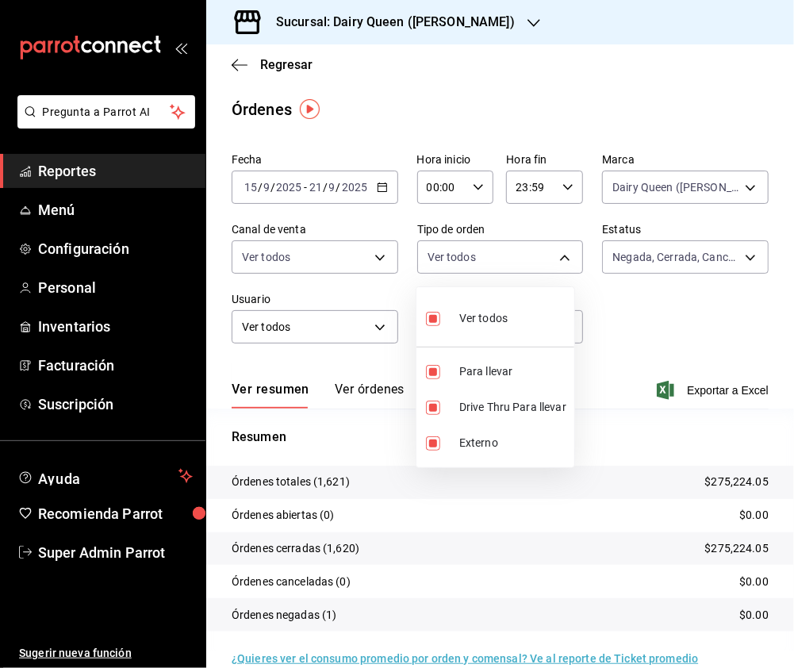
click at [537, 2] on div at bounding box center [397, 334] width 794 height 668
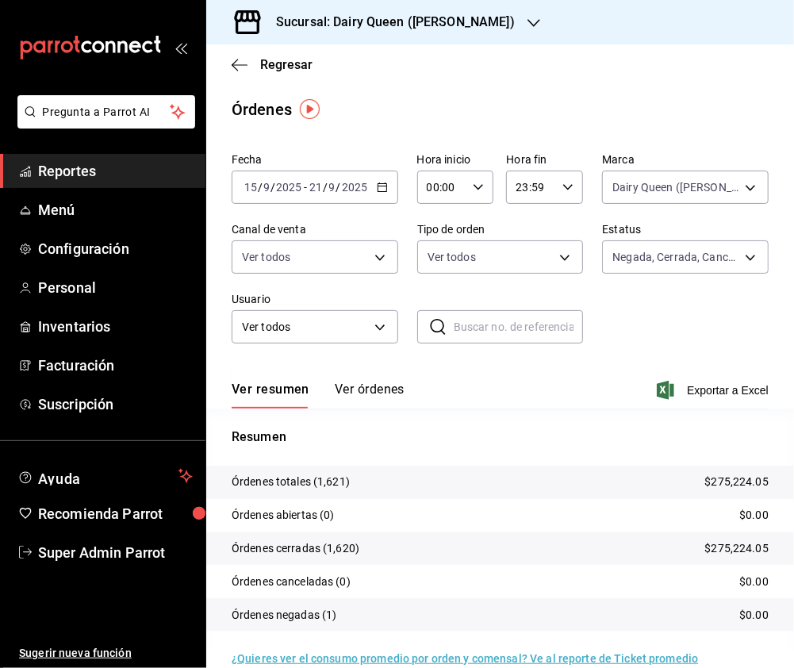
click at [527, 29] on div at bounding box center [533, 22] width 13 height 17
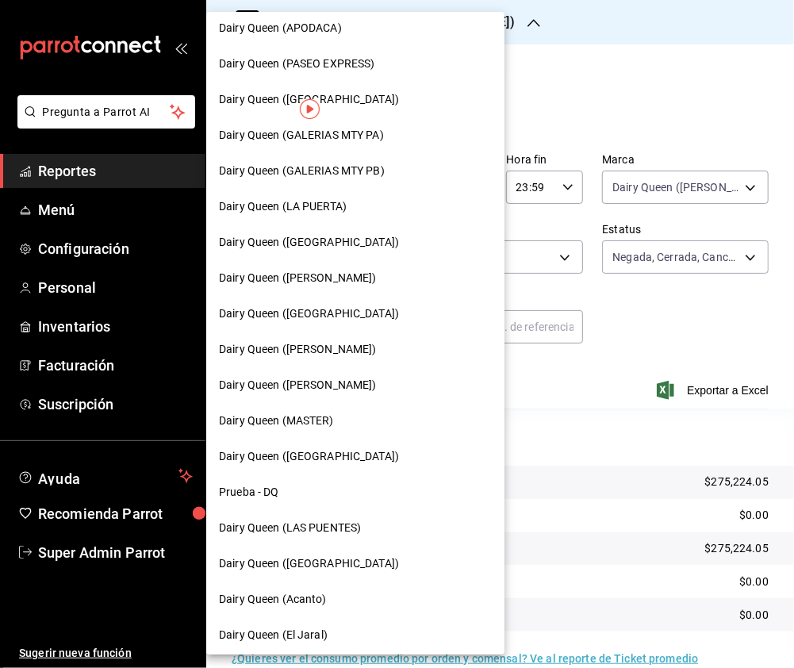
scroll to position [547, 0]
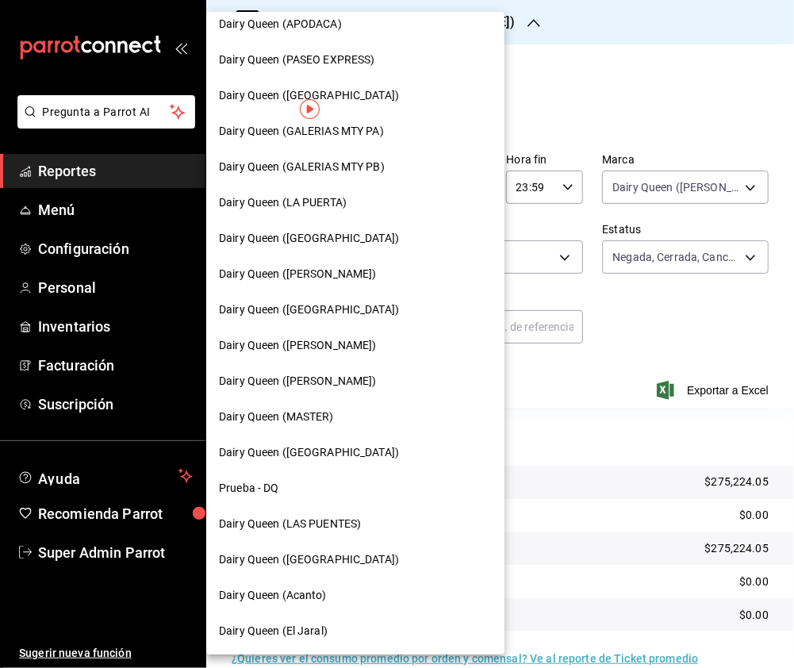
click at [341, 438] on div "Dairy Queen ([GEOGRAPHIC_DATA])" at bounding box center [355, 453] width 298 height 36
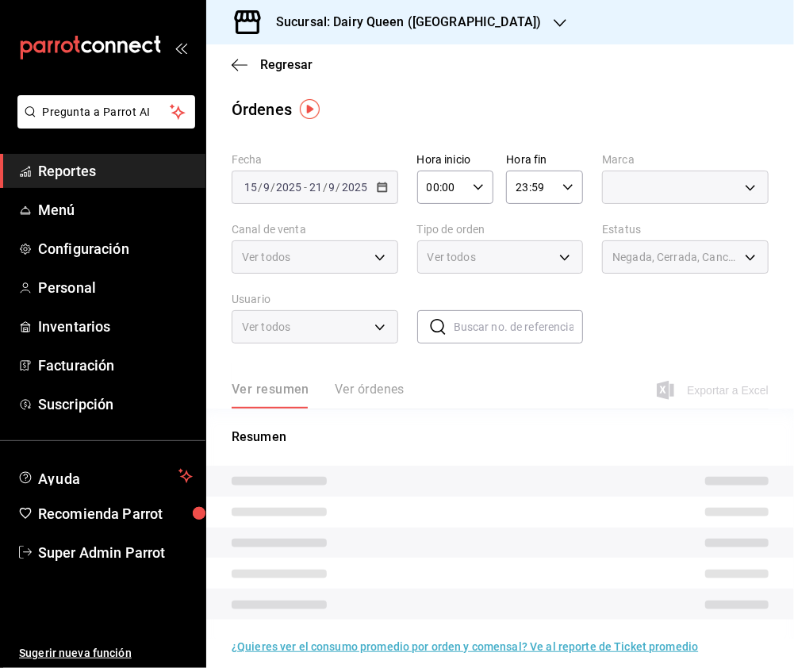
click at [692, 190] on body "Pregunta a Parrot AI Reportes Menú Configuración Personal Inventarios Facturaci…" at bounding box center [397, 334] width 794 height 668
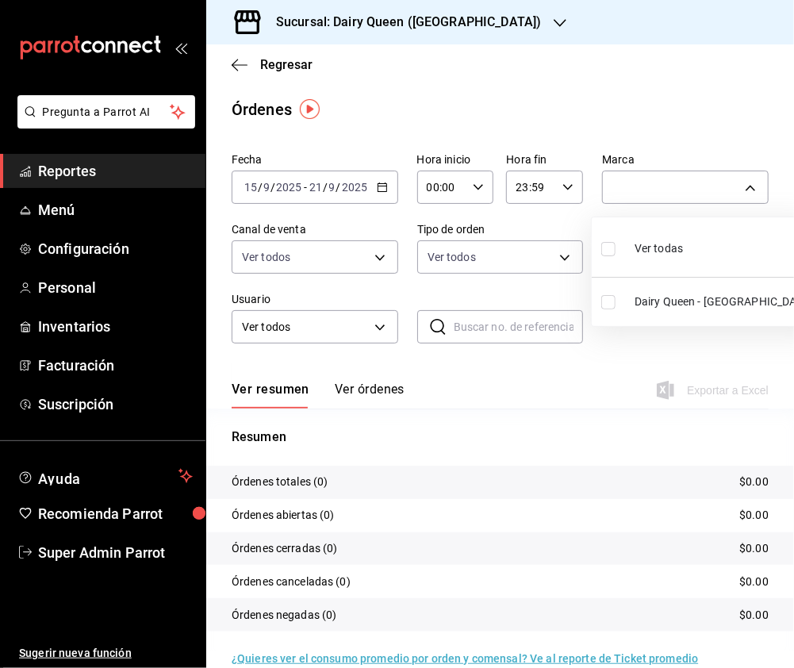
click at [606, 249] on input "checkbox" at bounding box center [608, 249] width 14 height 14
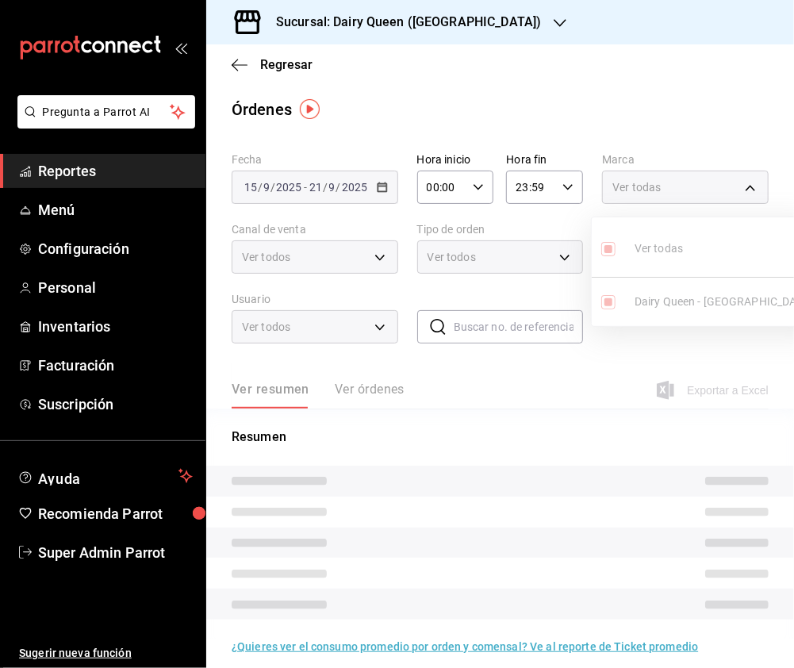
click at [357, 259] on div at bounding box center [397, 334] width 794 height 668
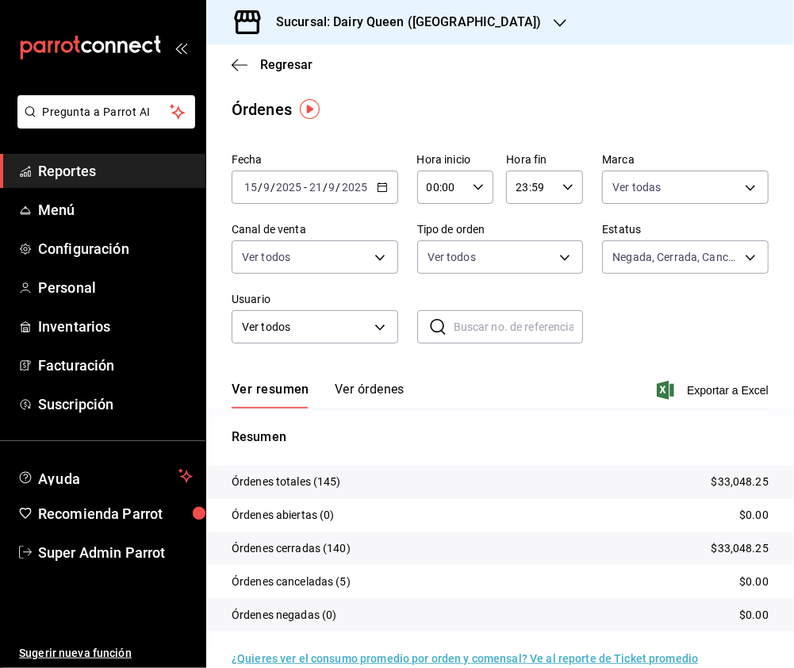
click at [381, 255] on body "Pregunta a Parrot AI Reportes Menú Configuración Personal Inventarios Facturaci…" at bounding box center [397, 334] width 794 height 668
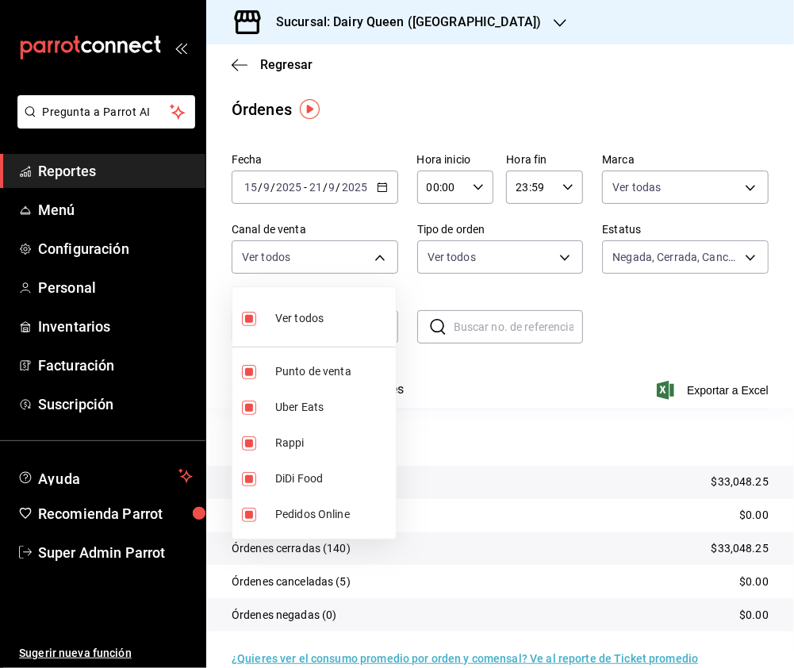
click at [251, 320] on input "checkbox" at bounding box center [249, 319] width 14 height 14
click at [244, 444] on input "checkbox" at bounding box center [249, 443] width 14 height 14
click at [246, 410] on input "checkbox" at bounding box center [249, 407] width 14 height 14
click at [247, 442] on input "checkbox" at bounding box center [249, 443] width 14 height 14
click at [251, 477] on input "checkbox" at bounding box center [249, 479] width 14 height 14
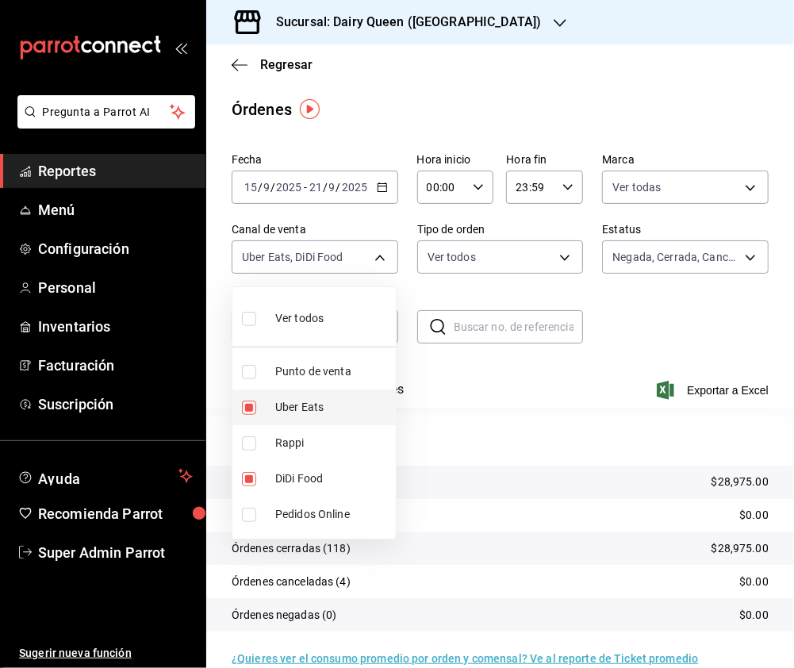
click at [249, 410] on input "checkbox" at bounding box center [249, 407] width 14 height 14
drag, startPoint x: 246, startPoint y: 317, endPoint x: 435, endPoint y: 268, distance: 195.8
click at [246, 317] on input "checkbox" at bounding box center [249, 319] width 14 height 14
click at [512, 264] on div at bounding box center [397, 334] width 794 height 668
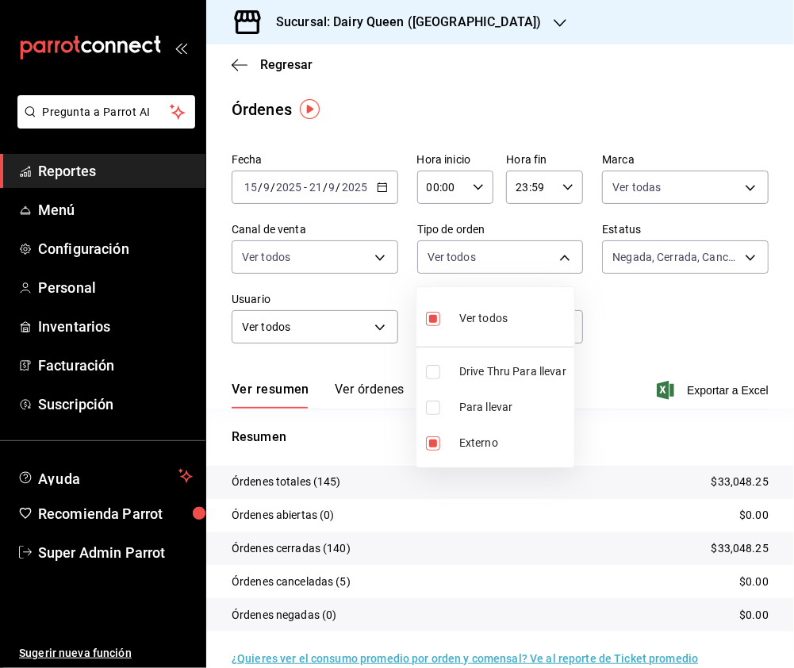
click at [556, 252] on body "Pregunta a Parrot AI Reportes Menú Configuración Personal Inventarios Facturaci…" at bounding box center [397, 334] width 794 height 668
click at [435, 372] on input "checkbox" at bounding box center [433, 372] width 14 height 14
click at [436, 445] on input "checkbox" at bounding box center [433, 443] width 14 height 14
click at [432, 321] on input "checkbox" at bounding box center [433, 319] width 14 height 14
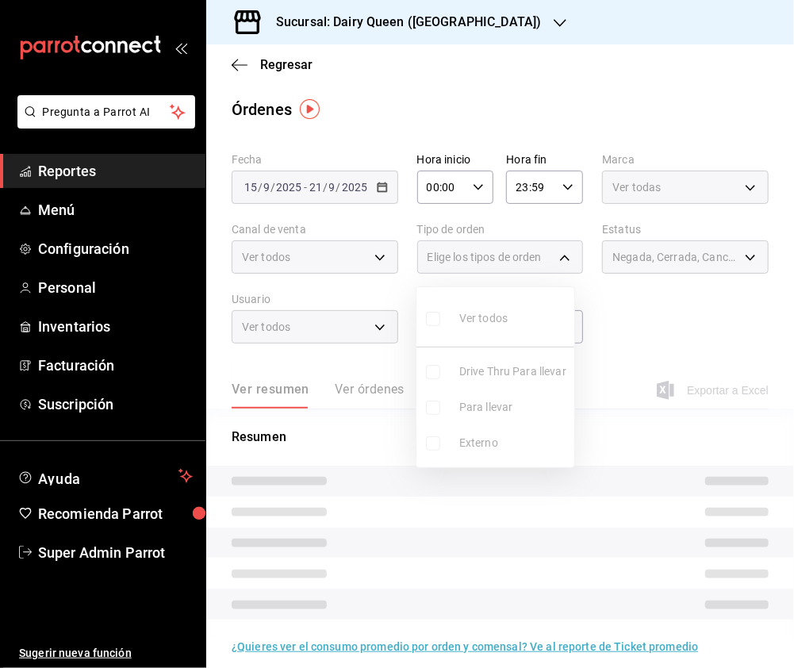
click at [432, 321] on ul "Ver todos Drive Thru Para llevar Para llevar Externo" at bounding box center [495, 377] width 158 height 180
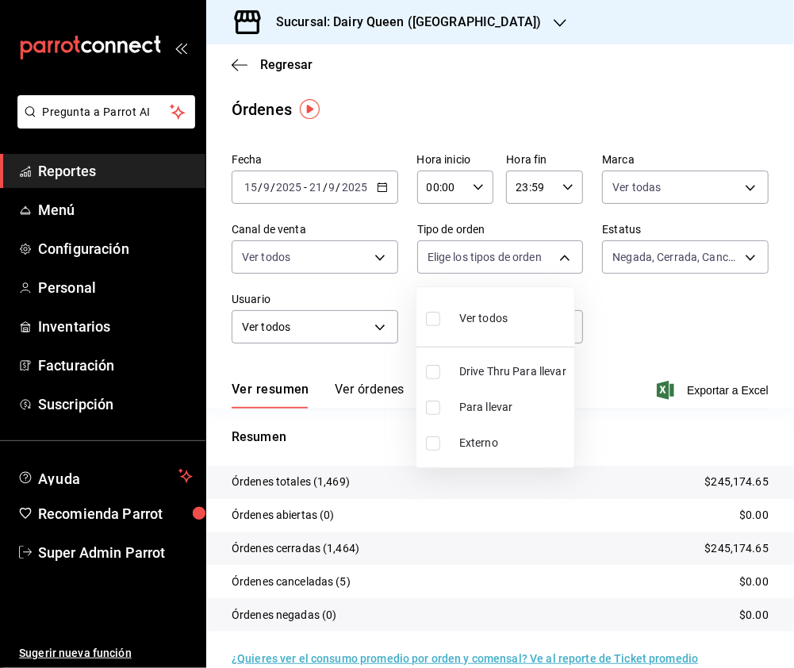
click at [432, 321] on input "checkbox" at bounding box center [433, 319] width 14 height 14
click at [524, 27] on div at bounding box center [397, 334] width 794 height 668
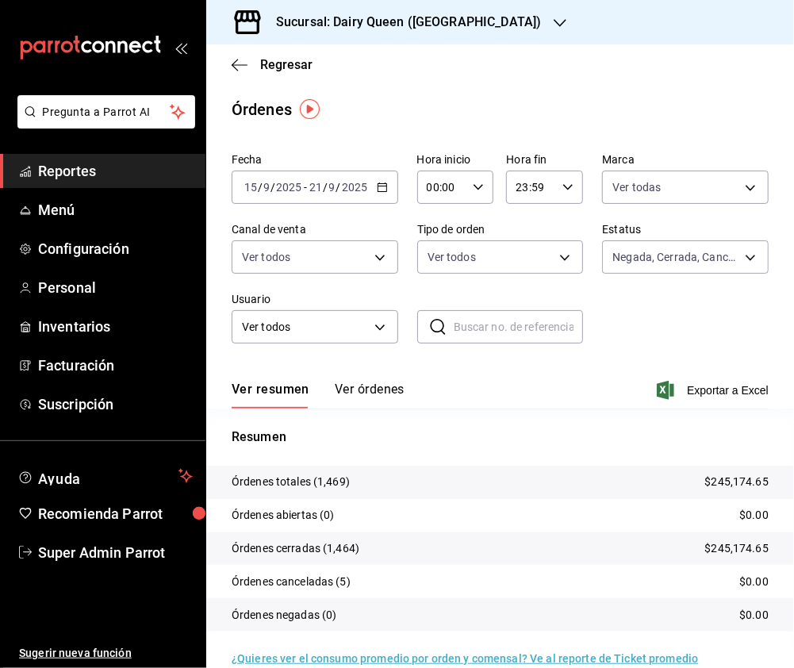
click at [524, 24] on div "Sucursal: Dairy Queen ([GEOGRAPHIC_DATA])" at bounding box center [396, 22] width 354 height 44
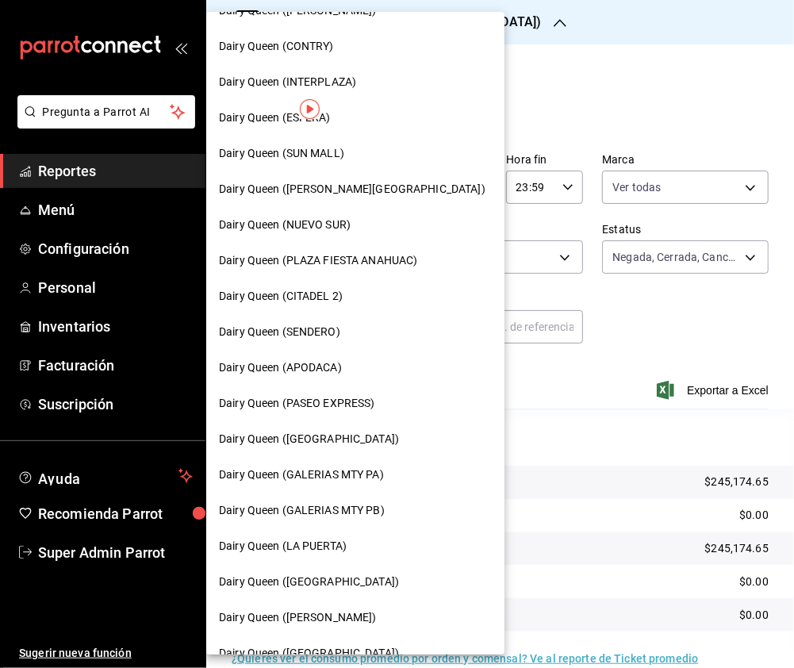
scroll to position [547, 0]
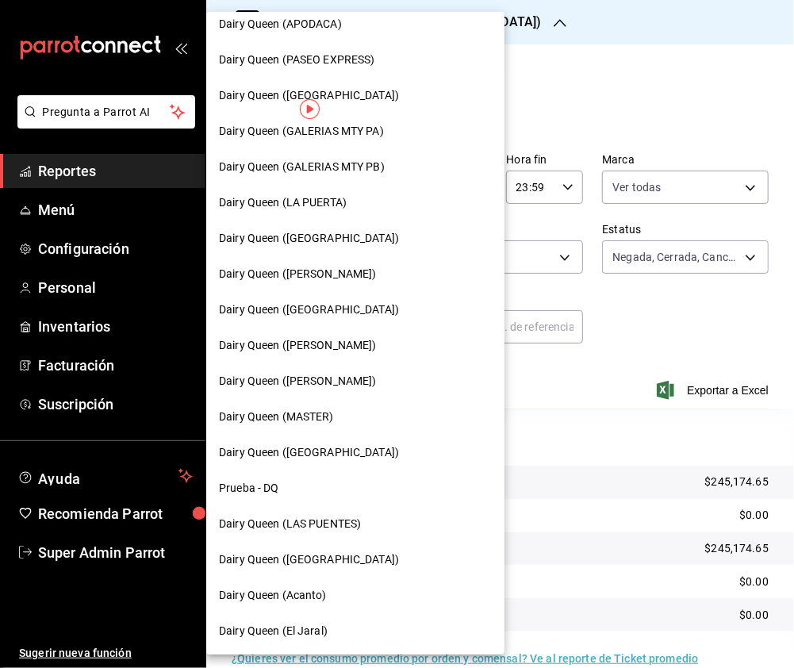
click at [309, 593] on span "Dairy Queen (Acanto)" at bounding box center [273, 595] width 108 height 17
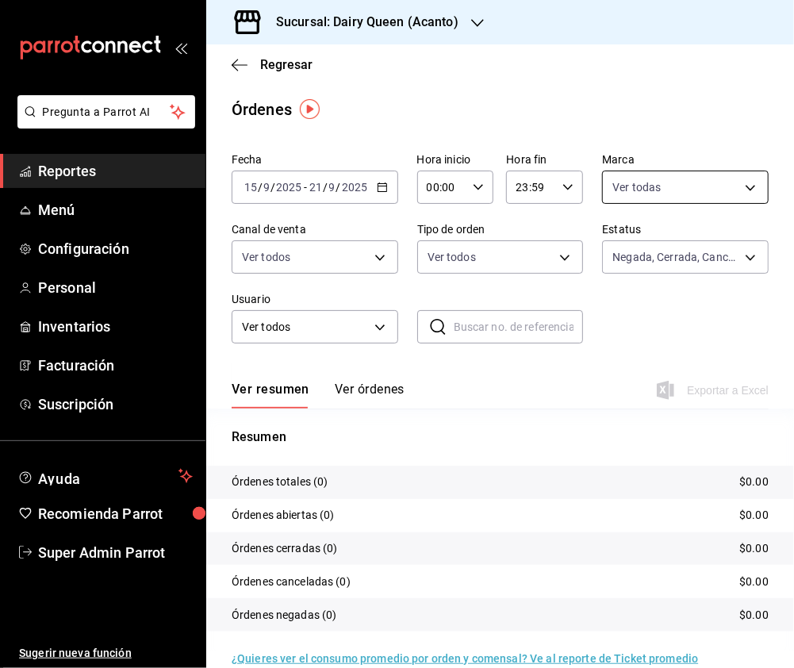
click at [742, 191] on body "Pregunta a Parrot AI Reportes Menú Configuración Personal Inventarios Facturaci…" at bounding box center [397, 334] width 794 height 668
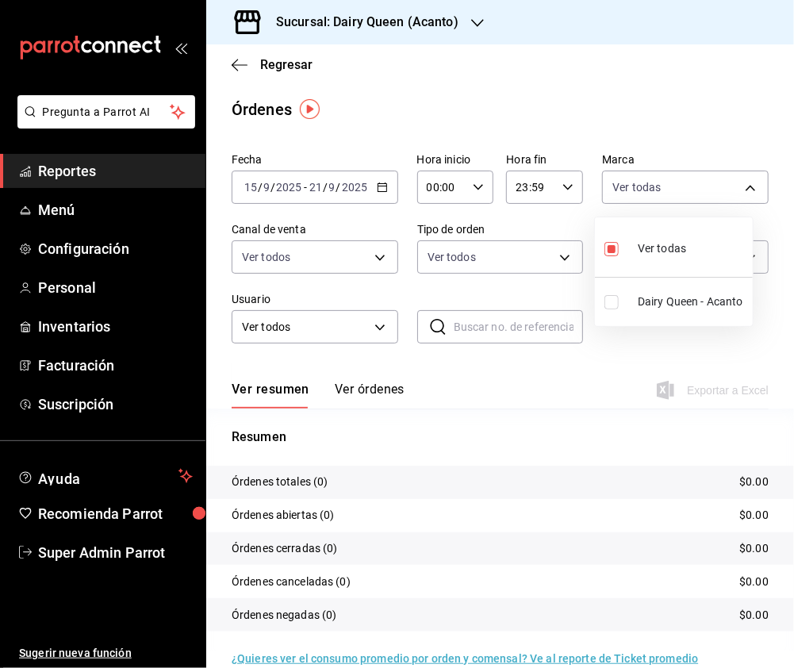
click at [612, 301] on input "checkbox" at bounding box center [611, 302] width 14 height 14
click at [370, 262] on div at bounding box center [397, 334] width 794 height 668
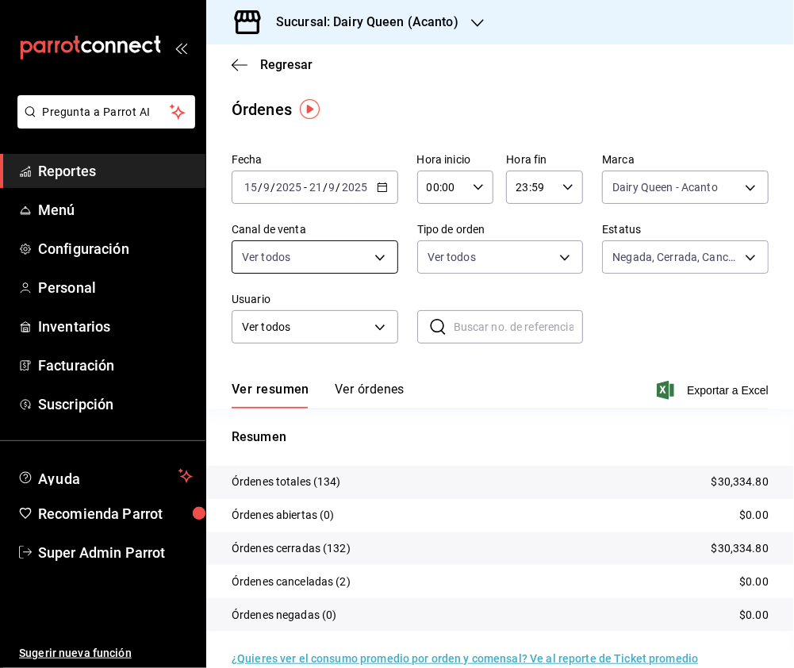
click at [377, 254] on body "Pregunta a Parrot AI Reportes Menú Configuración Personal Inventarios Facturaci…" at bounding box center [397, 334] width 794 height 668
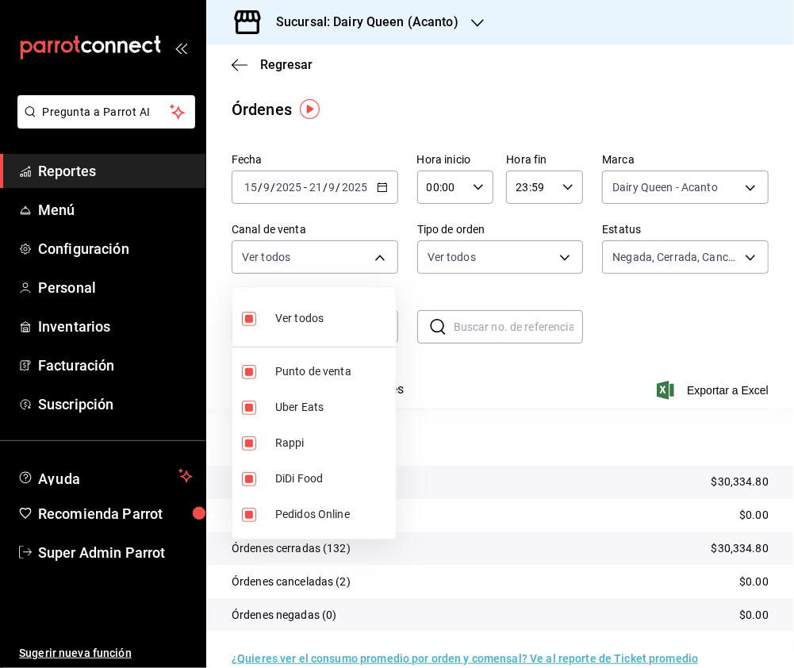
click at [251, 312] on input "checkbox" at bounding box center [249, 319] width 14 height 14
click at [249, 445] on input "checkbox" at bounding box center [249, 443] width 14 height 14
click at [248, 409] on input "checkbox" at bounding box center [249, 407] width 14 height 14
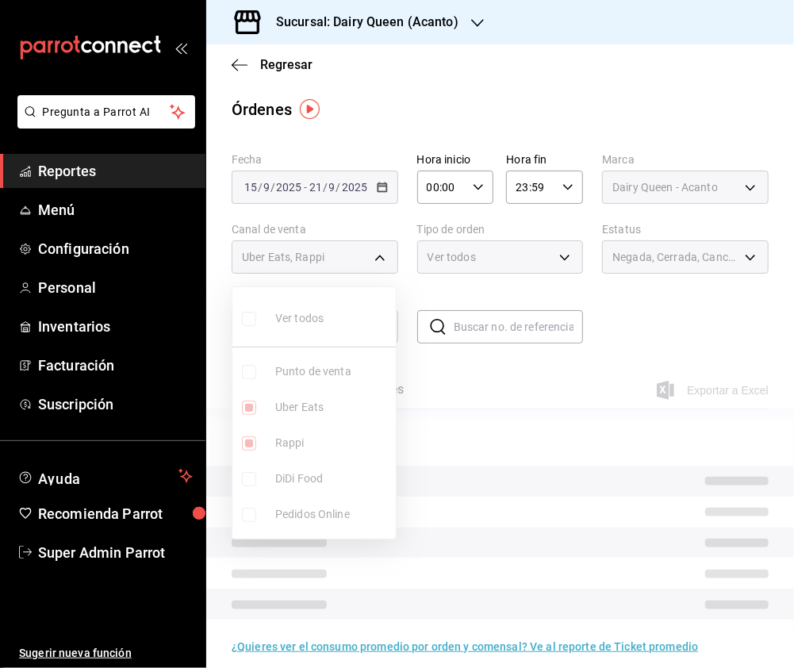
click at [252, 443] on input "checkbox" at bounding box center [249, 443] width 14 height 14
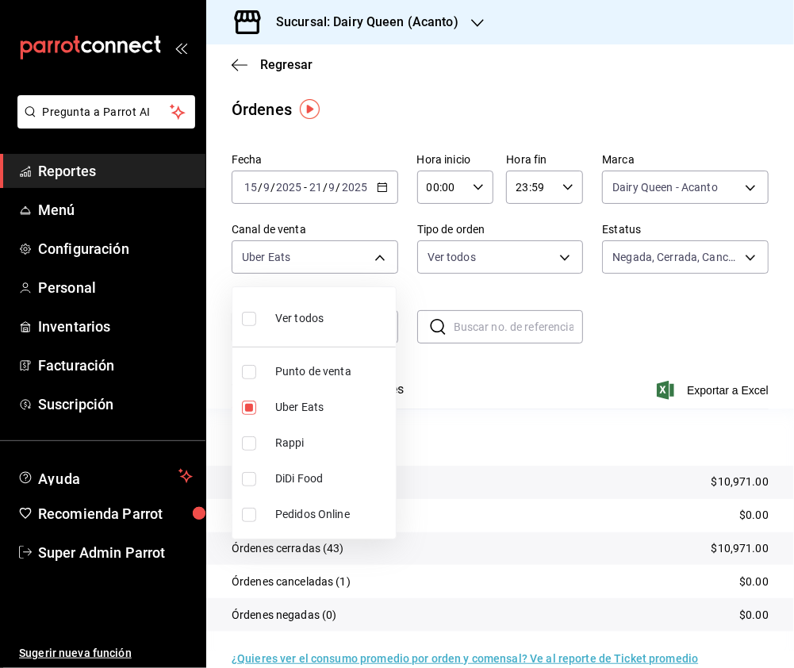
click at [238, 495] on li "DiDi Food" at bounding box center [313, 479] width 163 height 36
click at [246, 404] on input "checkbox" at bounding box center [249, 407] width 14 height 14
click at [252, 322] on input "checkbox" at bounding box center [249, 319] width 14 height 14
click at [566, 259] on div at bounding box center [397, 334] width 794 height 668
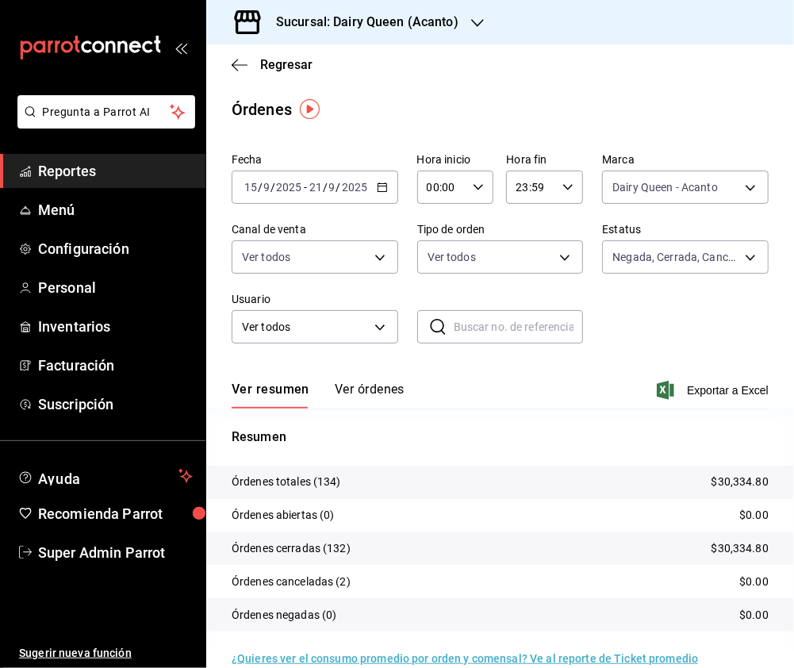
click at [556, 252] on body "Pregunta a Parrot AI Reportes Menú Configuración Personal Inventarios Facturaci…" at bounding box center [397, 334] width 794 height 668
click at [430, 365] on input "checkbox" at bounding box center [433, 372] width 14 height 14
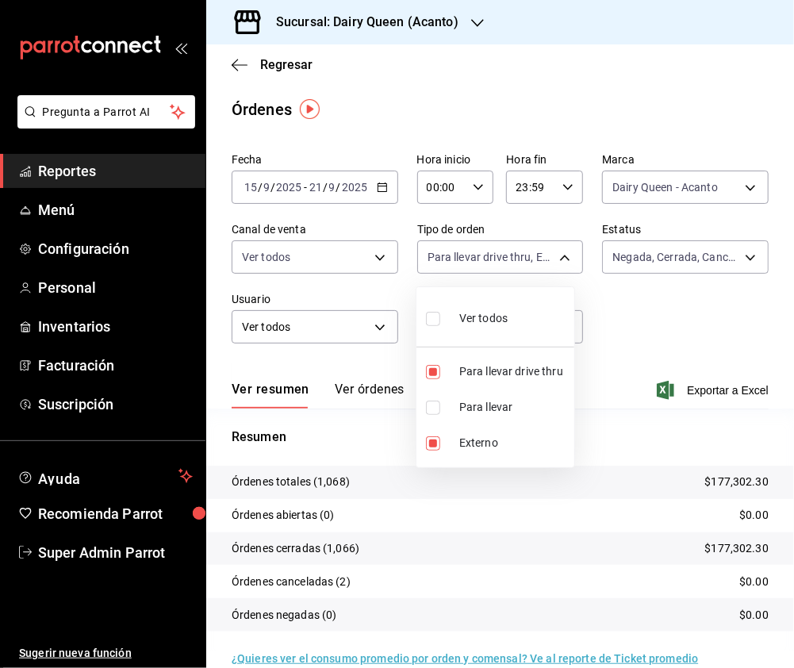
click at [428, 446] on input "checkbox" at bounding box center [433, 443] width 14 height 14
click at [430, 318] on input "checkbox" at bounding box center [433, 319] width 14 height 14
click at [429, 366] on input "checkbox" at bounding box center [433, 372] width 14 height 14
click at [435, 324] on input "checkbox" at bounding box center [433, 319] width 14 height 14
click at [473, 24] on div at bounding box center [397, 334] width 794 height 668
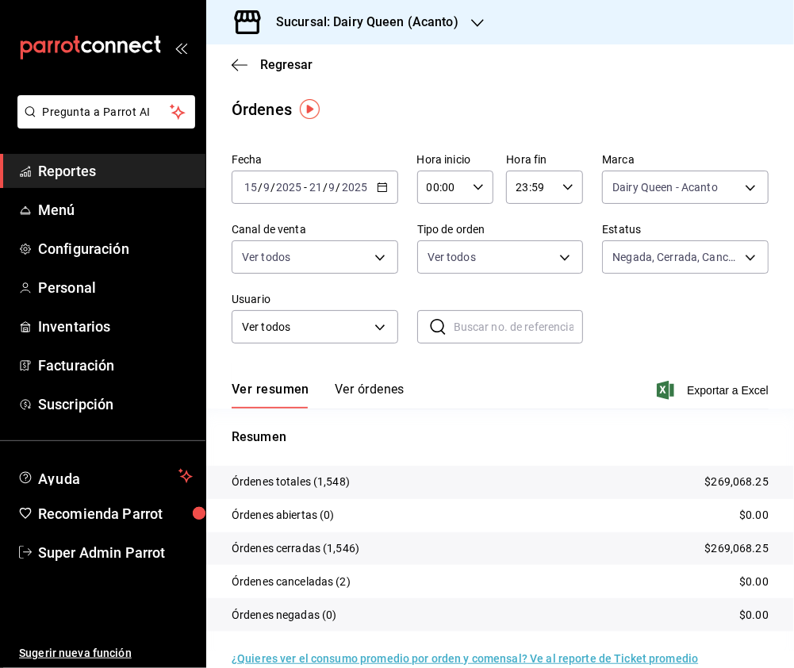
click at [483, 24] on div "Sucursal: Dairy Queen (Acanto)" at bounding box center [354, 22] width 271 height 44
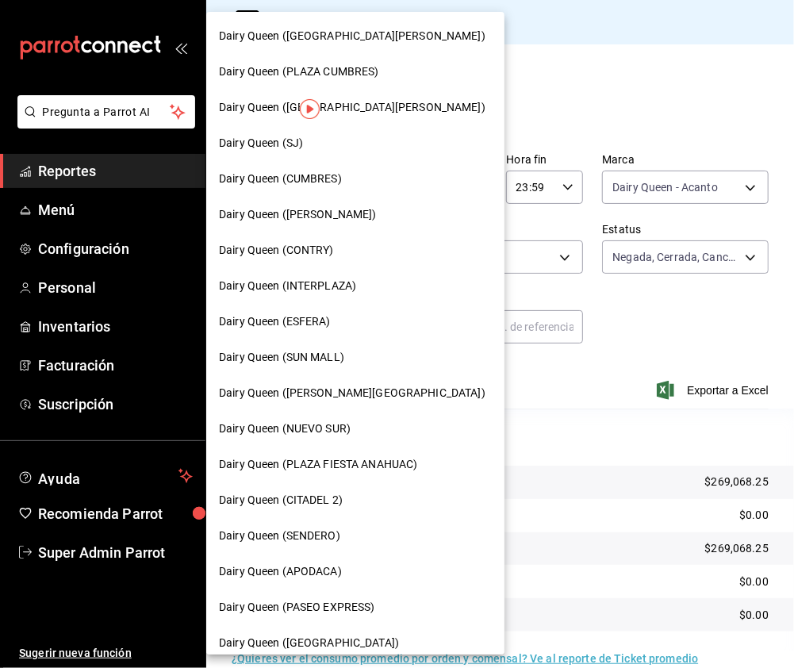
click at [340, 352] on span "Dairy Queen (SUN MALL)" at bounding box center [281, 357] width 125 height 17
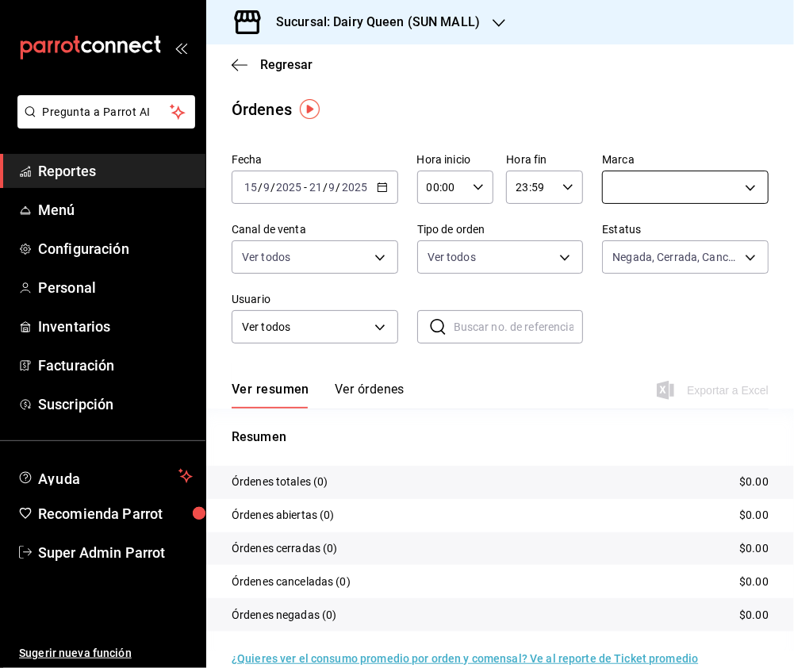
click at [730, 192] on body "Pregunta a Parrot AI Reportes Menú Configuración Personal Inventarios Facturaci…" at bounding box center [397, 334] width 794 height 668
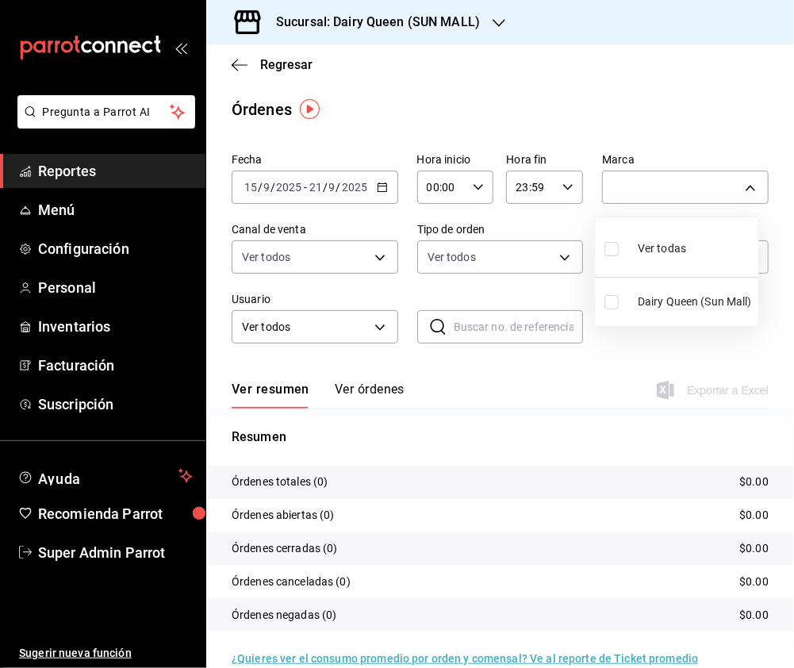
click at [614, 251] on input "checkbox" at bounding box center [611, 249] width 14 height 14
click at [381, 266] on div at bounding box center [397, 334] width 794 height 668
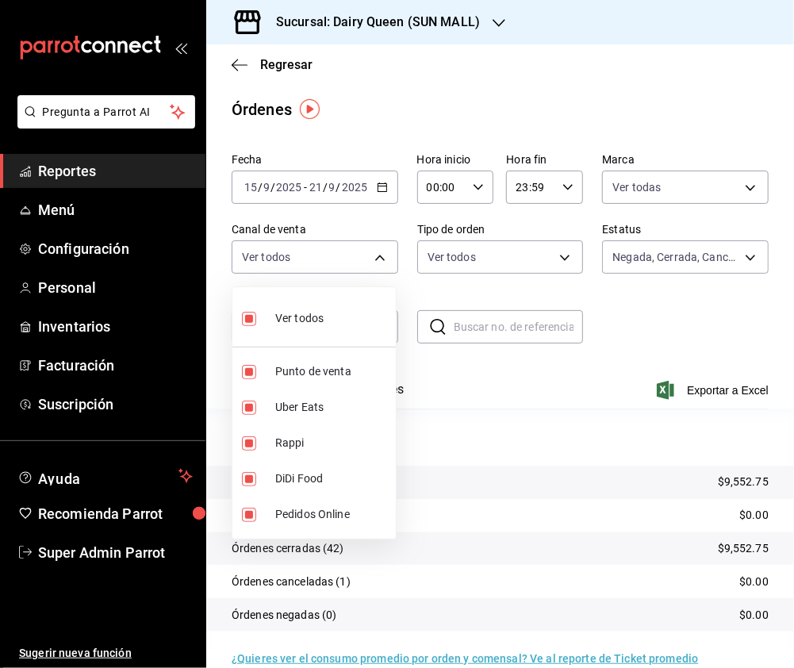
click at [377, 258] on body "Pregunta a Parrot AI Reportes Menú Configuración Personal Inventarios Facturaci…" at bounding box center [397, 334] width 794 height 668
click at [249, 320] on input "checkbox" at bounding box center [249, 319] width 14 height 14
click at [249, 444] on input "checkbox" at bounding box center [249, 443] width 14 height 14
click at [243, 409] on input "checkbox" at bounding box center [249, 407] width 14 height 14
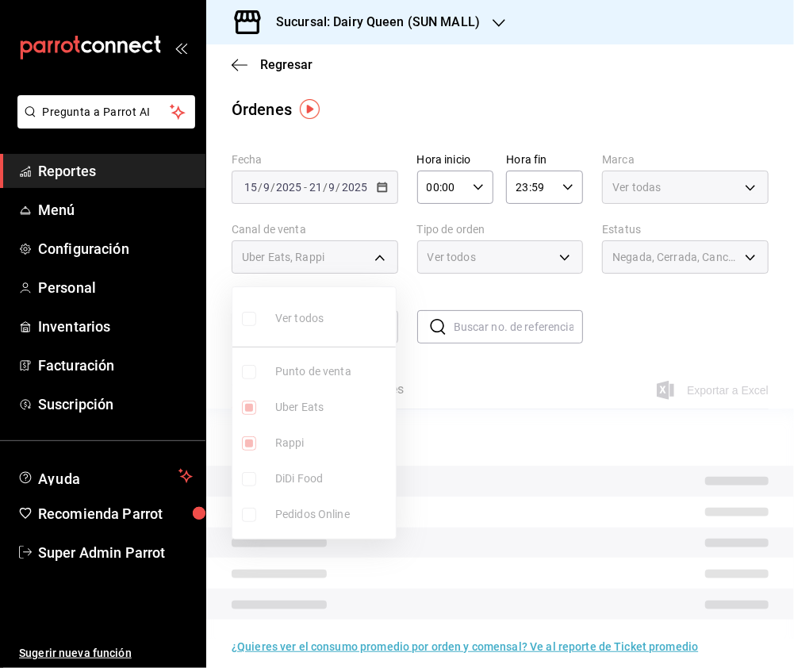
click at [247, 444] on input "checkbox" at bounding box center [249, 443] width 14 height 14
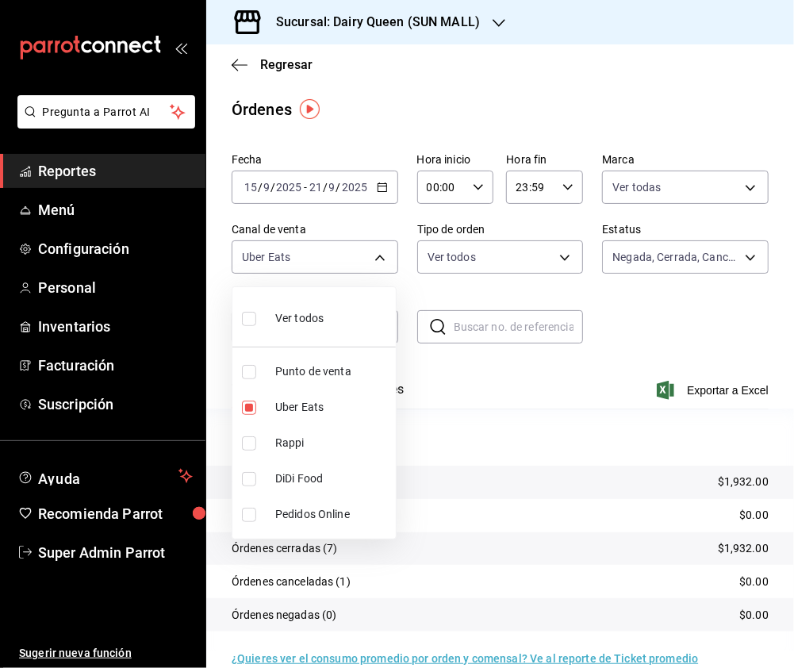
click at [233, 67] on div at bounding box center [397, 334] width 794 height 668
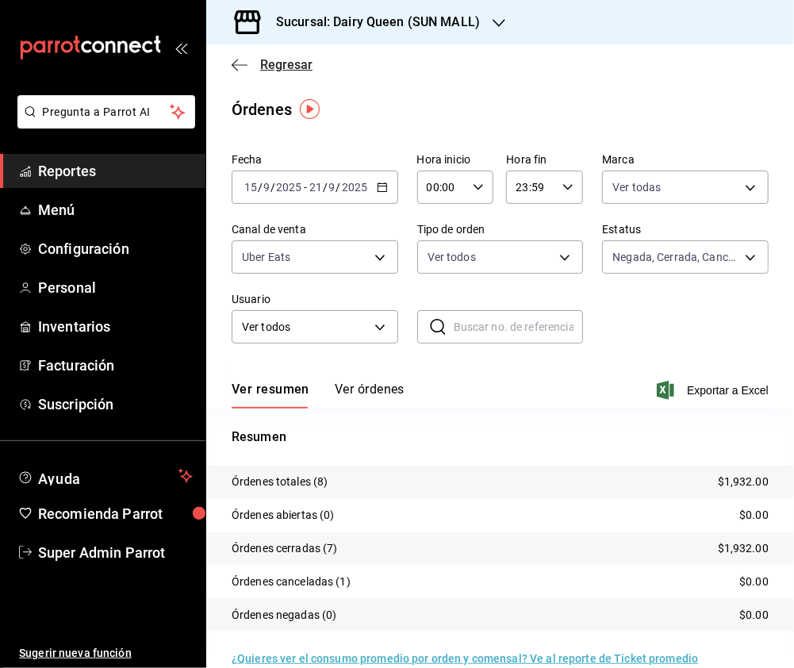
click at [236, 58] on icon "button" at bounding box center [240, 65] width 16 height 14
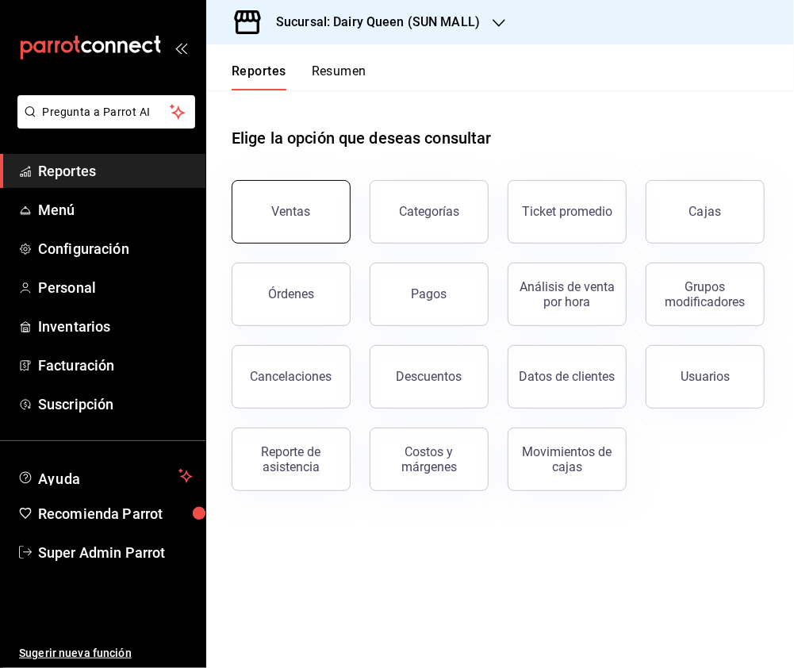
click at [289, 219] on button "Ventas" at bounding box center [291, 211] width 119 height 63
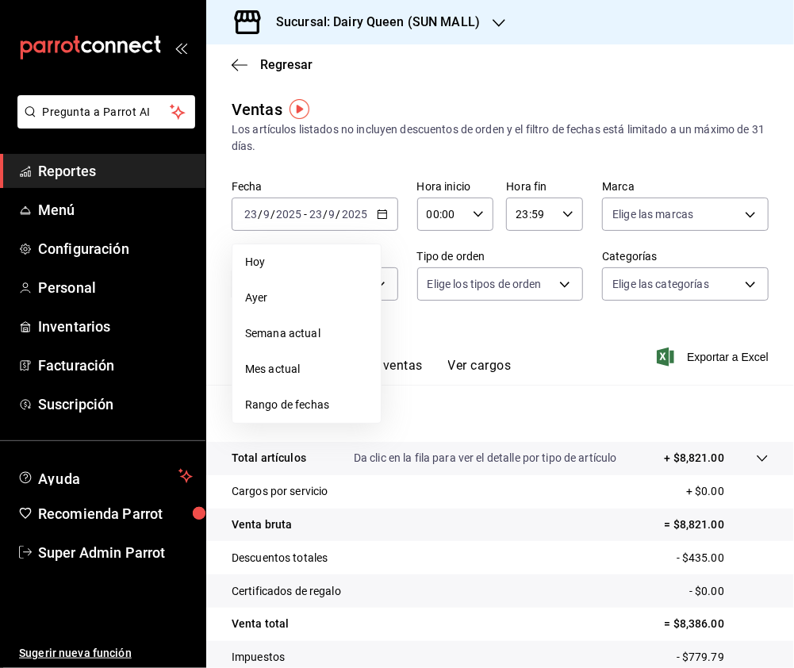
click at [492, 17] on icon "button" at bounding box center [498, 23] width 13 height 13
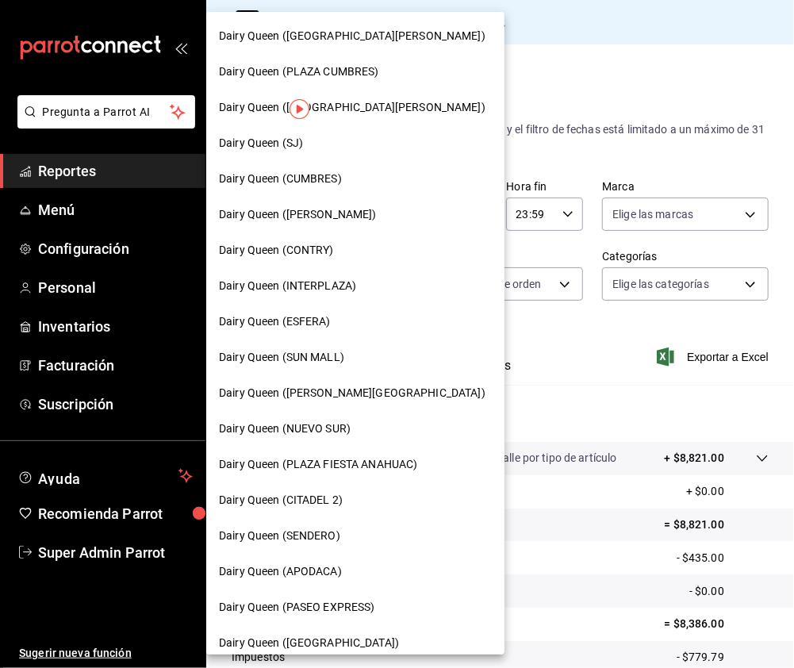
click at [338, 533] on span "Dairy Queen (SENDERO)" at bounding box center [279, 535] width 121 height 17
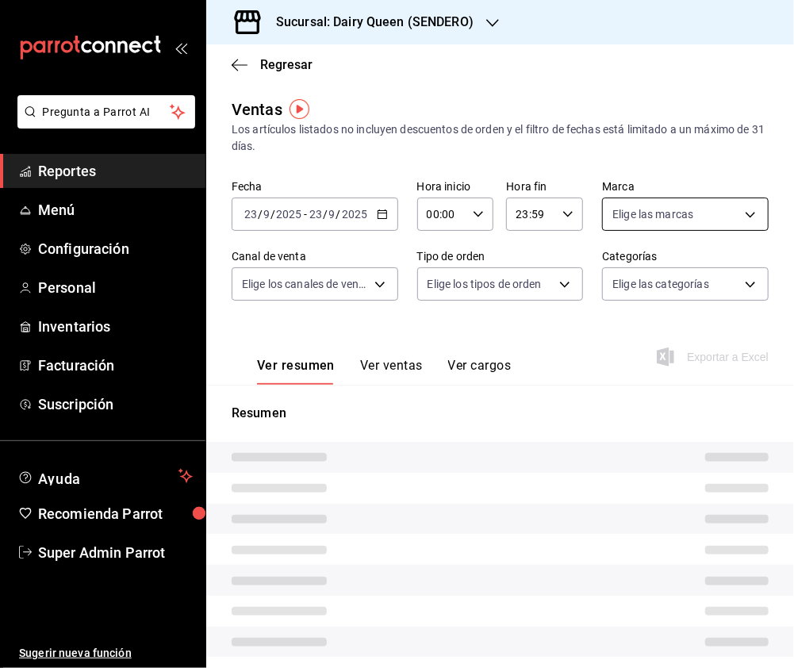
click at [667, 225] on div "Elige las marcas" at bounding box center [685, 213] width 167 height 33
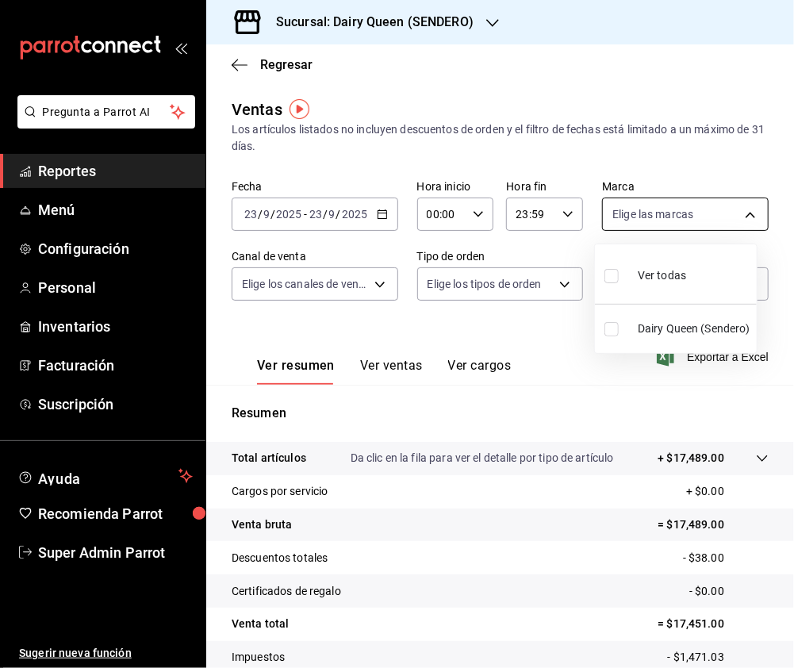
click at [653, 216] on body "Pregunta a Parrot AI Reportes Menú Configuración Personal Inventarios Facturaci…" at bounding box center [397, 334] width 794 height 668
click at [368, 211] on div at bounding box center [397, 334] width 794 height 668
click at [387, 211] on div at bounding box center [397, 334] width 794 height 668
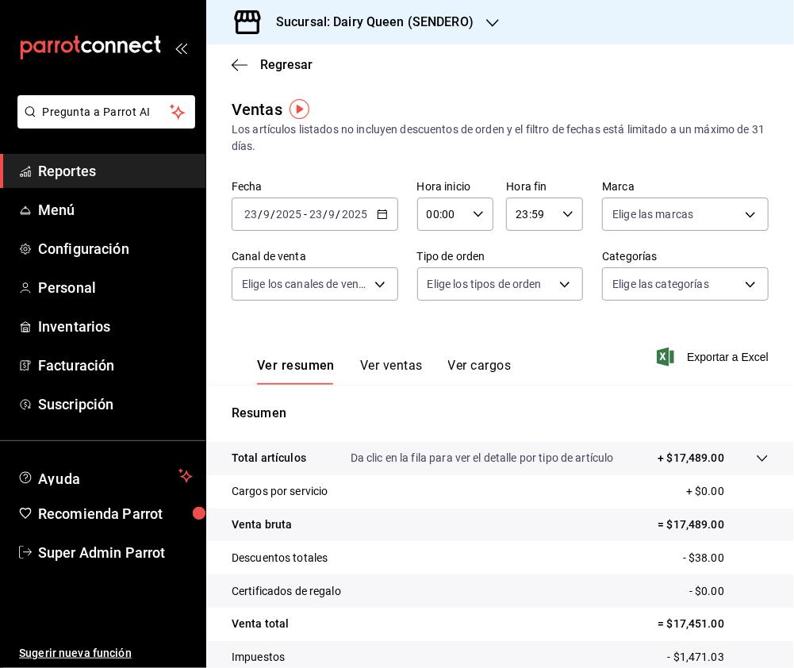
click at [343, 209] on div at bounding box center [397, 334] width 794 height 668
click at [381, 211] on div at bounding box center [397, 334] width 794 height 668
click at [319, 216] on div at bounding box center [397, 334] width 794 height 668
click at [381, 213] on icon "button" at bounding box center [382, 214] width 11 height 11
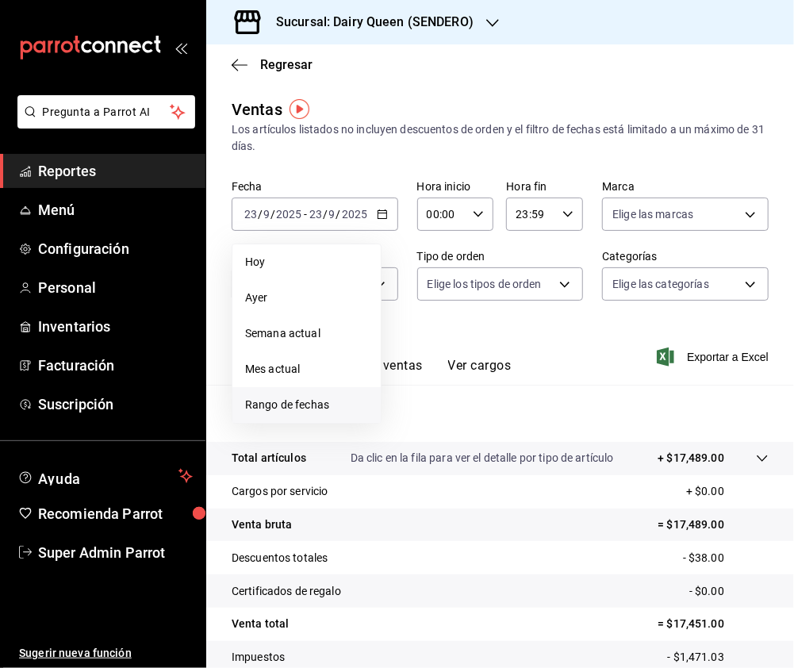
click at [280, 403] on span "Rango de fechas" at bounding box center [306, 405] width 123 height 17
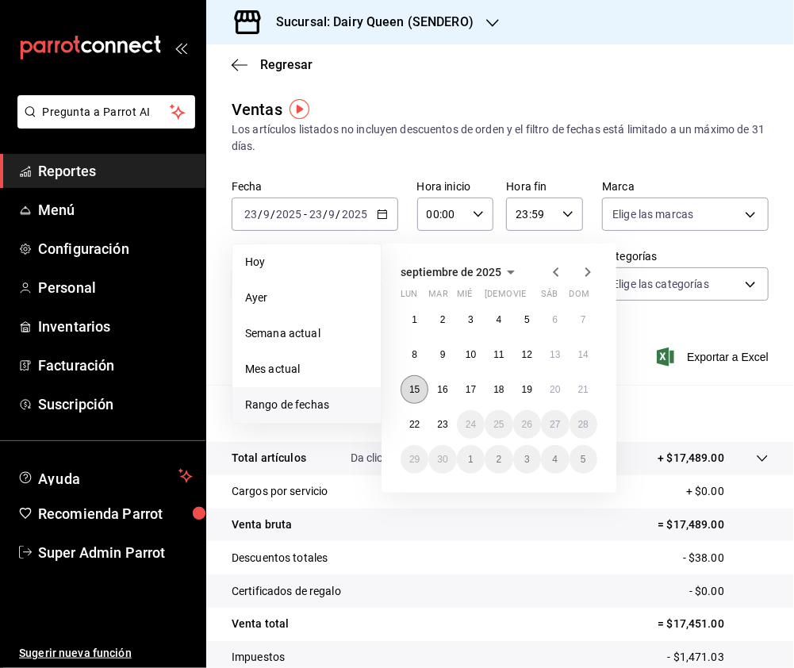
click at [414, 387] on abbr "15" at bounding box center [414, 389] width 10 height 11
click at [582, 387] on abbr "21" at bounding box center [583, 389] width 10 height 11
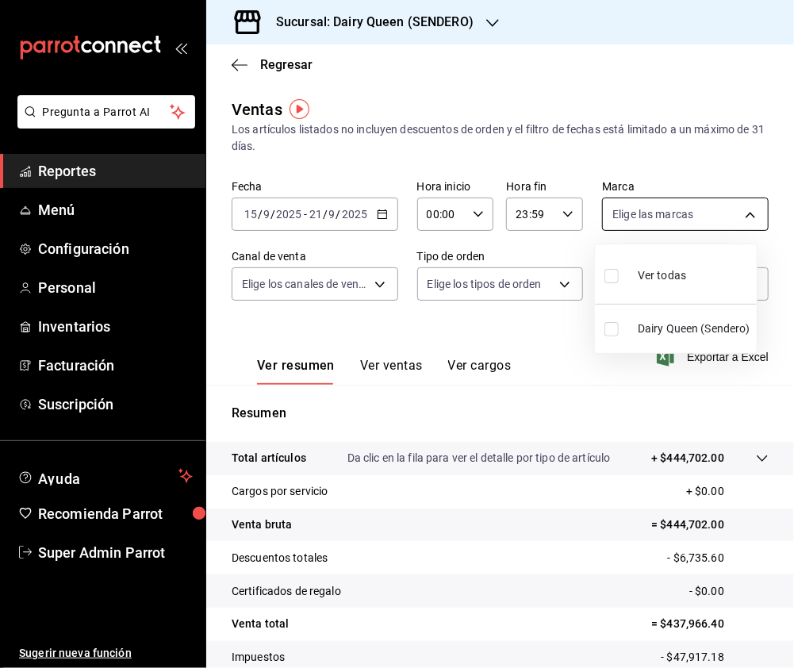
click at [701, 209] on body "Pregunta a Parrot AI Reportes Menú Configuración Personal Inventarios Facturaci…" at bounding box center [397, 334] width 794 height 668
click at [611, 276] on input "checkbox" at bounding box center [611, 276] width 14 height 14
click at [362, 321] on div at bounding box center [397, 334] width 794 height 668
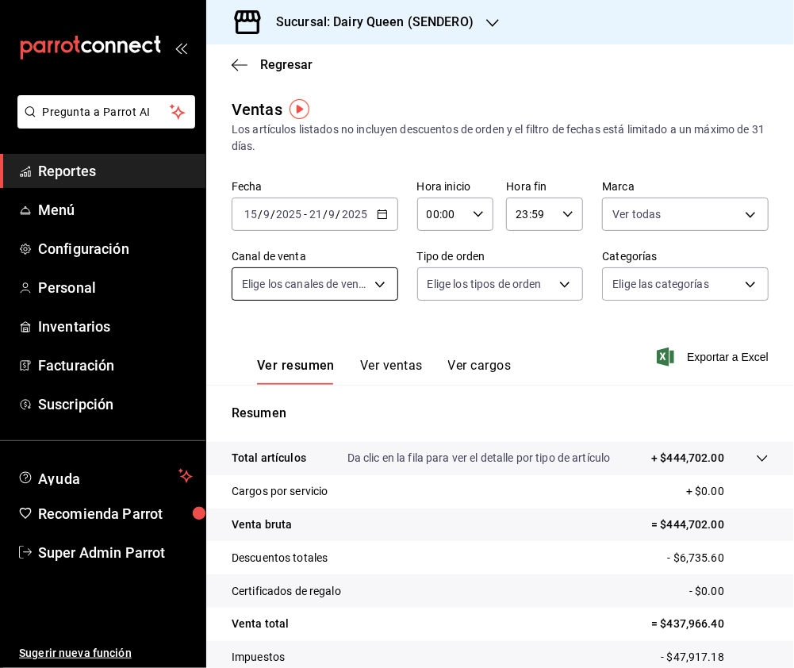
click at [373, 283] on body "Pregunta a Parrot AI Reportes Menú Configuración Personal Inventarios Facturaci…" at bounding box center [397, 334] width 794 height 668
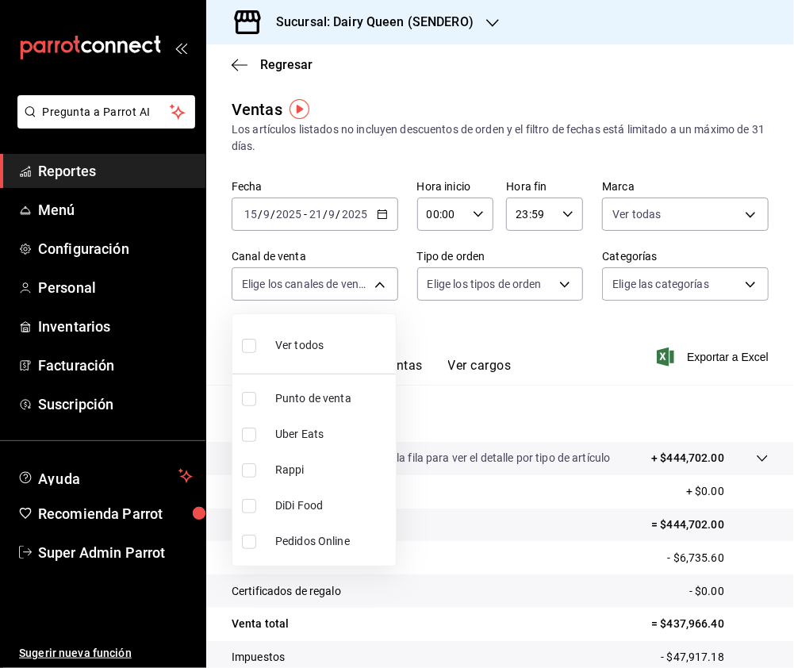
click at [464, 282] on div at bounding box center [397, 334] width 794 height 668
click at [366, 277] on body "Pregunta a Parrot AI Reportes Menú Configuración Personal Inventarios Facturaci…" at bounding box center [397, 334] width 794 height 668
click at [244, 349] on input "checkbox" at bounding box center [249, 346] width 14 height 14
click at [492, 264] on div at bounding box center [397, 334] width 794 height 668
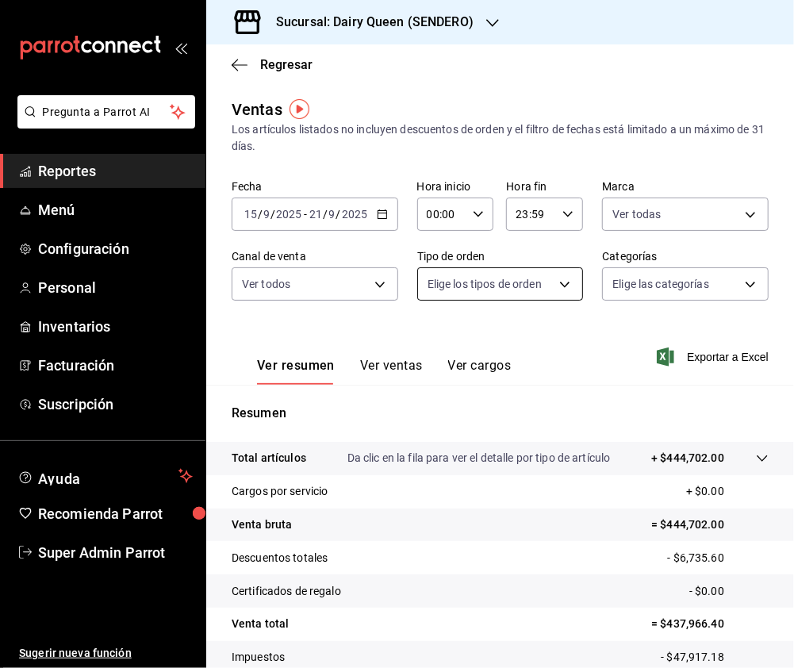
click at [536, 284] on body "Pregunta a Parrot AI Reportes Menú Configuración Personal Inventarios Facturaci…" at bounding box center [397, 334] width 794 height 668
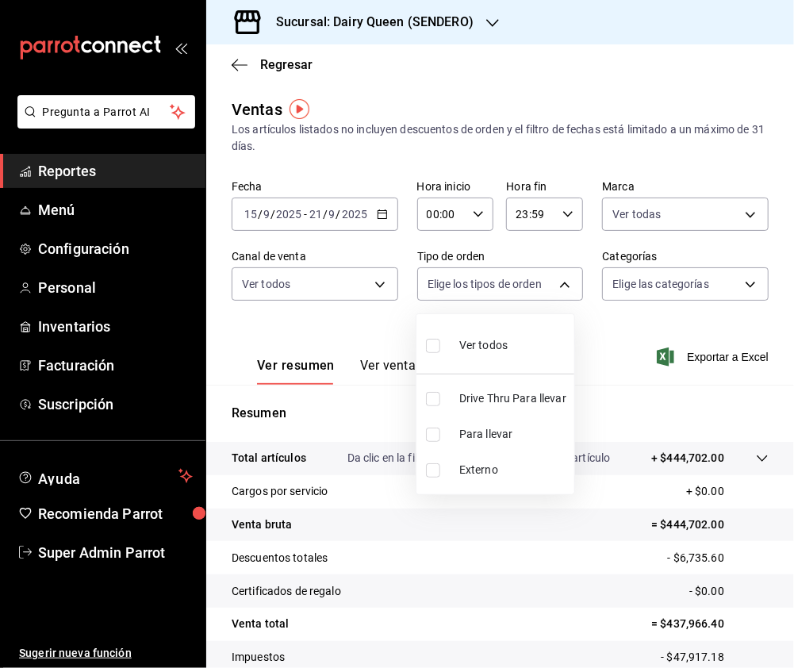
click at [428, 400] on input "checkbox" at bounding box center [433, 399] width 14 height 14
drag, startPoint x: 784, startPoint y: 355, endPoint x: 794, endPoint y: 449, distance: 94.1
click at [793, 449] on html "Pregunta a Parrot AI Reportes Menú Configuración Personal Inventarios Facturaci…" at bounding box center [397, 334] width 794 height 668
drag, startPoint x: 791, startPoint y: 375, endPoint x: 782, endPoint y: 433, distance: 58.5
click at [782, 433] on div at bounding box center [397, 334] width 794 height 668
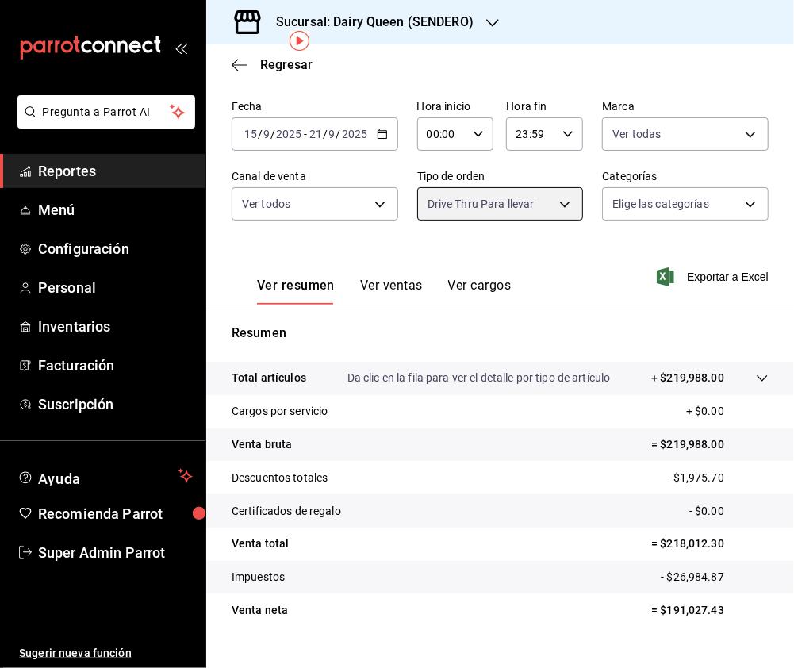
scroll to position [108, 0]
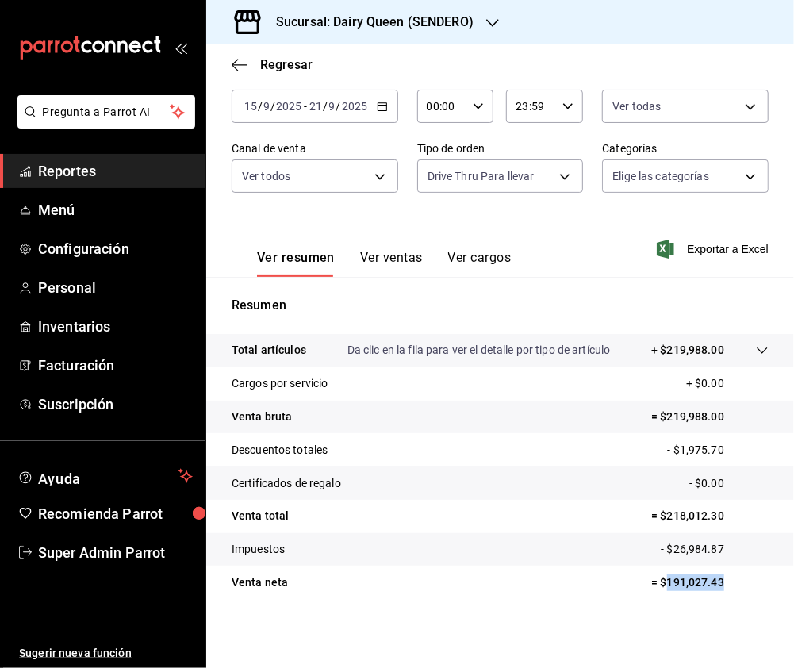
drag, startPoint x: 715, startPoint y: 577, endPoint x: 652, endPoint y: 577, distance: 62.7
click at [652, 577] on p "= $191,027.43" at bounding box center [709, 582] width 117 height 17
copy p "191,027.43"
click at [462, 22] on h3 "Sucursal: Dairy Queen (SENDERO)" at bounding box center [368, 22] width 210 height 19
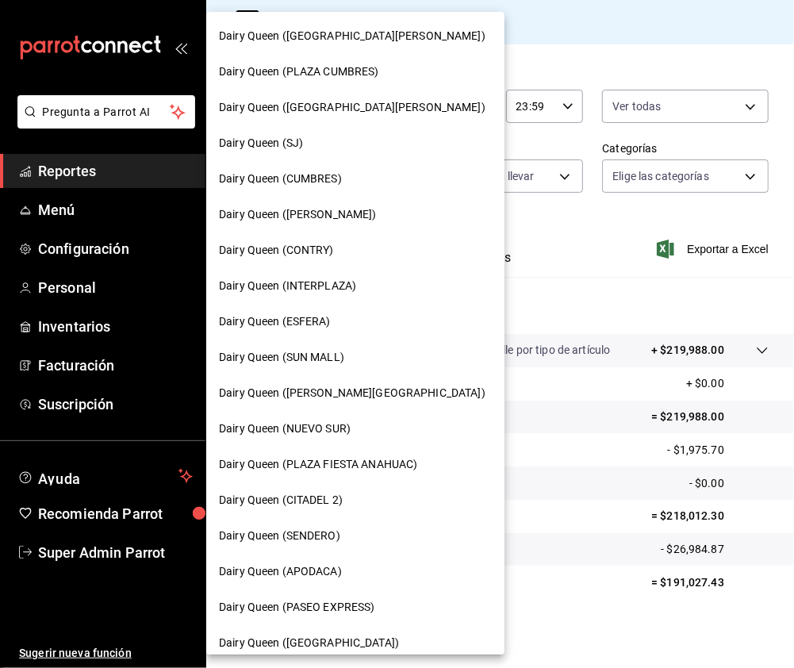
click at [318, 186] on span "Dairy Queen (CUMBRES)" at bounding box center [280, 179] width 123 height 17
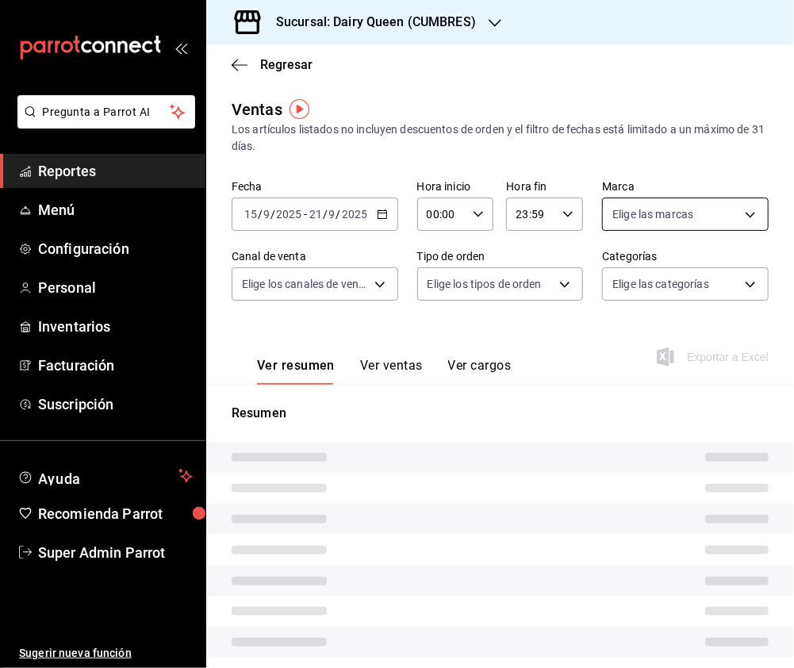
click at [739, 213] on body "Pregunta a Parrot AI Reportes Menú Configuración Personal Inventarios Facturaci…" at bounding box center [397, 334] width 794 height 668
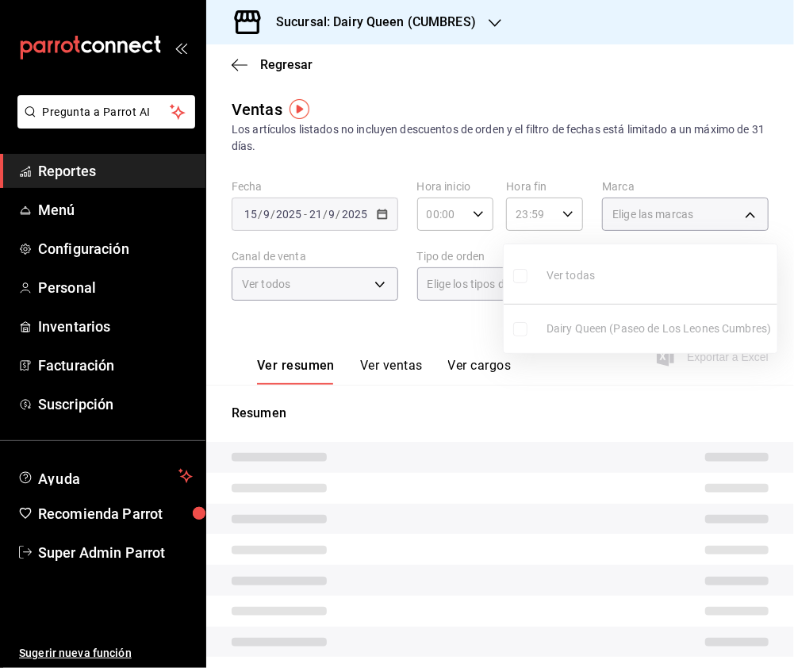
click at [518, 279] on ul "Ver todas Dairy Queen (Paseo de Los Leones Cumbres)" at bounding box center [641, 298] width 274 height 109
click at [522, 279] on input "checkbox" at bounding box center [520, 276] width 14 height 14
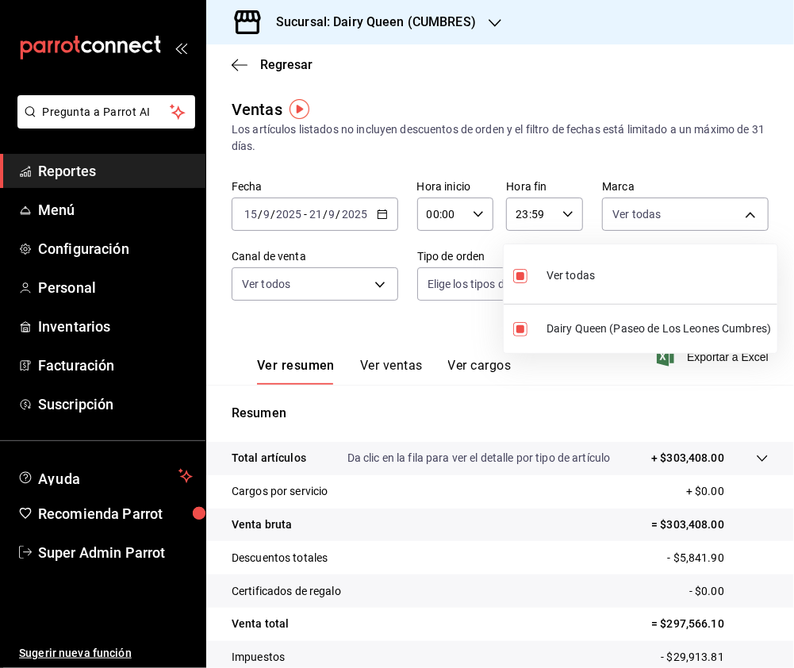
click at [283, 328] on div at bounding box center [397, 334] width 794 height 668
click at [368, 281] on div at bounding box center [397, 334] width 794 height 668
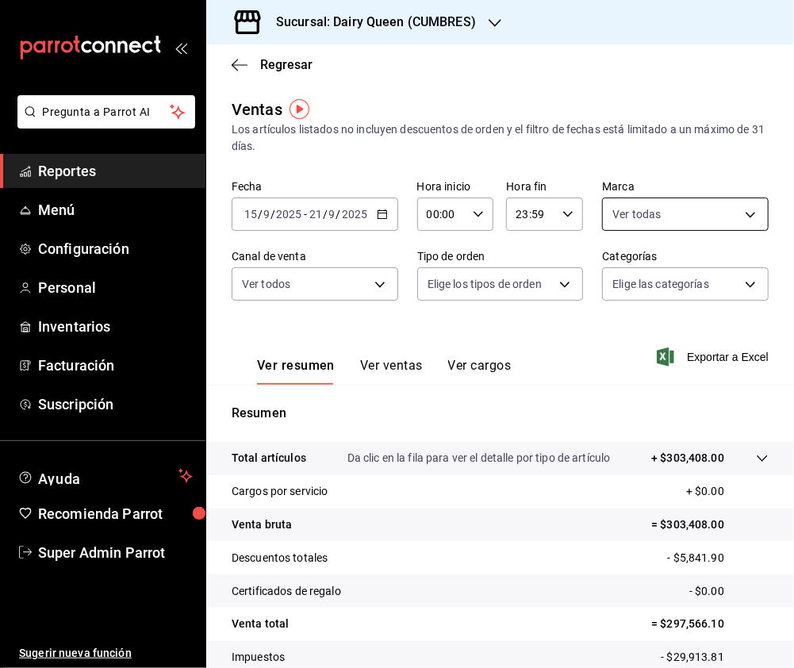
click at [689, 210] on body "Pregunta a Parrot AI Reportes Menú Configuración Personal Inventarios Facturaci…" at bounding box center [397, 334] width 794 height 668
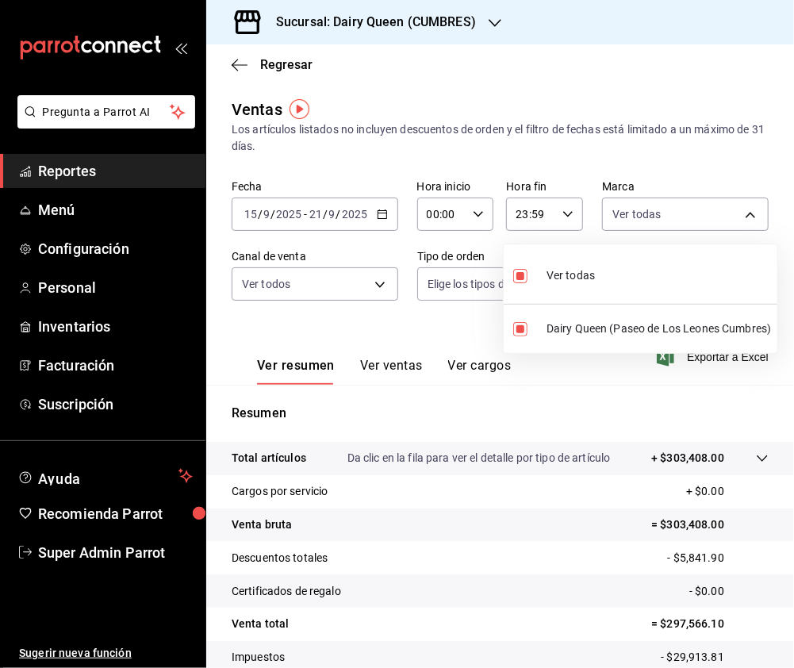
click at [412, 270] on div at bounding box center [397, 334] width 794 height 668
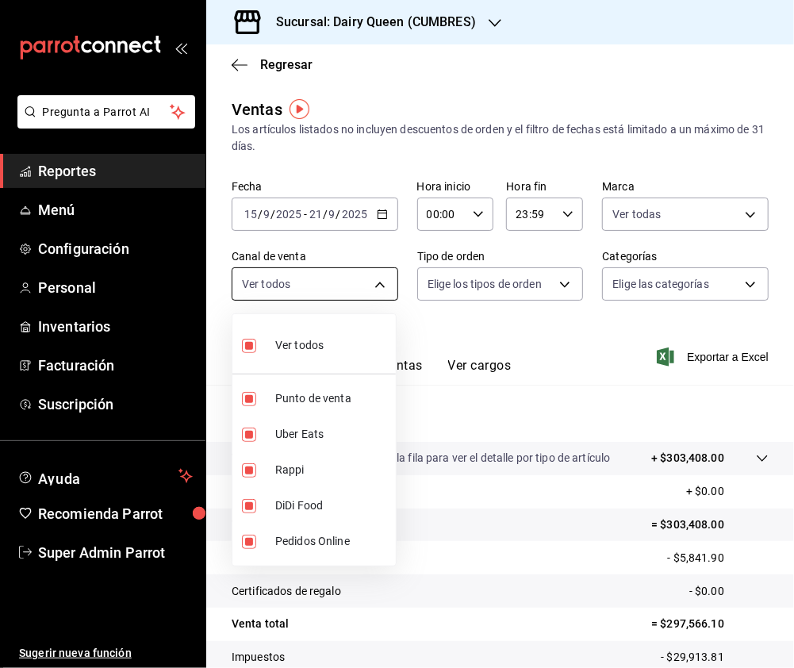
click at [336, 279] on body "Pregunta a Parrot AI Reportes Menú Configuración Personal Inventarios Facturaci…" at bounding box center [397, 334] width 794 height 668
click at [530, 298] on div at bounding box center [397, 334] width 794 height 668
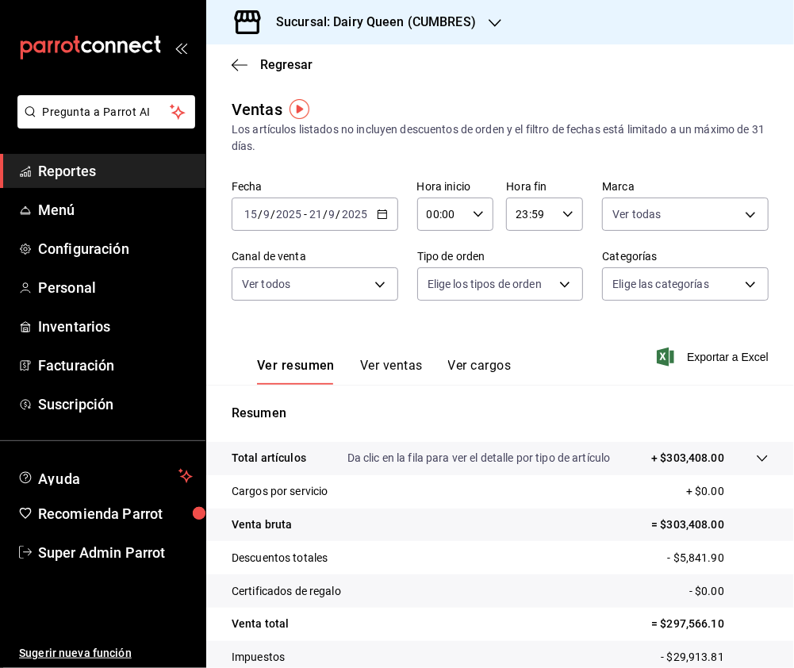
click at [559, 279] on body "Pregunta a Parrot AI Reportes Menú Configuración Personal Inventarios Facturaci…" at bounding box center [397, 334] width 794 height 668
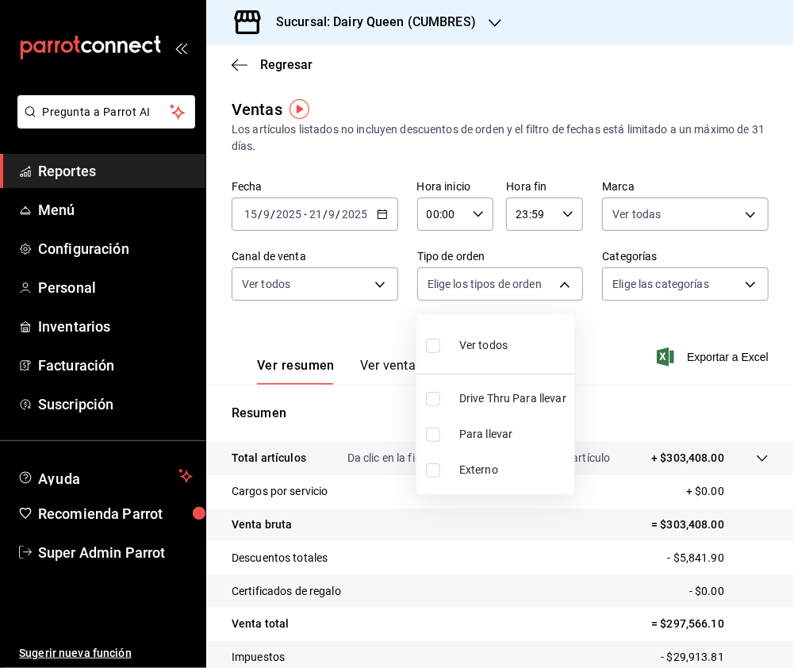
click at [435, 400] on input "checkbox" at bounding box center [433, 399] width 14 height 14
drag, startPoint x: 781, startPoint y: 395, endPoint x: 776, endPoint y: 425, distance: 30.6
click at [776, 425] on div at bounding box center [397, 334] width 794 height 668
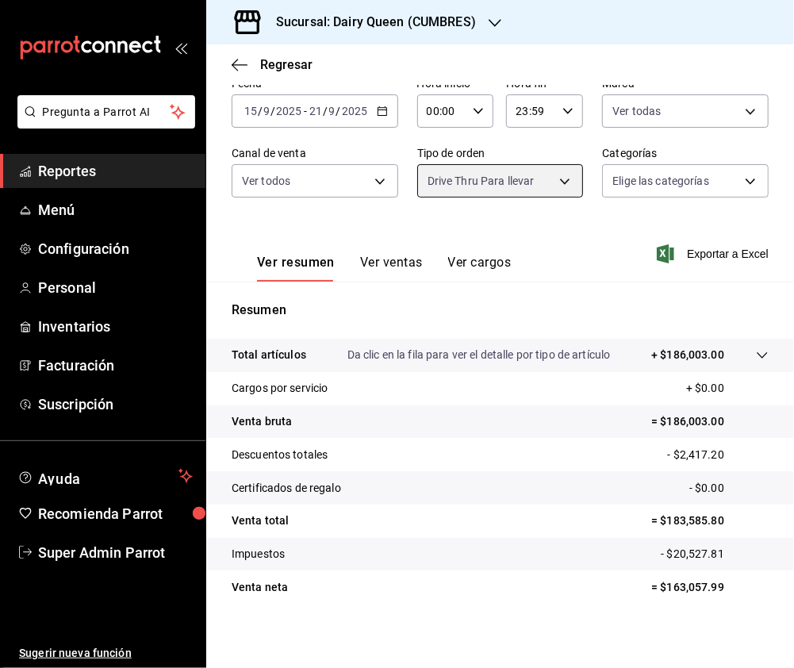
scroll to position [108, 0]
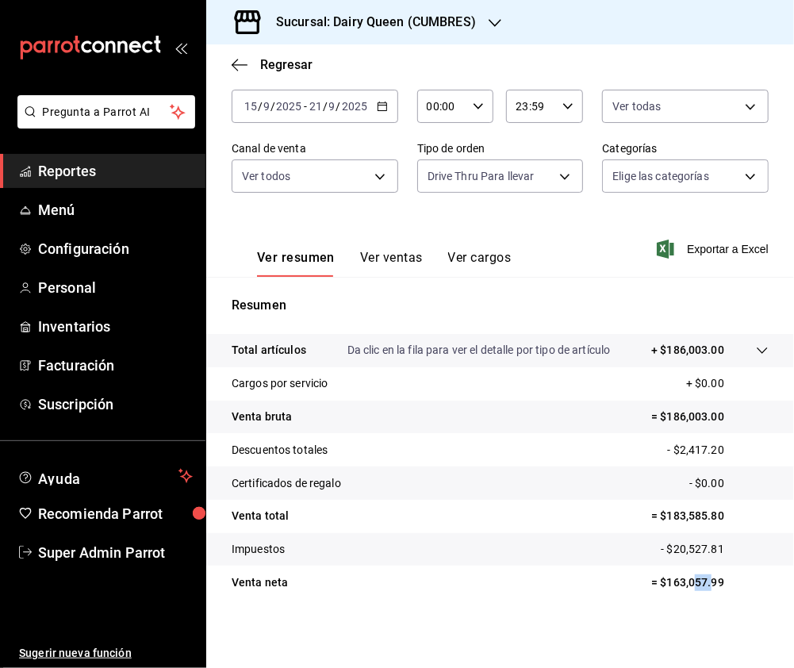
click at [680, 596] on tr "Venta neta = $163,057.99" at bounding box center [500, 581] width 588 height 33
drag, startPoint x: 721, startPoint y: 584, endPoint x: 654, endPoint y: 588, distance: 66.7
click at [654, 588] on p "= $163,057.99" at bounding box center [709, 582] width 117 height 17
copy p "163,057.99"
click at [469, 29] on h3 "Sucursal: Dairy Queen (CUMBRES)" at bounding box center [369, 22] width 213 height 19
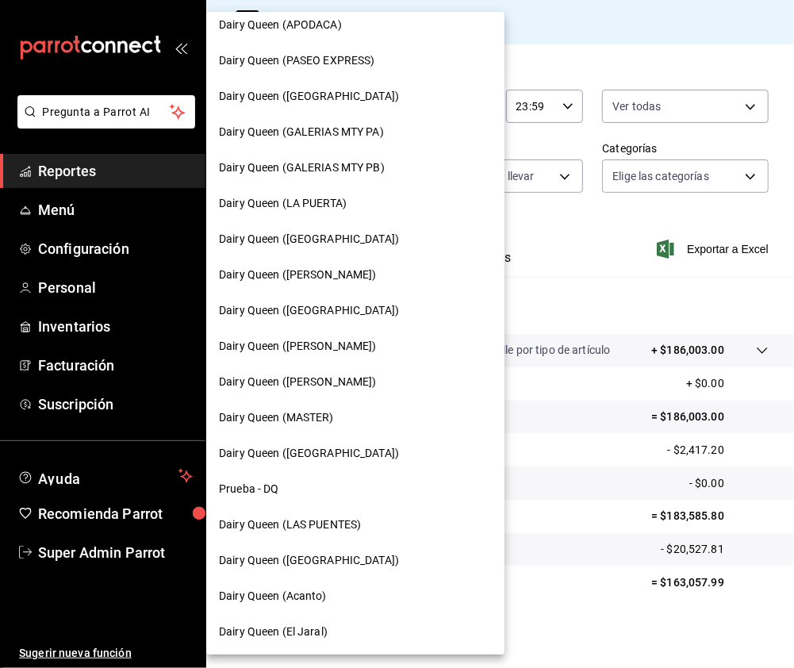
scroll to position [547, 0]
click at [337, 522] on span "Dairy Queen (LAS PUENTES)" at bounding box center [290, 523] width 142 height 17
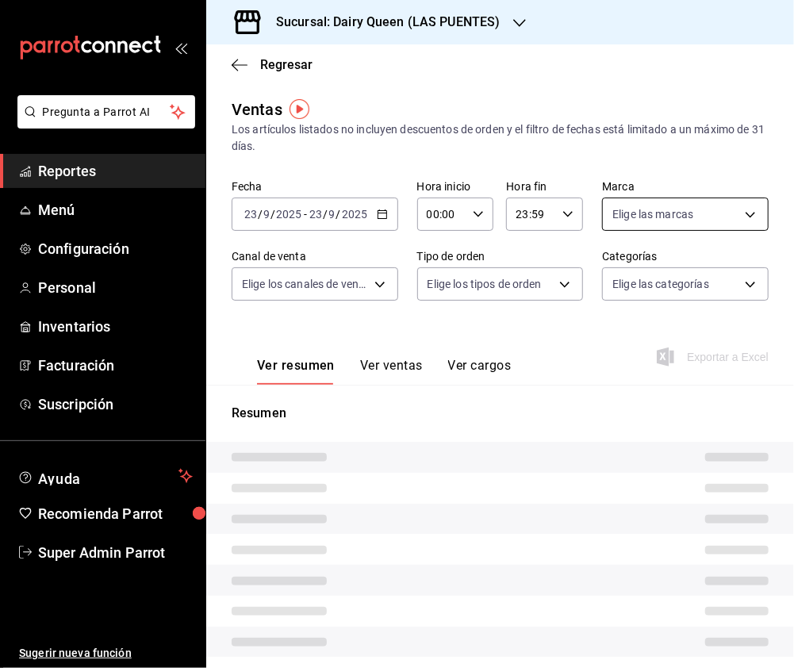
click at [734, 216] on body "Pregunta a Parrot AI Reportes Menú Configuración Personal Inventarios Facturaci…" at bounding box center [397, 334] width 794 height 668
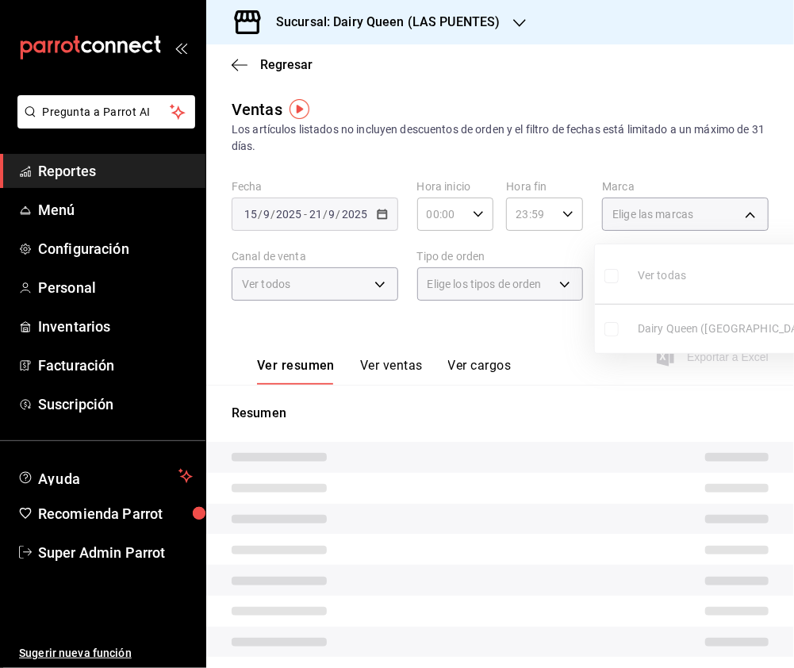
click at [611, 270] on input "checkbox" at bounding box center [611, 276] width 14 height 14
click at [312, 290] on div at bounding box center [397, 334] width 794 height 668
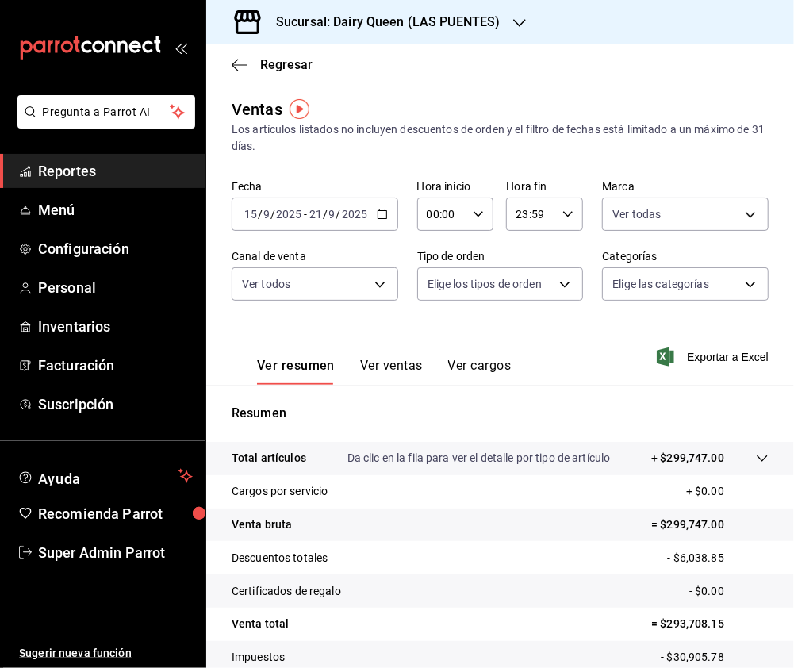
click at [376, 284] on body "Pregunta a Parrot AI Reportes Menú Configuración Personal Inventarios Facturaci…" at bounding box center [397, 334] width 794 height 668
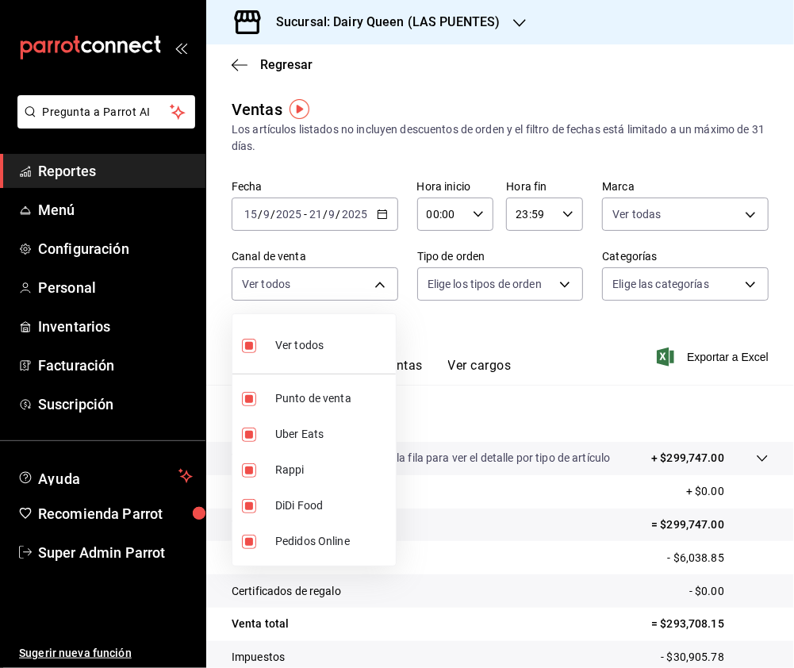
click at [512, 277] on div at bounding box center [397, 334] width 794 height 668
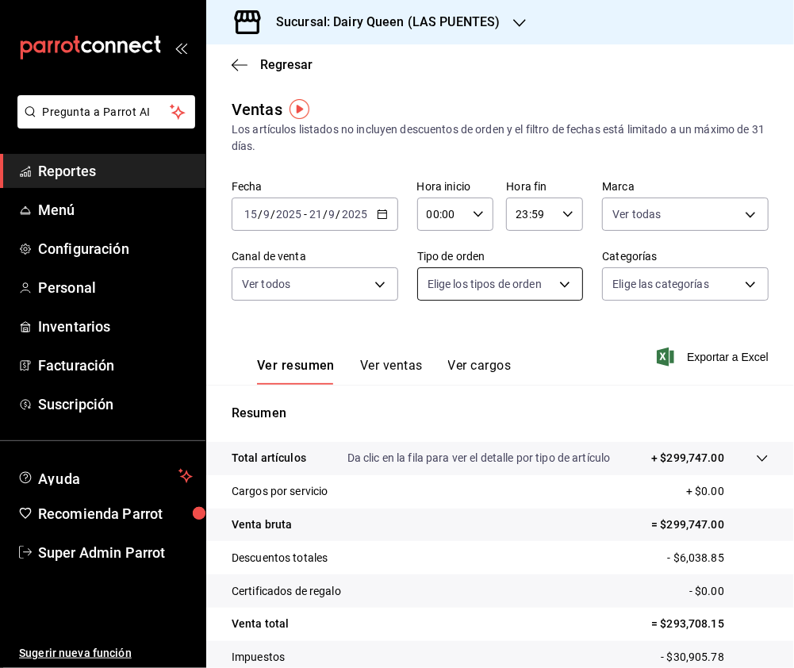
click at [552, 285] on body "Pregunta a Parrot AI Reportes Menú Configuración Personal Inventarios Facturaci…" at bounding box center [397, 334] width 794 height 668
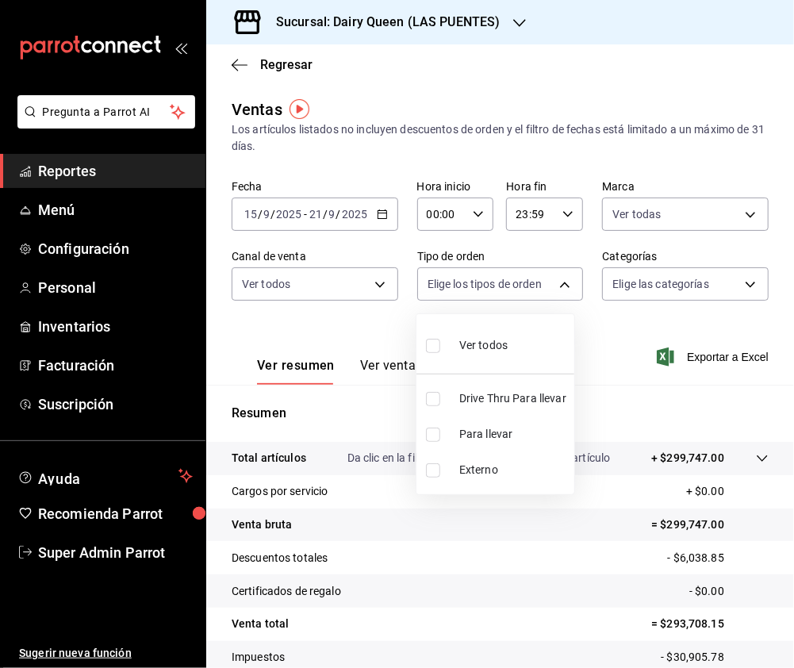
click at [436, 401] on input "checkbox" at bounding box center [433, 399] width 14 height 14
click at [762, 299] on div at bounding box center [397, 334] width 794 height 668
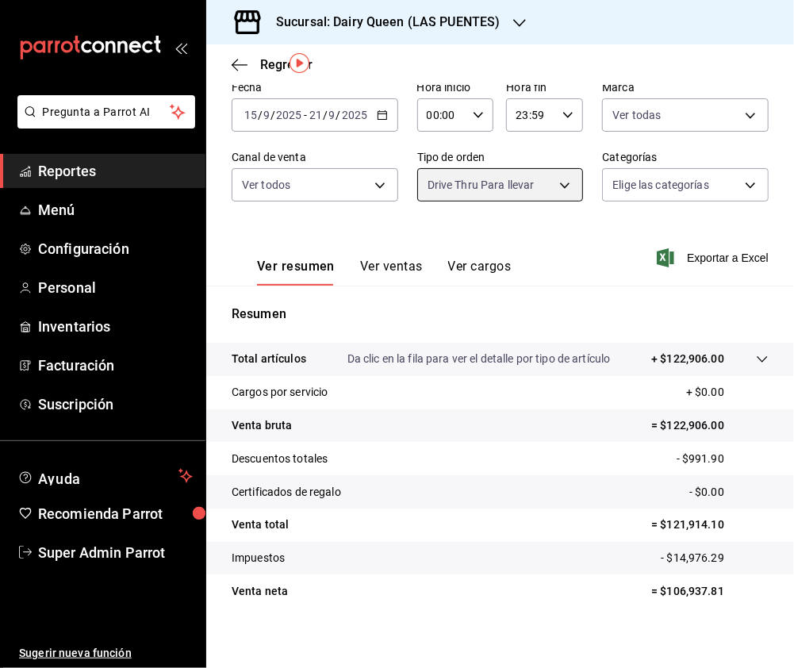
scroll to position [108, 0]
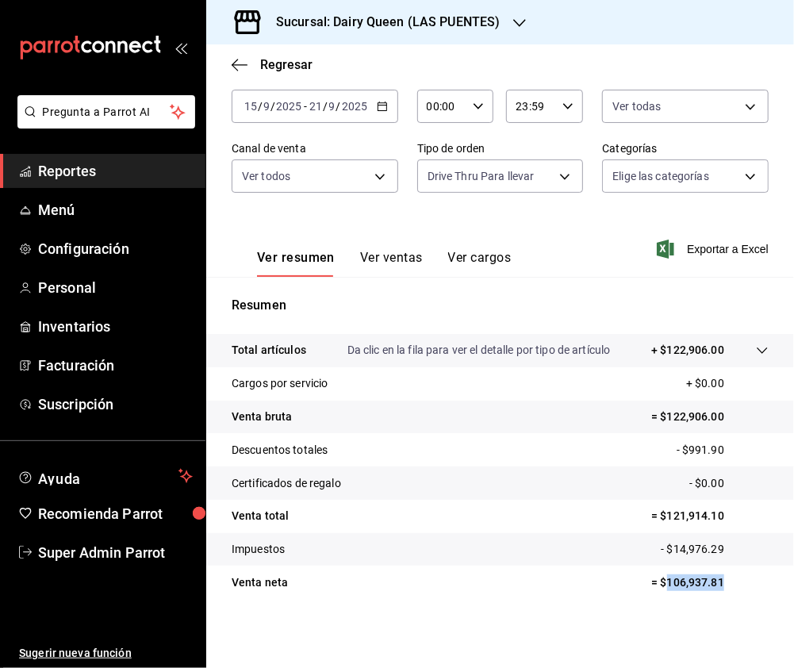
drag, startPoint x: 738, startPoint y: 581, endPoint x: 652, endPoint y: 590, distance: 86.1
click at [652, 590] on p "= $106,937.81" at bounding box center [709, 582] width 117 height 17
copy p "106,937.81"
click at [427, 25] on h3 "Sucursal: Dairy Queen (LAS PUENTES)" at bounding box center [381, 22] width 237 height 19
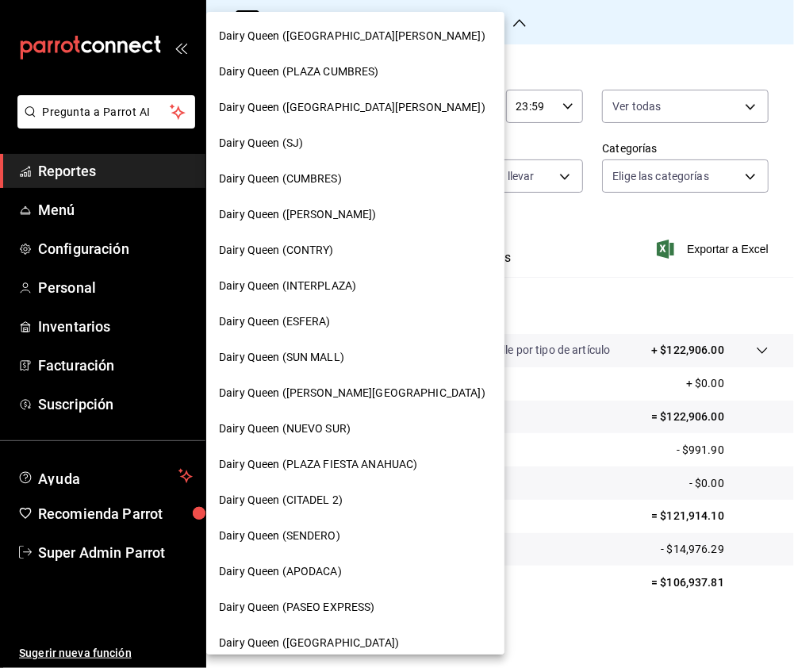
click at [317, 135] on div "Dairy Queen (SJ)" at bounding box center [355, 143] width 273 height 17
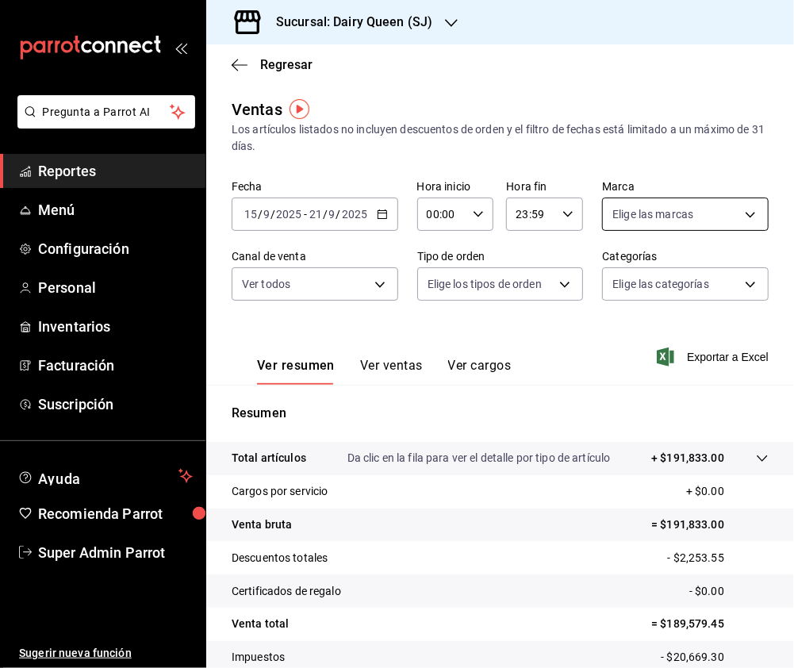
click at [683, 205] on body "Pregunta a Parrot AI Reportes Menú Configuración Personal Inventarios Facturaci…" at bounding box center [397, 334] width 794 height 668
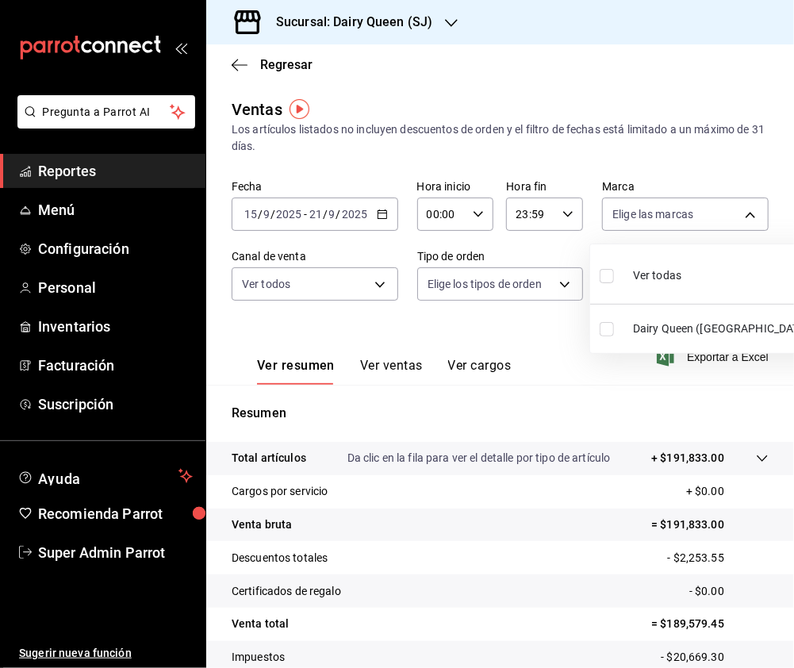
click at [611, 271] on input "checkbox" at bounding box center [607, 276] width 14 height 14
click at [370, 283] on div at bounding box center [397, 334] width 794 height 668
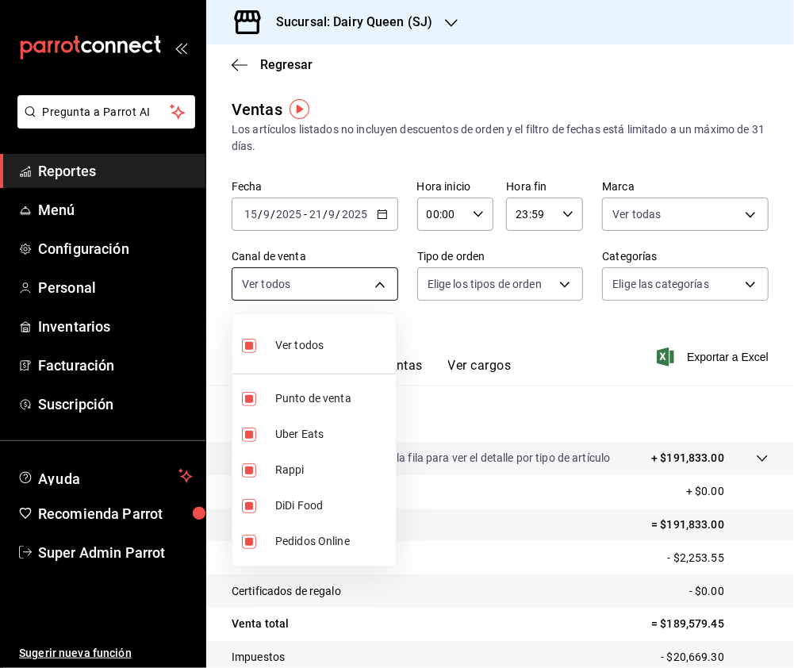
click at [372, 281] on body "Pregunta a Parrot AI Reportes Menú Configuración Personal Inventarios Facturaci…" at bounding box center [397, 334] width 794 height 668
click at [520, 277] on div at bounding box center [397, 334] width 794 height 668
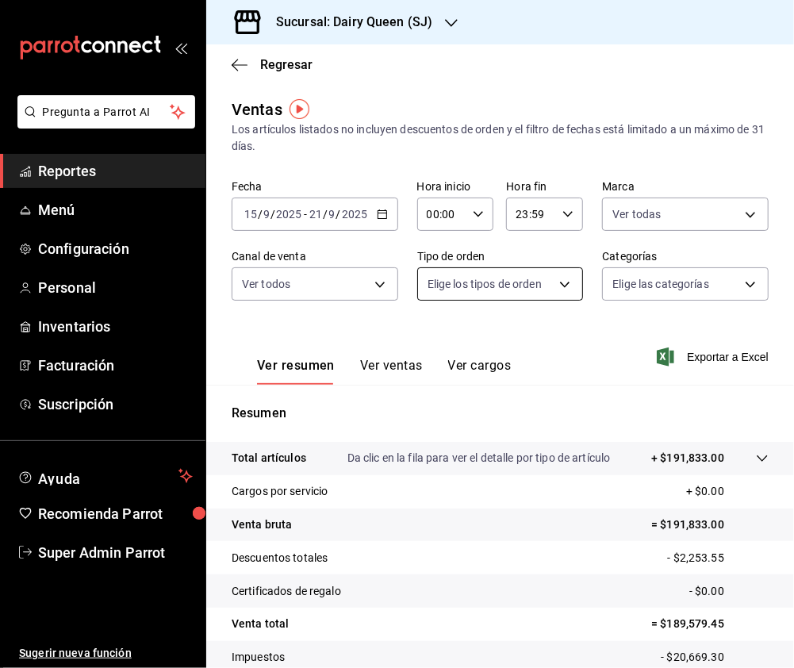
click at [542, 277] on body "Pregunta a Parrot AI Reportes Menú Configuración Personal Inventarios Facturaci…" at bounding box center [397, 334] width 794 height 668
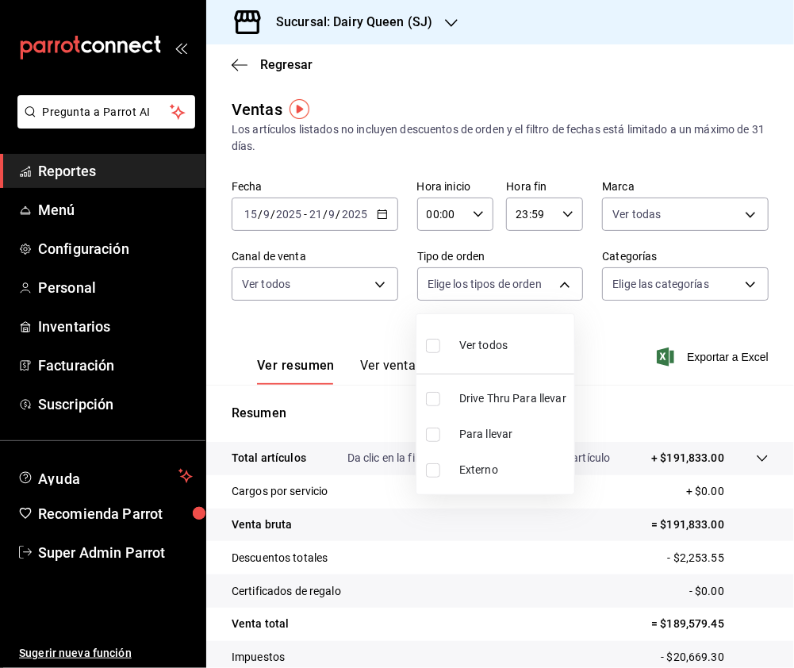
drag, startPoint x: 428, startPoint y: 401, endPoint x: 492, endPoint y: 377, distance: 67.8
click at [430, 401] on input "checkbox" at bounding box center [433, 399] width 14 height 14
click at [723, 299] on div at bounding box center [397, 334] width 794 height 668
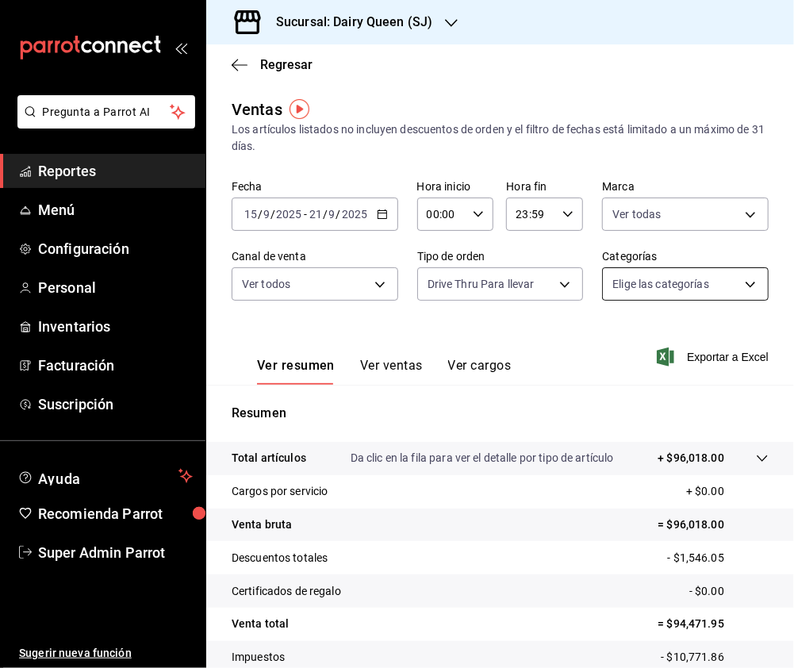
click at [737, 287] on body "Pregunta a Parrot AI Reportes Menú Configuración Personal Inventarios Facturaci…" at bounding box center [397, 334] width 794 height 668
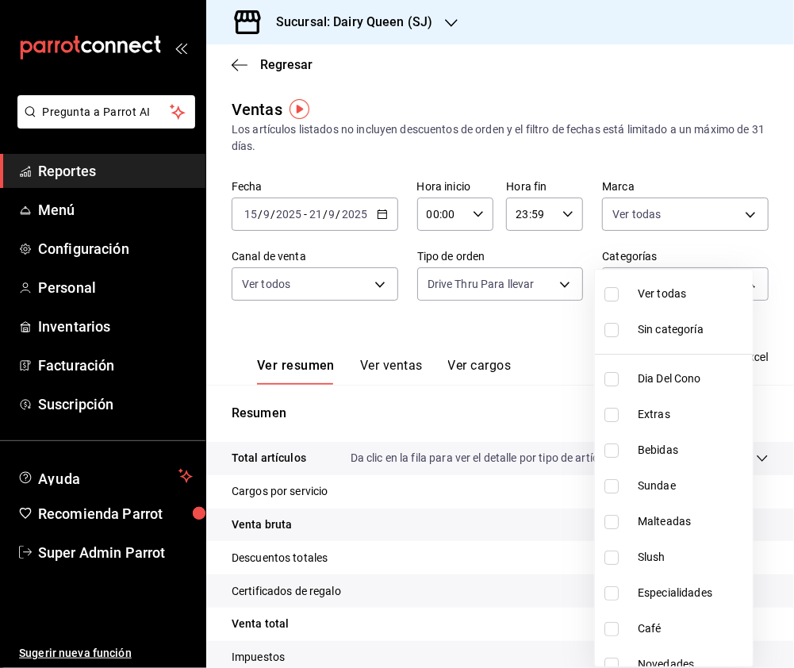
click at [606, 293] on input "checkbox" at bounding box center [611, 294] width 14 height 14
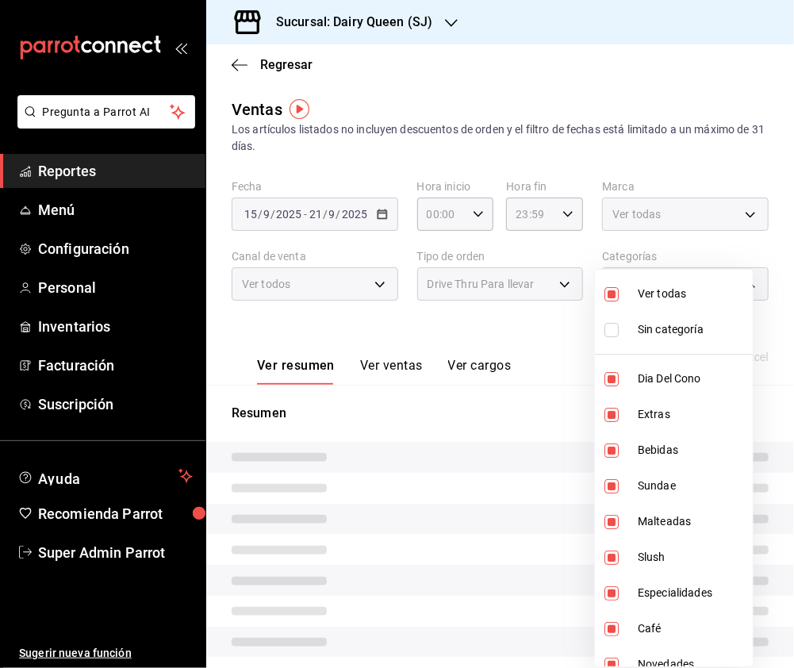
click at [501, 334] on div at bounding box center [397, 334] width 794 height 668
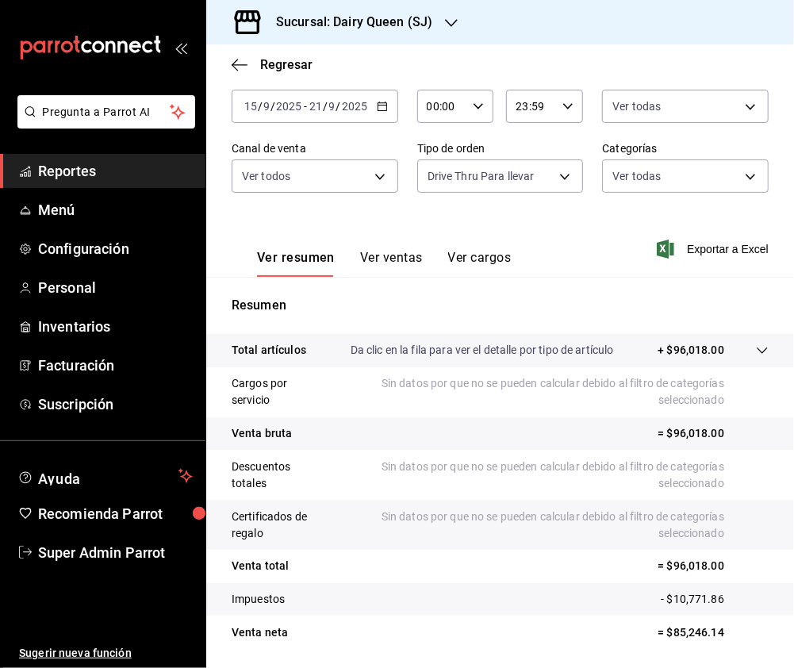
scroll to position [159, 0]
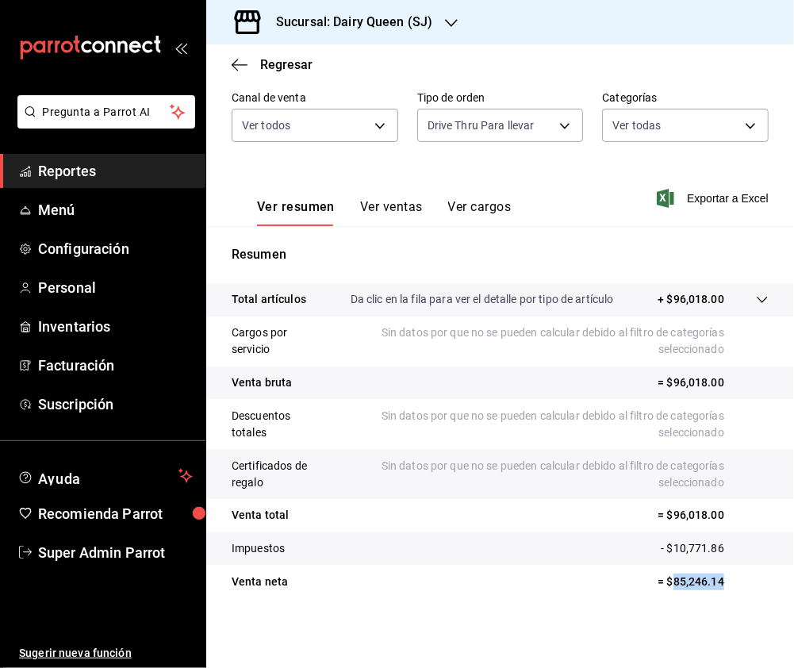
drag, startPoint x: 731, startPoint y: 590, endPoint x: 660, endPoint y: 584, distance: 71.7
click at [660, 584] on tr "Venta neta = $85,246.14" at bounding box center [500, 581] width 588 height 33
copy p "85,246.14"
click at [431, 24] on div "Sucursal: Dairy Queen (SJ)" at bounding box center [341, 22] width 245 height 44
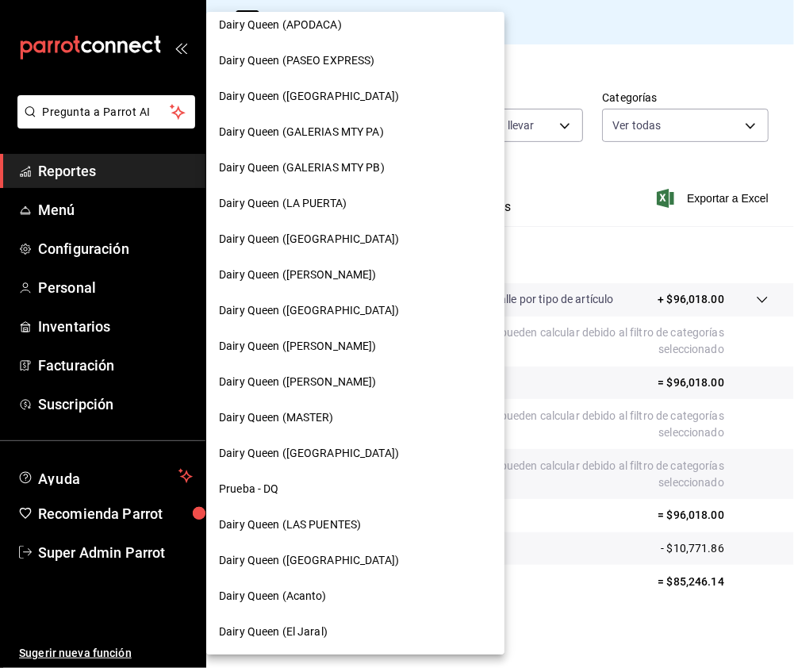
scroll to position [547, 0]
click at [346, 527] on span "Dairy Queen (LAS PUENTES)" at bounding box center [290, 523] width 142 height 17
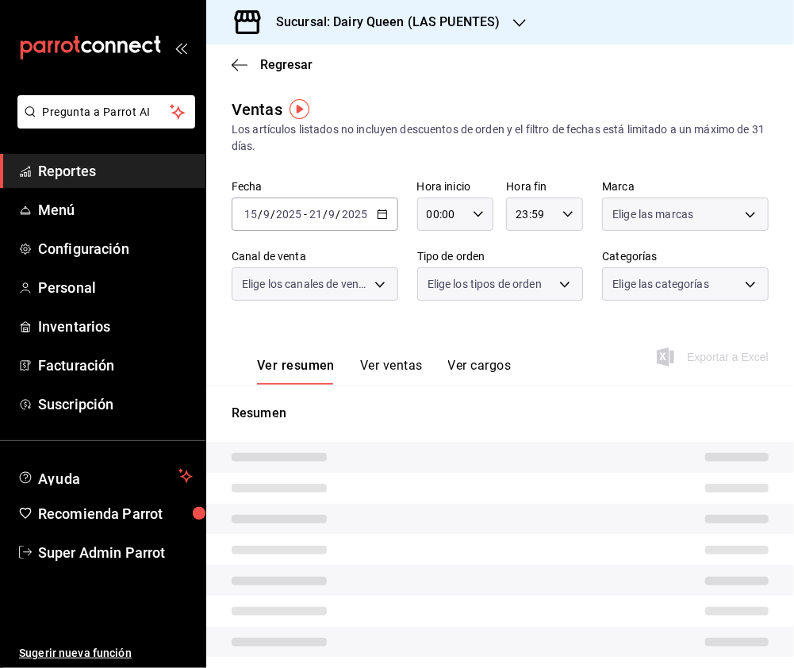
click at [635, 219] on span "Elige las marcas" at bounding box center [652, 214] width 81 height 16
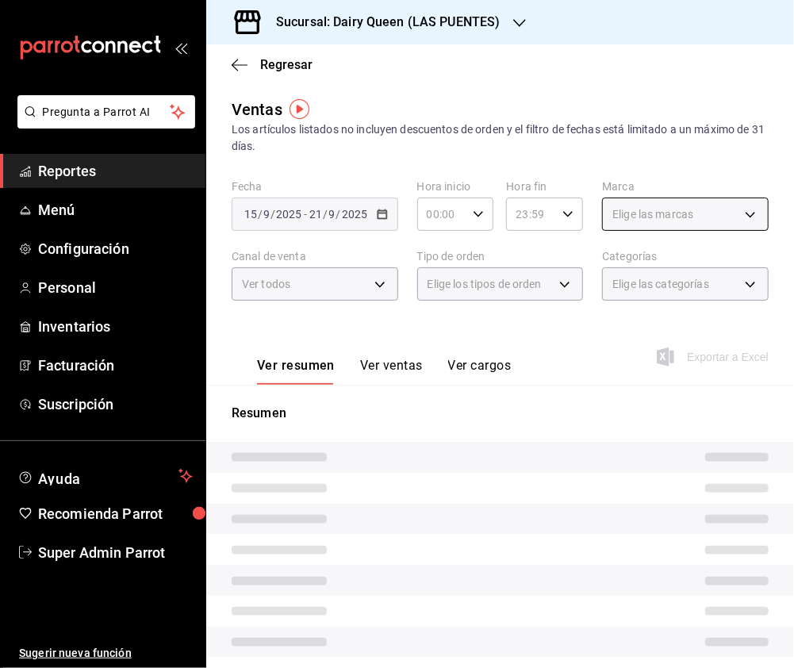
click at [657, 219] on body "Pregunta a Parrot AI Reportes Menú Configuración Personal Inventarios Facturaci…" at bounding box center [397, 334] width 794 height 668
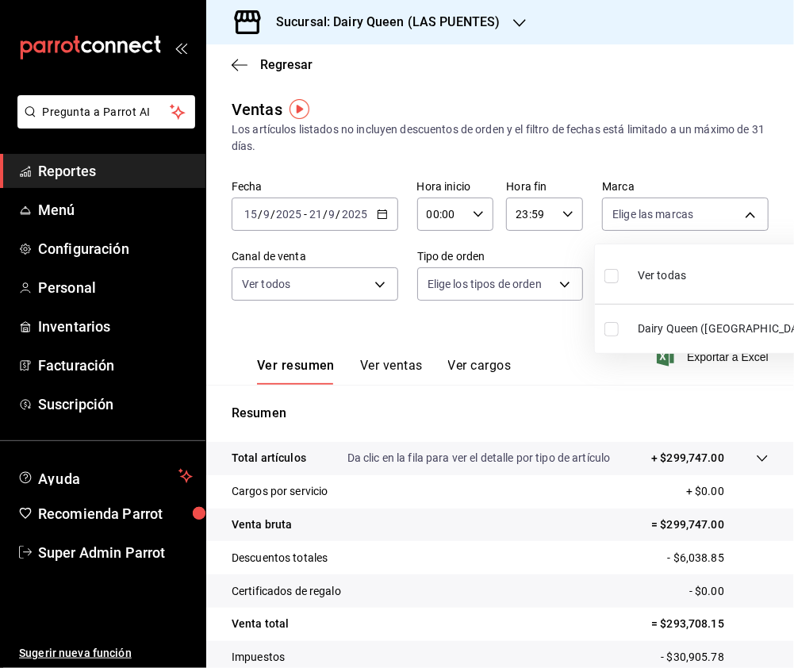
click at [616, 274] on input "checkbox" at bounding box center [611, 276] width 14 height 14
click at [297, 290] on div at bounding box center [397, 334] width 794 height 668
click at [360, 283] on div at bounding box center [397, 334] width 794 height 668
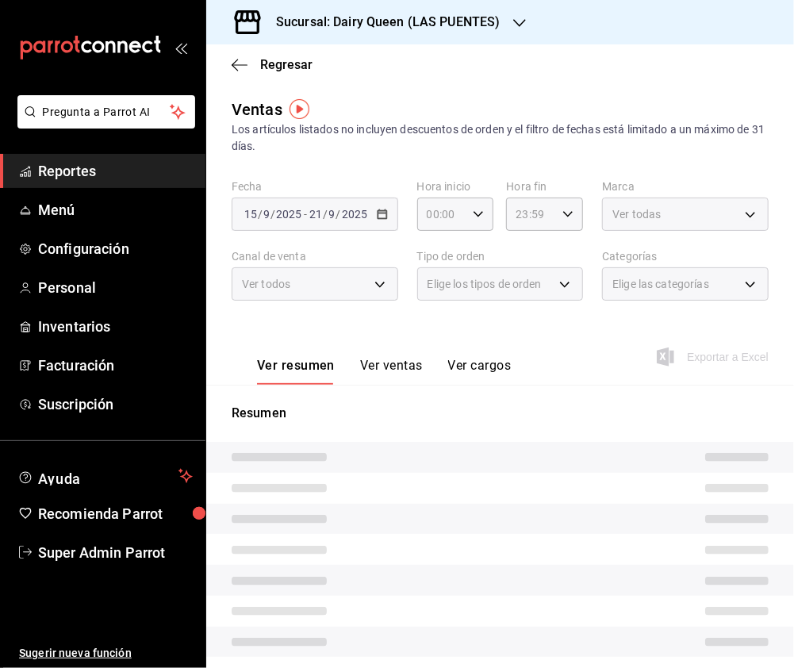
click at [378, 282] on div at bounding box center [397, 334] width 794 height 668
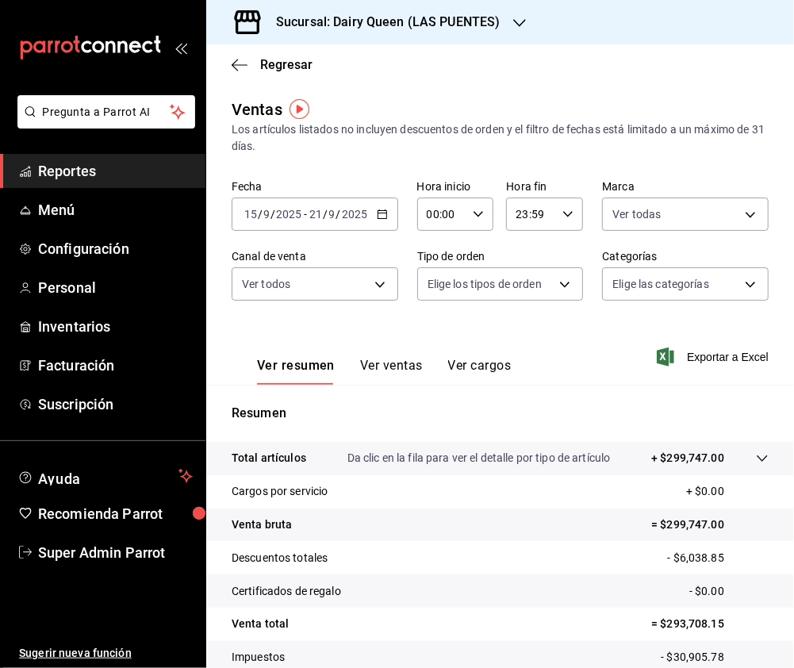
click at [378, 282] on body "Pregunta a Parrot AI Reportes Menú Configuración Personal Inventarios Facturaci…" at bounding box center [397, 334] width 794 height 668
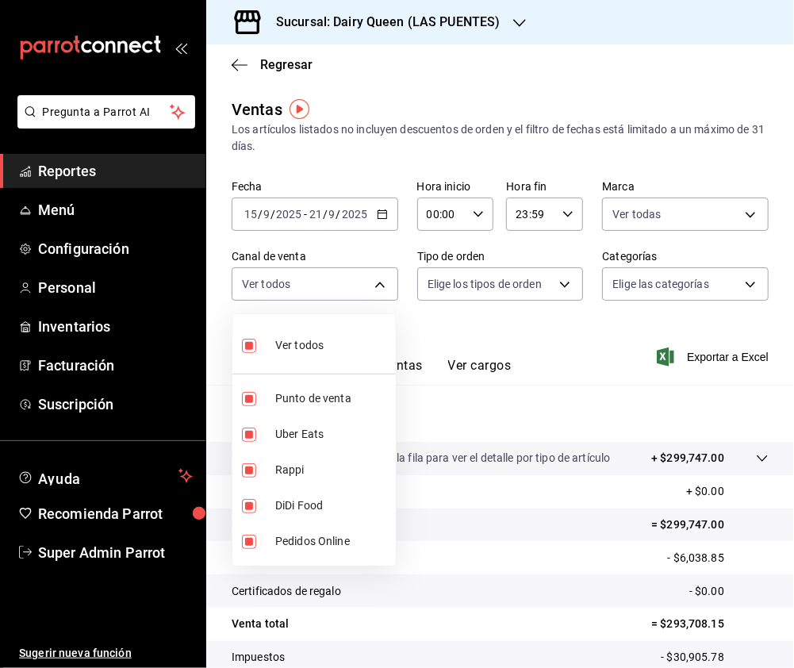
click at [546, 278] on div at bounding box center [397, 334] width 794 height 668
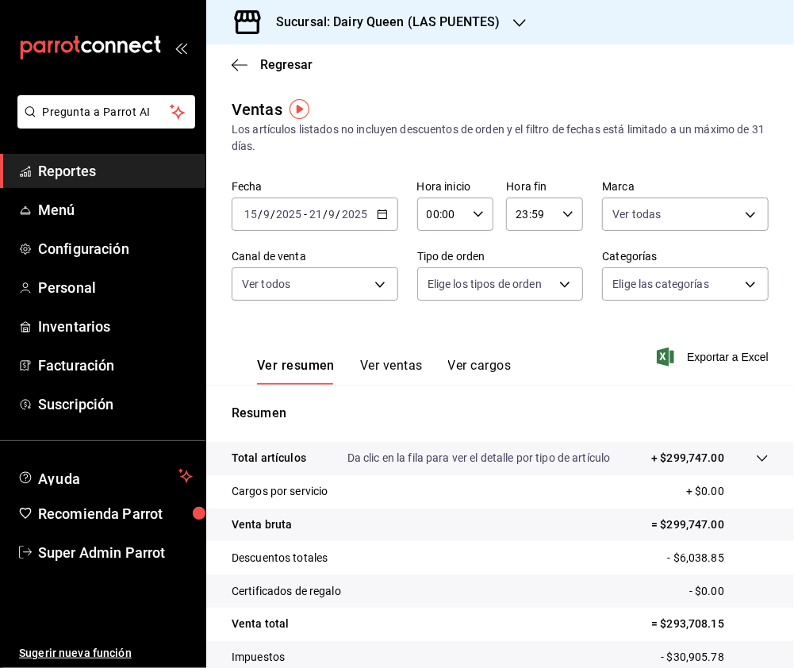
click at [549, 281] on body "Pregunta a Parrot AI Reportes Menú Configuración Personal Inventarios Facturaci…" at bounding box center [397, 334] width 794 height 668
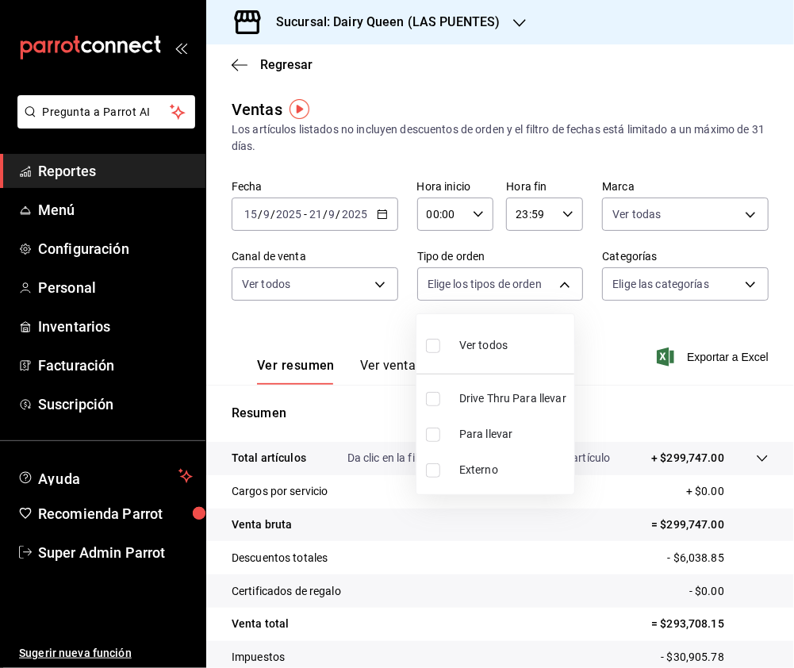
click at [430, 395] on input "checkbox" at bounding box center [433, 399] width 14 height 14
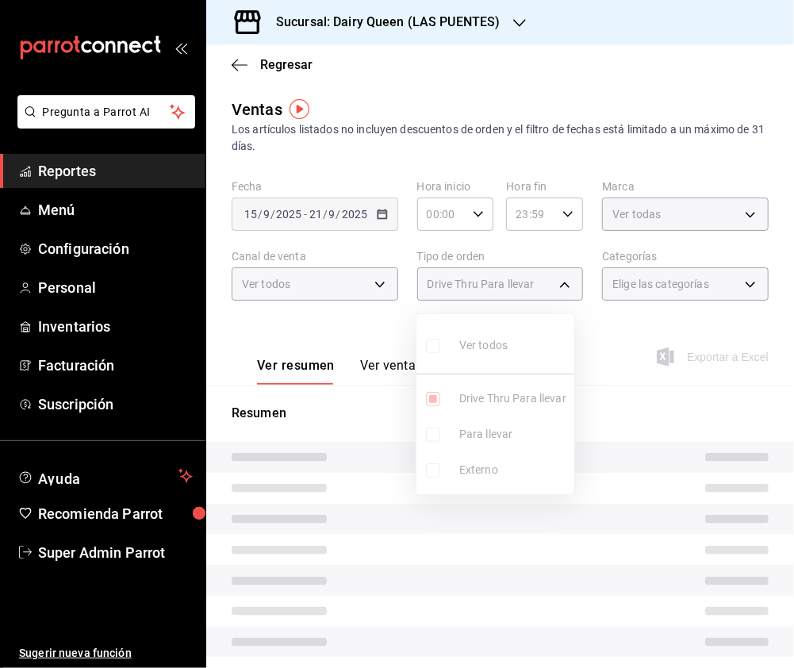
click at [668, 311] on div at bounding box center [397, 334] width 794 height 668
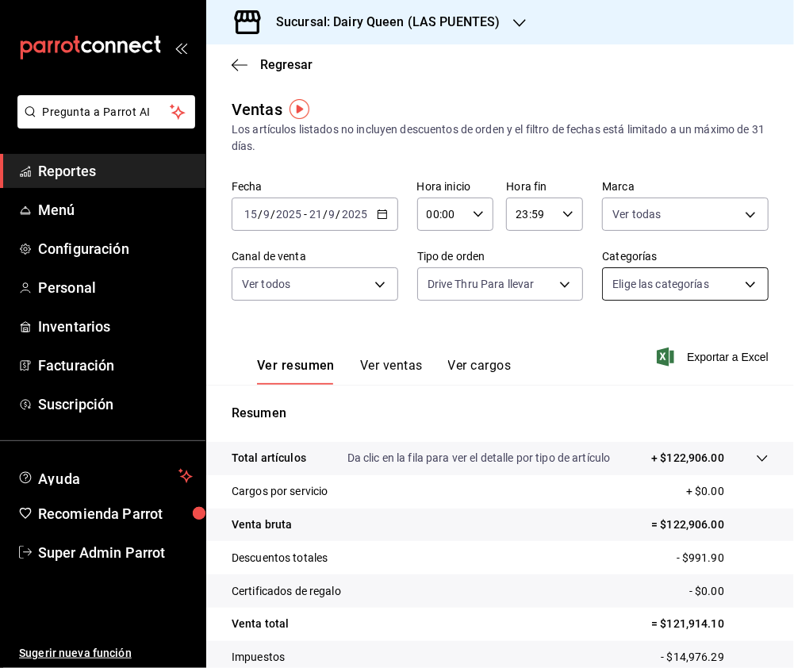
click at [688, 286] on body "Pregunta a Parrot AI Reportes Menú Configuración Personal Inventarios Facturaci…" at bounding box center [397, 334] width 794 height 668
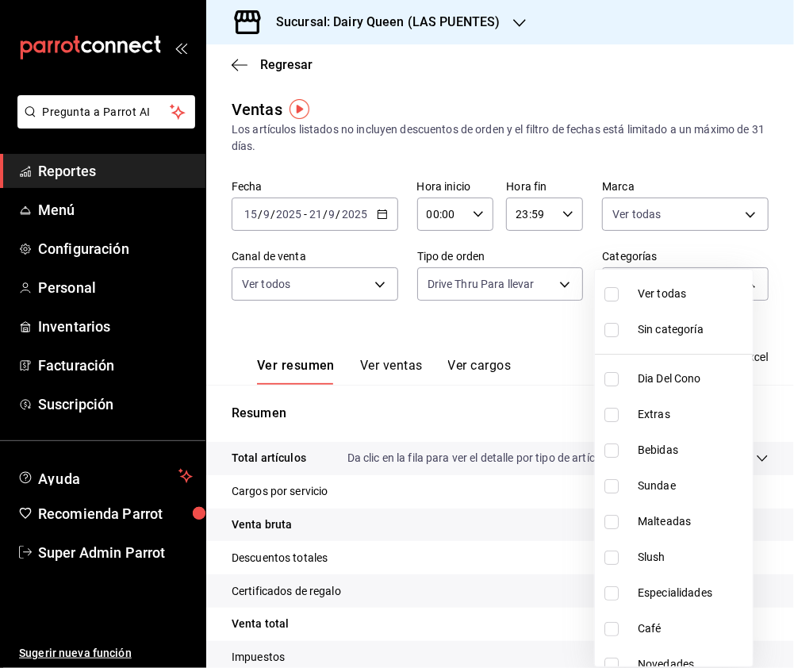
click at [607, 295] on input "checkbox" at bounding box center [611, 294] width 14 height 14
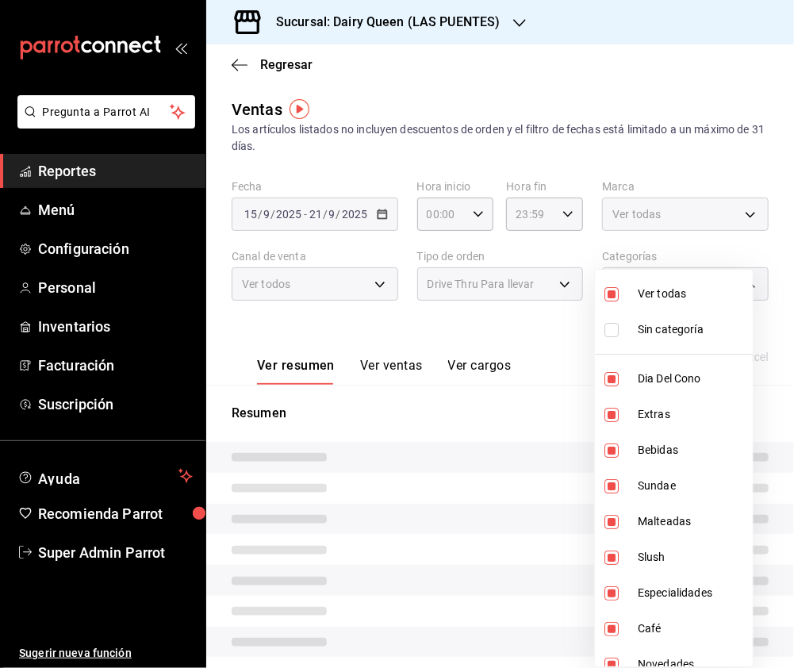
click at [533, 315] on div at bounding box center [397, 334] width 794 height 668
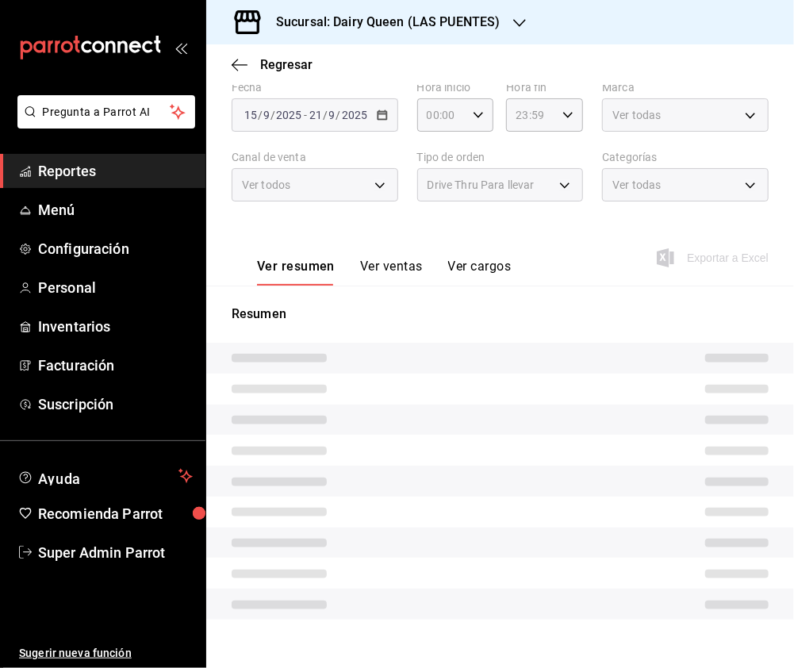
scroll to position [119, 0]
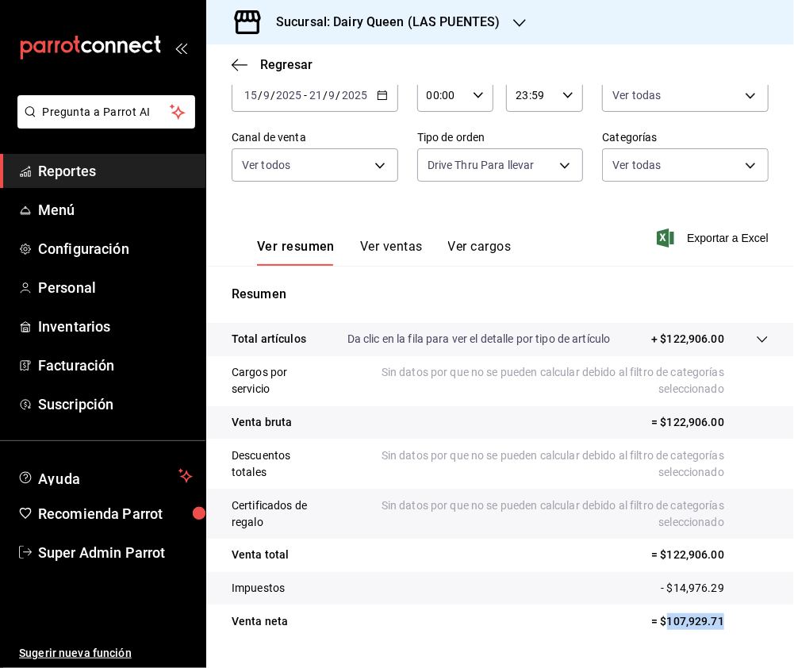
drag, startPoint x: 724, startPoint y: 620, endPoint x: 650, endPoint y: 627, distance: 74.0
click at [651, 627] on p "= $107,929.71" at bounding box center [709, 621] width 117 height 17
copy p "107,929.71"
click at [519, 33] on div "Sucursal: Dairy Queen (LAS PUENTES)" at bounding box center [375, 22] width 313 height 44
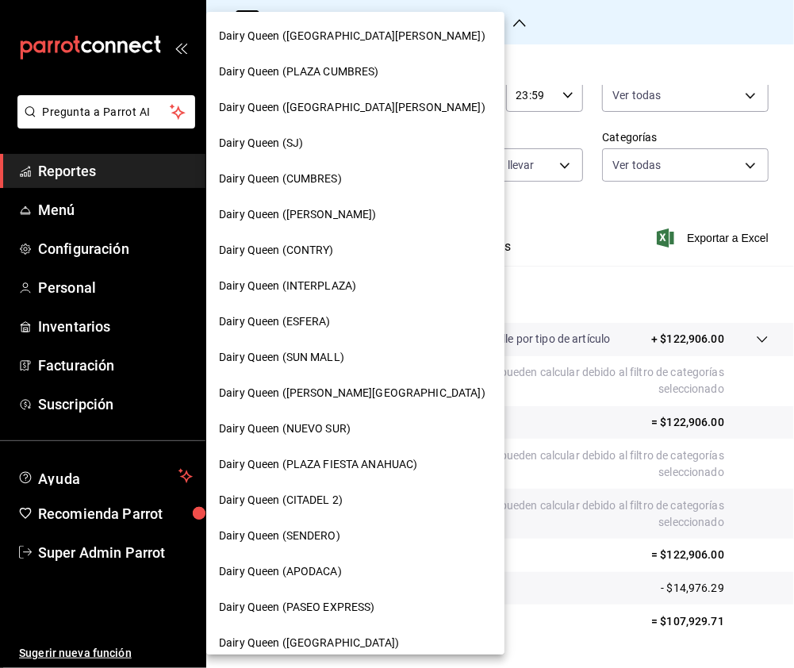
click at [321, 169] on div "Dairy Queen (CUMBRES)" at bounding box center [355, 179] width 298 height 36
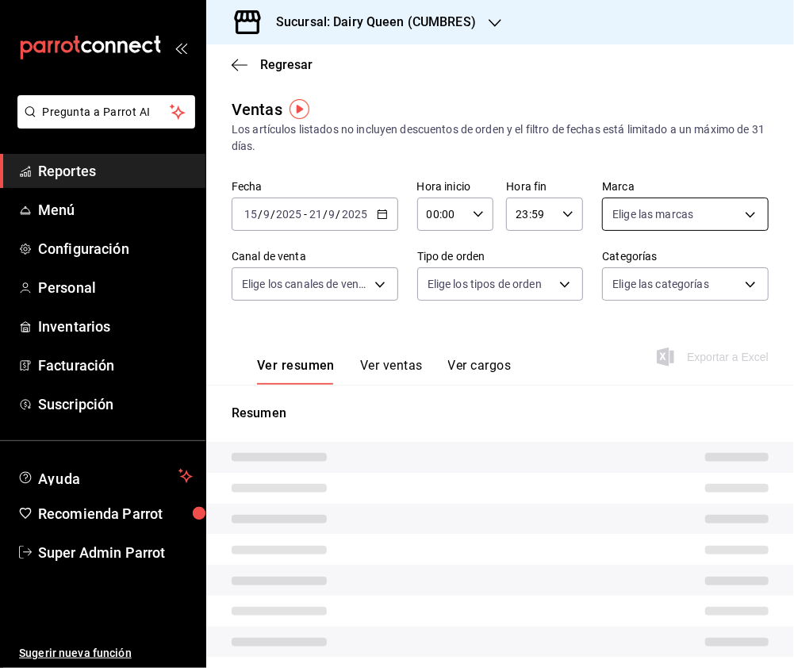
click at [736, 219] on body "Pregunta a Parrot AI Reportes Menú Configuración Personal Inventarios Facturaci…" at bounding box center [397, 334] width 794 height 668
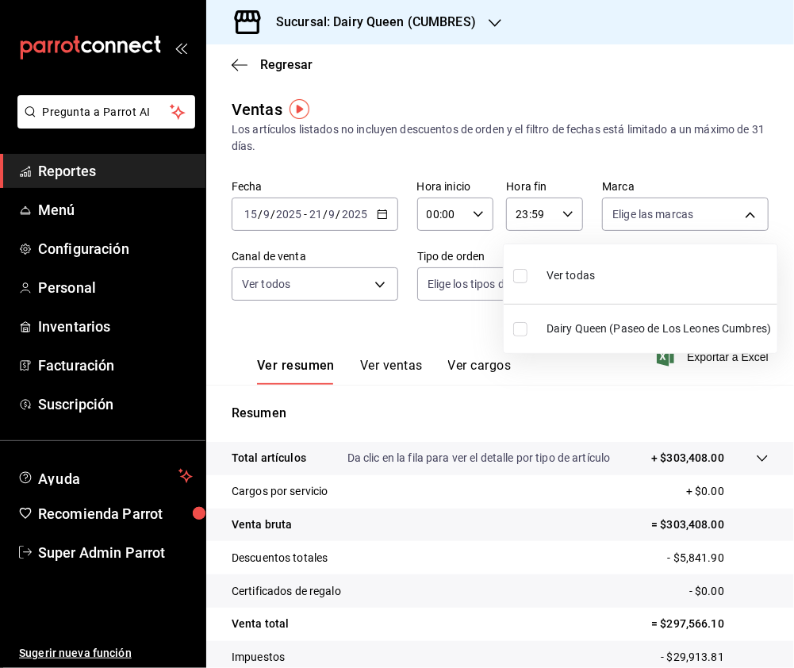
click at [519, 279] on input "checkbox" at bounding box center [520, 276] width 14 height 14
click at [333, 271] on div at bounding box center [397, 334] width 794 height 668
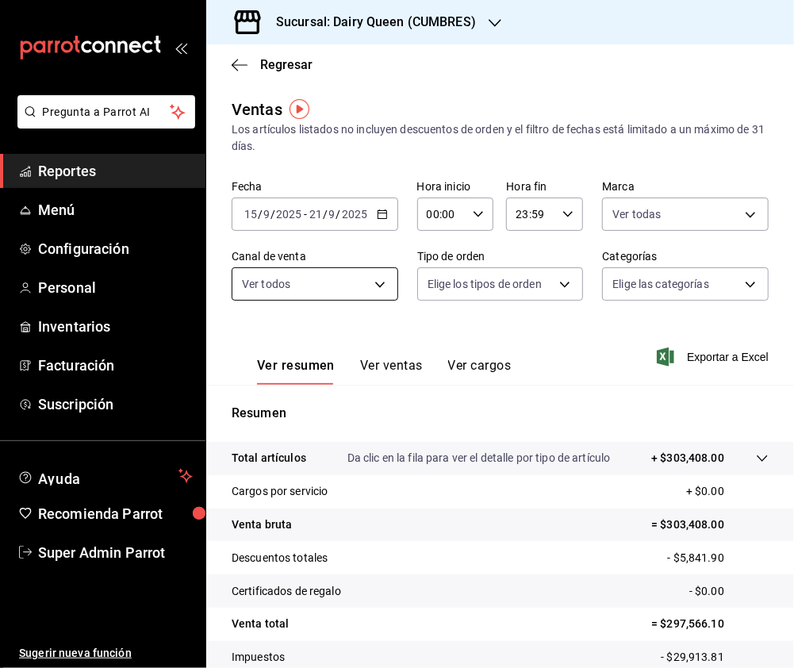
click at [376, 281] on body "Pregunta a Parrot AI Reportes Menú Configuración Personal Inventarios Facturaci…" at bounding box center [397, 334] width 794 height 668
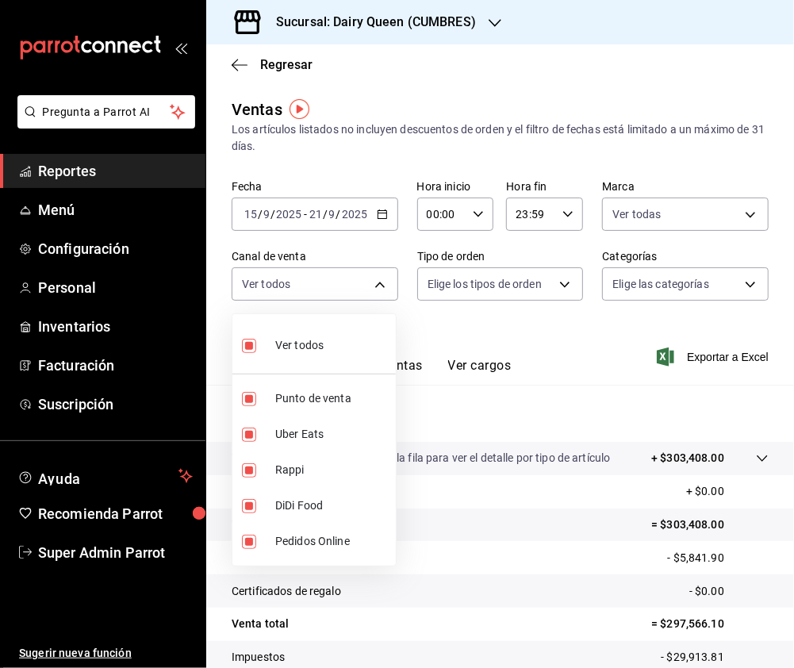
click at [492, 293] on div at bounding box center [397, 334] width 794 height 668
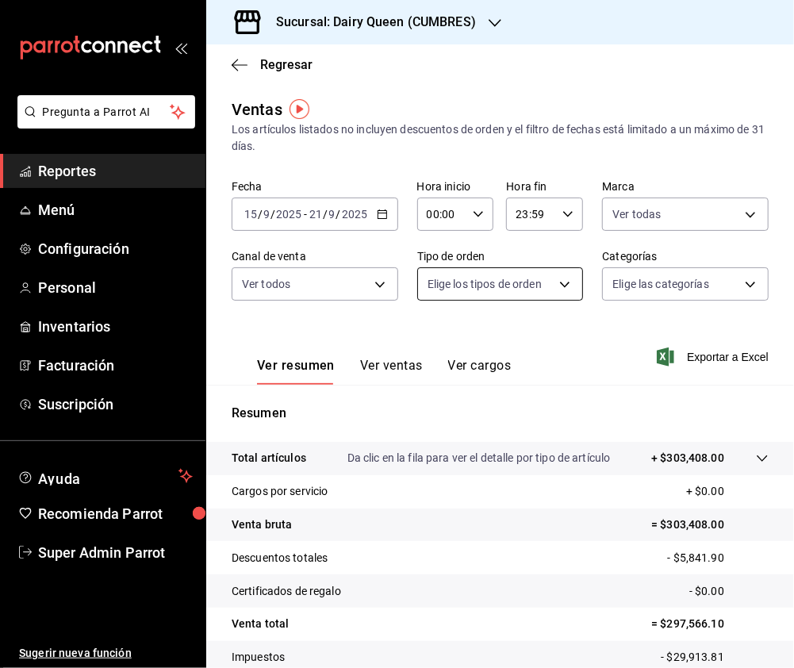
click at [546, 284] on body "Pregunta a Parrot AI Reportes Menú Configuración Personal Inventarios Facturaci…" at bounding box center [397, 334] width 794 height 668
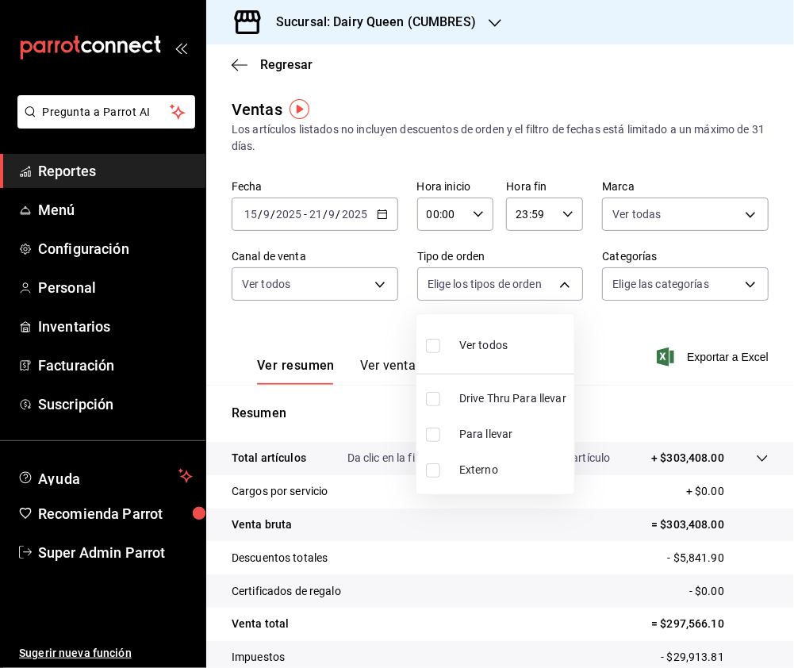
drag, startPoint x: 435, startPoint y: 395, endPoint x: 483, endPoint y: 375, distance: 51.5
click at [436, 395] on input "checkbox" at bounding box center [433, 399] width 14 height 14
click at [728, 289] on div at bounding box center [397, 334] width 794 height 668
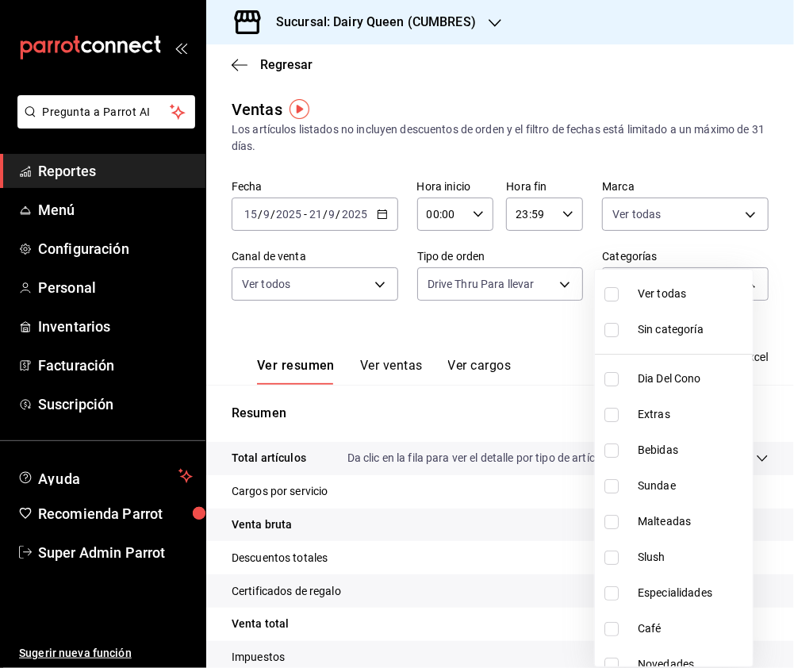
click at [734, 289] on body "Pregunta a Parrot AI Reportes Menú Configuración Personal Inventarios Facturaci…" at bounding box center [397, 334] width 794 height 668
click at [607, 293] on input "checkbox" at bounding box center [611, 294] width 14 height 14
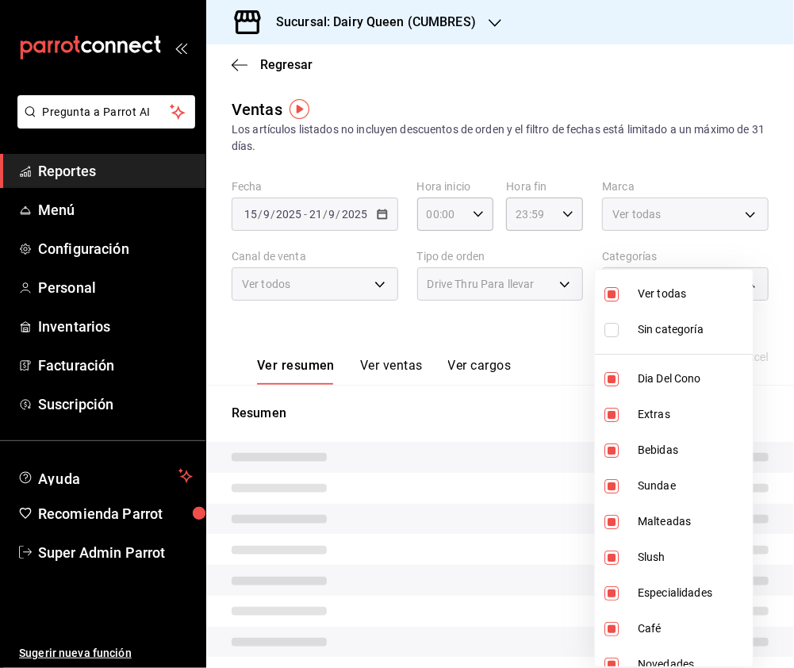
click at [772, 184] on div at bounding box center [397, 334] width 794 height 668
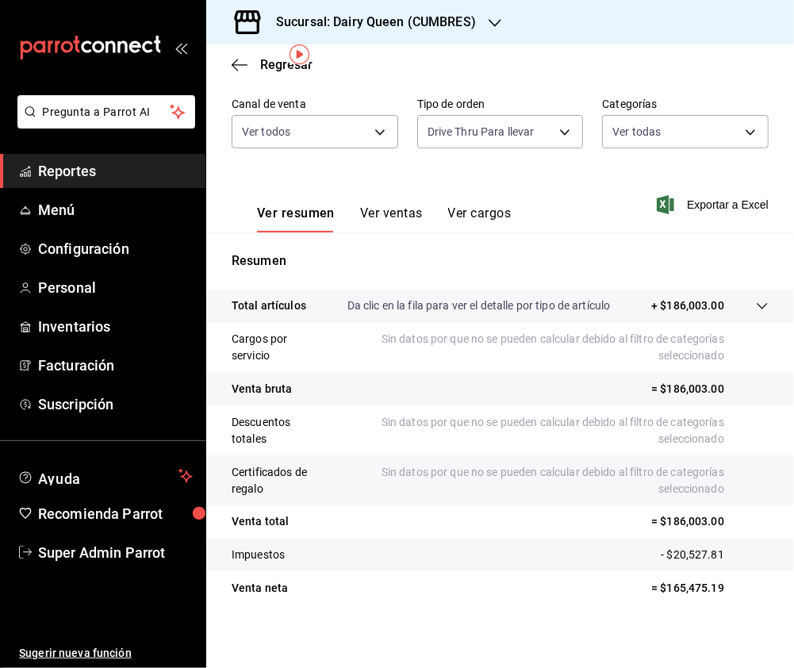
scroll to position [159, 0]
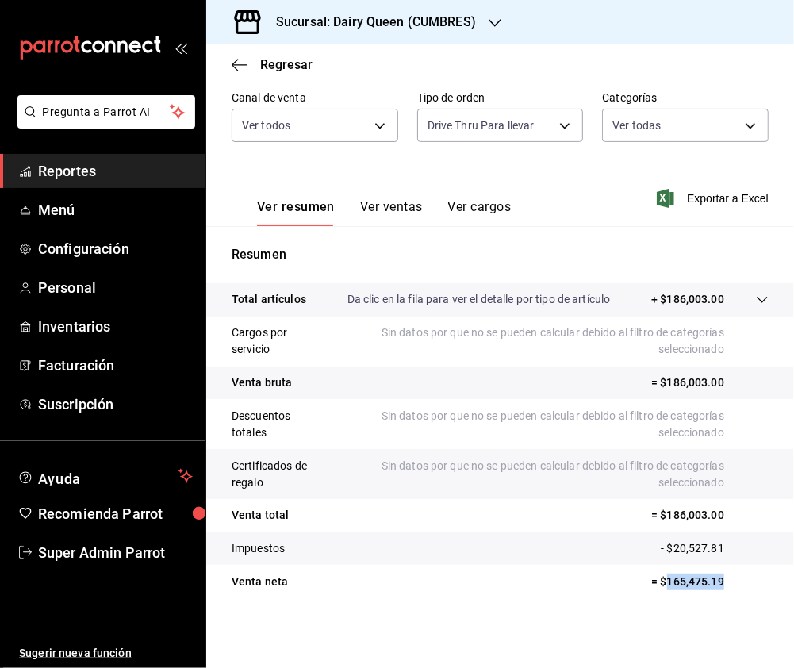
drag, startPoint x: 719, startPoint y: 576, endPoint x: 648, endPoint y: 585, distance: 71.2
click at [651, 585] on p "= $165,475.19" at bounding box center [709, 581] width 117 height 17
copy p "165,475.19"
click at [482, 11] on div "Sucursal: Dairy Queen (CUMBRES)" at bounding box center [363, 22] width 289 height 44
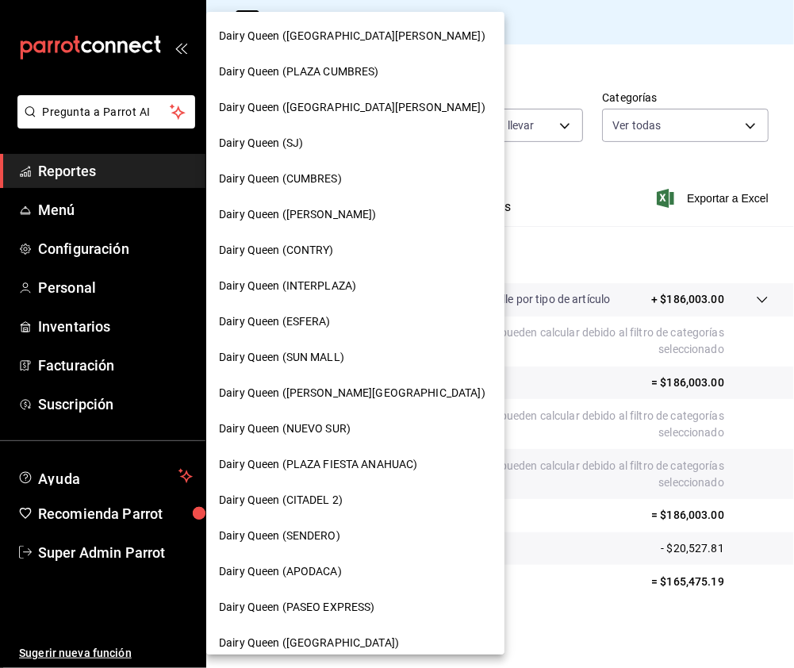
scroll to position [105, 0]
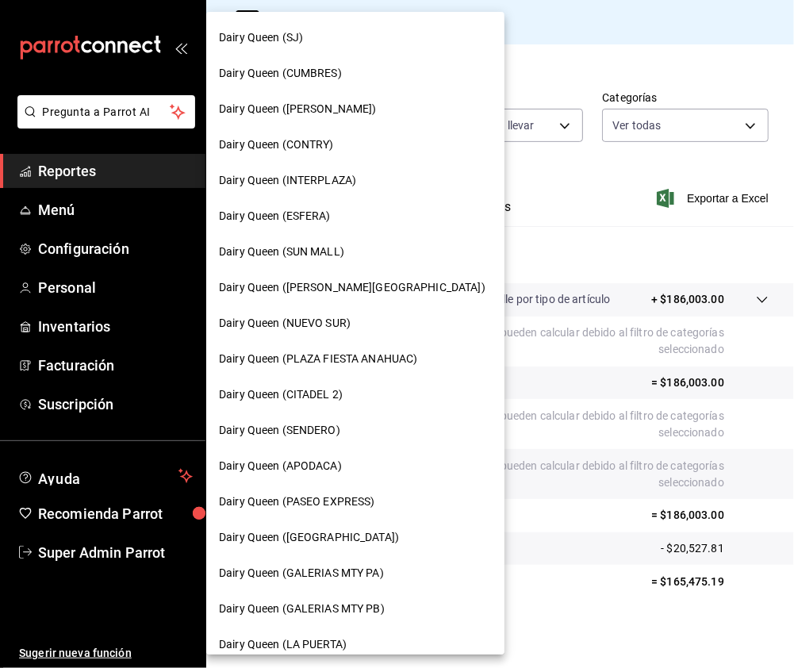
click at [347, 426] on div "Dairy Queen (SENDERO)" at bounding box center [355, 430] width 273 height 17
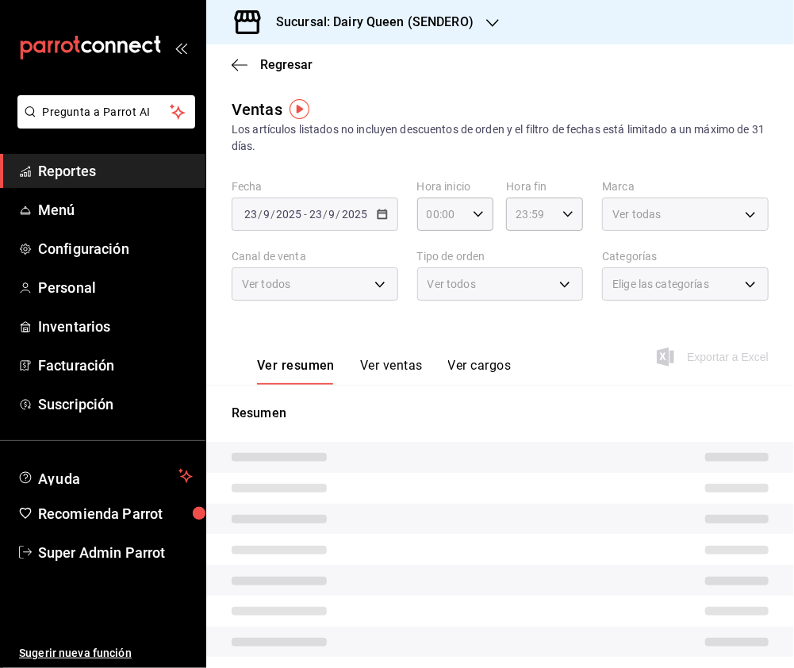
click at [680, 209] on body "Pregunta a Parrot AI Reportes Menú Configuración Personal Inventarios Facturaci…" at bounding box center [397, 334] width 794 height 668
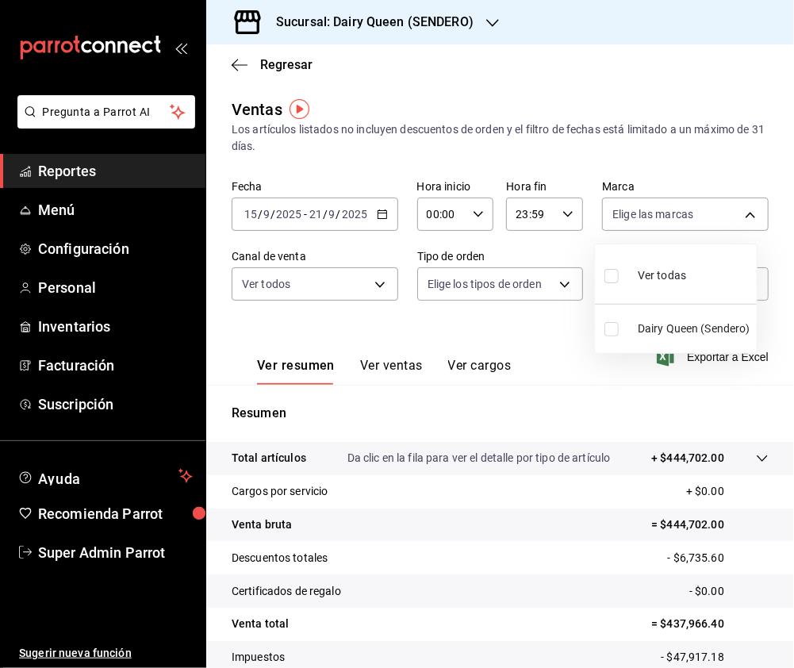
click at [610, 279] on input "checkbox" at bounding box center [611, 276] width 14 height 14
click at [319, 264] on div at bounding box center [397, 334] width 794 height 668
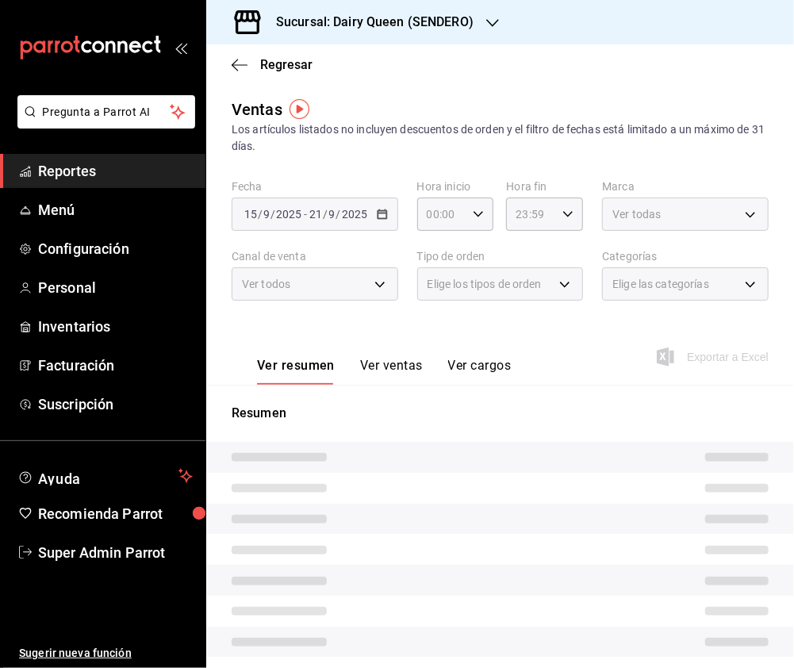
click at [379, 283] on body "Pregunta a Parrot AI Reportes Menú Configuración Personal Inventarios Facturaci…" at bounding box center [397, 334] width 794 height 668
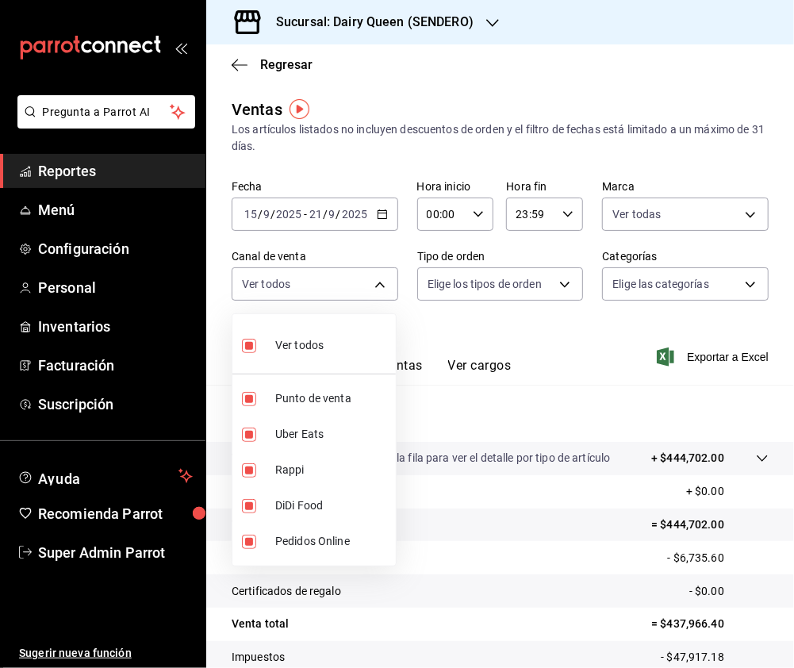
click at [448, 300] on div at bounding box center [397, 334] width 794 height 668
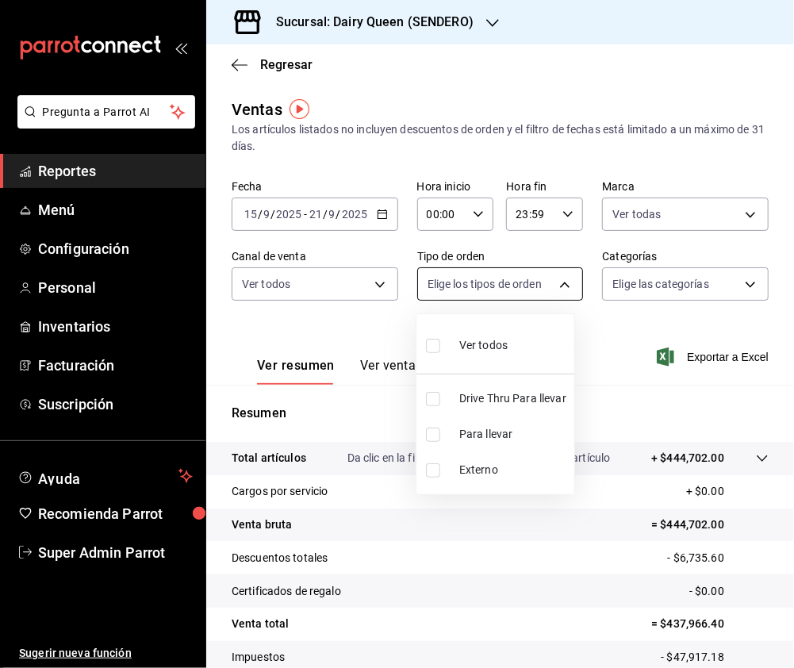
click at [539, 284] on body "Pregunta a Parrot AI Reportes Menú Configuración Personal Inventarios Facturaci…" at bounding box center [397, 334] width 794 height 668
click at [430, 395] on input "checkbox" at bounding box center [433, 399] width 14 height 14
click at [634, 276] on div at bounding box center [397, 334] width 794 height 668
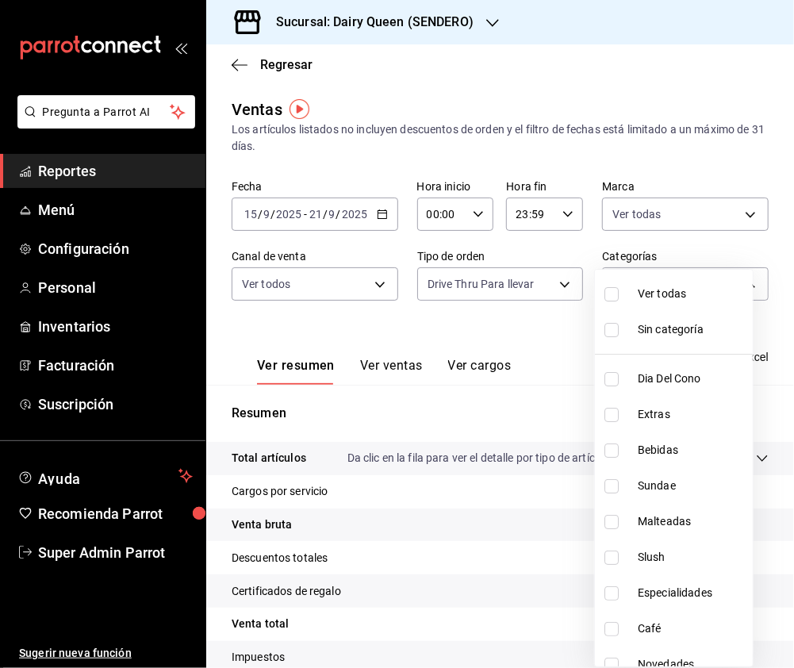
click at [663, 273] on body "Pregunta a Parrot AI Reportes Menú Configuración Personal Inventarios Facturaci…" at bounding box center [397, 334] width 794 height 668
click at [611, 295] on input "checkbox" at bounding box center [611, 294] width 14 height 14
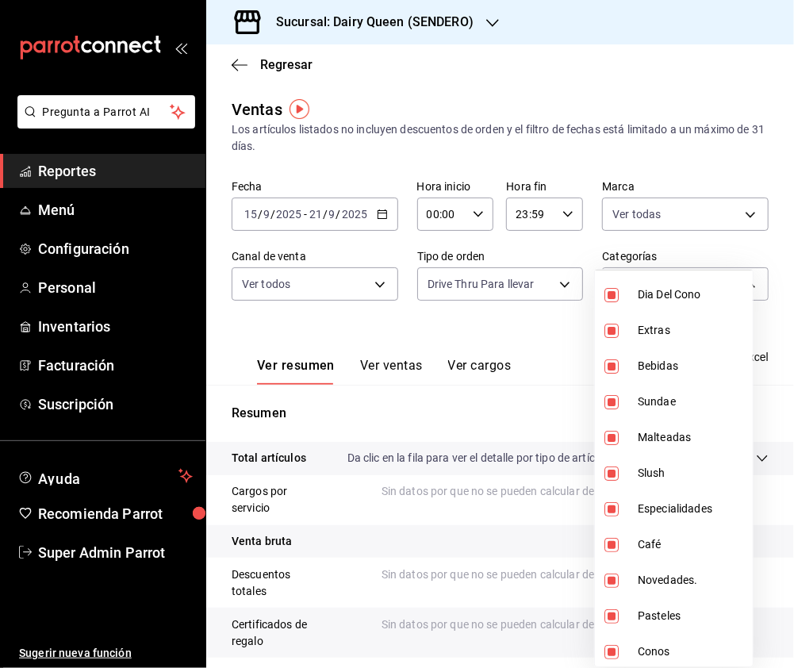
scroll to position [194, 0]
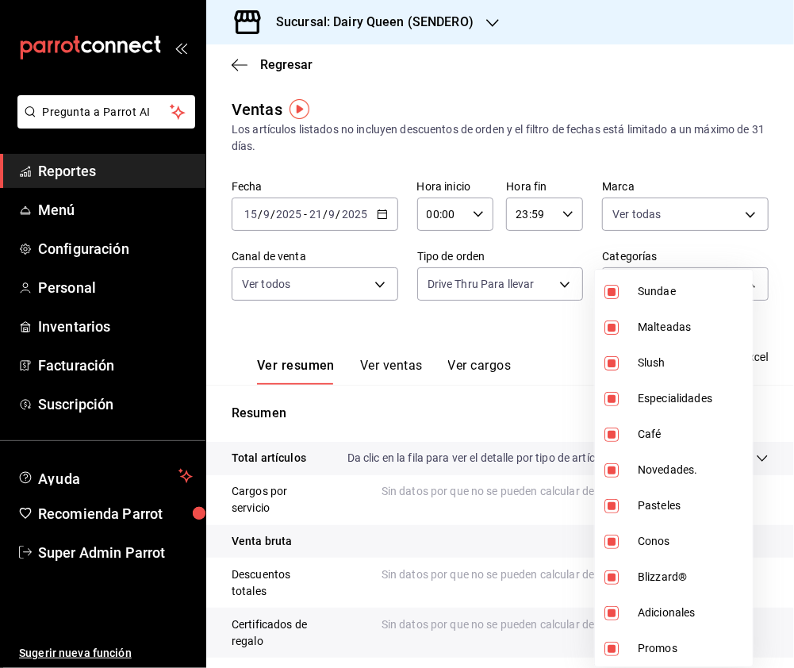
click at [537, 317] on div at bounding box center [397, 334] width 794 height 668
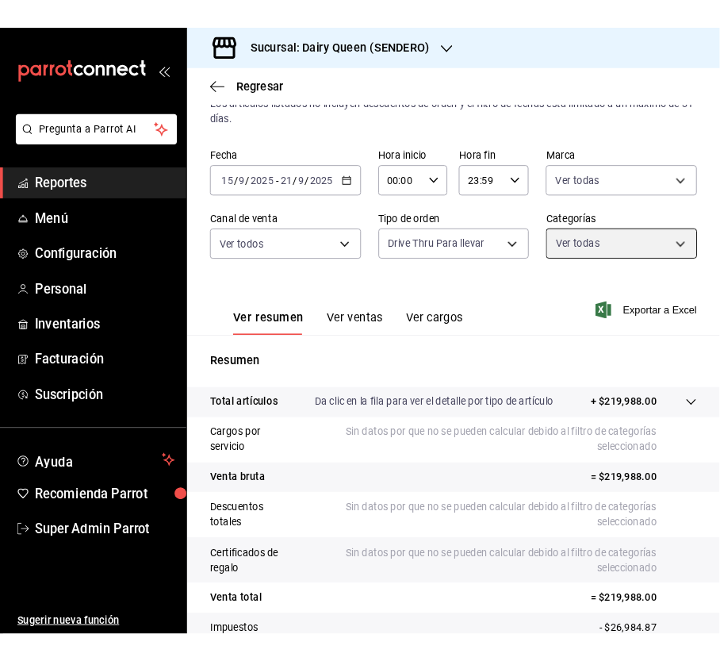
scroll to position [159, 0]
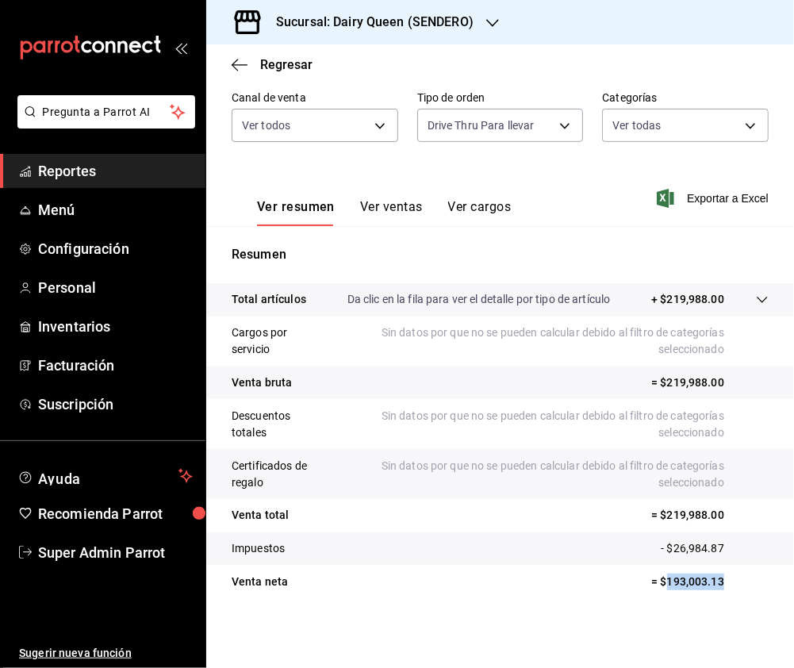
drag, startPoint x: 715, startPoint y: 587, endPoint x: 653, endPoint y: 590, distance: 61.9
click at [653, 590] on tr "Venta neta = $193,003.13" at bounding box center [500, 581] width 588 height 33
copy p "193,003.13"
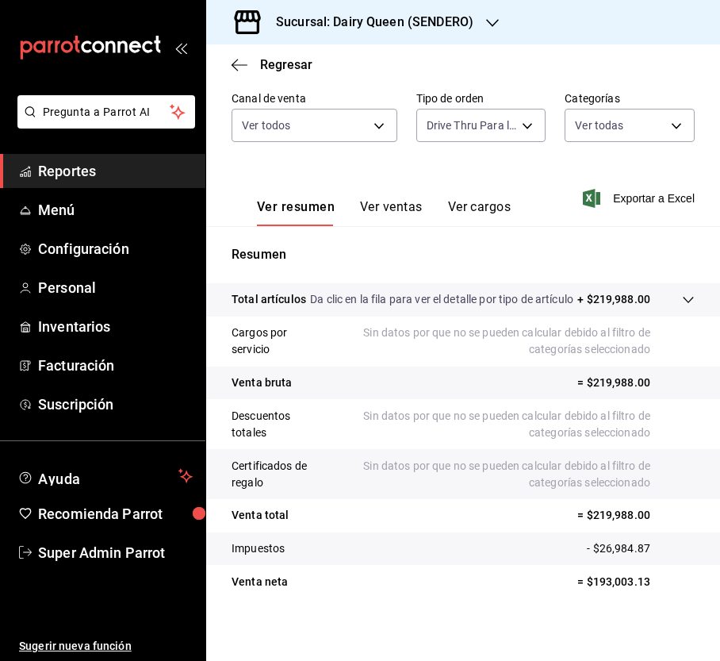
click at [487, 11] on div "Sucursal: Dairy Queen (SENDERO)" at bounding box center [362, 22] width 286 height 44
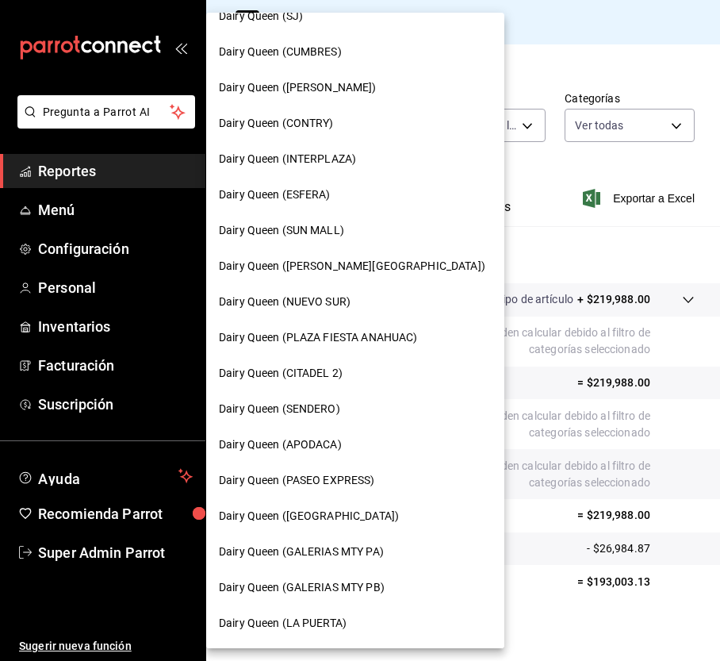
scroll to position [211, 0]
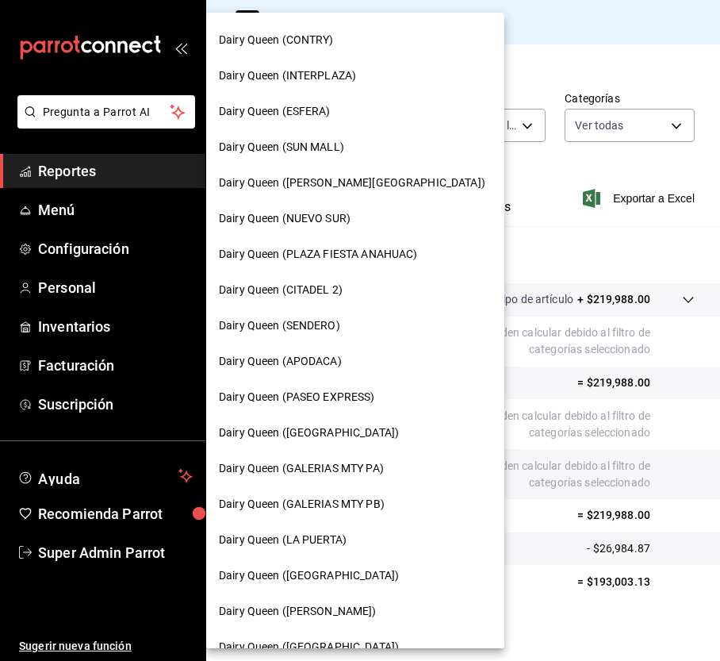
click at [344, 536] on span "Dairy Queen (LA PUERTA)" at bounding box center [283, 539] width 128 height 17
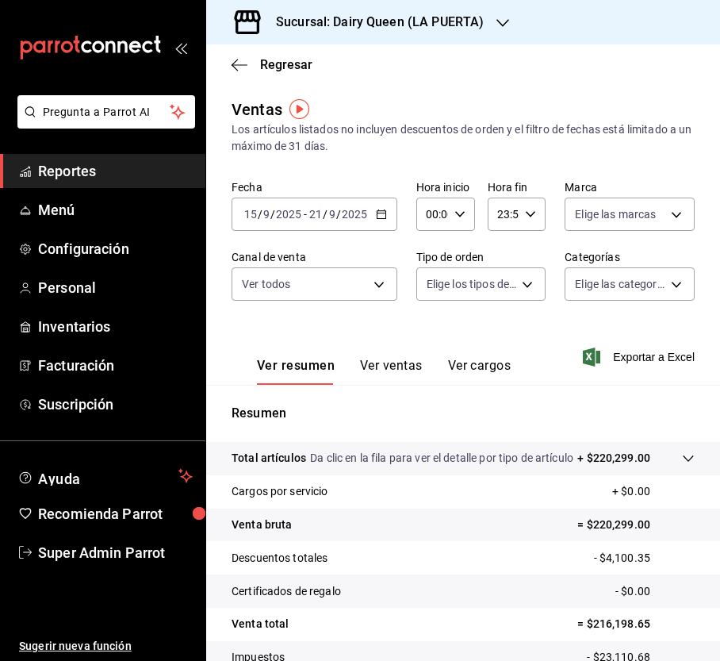
click at [502, 20] on icon "button" at bounding box center [502, 23] width 13 height 13
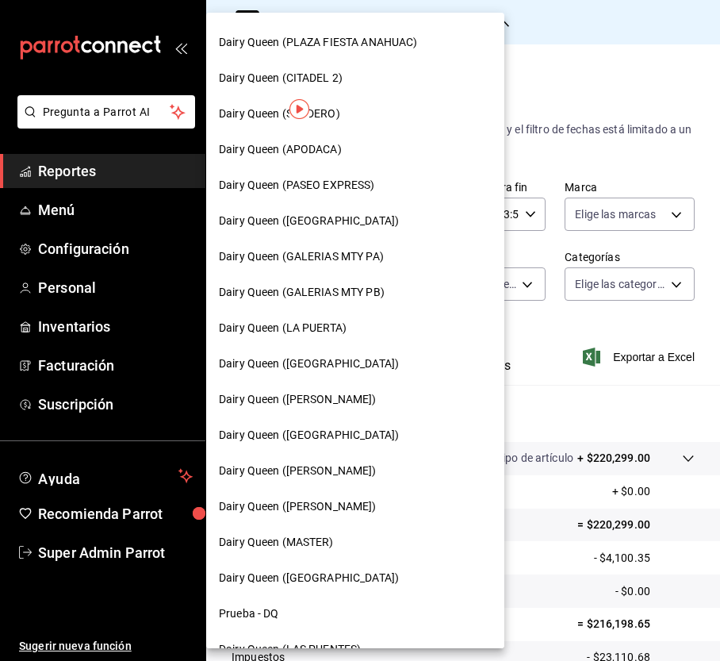
scroll to position [555, 0]
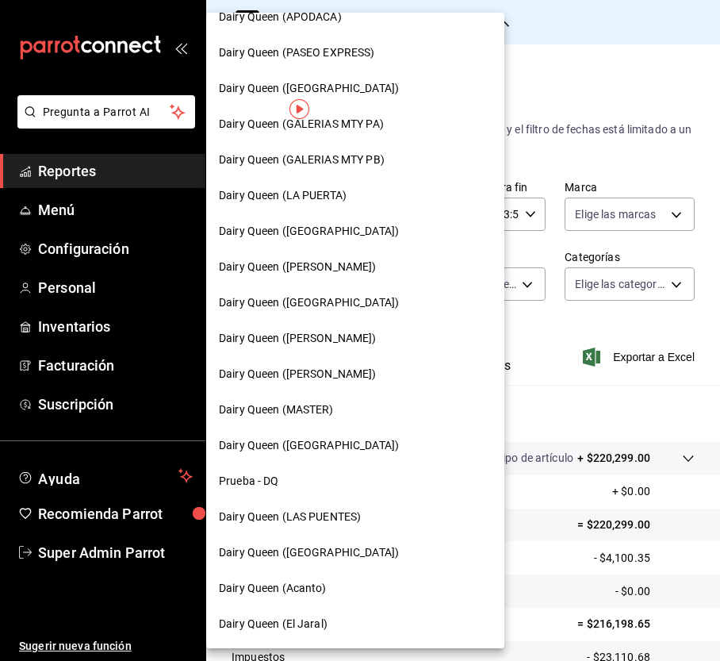
click at [339, 560] on span "Dairy Queen ([GEOGRAPHIC_DATA])" at bounding box center [309, 552] width 180 height 17
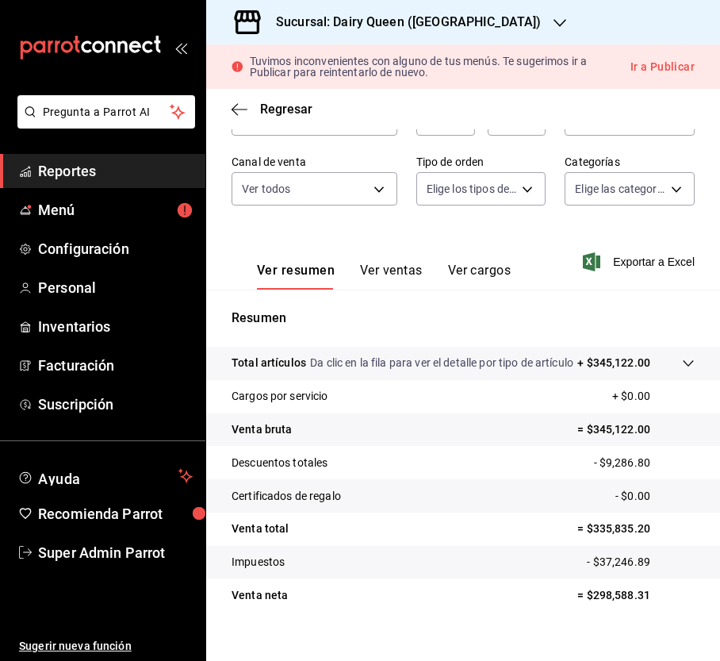
scroll to position [176, 0]
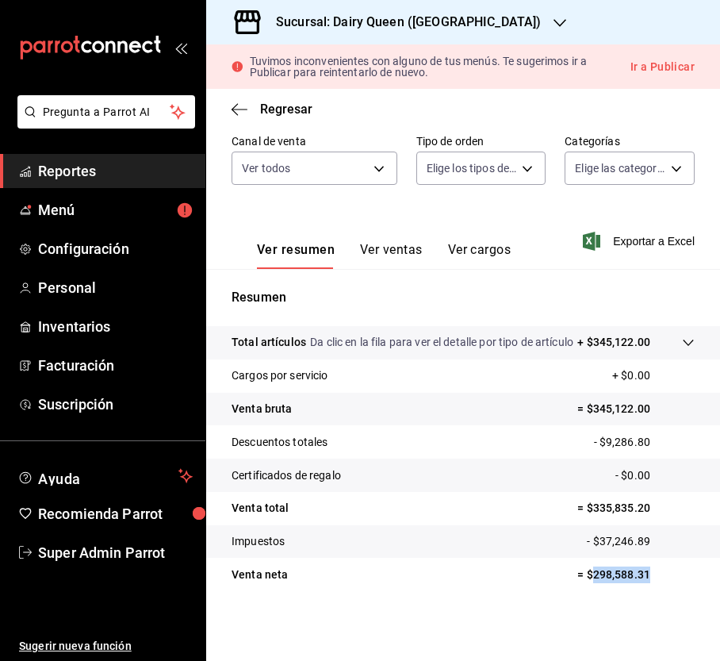
drag, startPoint x: 642, startPoint y: 572, endPoint x: 578, endPoint y: 582, distance: 64.3
click at [578, 582] on p "= $298,588.31" at bounding box center [635, 574] width 117 height 17
copy p "298,588.31"
click at [471, 11] on div "Sucursal: Dairy Queen ([GEOGRAPHIC_DATA])" at bounding box center [396, 22] width 354 height 44
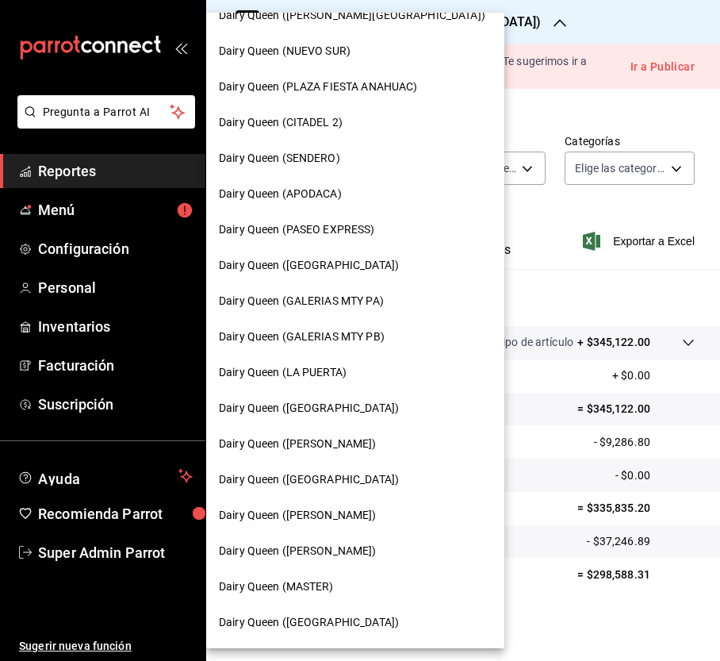
scroll to position [343, 0]
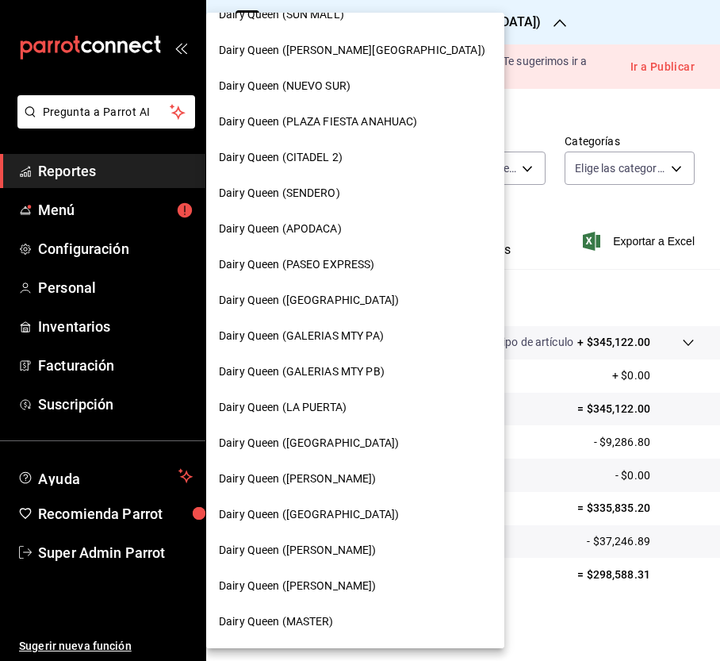
click at [344, 404] on span "Dairy Queen (LA PUERTA)" at bounding box center [283, 407] width 128 height 17
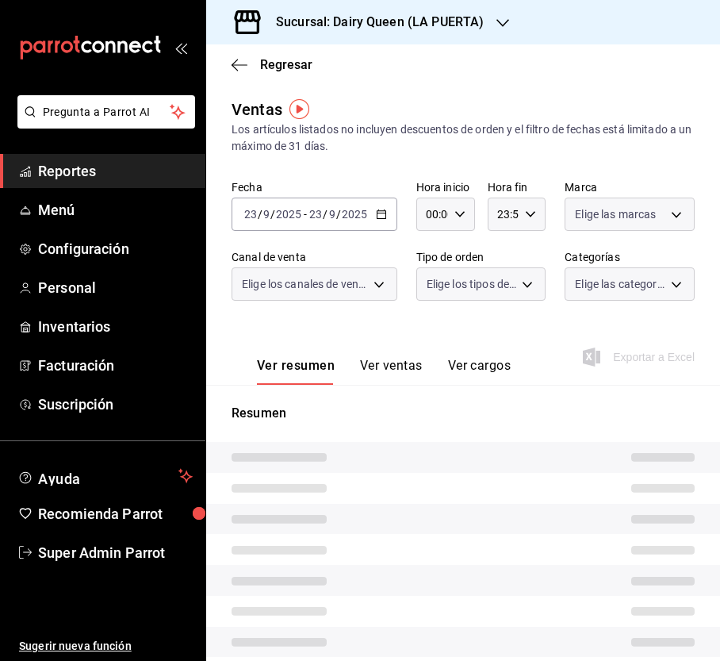
click at [657, 214] on body "Pregunta a Parrot AI Reportes Menú Configuración Personal Inventarios Facturaci…" at bounding box center [360, 330] width 720 height 661
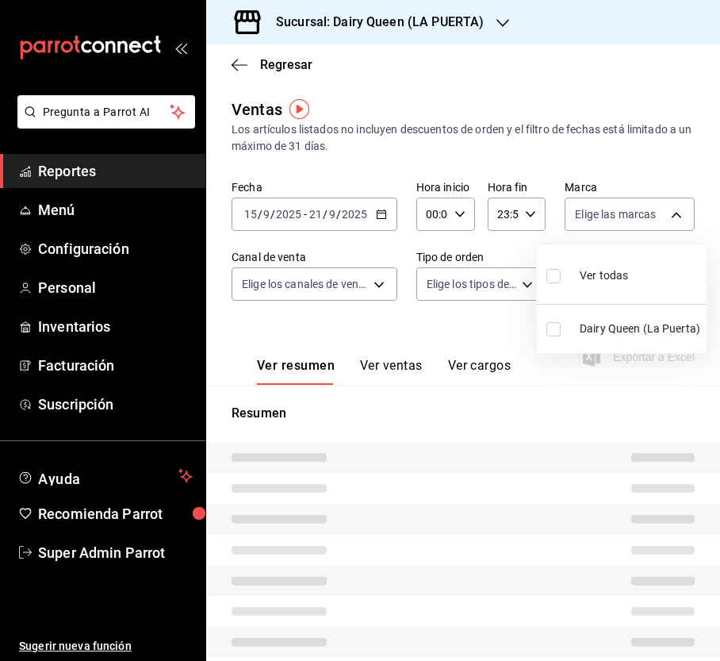
click at [549, 281] on ul "Ver todas Dairy Queen (La Puerta)" at bounding box center [622, 298] width 170 height 109
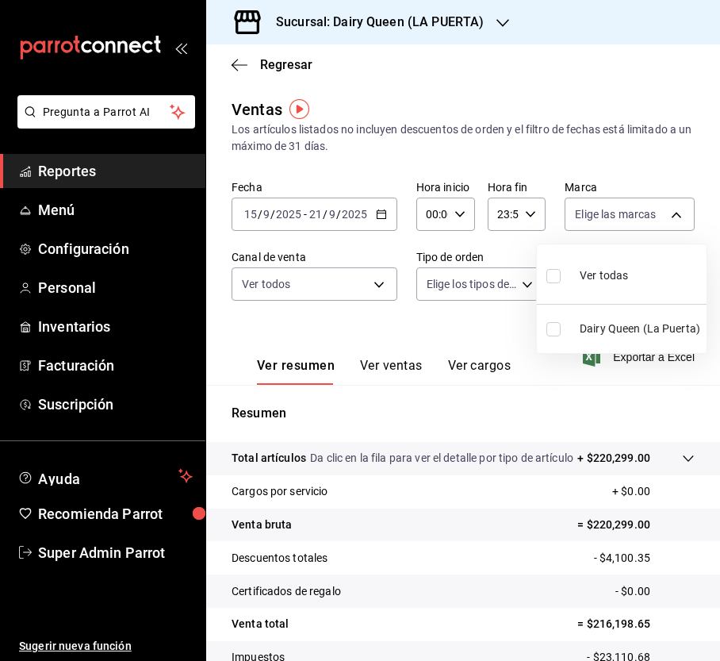
click at [549, 270] on input "checkbox" at bounding box center [553, 276] width 14 height 14
click at [359, 286] on div at bounding box center [360, 330] width 720 height 661
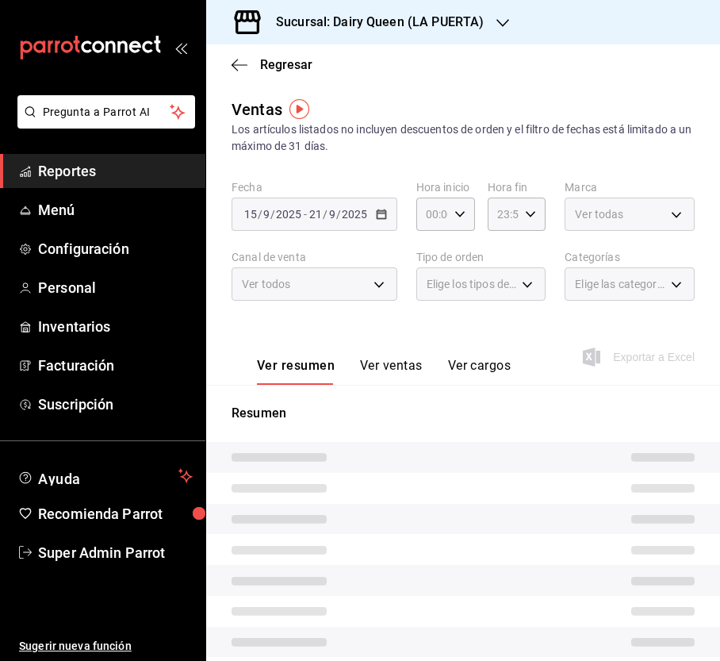
drag, startPoint x: 378, startPoint y: 287, endPoint x: 369, endPoint y: 290, distance: 10.0
click at [377, 287] on div at bounding box center [360, 330] width 720 height 661
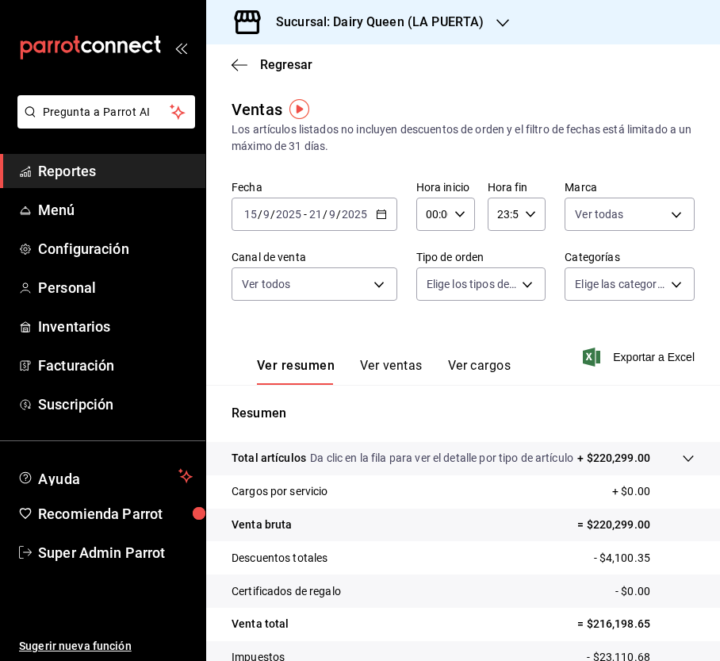
click at [381, 289] on body "Pregunta a Parrot AI Reportes Menú Configuración Personal Inventarios Facturaci…" at bounding box center [360, 330] width 720 height 661
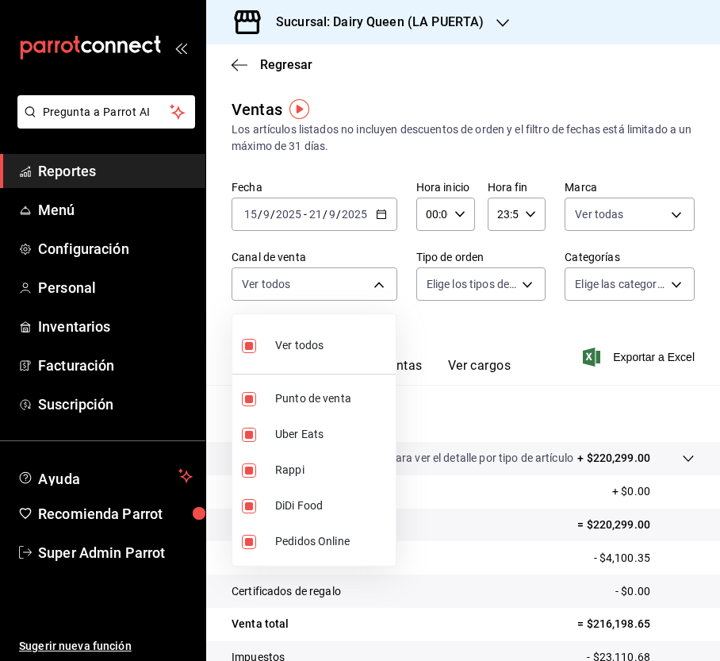
click at [454, 295] on div at bounding box center [360, 330] width 720 height 661
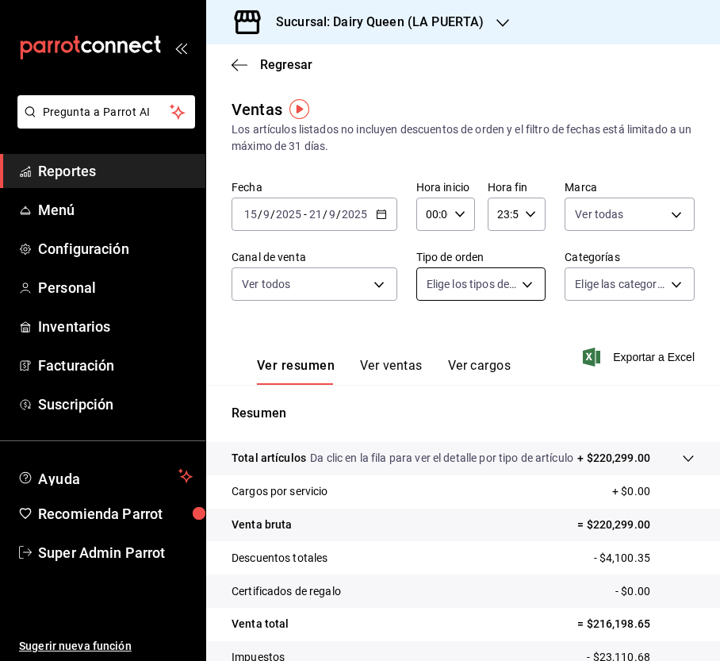
click at [517, 287] on body "Pregunta a Parrot AI Reportes Menú Configuración Personal Inventarios Facturaci…" at bounding box center [360, 330] width 720 height 661
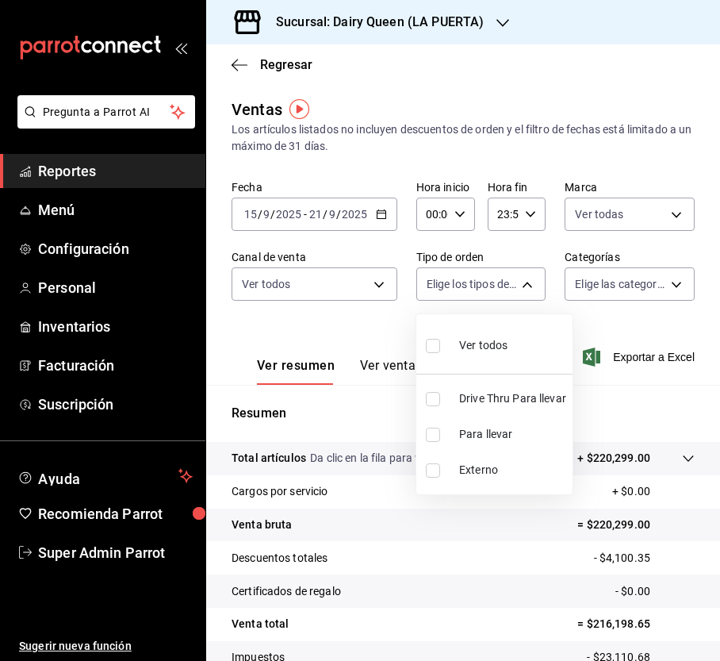
click at [429, 341] on input "checkbox" at bounding box center [433, 346] width 14 height 14
click at [435, 344] on input "checkbox" at bounding box center [433, 346] width 14 height 14
checkbox input "false"
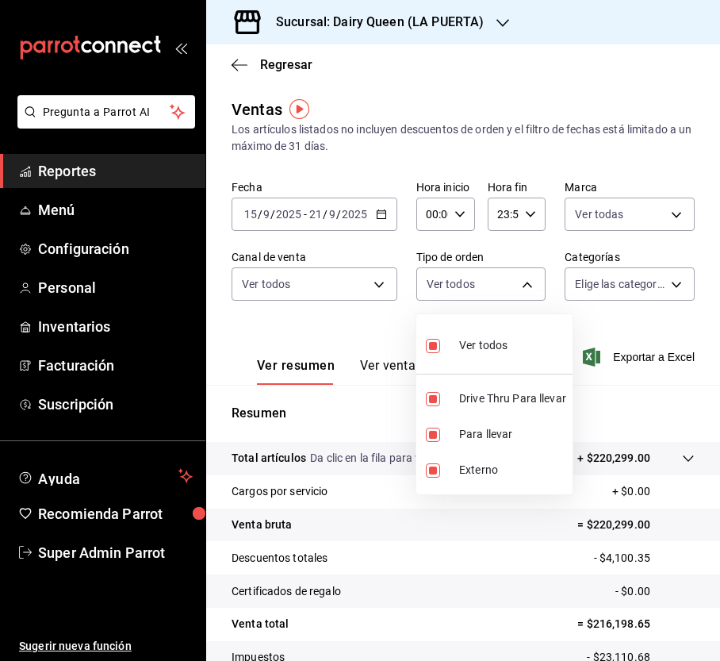
checkbox input "false"
click at [429, 403] on input "checkbox" at bounding box center [433, 399] width 14 height 14
checkbox input "true"
type input "7990ceb5-6a15-4f0e-aa24-be972649f55b"
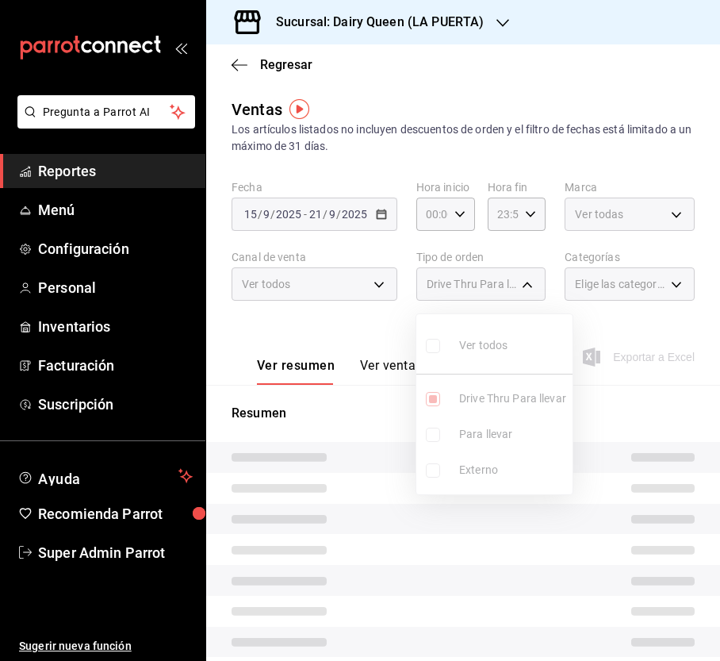
click at [620, 277] on div at bounding box center [360, 330] width 720 height 661
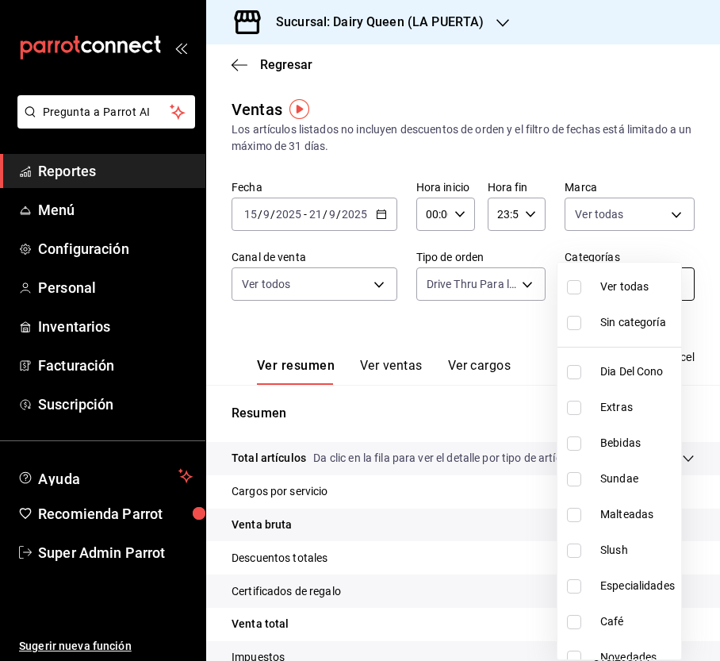
click at [664, 284] on body "Pregunta a Parrot AI Reportes Menú Configuración Personal Inventarios Facturaci…" at bounding box center [360, 330] width 720 height 661
click at [574, 293] on input "checkbox" at bounding box center [574, 287] width 14 height 14
checkbox input "true"
type input "9af7475c-a0b8-4343-bd46-68df84526a26,bfdbee0a-b920-4e1c-9e0b-1179132fb5d7,80e25…"
checkbox input "true"
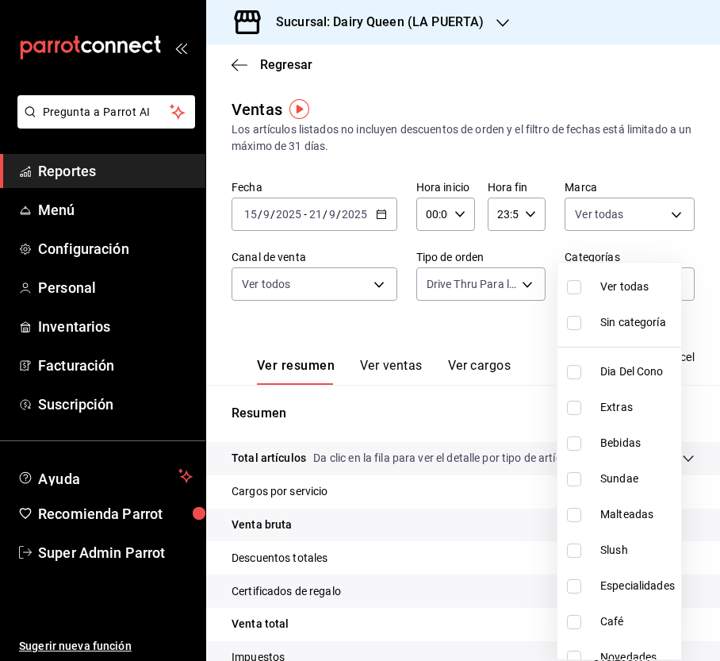
checkbox input "true"
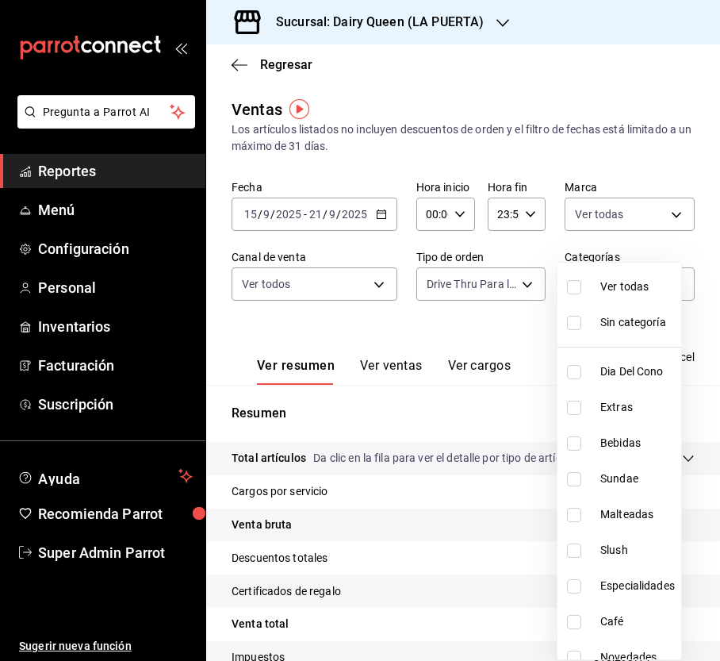
checkbox input "true"
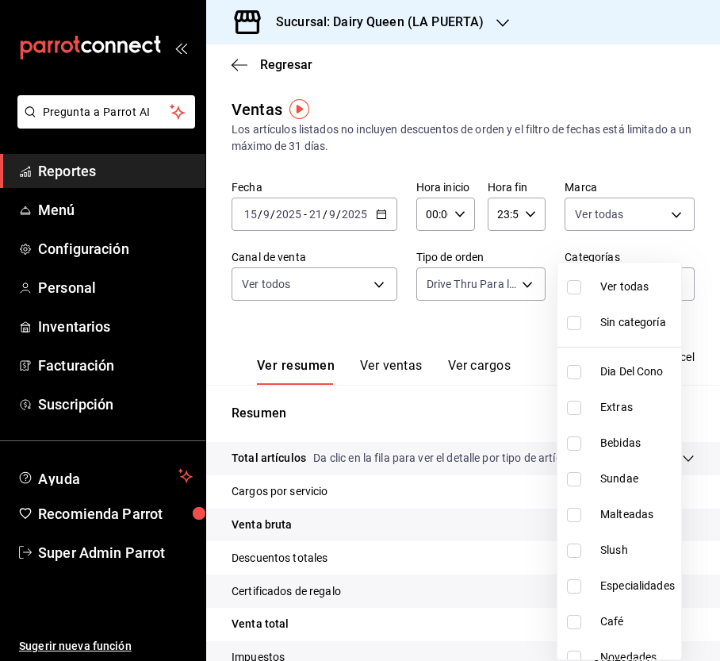
checkbox input "true"
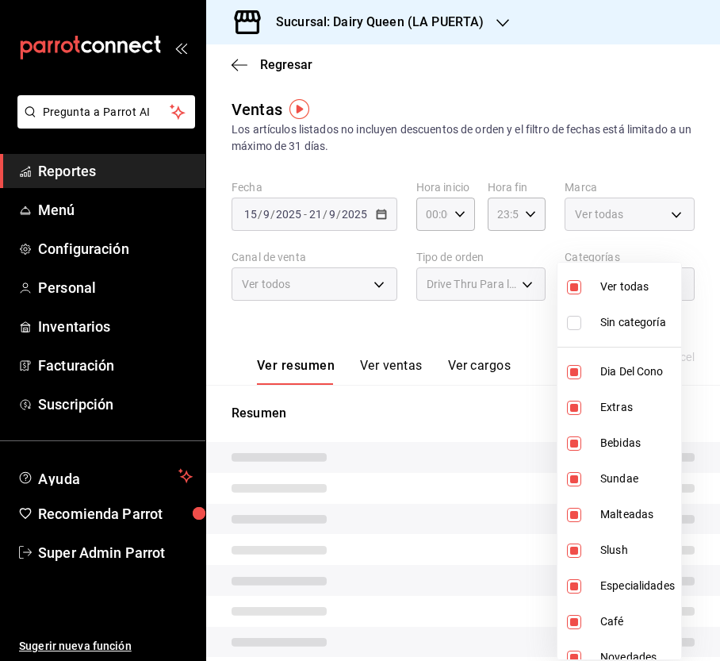
click at [403, 315] on div at bounding box center [360, 330] width 720 height 661
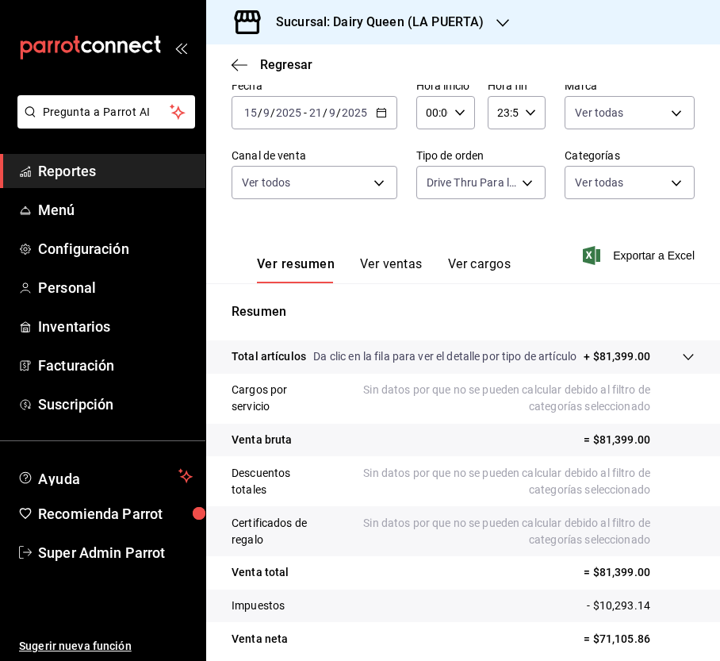
scroll to position [182, 0]
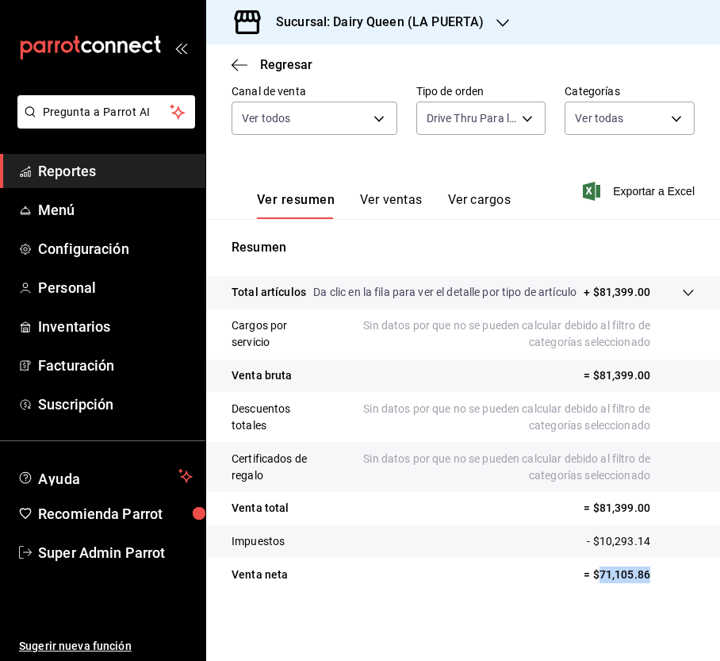
drag, startPoint x: 642, startPoint y: 575, endPoint x: 587, endPoint y: 581, distance: 55.8
click at [587, 581] on p "= $71,105.86" at bounding box center [639, 574] width 111 height 17
copy p "71,105.86"
click at [401, 13] on h3 "Sucursal: Dairy Queen (LA PUERTA)" at bounding box center [373, 22] width 220 height 19
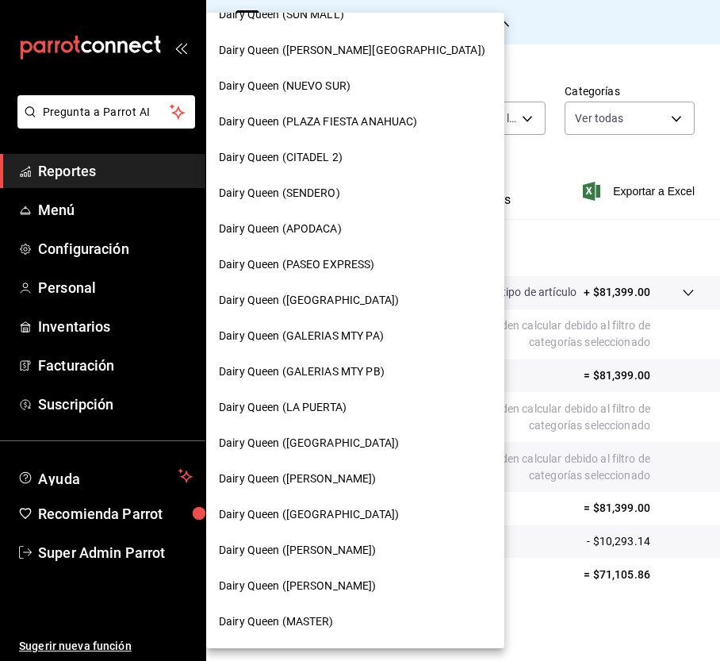
scroll to position [132, 0]
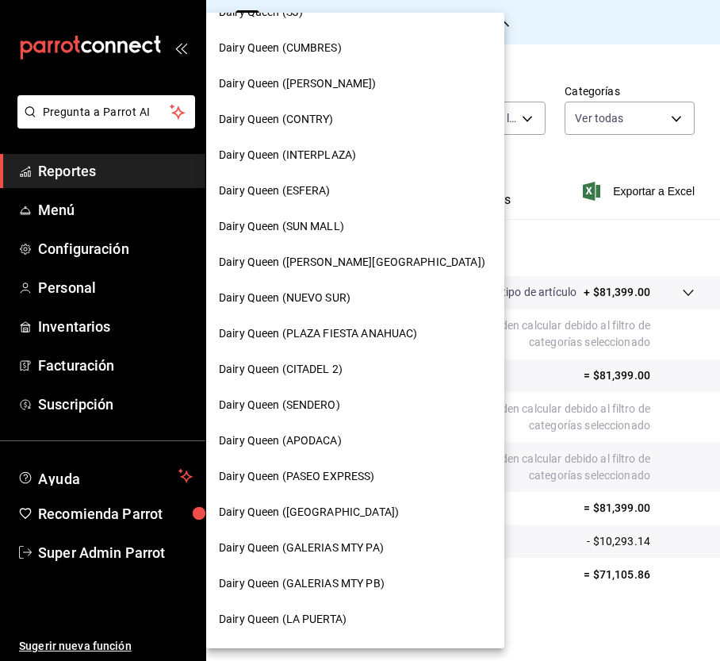
click at [327, 260] on span "Dairy Queen ([PERSON_NAME][GEOGRAPHIC_DATA])" at bounding box center [352, 262] width 266 height 17
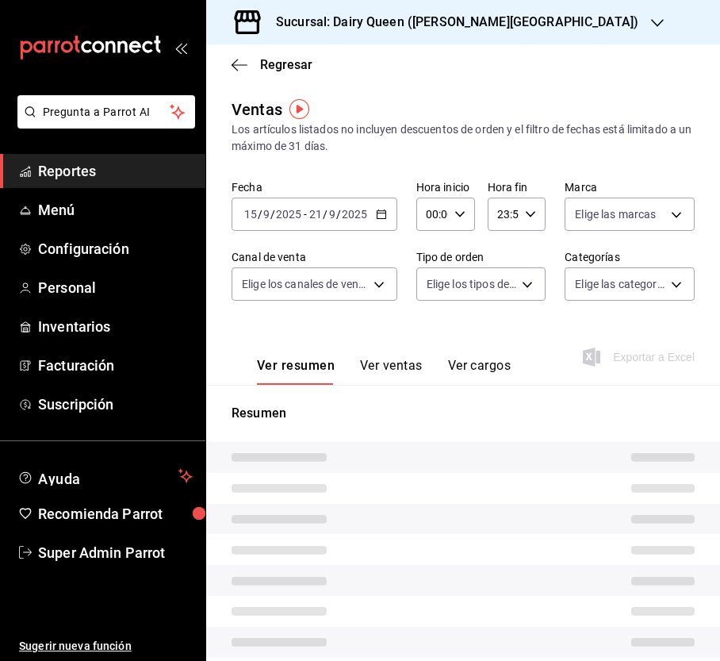
type input "PARROT,UBER_EATS,RAPPI,DIDI_FOOD,ONLINE"
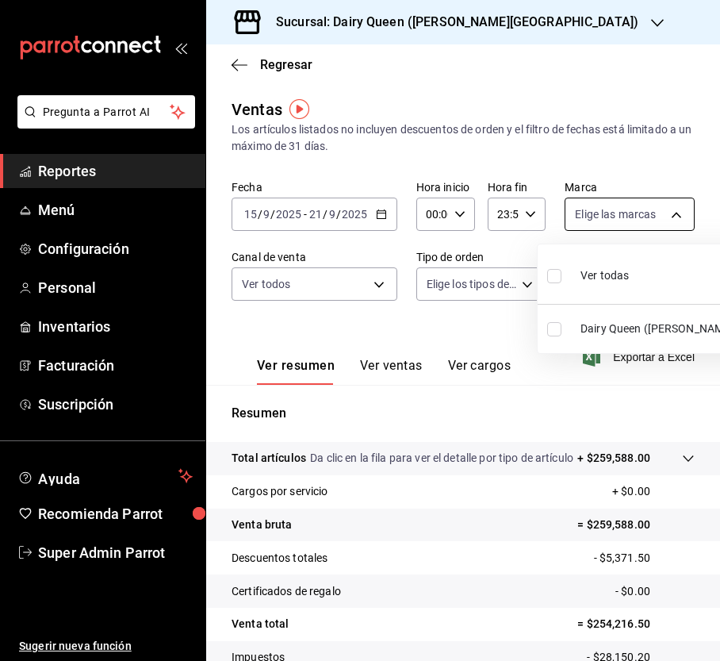
click at [644, 216] on body "Pregunta a Parrot AI Reportes Menú Configuración Personal Inventarios Facturaci…" at bounding box center [360, 330] width 720 height 661
click at [550, 278] on input "checkbox" at bounding box center [554, 276] width 14 height 14
checkbox input "true"
type input "23631c36-085f-4f08-b1e8-19877edc4420"
checkbox input "true"
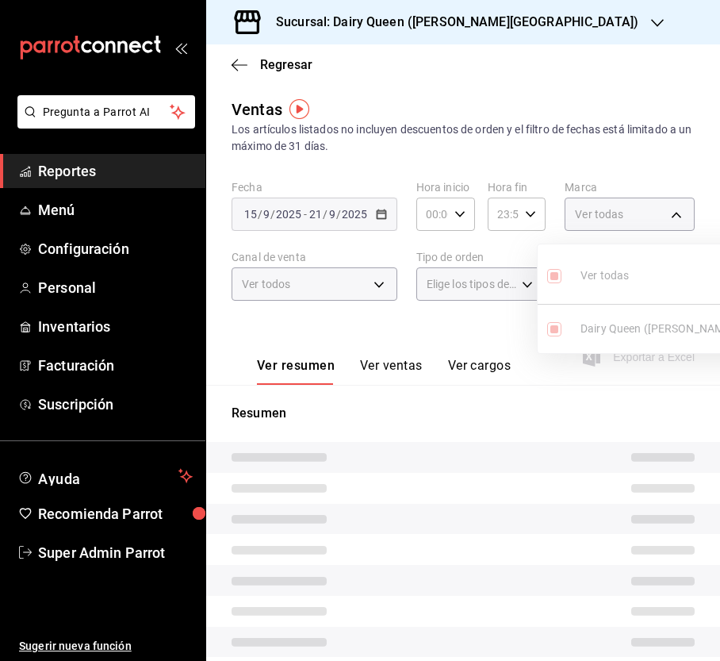
click at [314, 289] on div at bounding box center [360, 330] width 720 height 661
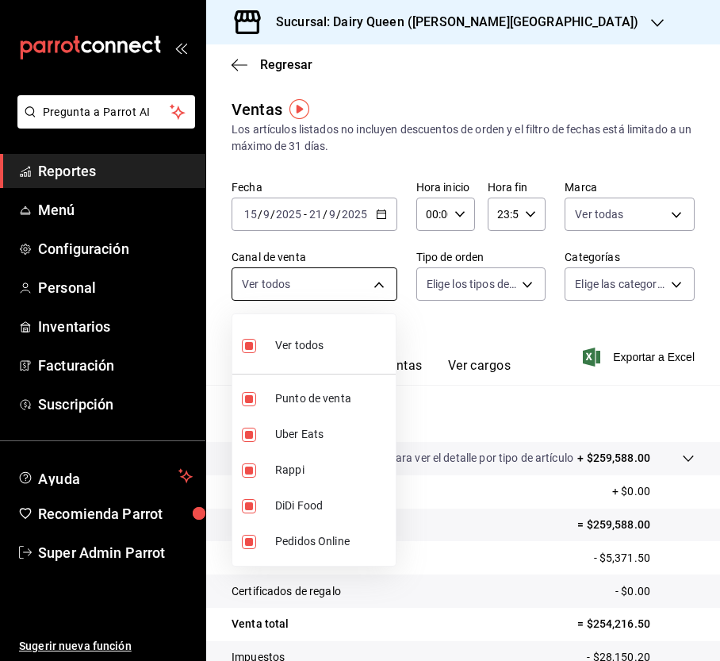
click at [351, 287] on body "Pregunta a Parrot AI Reportes Menú Configuración Personal Inventarios Facturaci…" at bounding box center [360, 330] width 720 height 661
click at [492, 299] on div at bounding box center [360, 330] width 720 height 661
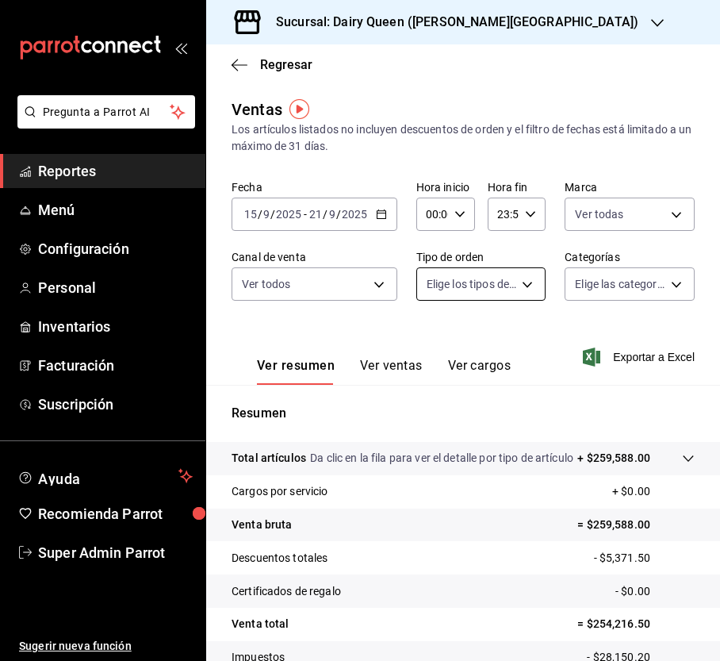
click at [512, 280] on body "Pregunta a Parrot AI Reportes Menú Configuración Personal Inventarios Facturaci…" at bounding box center [360, 330] width 720 height 661
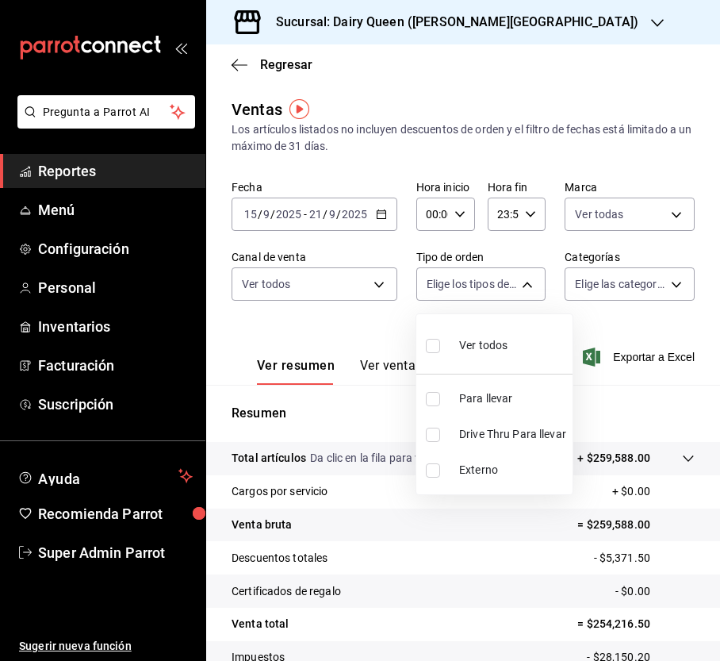
click at [423, 433] on li "Drive Thru Para llevar" at bounding box center [494, 434] width 156 height 36
type input "357f4187-da00-4db5-84bf-3ed577da27a4"
checkbox input "true"
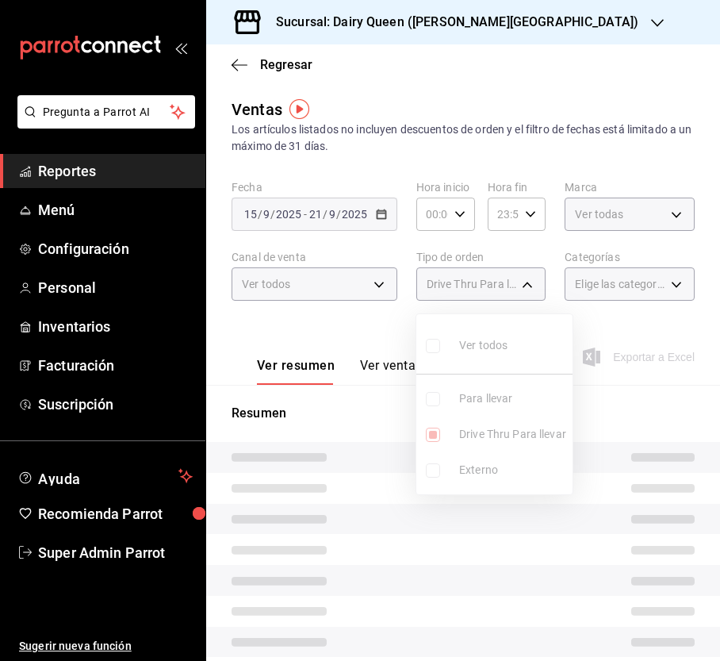
click at [584, 280] on div at bounding box center [360, 330] width 720 height 661
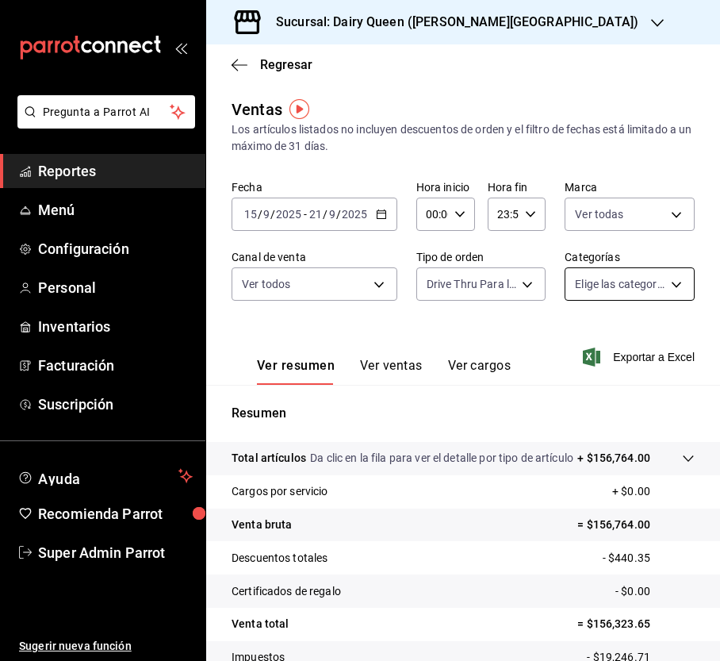
click at [649, 279] on body "Pregunta a Parrot AI Reportes Menú Configuración Personal Inventarios Facturaci…" at bounding box center [360, 330] width 720 height 661
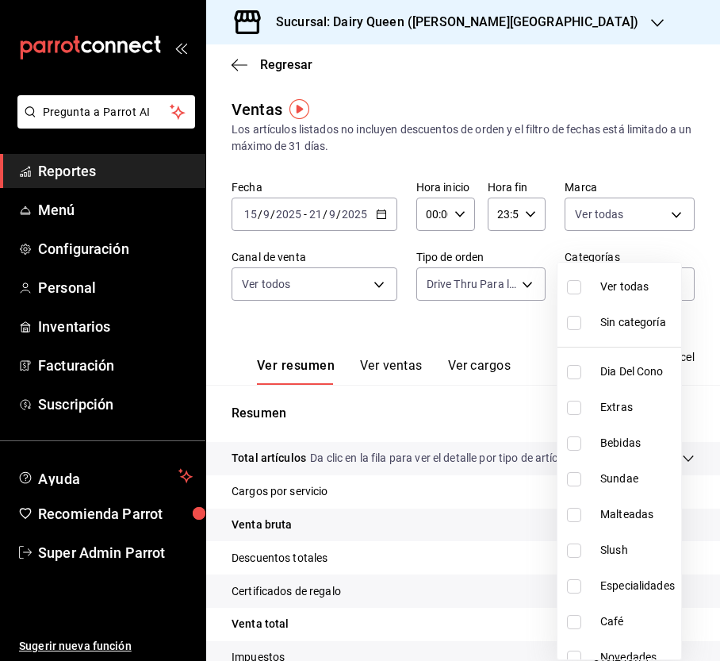
click at [573, 284] on input "checkbox" at bounding box center [574, 287] width 14 height 14
checkbox input "true"
type input "0f176b73-71d4-4276-9608-7c0b21977dfa,84308871-24b4-4b25-86b8-3b0428dc5668,c1d5f…"
checkbox input "true"
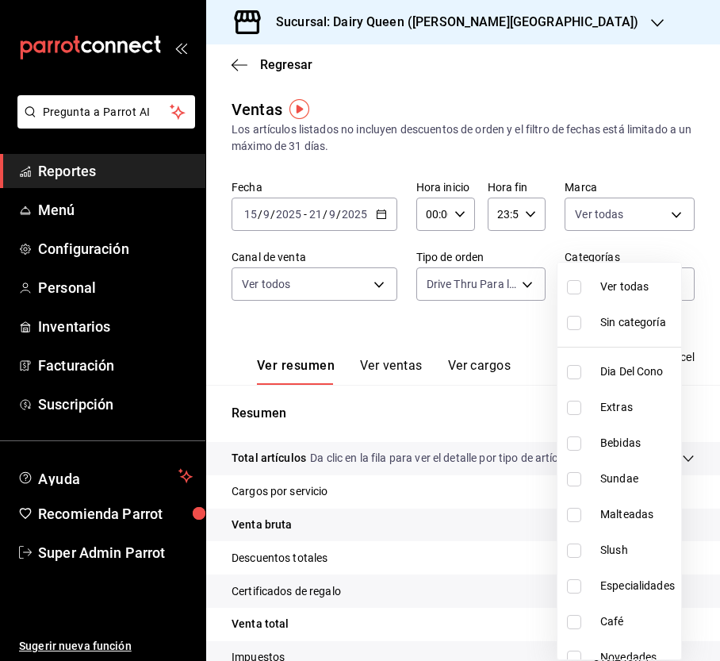
checkbox input "true"
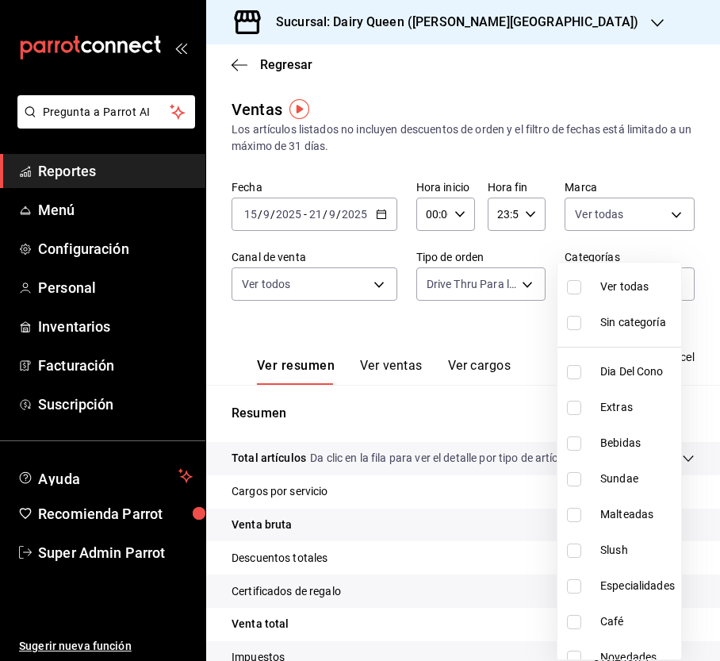
checkbox input "true"
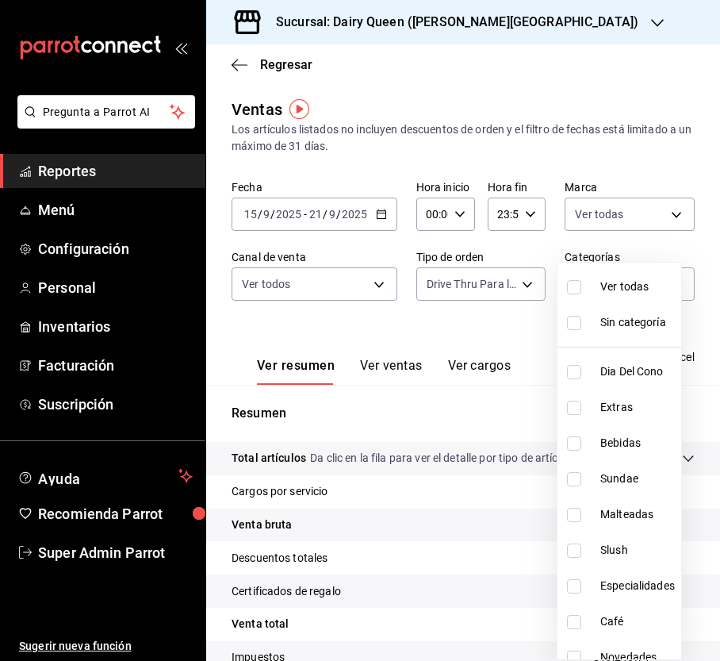
checkbox input "true"
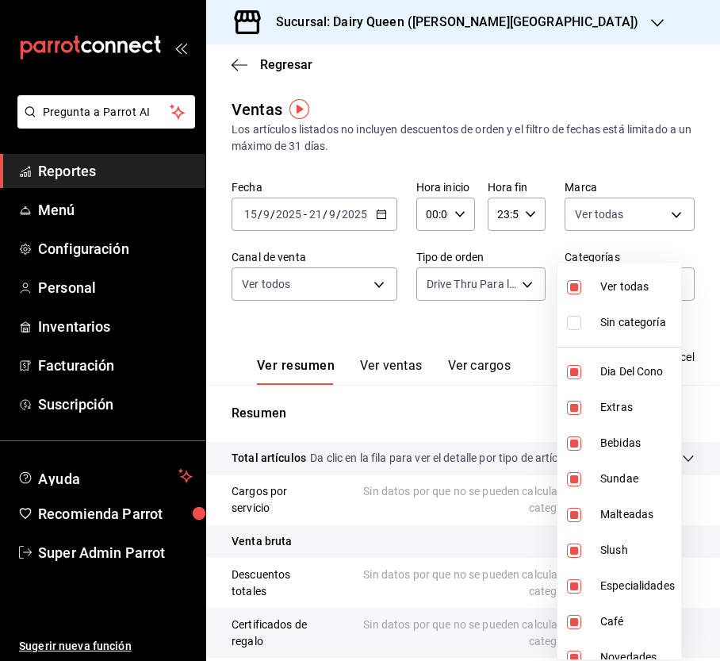
click at [514, 327] on div at bounding box center [360, 330] width 720 height 661
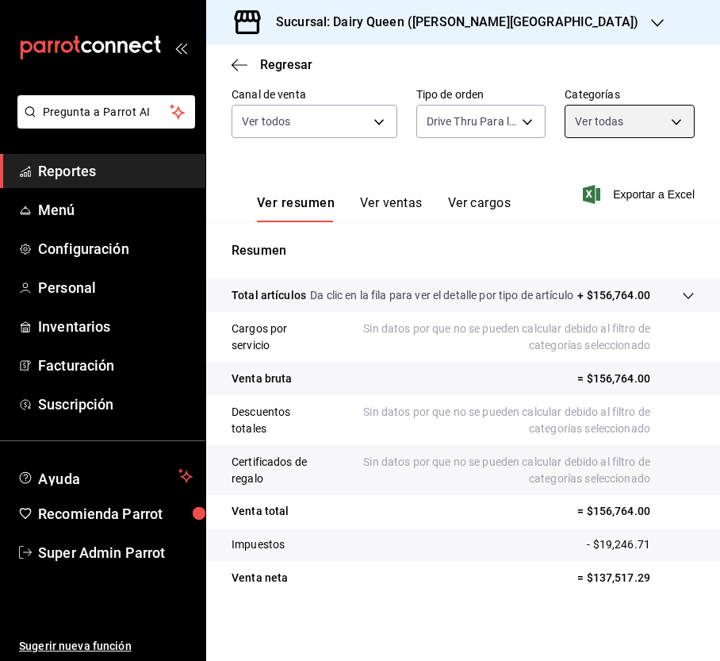
scroll to position [182, 0]
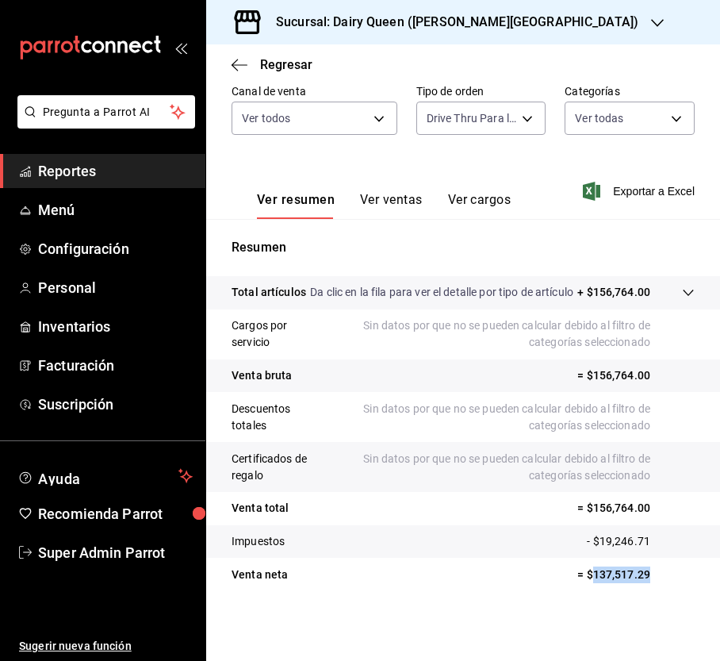
drag, startPoint x: 644, startPoint y: 577, endPoint x: 579, endPoint y: 582, distance: 65.2
click at [579, 582] on p "= $137,517.29" at bounding box center [635, 574] width 117 height 17
copy p "137,517.29"
click at [471, 23] on h3 "Sucursal: Dairy Queen ([PERSON_NAME][GEOGRAPHIC_DATA])" at bounding box center [450, 22] width 375 height 19
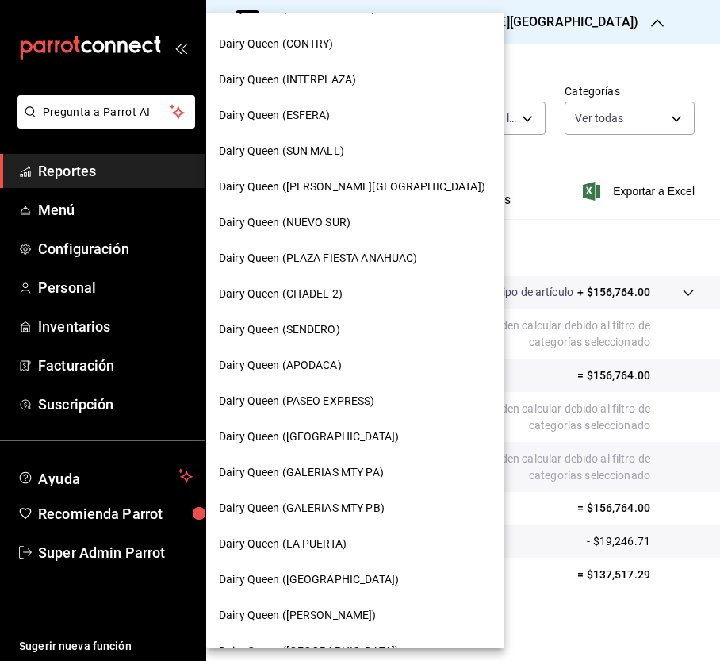
scroll to position [555, 0]
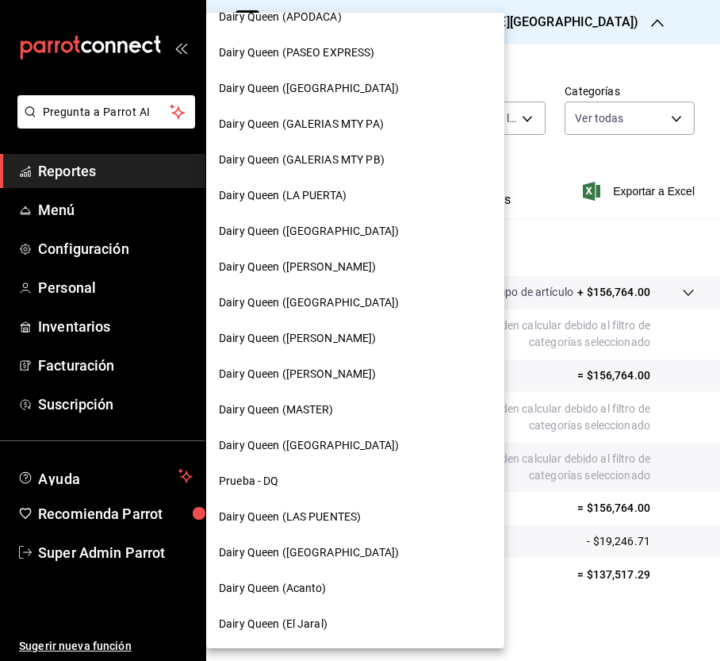
click at [308, 562] on div "Dairy Queen ([GEOGRAPHIC_DATA])" at bounding box center [355, 553] width 298 height 36
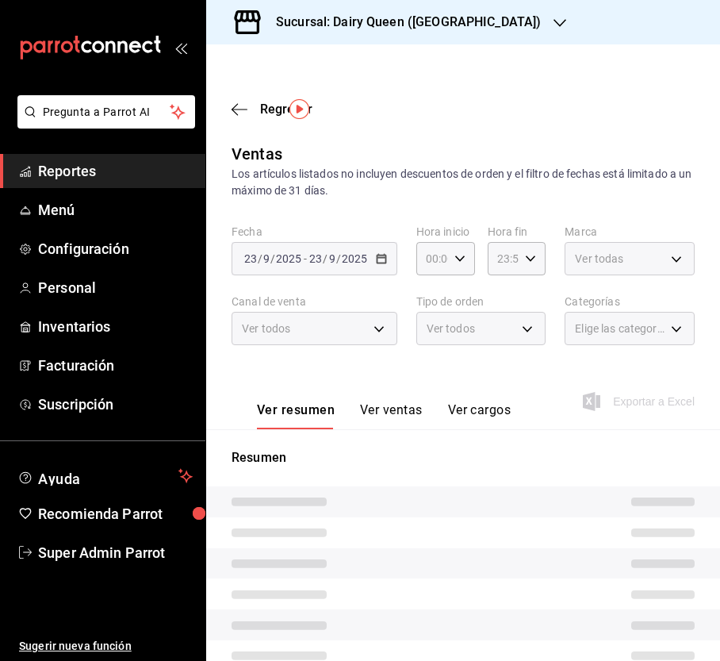
click at [655, 259] on body "Pregunta a Parrot AI Reportes Menú Configuración Personal Inventarios Facturaci…" at bounding box center [360, 330] width 720 height 661
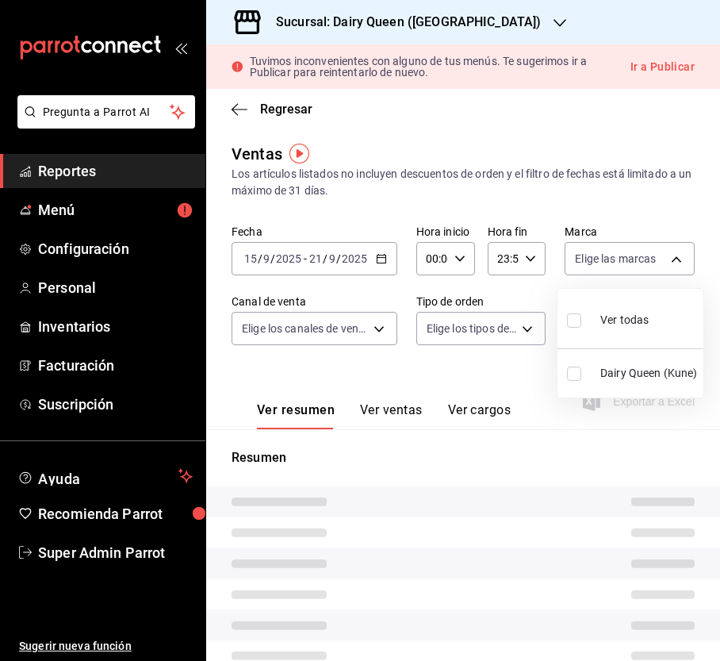
type input "PARROT,UBER_EATS,RAPPI,DIDI_FOOD,ONLINE"
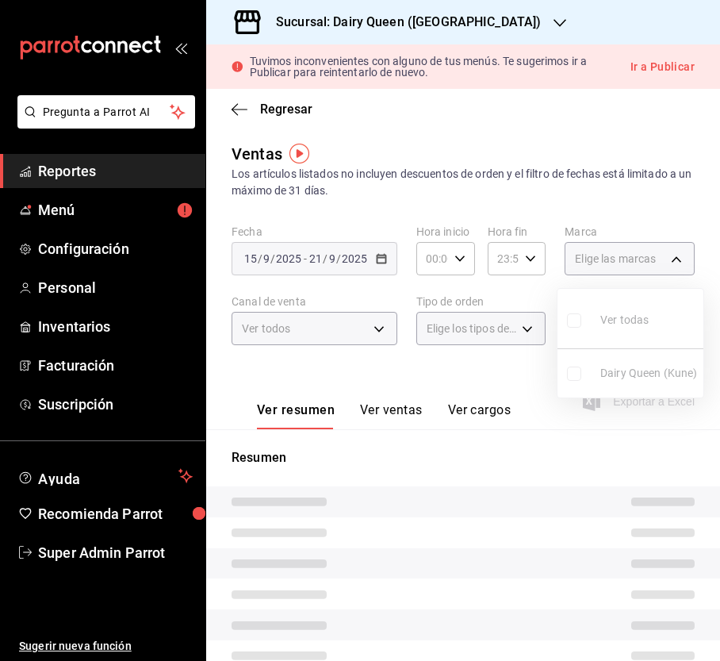
click at [655, 258] on div at bounding box center [360, 330] width 720 height 661
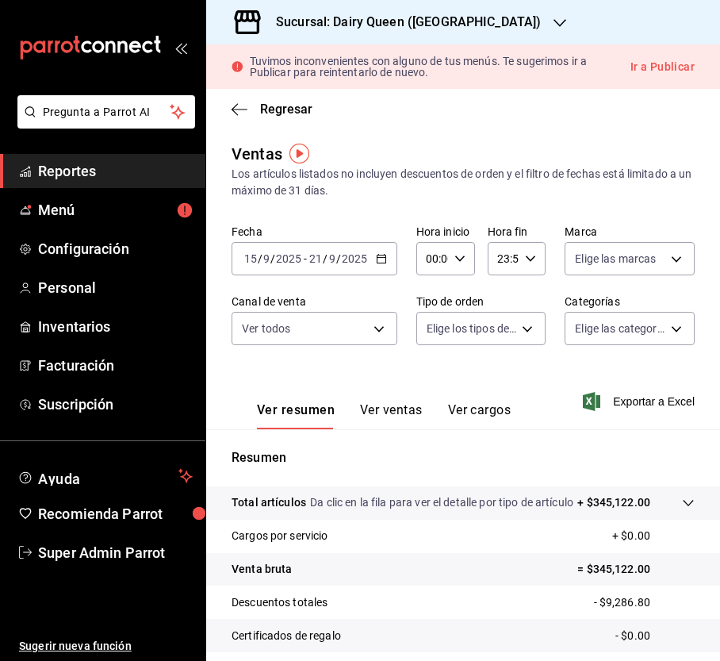
click at [642, 251] on div at bounding box center [360, 330] width 720 height 661
click at [667, 255] on body "Pregunta a Parrot AI Reportes Menú Configuración Personal Inventarios Facturaci…" at bounding box center [360, 330] width 720 height 661
click at [567, 319] on input "checkbox" at bounding box center [574, 320] width 14 height 14
checkbox input "true"
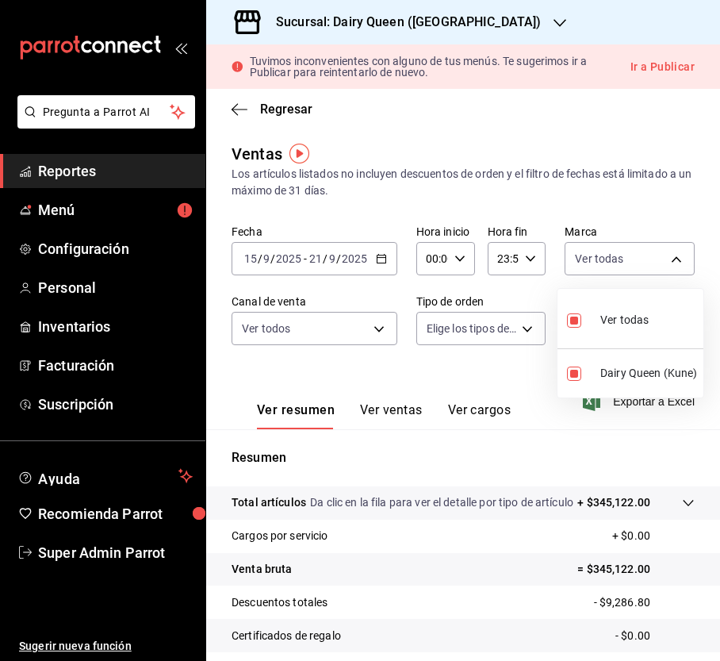
type input "4e7ba8f6-35dd-4195-851c-c1d1a9d07a1c"
checkbox input "true"
click at [371, 305] on div at bounding box center [360, 330] width 720 height 661
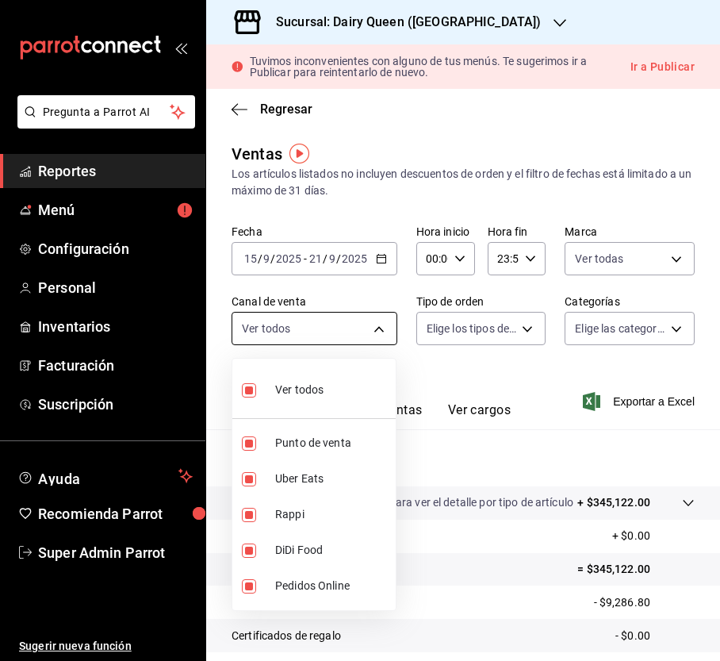
click at [371, 331] on body "Pregunta a Parrot AI Reportes Menú Configuración Personal Inventarios Facturaci…" at bounding box center [360, 330] width 720 height 661
click at [502, 343] on div at bounding box center [360, 330] width 720 height 661
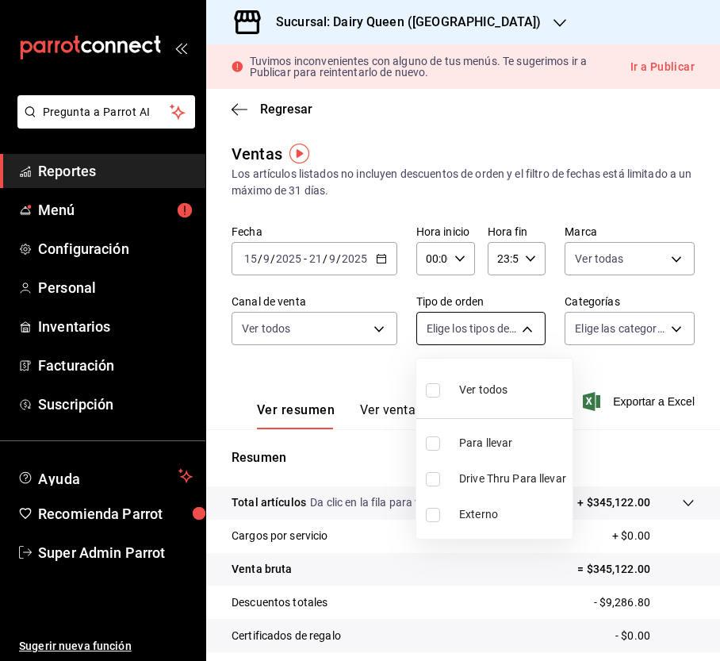
click at [527, 328] on body "Pregunta a Parrot AI Reportes Menú Configuración Personal Inventarios Facturaci…" at bounding box center [360, 330] width 720 height 661
click at [435, 483] on input "checkbox" at bounding box center [433, 479] width 14 height 14
checkbox input "true"
type input "058d66bd-a31d-4e05-9fb6-a2c186437ef1"
click at [613, 311] on div at bounding box center [360, 330] width 720 height 661
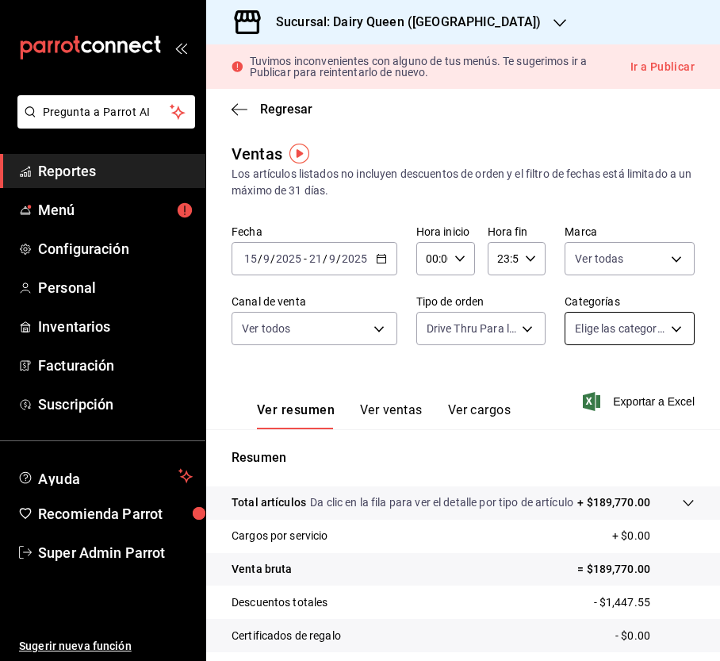
click at [658, 325] on body "Pregunta a Parrot AI Reportes Menú Configuración Personal Inventarios Facturaci…" at bounding box center [360, 330] width 720 height 661
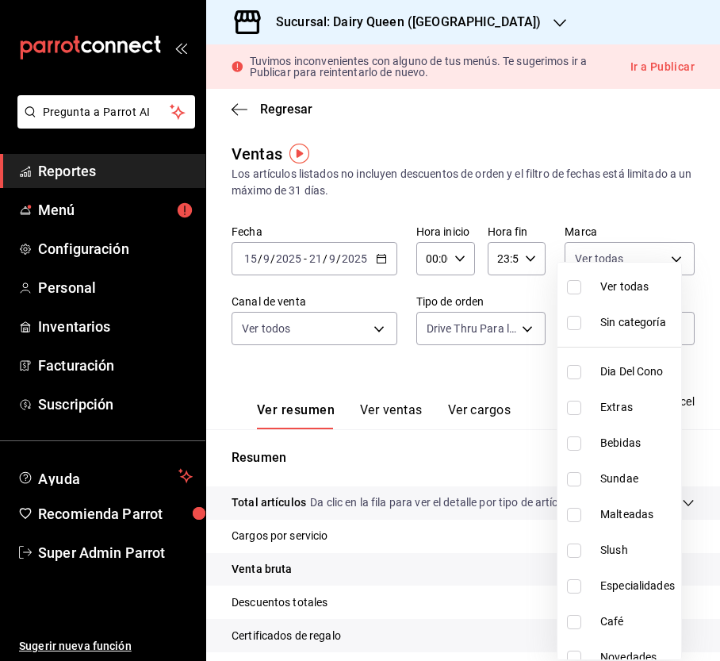
click at [574, 281] on input "checkbox" at bounding box center [574, 287] width 14 height 14
checkbox input "true"
type input "23b811d7-e6b5-42a4-8d66-7fca3700f57f,ee16a3f0-36f9-462e-91db-bd343b8b67ba,1daeb…"
checkbox input "true"
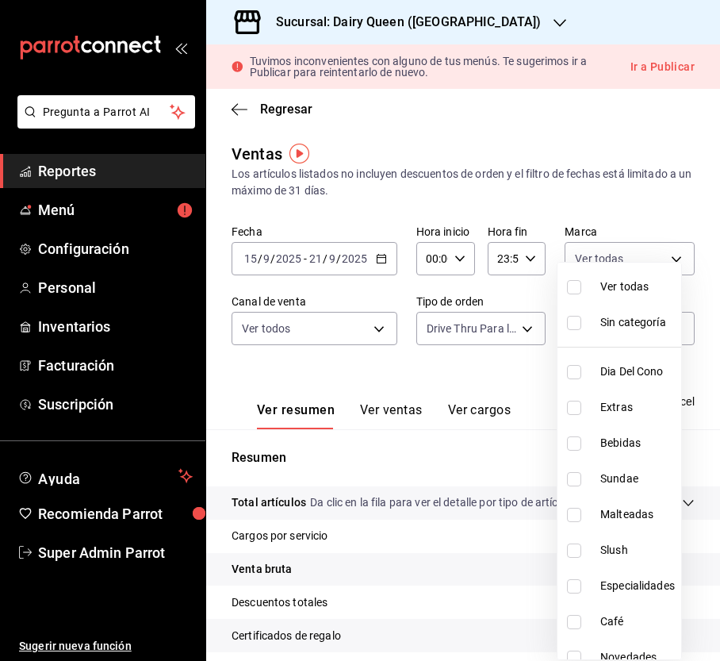
checkbox input "true"
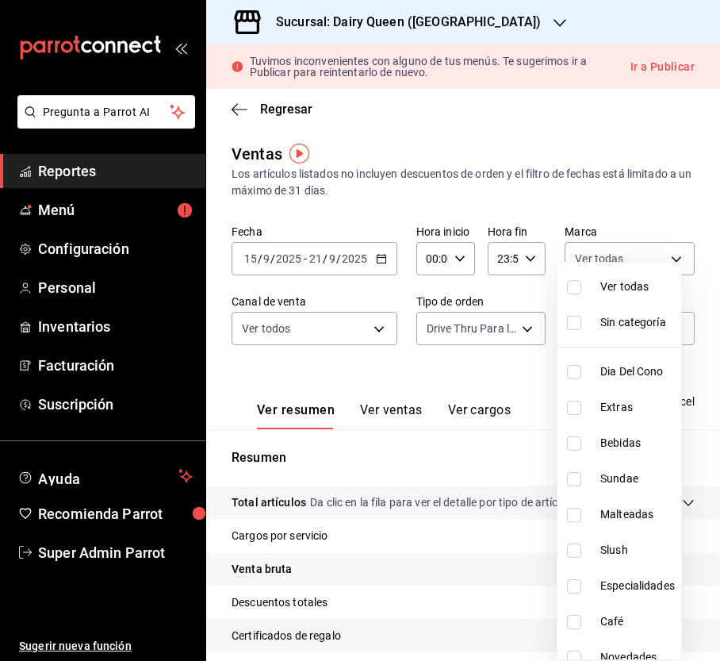
checkbox input "true"
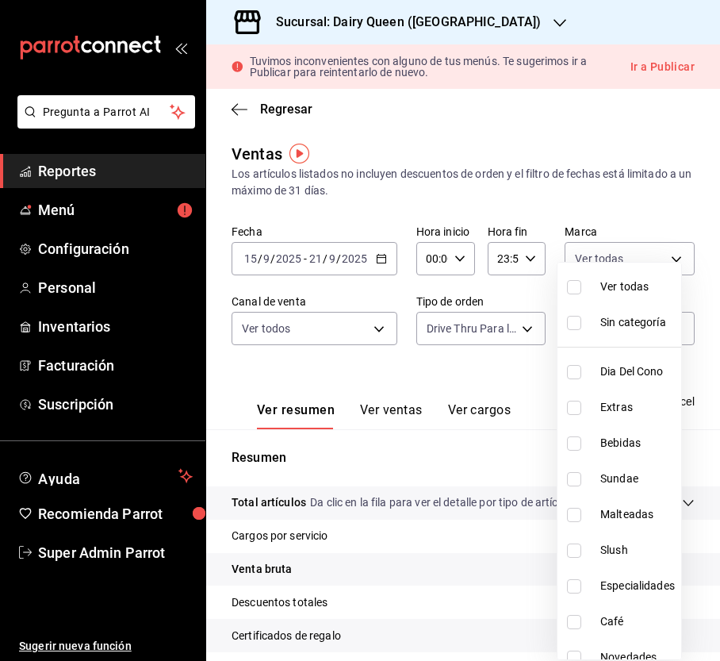
checkbox input "true"
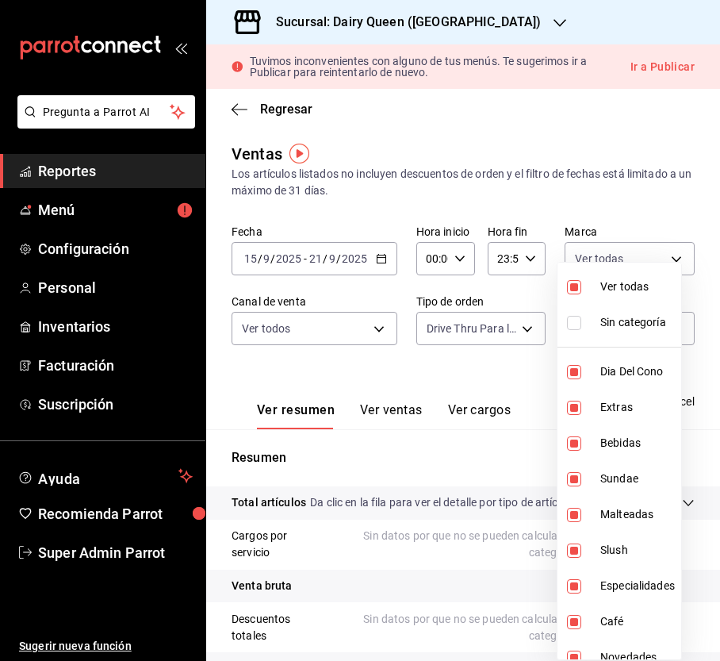
click at [484, 384] on div at bounding box center [360, 330] width 720 height 661
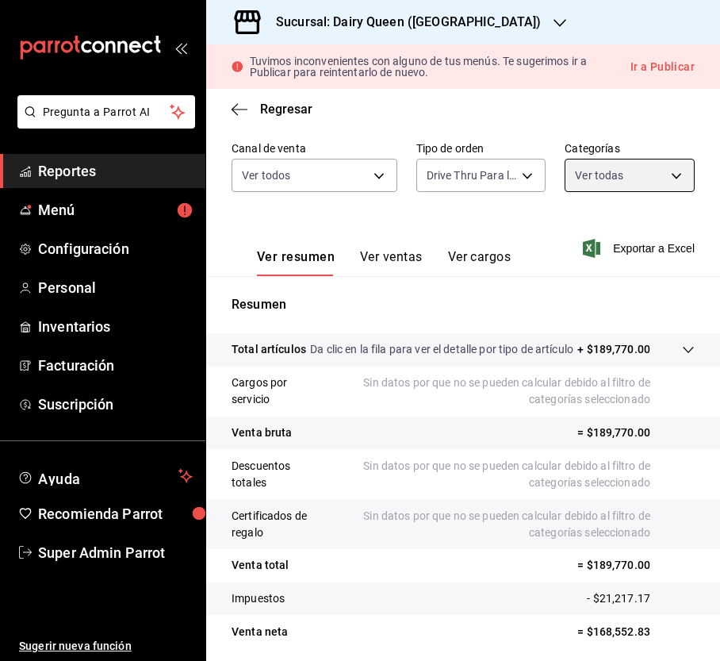
scroll to position [226, 0]
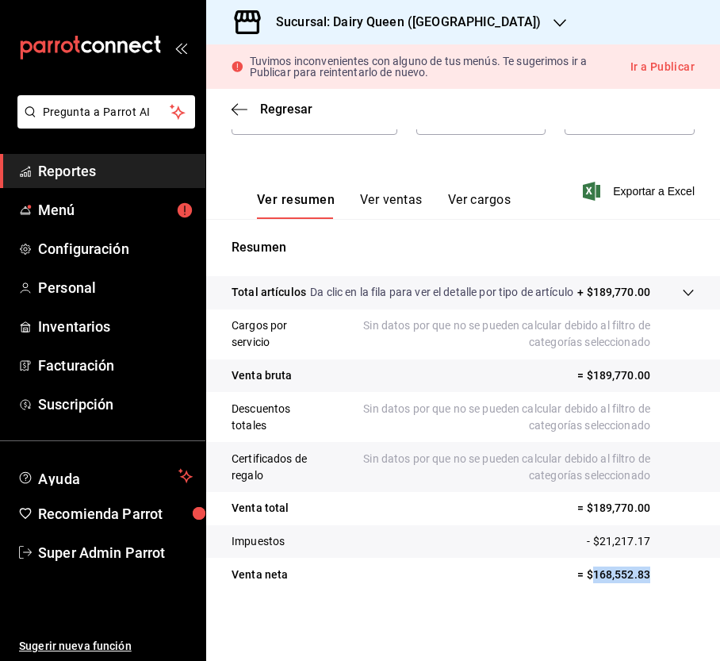
drag, startPoint x: 674, startPoint y: 576, endPoint x: 578, endPoint y: 569, distance: 96.2
click at [578, 569] on p "= $168,552.83" at bounding box center [635, 574] width 117 height 17
copy p "168,552.83"
click at [485, 8] on div "Sucursal: Dairy Queen ([GEOGRAPHIC_DATA])" at bounding box center [396, 22] width 354 height 44
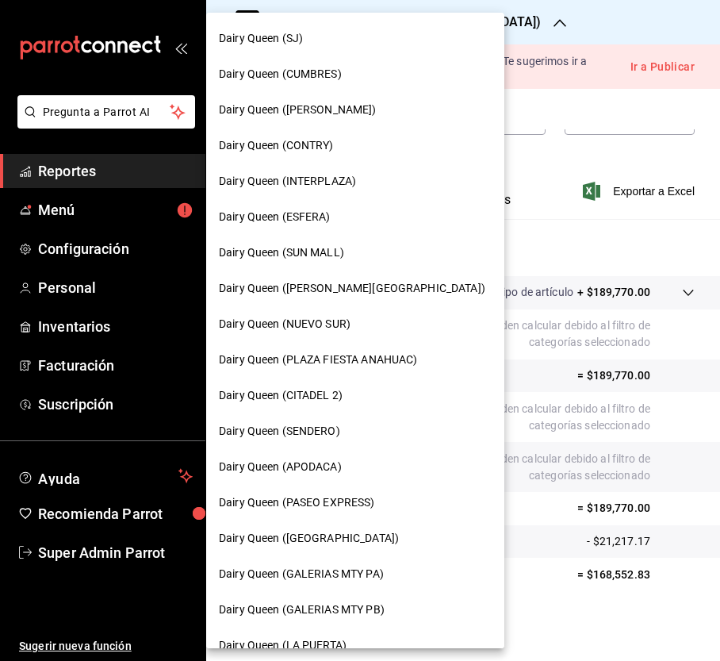
scroll to position [211, 0]
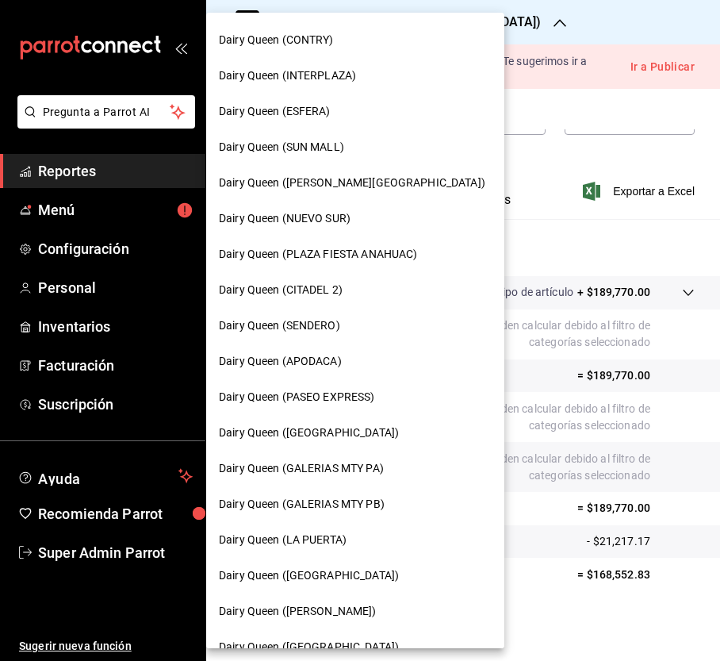
click at [360, 431] on div "Dairy Queen ([GEOGRAPHIC_DATA])" at bounding box center [355, 432] width 273 height 17
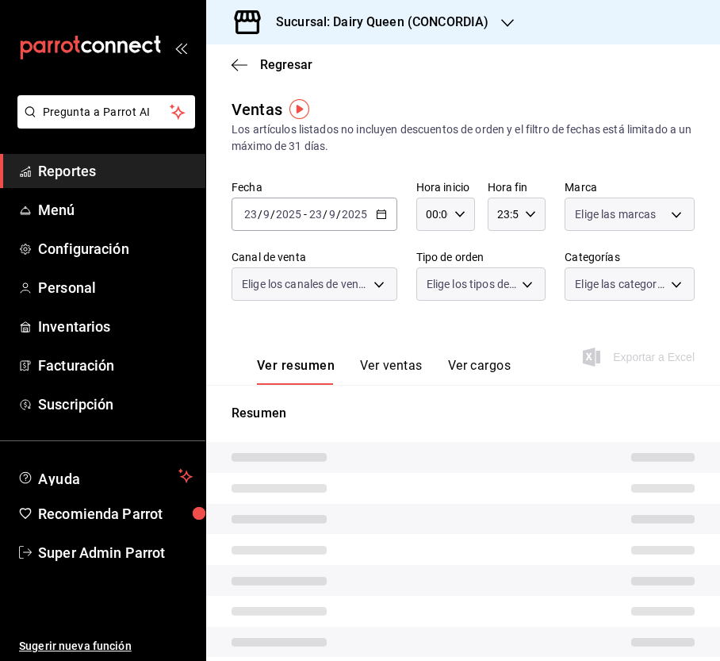
click at [664, 205] on body "Pregunta a Parrot AI Reportes Menú Configuración Personal Inventarios Facturaci…" at bounding box center [360, 330] width 720 height 661
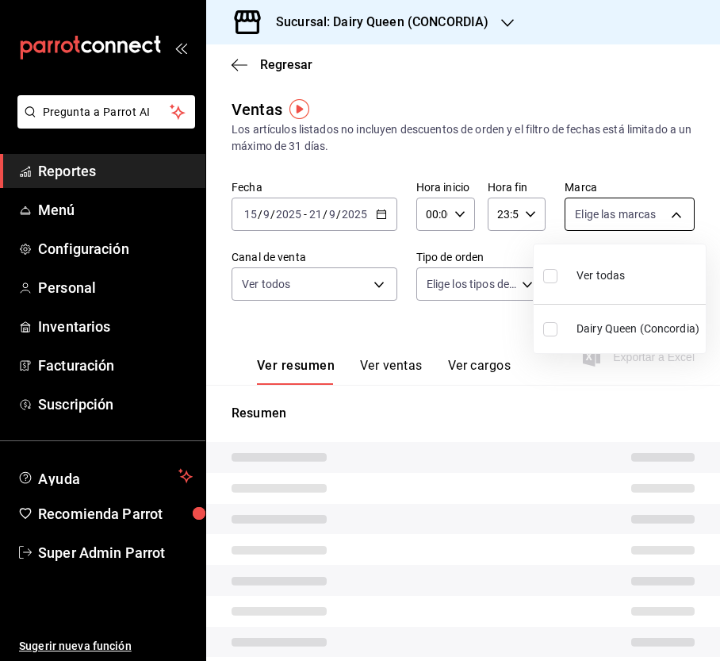
type input "PARROT,UBER_EATS,RAPPI,DIDI_FOOD,ONLINE"
click at [550, 282] on input "checkbox" at bounding box center [550, 276] width 14 height 14
checkbox input "true"
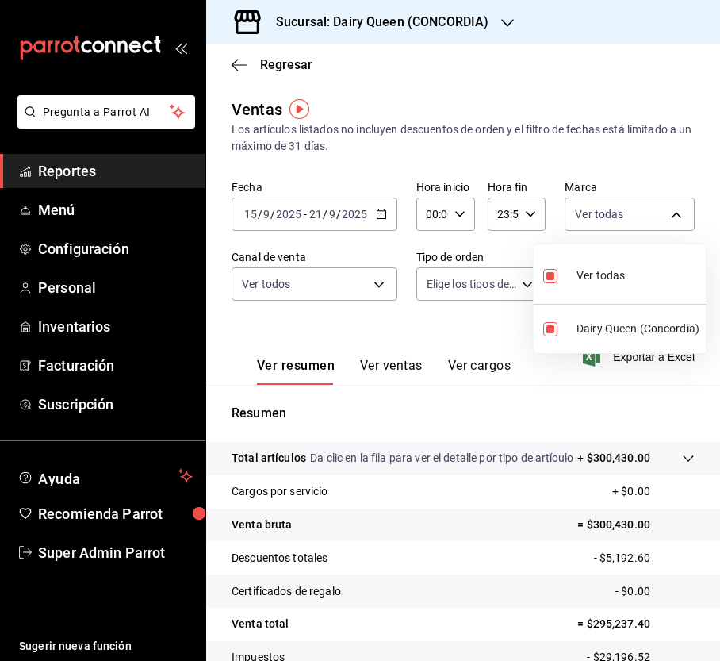
type input "0fc1a996-66b5-4b94-97a2-56158908cf29"
checkbox input "true"
click at [425, 283] on div at bounding box center [360, 330] width 720 height 661
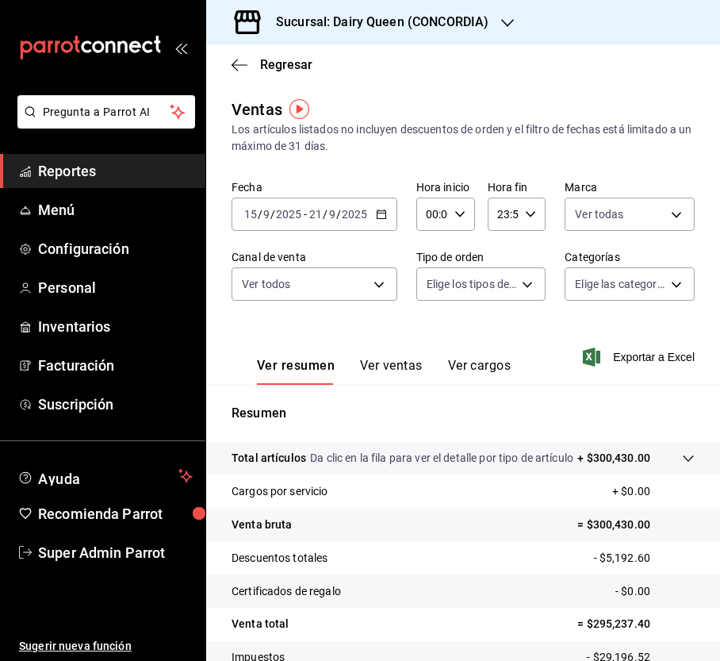
click at [353, 278] on div at bounding box center [360, 330] width 720 height 661
click at [377, 286] on body "Pregunta a Parrot AI Reportes Menú Configuración Personal Inventarios Facturaci…" at bounding box center [360, 330] width 720 height 661
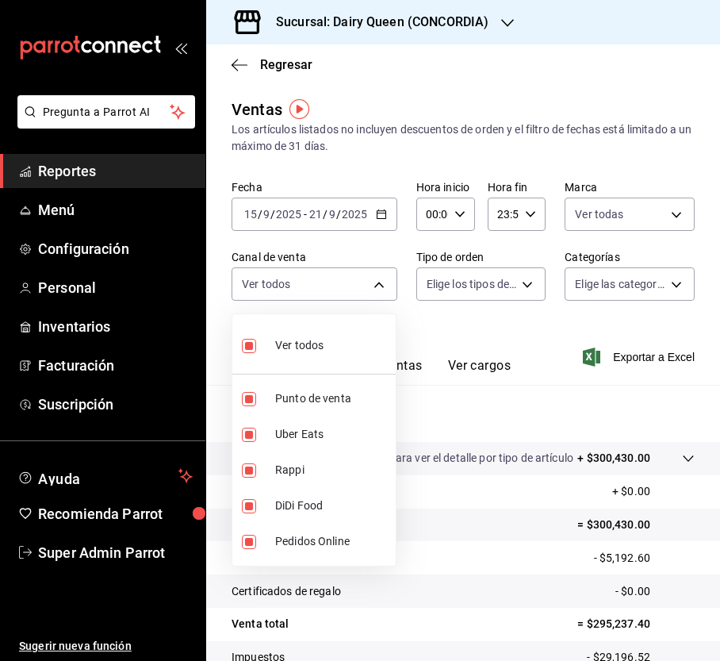
click at [508, 283] on div at bounding box center [360, 330] width 720 height 661
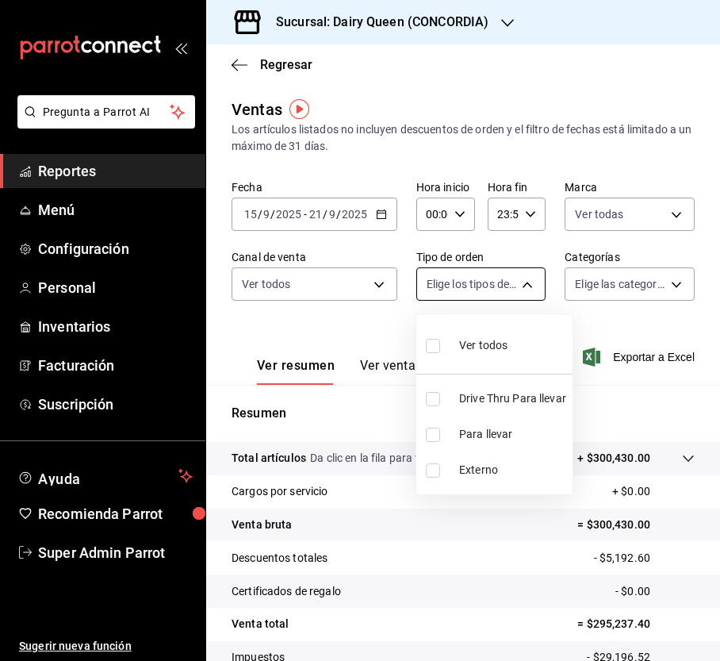
click at [521, 285] on body "Pregunta a Parrot AI Reportes Menú Configuración Personal Inventarios Facturaci…" at bounding box center [360, 330] width 720 height 661
click at [432, 400] on input "checkbox" at bounding box center [433, 399] width 14 height 14
checkbox input "true"
click at [673, 267] on div at bounding box center [360, 330] width 720 height 661
type input "0e7e9d83-7c40-4762-a941-b125d9edb7ef"
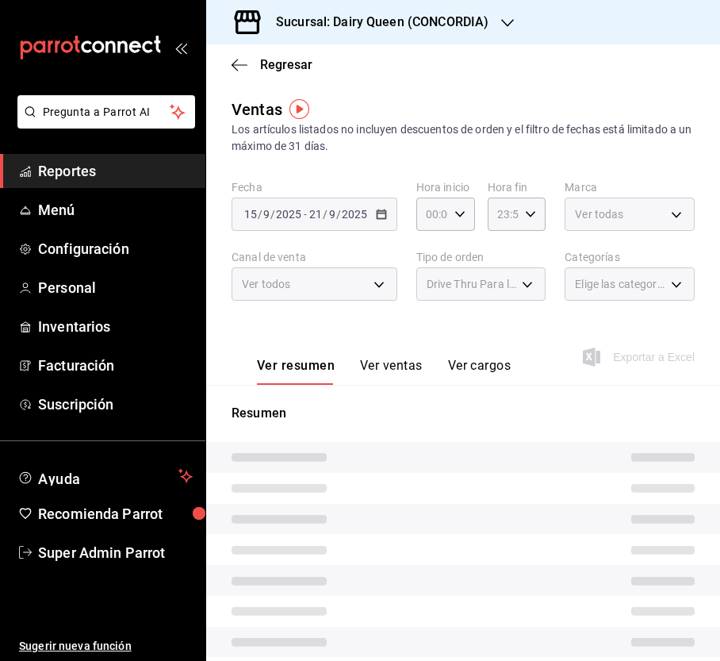
click at [639, 281] on span "Elige las categorías" at bounding box center [620, 284] width 90 height 16
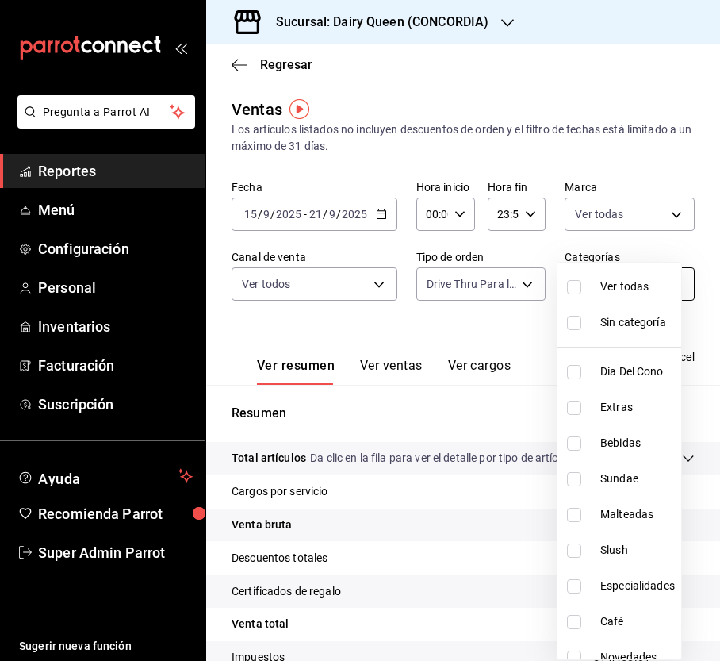
click at [660, 283] on body "Pregunta a Parrot AI Reportes Menú Configuración Personal Inventarios Facturaci…" at bounding box center [360, 330] width 720 height 661
click at [575, 290] on input "checkbox" at bounding box center [574, 287] width 14 height 14
checkbox input "true"
type input "c57b874a-728d-407e-95d4-1cf7d3d8cf8c,ba562662-fd3e-4bca-93e0-36e22cfa0bcf,36500…"
checkbox input "true"
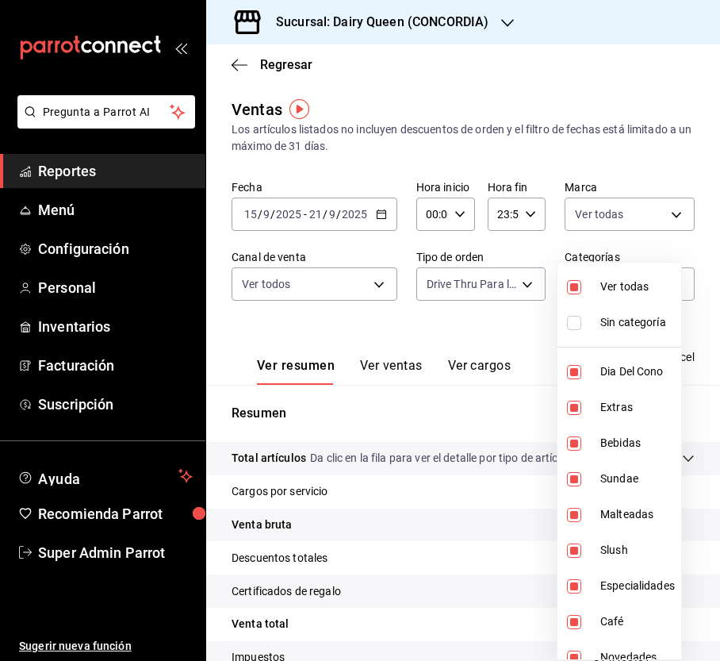
checkbox input "true"
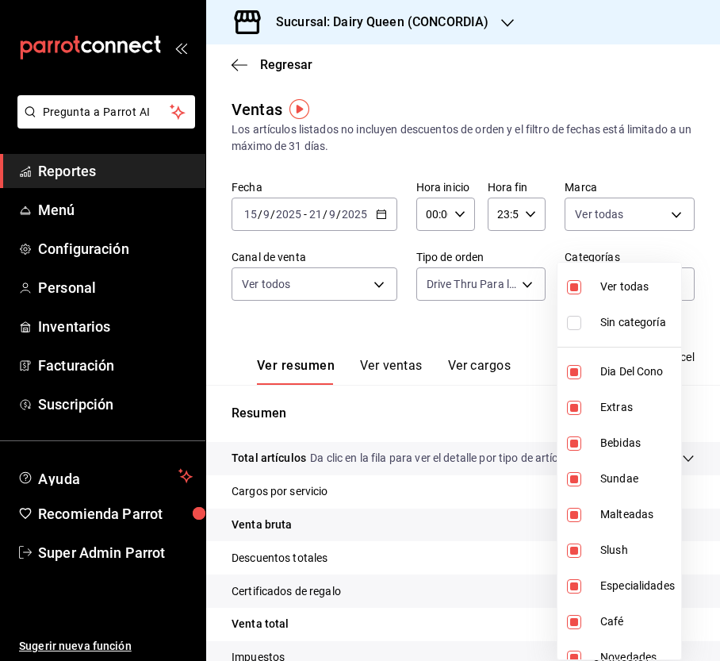
checkbox input "true"
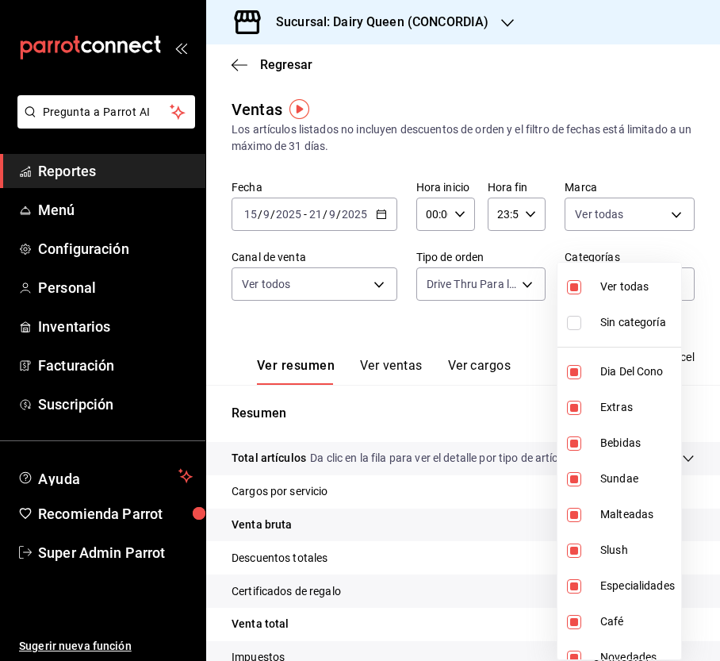
checkbox input "true"
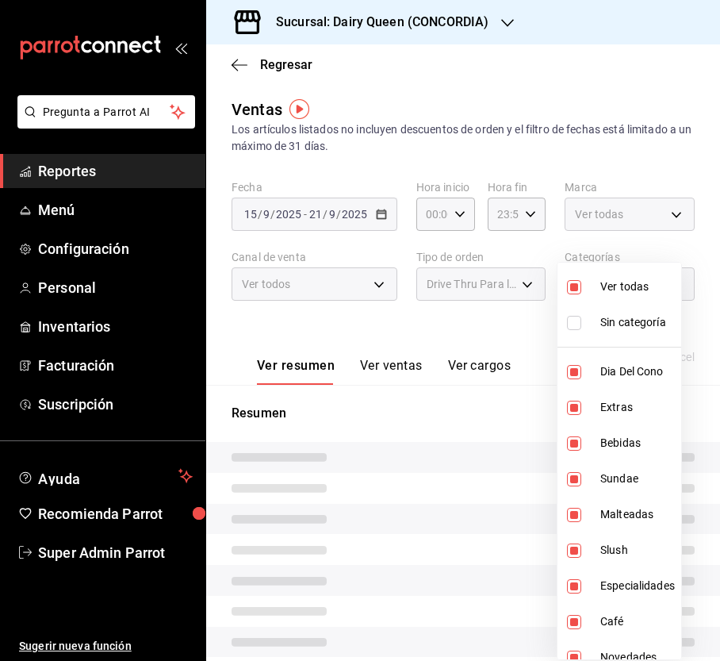
click at [685, 210] on div at bounding box center [360, 330] width 720 height 661
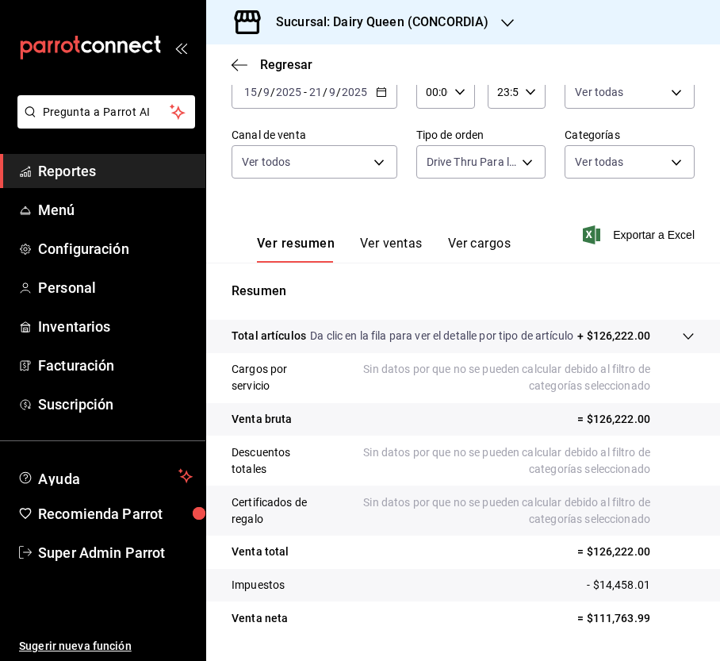
scroll to position [182, 0]
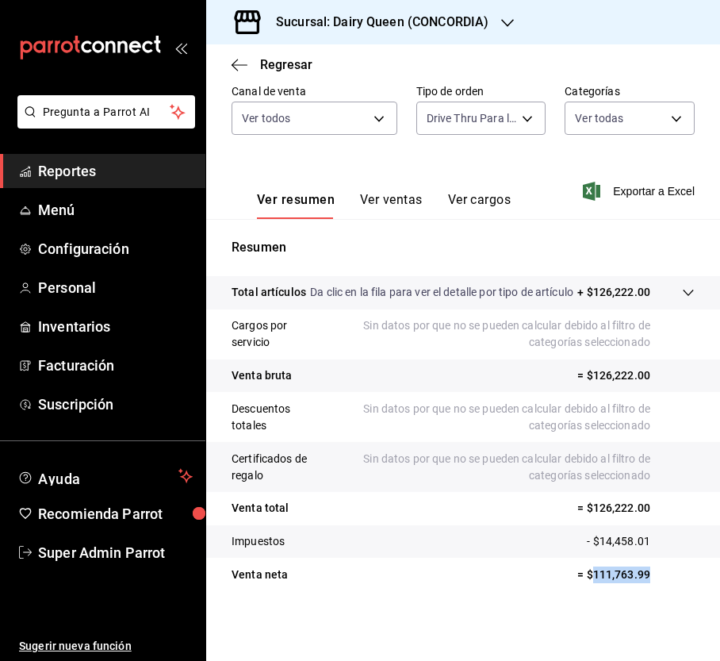
drag, startPoint x: 652, startPoint y: 581, endPoint x: 578, endPoint y: 579, distance: 73.8
click at [578, 579] on p "= $111,763.99" at bounding box center [635, 574] width 117 height 17
copy p "111,763.99"
click at [465, 33] on div "Sucursal: Dairy Queen (CONCORDIA)" at bounding box center [369, 22] width 301 height 44
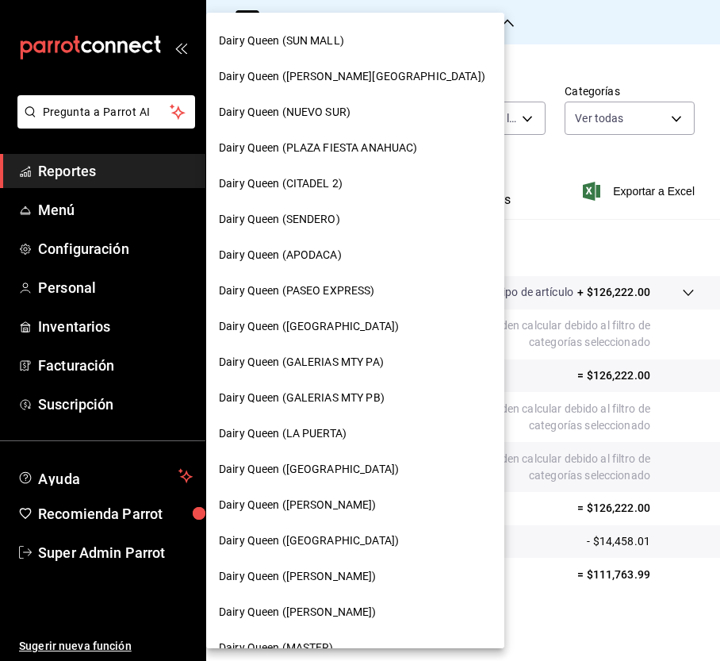
scroll to position [423, 0]
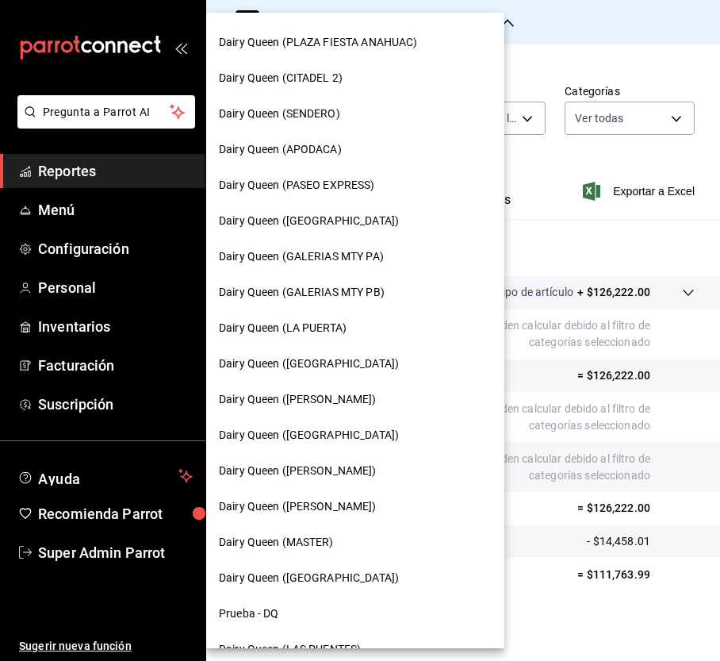
click at [353, 481] on div "Dairy Queen ([PERSON_NAME])" at bounding box center [355, 471] width 298 height 36
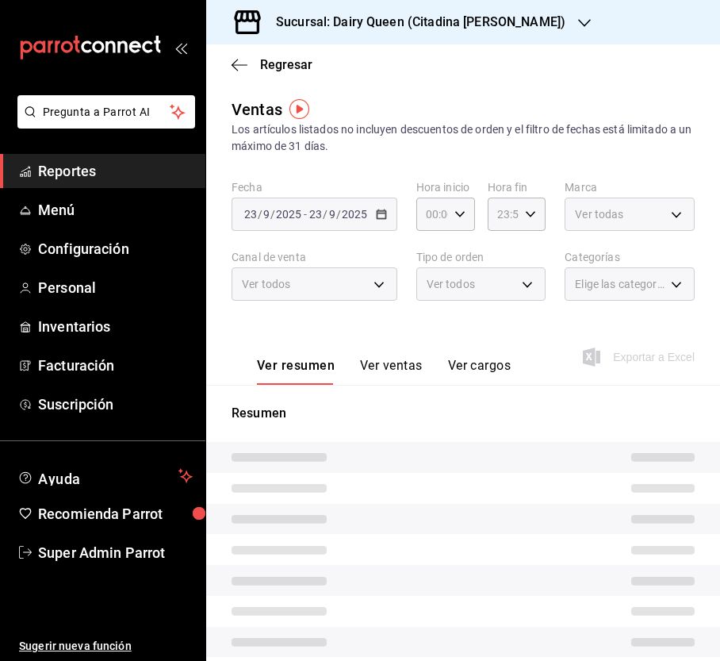
click at [658, 208] on body "Pregunta a Parrot AI Reportes Menú Configuración Personal Inventarios Facturaci…" at bounding box center [360, 330] width 720 height 661
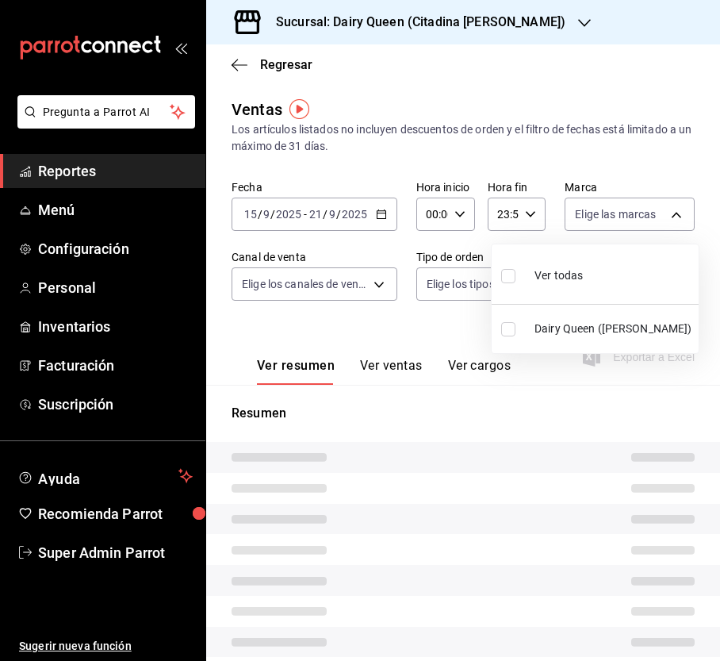
type input "PARROT,UBER_EATS,RAPPI,DIDI_FOOD,ONLINE"
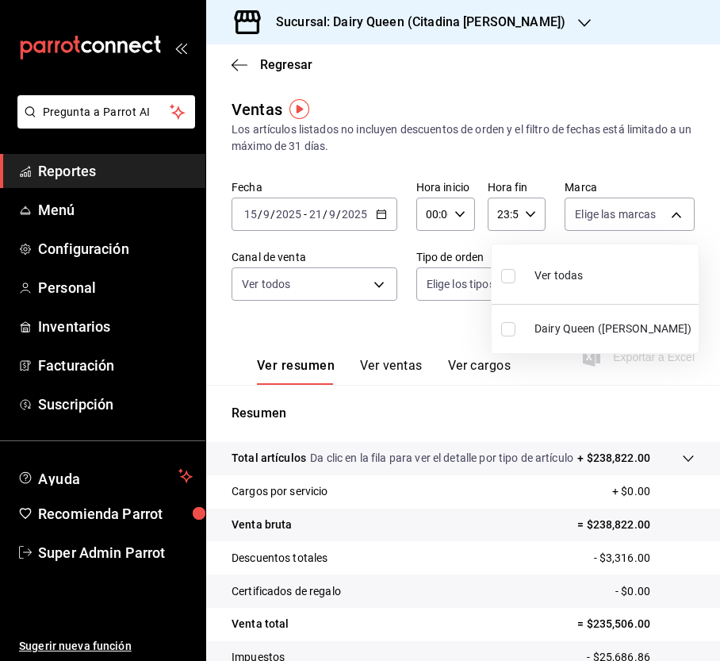
click at [501, 274] on input "checkbox" at bounding box center [508, 276] width 14 height 14
checkbox input "true"
type input "717bfa50-bc69-42a7-8b49-f1020925bb02"
checkbox input "true"
click at [355, 334] on div at bounding box center [360, 330] width 720 height 661
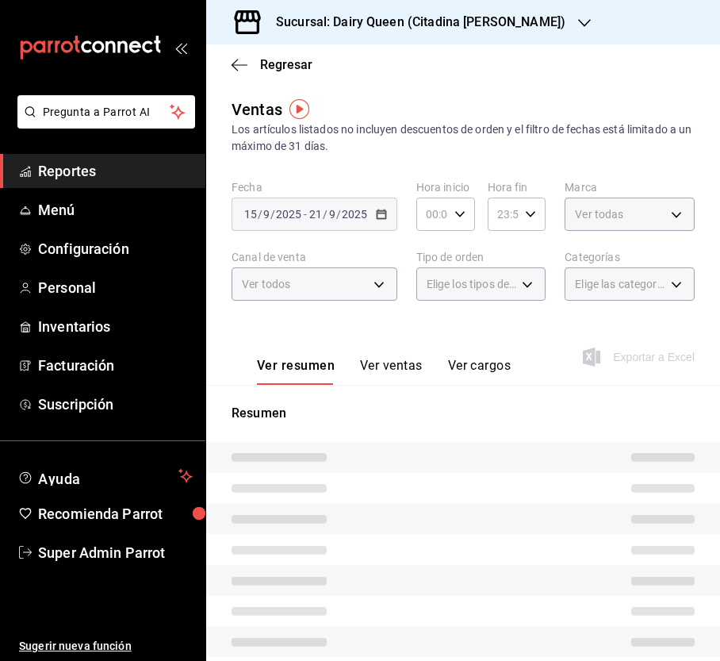
click at [377, 293] on body "Pregunta a Parrot AI Reportes Menú Configuración Personal Inventarios Facturaci…" at bounding box center [360, 330] width 720 height 661
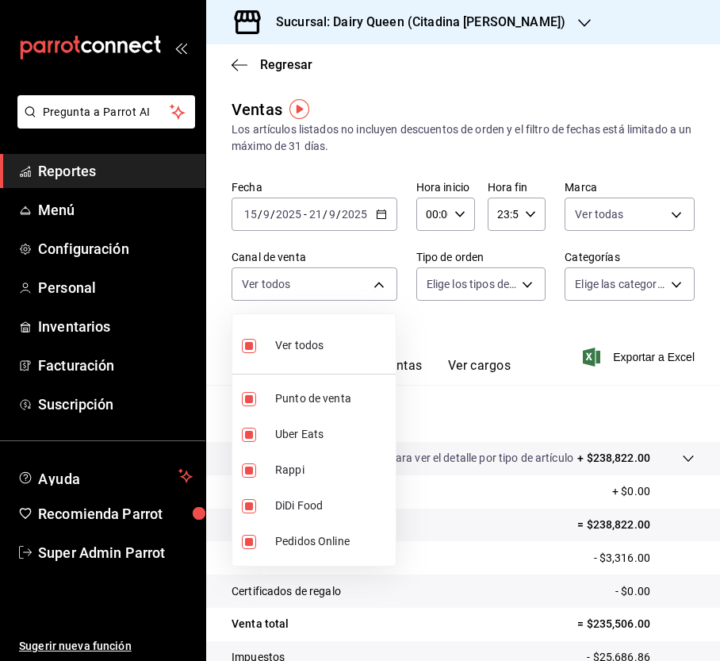
click at [511, 293] on div at bounding box center [360, 330] width 720 height 661
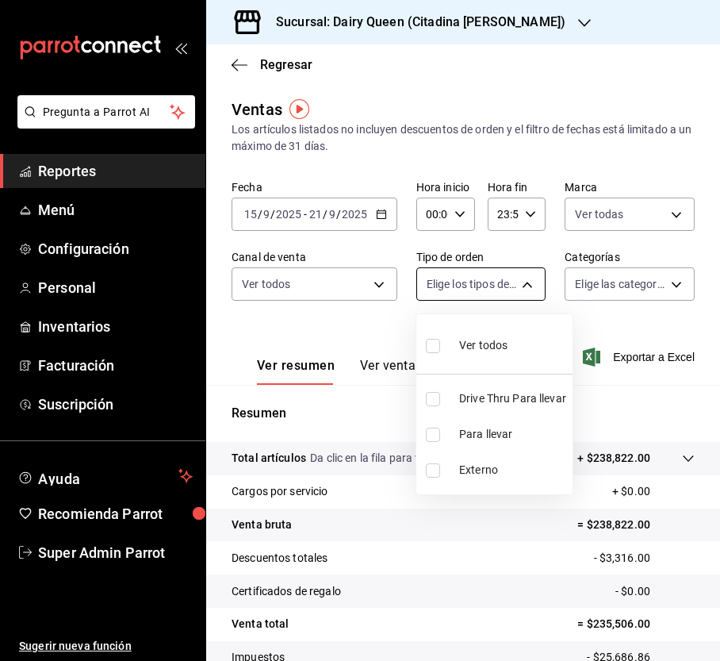
click at [514, 282] on body "Pregunta a Parrot AI Reportes Menú Configuración Personal Inventarios Facturaci…" at bounding box center [360, 330] width 720 height 661
click at [428, 406] on input "checkbox" at bounding box center [433, 399] width 14 height 14
checkbox input "true"
type input "6bf4a5ae-8b8b-4ee1-94e7-529522dc0ad0"
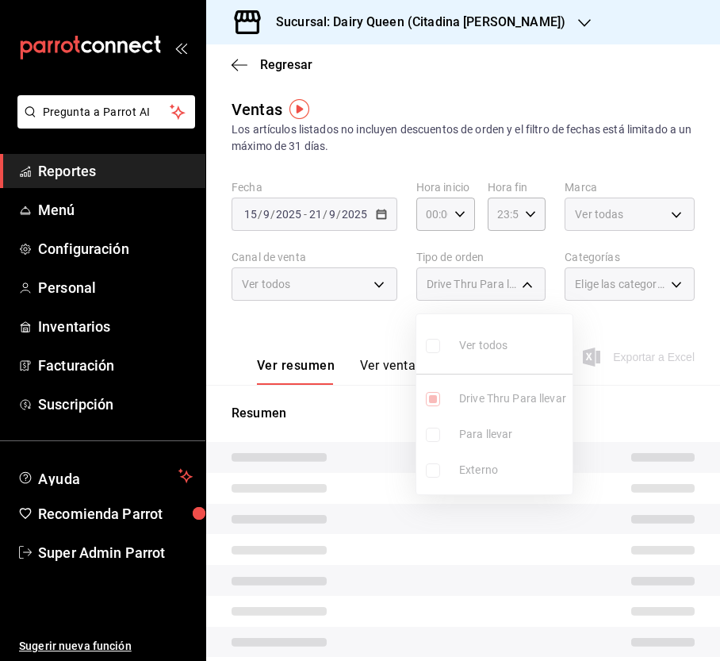
click at [623, 305] on div at bounding box center [360, 330] width 720 height 661
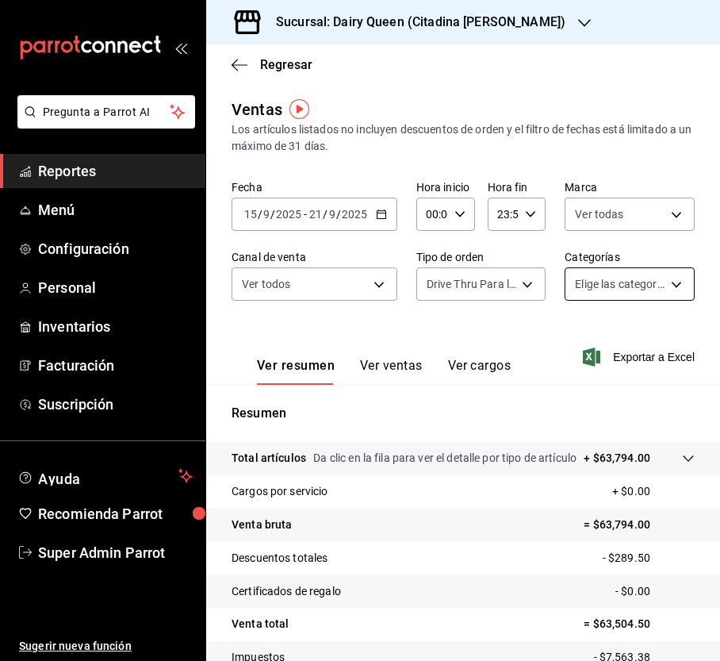
click at [660, 284] on body "Pregunta a Parrot AI Reportes Menú Configuración Personal Inventarios Facturaci…" at bounding box center [360, 330] width 720 height 661
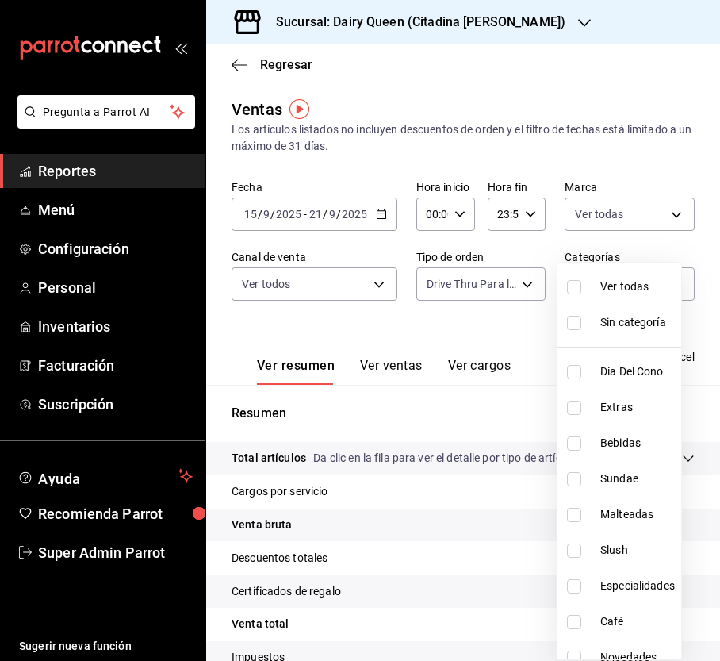
click at [568, 289] on input "checkbox" at bounding box center [574, 287] width 14 height 14
checkbox input "true"
type input "8cf60a5f-6f0c-4bd0-a7d2-3c114de24a66,d91c859e-df00-4410-ae5a-da0429556536,81b24…"
checkbox input "true"
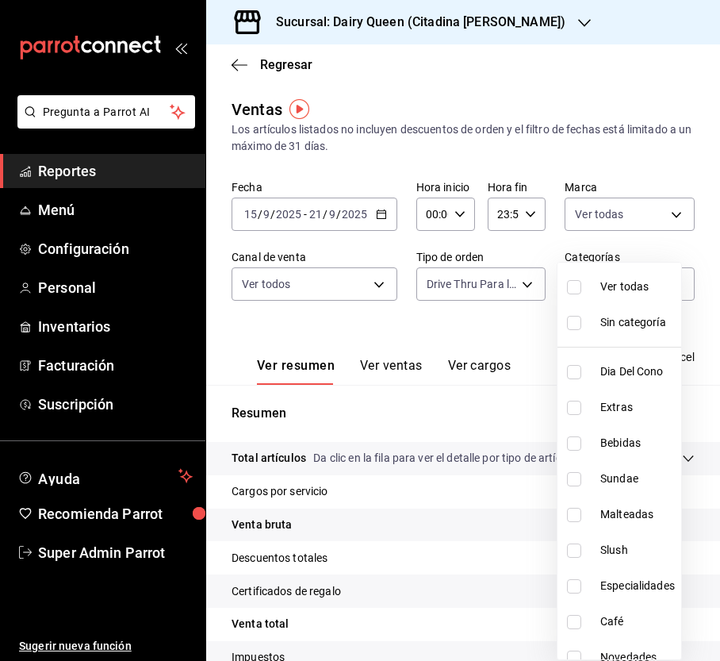
checkbox input "true"
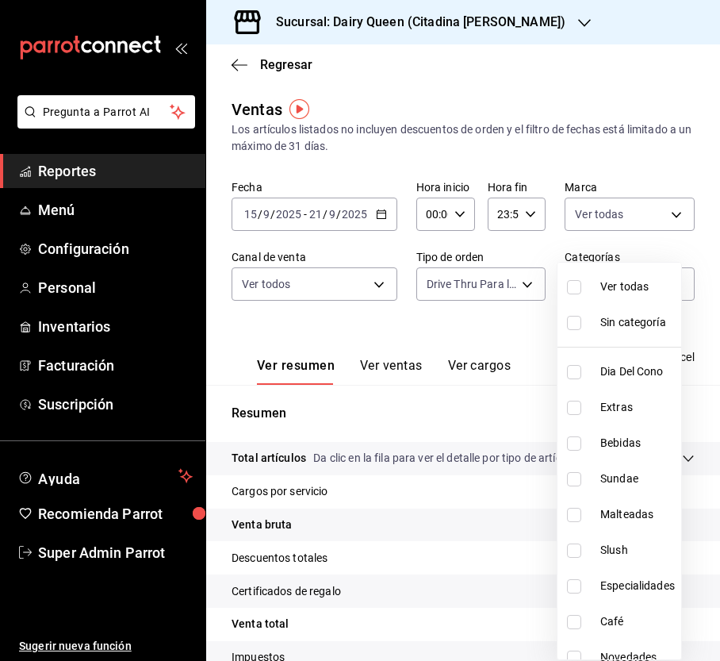
checkbox input "true"
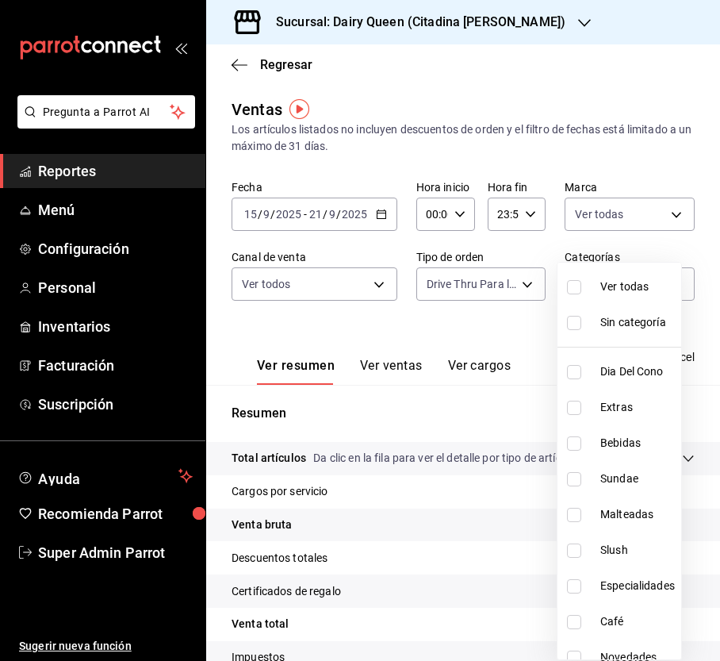
checkbox input "true"
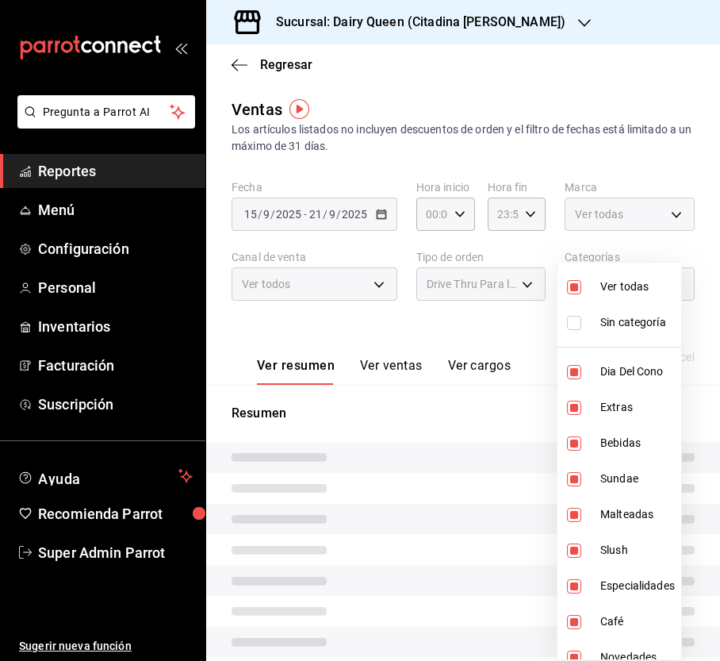
click at [500, 317] on div at bounding box center [360, 330] width 720 height 661
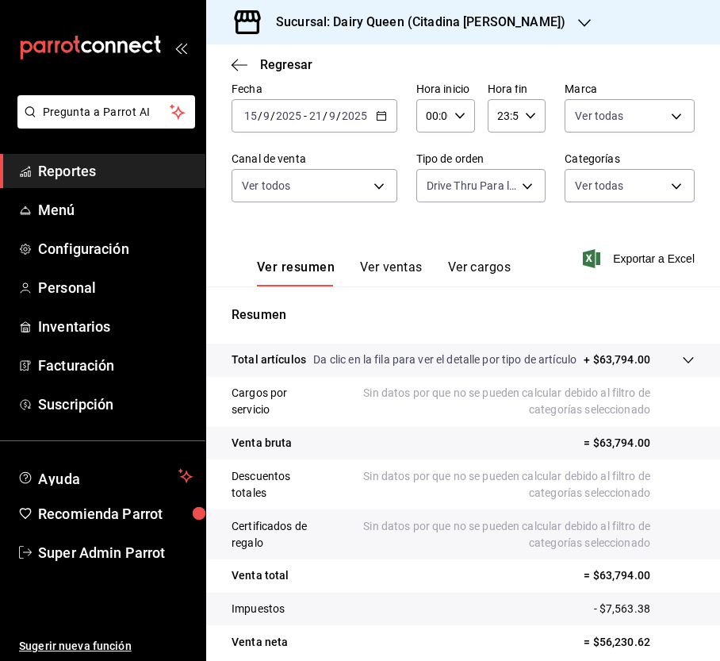
scroll to position [182, 0]
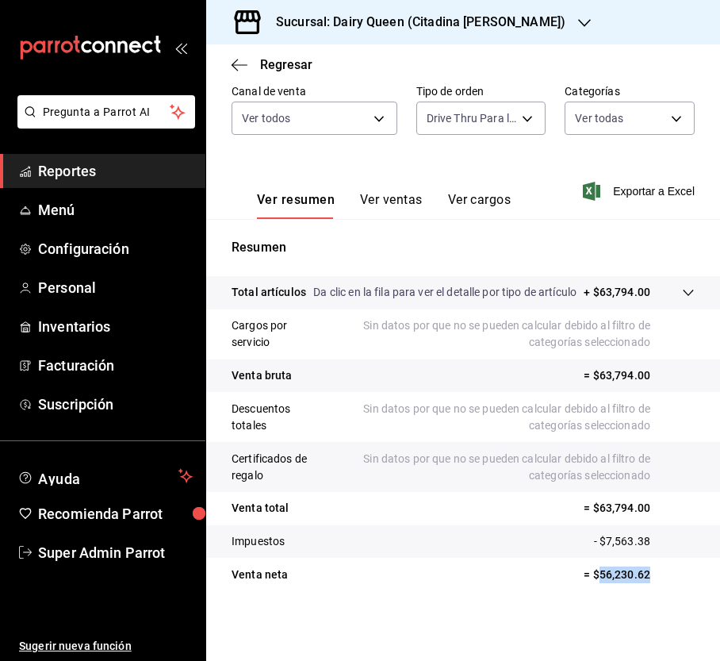
drag, startPoint x: 644, startPoint y: 569, endPoint x: 581, endPoint y: 576, distance: 63.0
click at [584, 576] on p "= $56,230.62" at bounding box center [639, 574] width 111 height 17
copy p "56,230.62"
click at [410, 11] on div "Sucursal: Dairy Queen (Citadina [PERSON_NAME])" at bounding box center [408, 22] width 378 height 44
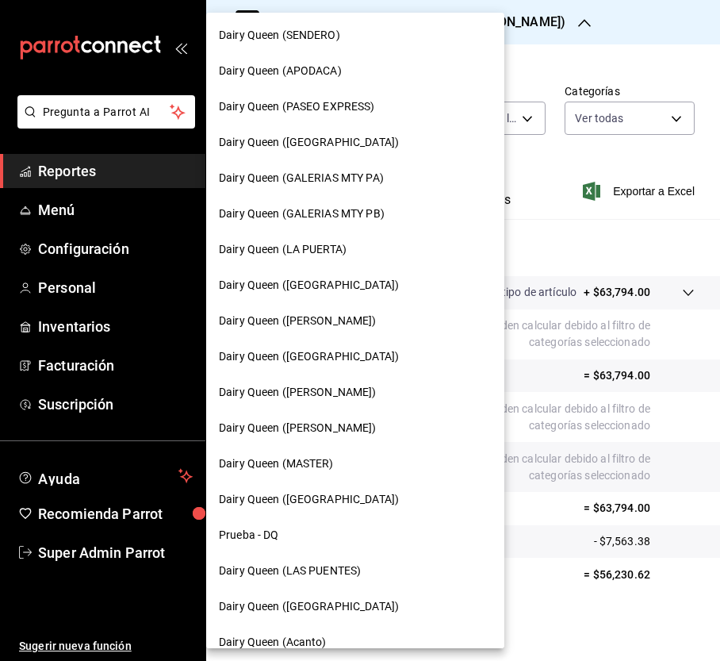
scroll to position [449, 0]
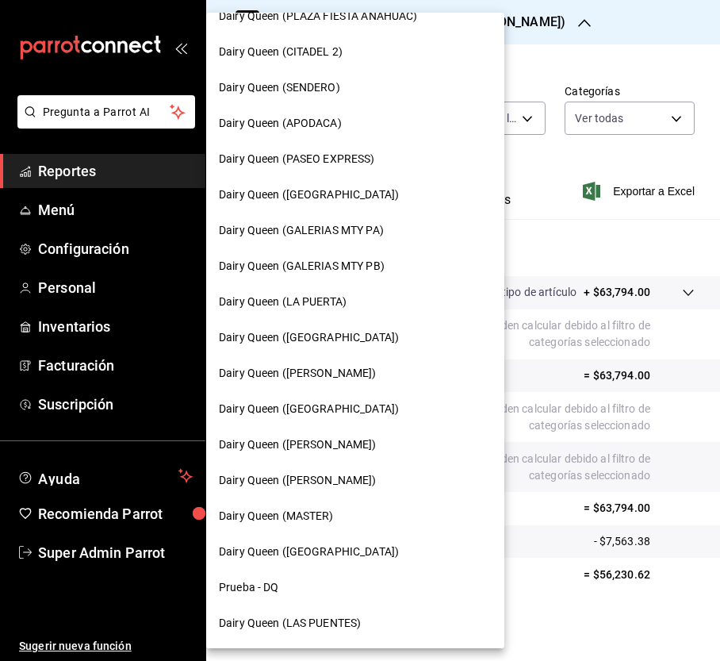
click at [314, 463] on div "Dairy Queen ([PERSON_NAME])" at bounding box center [355, 480] width 298 height 36
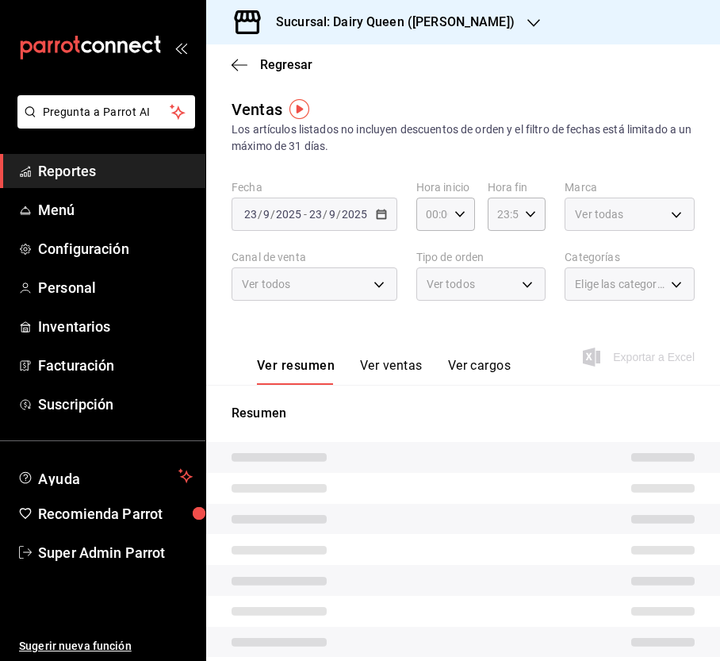
click at [638, 210] on div "Ver todas" at bounding box center [630, 213] width 130 height 33
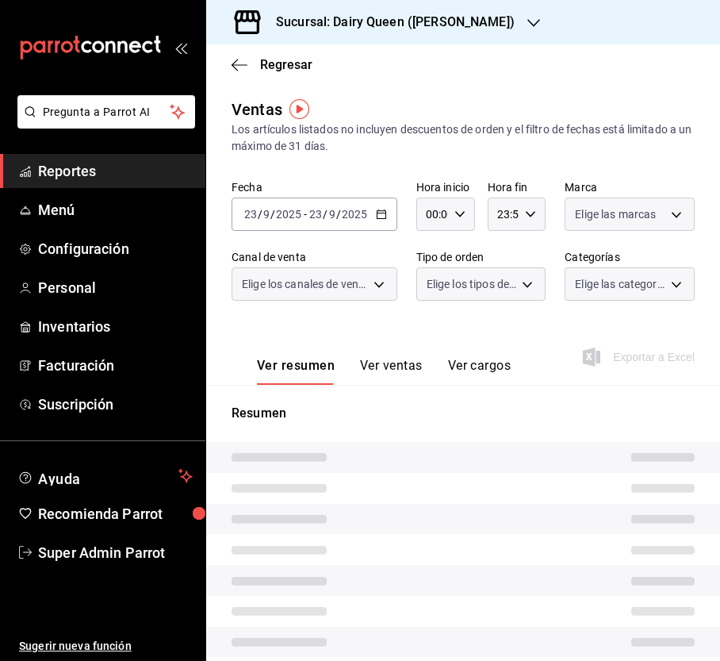
click at [652, 213] on body "Pregunta a Parrot AI Reportes Menú Configuración Personal Inventarios Facturaci…" at bounding box center [360, 330] width 720 height 661
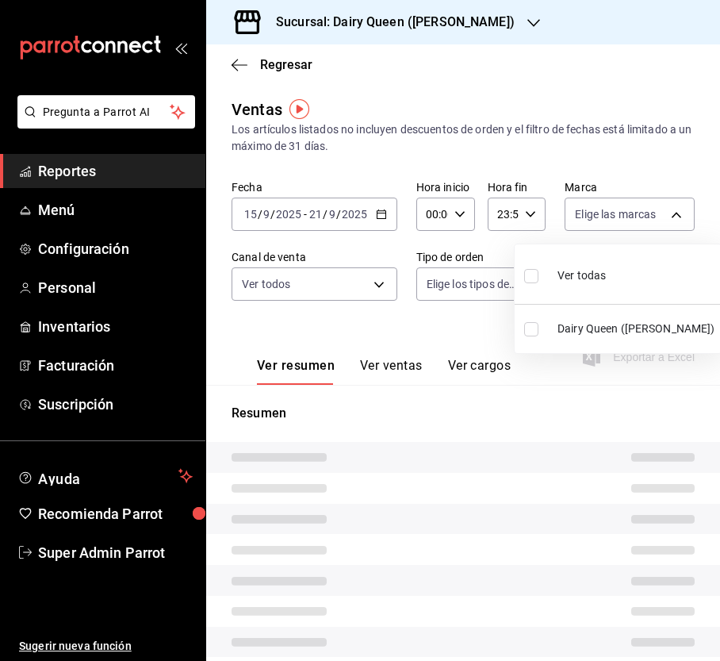
type input "PARROT,UBER_EATS,RAPPI,DIDI_FOOD,ONLINE"
click at [527, 277] on input "checkbox" at bounding box center [531, 276] width 14 height 14
checkbox input "true"
type input "5316575b-f0dc-44a3-8a13-82a7f01ac61e"
checkbox input "true"
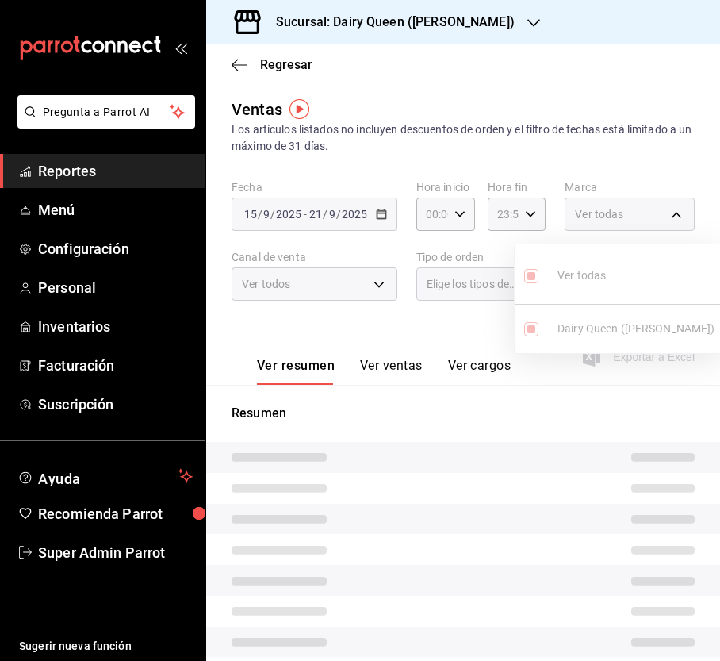
click at [346, 287] on div at bounding box center [360, 330] width 720 height 661
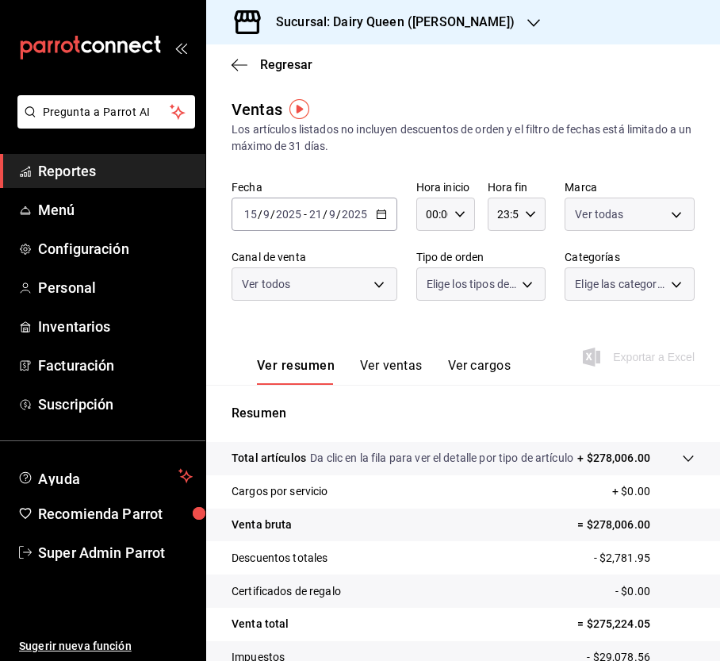
click at [376, 282] on div at bounding box center [360, 330] width 720 height 661
click at [375, 285] on body "Pregunta a Parrot AI Reportes Menú Configuración Personal Inventarios Facturaci…" at bounding box center [360, 330] width 720 height 661
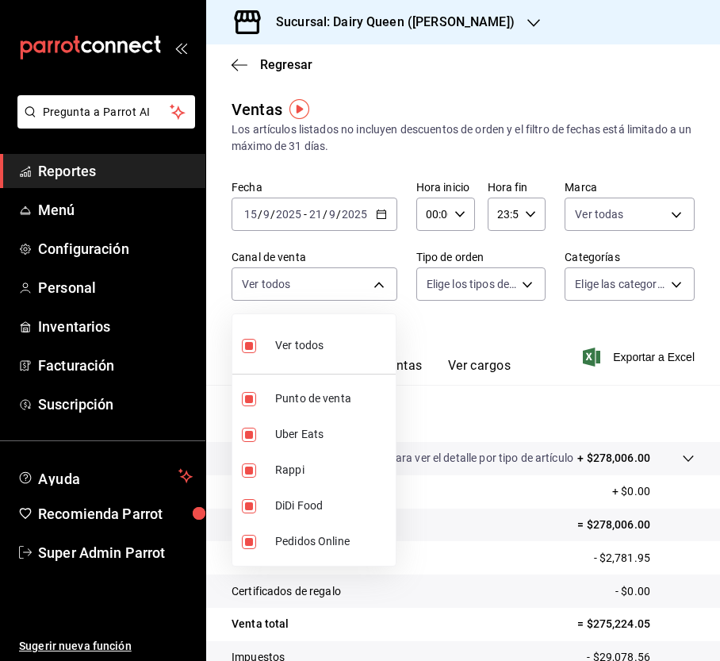
click at [474, 283] on div at bounding box center [360, 330] width 720 height 661
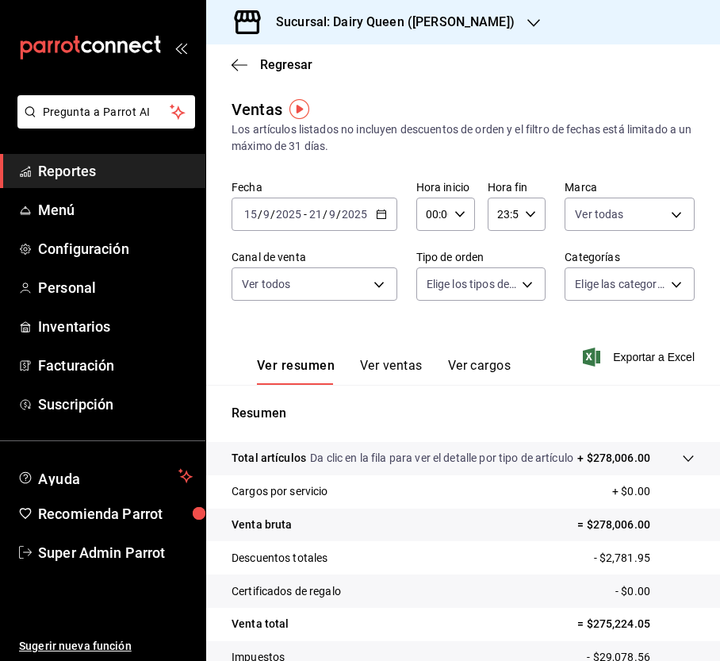
click at [519, 282] on body "Pregunta a Parrot AI Reportes Menú Configuración Personal Inventarios Facturaci…" at bounding box center [360, 330] width 720 height 661
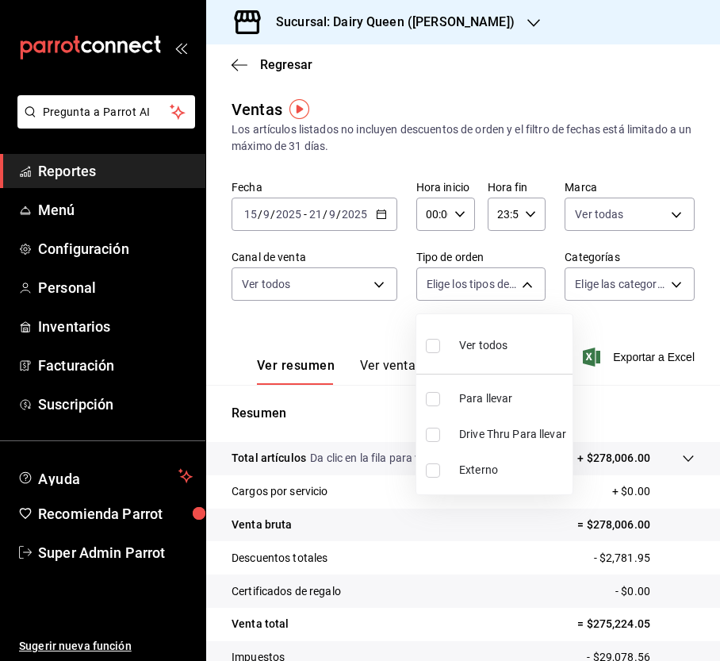
click at [422, 430] on li "Drive Thru Para llevar" at bounding box center [494, 434] width 156 height 36
type input "c8da99d8-6c5a-4205-b75b-80a1220301b7"
checkbox input "true"
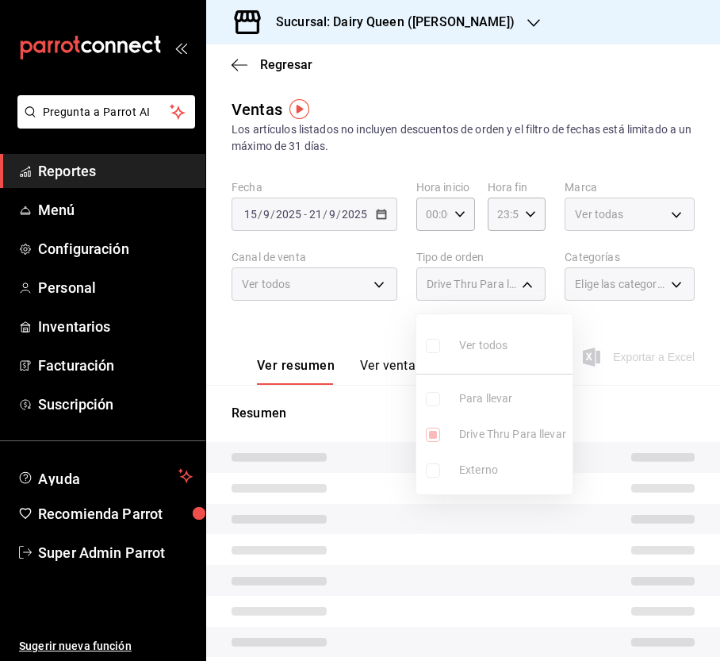
click at [620, 324] on div at bounding box center [360, 330] width 720 height 661
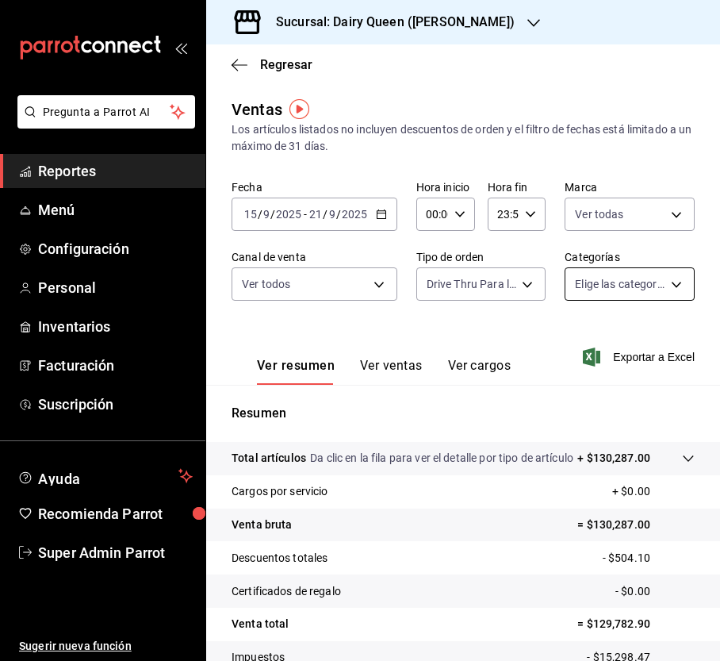
click at [657, 286] on body "Pregunta a Parrot AI Reportes Menú Configuración Personal Inventarios Facturaci…" at bounding box center [360, 330] width 720 height 661
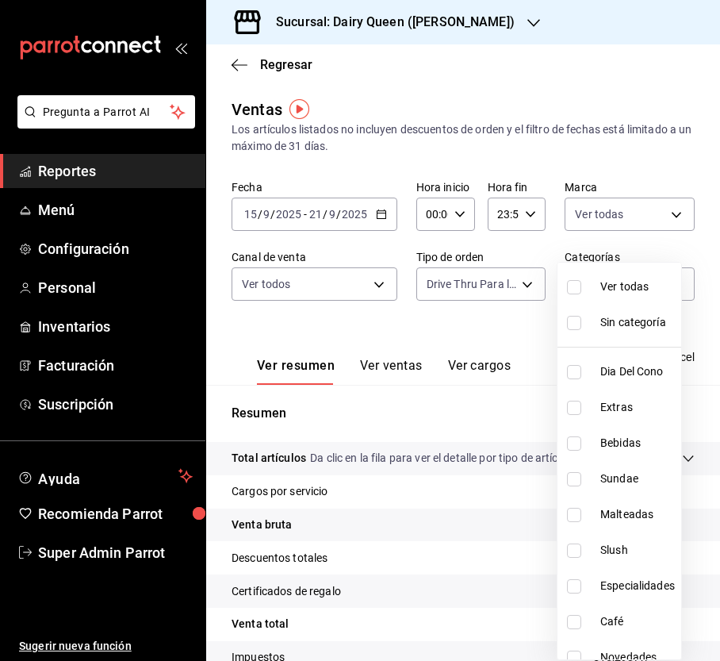
click at [575, 286] on input "checkbox" at bounding box center [574, 287] width 14 height 14
checkbox input "true"
type input "abcd62b7-8486-4747-b0b0-b5e69e866d6d,04e5068b-5b55-4bdc-aff7-a40fb8f931a6,07961…"
checkbox input "true"
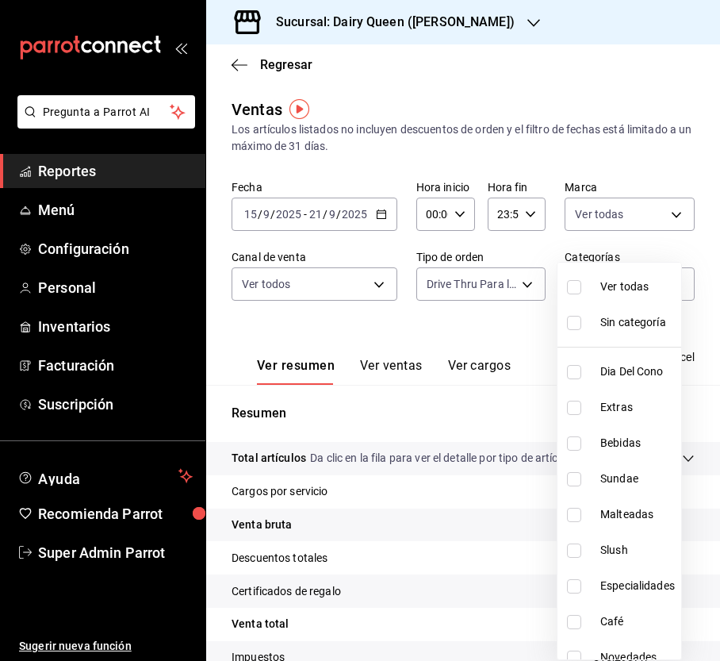
checkbox input "true"
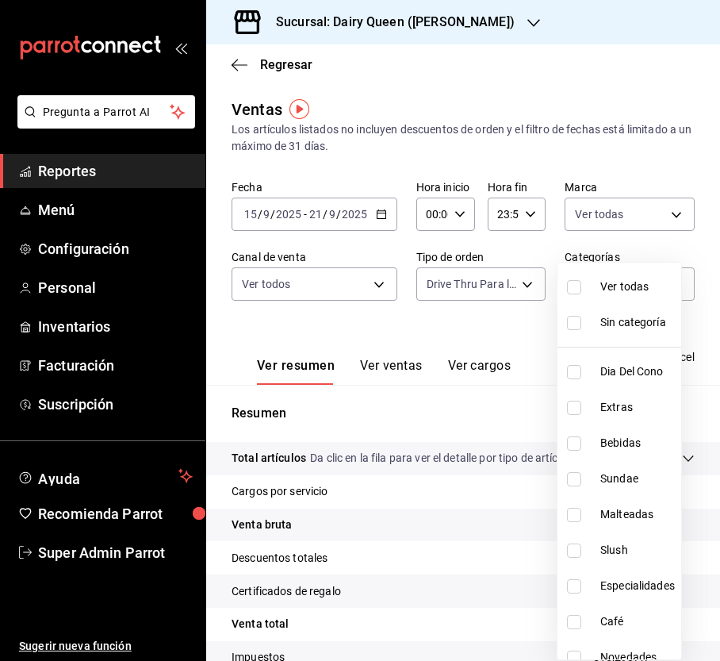
checkbox input "true"
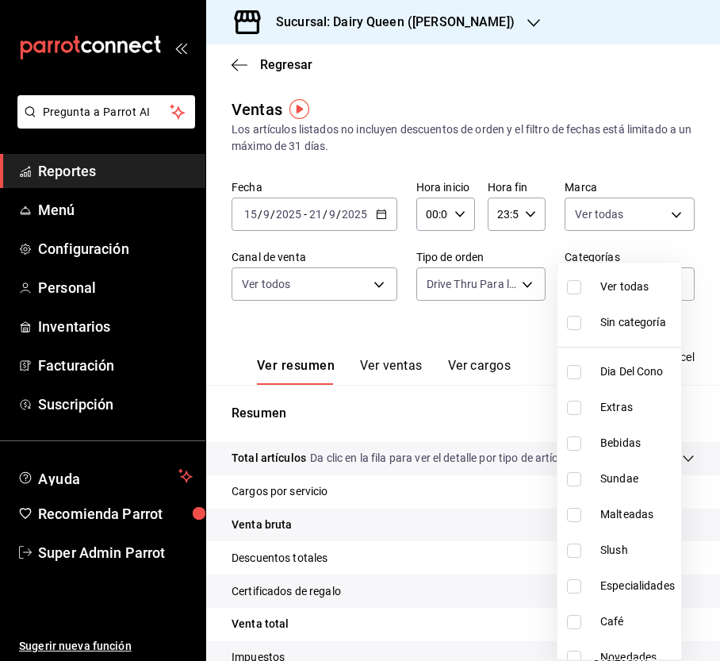
checkbox input "true"
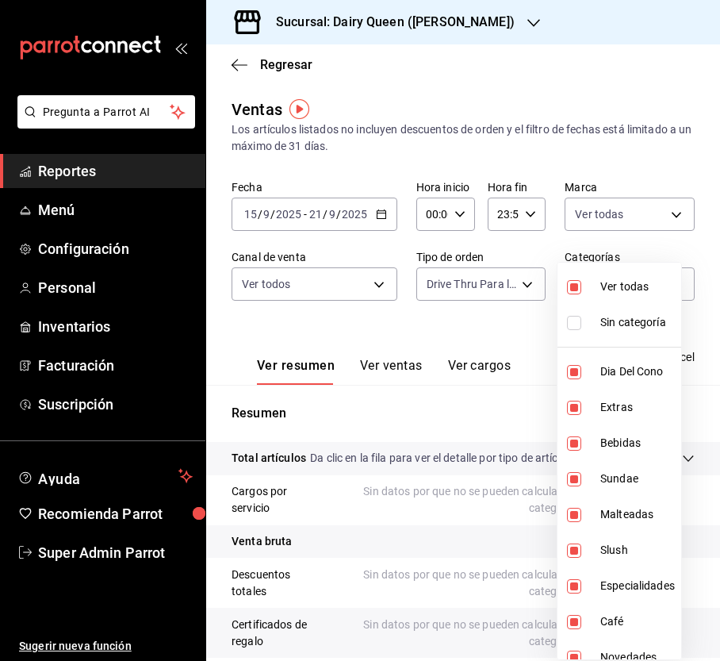
click at [436, 401] on div at bounding box center [360, 330] width 720 height 661
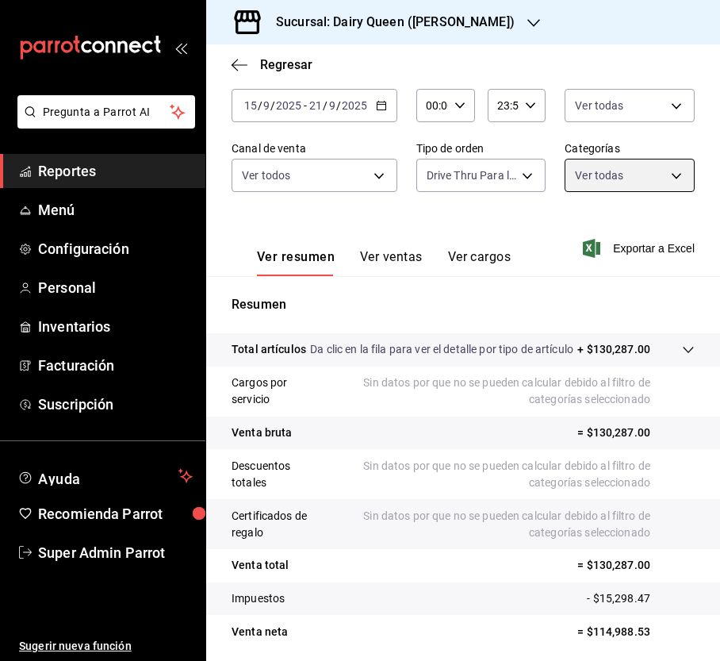
scroll to position [182, 0]
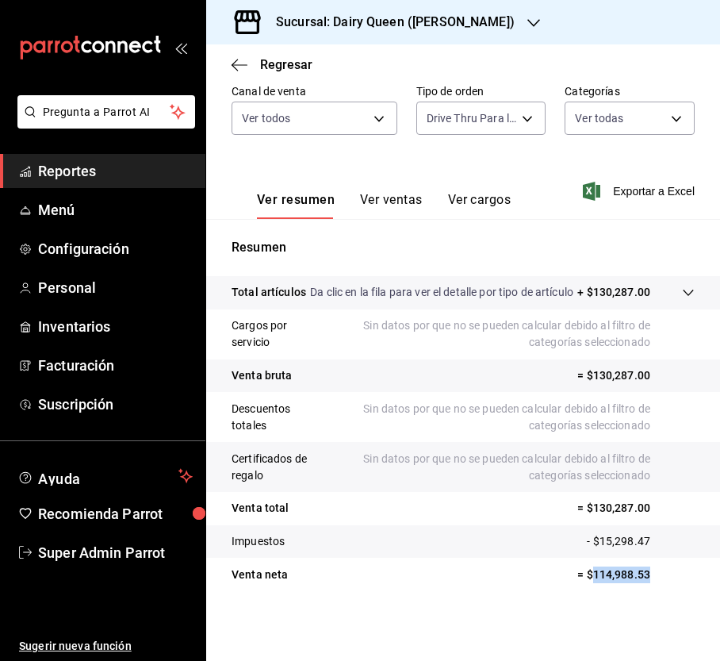
drag, startPoint x: 632, startPoint y: 588, endPoint x: 579, endPoint y: 574, distance: 54.8
click at [579, 574] on tr "Venta neta = $114,988.53" at bounding box center [463, 574] width 514 height 33
copy p "114,988.53"
click at [445, 33] on div "Sucursal: Dairy Queen ([PERSON_NAME])" at bounding box center [383, 22] width 328 height 44
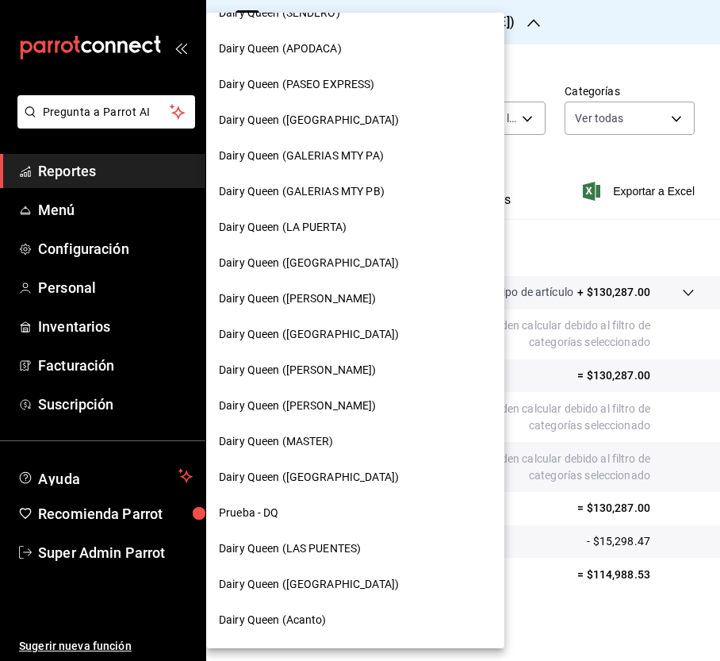
scroll to position [555, 0]
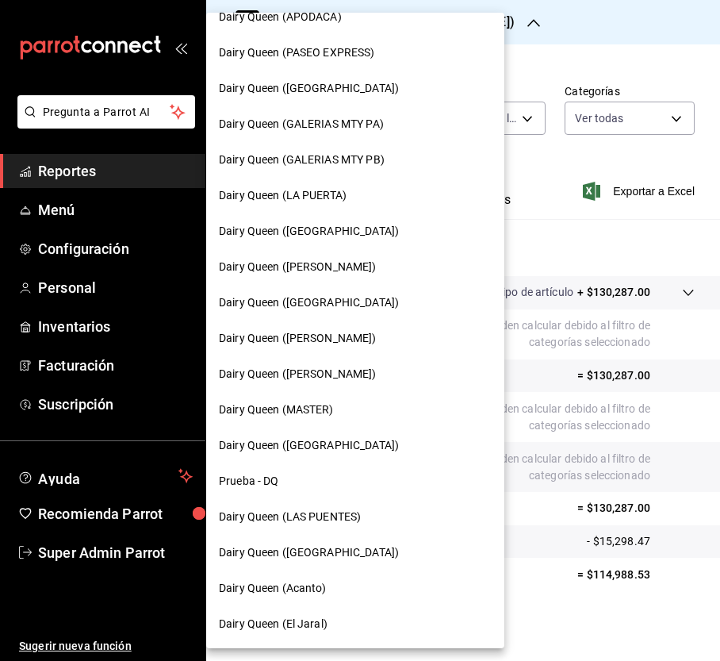
click at [346, 448] on span "Dairy Queen ([GEOGRAPHIC_DATA])" at bounding box center [309, 445] width 180 height 17
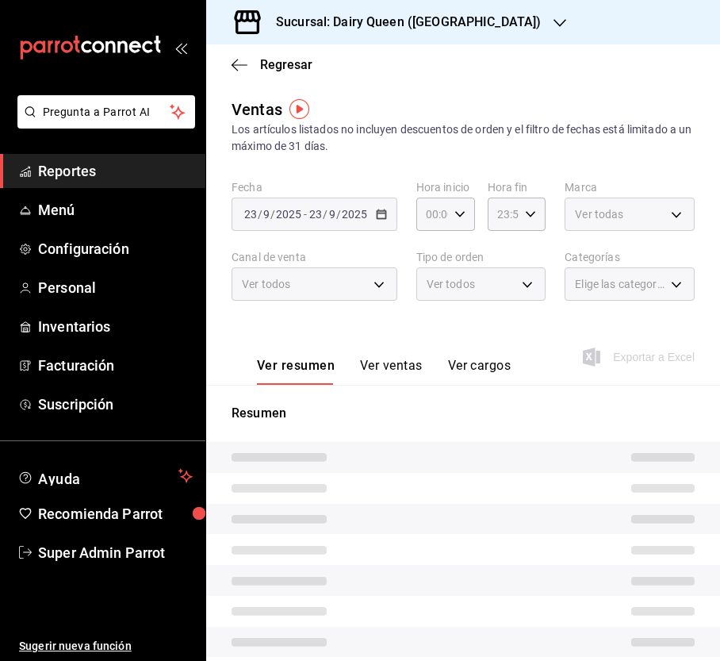
click at [654, 220] on body "Pregunta a Parrot AI Reportes Menú Configuración Personal Inventarios Facturaci…" at bounding box center [360, 330] width 720 height 661
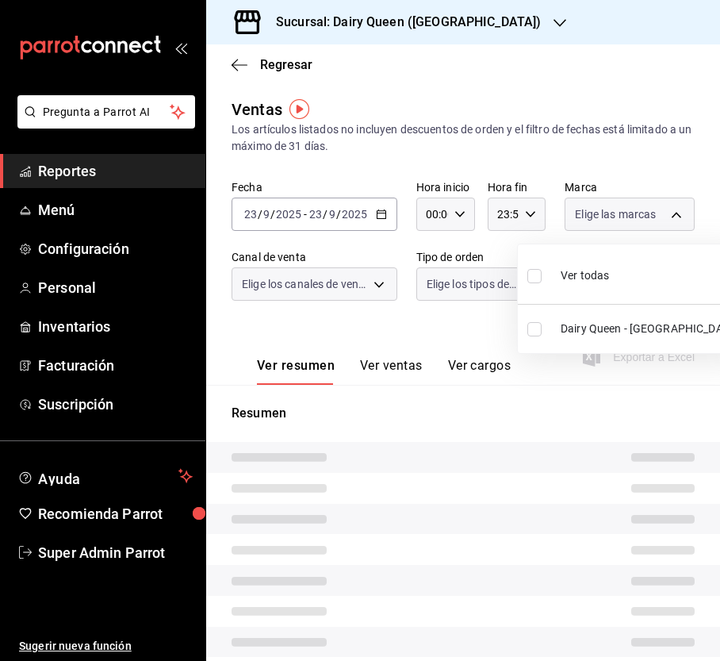
click at [655, 214] on div at bounding box center [360, 330] width 720 height 661
click at [524, 273] on li "Ver todas" at bounding box center [631, 274] width 227 height 47
click at [581, 245] on ul "Ver todas Dairy Queen - [GEOGRAPHIC_DATA]" at bounding box center [631, 298] width 227 height 109
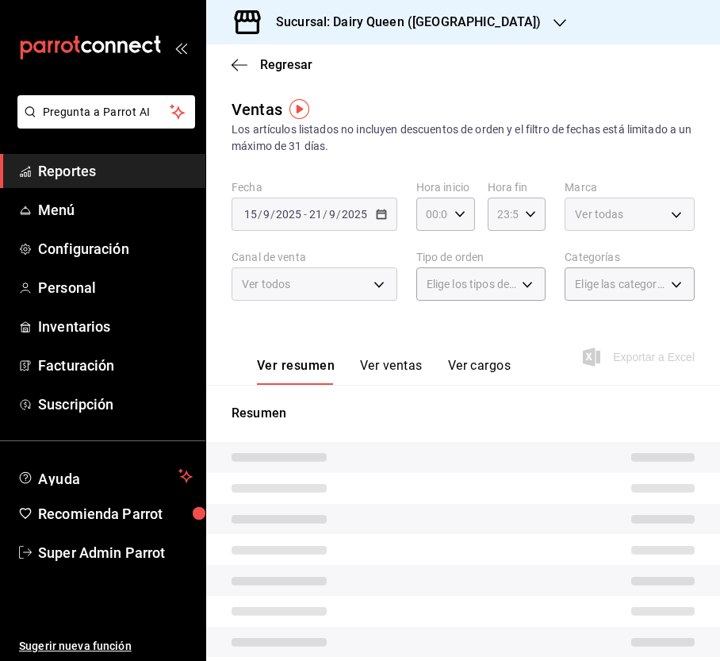
type input "d9a92afd-05fb-4729-8e6f-15e2fd402234"
type input "PARROT,UBER_EATS,RAPPI,DIDI_FOOD,ONLINE"
click at [594, 214] on div at bounding box center [360, 330] width 720 height 661
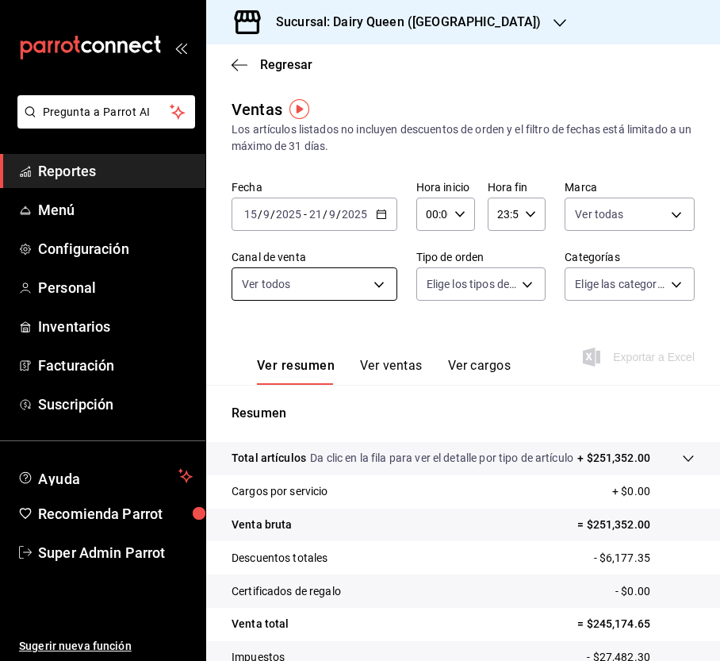
click at [392, 277] on body "Pregunta a Parrot AI Reportes Menú Configuración Personal Inventarios Facturaci…" at bounding box center [360, 330] width 720 height 661
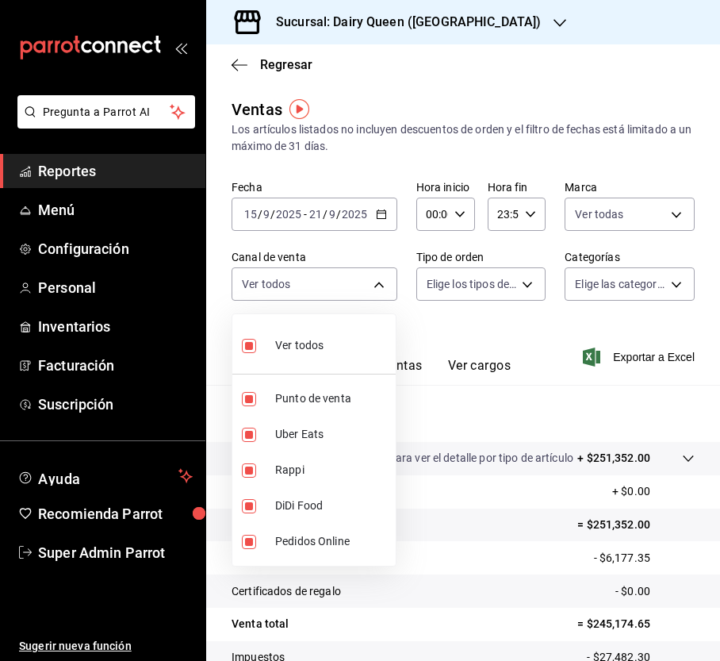
click at [504, 281] on div at bounding box center [360, 330] width 720 height 661
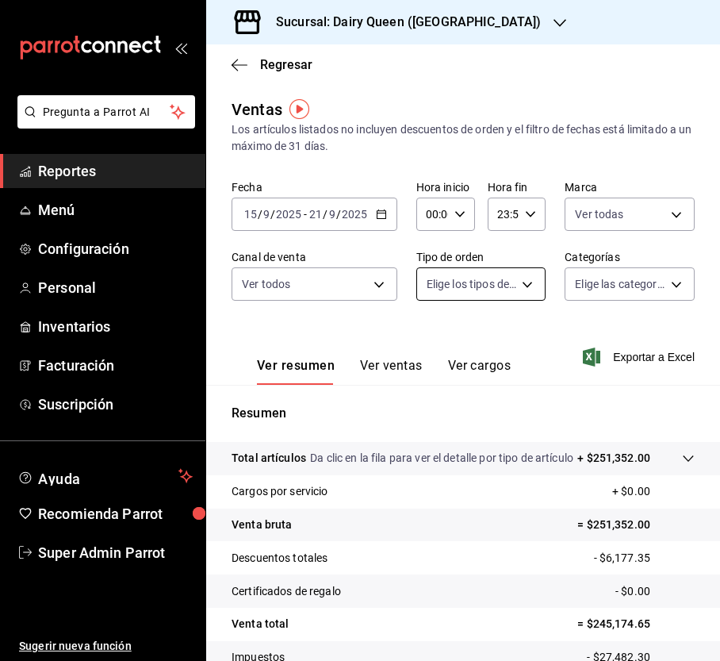
click at [522, 283] on body "Pregunta a Parrot AI Reportes Menú Configuración Personal Inventarios Facturaci…" at bounding box center [360, 330] width 720 height 661
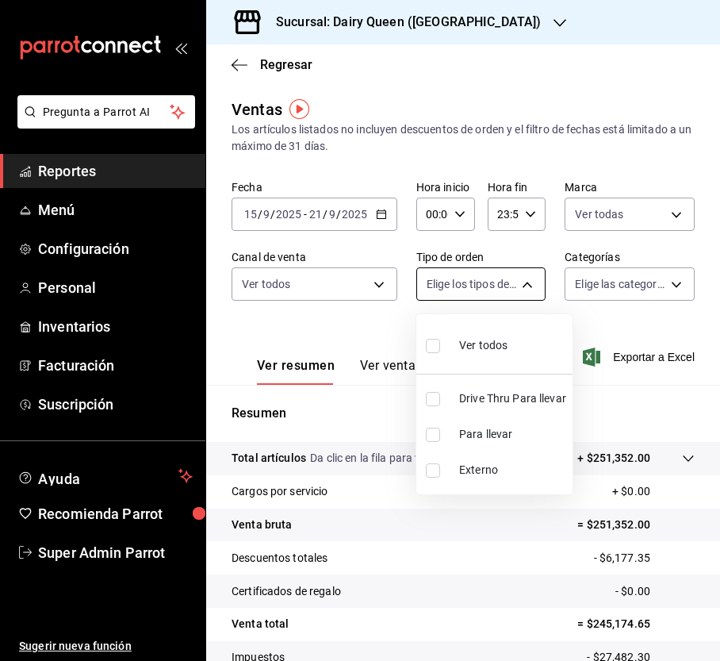
click at [426, 400] on input "checkbox" at bounding box center [433, 399] width 14 height 14
checkbox input "true"
click at [636, 289] on div at bounding box center [360, 330] width 720 height 661
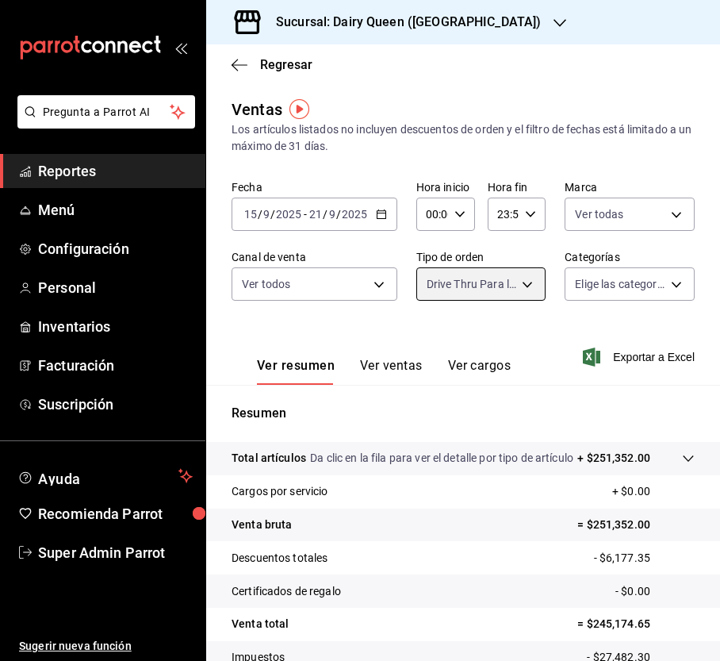
type input "7a6e6cdb-2dc5-4c06-86bb-998346f35964"
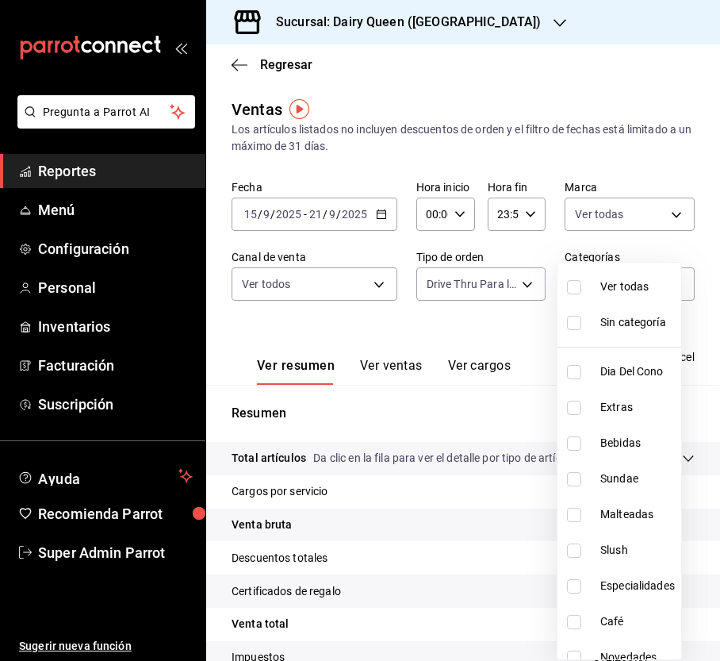
click at [661, 285] on body "Pregunta a Parrot AI Reportes Menú Configuración Personal Inventarios Facturaci…" at bounding box center [360, 330] width 720 height 661
click at [575, 289] on input "checkbox" at bounding box center [574, 287] width 14 height 14
checkbox input "true"
type input "823462e7-8afb-49bf-a9ae-3faed0219c76,60f71a09-9d4a-4480-9435-a50c6cd6b979,ff76b…"
checkbox input "true"
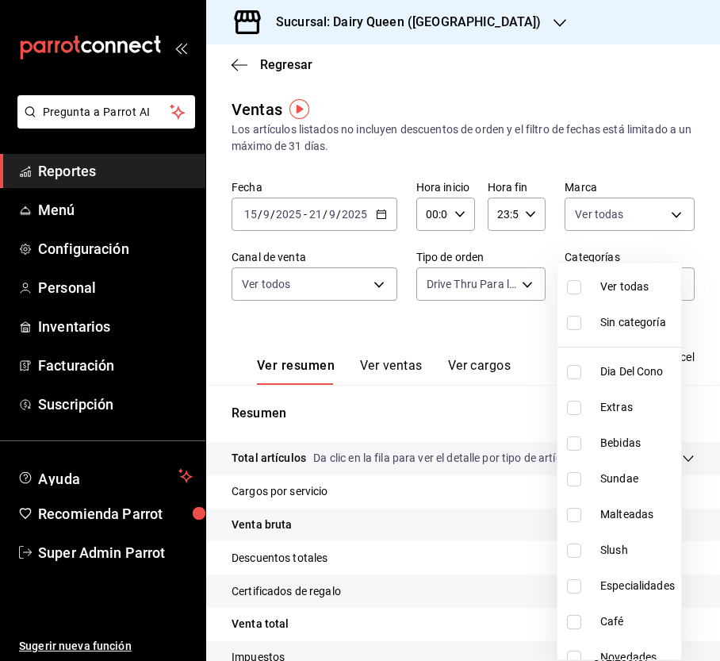
checkbox input "true"
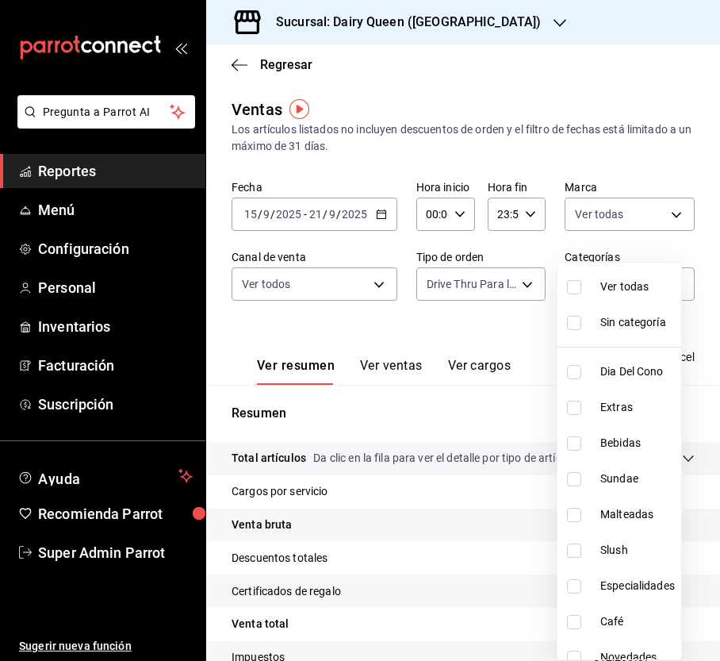
checkbox input "true"
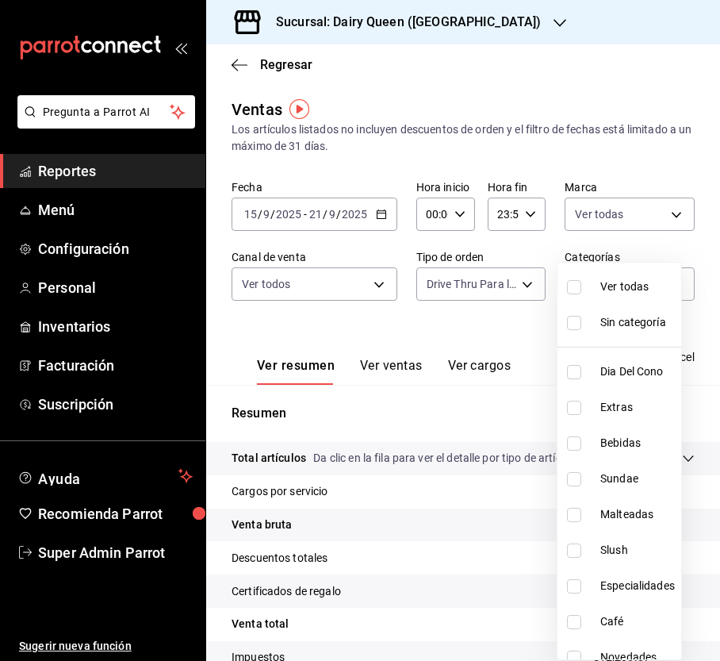
checkbox input "true"
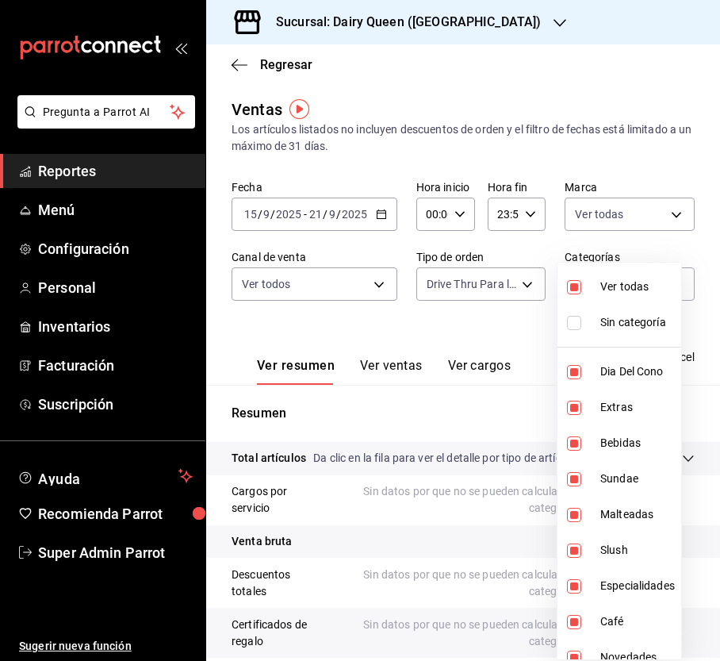
click at [658, 166] on div at bounding box center [360, 330] width 720 height 661
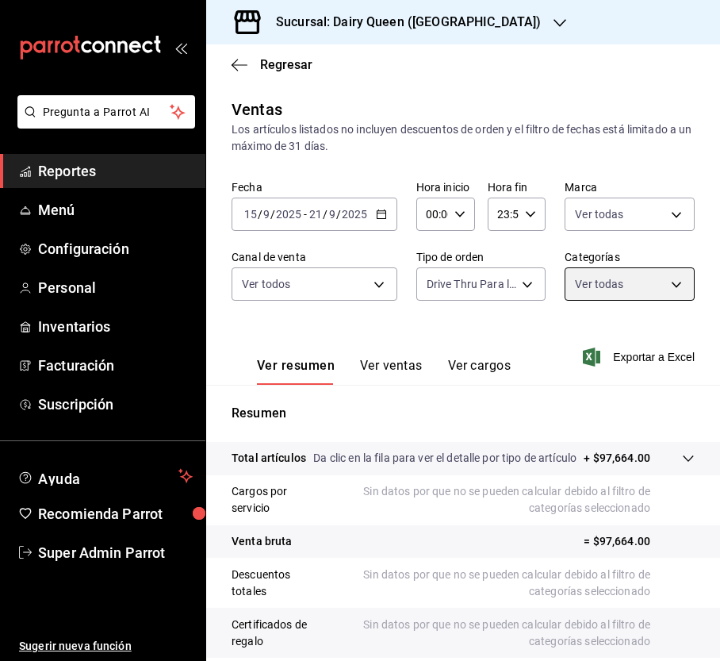
scroll to position [182, 0]
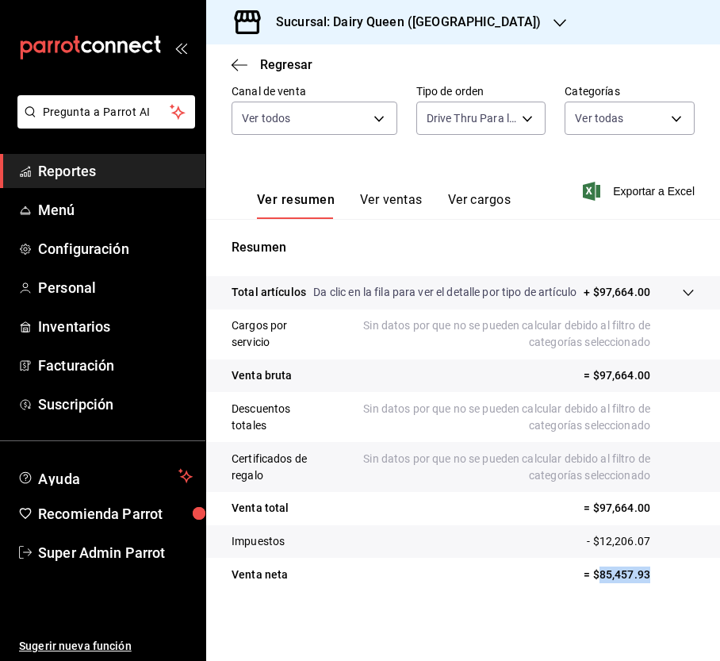
drag, startPoint x: 609, startPoint y: 572, endPoint x: 585, endPoint y: 569, distance: 23.9
click at [585, 569] on p "= $85,457.93" at bounding box center [639, 574] width 111 height 17
click at [373, 26] on h3 "Sucursal: Dairy Queen ([GEOGRAPHIC_DATA])" at bounding box center [402, 22] width 278 height 19
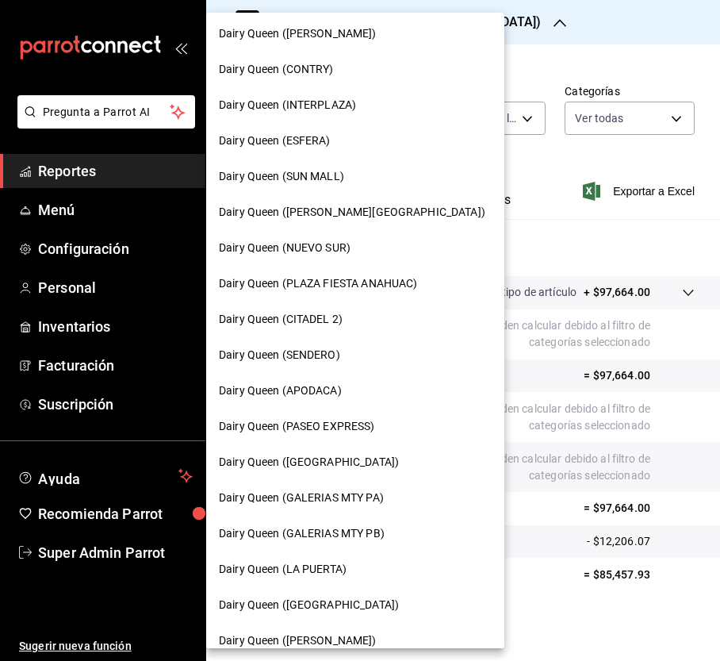
scroll to position [555, 0]
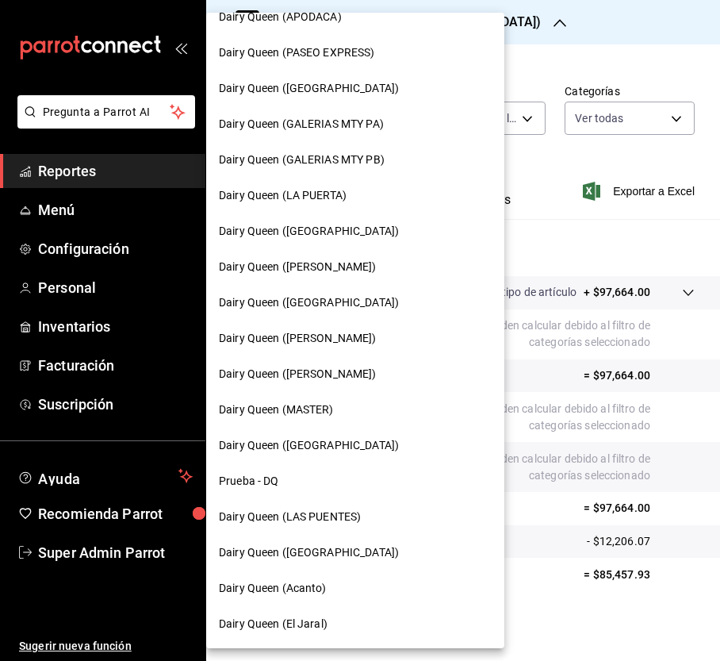
click at [317, 588] on span "Dairy Queen (Acanto)" at bounding box center [273, 588] width 108 height 17
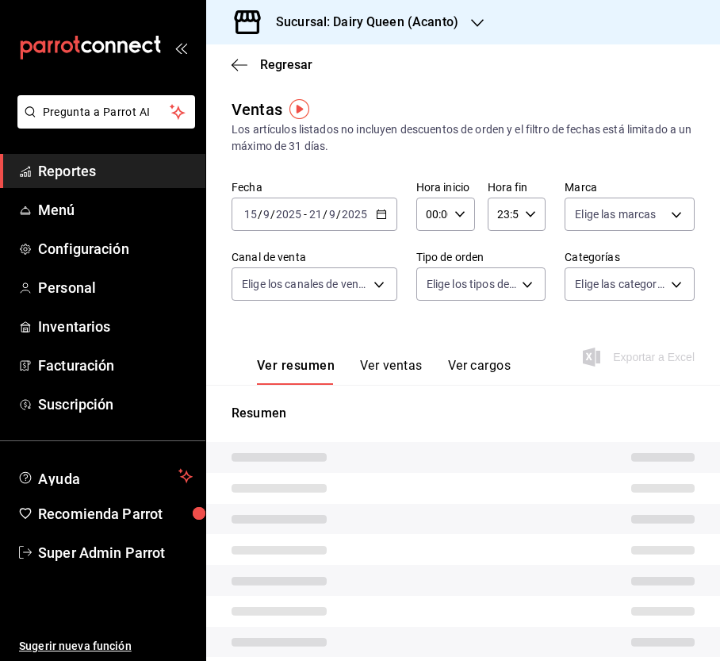
type input "PARROT,UBER_EATS,RAPPI,DIDI_FOOD,ONLINE"
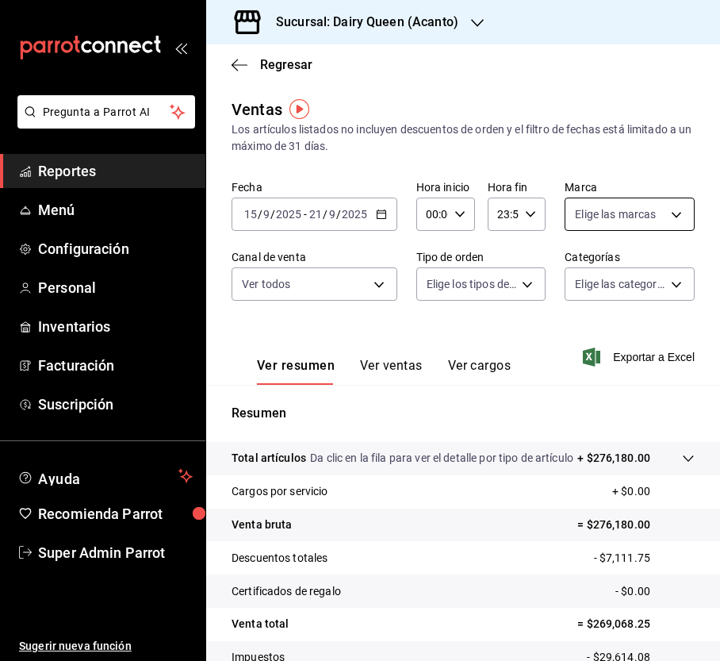
click at [609, 198] on body "Pregunta a Parrot AI Reportes Menú Configuración Personal Inventarios Facturaci…" at bounding box center [360, 330] width 720 height 661
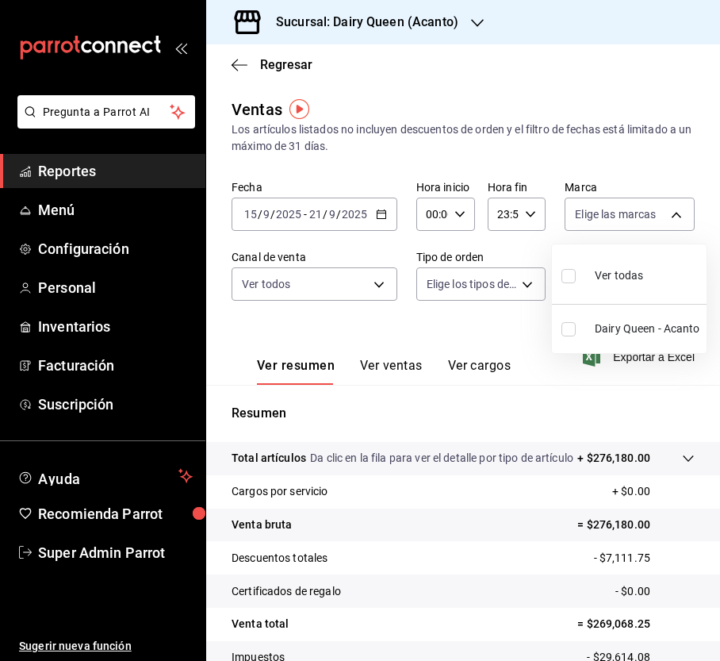
click at [569, 279] on input "checkbox" at bounding box center [568, 276] width 14 height 14
checkbox input "true"
type input "394f1dfe-00b9-45ac-b2f6-460051e74c8d"
checkbox input "true"
click at [319, 282] on div at bounding box center [360, 330] width 720 height 661
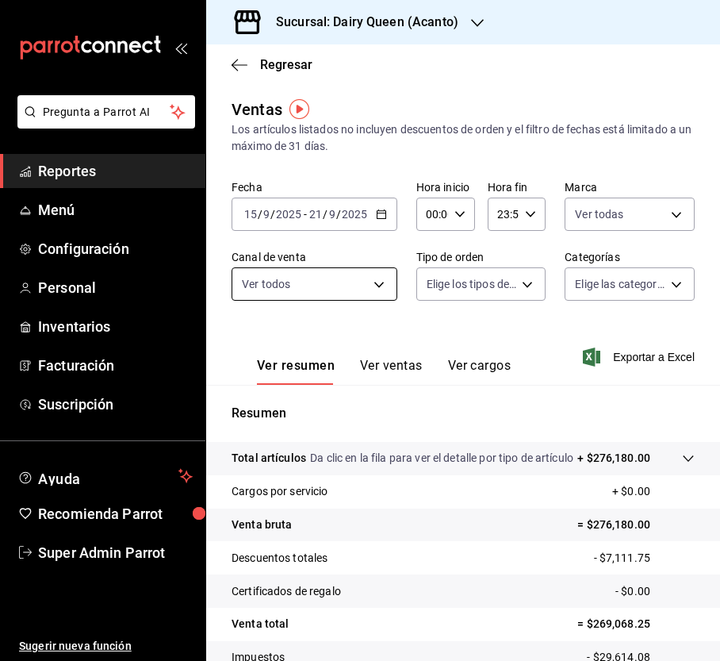
click at [373, 280] on body "Pregunta a Parrot AI Reportes Menú Configuración Personal Inventarios Facturaci…" at bounding box center [360, 330] width 720 height 661
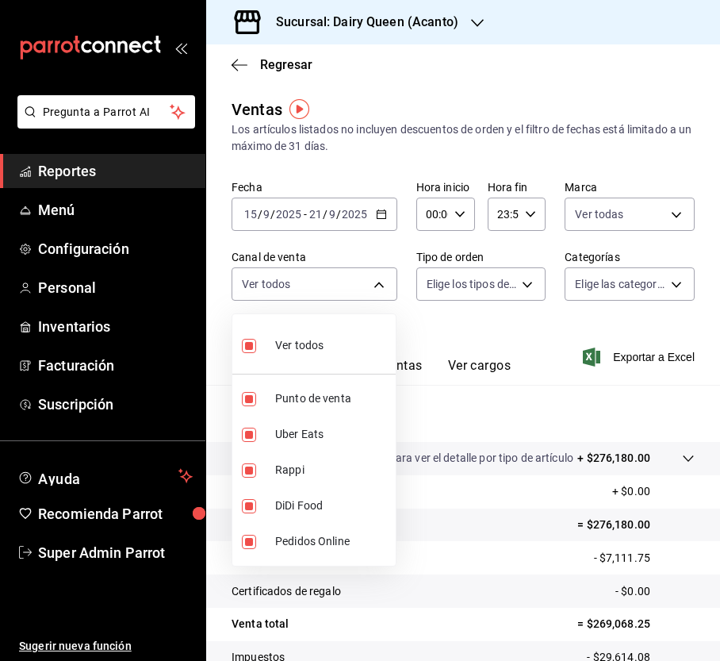
click at [484, 286] on div at bounding box center [360, 330] width 720 height 661
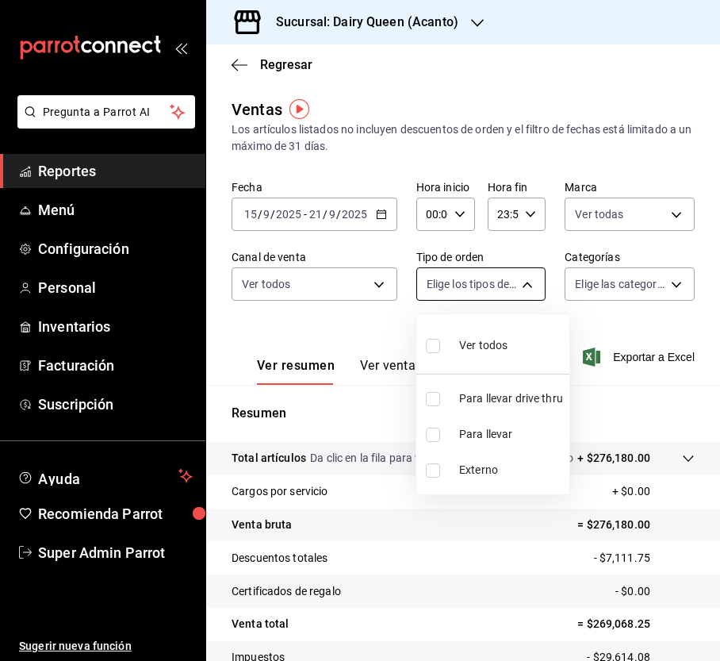
click at [517, 286] on body "Pregunta a Parrot AI Reportes Menú Configuración Personal Inventarios Facturaci…" at bounding box center [360, 330] width 720 height 661
click at [433, 397] on input "checkbox" at bounding box center [433, 399] width 14 height 14
checkbox input "true"
type input "717c2c66-6af1-4aa3-9d81-ddeae4f51103"
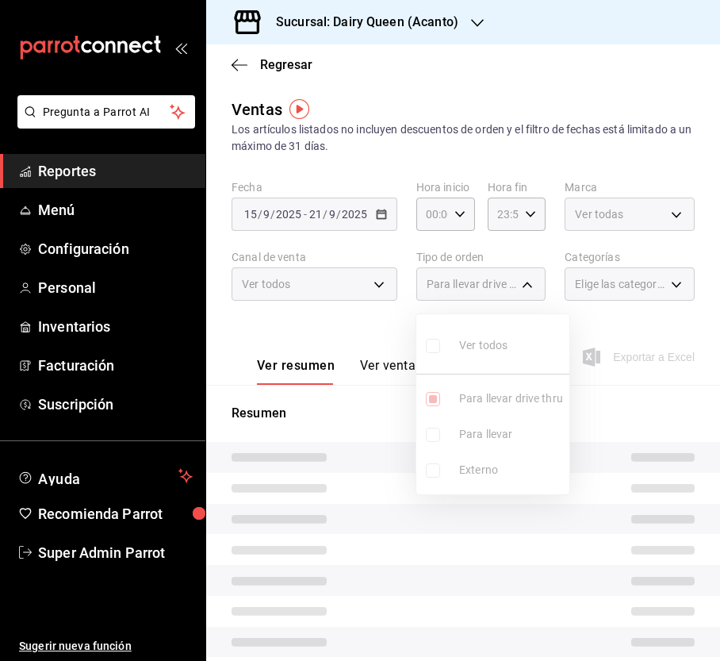
click at [613, 293] on div at bounding box center [360, 330] width 720 height 661
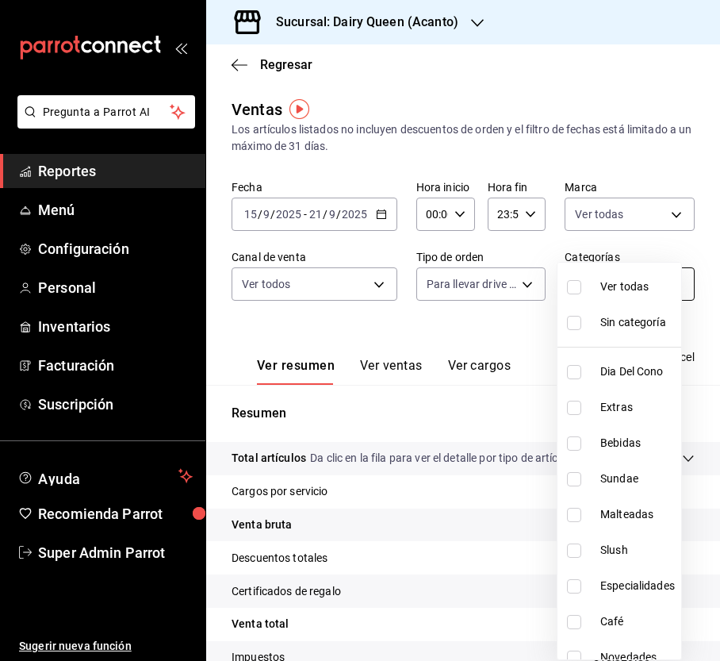
click at [642, 283] on body "Pregunta a Parrot AI Reportes Menú Configuración Personal Inventarios Facturaci…" at bounding box center [360, 330] width 720 height 661
drag, startPoint x: 577, startPoint y: 286, endPoint x: 512, endPoint y: 330, distance: 78.3
click at [576, 286] on input "checkbox" at bounding box center [574, 287] width 14 height 14
checkbox input "true"
type input "a6c6a65d-dd0a-4964-aa51-5be1111ea28e,79ce3871-1e22-4e8f-afea-5f381cc8cc9a,02d23…"
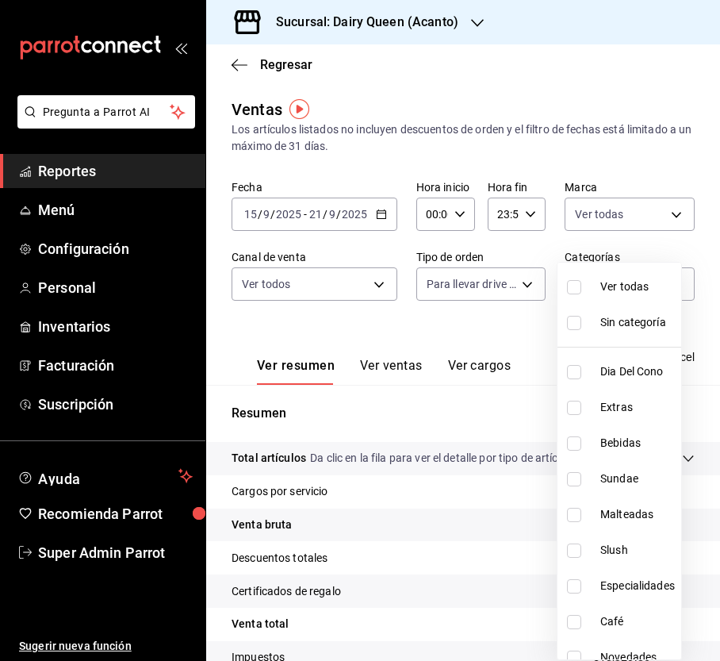
checkbox input "true"
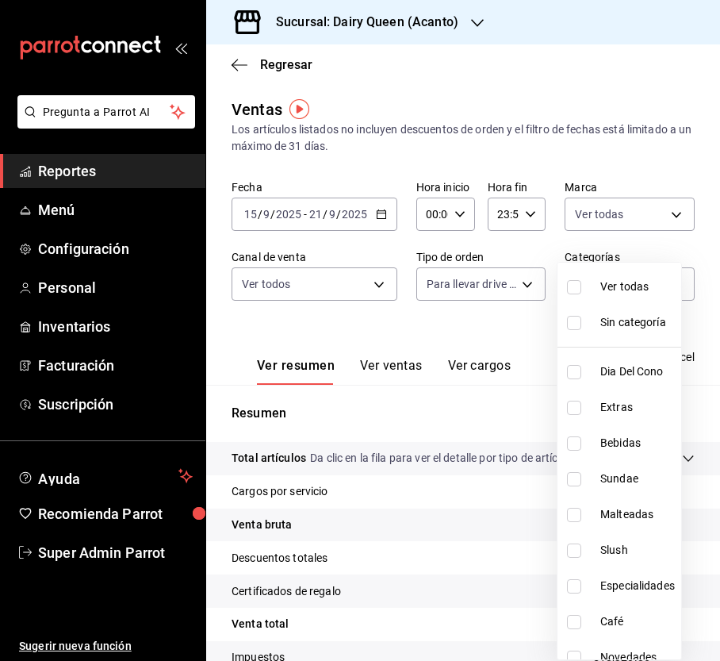
checkbox input "true"
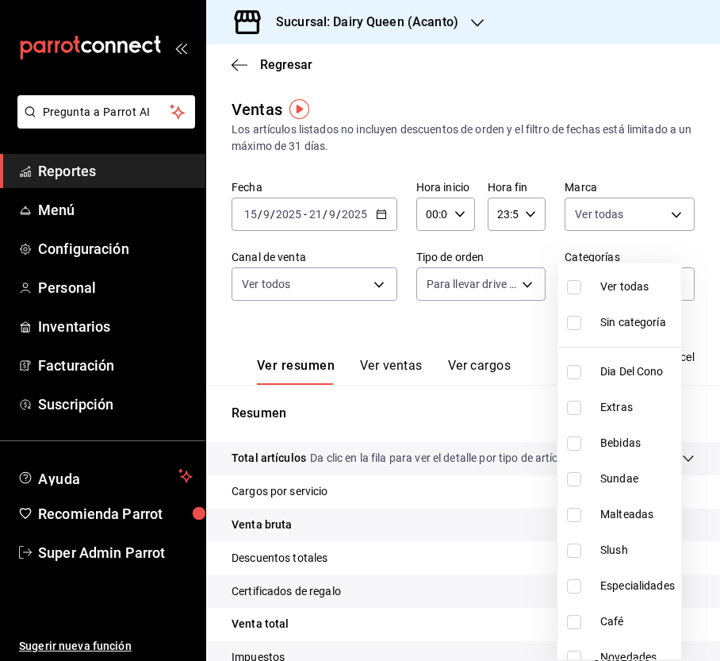
checkbox input "true"
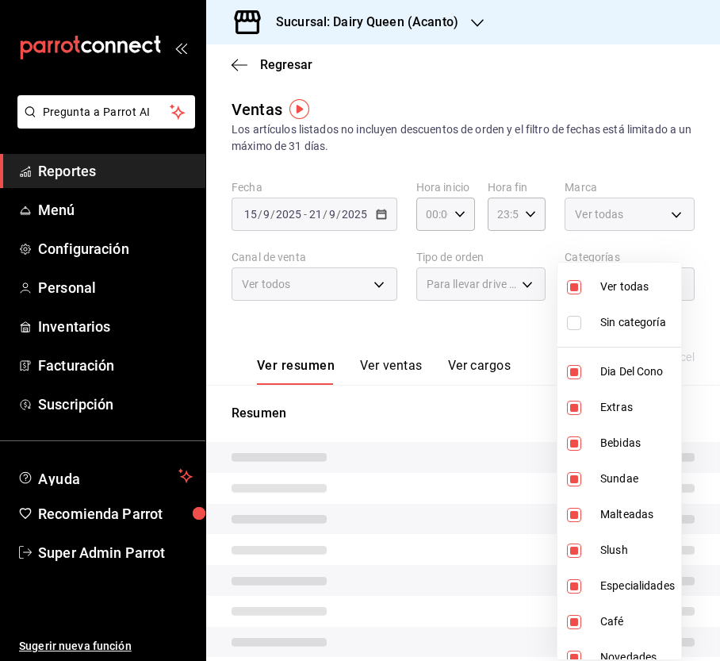
click at [370, 324] on div at bounding box center [360, 330] width 720 height 661
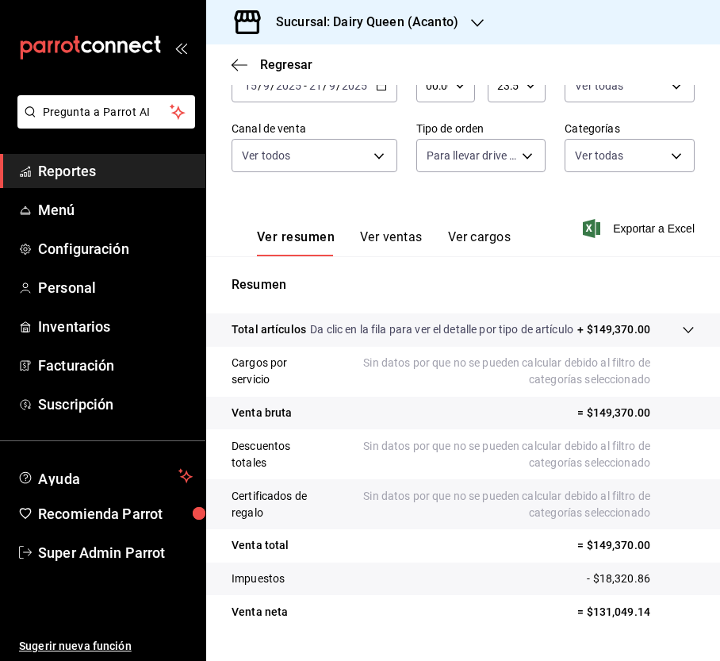
scroll to position [182, 0]
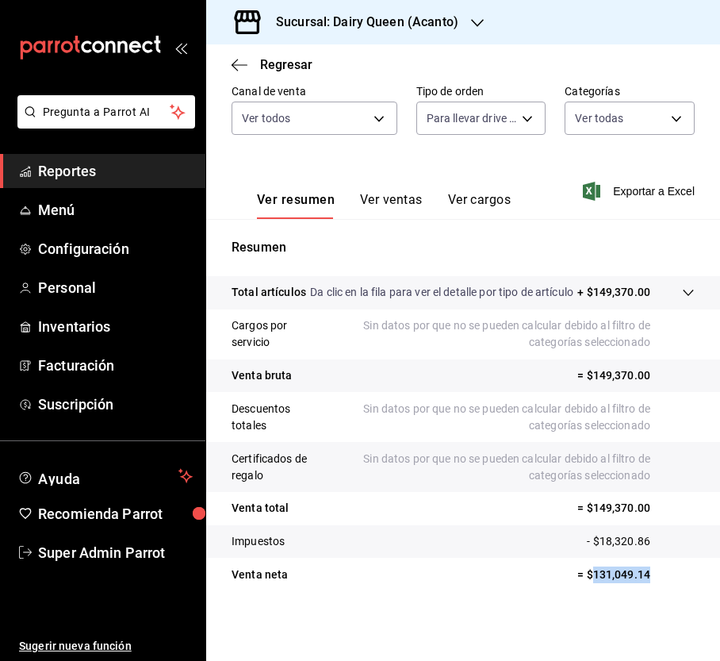
drag, startPoint x: 647, startPoint y: 575, endPoint x: 576, endPoint y: 574, distance: 71.4
click at [577, 574] on p "= $131,049.14" at bounding box center [635, 574] width 117 height 17
copy p "131,049.14"
click at [480, 22] on div "Sucursal: Dairy Queen (Acanto)" at bounding box center [354, 22] width 271 height 44
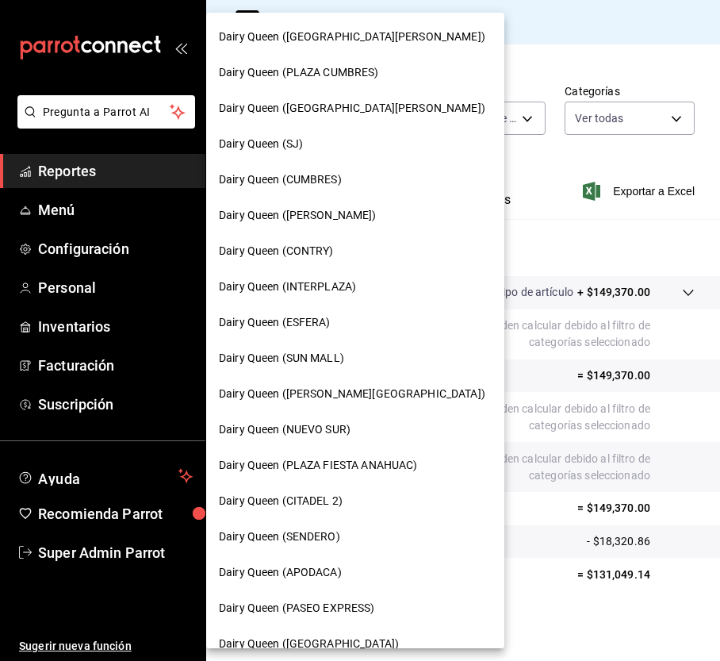
click at [338, 181] on span "Dairy Queen (CUMBRES)" at bounding box center [280, 179] width 123 height 17
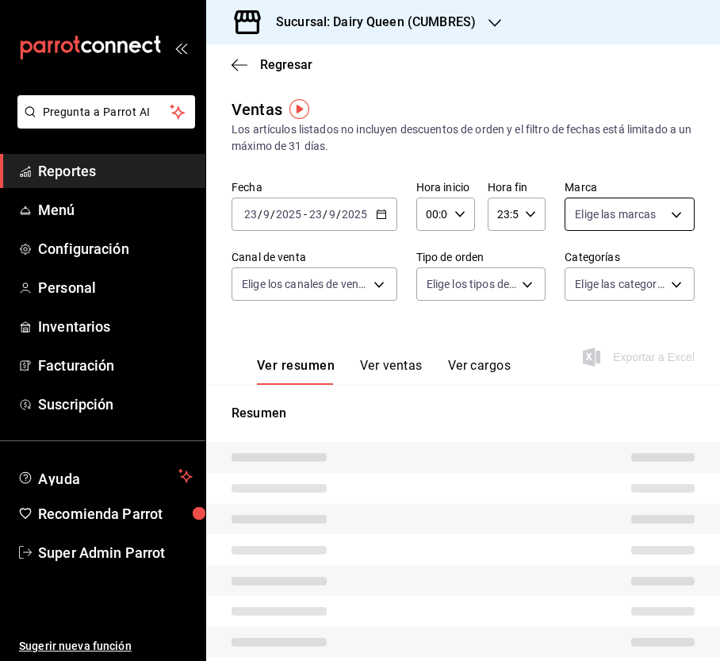
click at [658, 213] on body "Pregunta a Parrot AI Reportes Menú Configuración Personal Inventarios Facturaci…" at bounding box center [360, 330] width 720 height 661
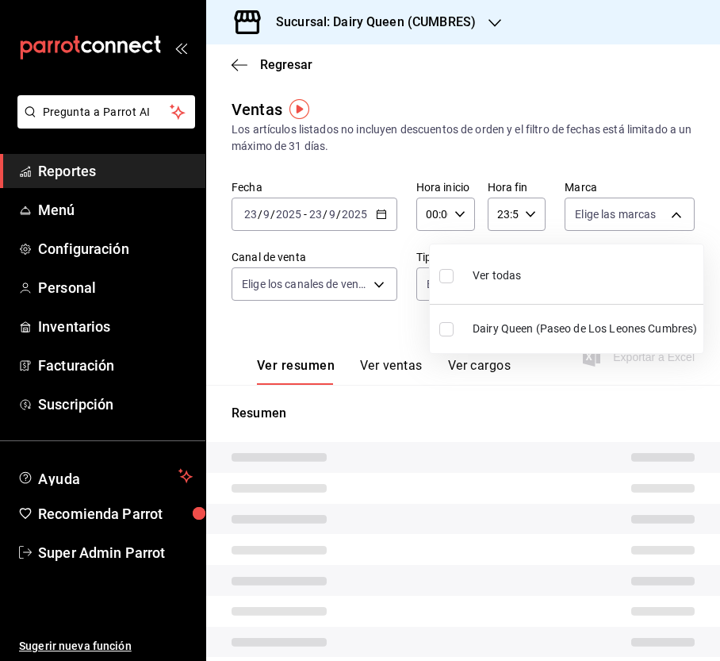
click at [451, 270] on input "checkbox" at bounding box center [446, 276] width 14 height 14
checkbox input "true"
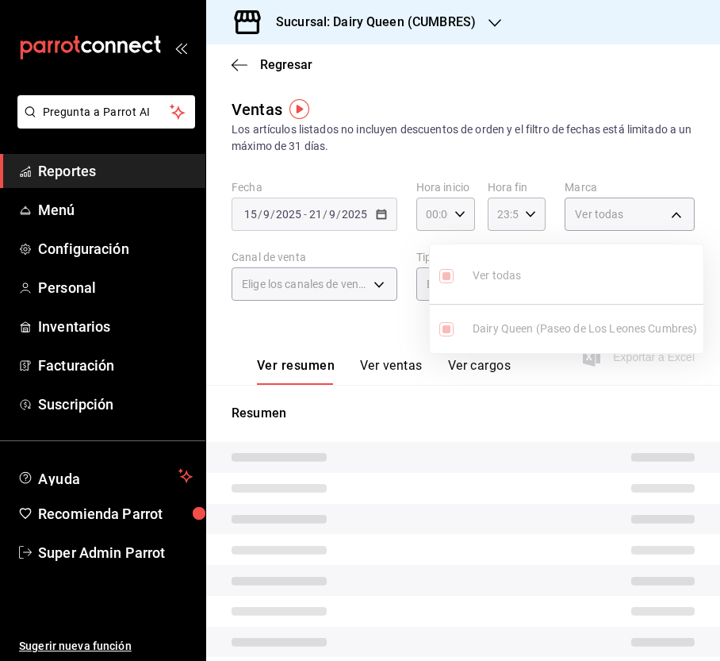
type input "94e83ef2-f479-4c8b-b8c0-f9605114b40c"
checkbox input "true"
click at [447, 280] on ul "Ver todas Dairy Queen (Paseo de Los Leones Cumbres)" at bounding box center [567, 298] width 274 height 109
type input "PARROT,UBER_EATS,RAPPI,DIDI_FOOD,ONLINE"
click at [346, 284] on div at bounding box center [360, 330] width 720 height 661
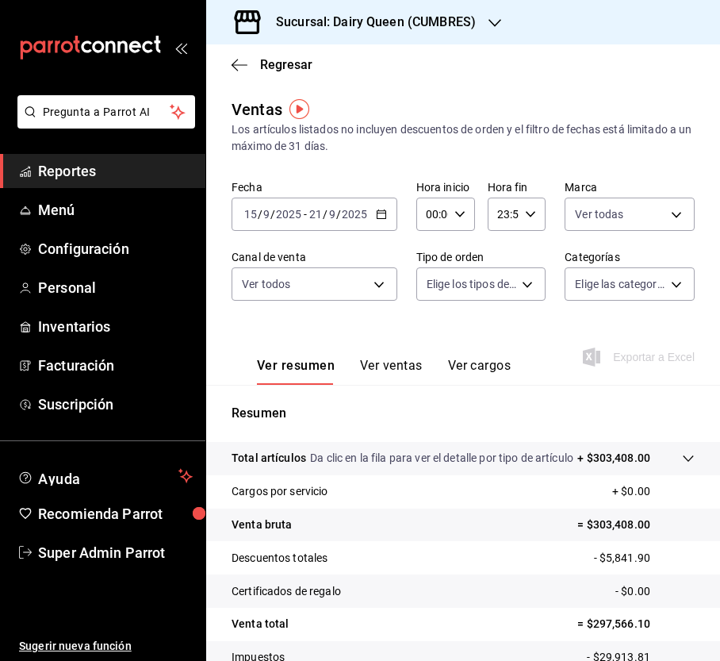
click at [385, 284] on div at bounding box center [360, 330] width 720 height 661
click at [381, 285] on div at bounding box center [360, 330] width 720 height 661
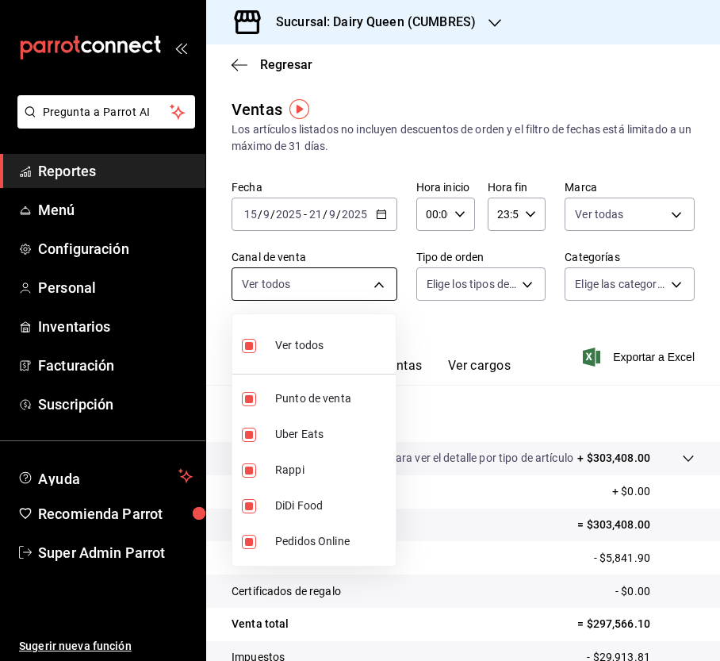
click at [379, 280] on body "Pregunta a Parrot AI Reportes Menú Configuración Personal Inventarios Facturaci…" at bounding box center [360, 330] width 720 height 661
click at [496, 277] on div at bounding box center [360, 330] width 720 height 661
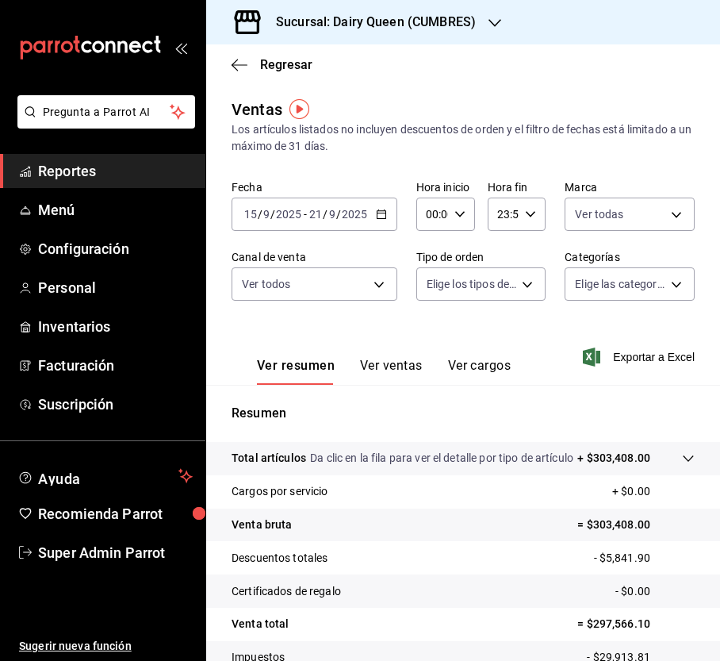
click at [520, 286] on div at bounding box center [360, 330] width 720 height 661
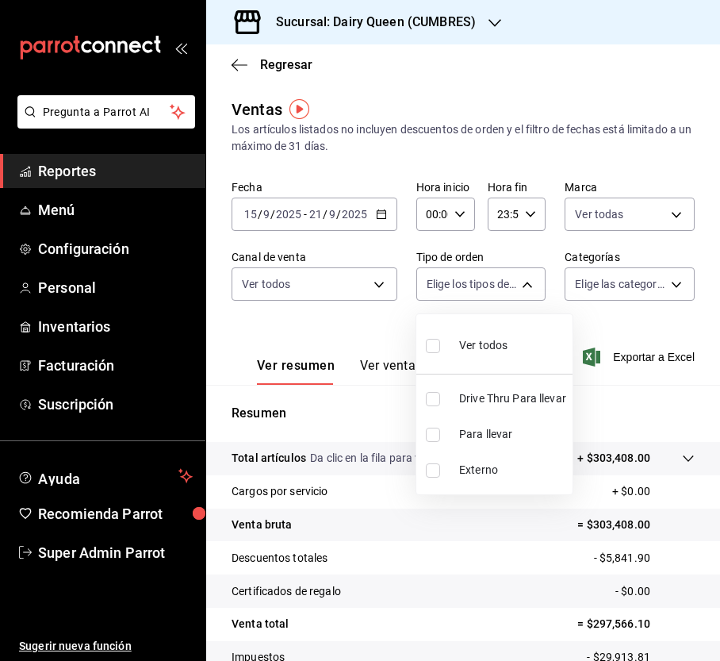
click at [519, 284] on body "Pregunta a Parrot AI Reportes Menú Configuración Personal Inventarios Facturaci…" at bounding box center [360, 330] width 720 height 661
click at [427, 401] on input "checkbox" at bounding box center [433, 399] width 14 height 14
checkbox input "true"
type input "1352e99f-5f17-4501-be50-83c6b4a52896"
click at [374, 327] on div at bounding box center [360, 330] width 720 height 661
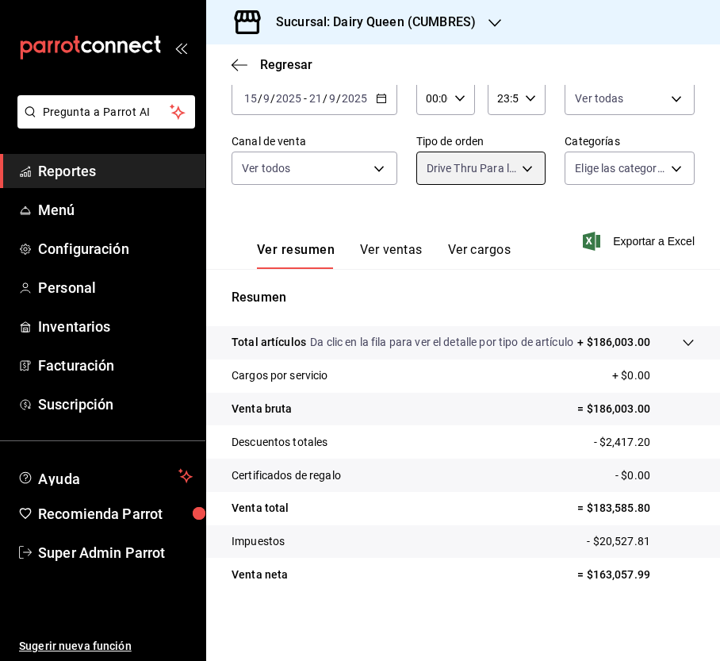
scroll to position [132, 0]
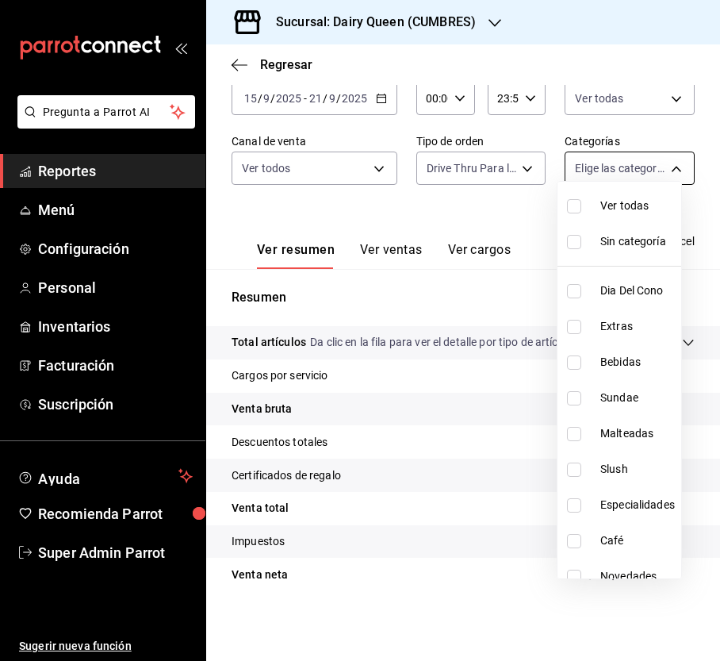
click at [647, 162] on body "Pregunta a Parrot AI Reportes Menú Configuración Personal Inventarios Facturaci…" at bounding box center [360, 330] width 720 height 661
click at [573, 206] on input "checkbox" at bounding box center [574, 206] width 14 height 14
checkbox input "true"
type input "4e0e8860-c07c-411f-8efa-bacb59754497,766e93c8-0c73-43c8-82ea-42c01ef834ef,c4b58…"
checkbox input "true"
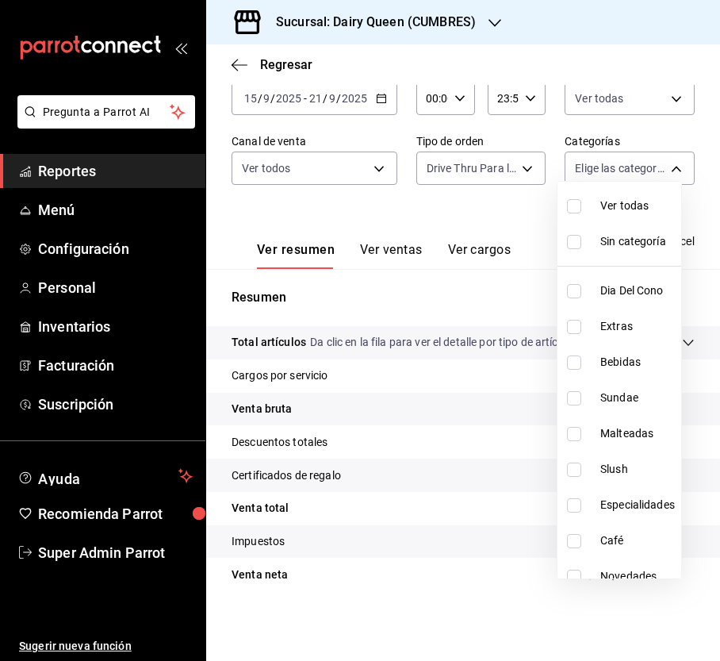
checkbox input "true"
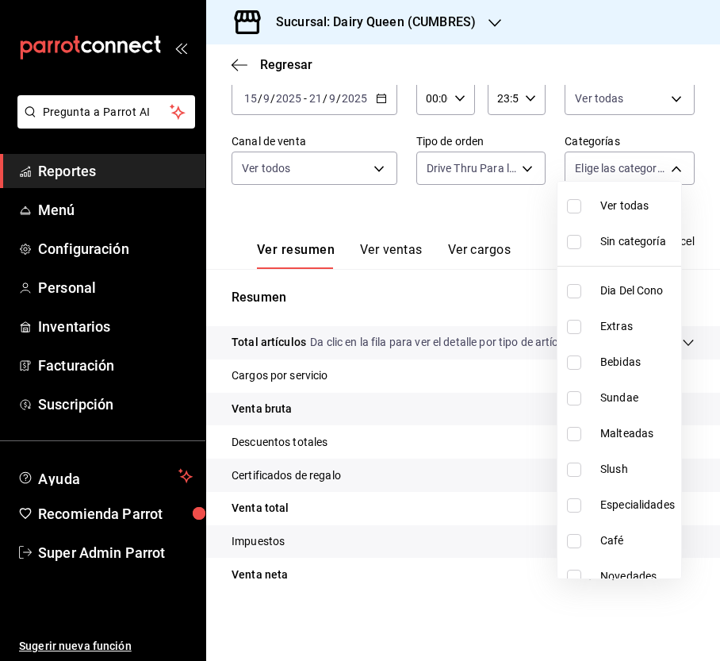
checkbox input "true"
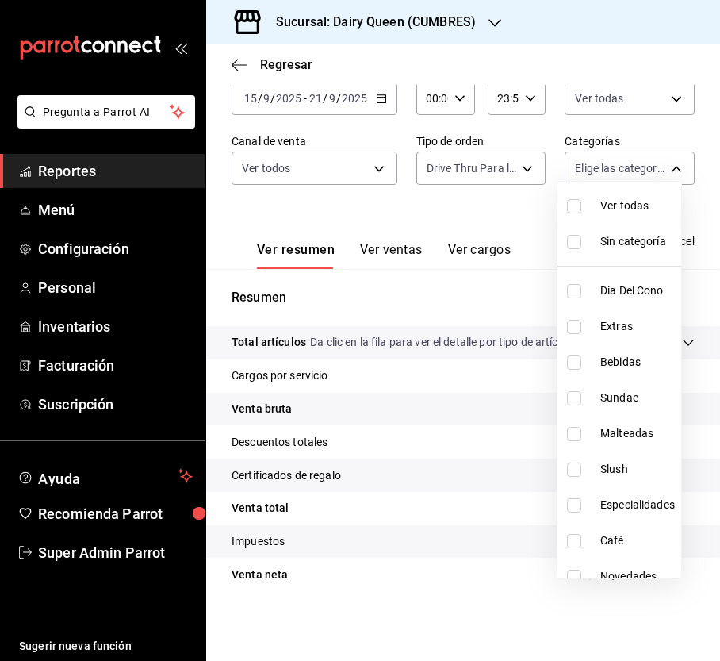
checkbox input "true"
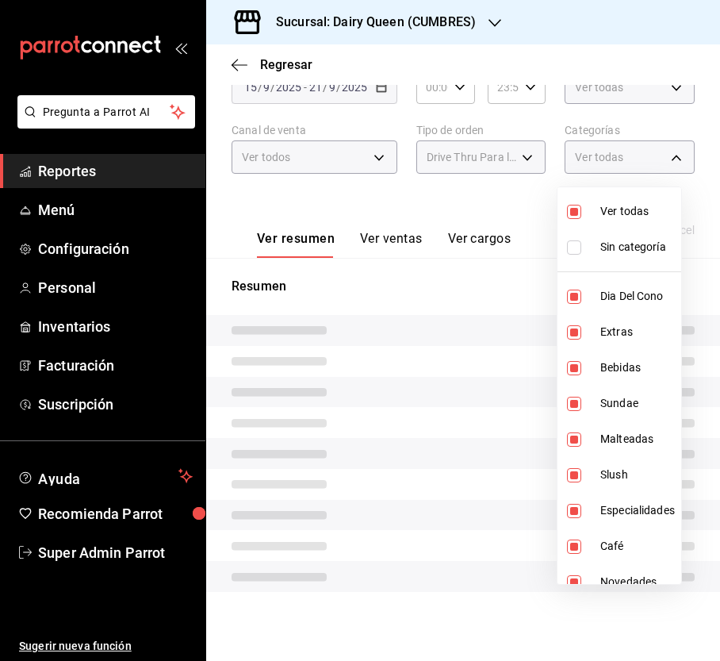
scroll to position [132, 0]
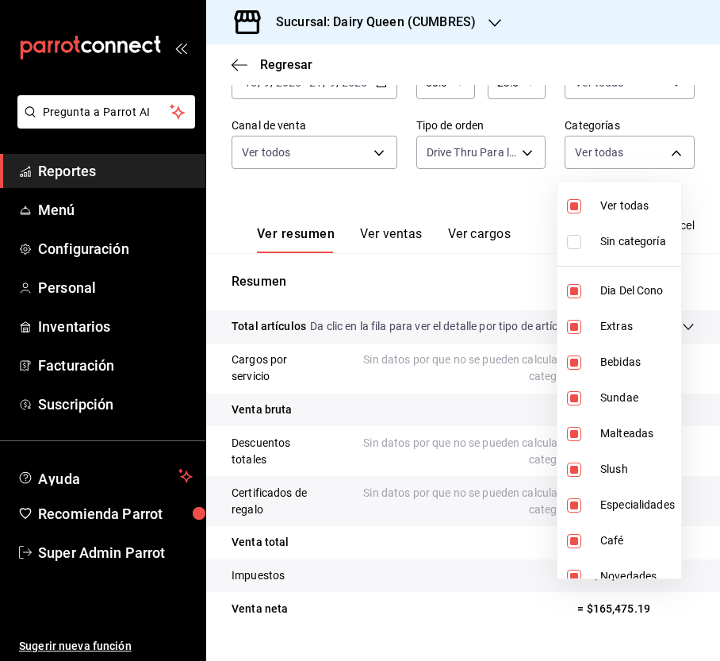
click at [490, 284] on div at bounding box center [360, 330] width 720 height 661
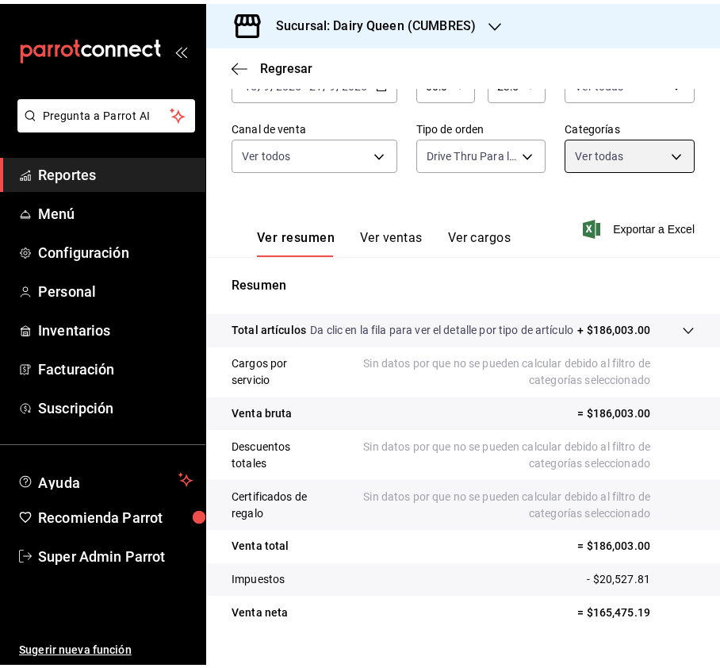
scroll to position [182, 0]
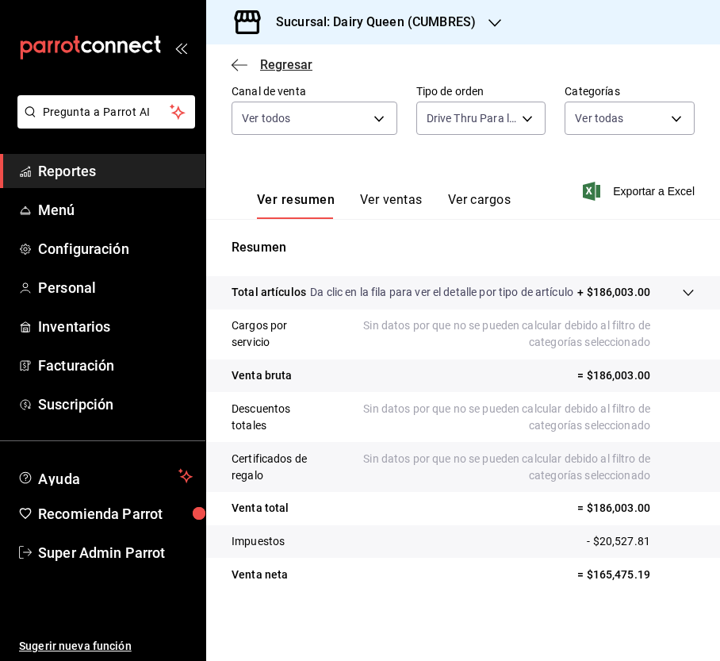
click at [246, 64] on icon "button" at bounding box center [240, 64] width 16 height 1
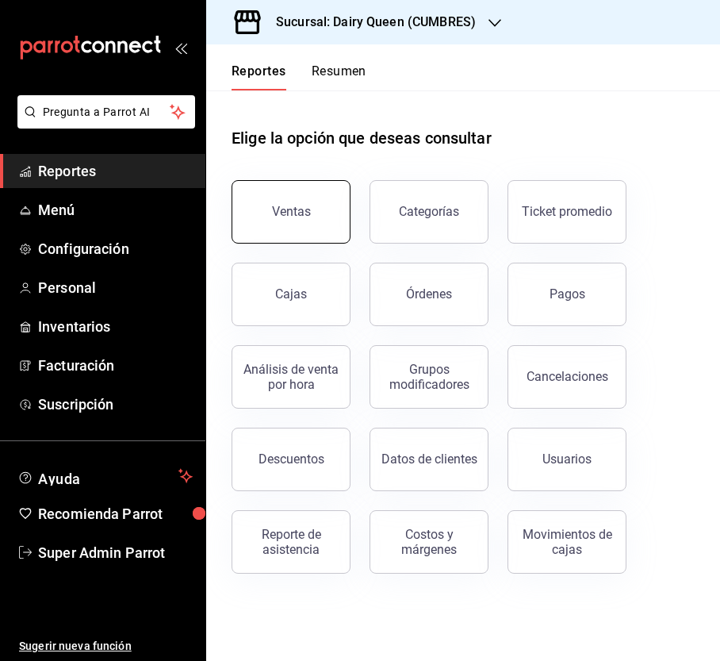
click at [325, 225] on button "Ventas" at bounding box center [291, 211] width 119 height 63
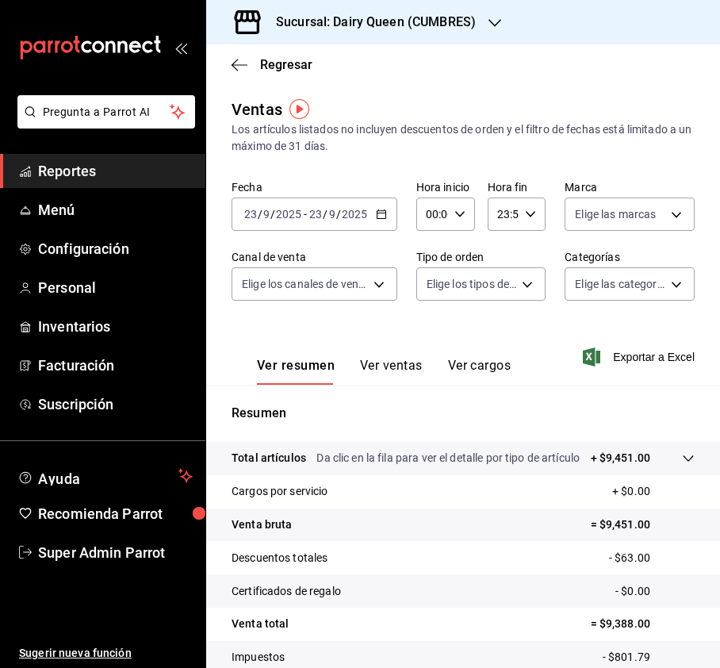
click at [352, 213] on input "2025" at bounding box center [354, 214] width 27 height 13
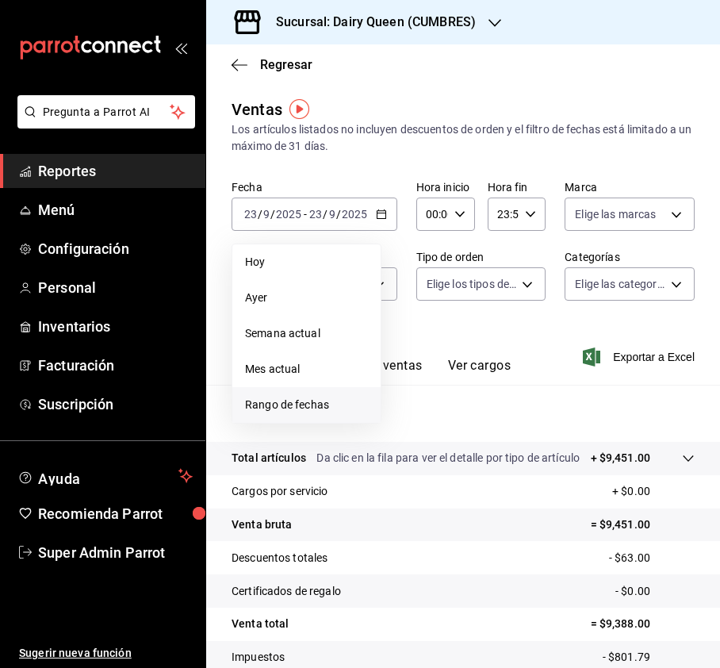
click at [286, 406] on span "Rango de fechas" at bounding box center [306, 405] width 123 height 17
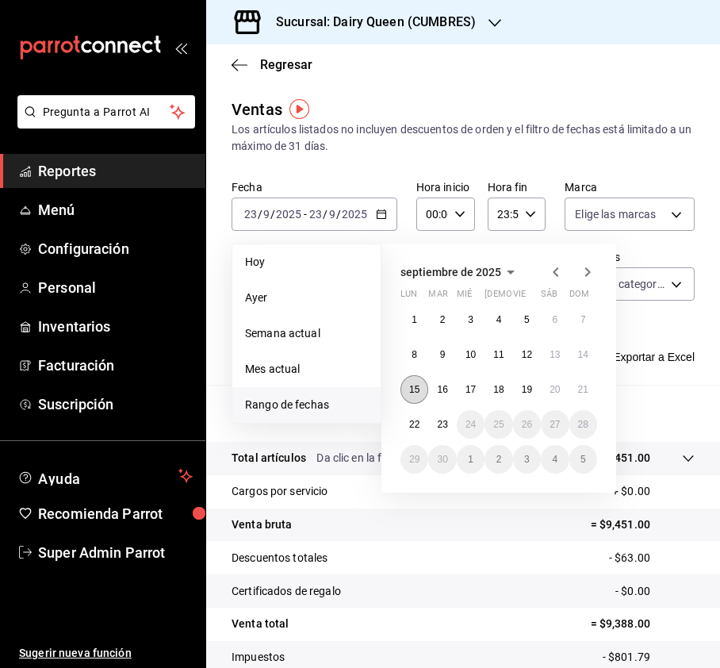
click at [414, 389] on abbr "15" at bounding box center [414, 389] width 10 height 11
click at [581, 391] on abbr "21" at bounding box center [583, 389] width 10 height 11
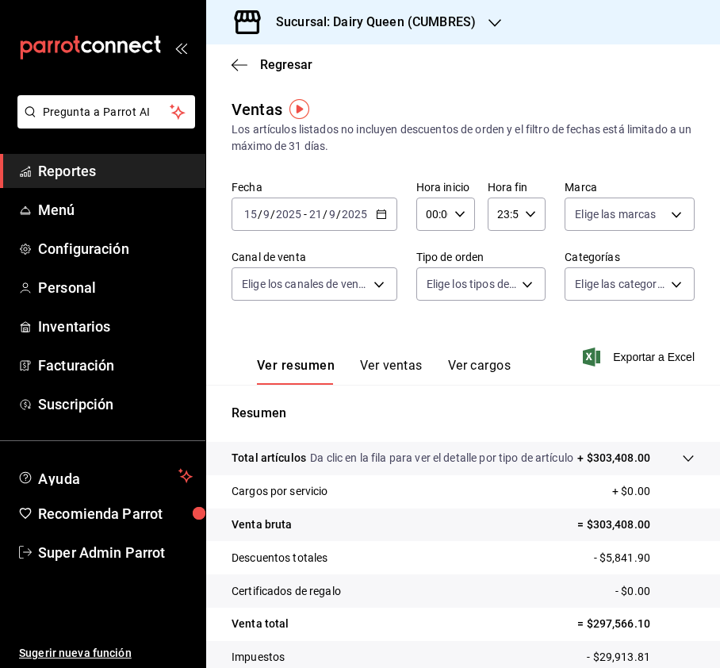
click at [460, 33] on div "Sucursal: Dairy Queen (CUMBRES)" at bounding box center [363, 22] width 289 height 44
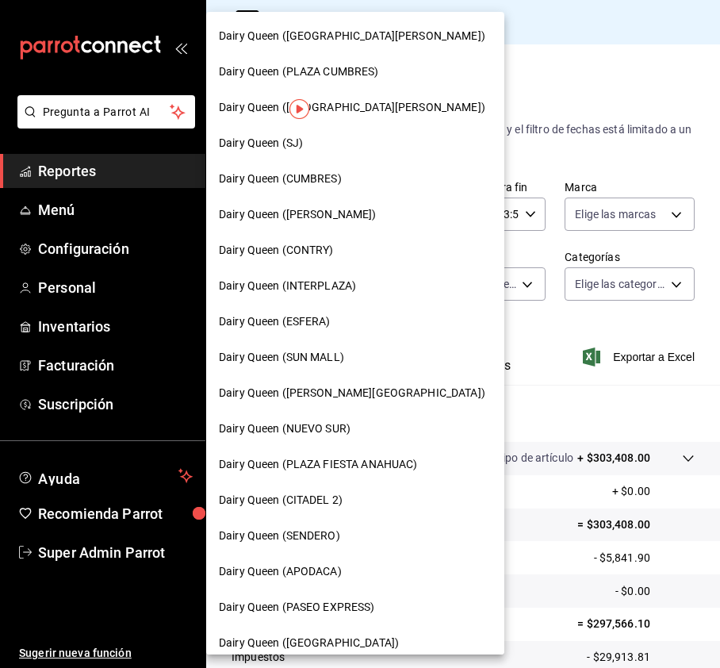
click at [404, 117] on div "Dairy Queen ([GEOGRAPHIC_DATA][PERSON_NAME])" at bounding box center [355, 108] width 298 height 36
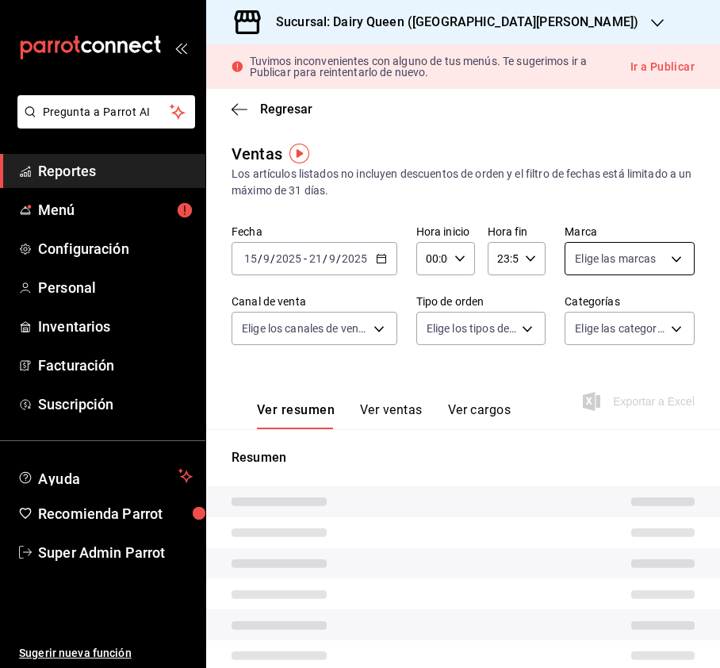
click at [626, 258] on span "Elige las marcas" at bounding box center [615, 259] width 81 height 16
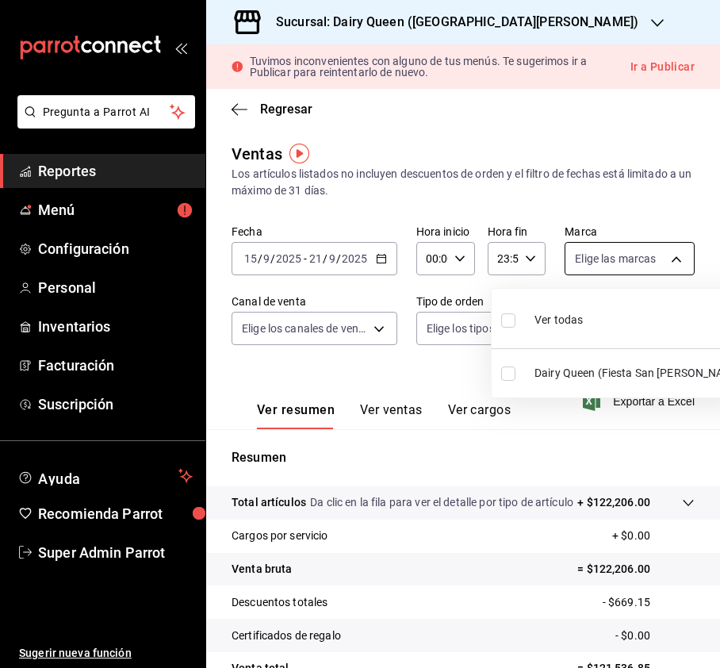
click at [661, 261] on body "Pregunta a Parrot AI Reportes Menú Configuración Personal Inventarios Facturaci…" at bounding box center [360, 334] width 720 height 668
click at [508, 322] on input "checkbox" at bounding box center [508, 320] width 14 height 14
checkbox input "true"
type input "dd4fa743-0494-44ed-87db-5f2d7760c1c4"
checkbox input "true"
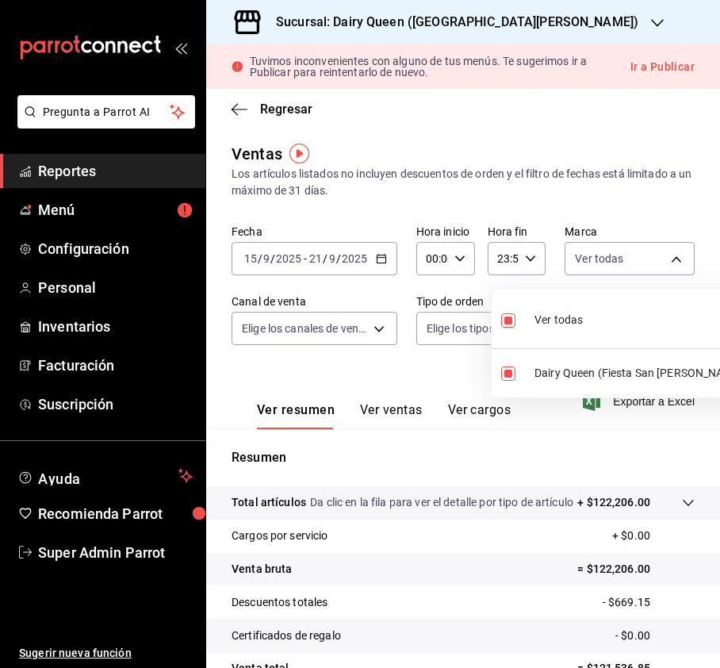
click at [339, 308] on div at bounding box center [360, 334] width 720 height 668
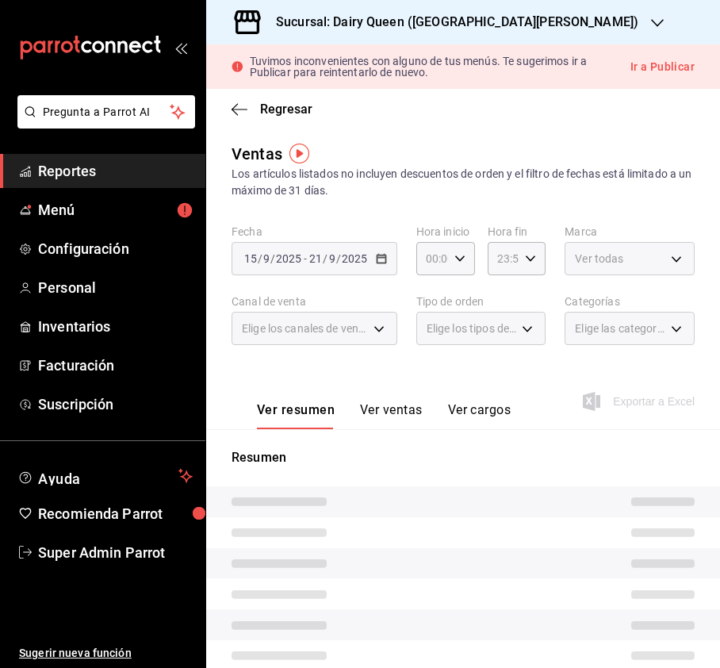
click at [378, 331] on div at bounding box center [360, 334] width 720 height 668
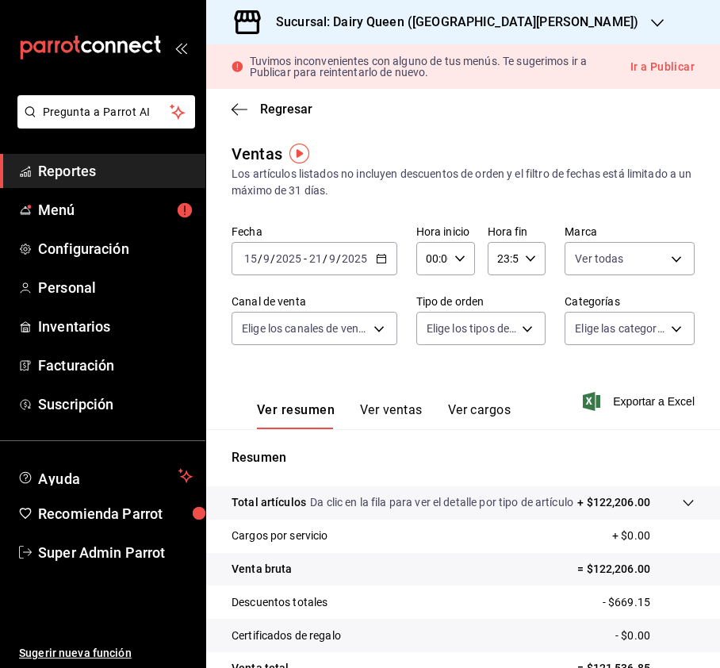
click at [378, 331] on body "Pregunta a Parrot AI Reportes Menú Configuración Personal Inventarios Facturaci…" at bounding box center [360, 334] width 720 height 668
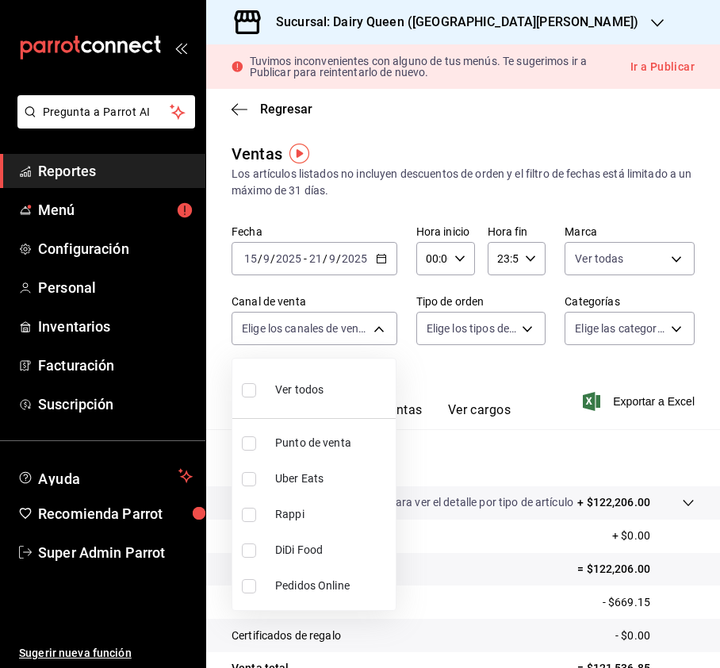
click at [247, 394] on input "checkbox" at bounding box center [249, 390] width 14 height 14
click at [467, 324] on div at bounding box center [360, 334] width 720 height 668
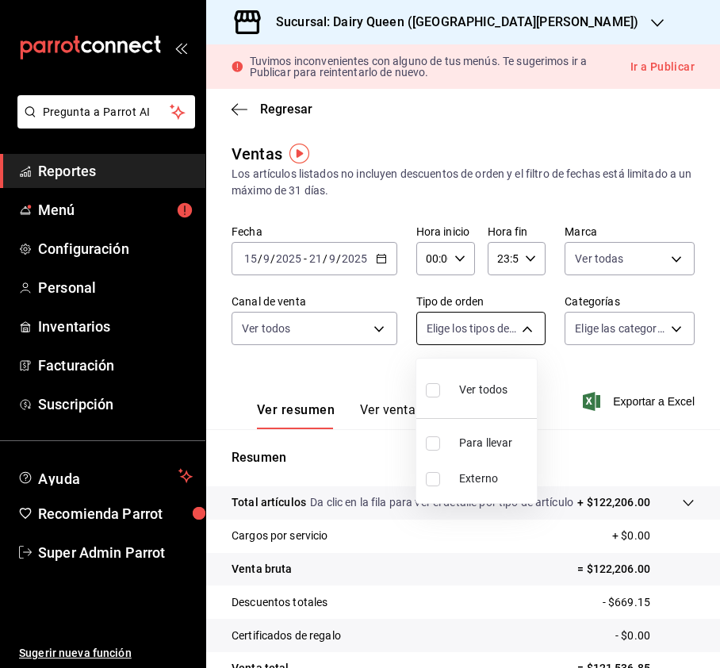
click at [509, 331] on body "Pregunta a Parrot AI Reportes Menú Configuración Personal Inventarios Facturaci…" at bounding box center [360, 334] width 720 height 668
click at [432, 389] on input "checkbox" at bounding box center [433, 390] width 14 height 14
click at [661, 327] on div at bounding box center [360, 334] width 720 height 668
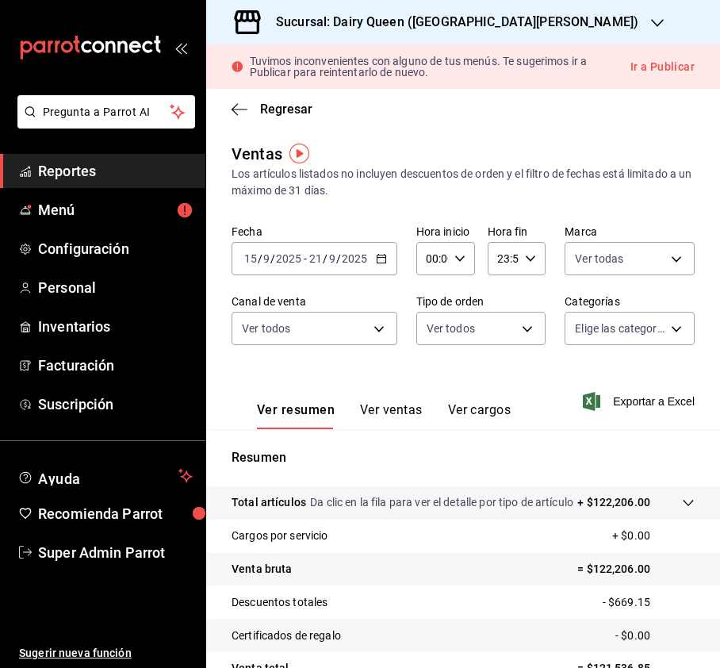
click at [661, 327] on body "Pregunta a Parrot AI Reportes Menú Configuración Personal Inventarios Facturaci…" at bounding box center [360, 334] width 720 height 668
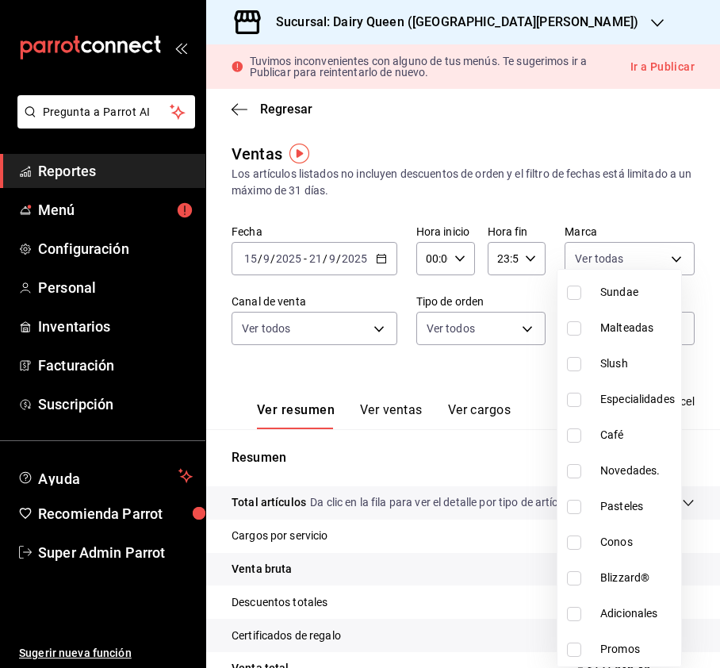
scroll to position [194, 0]
drag, startPoint x: 571, startPoint y: 503, endPoint x: 546, endPoint y: 487, distance: 29.9
click at [569, 503] on input "checkbox" at bounding box center [574, 506] width 14 height 14
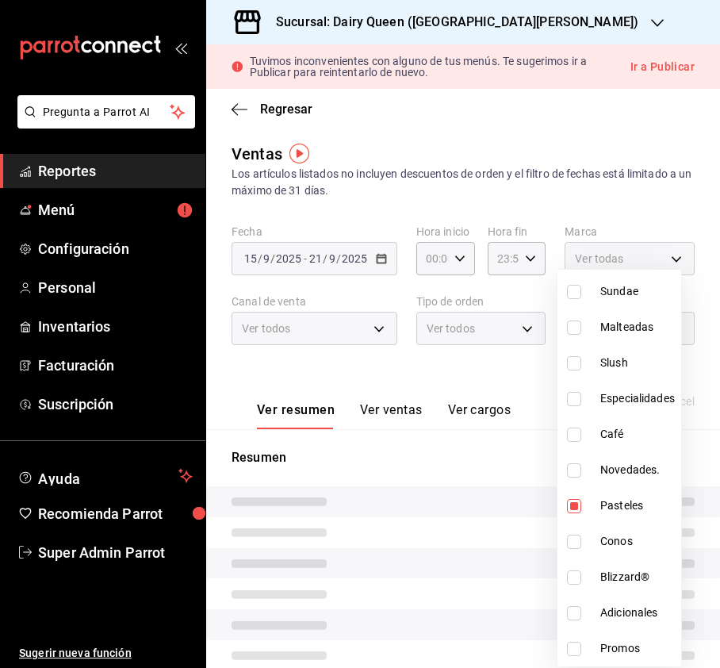
click at [479, 457] on div at bounding box center [360, 334] width 720 height 668
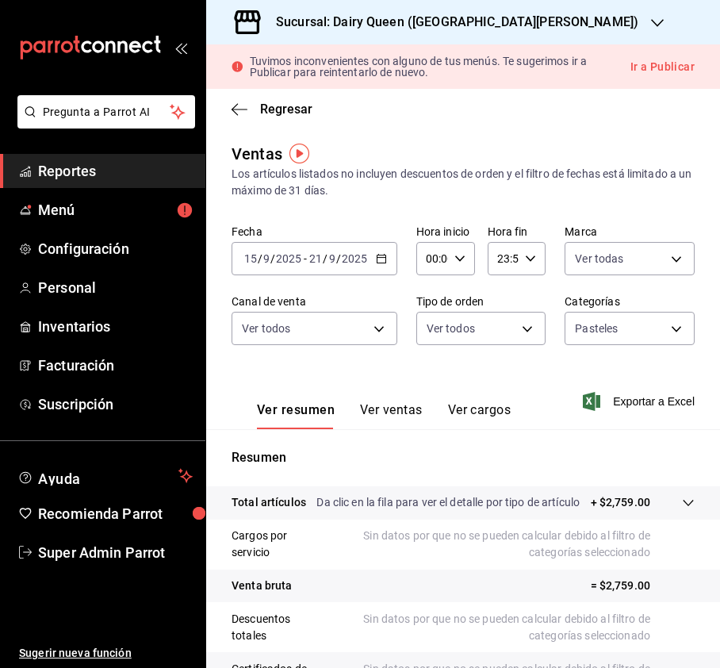
click at [412, 416] on button "Ver ventas" at bounding box center [391, 415] width 63 height 27
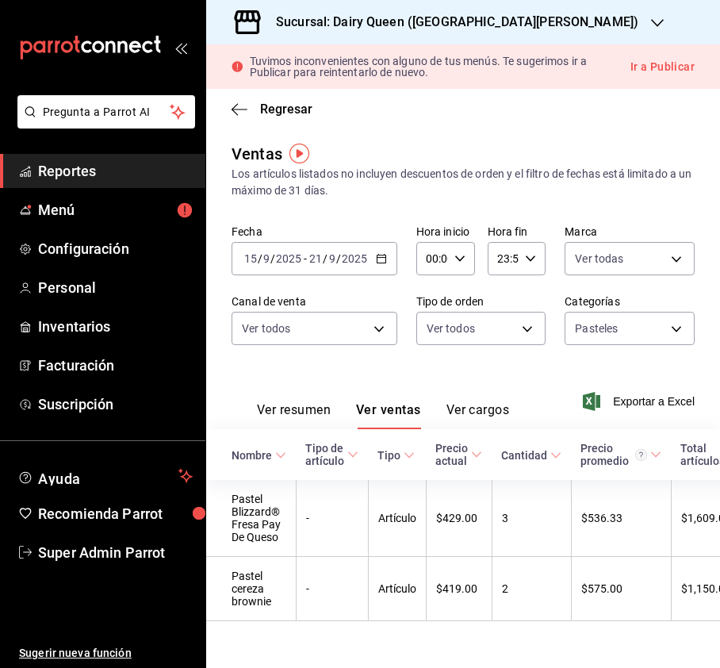
scroll to position [36, 0]
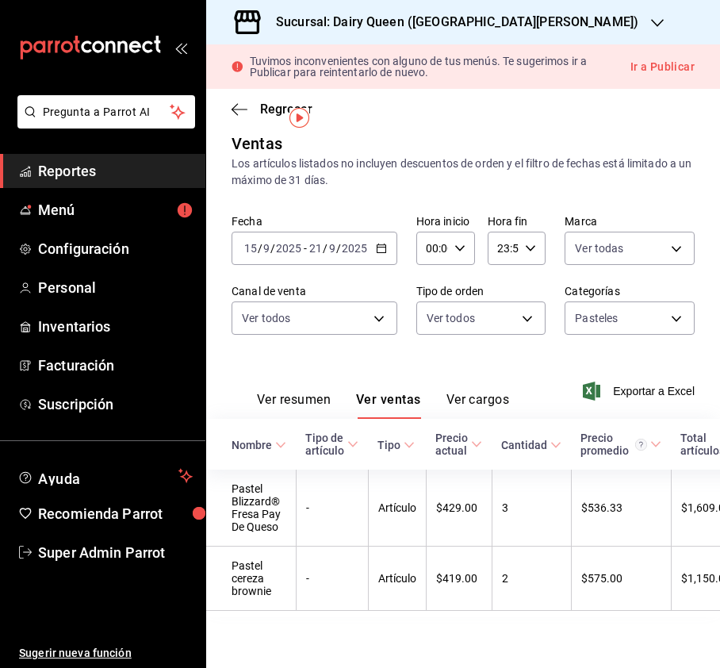
click at [477, 29] on h3 "Sucursal: Dairy Queen ([GEOGRAPHIC_DATA][PERSON_NAME])" at bounding box center [450, 22] width 375 height 19
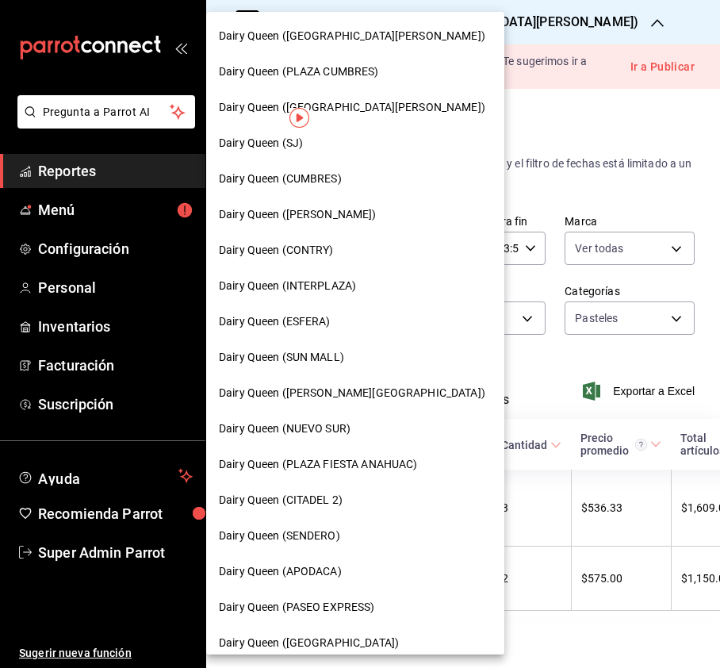
click at [317, 546] on div "Dairy Queen (SENDERO)" at bounding box center [355, 536] width 298 height 36
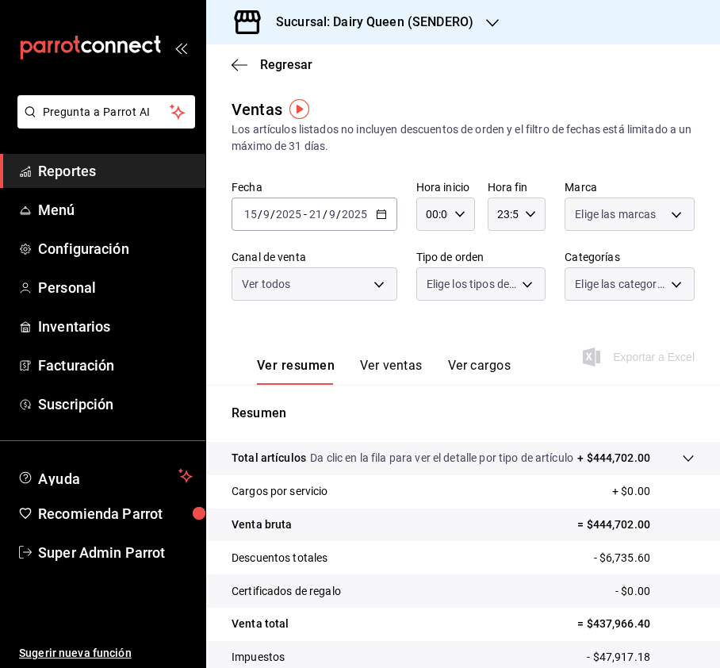
click at [655, 206] on body "Pregunta a Parrot AI Reportes Menú Configuración Personal Inventarios Facturaci…" at bounding box center [360, 334] width 720 height 668
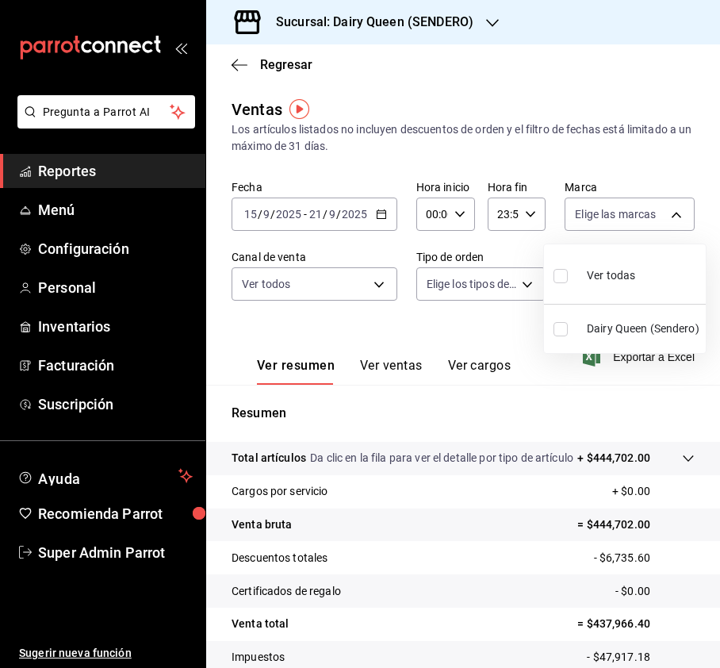
click at [556, 276] on input "checkbox" at bounding box center [561, 276] width 14 height 14
click at [384, 289] on div at bounding box center [360, 334] width 720 height 668
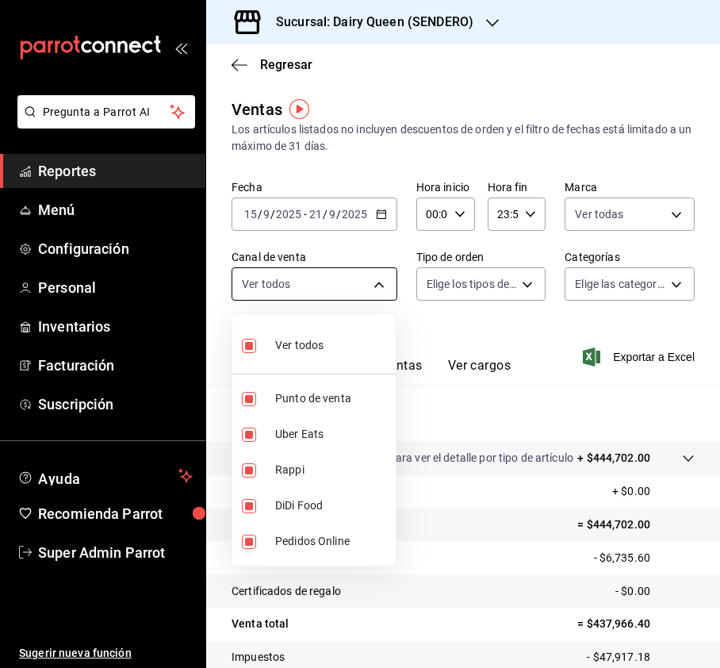
click at [351, 277] on body "Pregunta a Parrot AI Reportes Menú Configuración Personal Inventarios Facturaci…" at bounding box center [360, 334] width 720 height 668
click at [514, 303] on div at bounding box center [360, 334] width 720 height 668
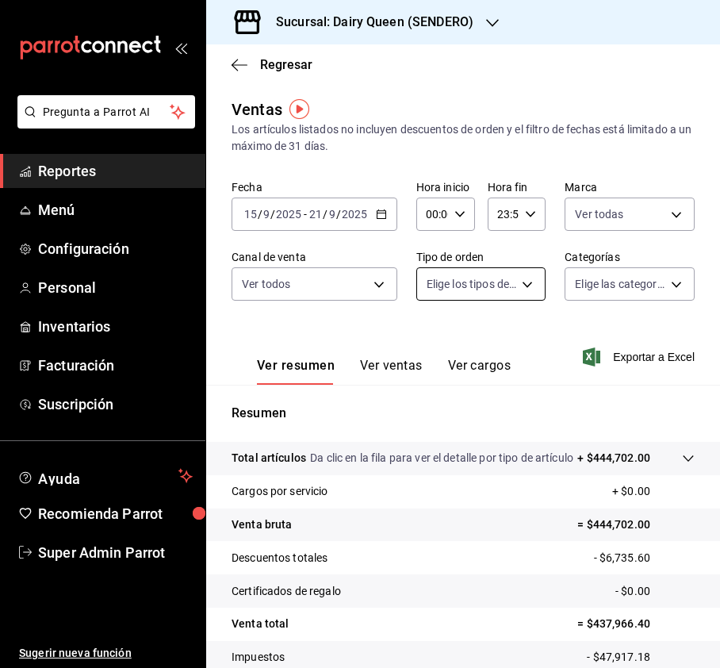
click at [509, 279] on body "Pregunta a Parrot AI Reportes Menú Configuración Personal Inventarios Facturaci…" at bounding box center [360, 334] width 720 height 668
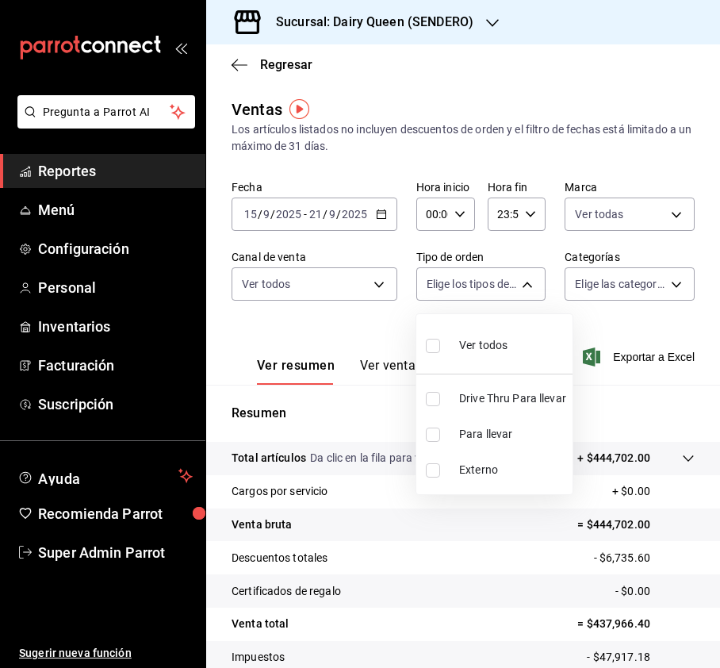
click at [432, 344] on input "checkbox" at bounding box center [433, 346] width 14 height 14
click at [592, 286] on div at bounding box center [360, 334] width 720 height 668
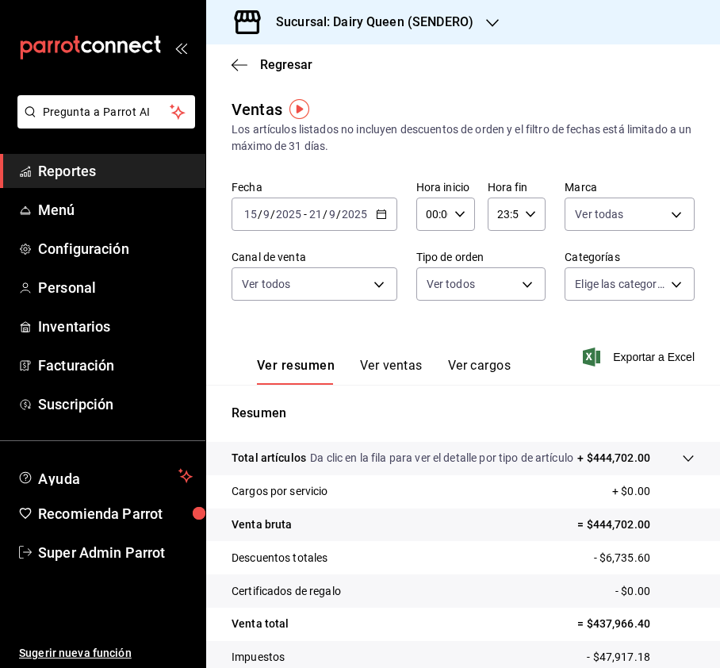
click at [638, 284] on body "Pregunta a Parrot AI Reportes Menú Configuración Personal Inventarios Facturaci…" at bounding box center [360, 334] width 720 height 668
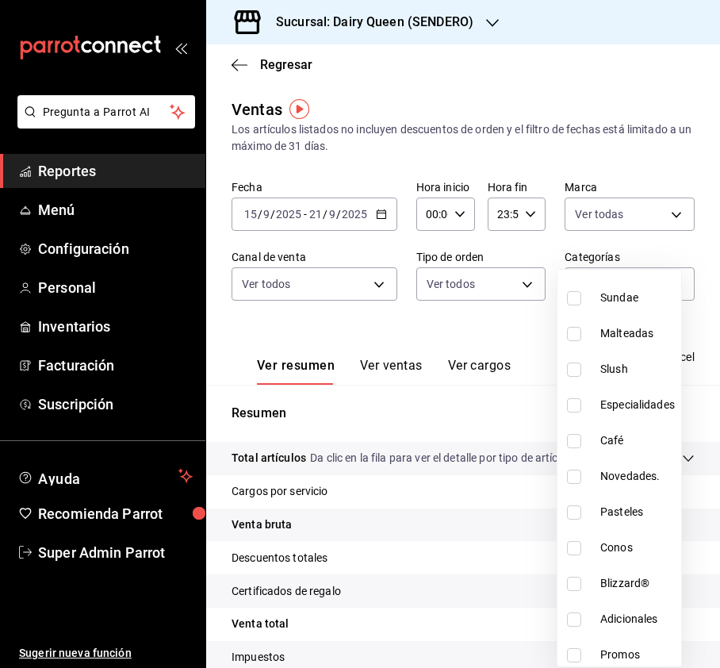
scroll to position [194, 0]
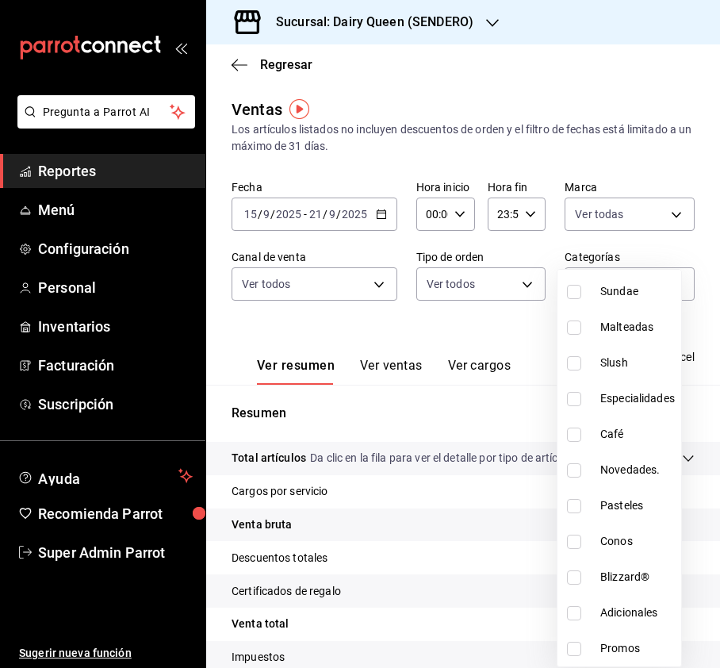
click at [569, 506] on input "checkbox" at bounding box center [574, 506] width 14 height 14
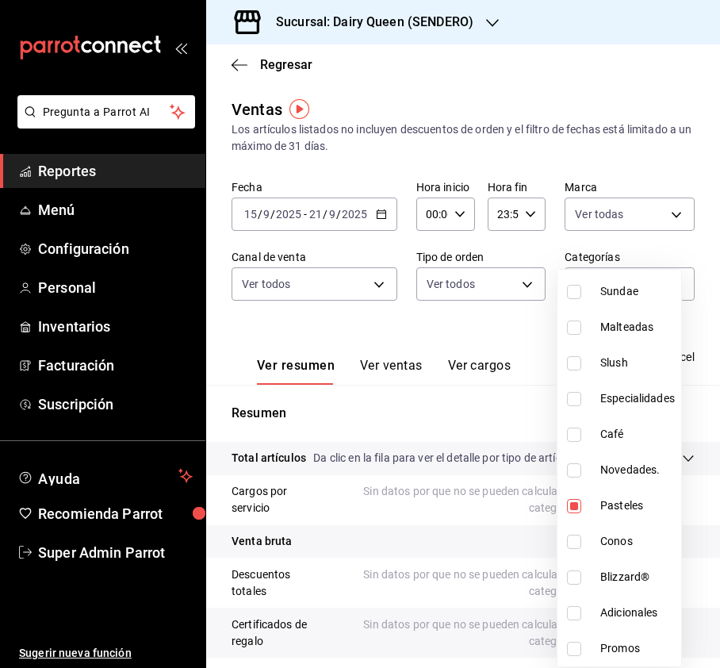
click at [360, 366] on div at bounding box center [360, 334] width 720 height 668
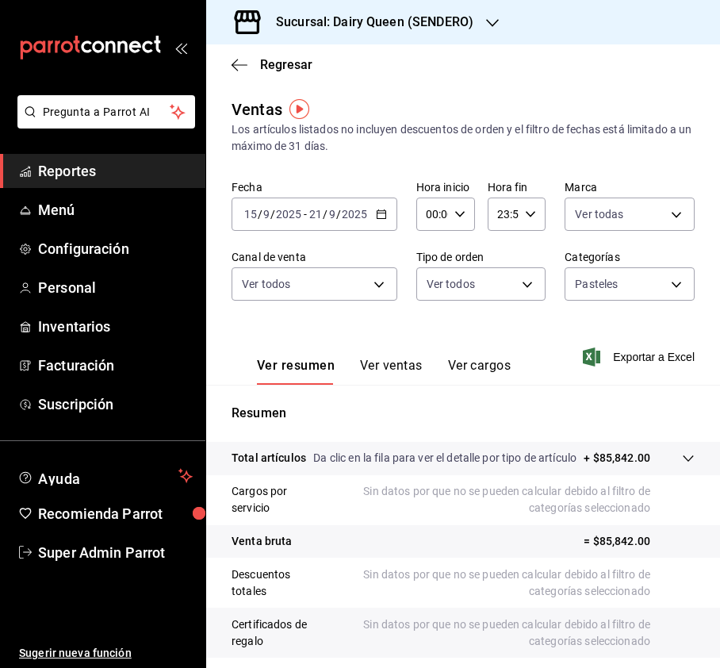
click at [391, 368] on button "Ver ventas" at bounding box center [391, 371] width 63 height 27
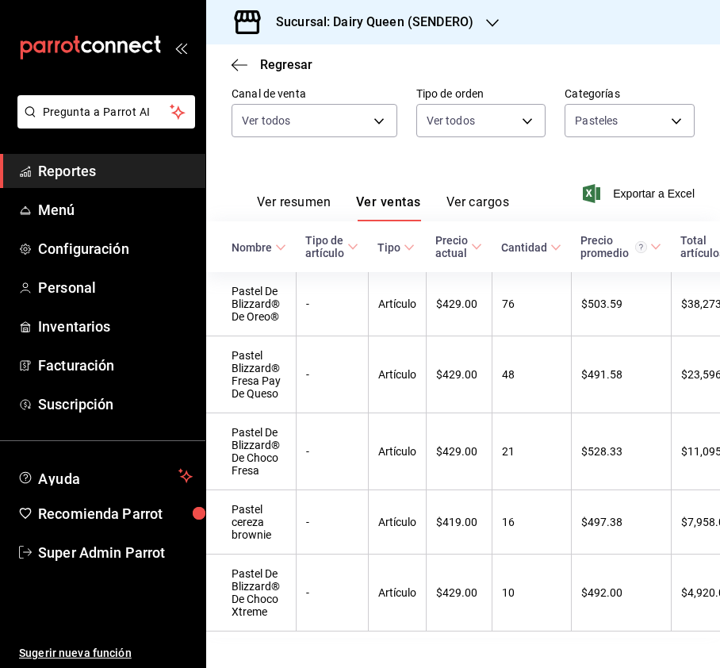
scroll to position [222, 0]
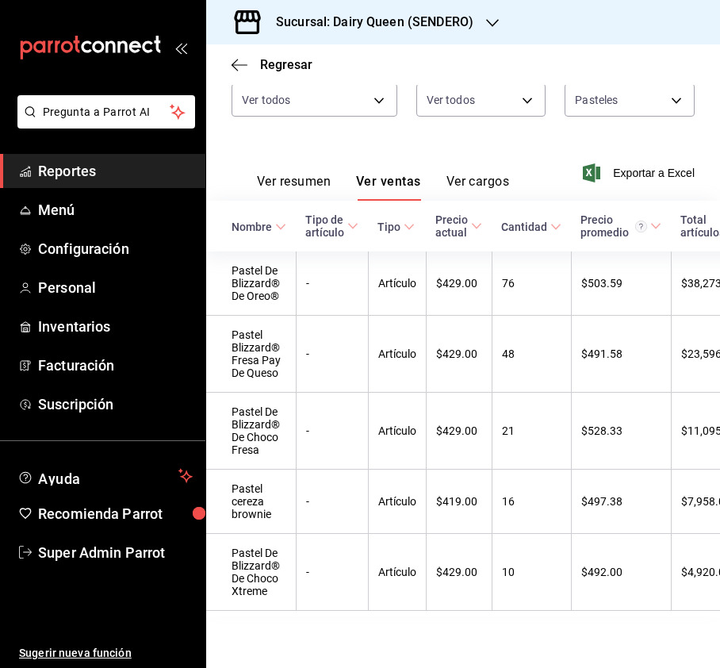
click at [460, 33] on div "Sucursal: Dairy Queen (SENDERO)" at bounding box center [362, 22] width 286 height 44
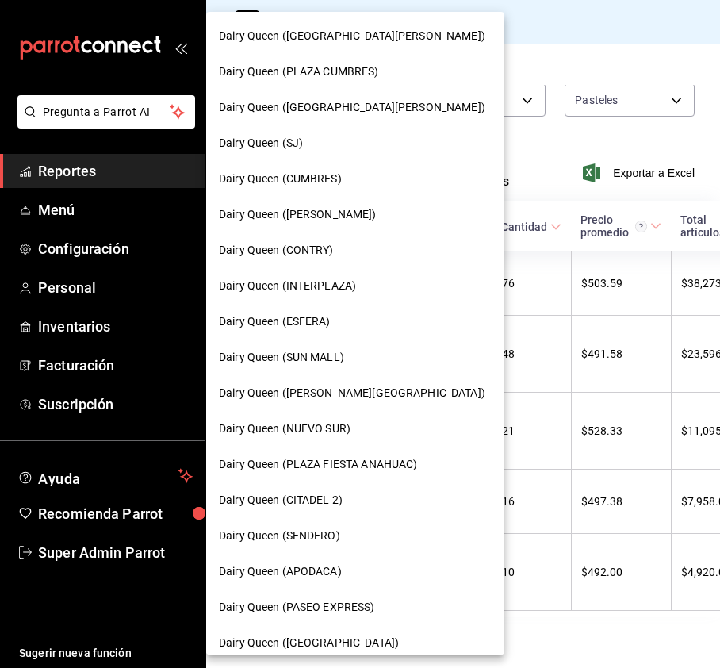
click at [340, 219] on span "Dairy Queen ([PERSON_NAME])" at bounding box center [298, 214] width 158 height 17
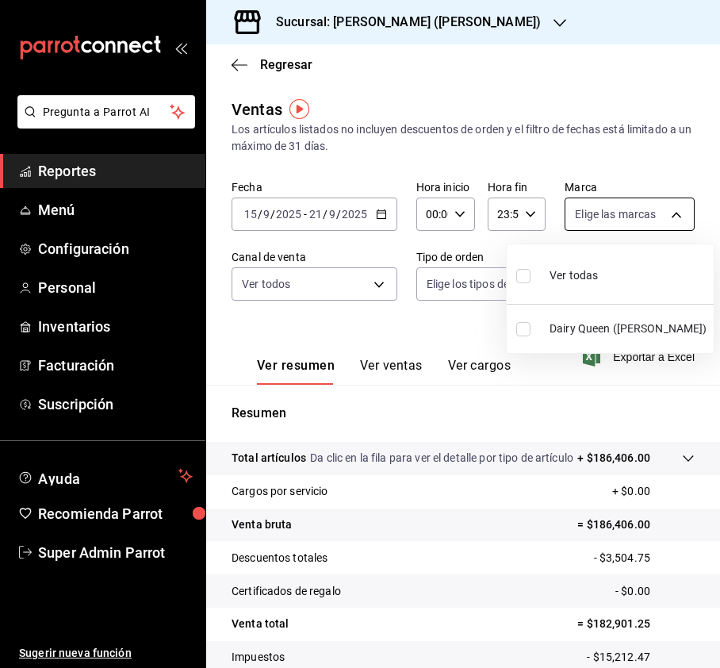
click at [614, 224] on body "Pregunta a Parrot AI Reportes Menú Configuración Personal Inventarios Facturaci…" at bounding box center [360, 334] width 720 height 668
click at [516, 274] on input "checkbox" at bounding box center [523, 276] width 14 height 14
click at [299, 276] on div at bounding box center [360, 334] width 720 height 668
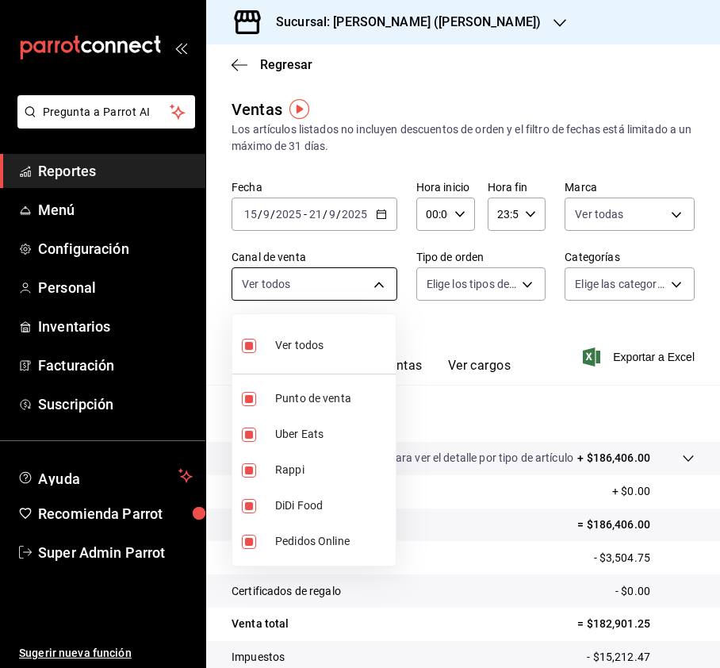
click at [356, 279] on body "Pregunta a Parrot AI Reportes Menú Configuración Personal Inventarios Facturaci…" at bounding box center [360, 334] width 720 height 668
click at [520, 284] on div at bounding box center [360, 334] width 720 height 668
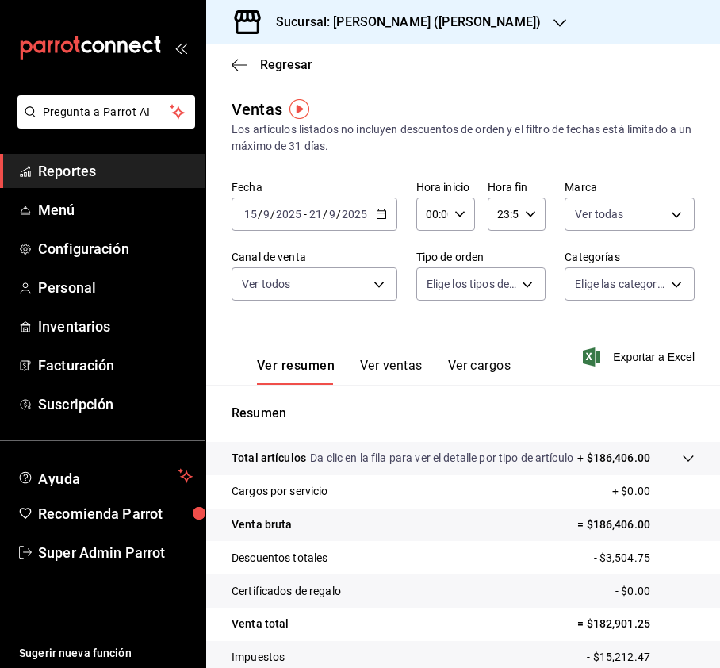
click at [519, 284] on body "Pregunta a Parrot AI Reportes Menú Configuración Personal Inventarios Facturaci…" at bounding box center [360, 334] width 720 height 668
click at [433, 347] on input "checkbox" at bounding box center [433, 346] width 14 height 14
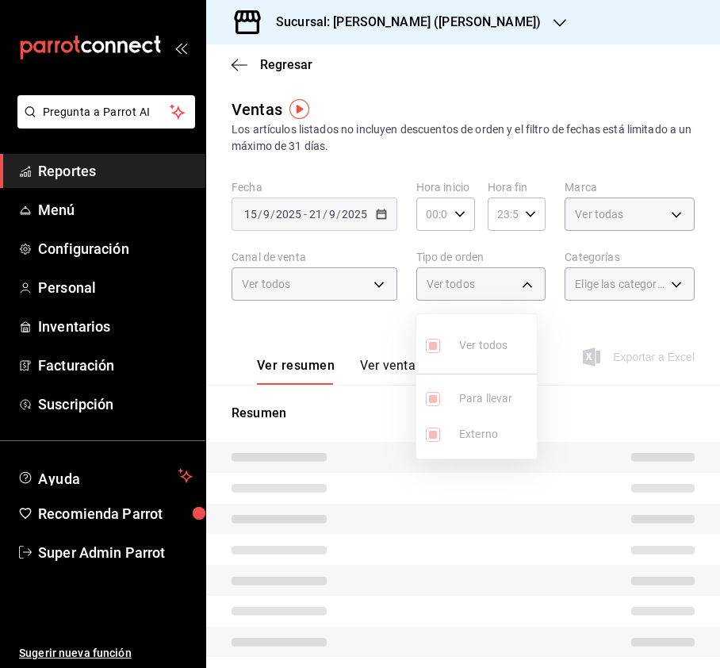
click at [609, 305] on div at bounding box center [360, 334] width 720 height 668
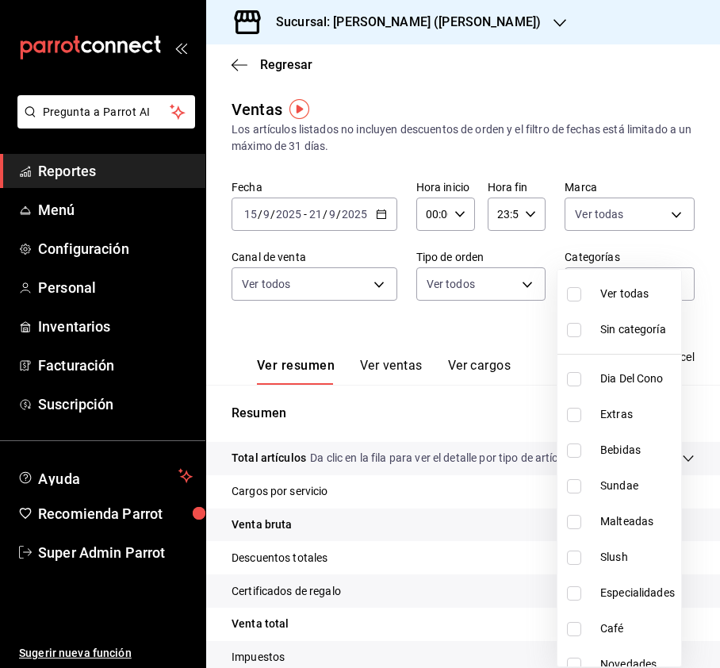
click at [639, 282] on body "Pregunta a Parrot AI Reportes Menú Configuración Personal Inventarios Facturaci…" at bounding box center [360, 334] width 720 height 668
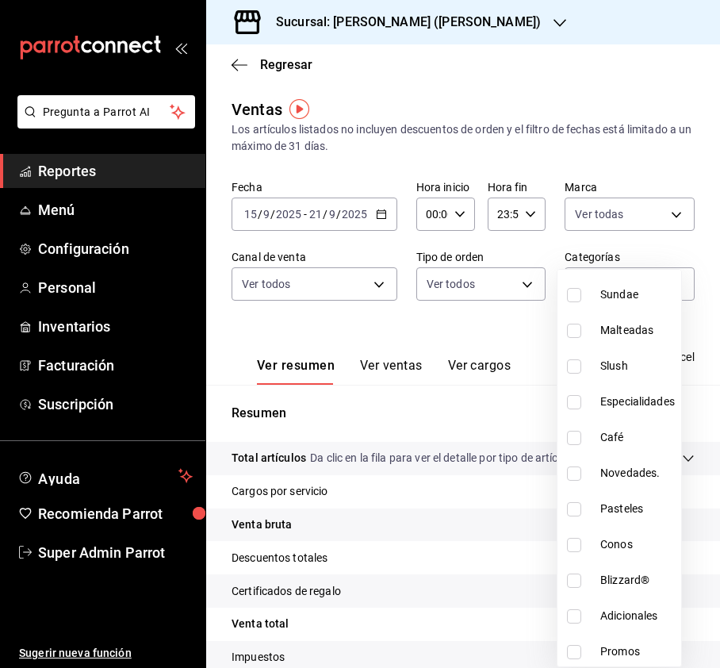
scroll to position [194, 0]
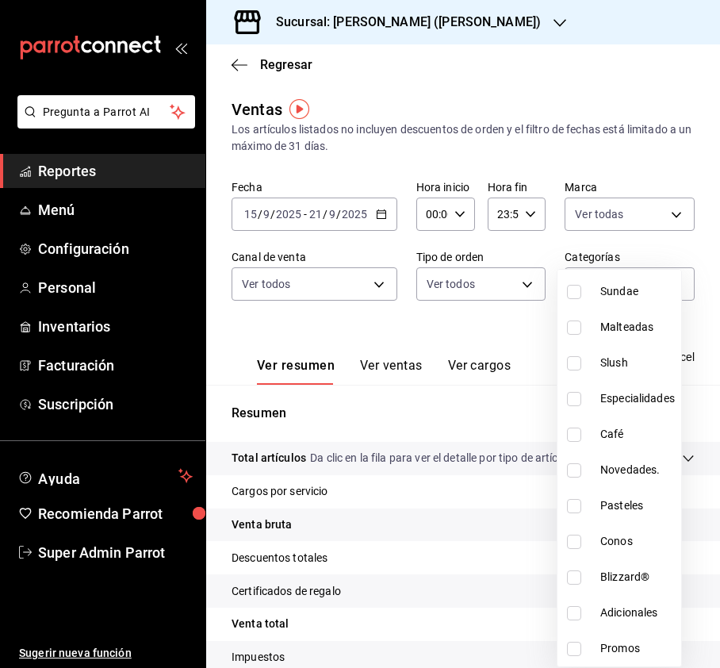
click at [571, 504] on input "checkbox" at bounding box center [574, 506] width 14 height 14
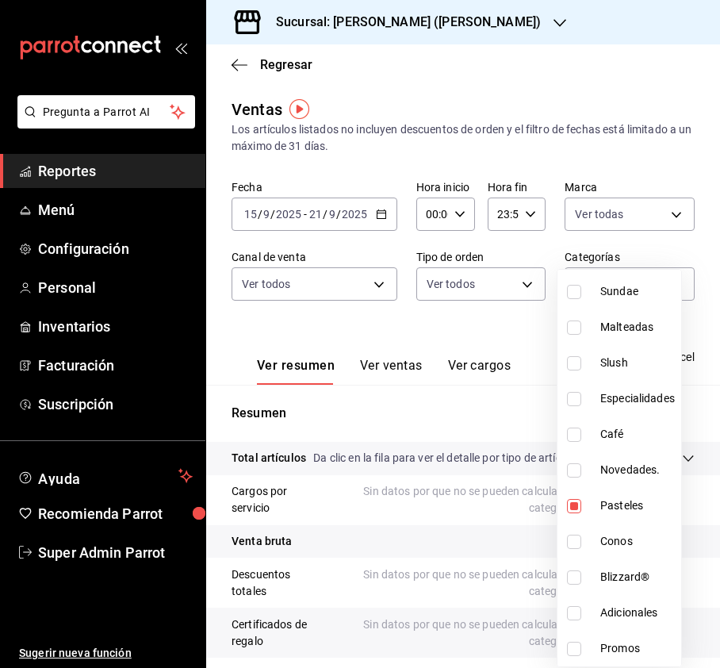
click at [518, 322] on div at bounding box center [360, 334] width 720 height 668
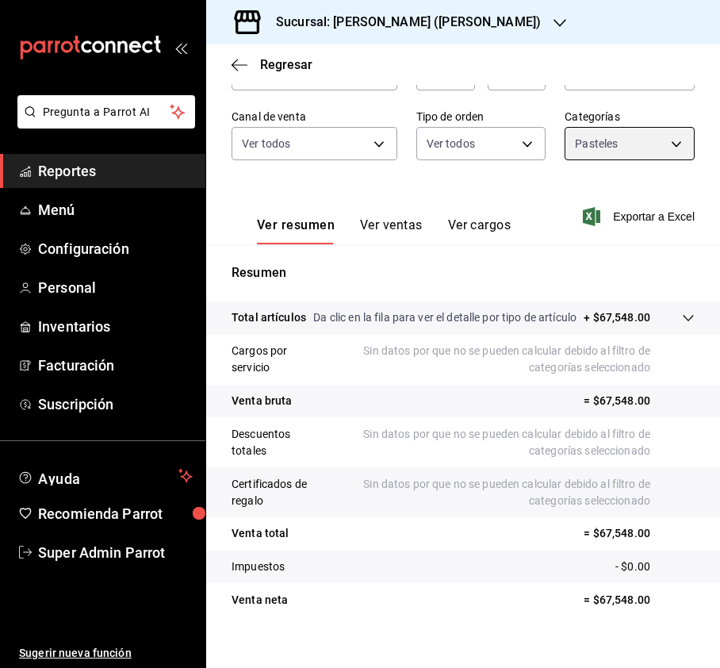
scroll to position [174, 0]
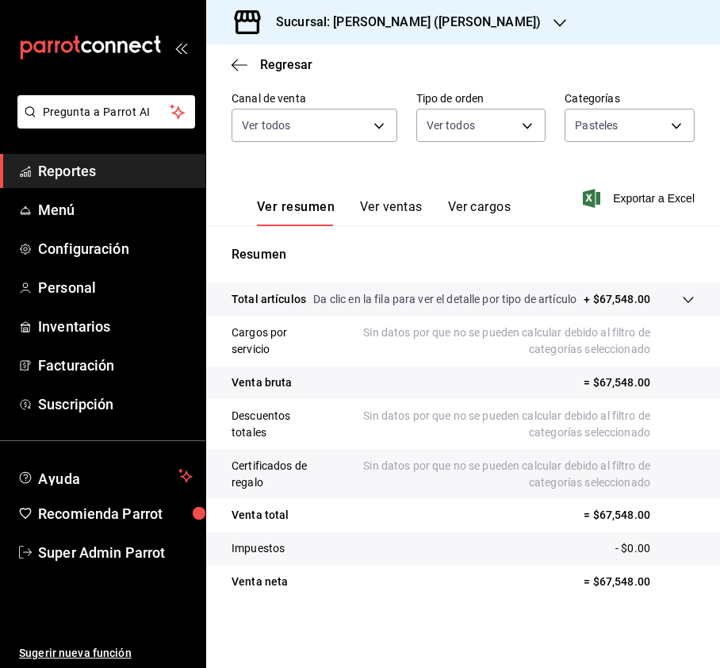
click at [409, 199] on button "Ver ventas" at bounding box center [391, 212] width 63 height 27
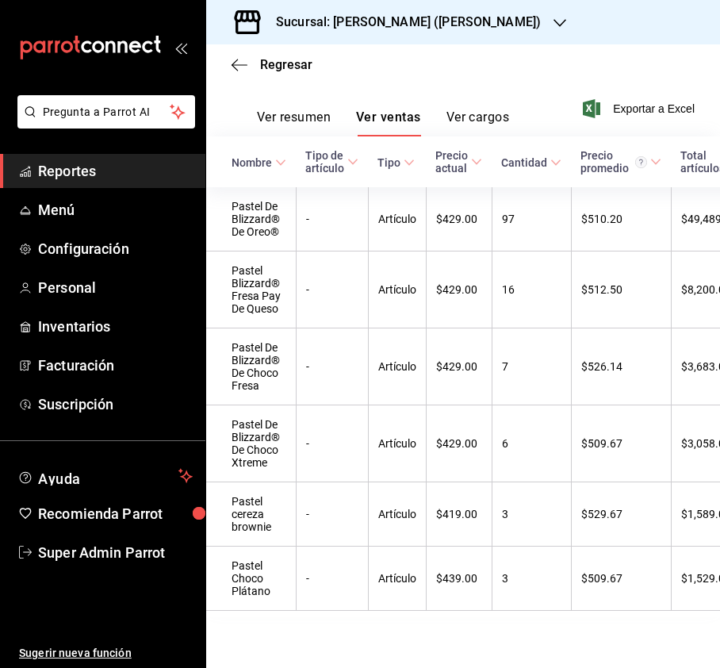
scroll to position [286, 0]
click at [404, 30] on h3 "Sucursal: [PERSON_NAME] ([PERSON_NAME])" at bounding box center [402, 22] width 278 height 19
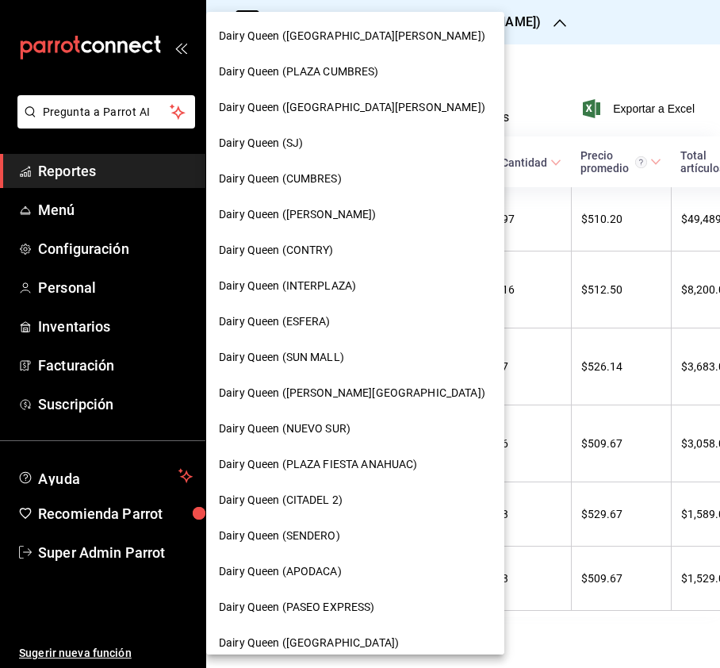
click at [330, 187] on div "Dairy Queen (CUMBRES)" at bounding box center [355, 179] width 298 height 36
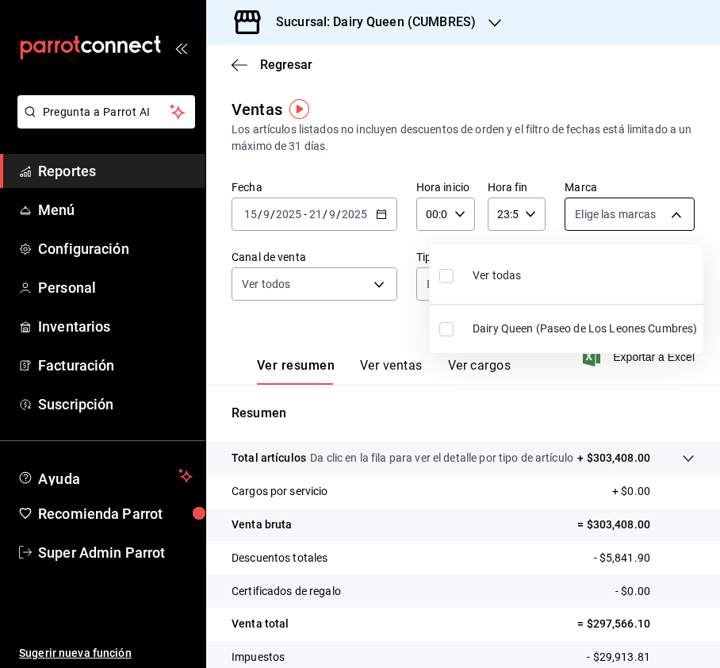
click at [613, 219] on body "Pregunta a Parrot AI Reportes Menú Configuración Personal Inventarios Facturaci…" at bounding box center [360, 334] width 720 height 668
click at [441, 279] on input "checkbox" at bounding box center [446, 276] width 14 height 14
click at [298, 282] on div at bounding box center [360, 334] width 720 height 668
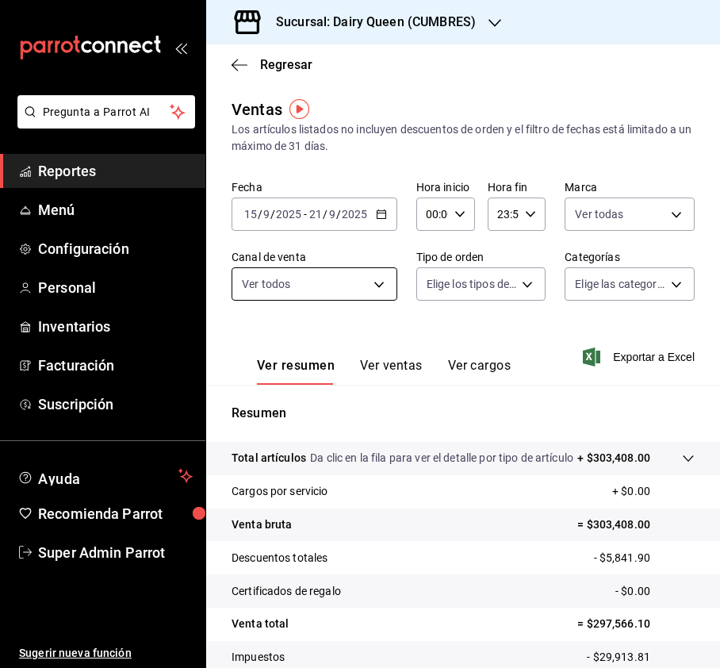
click at [351, 285] on body "Pregunta a Parrot AI Reportes Menú Configuración Personal Inventarios Facturaci…" at bounding box center [360, 334] width 720 height 668
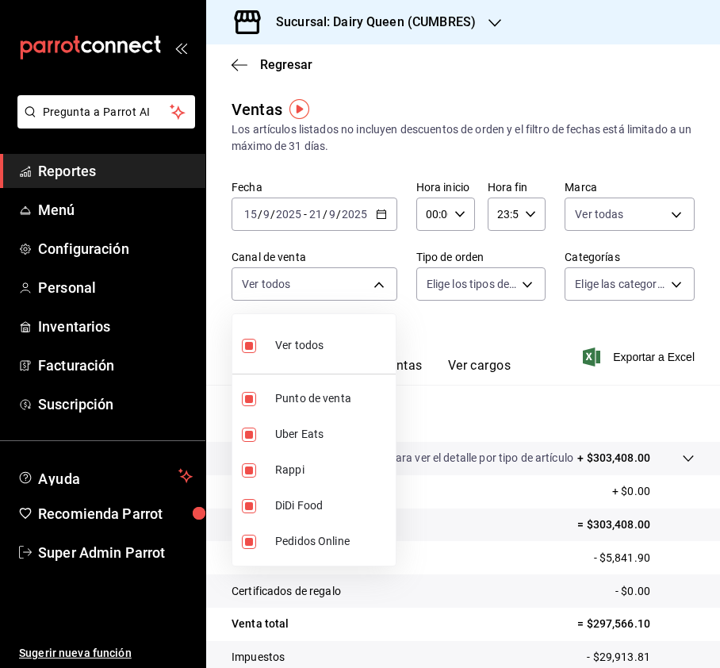
click at [477, 295] on div at bounding box center [360, 334] width 720 height 668
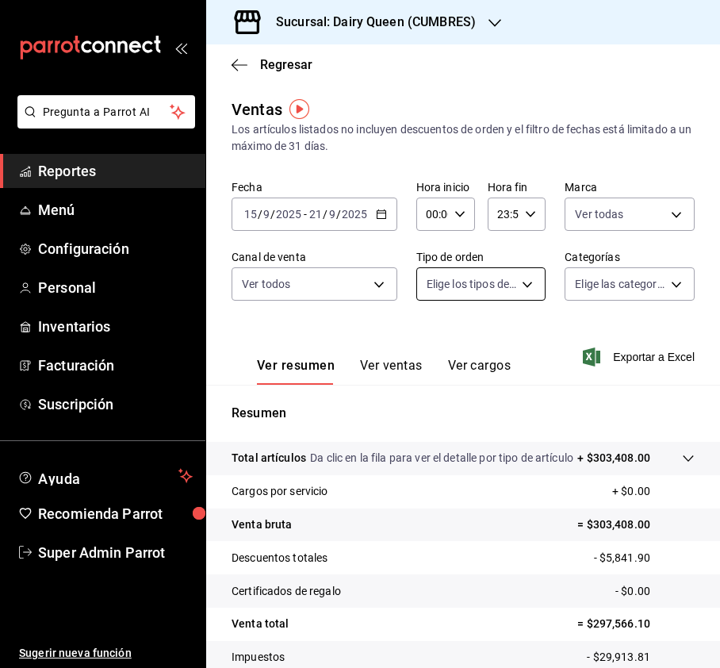
click at [527, 282] on body "Pregunta a Parrot AI Reportes Menú Configuración Personal Inventarios Facturaci…" at bounding box center [360, 334] width 720 height 668
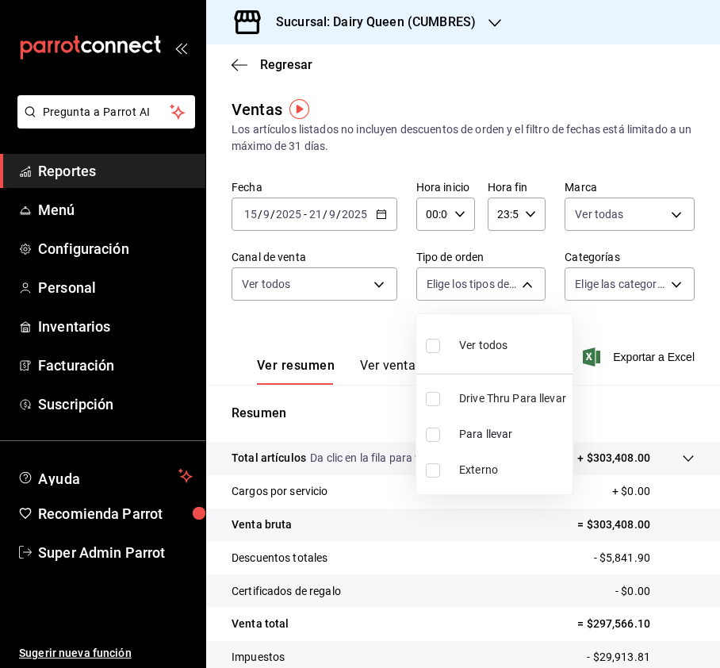
click at [435, 343] on input "checkbox" at bounding box center [433, 346] width 14 height 14
click at [641, 278] on div at bounding box center [360, 334] width 720 height 668
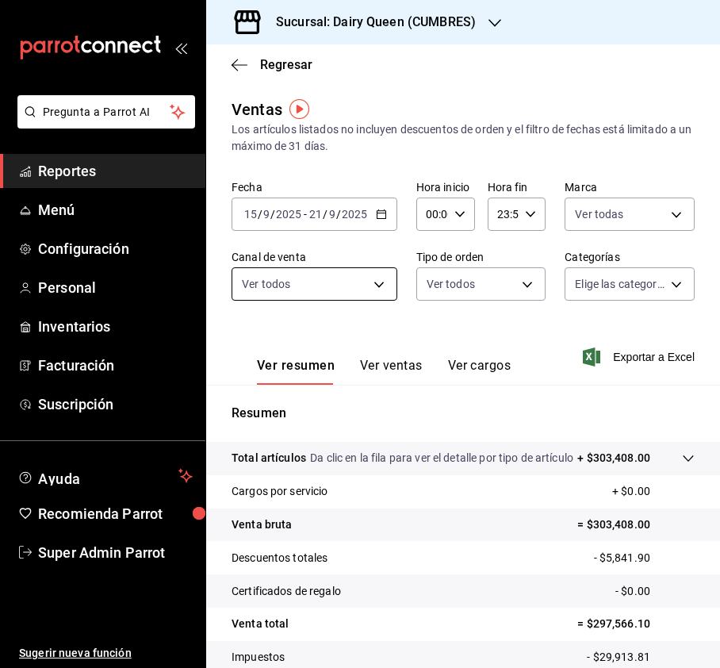
click at [336, 295] on body "Pregunta a Parrot AI Reportes Menú Configuración Personal Inventarios Facturaci…" at bounding box center [360, 334] width 720 height 668
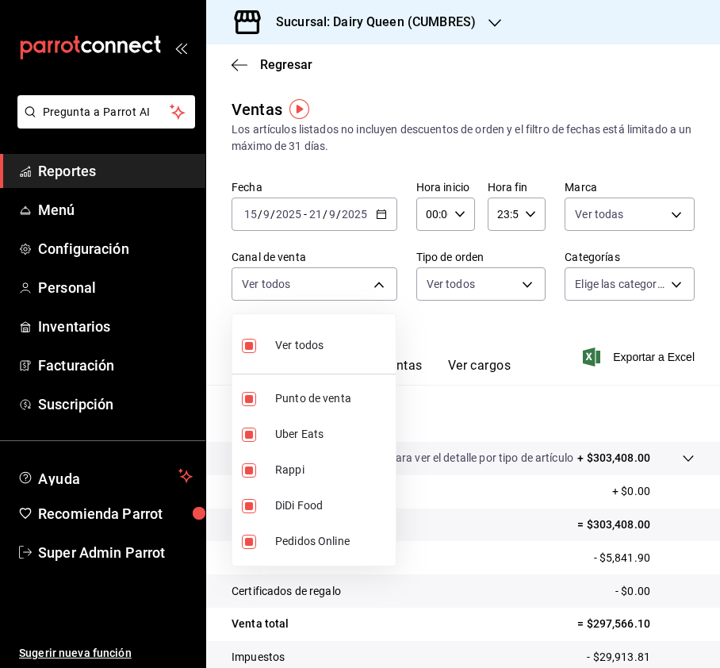
click at [661, 287] on div at bounding box center [360, 334] width 720 height 668
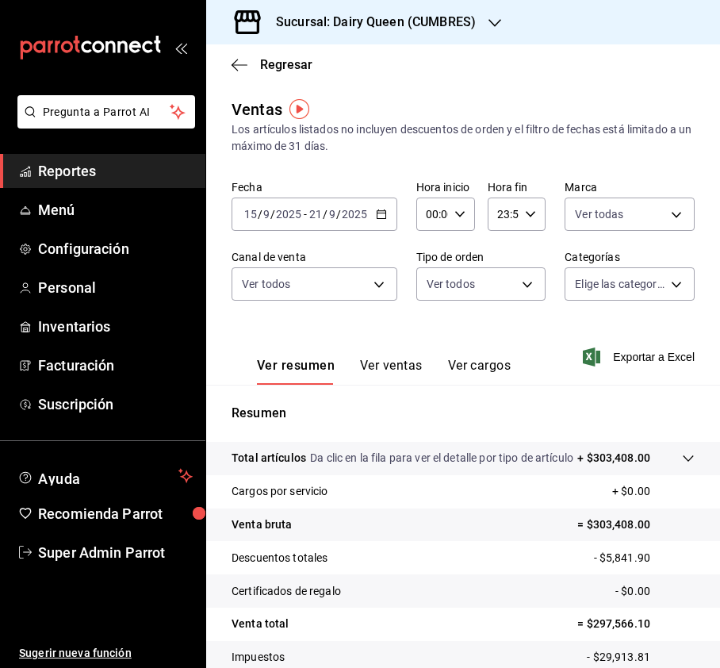
click at [661, 287] on body "Pregunta a Parrot AI Reportes Menú Configuración Personal Inventarios Facturaci…" at bounding box center [360, 334] width 720 height 668
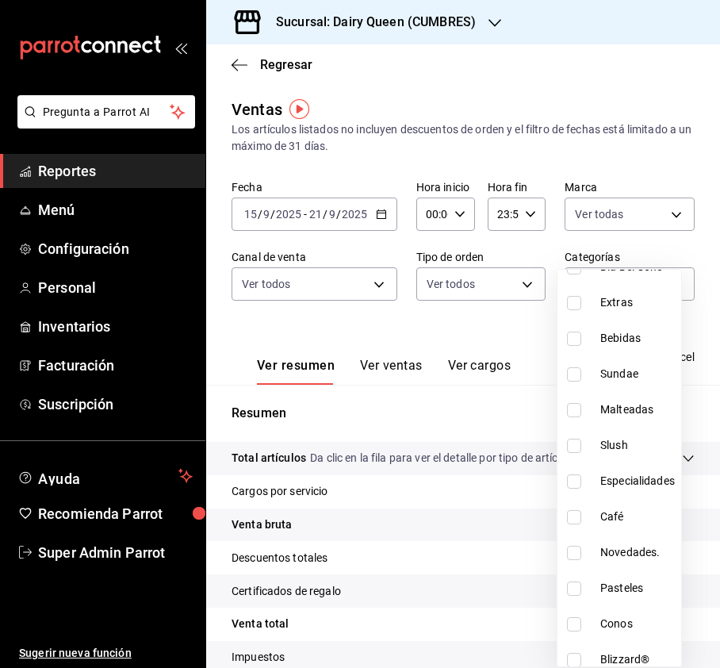
scroll to position [194, 0]
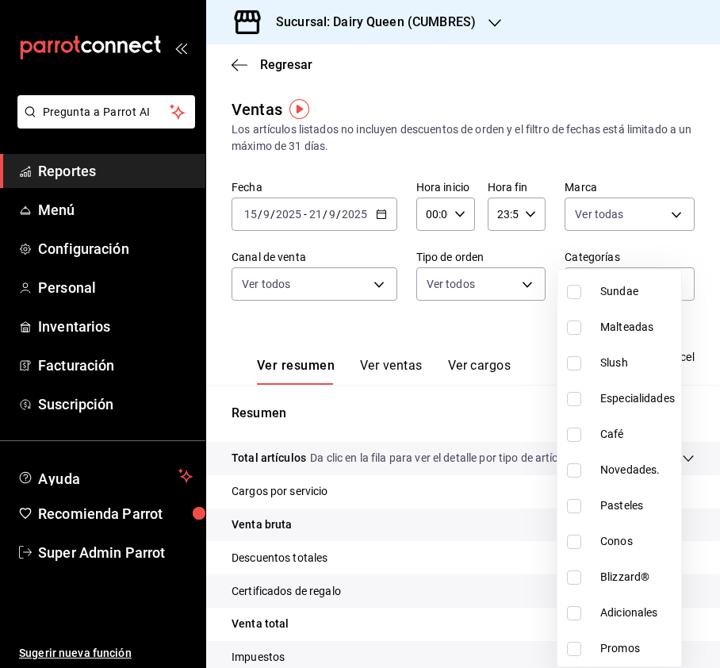
click at [574, 505] on input "checkbox" at bounding box center [574, 506] width 14 height 14
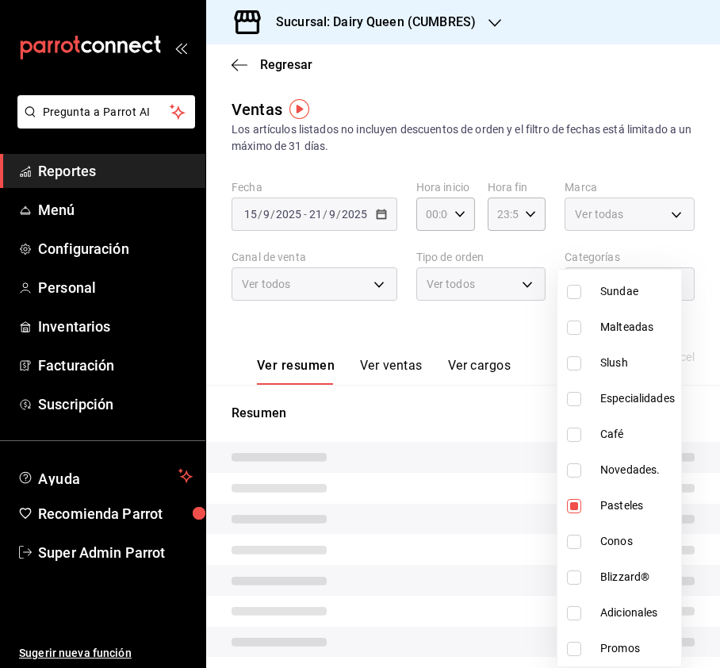
click at [520, 320] on div at bounding box center [360, 334] width 720 height 668
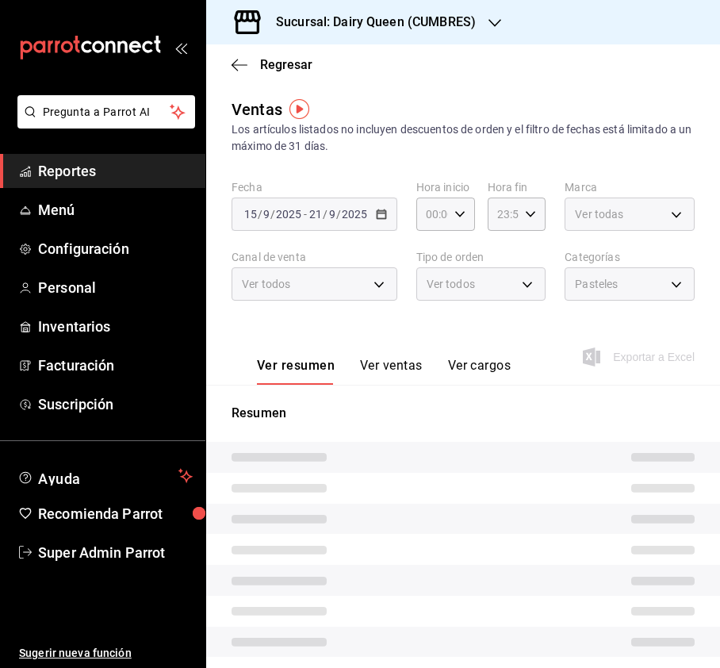
click at [366, 366] on button "Ver ventas" at bounding box center [391, 371] width 63 height 27
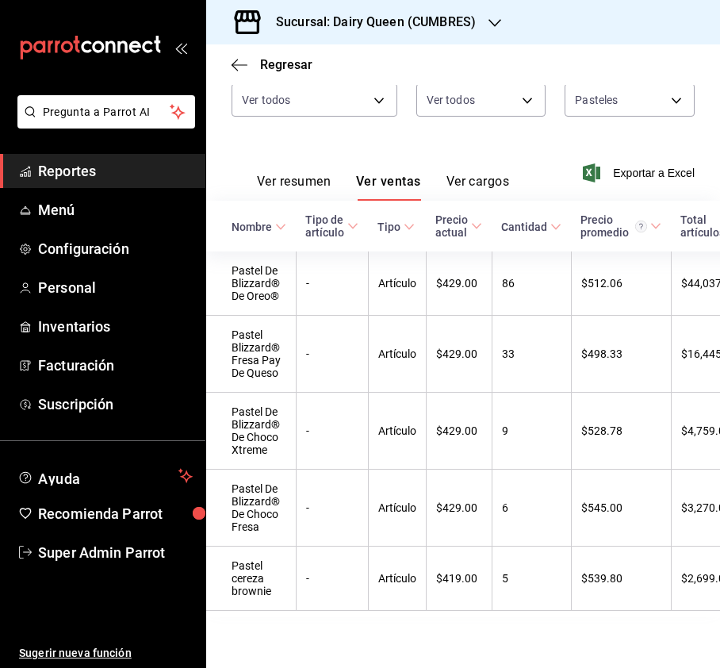
scroll to position [222, 0]
click at [413, 19] on h3 "Sucursal: Dairy Queen (CUMBRES)" at bounding box center [369, 22] width 213 height 19
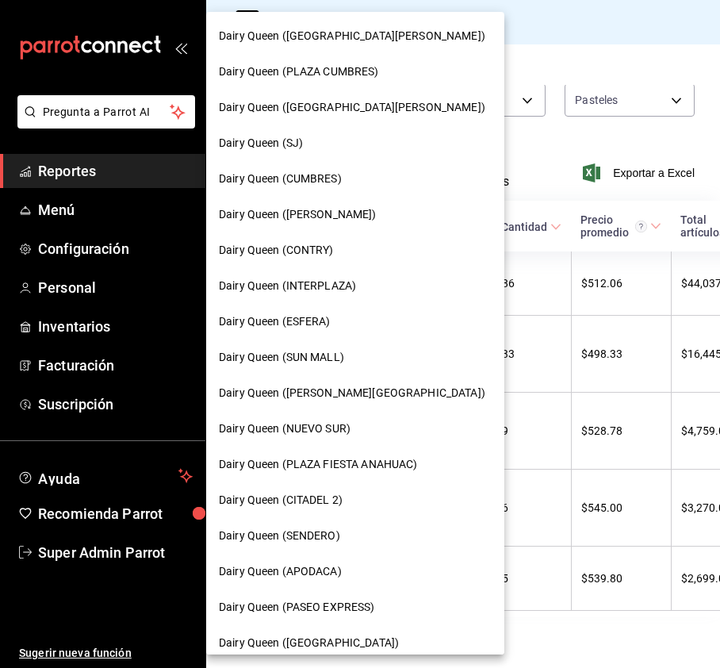
click at [354, 349] on div "Dairy Queen (SUN MALL)" at bounding box center [355, 357] width 273 height 17
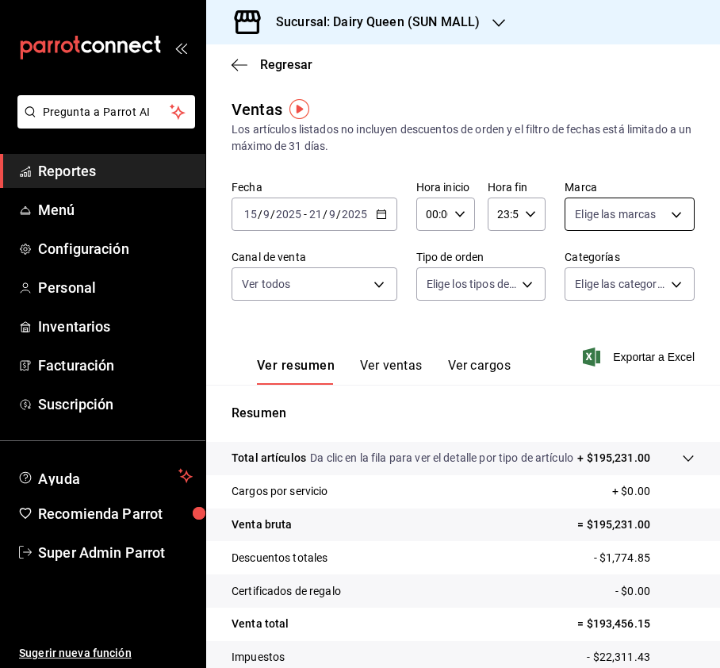
click at [650, 213] on body "Pregunta a Parrot AI Reportes Menú Configuración Personal Inventarios Facturaci…" at bounding box center [360, 334] width 720 height 668
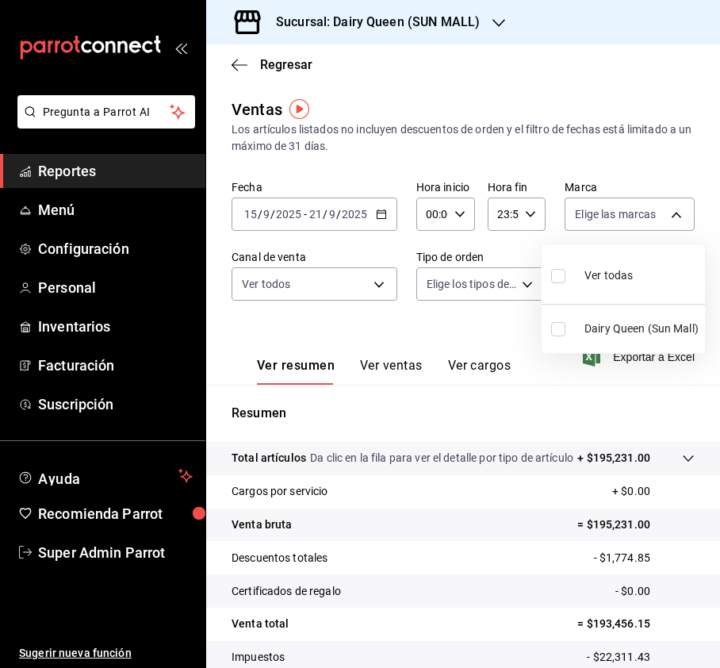
click at [554, 273] on input "checkbox" at bounding box center [558, 276] width 14 height 14
click at [350, 300] on div at bounding box center [360, 334] width 720 height 668
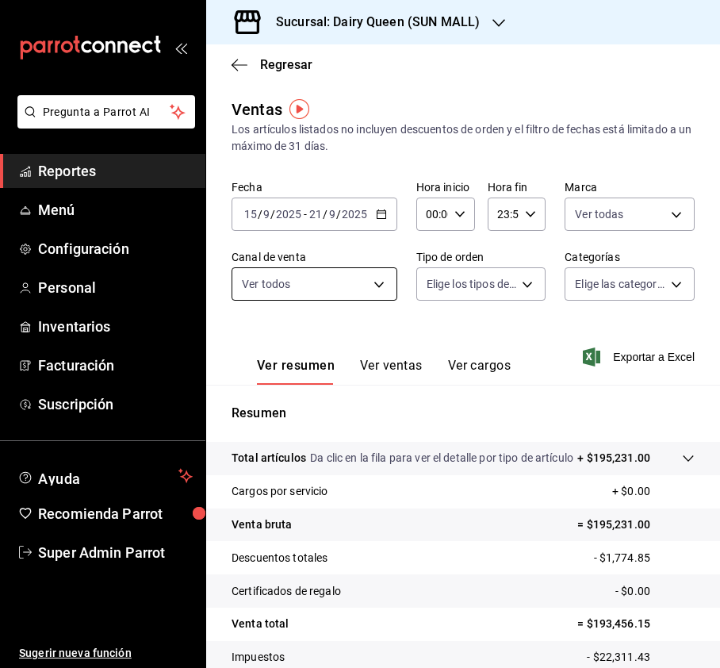
click at [387, 285] on body "Pregunta a Parrot AI Reportes Menú Configuración Personal Inventarios Facturaci…" at bounding box center [360, 334] width 720 height 668
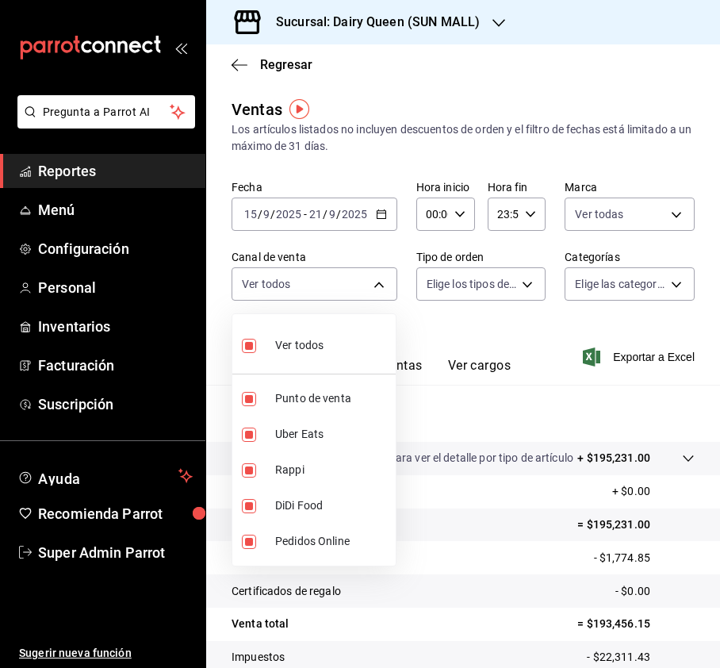
click at [462, 270] on div at bounding box center [360, 334] width 720 height 668
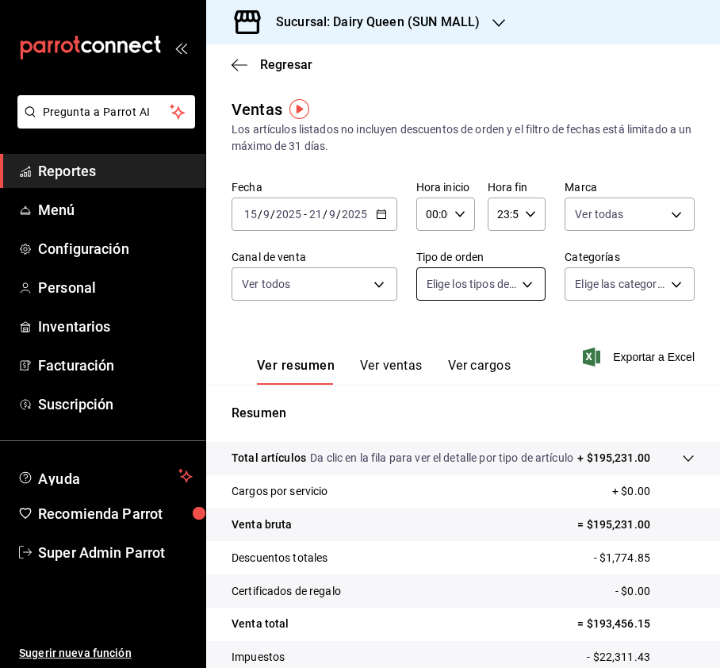
click at [518, 281] on body "Pregunta a Parrot AI Reportes Menú Configuración Personal Inventarios Facturaci…" at bounding box center [360, 334] width 720 height 668
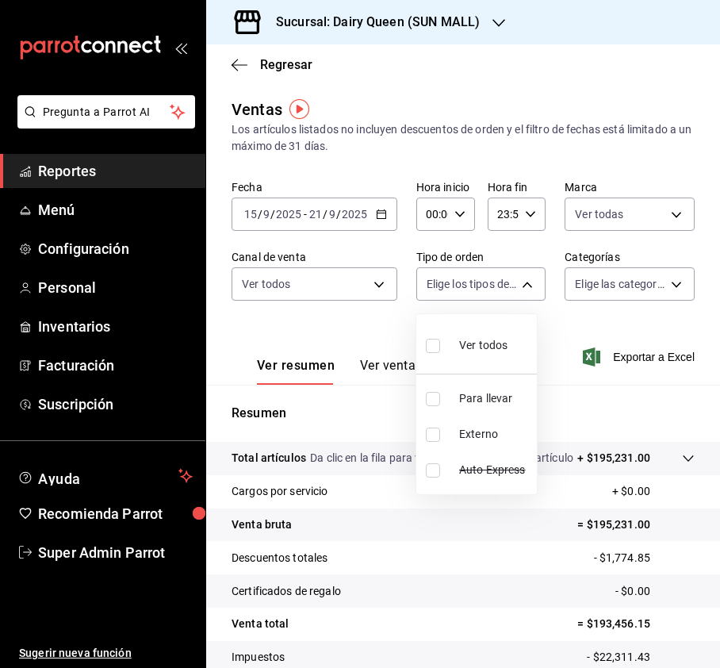
click at [425, 347] on li "Ver todos" at bounding box center [476, 343] width 121 height 47
click at [619, 280] on div at bounding box center [360, 334] width 720 height 668
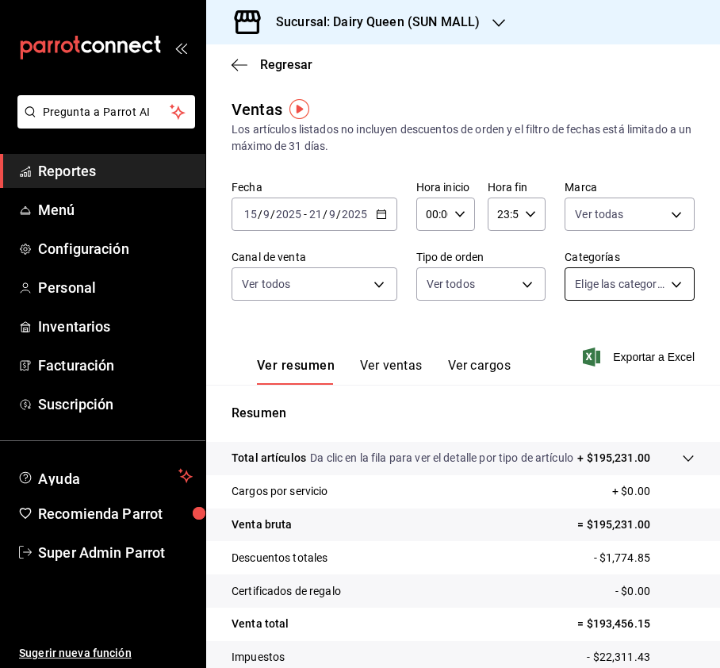
click at [642, 283] on body "Pregunta a Parrot AI Reportes Menú Configuración Personal Inventarios Facturaci…" at bounding box center [360, 334] width 720 height 668
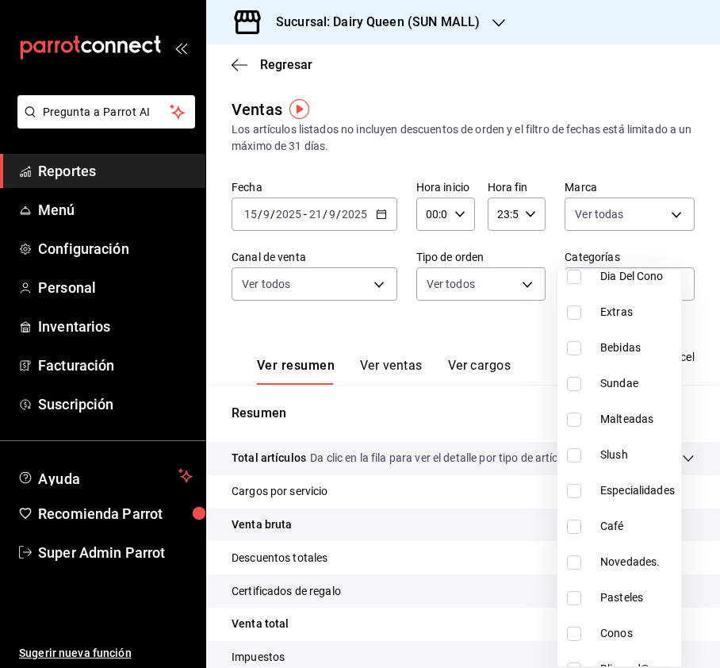
scroll to position [194, 0]
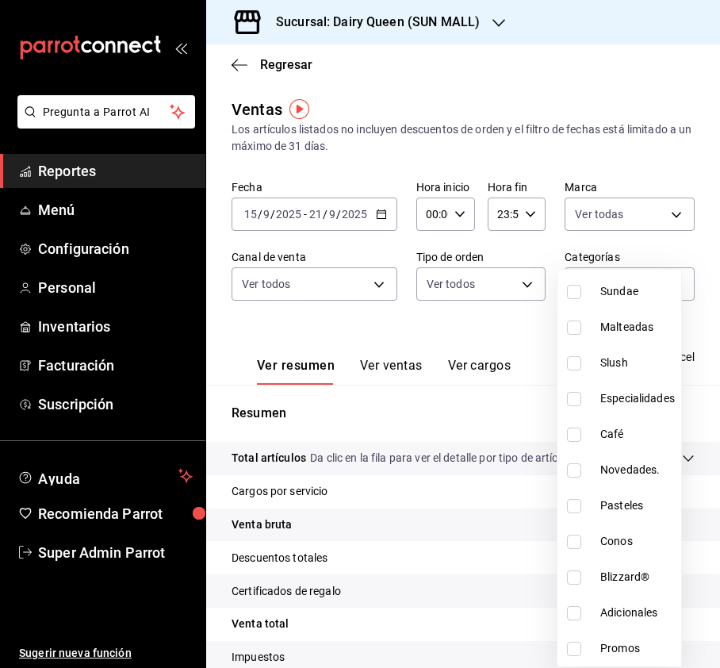
click at [571, 508] on input "checkbox" at bounding box center [574, 506] width 14 height 14
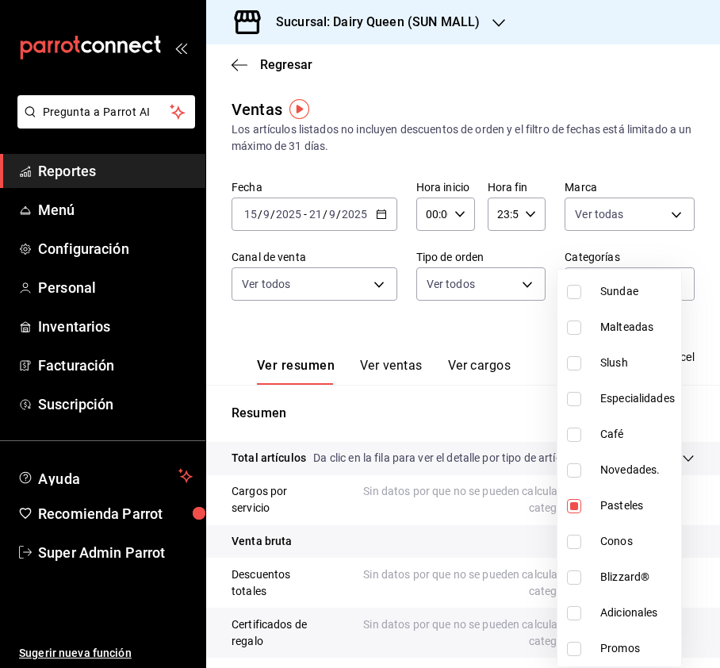
click at [701, 144] on div at bounding box center [360, 334] width 720 height 668
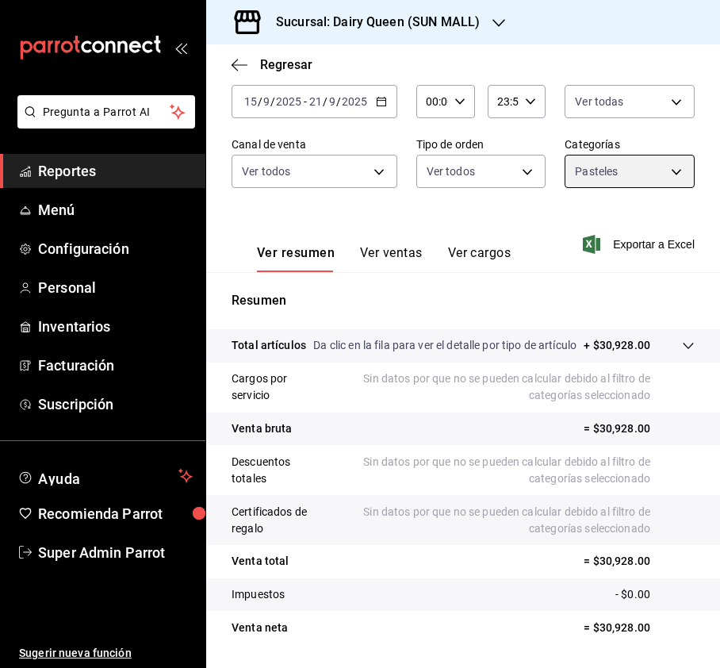
scroll to position [174, 0]
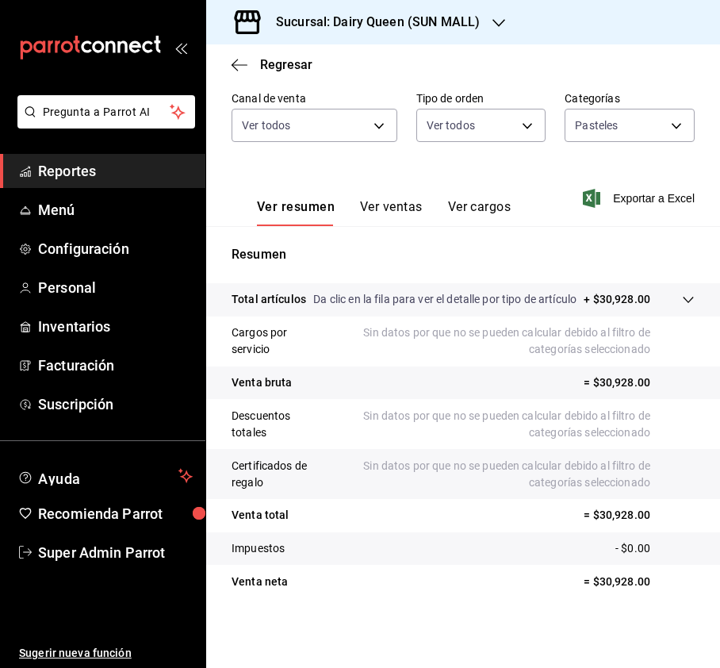
click at [400, 199] on button "Ver ventas" at bounding box center [391, 212] width 63 height 27
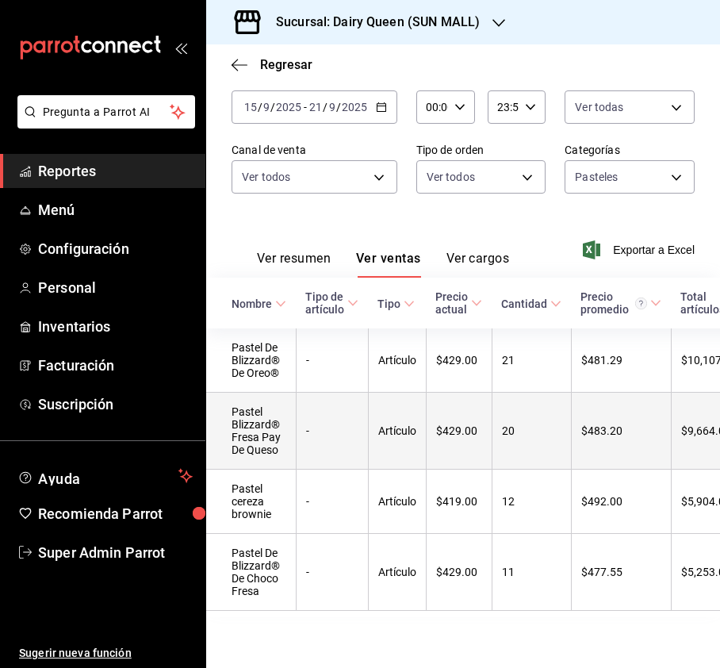
scroll to position [140, 0]
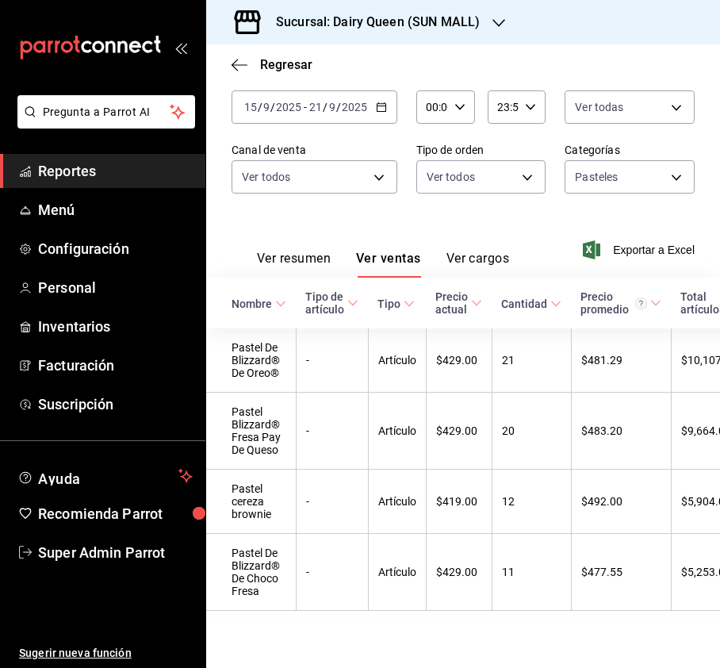
click at [481, 26] on div "Sucursal: Dairy Queen (SUN MALL)" at bounding box center [365, 22] width 293 height 44
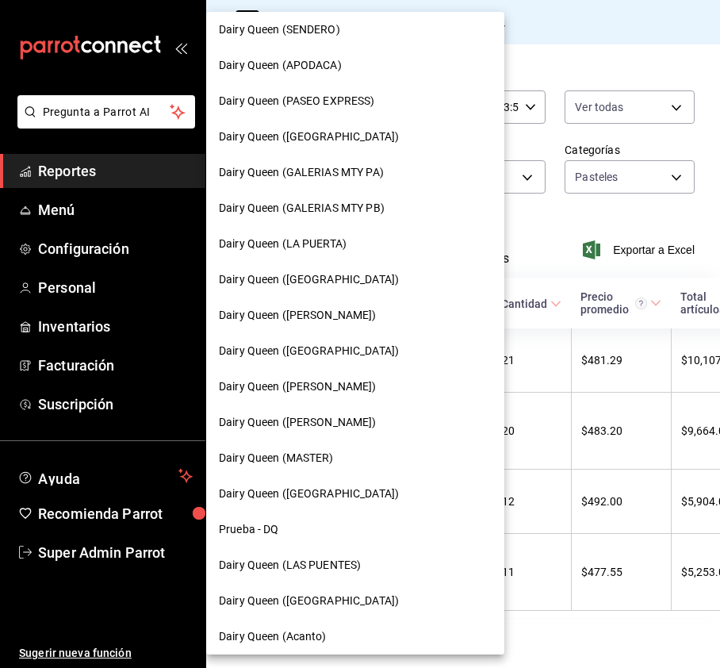
scroll to position [528, 0]
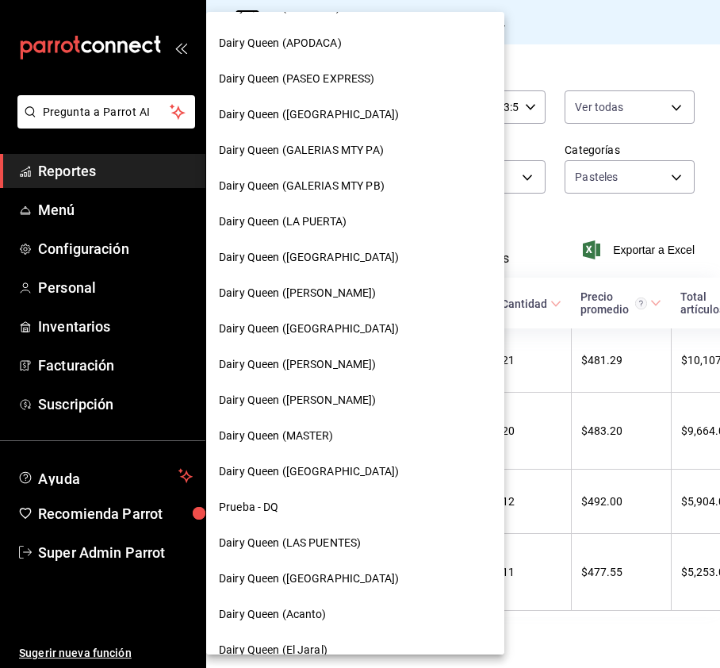
click at [340, 543] on span "Dairy Queen (LAS PUENTES)" at bounding box center [290, 543] width 142 height 17
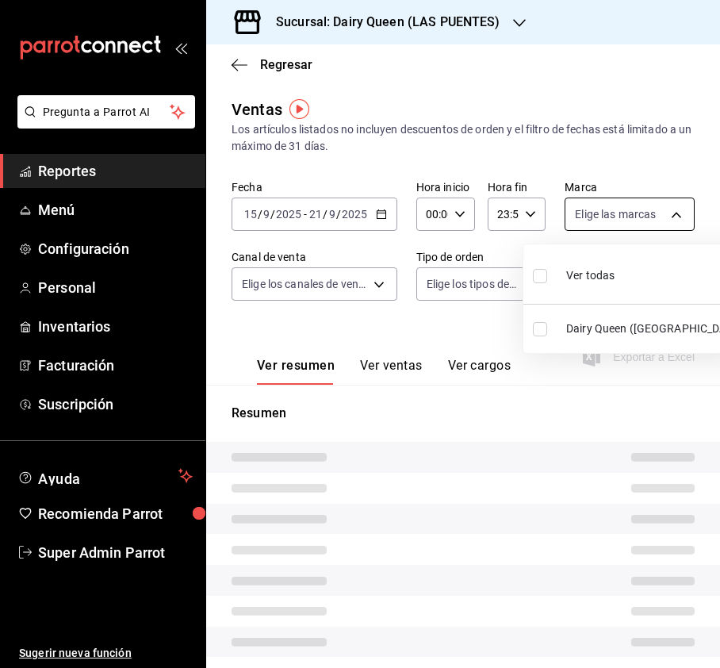
click at [636, 217] on body "Pregunta a Parrot AI Reportes Menú Configuración Personal Inventarios Facturaci…" at bounding box center [360, 334] width 720 height 668
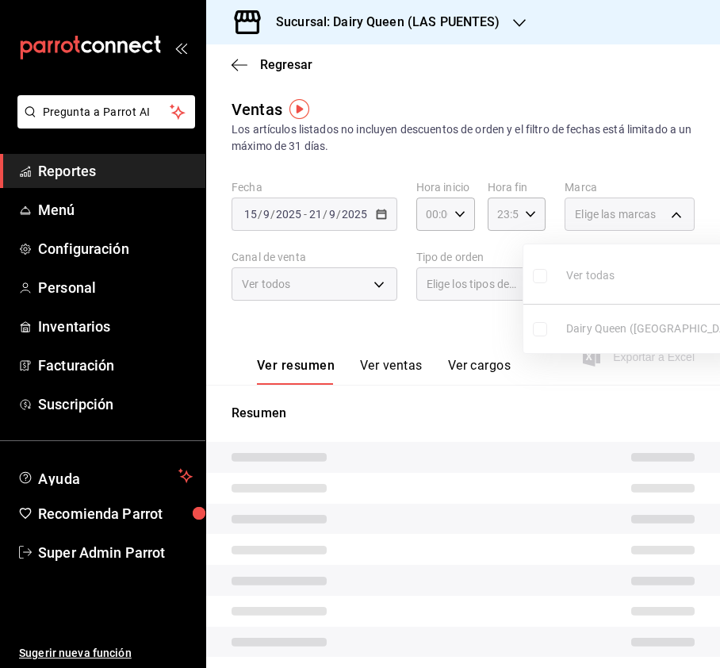
click at [542, 273] on ul "Ver todas Dairy Queen ([GEOGRAPHIC_DATA])" at bounding box center [637, 298] width 229 height 109
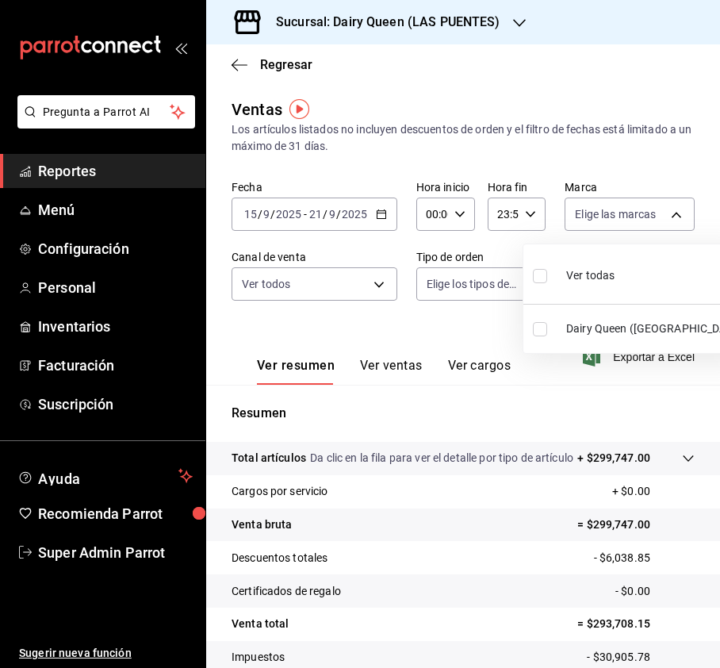
click at [533, 278] on input "checkbox" at bounding box center [540, 276] width 14 height 14
click at [362, 292] on div at bounding box center [360, 334] width 720 height 668
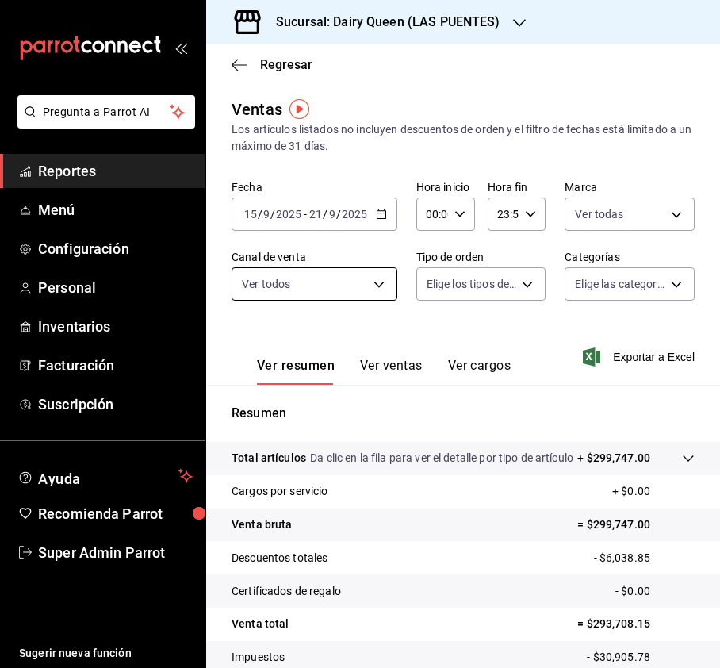
click at [363, 287] on body "Pregunta a Parrot AI Reportes Menú Configuración Personal Inventarios Facturaci…" at bounding box center [360, 334] width 720 height 668
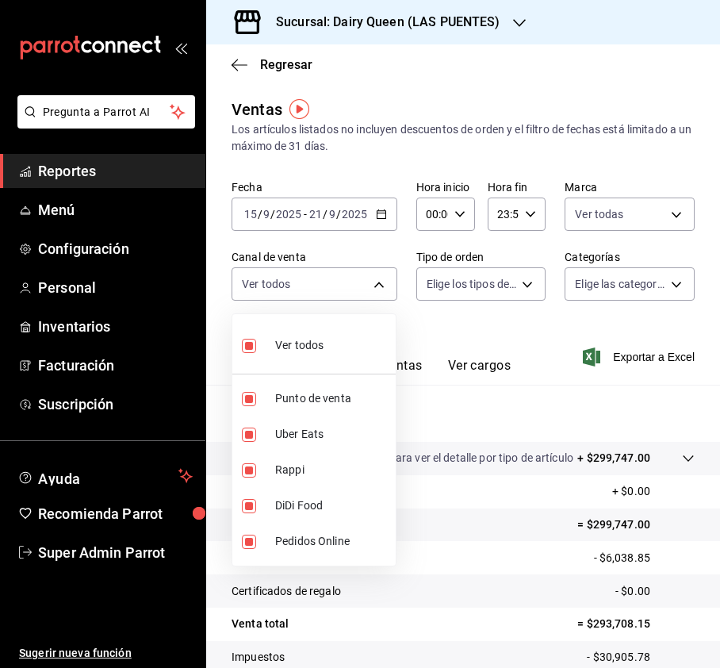
click at [452, 279] on div at bounding box center [360, 334] width 720 height 668
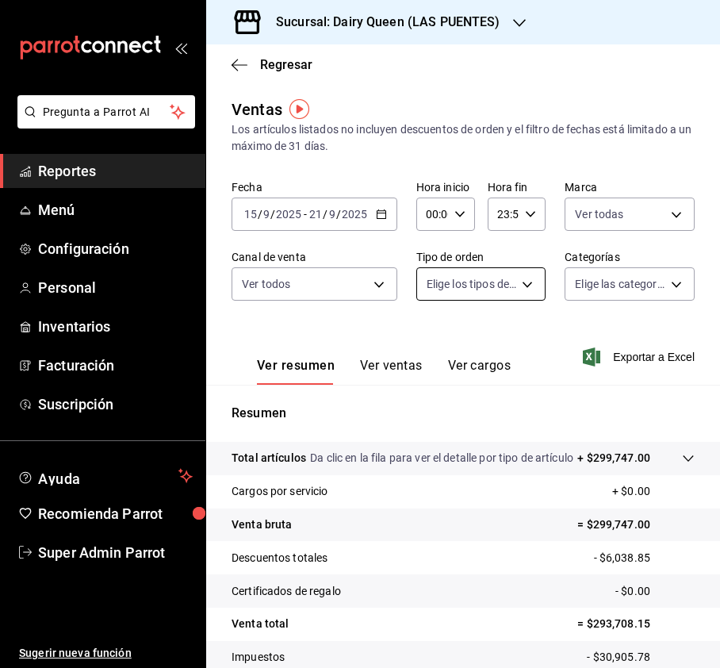
click at [517, 277] on body "Pregunta a Parrot AI Reportes Menú Configuración Personal Inventarios Facturaci…" at bounding box center [360, 334] width 720 height 668
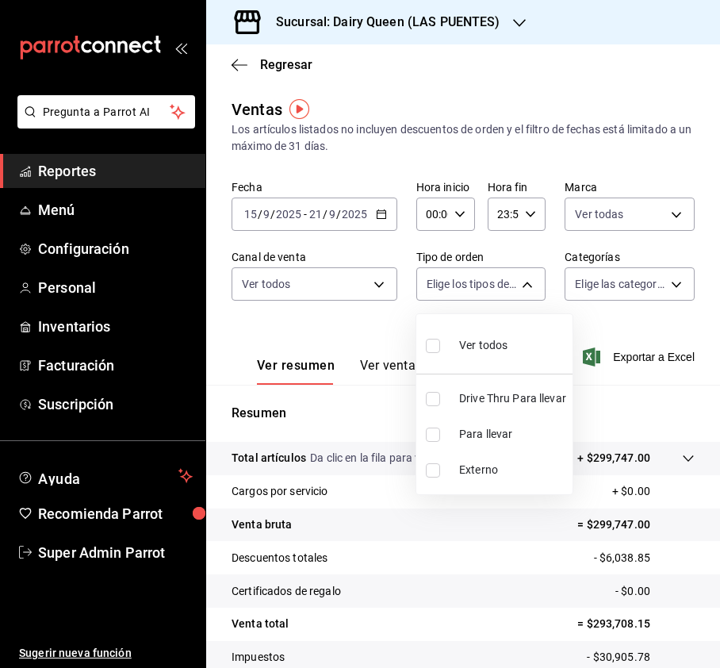
click at [435, 347] on input "checkbox" at bounding box center [433, 346] width 14 height 14
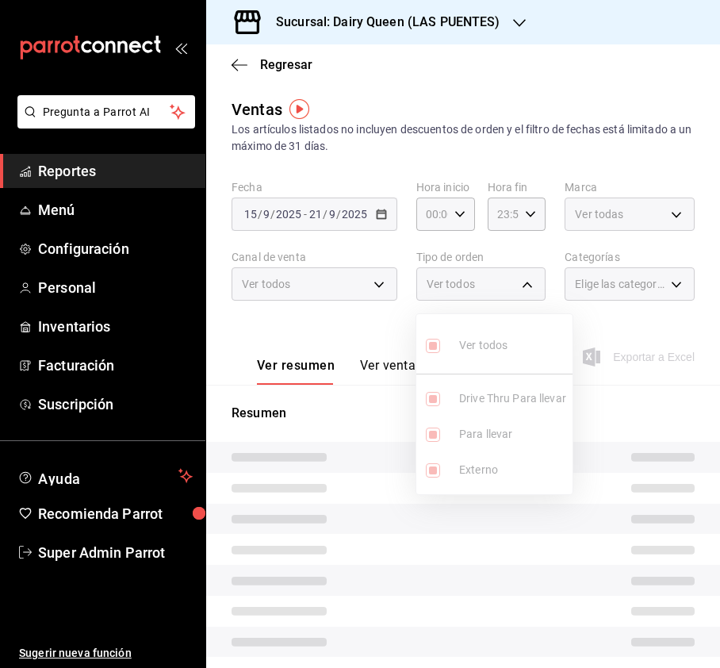
click at [584, 306] on div at bounding box center [360, 334] width 720 height 668
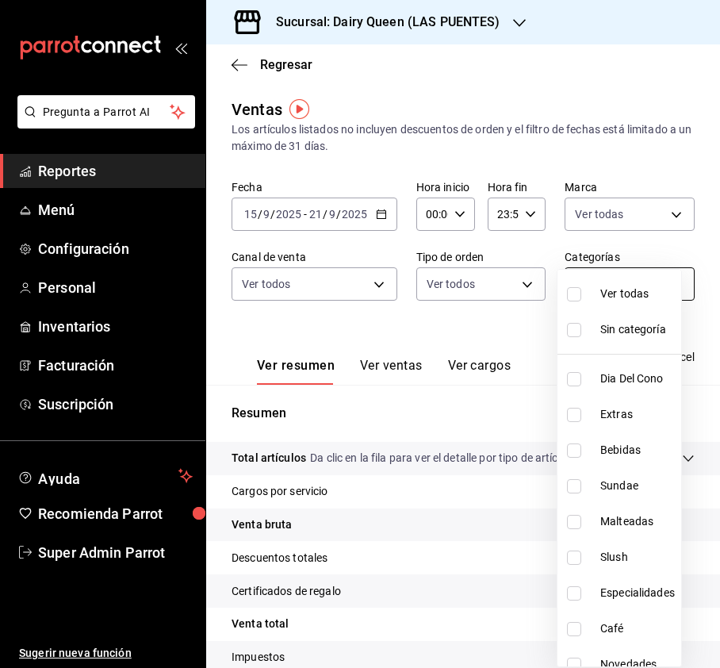
click at [641, 284] on body "Pregunta a Parrot AI Reportes Menú Configuración Personal Inventarios Facturaci…" at bounding box center [360, 334] width 720 height 668
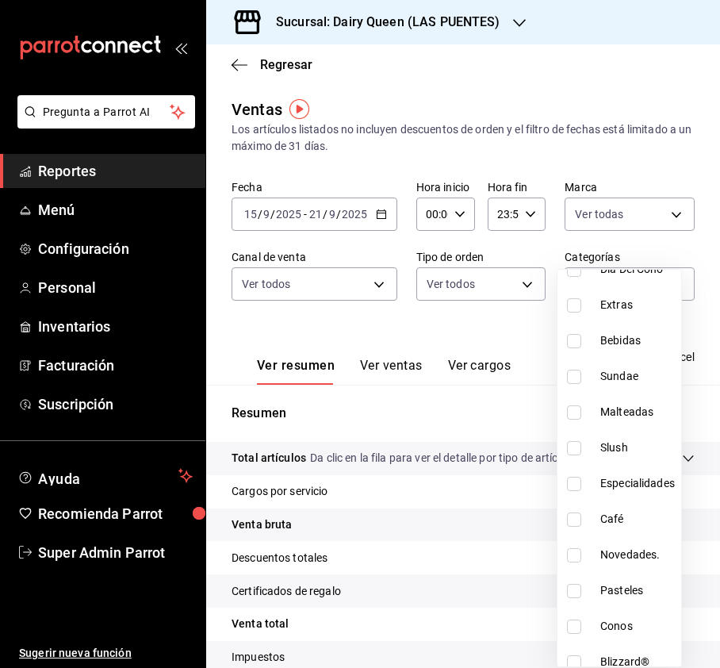
scroll to position [194, 0]
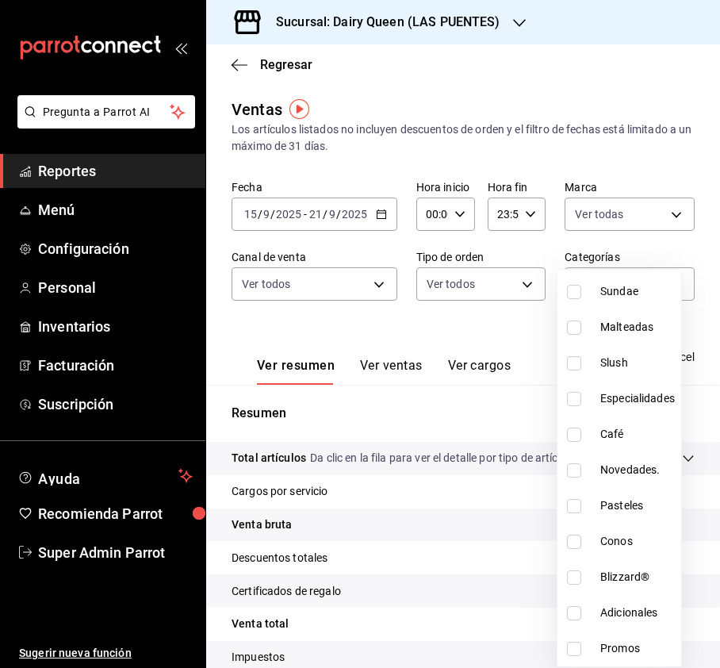
click at [573, 503] on input "checkbox" at bounding box center [574, 506] width 14 height 14
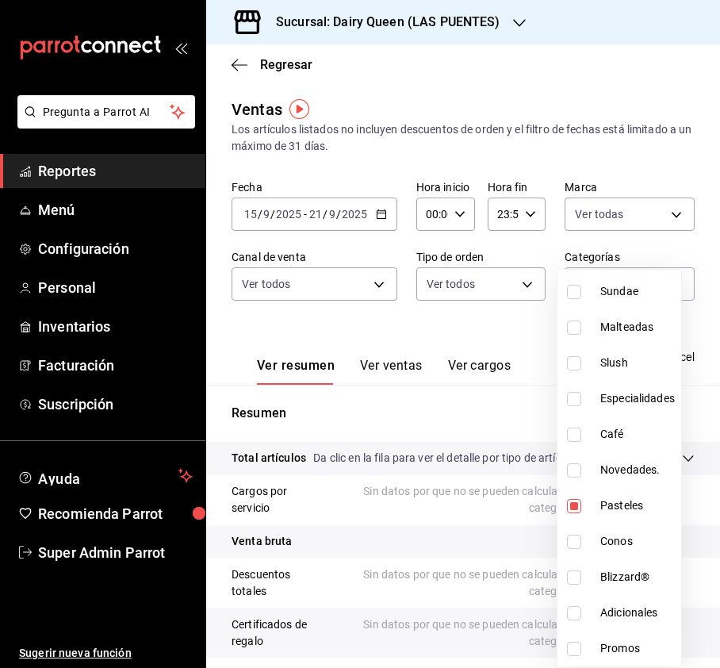
click at [630, 168] on div at bounding box center [360, 334] width 720 height 668
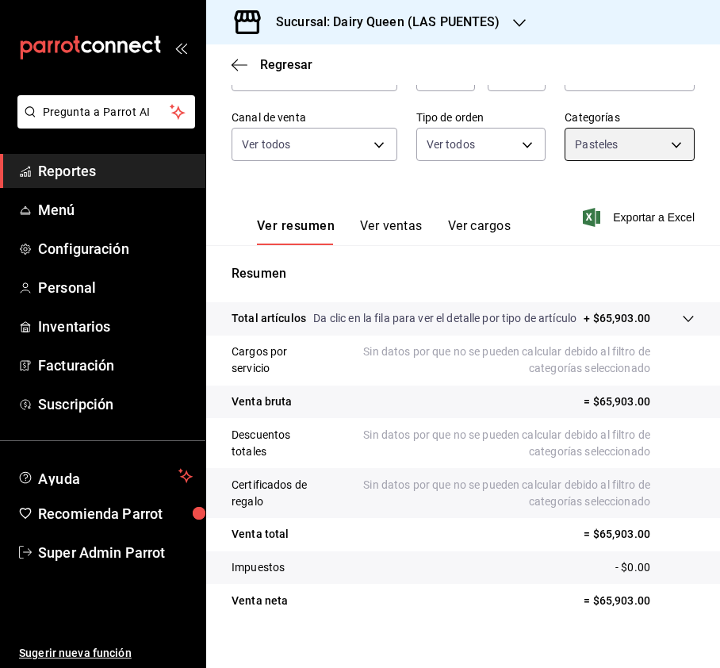
scroll to position [174, 0]
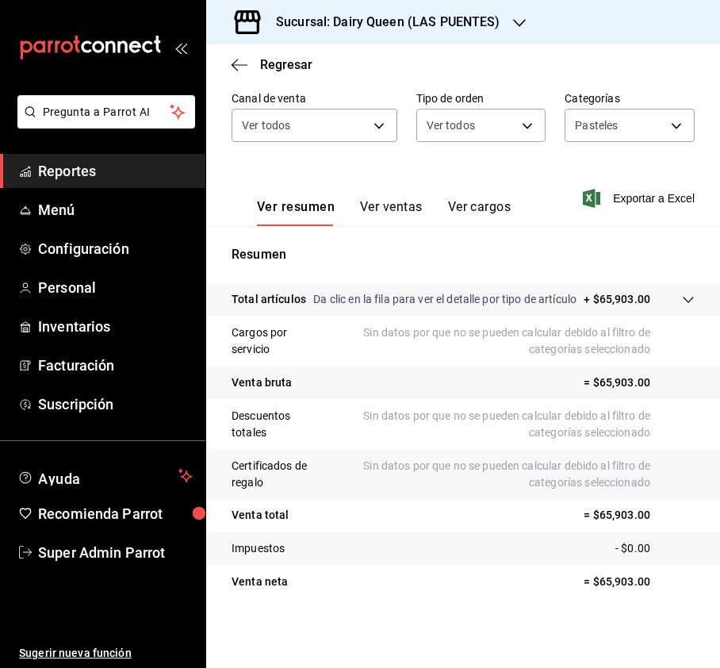
click at [381, 161] on div "Ver resumen Ver ventas Ver cargos Exportar a Excel" at bounding box center [463, 193] width 514 height 65
click at [362, 199] on button "Ver ventas" at bounding box center [391, 212] width 63 height 27
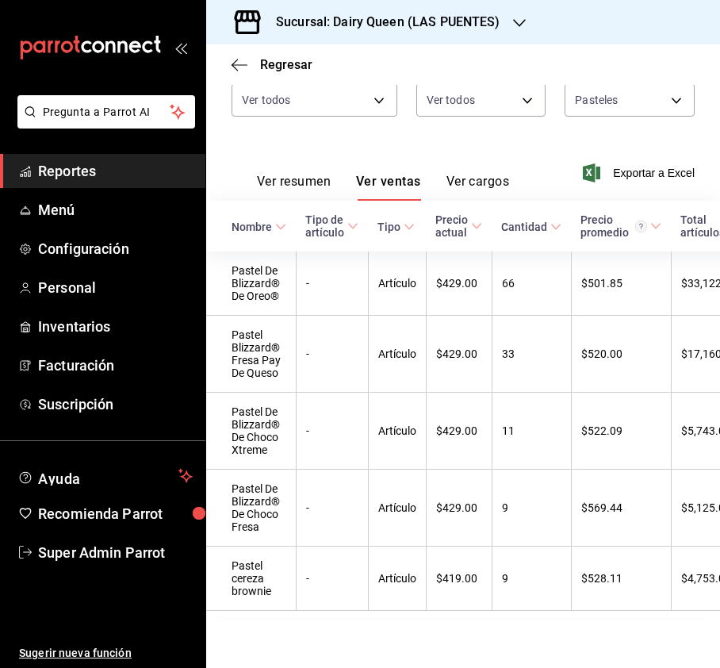
scroll to position [220, 0]
click at [473, 23] on h3 "Sucursal: Dairy Queen (LAS PUENTES)" at bounding box center [381, 22] width 237 height 19
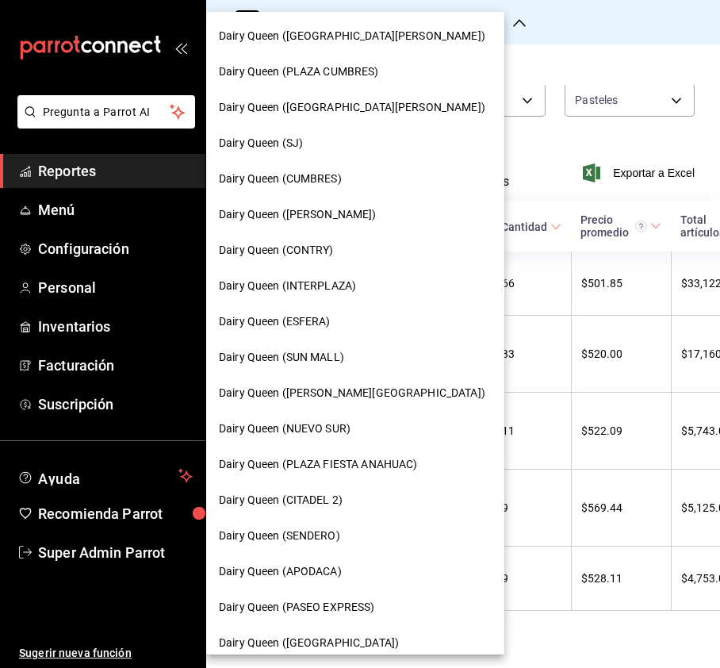
click at [340, 429] on span "Dairy Queen (NUEVO SUR)" at bounding box center [285, 428] width 132 height 17
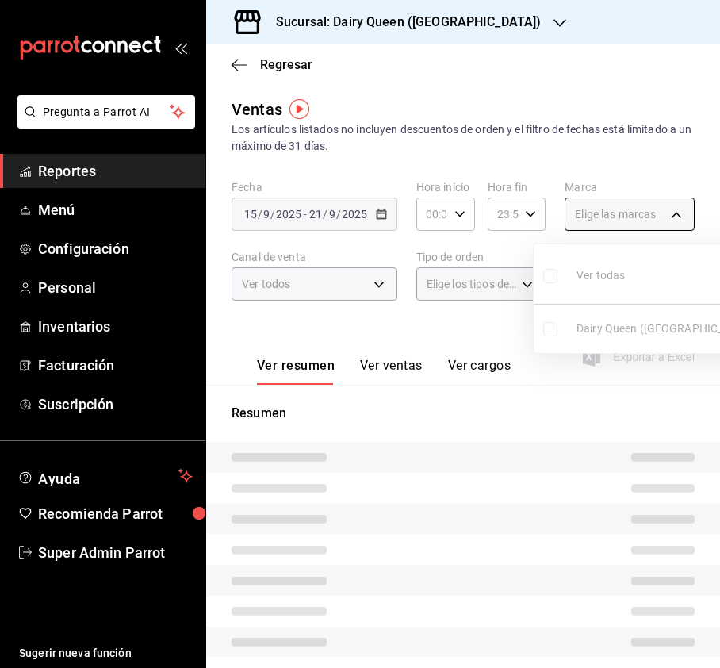
click at [633, 211] on body "Pregunta a Parrot AI Reportes Menú Configuración Personal Inventarios Facturaci…" at bounding box center [360, 334] width 720 height 668
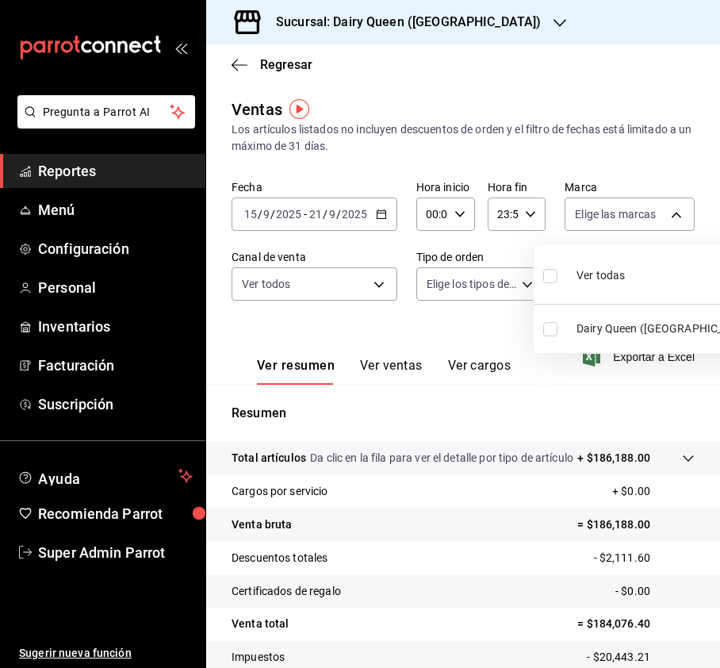
click at [550, 277] on input "checkbox" at bounding box center [550, 276] width 14 height 14
click at [359, 281] on div at bounding box center [360, 334] width 720 height 668
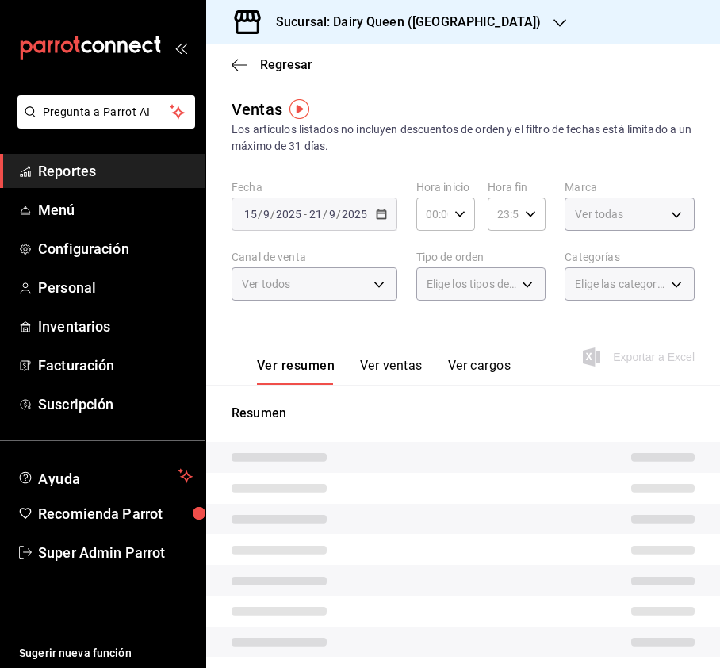
click at [379, 280] on div at bounding box center [360, 334] width 720 height 668
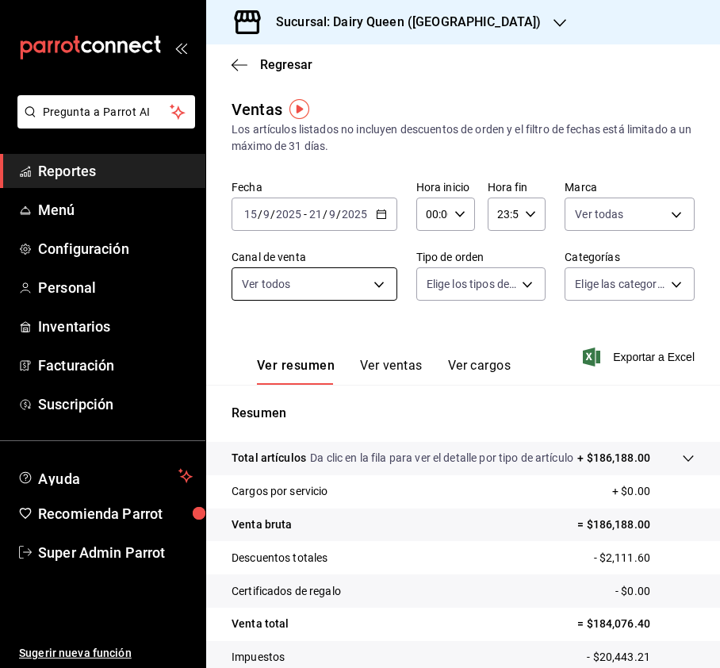
click at [376, 281] on body "Pregunta a Parrot AI Reportes Menú Configuración Personal Inventarios Facturaci…" at bounding box center [360, 334] width 720 height 668
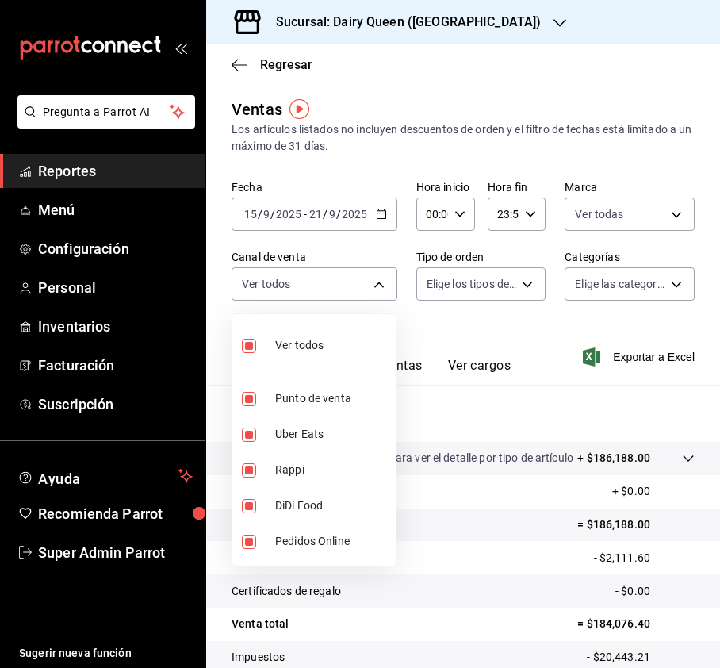
click at [496, 293] on div at bounding box center [360, 334] width 720 height 668
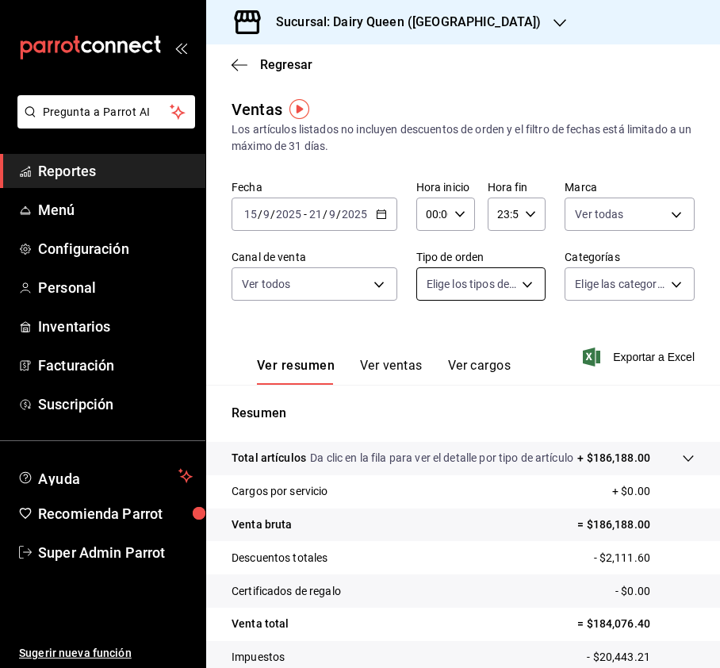
click at [512, 281] on body "Pregunta a Parrot AI Reportes Menú Configuración Personal Inventarios Facturaci…" at bounding box center [360, 334] width 720 height 668
click at [430, 350] on input "checkbox" at bounding box center [433, 346] width 14 height 14
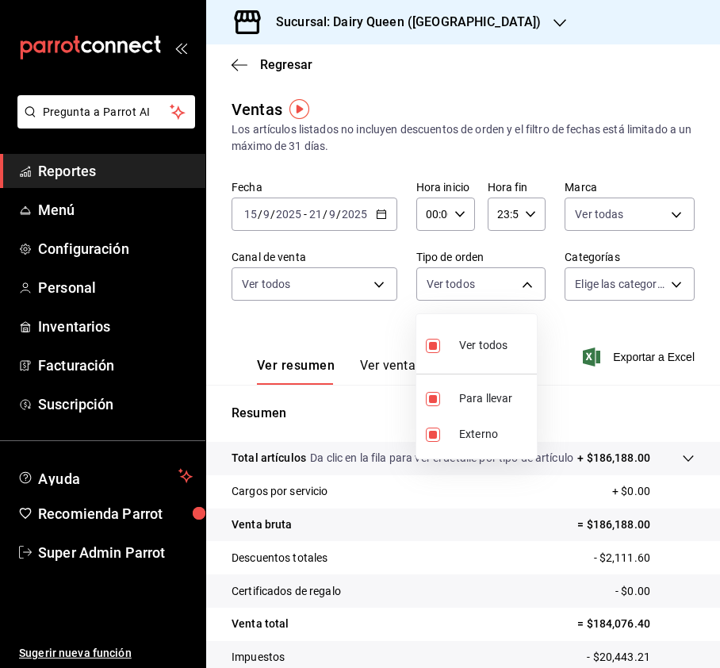
click at [614, 300] on div at bounding box center [360, 334] width 720 height 668
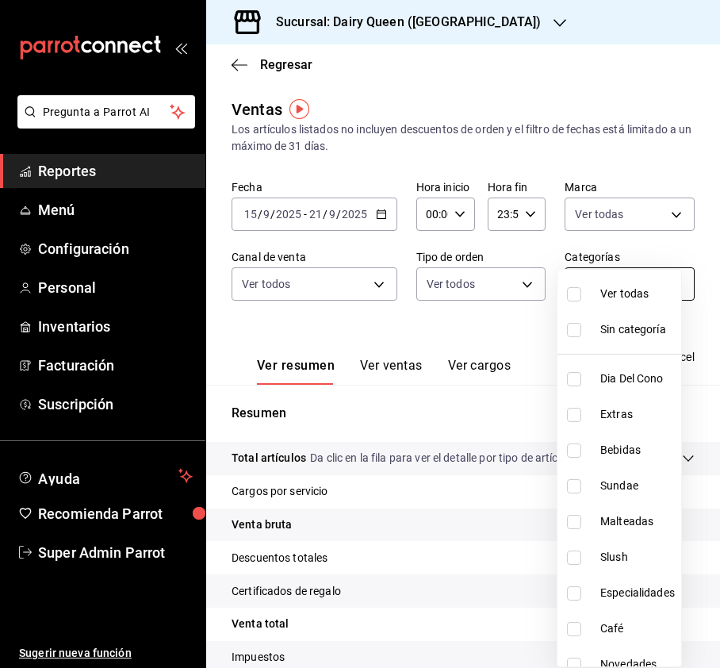
click at [658, 284] on body "Pregunta a Parrot AI Reportes Menú Configuración Personal Inventarios Facturaci…" at bounding box center [360, 334] width 720 height 668
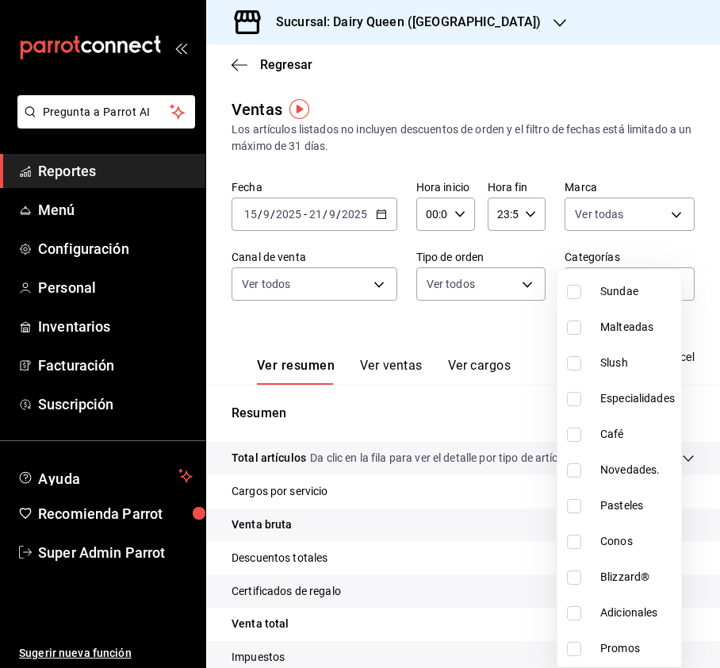
click at [565, 502] on li "Pasteles" at bounding box center [620, 506] width 124 height 36
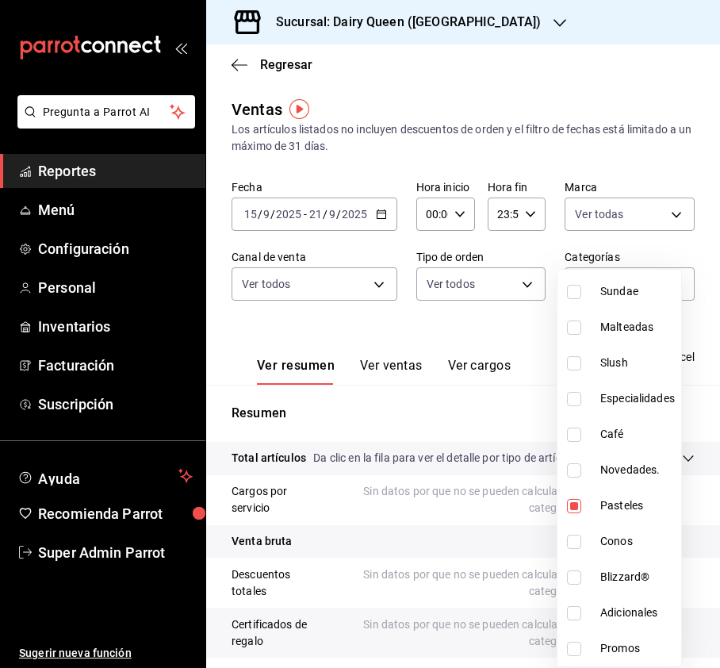
click at [623, 159] on div at bounding box center [360, 334] width 720 height 668
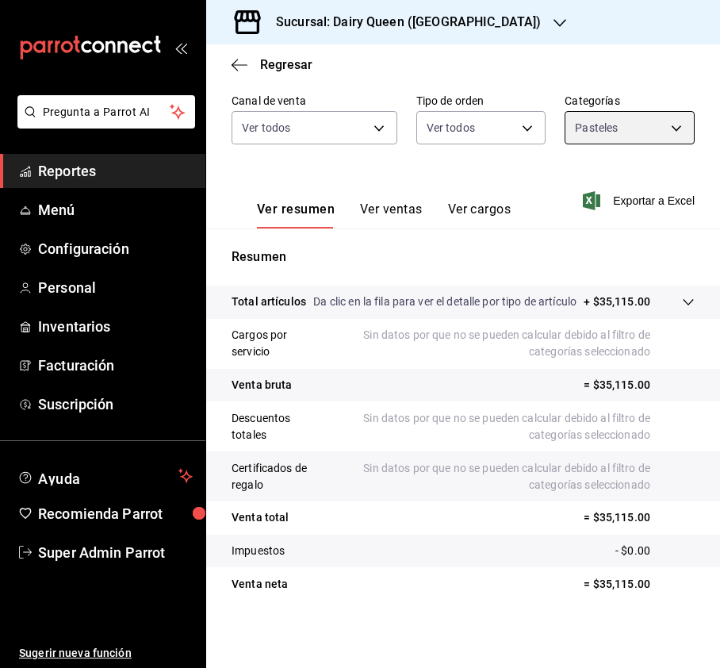
scroll to position [174, 0]
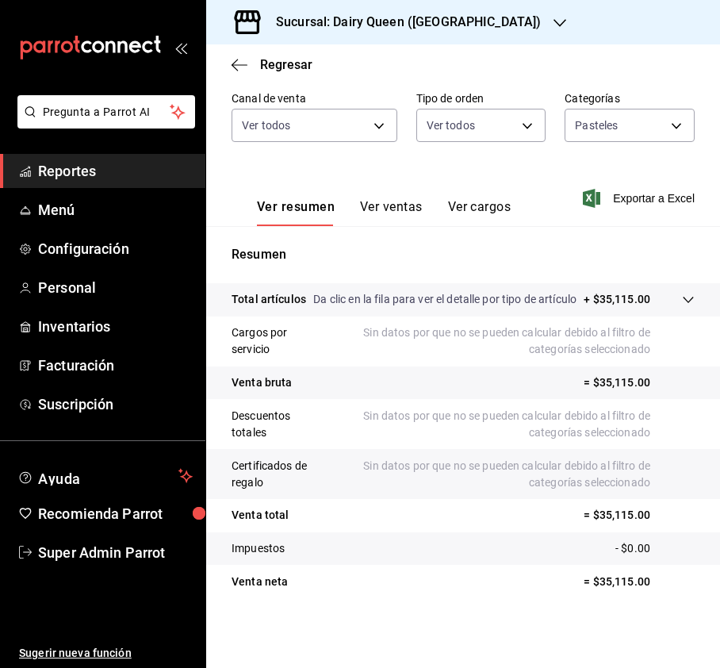
click at [378, 199] on button "Ver ventas" at bounding box center [391, 212] width 63 height 27
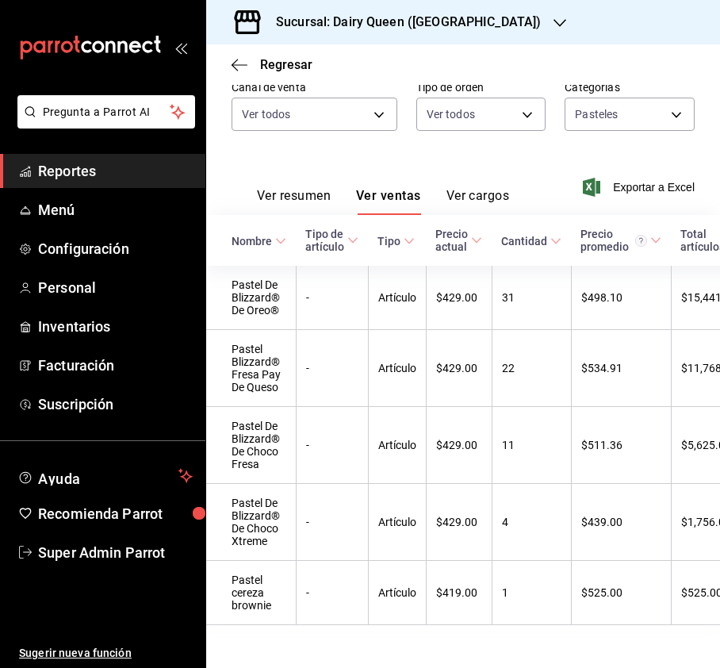
scroll to position [222, 0]
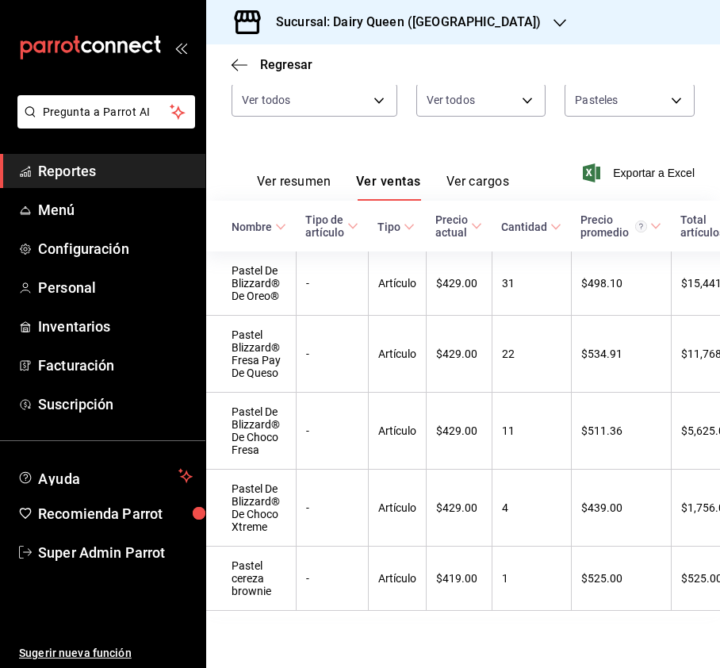
click at [407, 30] on h3 "Sucursal: Dairy Queen ([GEOGRAPHIC_DATA])" at bounding box center [402, 22] width 278 height 19
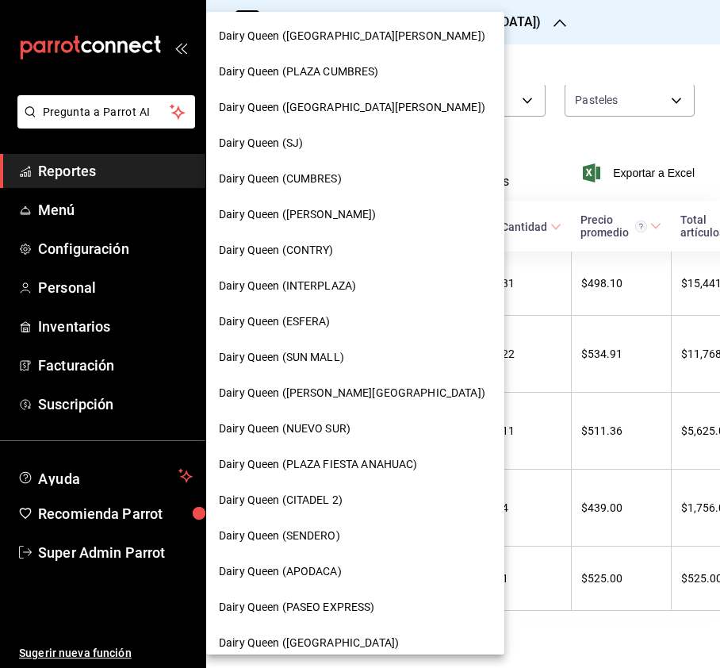
click at [349, 331] on div "Dairy Queen (ESFERA)" at bounding box center [355, 322] width 298 height 36
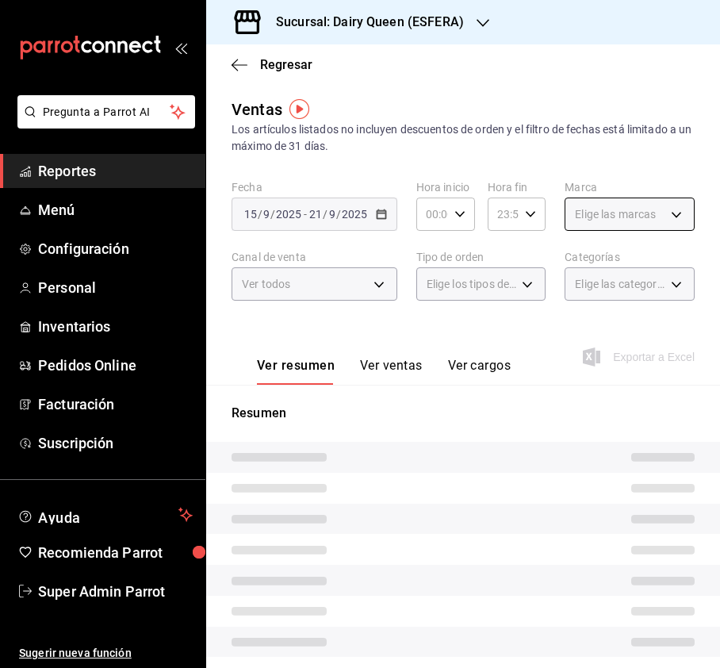
click at [588, 214] on span "Elige las marcas" at bounding box center [615, 214] width 81 height 16
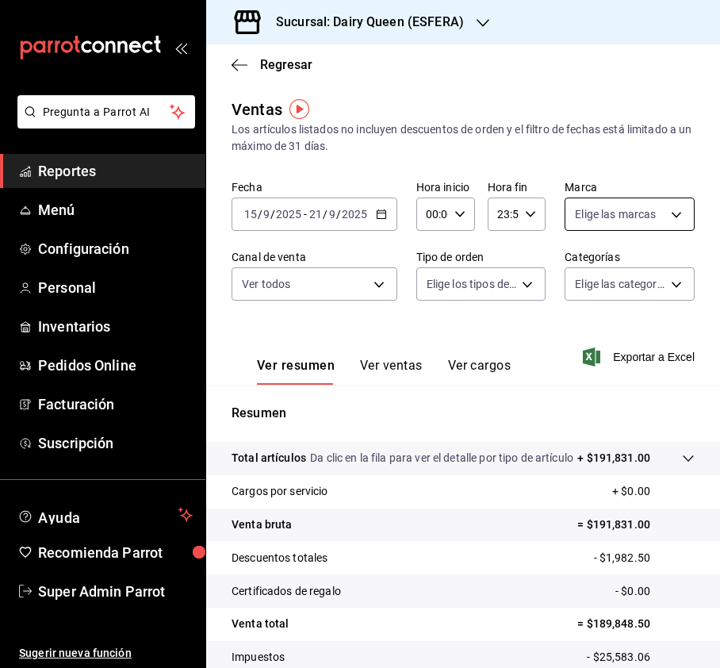
click at [588, 214] on body "Pregunta a Parrot AI Reportes Menú Configuración Personal Inventarios Pedidos O…" at bounding box center [360, 334] width 720 height 668
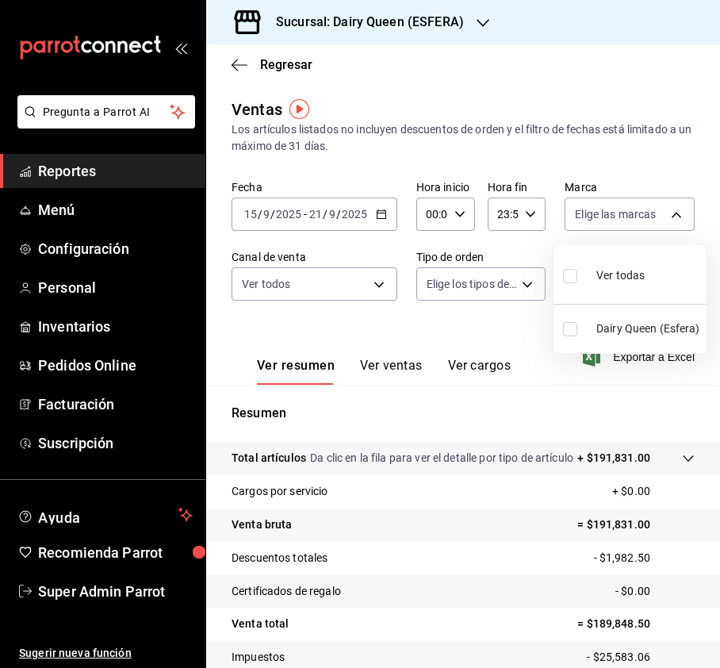
click at [569, 280] on input "checkbox" at bounding box center [570, 276] width 14 height 14
click at [338, 300] on div at bounding box center [360, 334] width 720 height 668
click at [378, 289] on body "Pregunta a Parrot AI Reportes Menú Configuración Personal Inventarios Pedidos O…" at bounding box center [360, 334] width 720 height 668
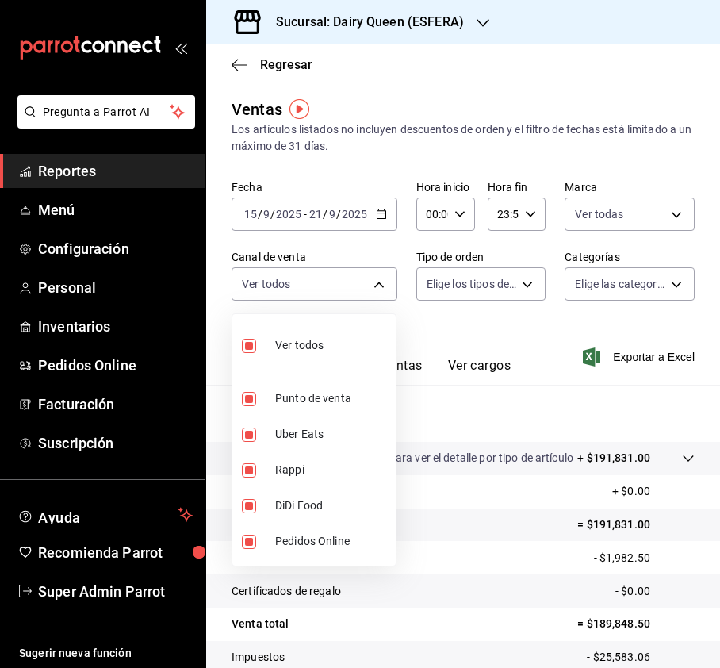
click at [517, 289] on div at bounding box center [360, 334] width 720 height 668
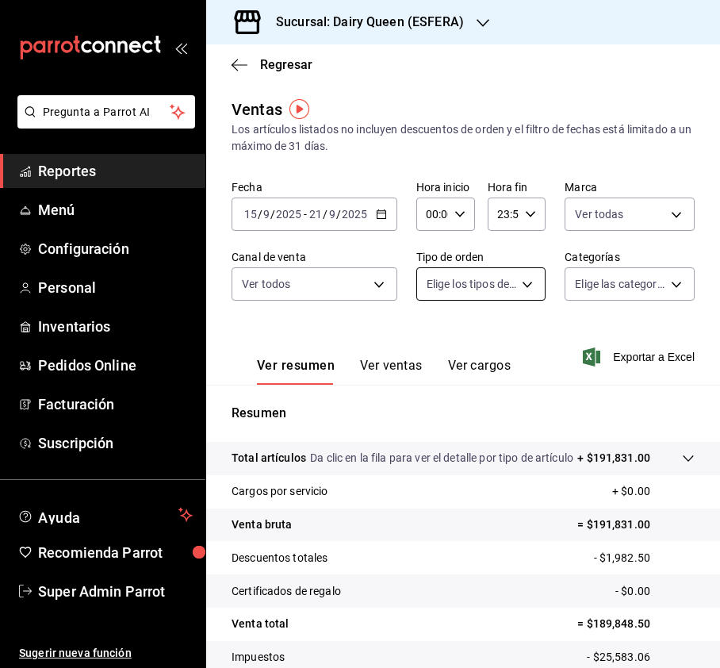
click at [519, 287] on body "Pregunta a Parrot AI Reportes Menú Configuración Personal Inventarios Pedidos O…" at bounding box center [360, 334] width 720 height 668
drag, startPoint x: 427, startPoint y: 346, endPoint x: 573, endPoint y: 308, distance: 150.6
click at [432, 347] on input "checkbox" at bounding box center [433, 346] width 14 height 14
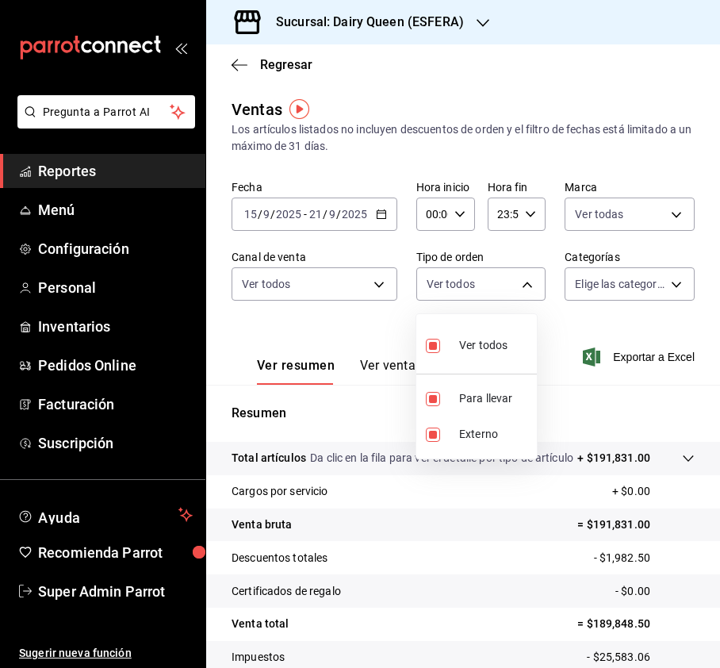
click at [615, 299] on div at bounding box center [360, 334] width 720 height 668
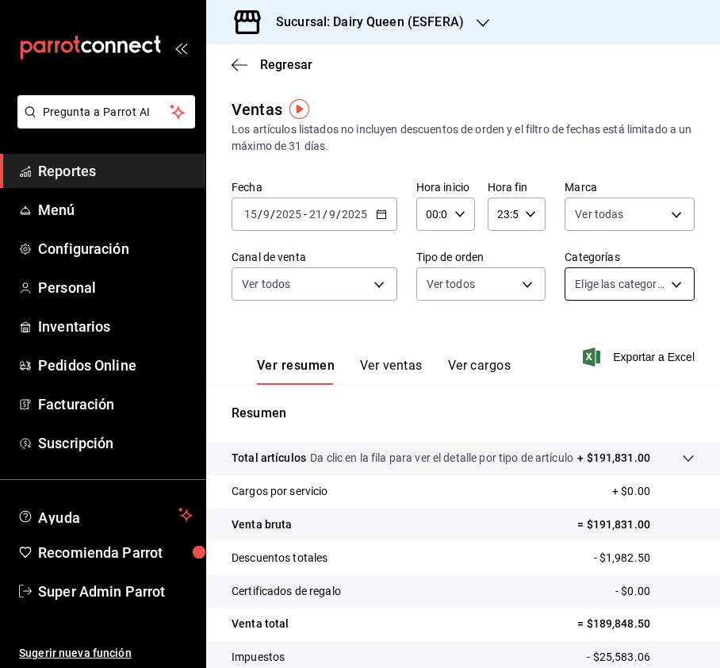
click at [642, 279] on body "Pregunta a Parrot AI Reportes Menú Configuración Personal Inventarios Pedidos O…" at bounding box center [360, 334] width 720 height 668
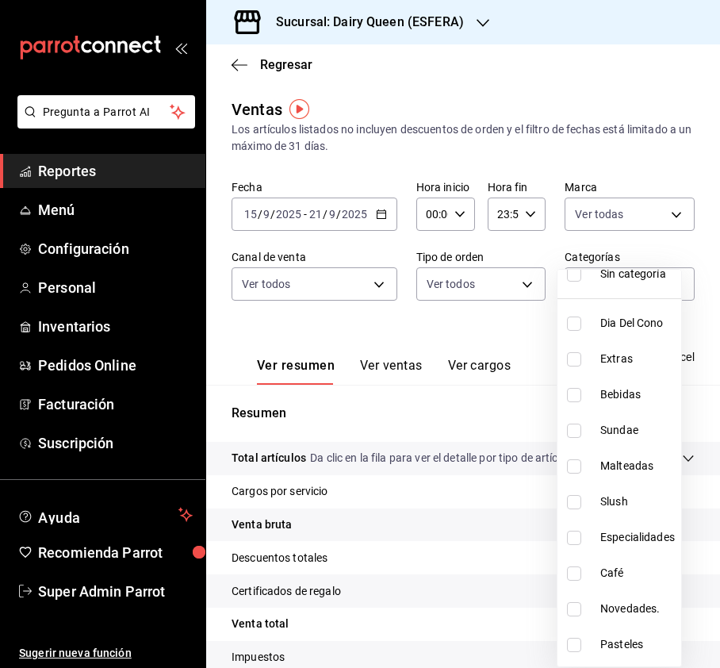
scroll to position [194, 0]
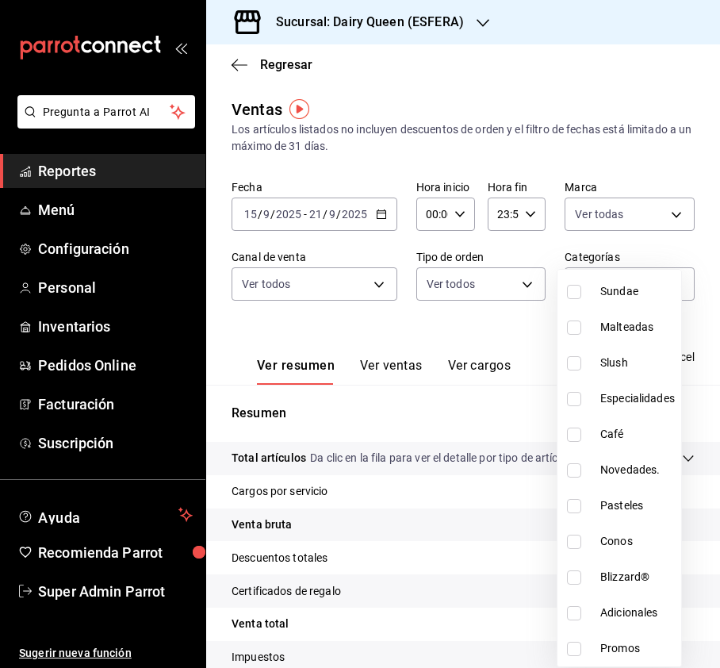
click at [572, 509] on input "checkbox" at bounding box center [574, 506] width 14 height 14
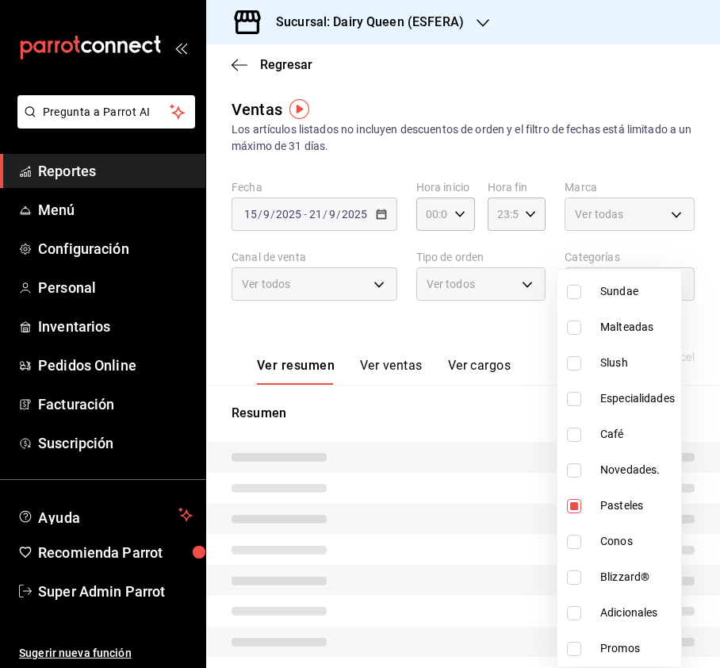
click at [512, 328] on div at bounding box center [360, 334] width 720 height 668
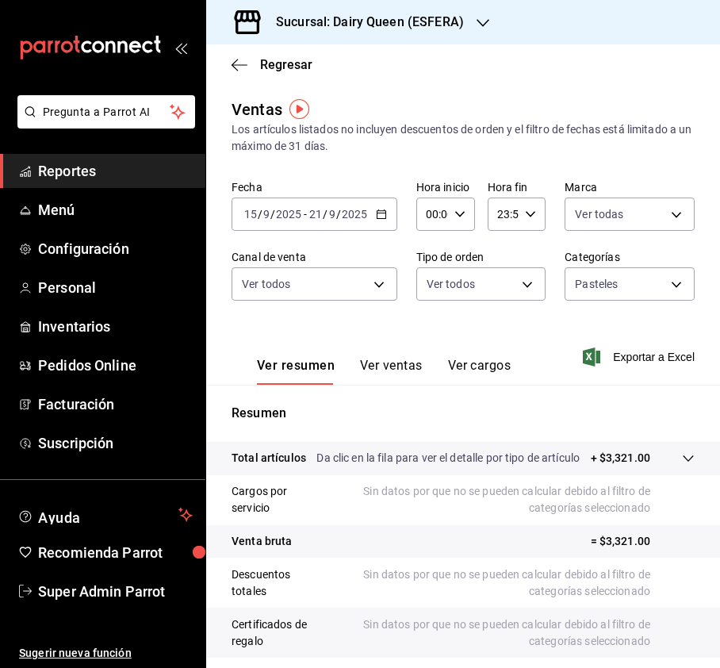
click at [381, 365] on button "Ver ventas" at bounding box center [391, 371] width 63 height 27
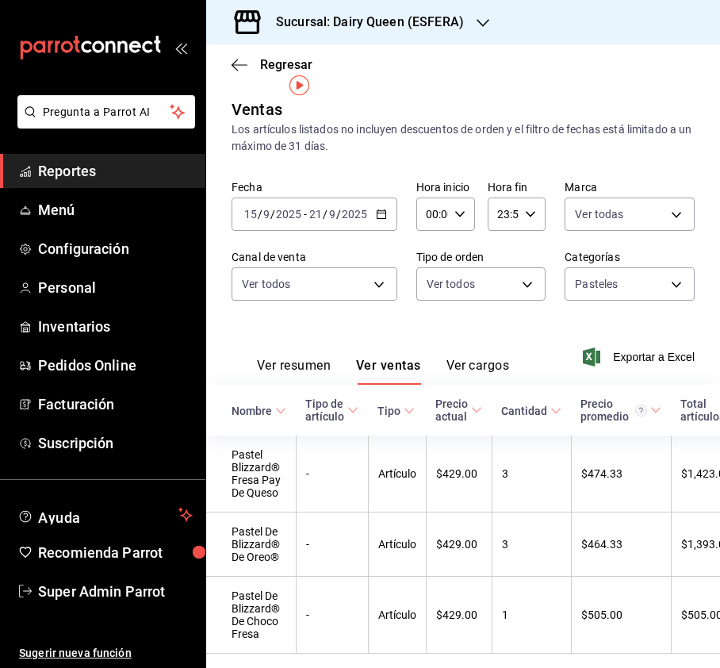
scroll to position [73, 0]
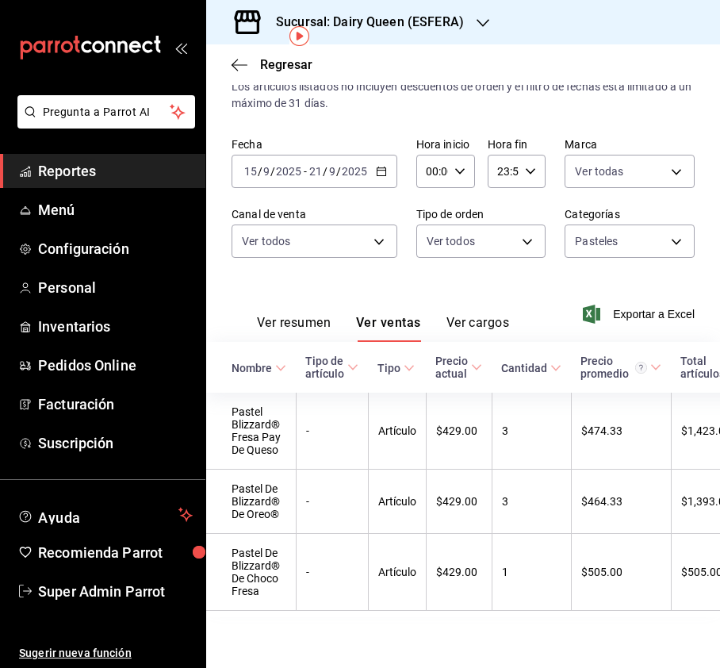
click at [404, 33] on div "Sucursal: Dairy Queen (ESFERA)" at bounding box center [357, 22] width 277 height 44
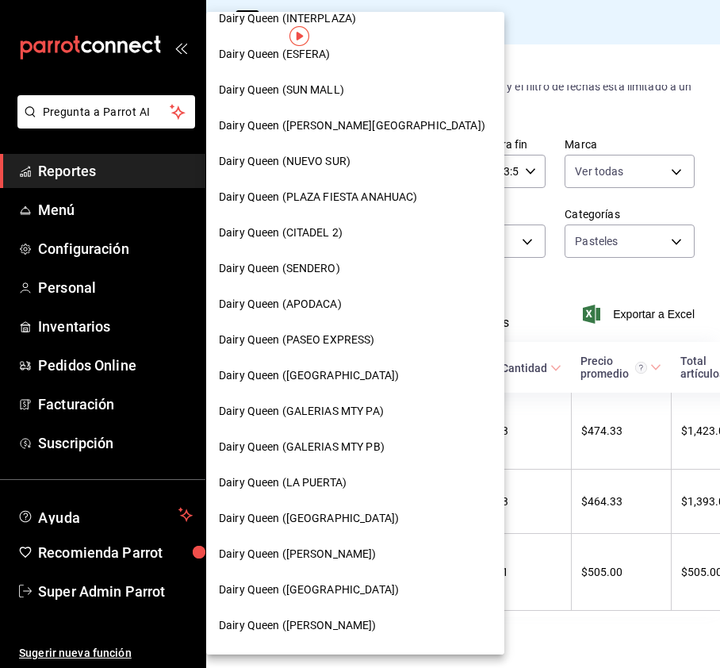
scroll to position [317, 0]
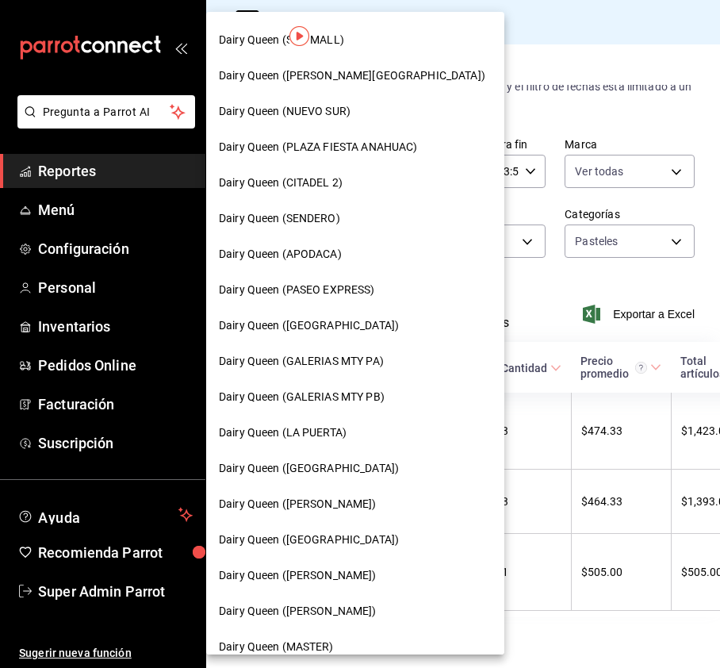
click at [309, 506] on span "Dairy Queen ([PERSON_NAME])" at bounding box center [298, 504] width 158 height 17
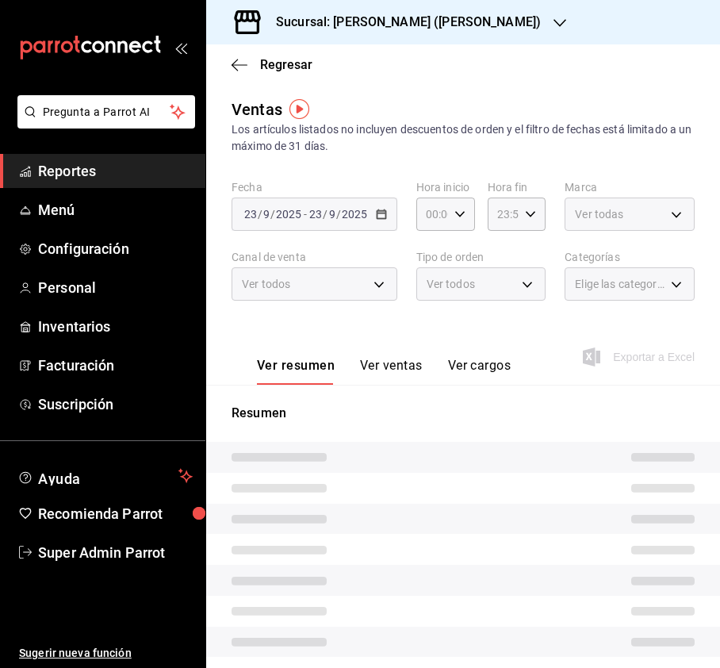
click at [619, 213] on body "Pregunta a Parrot AI Reportes Menú Configuración Personal Inventarios Facturaci…" at bounding box center [360, 334] width 720 height 668
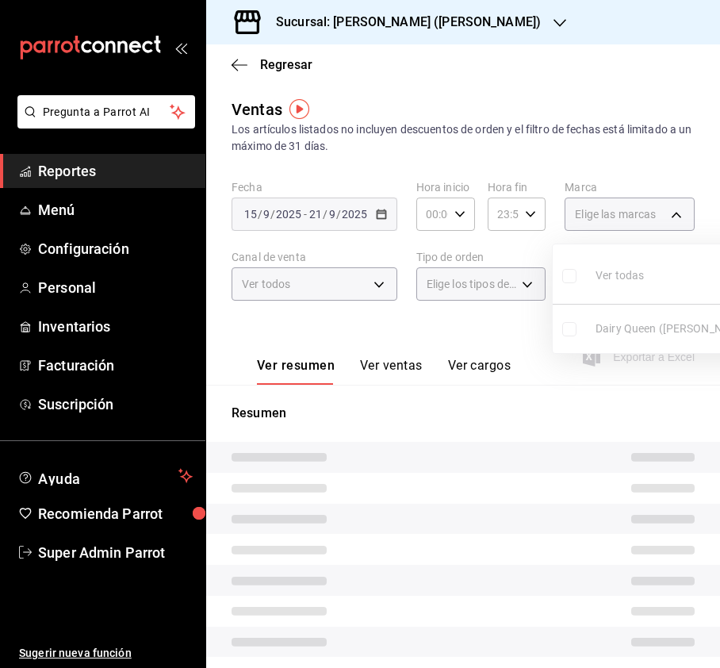
click at [569, 283] on label at bounding box center [572, 275] width 21 height 23
click at [569, 283] on input "checkbox" at bounding box center [569, 276] width 14 height 14
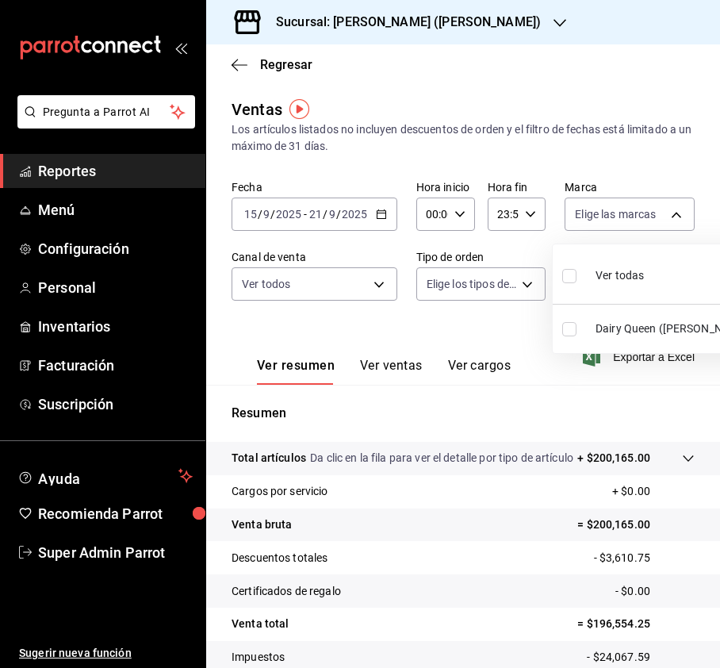
click at [565, 276] on input "checkbox" at bounding box center [569, 276] width 14 height 14
click at [366, 283] on div at bounding box center [360, 334] width 720 height 668
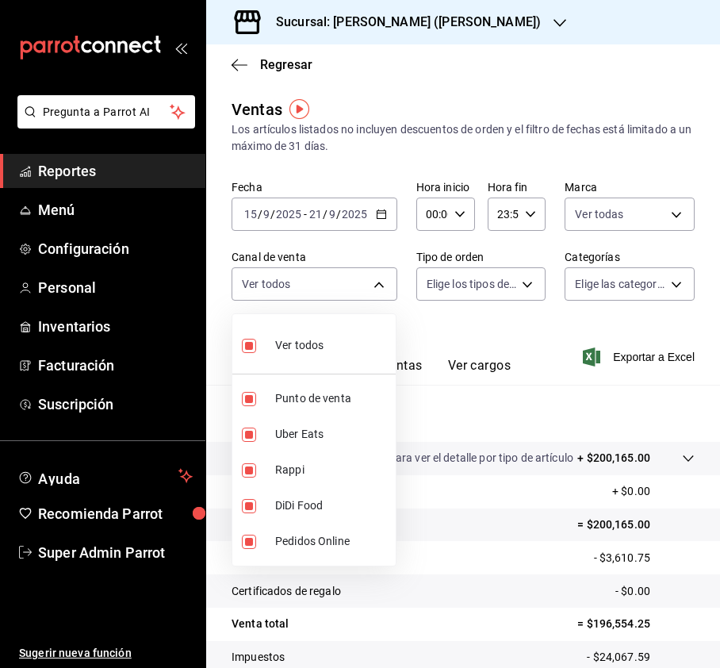
click at [366, 283] on body "Pregunta a Parrot AI Reportes Menú Configuración Personal Inventarios Facturaci…" at bounding box center [360, 334] width 720 height 668
click at [489, 285] on div at bounding box center [360, 334] width 720 height 668
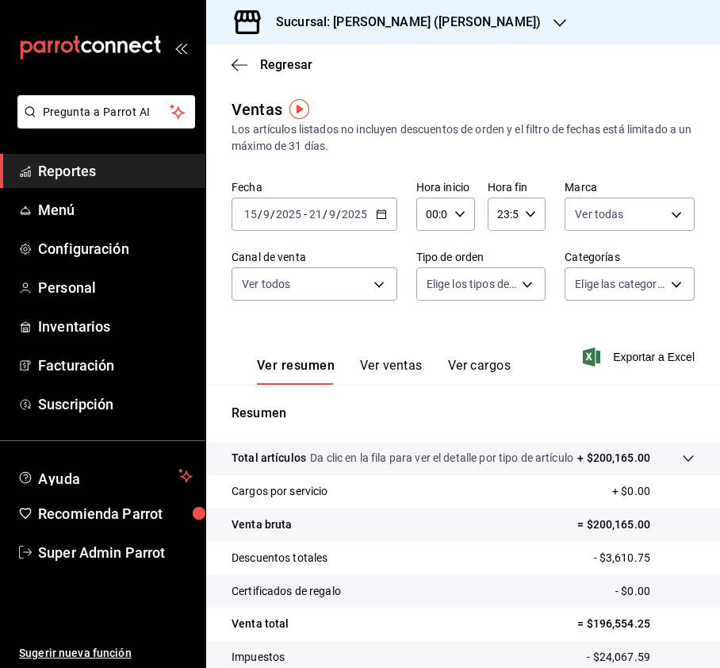
click at [496, 278] on body "Pregunta a Parrot AI Reportes Menú Configuración Personal Inventarios Facturaci…" at bounding box center [360, 334] width 720 height 668
click at [432, 340] on input "checkbox" at bounding box center [433, 346] width 14 height 14
click at [641, 285] on div at bounding box center [360, 334] width 720 height 668
click at [655, 285] on body "Pregunta a Parrot AI Reportes Menú Configuración Personal Inventarios Facturaci…" at bounding box center [360, 334] width 720 height 668
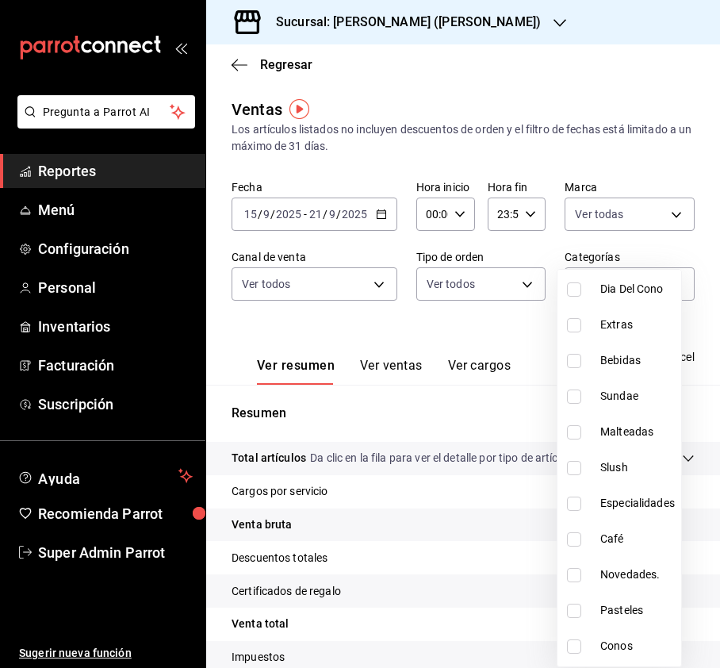
scroll to position [194, 0]
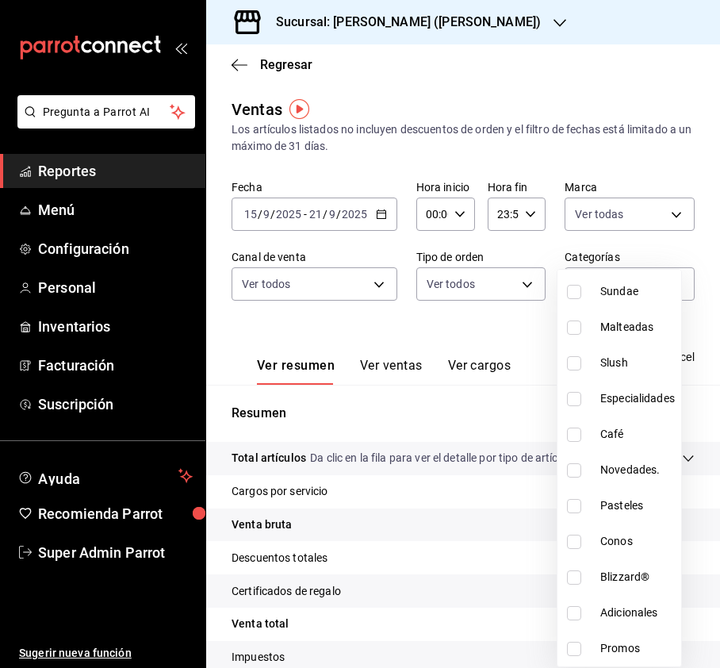
click at [572, 508] on input "checkbox" at bounding box center [574, 506] width 14 height 14
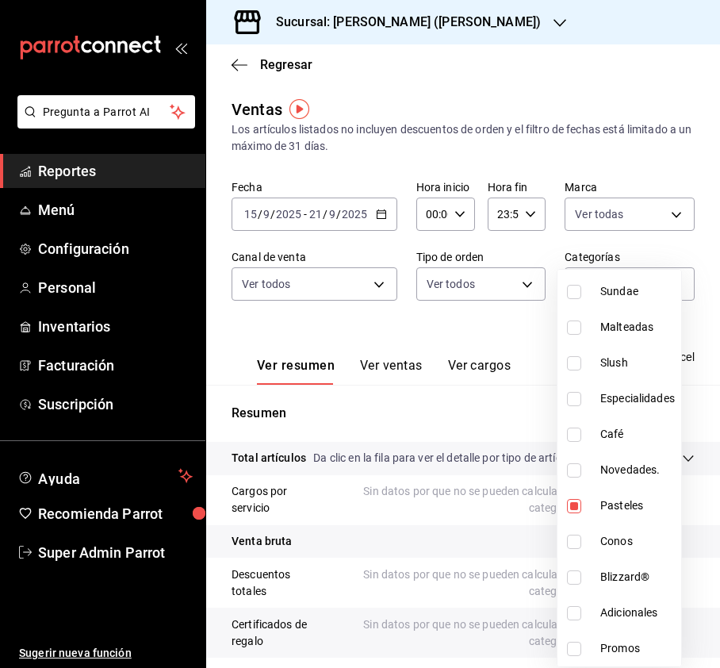
click at [600, 159] on div at bounding box center [360, 334] width 720 height 668
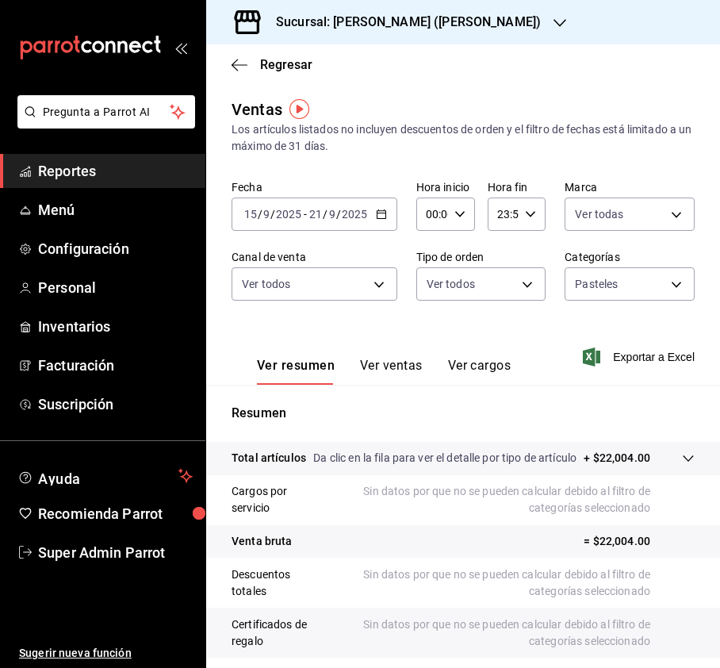
click at [375, 356] on div "Ver resumen Ver ventas Ver cargos" at bounding box center [371, 362] width 279 height 46
click at [387, 366] on button "Ver ventas" at bounding box center [391, 371] width 63 height 27
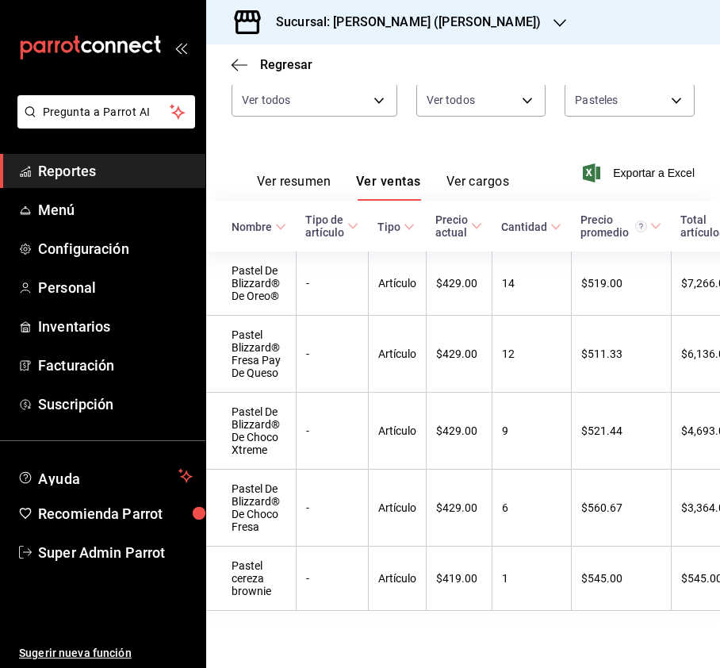
scroll to position [222, 0]
click at [457, 27] on h3 "Sucursal: [PERSON_NAME] ([PERSON_NAME])" at bounding box center [402, 22] width 278 height 19
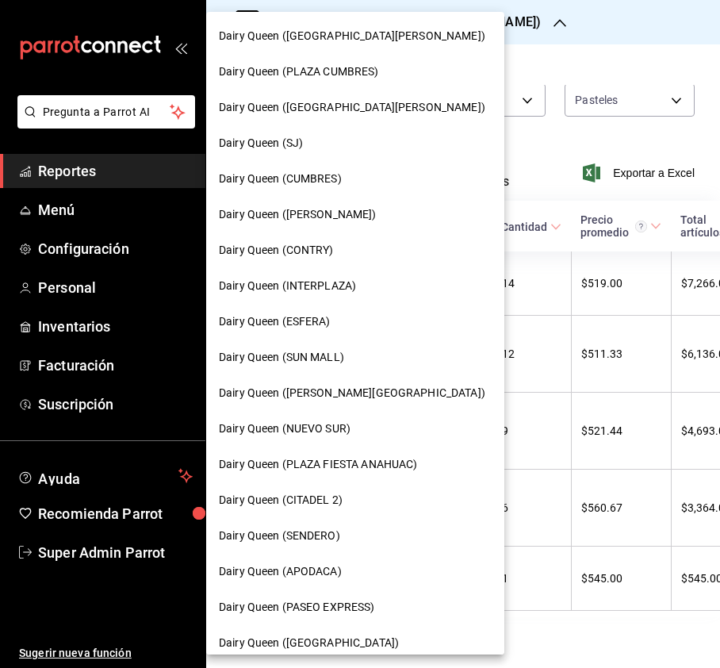
click at [328, 143] on div "Dairy Queen (SJ)" at bounding box center [355, 143] width 273 height 17
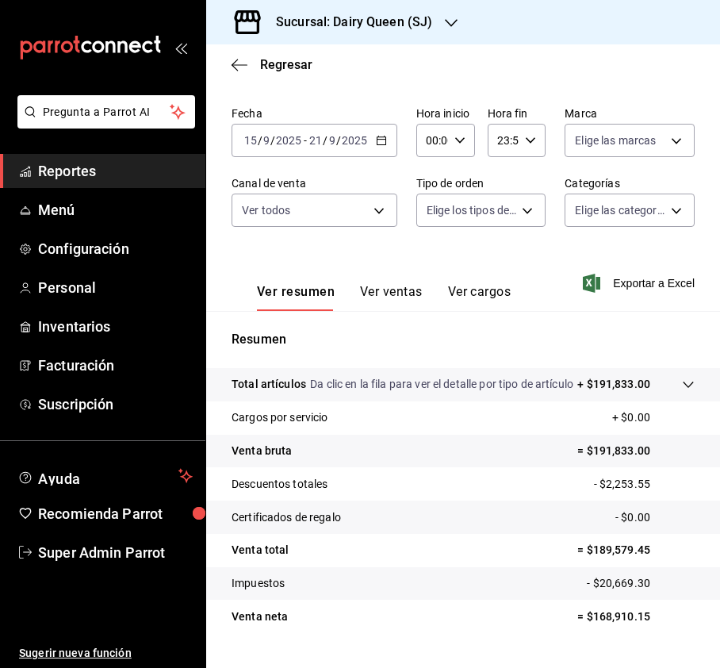
scroll to position [84, 0]
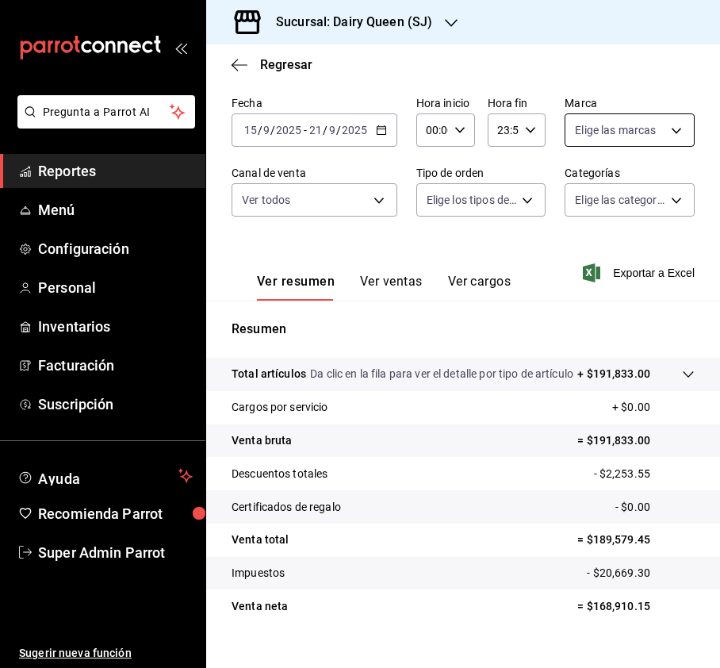
click at [630, 130] on body "Pregunta a Parrot AI Reportes Menú Configuración Personal Inventarios Facturaci…" at bounding box center [360, 334] width 720 height 668
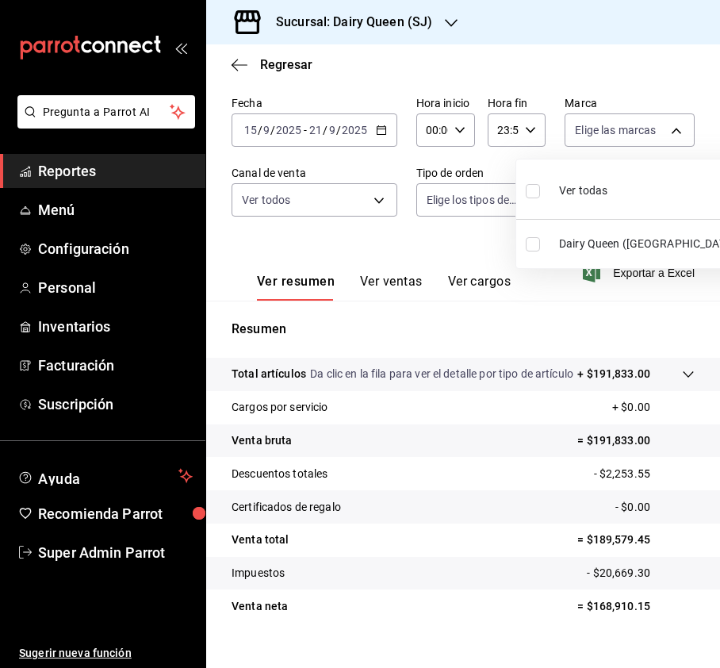
click at [536, 195] on input "checkbox" at bounding box center [533, 191] width 14 height 14
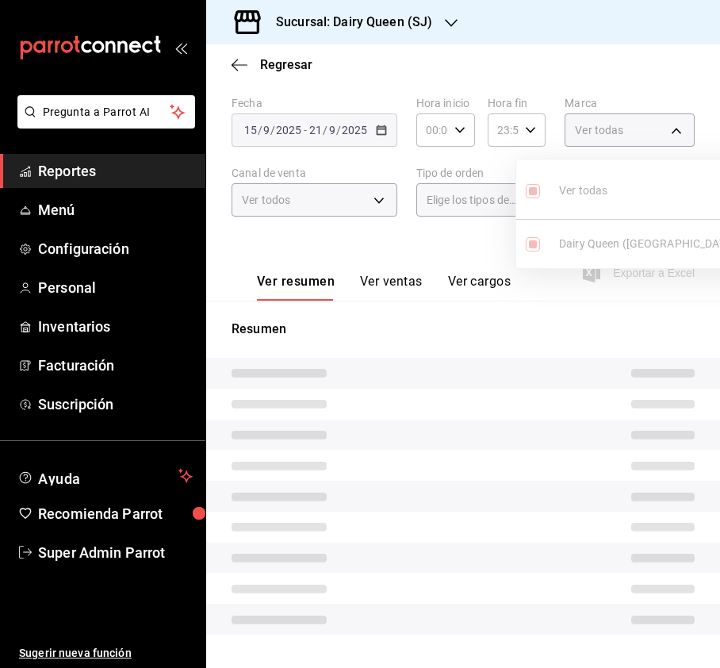
click at [344, 194] on div at bounding box center [360, 334] width 720 height 668
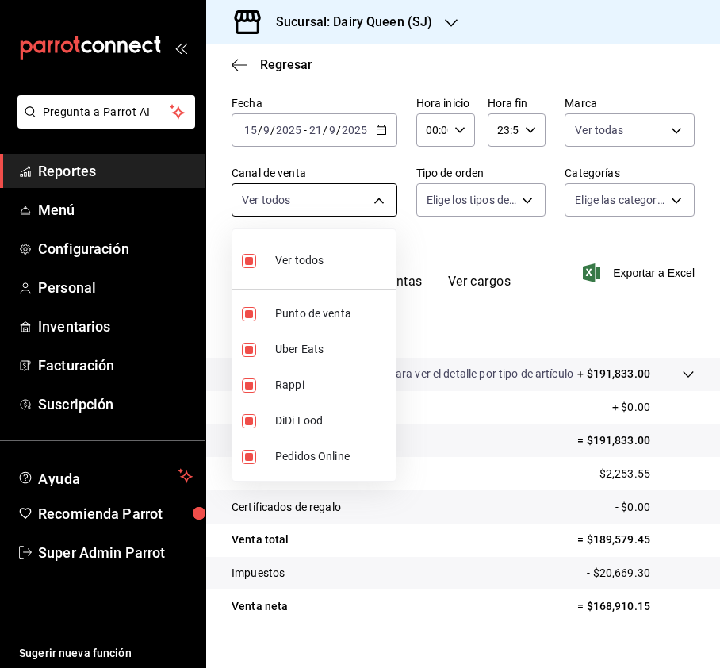
click at [377, 197] on body "Pregunta a Parrot AI Reportes Menú Configuración Personal Inventarios Facturaci…" at bounding box center [360, 334] width 720 height 668
click at [512, 208] on div at bounding box center [360, 334] width 720 height 668
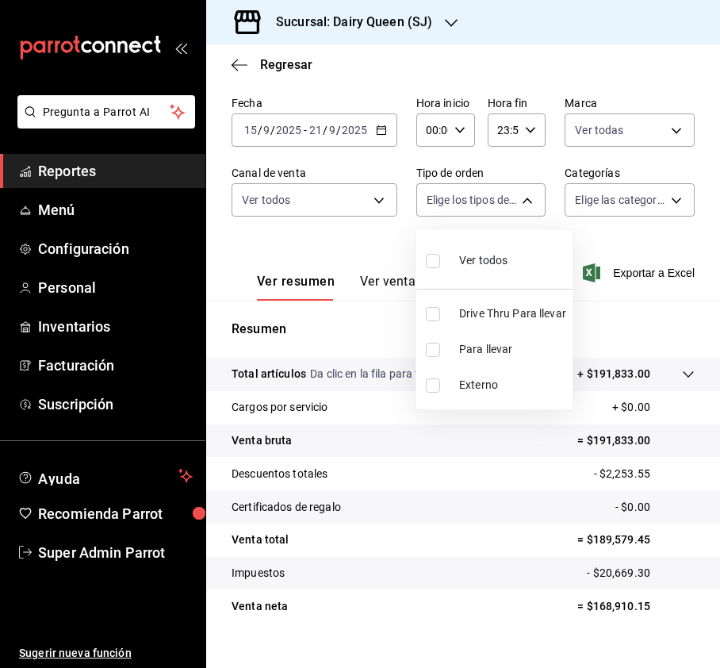
click at [521, 198] on body "Pregunta a Parrot AI Reportes Menú Configuración Personal Inventarios Facturaci…" at bounding box center [360, 334] width 720 height 668
click at [435, 263] on input "checkbox" at bounding box center [433, 261] width 14 height 14
click at [606, 207] on div at bounding box center [360, 334] width 720 height 668
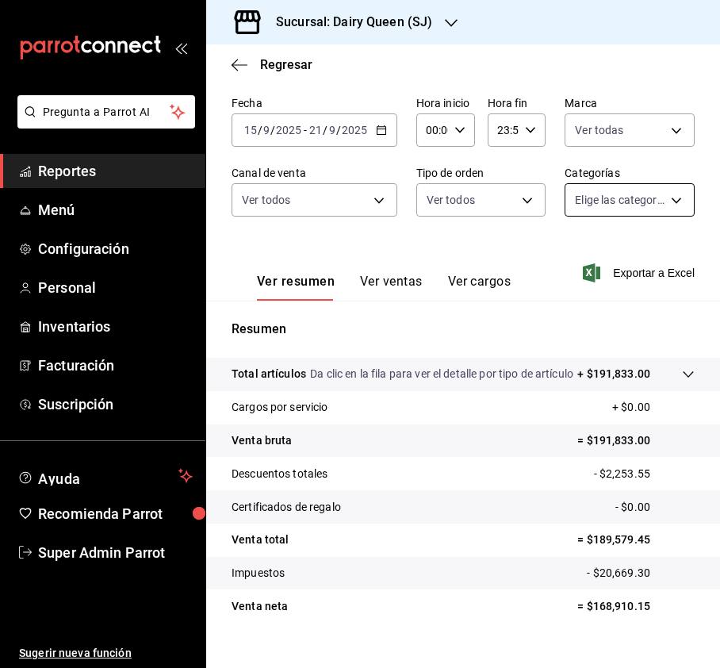
click at [668, 200] on body "Pregunta a Parrot AI Reportes Menú Configuración Personal Inventarios Facturaci…" at bounding box center [360, 334] width 720 height 668
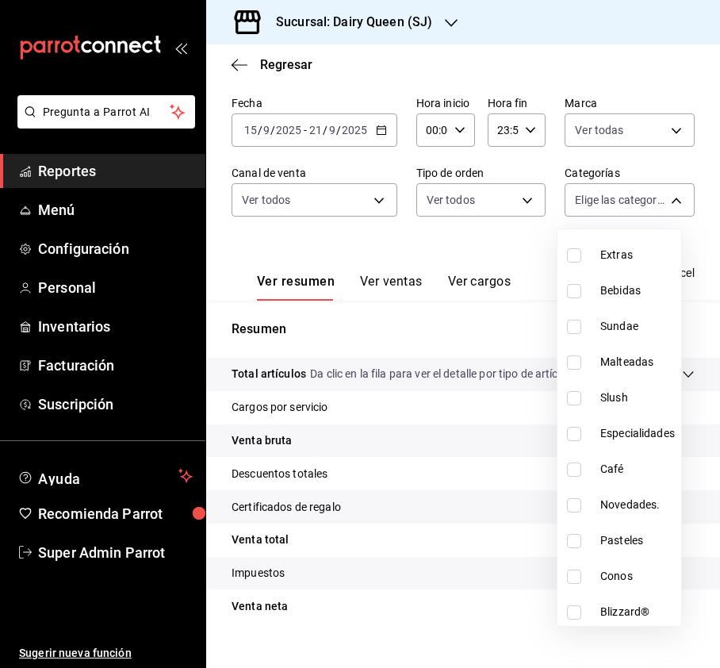
scroll to position [194, 0]
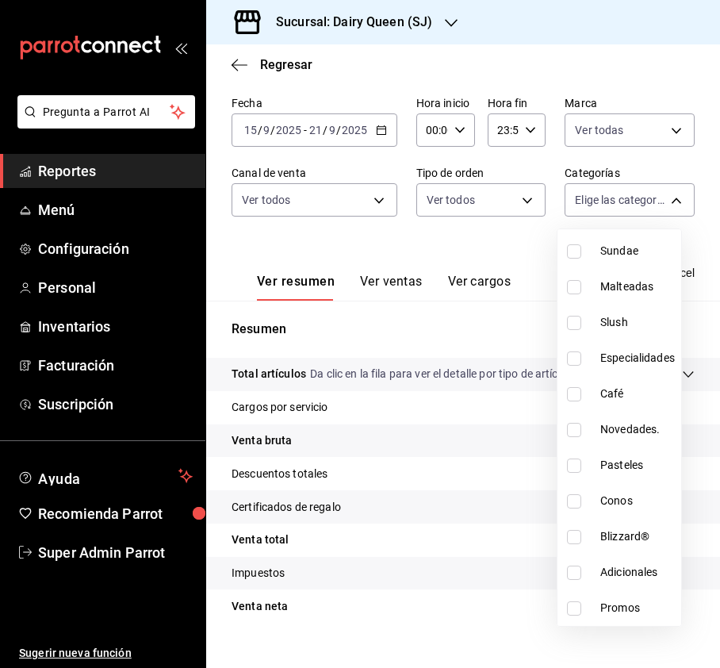
click at [569, 469] on input "checkbox" at bounding box center [574, 465] width 14 height 14
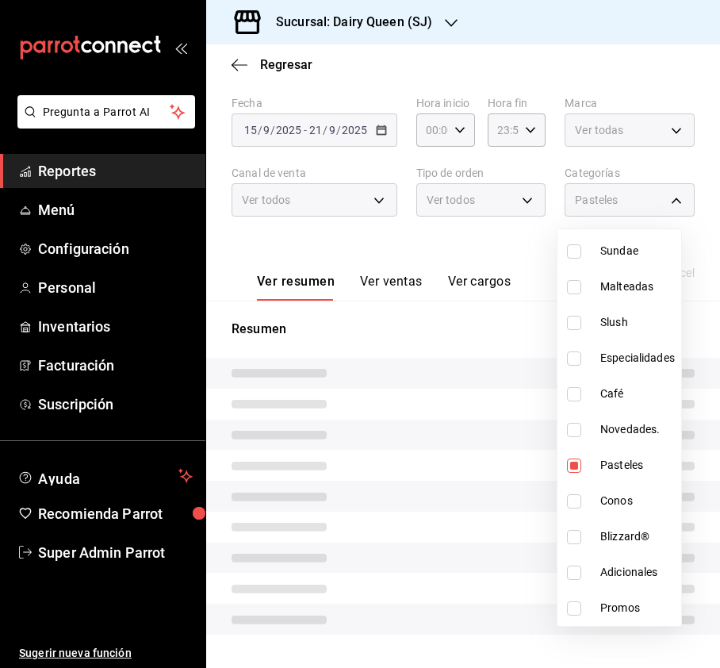
click at [505, 242] on div at bounding box center [360, 334] width 720 height 668
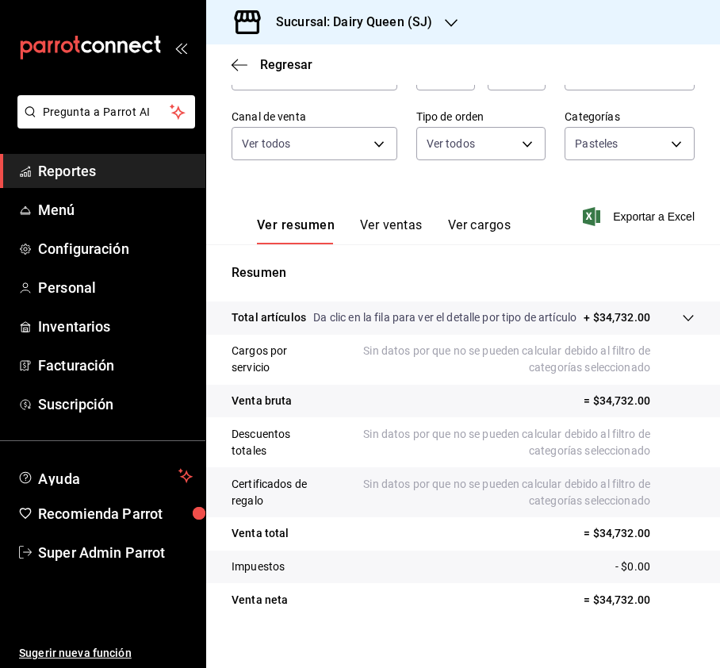
scroll to position [174, 0]
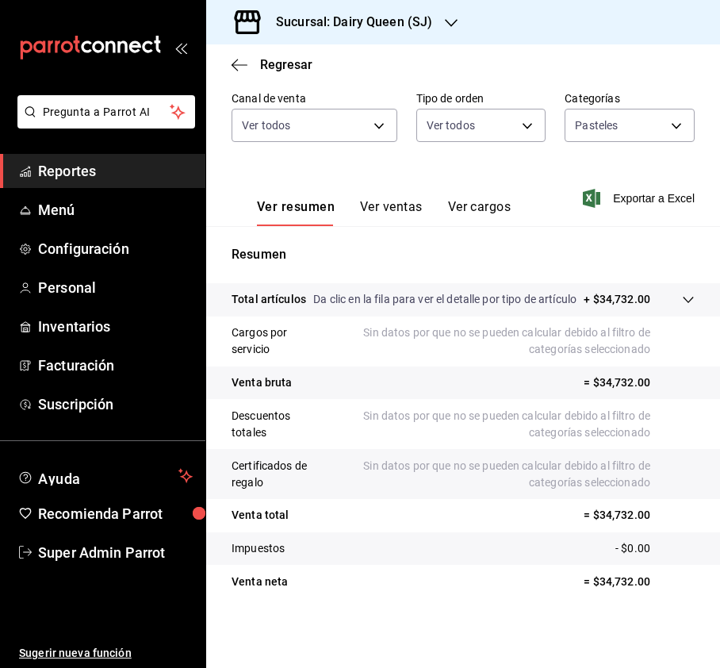
click at [365, 199] on button "Ver ventas" at bounding box center [391, 212] width 63 height 27
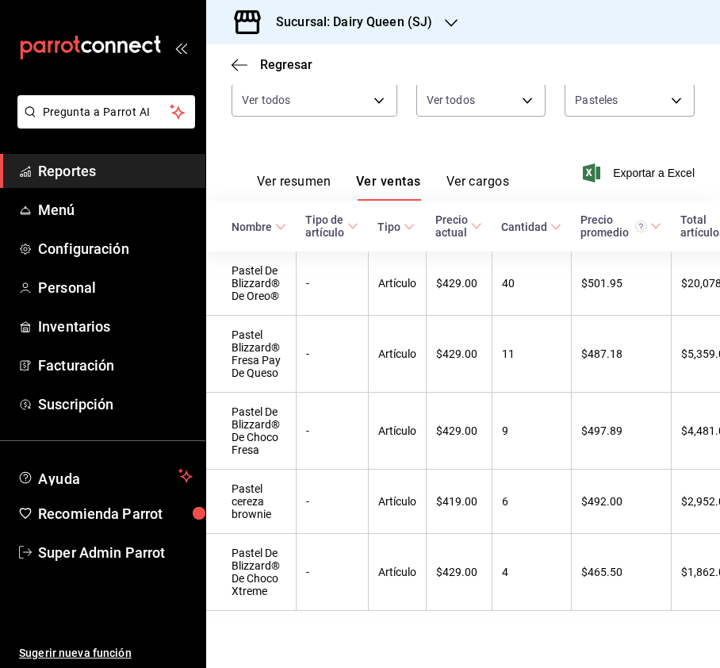
scroll to position [222, 0]
click at [417, 29] on h3 "Sucursal: Dairy Queen (SJ)" at bounding box center [347, 22] width 169 height 19
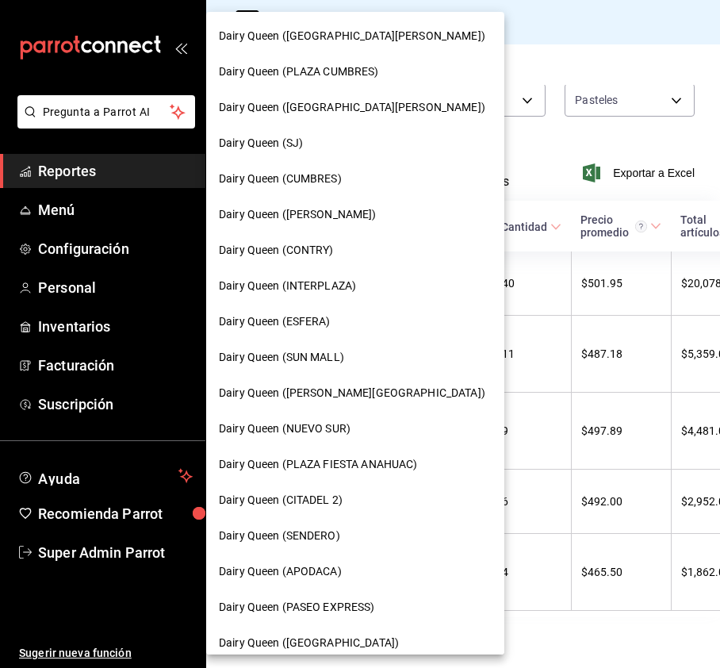
click at [337, 283] on span "Dairy Queen (INTERPLAZA)" at bounding box center [287, 286] width 137 height 17
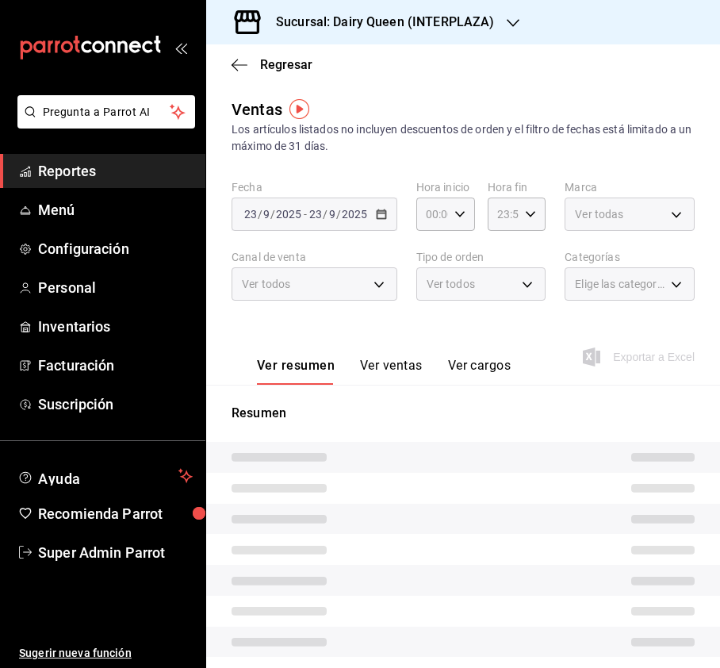
click at [666, 209] on body "Pregunta a Parrot AI Reportes Menú Configuración Personal Inventarios Facturaci…" at bounding box center [360, 334] width 720 height 668
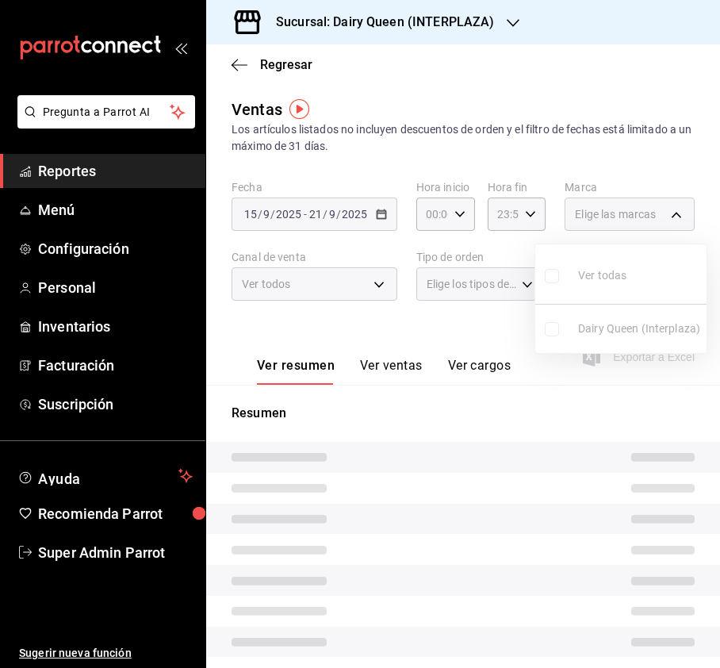
click at [553, 279] on input "checkbox" at bounding box center [552, 276] width 14 height 14
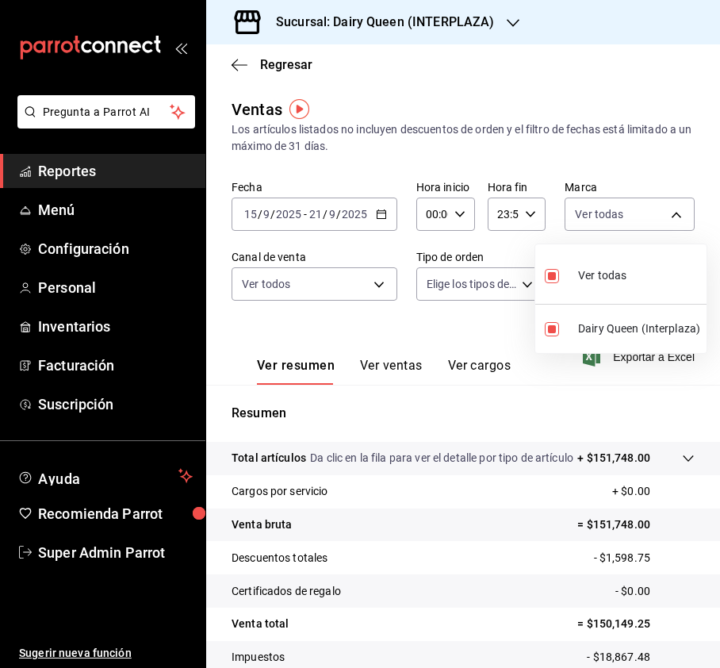
click at [420, 324] on div at bounding box center [360, 334] width 720 height 668
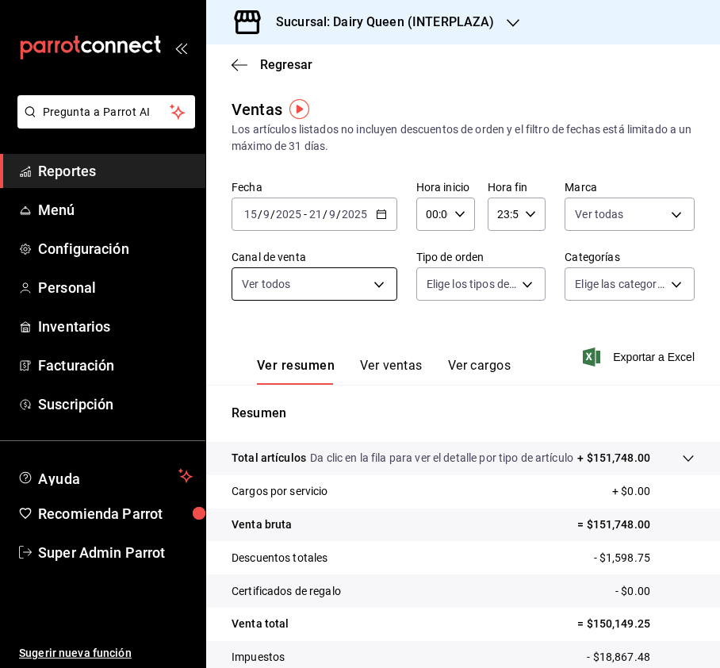
click at [362, 295] on body "Pregunta a Parrot AI Reportes Menú Configuración Personal Inventarios Facturaci…" at bounding box center [360, 334] width 720 height 668
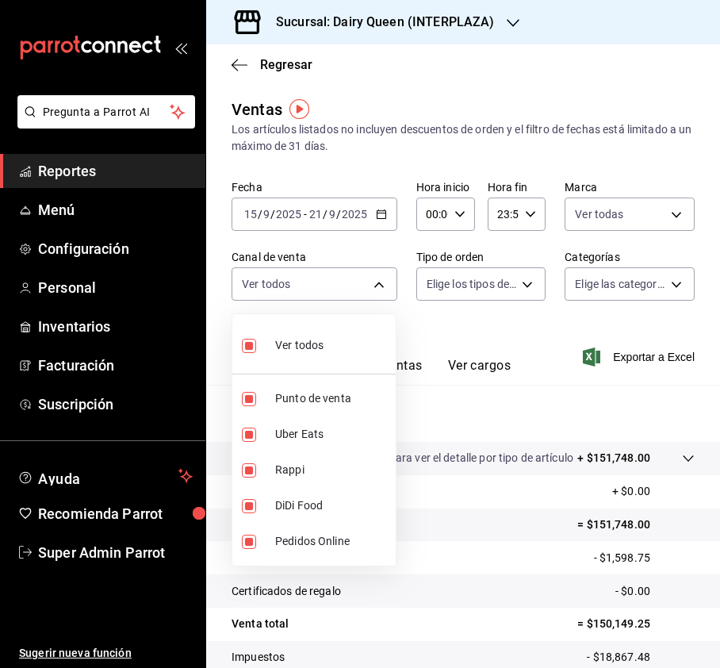
click at [511, 268] on div at bounding box center [360, 334] width 720 height 668
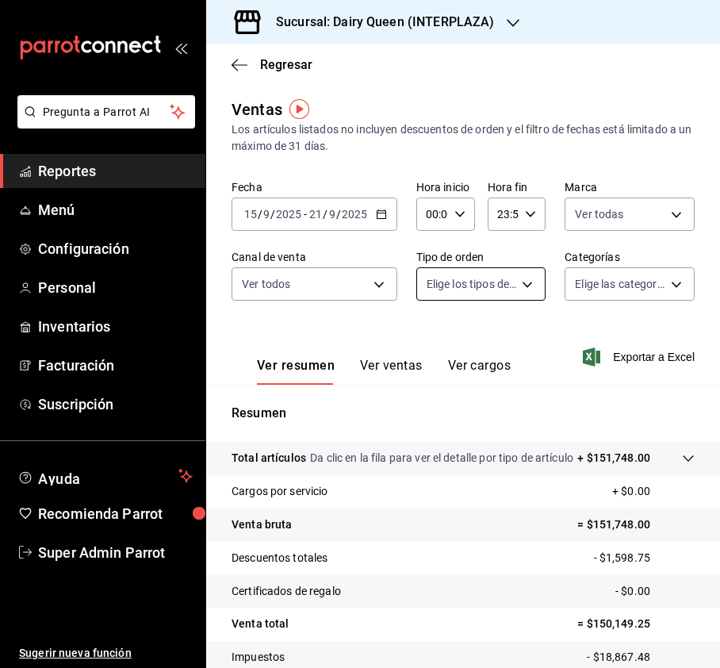
click at [518, 282] on body "Pregunta a Parrot AI Reportes Menú Configuración Personal Inventarios Facturaci…" at bounding box center [360, 334] width 720 height 668
click at [430, 349] on input "checkbox" at bounding box center [433, 346] width 14 height 14
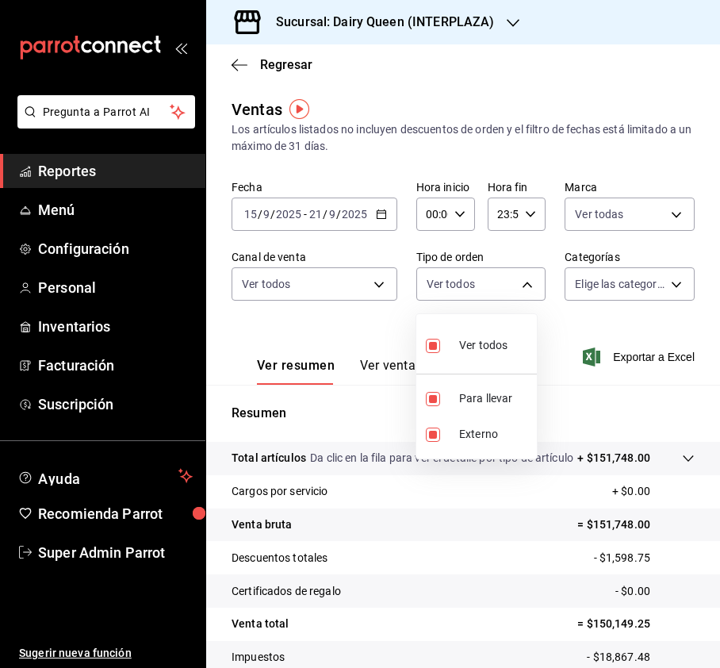
click at [638, 217] on div at bounding box center [360, 334] width 720 height 668
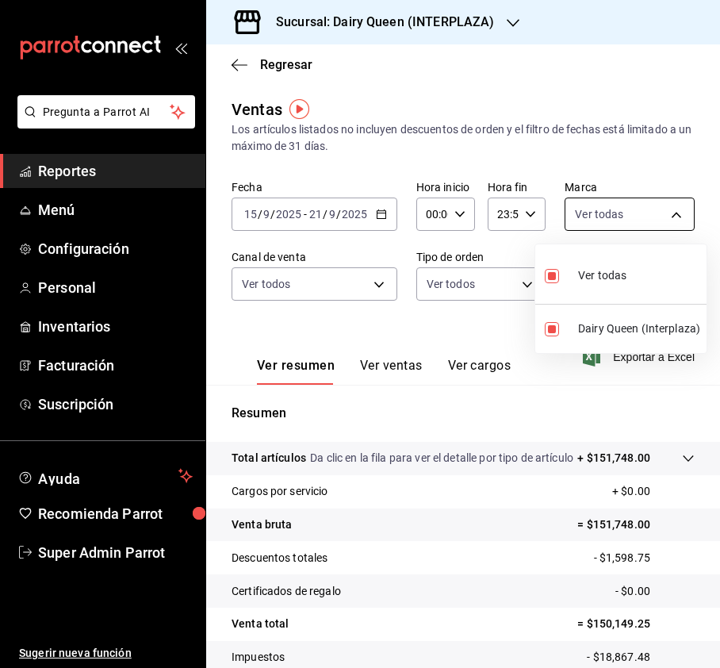
click at [658, 216] on body "Pregunta a Parrot AI Reportes Menú Configuración Personal Inventarios Facturaci…" at bounding box center [360, 334] width 720 height 668
click at [341, 280] on div at bounding box center [360, 334] width 720 height 668
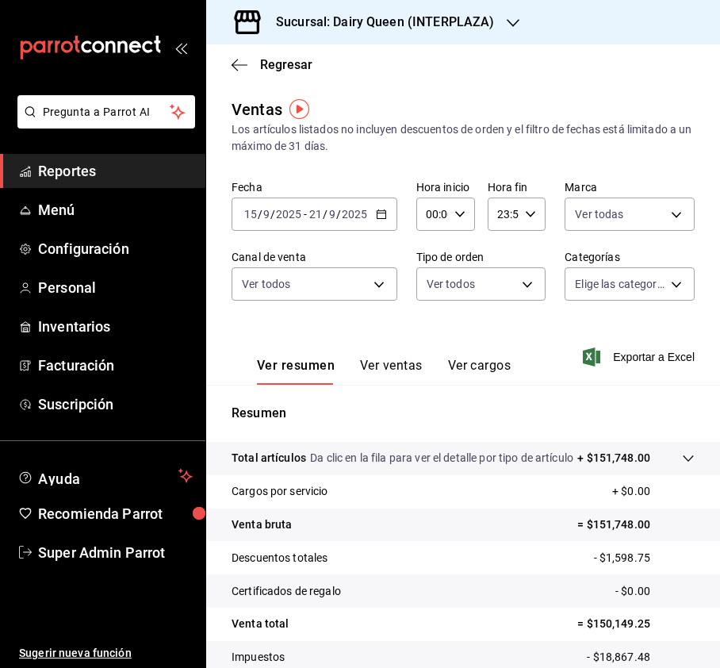
click at [368, 274] on body "Pregunta a Parrot AI Reportes Menú Configuración Personal Inventarios Facturaci…" at bounding box center [360, 334] width 720 height 668
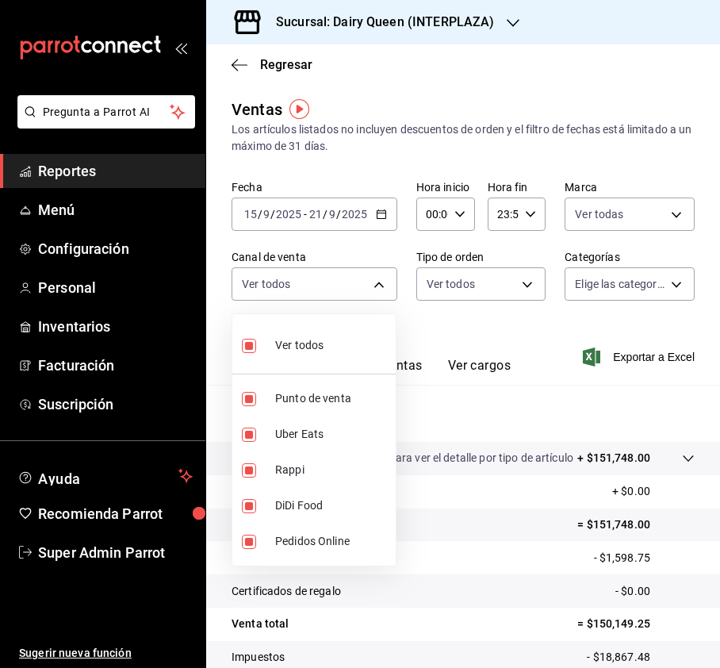
click at [509, 277] on div at bounding box center [360, 334] width 720 height 668
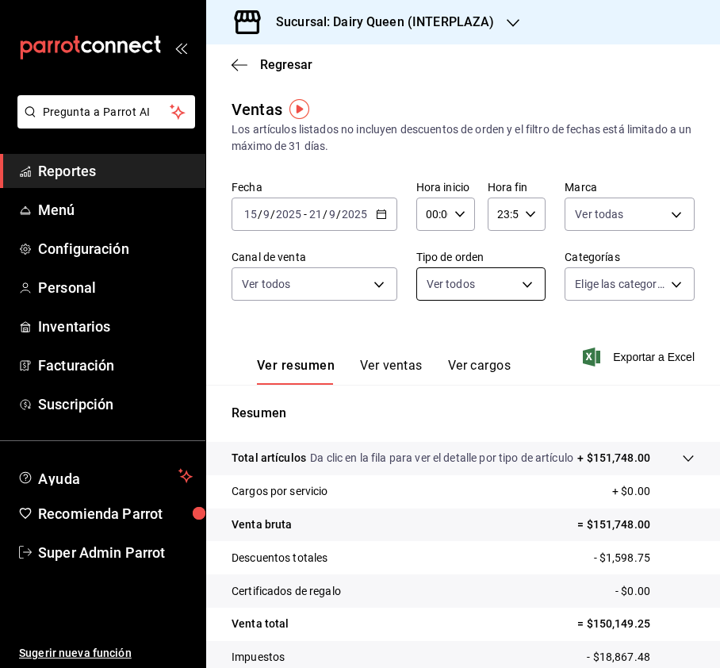
click at [518, 285] on body "Pregunta a Parrot AI Reportes Menú Configuración Personal Inventarios Facturaci…" at bounding box center [360, 334] width 720 height 668
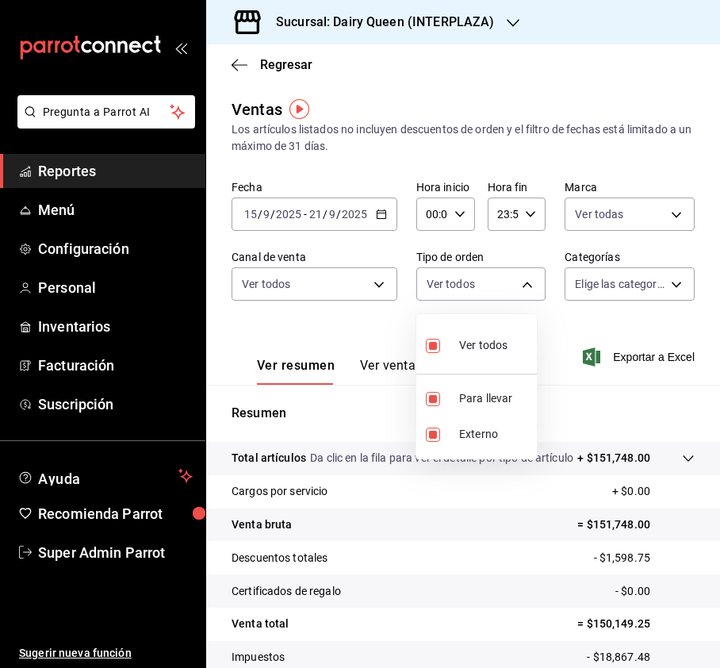
click at [617, 284] on div at bounding box center [360, 334] width 720 height 668
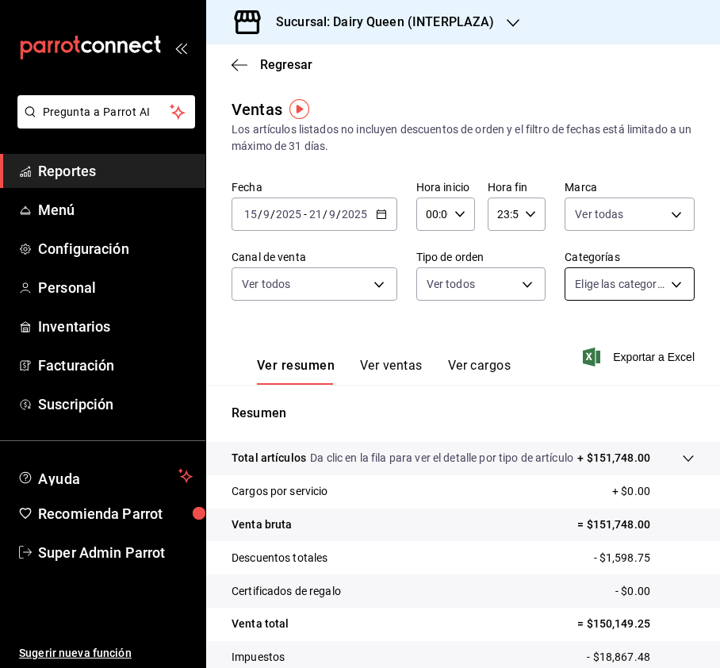
click at [661, 282] on body "Pregunta a Parrot AI Reportes Menú Configuración Personal Inventarios Facturaci…" at bounding box center [360, 334] width 720 height 668
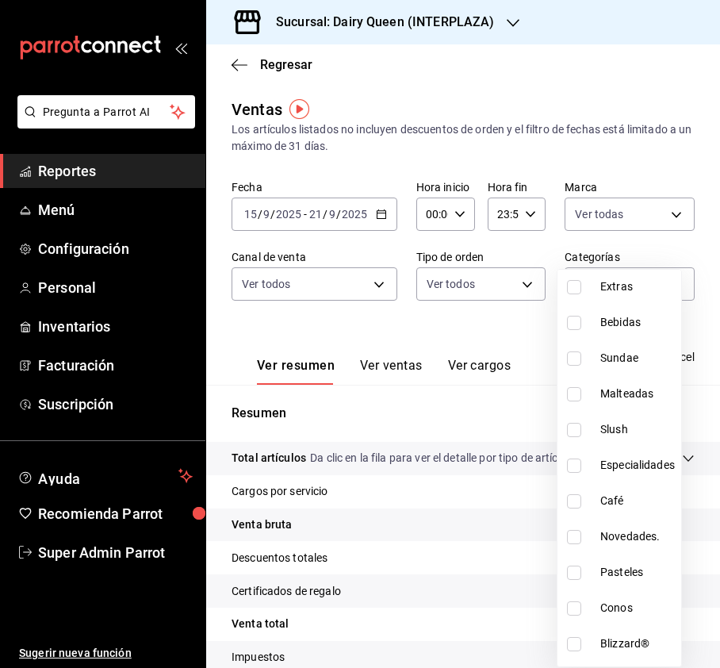
scroll to position [194, 0]
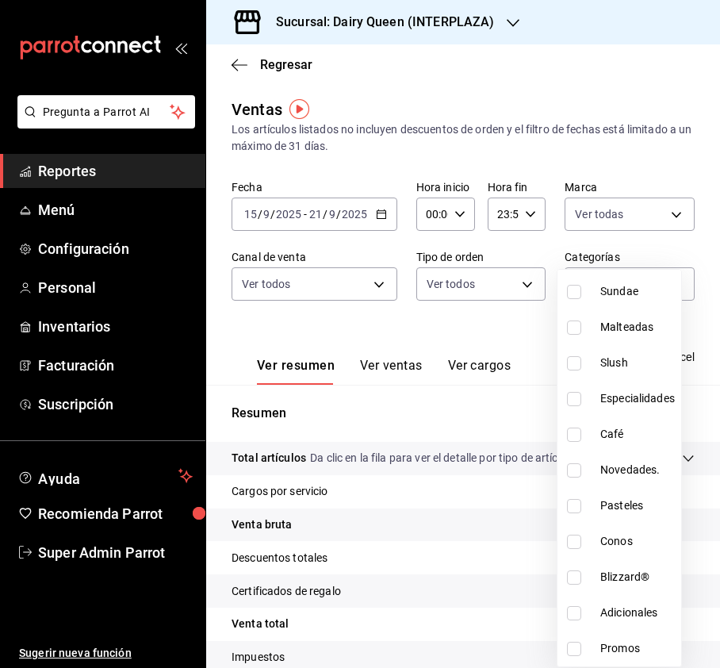
click at [571, 505] on input "checkbox" at bounding box center [574, 506] width 14 height 14
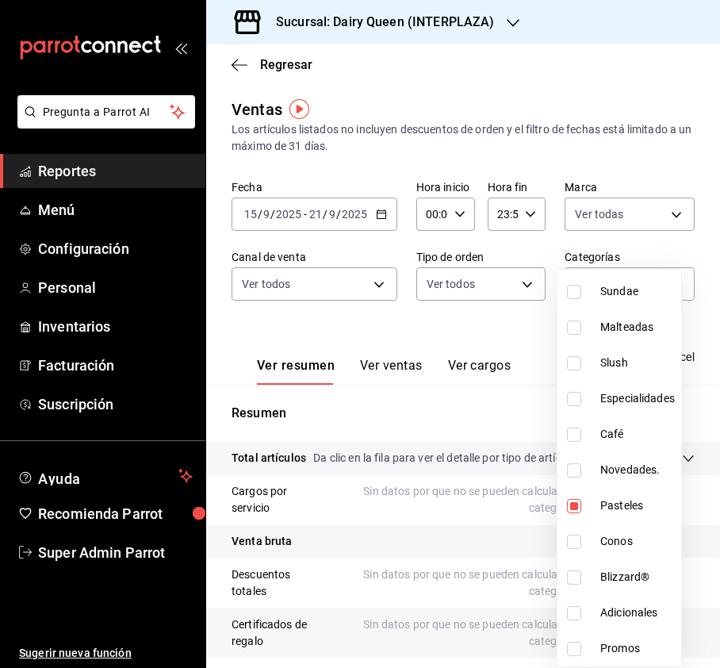
click at [685, 168] on div at bounding box center [360, 334] width 720 height 668
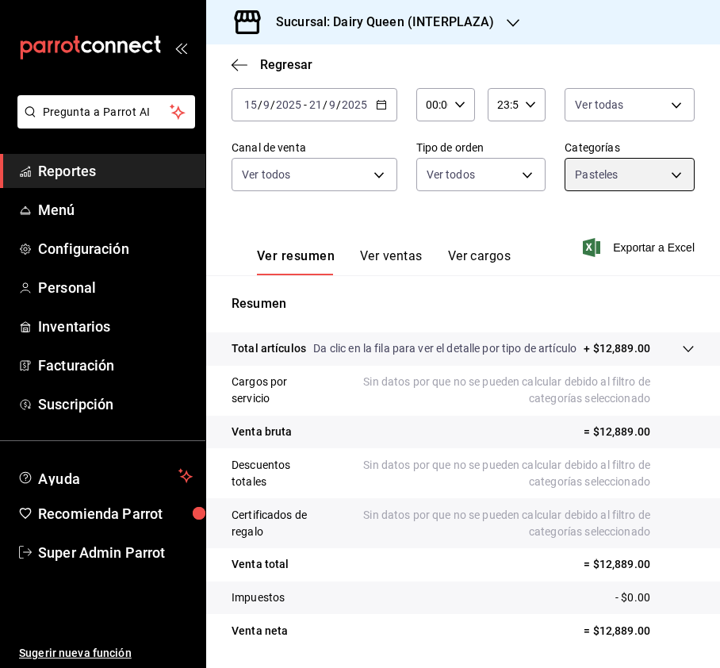
scroll to position [140, 0]
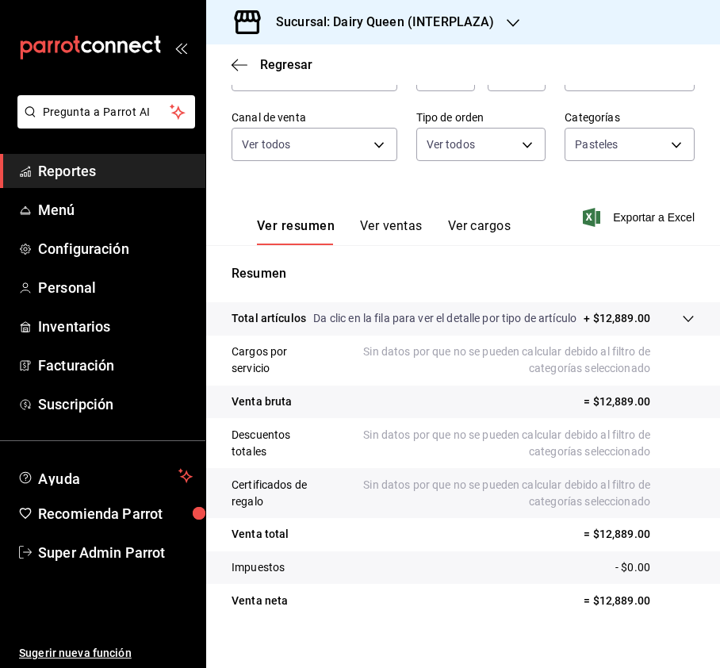
click at [393, 227] on button "Ver ventas" at bounding box center [391, 231] width 63 height 27
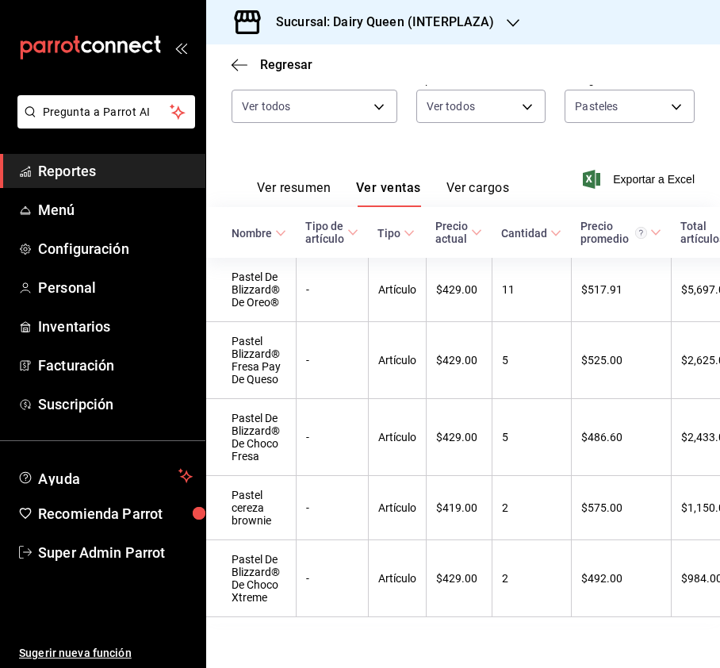
scroll to position [222, 0]
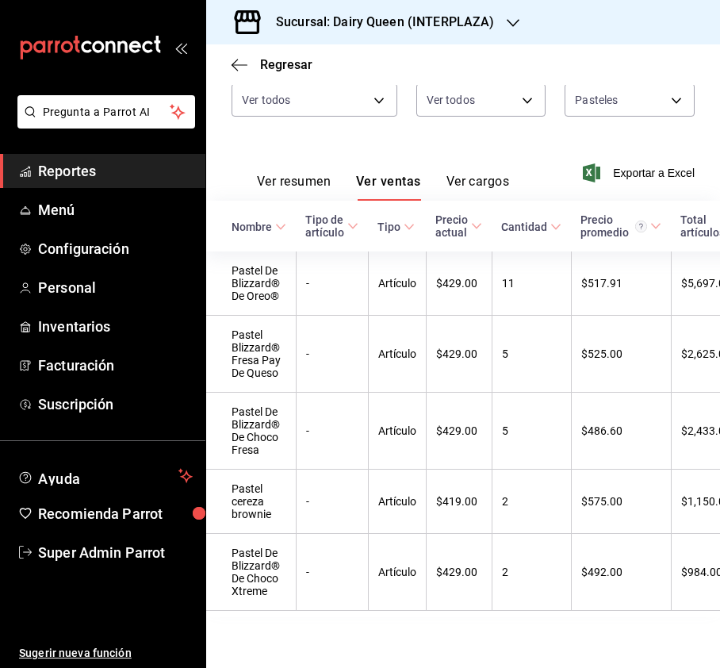
click at [517, 19] on div "Sucursal: Dairy Queen (INTERPLAZA)" at bounding box center [372, 22] width 307 height 44
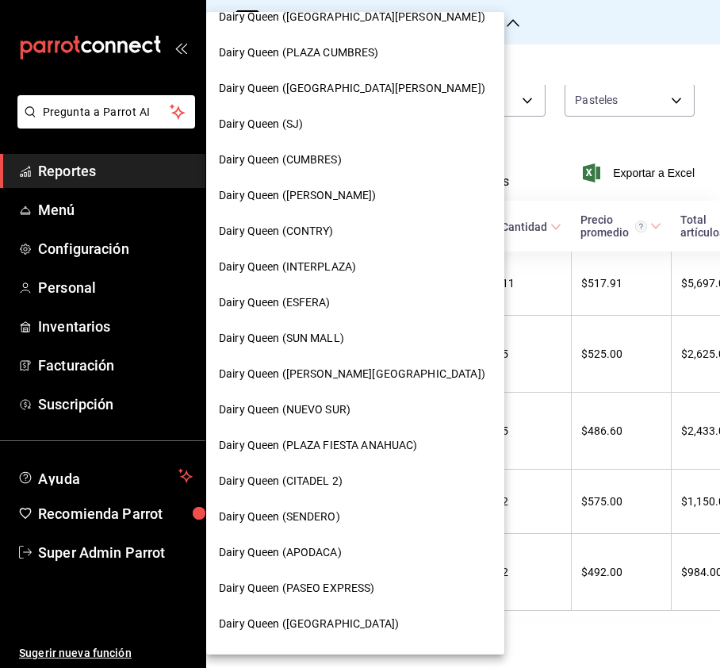
scroll to position [0, 0]
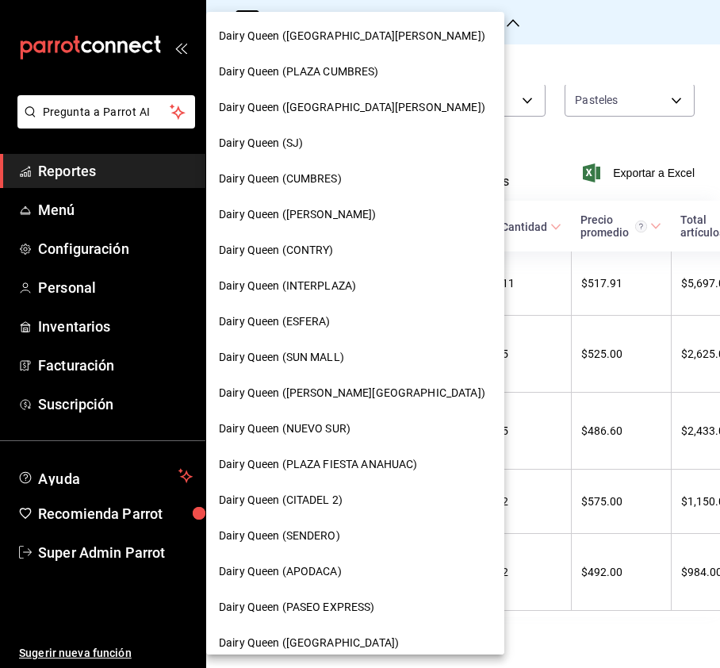
click at [377, 35] on span "Dairy Queen ([GEOGRAPHIC_DATA][PERSON_NAME])" at bounding box center [352, 36] width 266 height 17
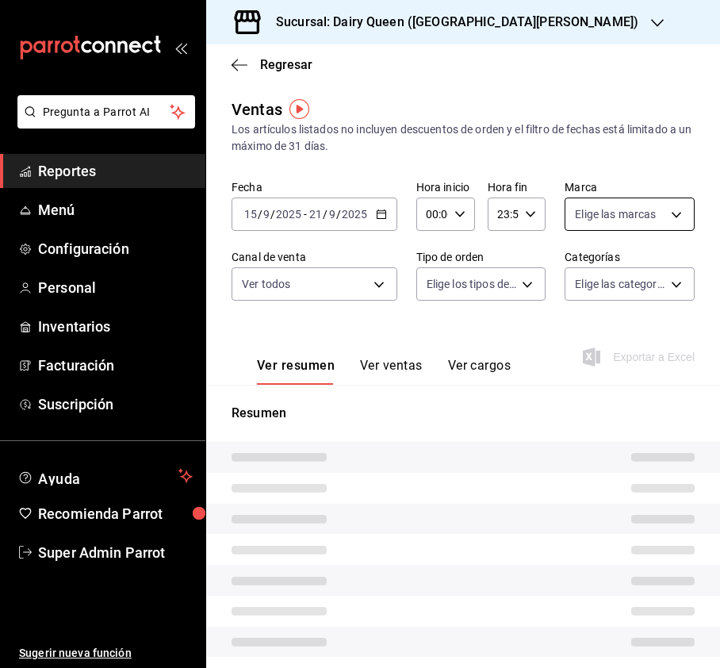
click at [664, 213] on div "Elige las marcas" at bounding box center [630, 213] width 130 height 33
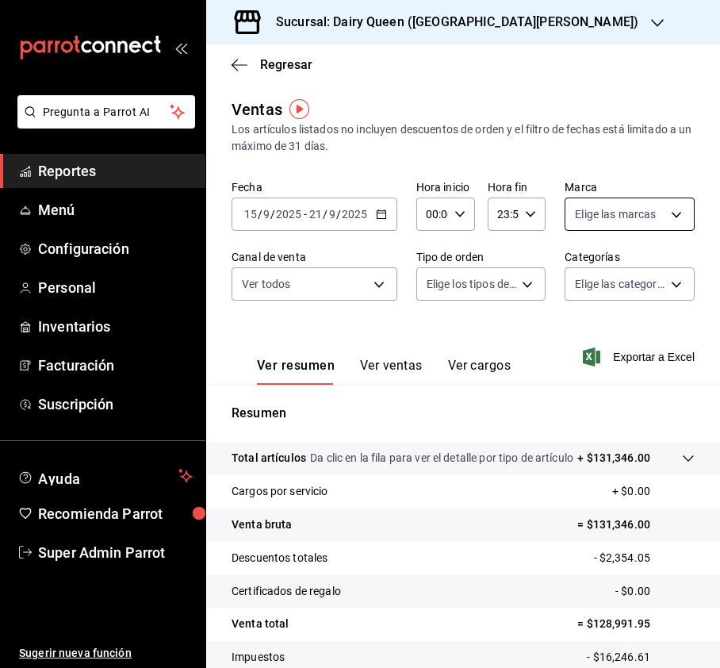
click at [633, 216] on body "Pregunta a Parrot AI Reportes Menú Configuración Personal Inventarios Facturaci…" at bounding box center [360, 334] width 720 height 668
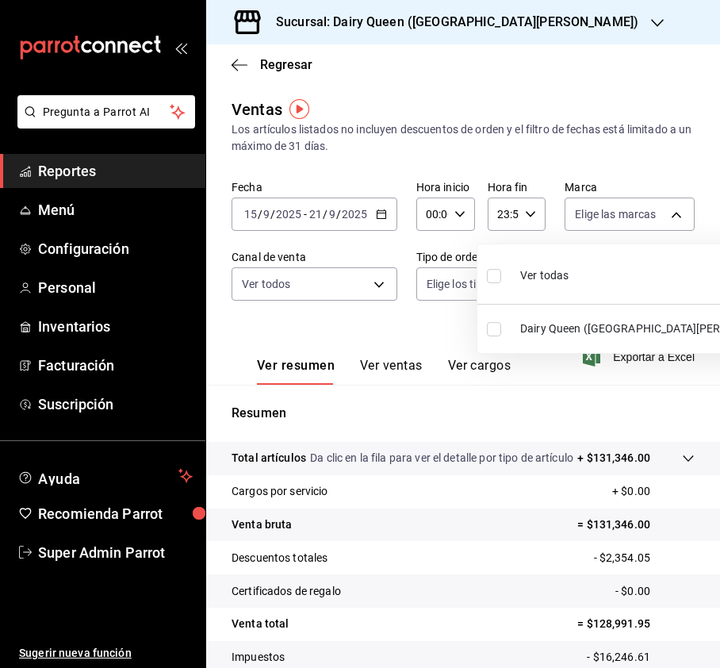
click at [495, 278] on input "checkbox" at bounding box center [494, 276] width 14 height 14
click at [382, 289] on div at bounding box center [360, 334] width 720 height 668
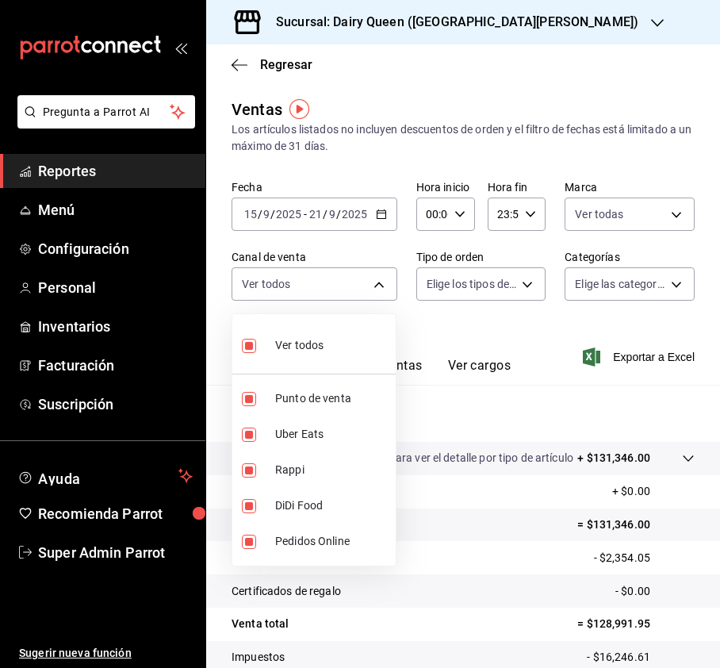
click at [382, 289] on body "Pregunta a Parrot AI Reportes Menú Configuración Personal Inventarios Facturaci…" at bounding box center [360, 334] width 720 height 668
click at [484, 282] on div at bounding box center [360, 334] width 720 height 668
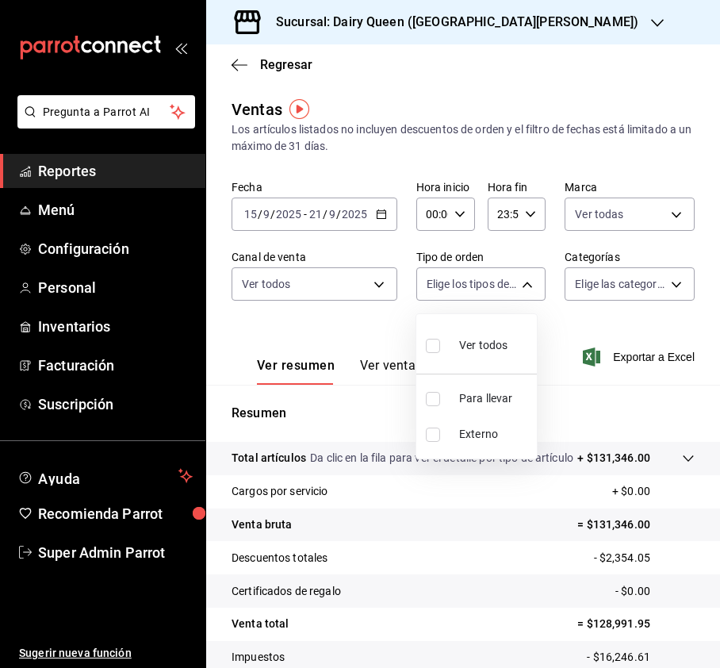
click at [518, 283] on body "Pregunta a Parrot AI Reportes Menú Configuración Personal Inventarios Facturaci…" at bounding box center [360, 334] width 720 height 668
click at [428, 353] on label at bounding box center [436, 345] width 21 height 23
click at [428, 353] on input "checkbox" at bounding box center [433, 346] width 14 height 14
click at [439, 343] on input "checkbox" at bounding box center [433, 346] width 14 height 14
click at [649, 286] on div at bounding box center [360, 334] width 720 height 668
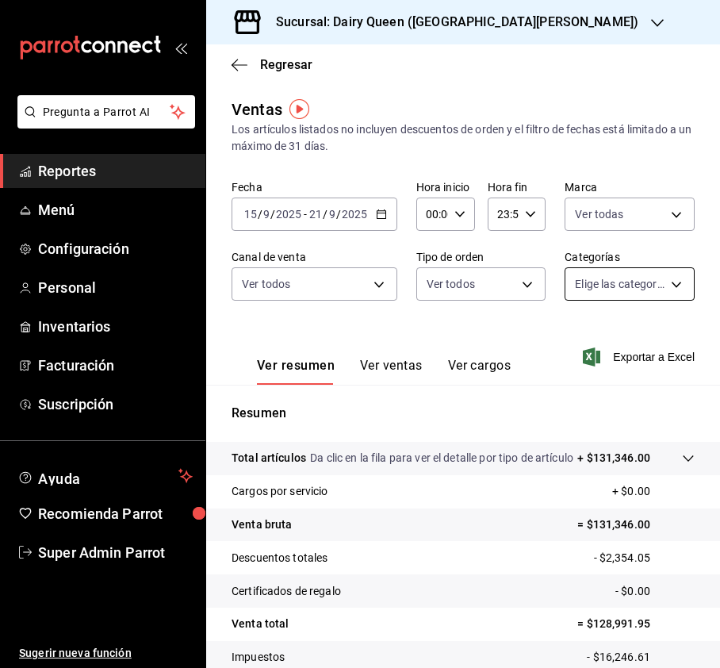
click at [661, 276] on body "Pregunta a Parrot AI Reportes Menú Configuración Personal Inventarios Facturaci…" at bounding box center [360, 334] width 720 height 668
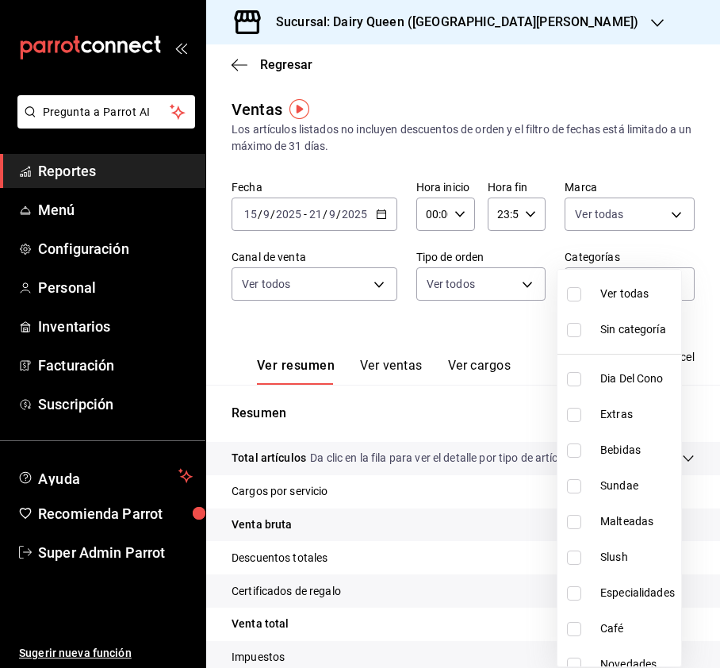
scroll to position [194, 0]
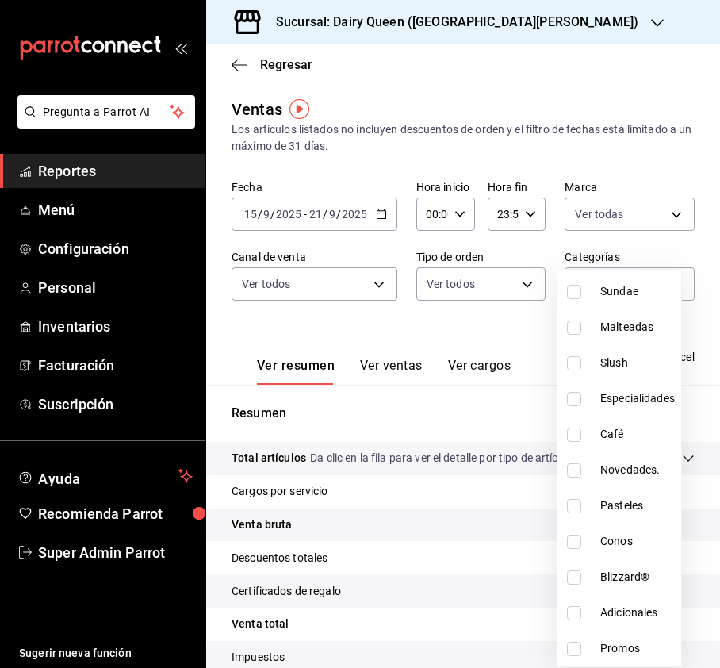
click at [569, 509] on input "checkbox" at bounding box center [574, 506] width 14 height 14
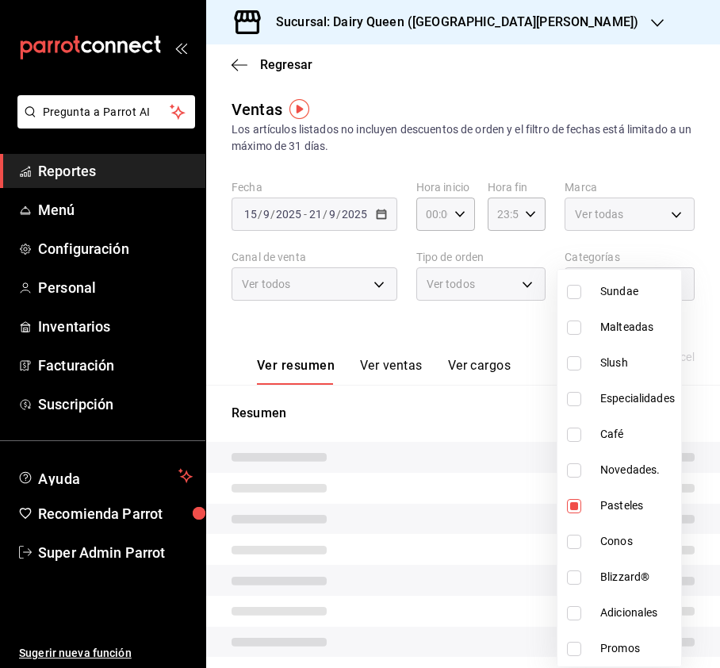
click at [461, 341] on div at bounding box center [360, 334] width 720 height 668
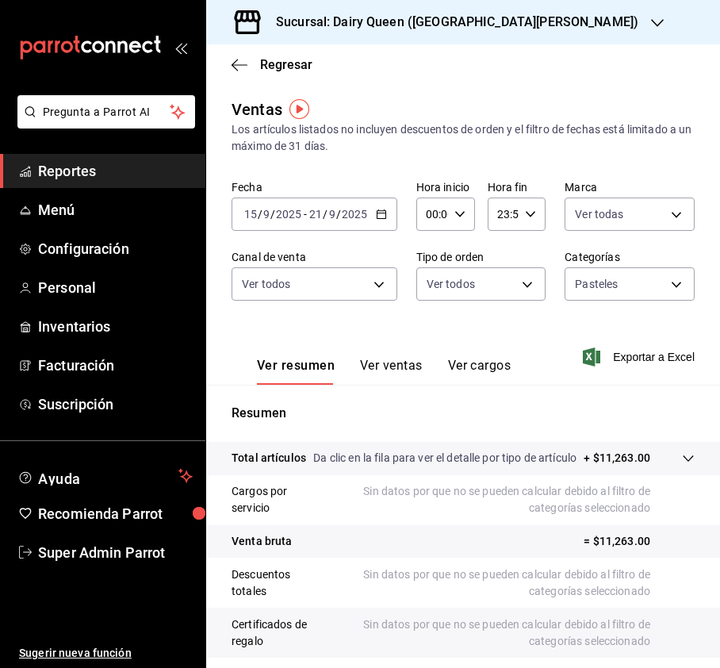
click at [377, 372] on button "Ver ventas" at bounding box center [391, 371] width 63 height 27
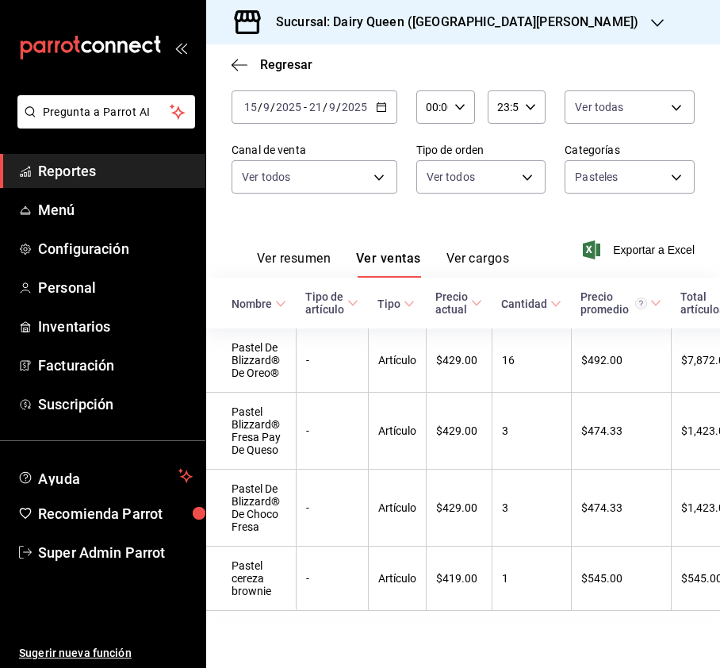
scroll to position [140, 0]
